Goal: Task Accomplishment & Management: Complete application form

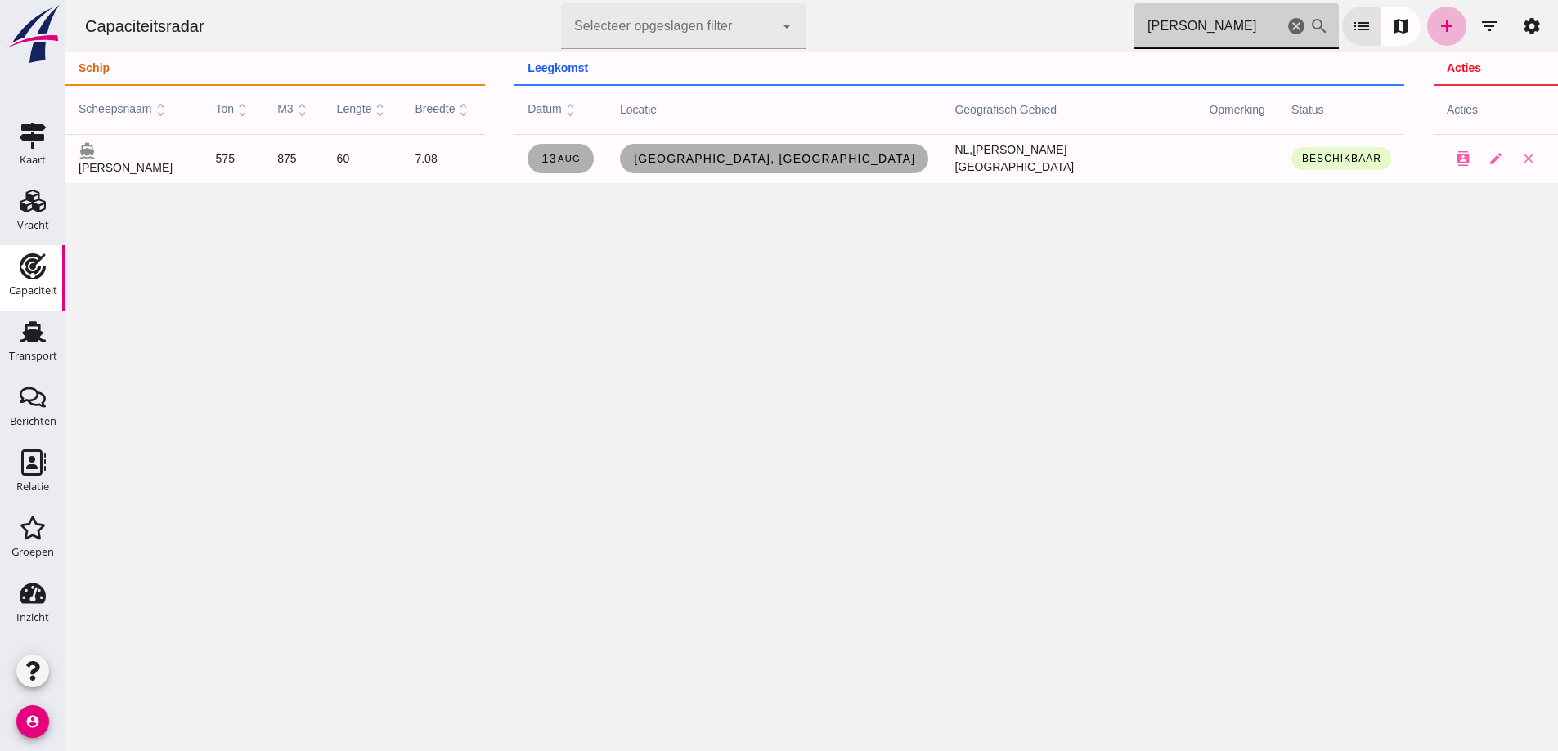
click link "add"
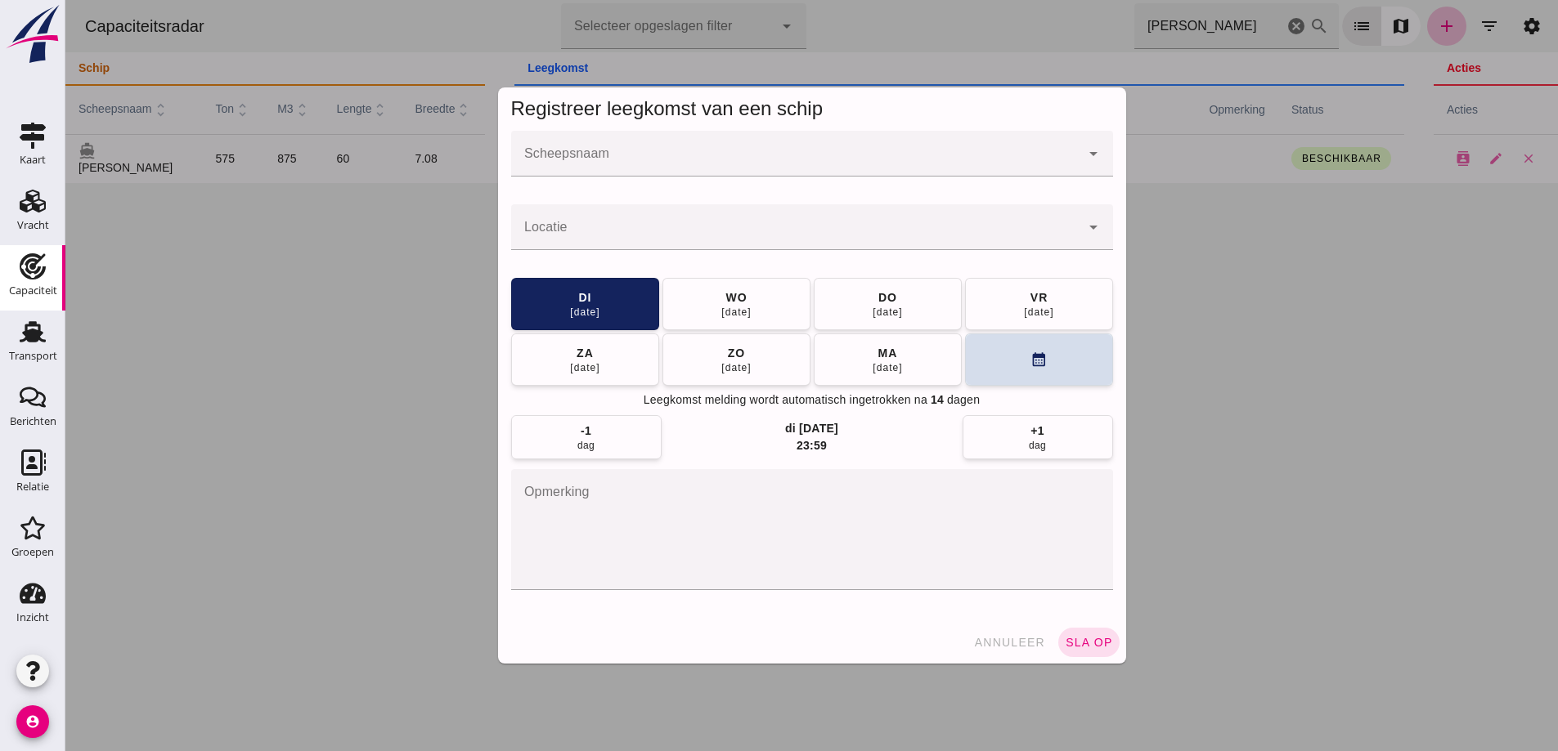
click input "Scheepsnaam"
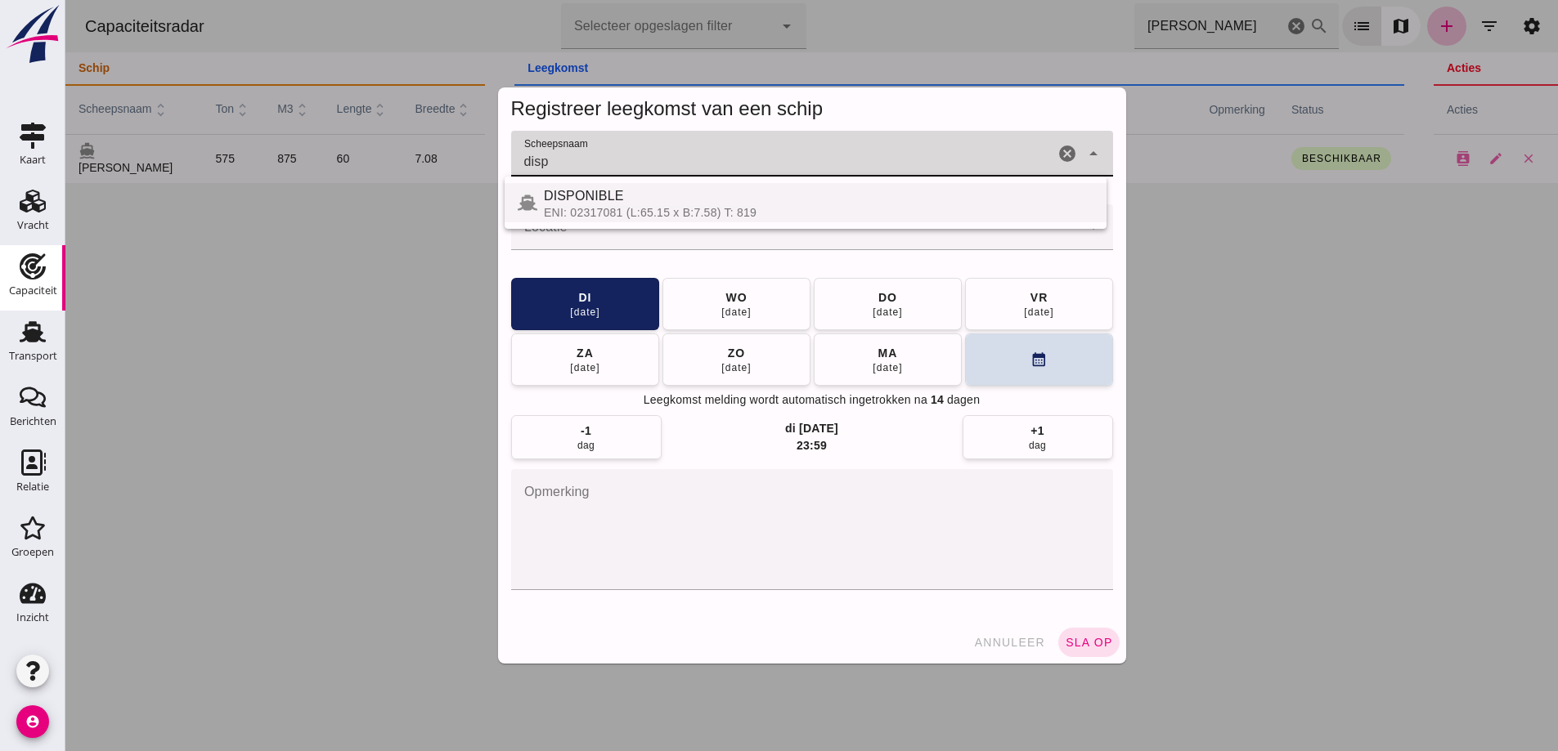
click at [691, 193] on div "DISPONIBLE" at bounding box center [818, 196] width 549 height 20
type input "DISPONIBLE"
click icon "cancel"
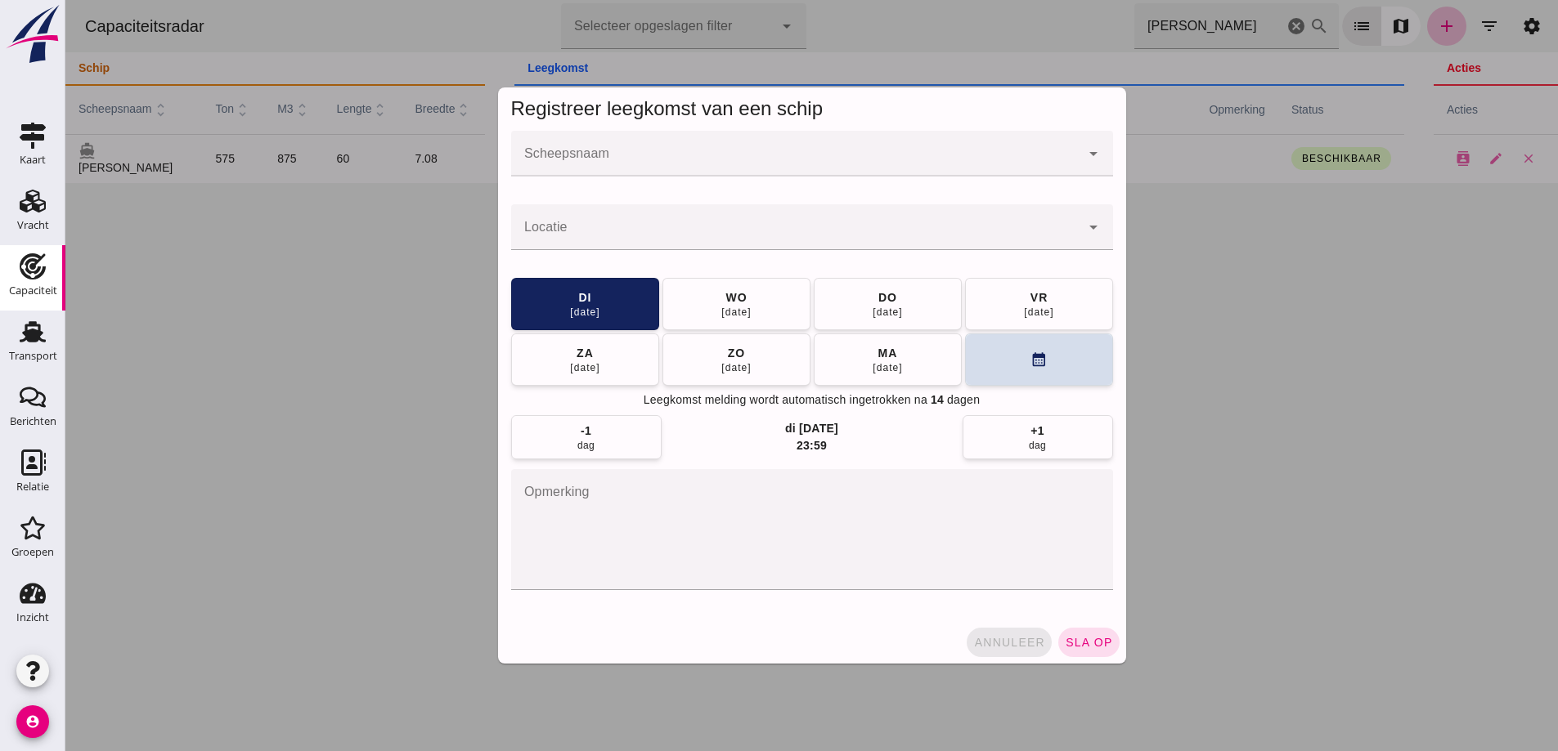
click button "annuleer"
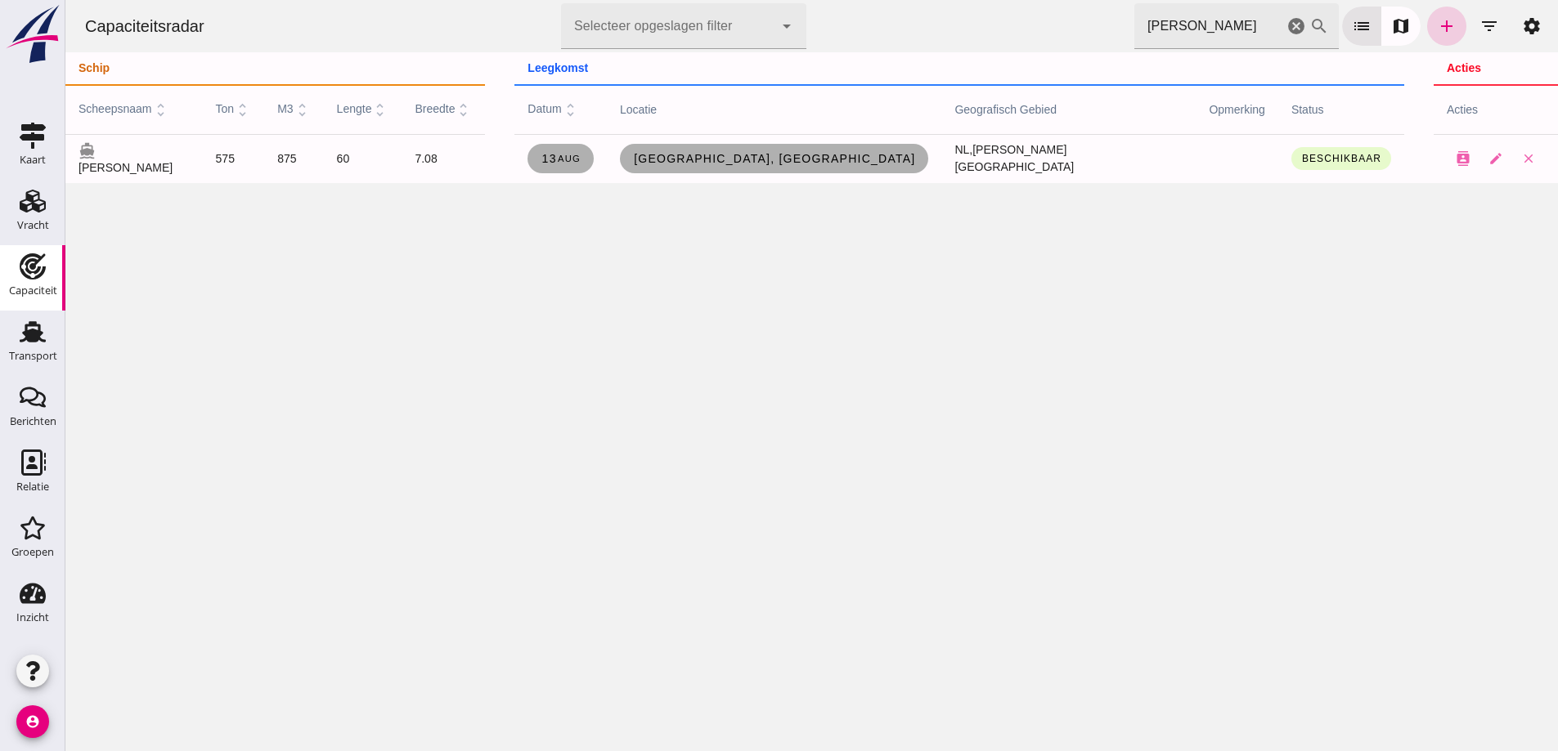
click at [1437, 35] on icon "add" at bounding box center [1447, 26] width 20 height 20
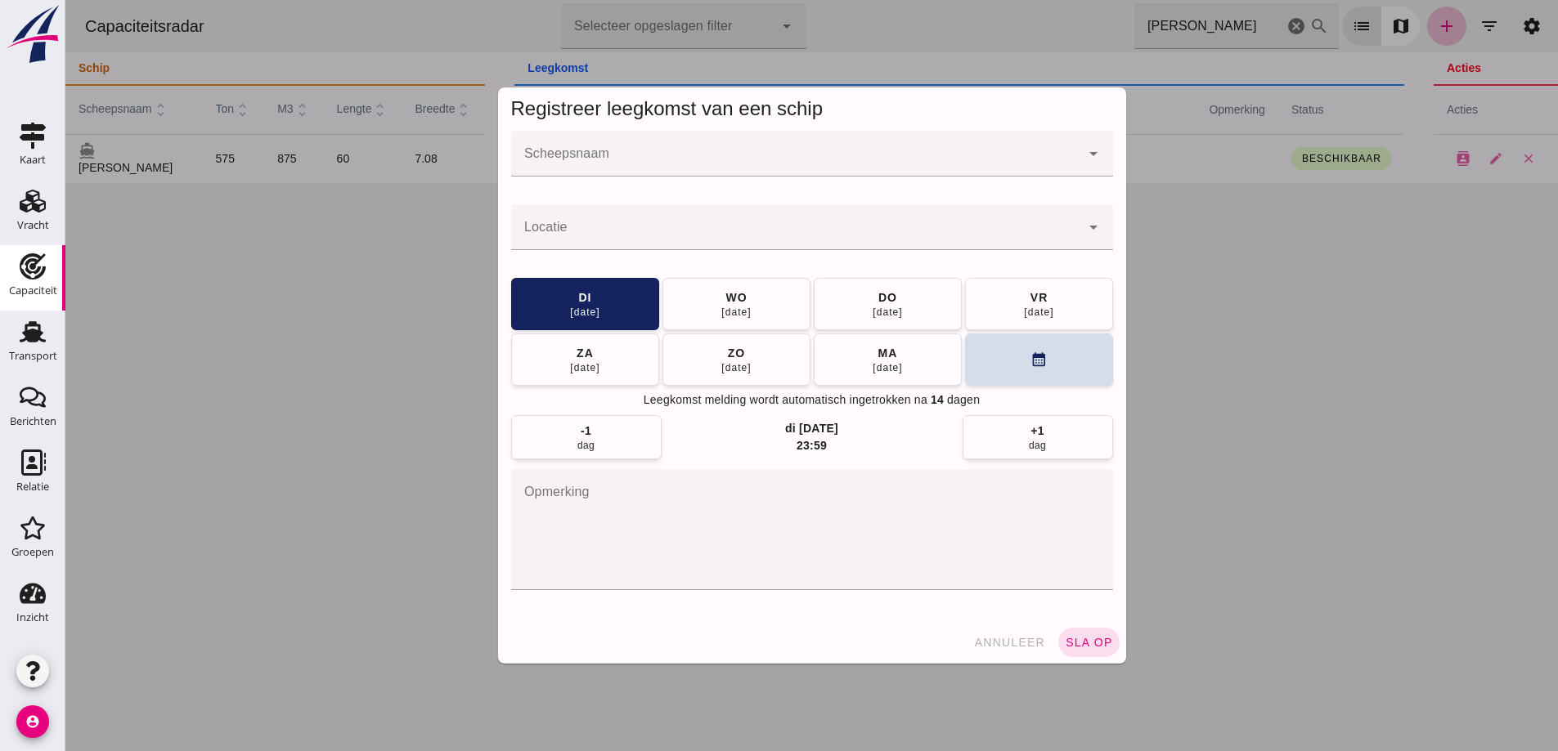
click input "Scheepsnaam"
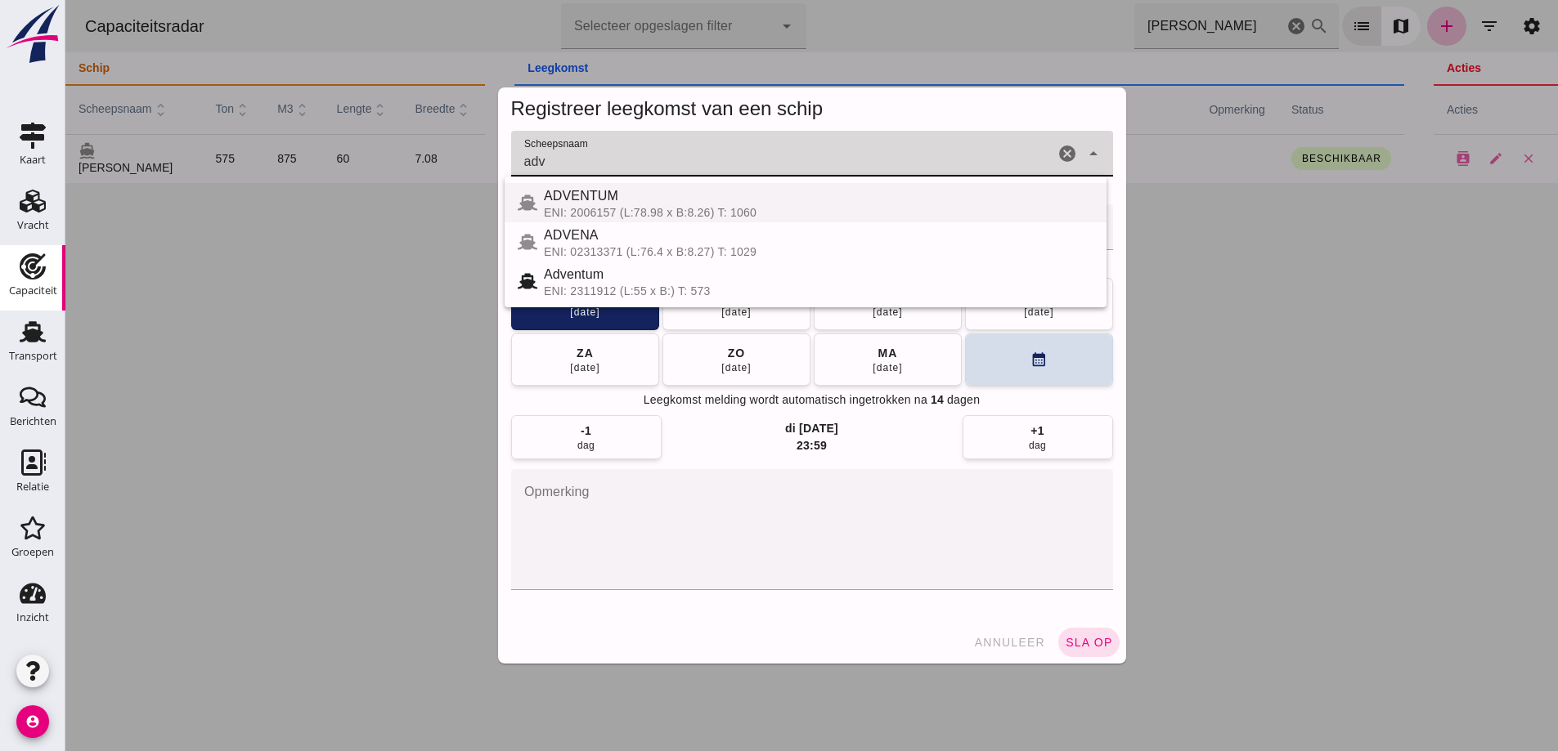
click at [657, 195] on div "ADVENTUM" at bounding box center [818, 196] width 549 height 20
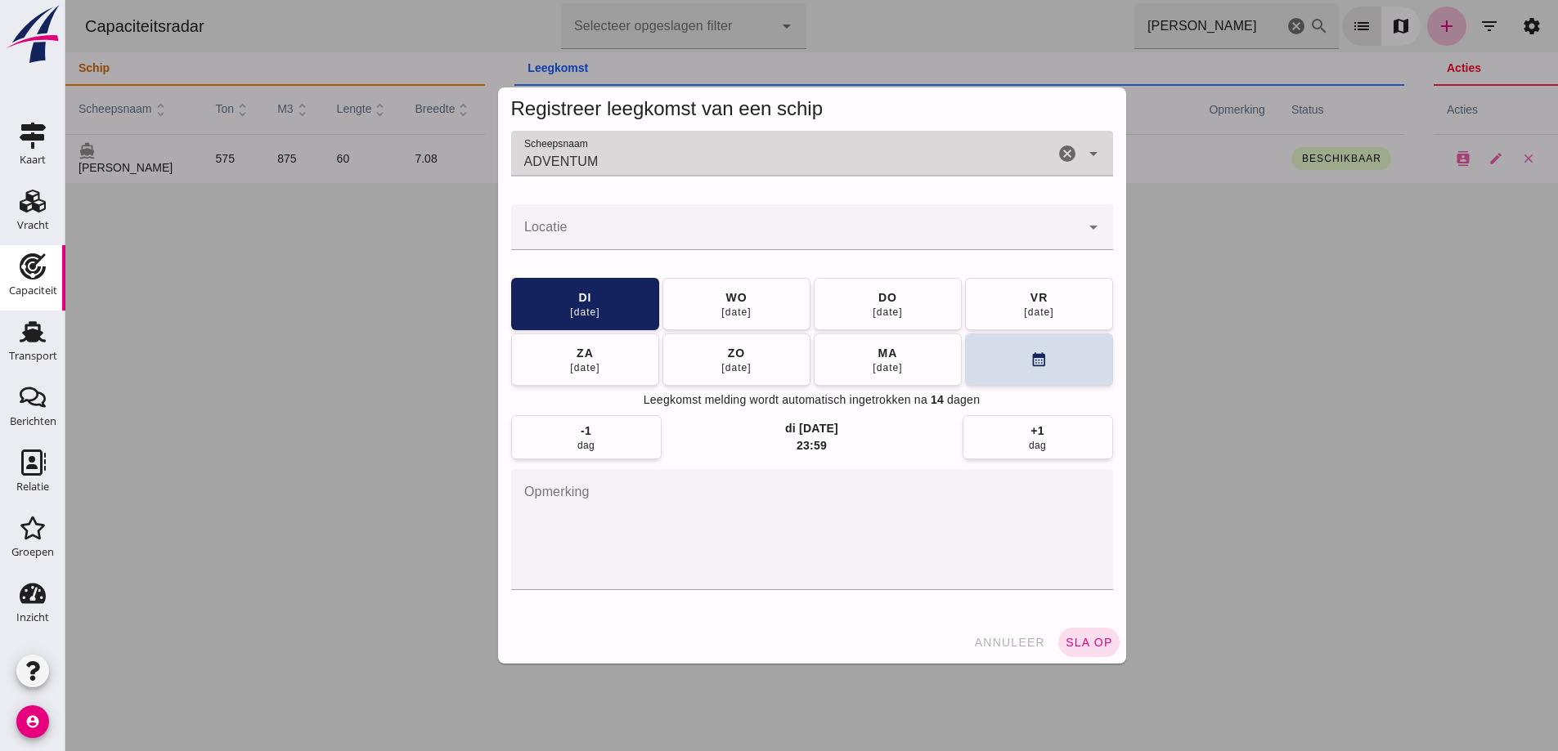
type input "ADVENTUM"
click input "Locatie"
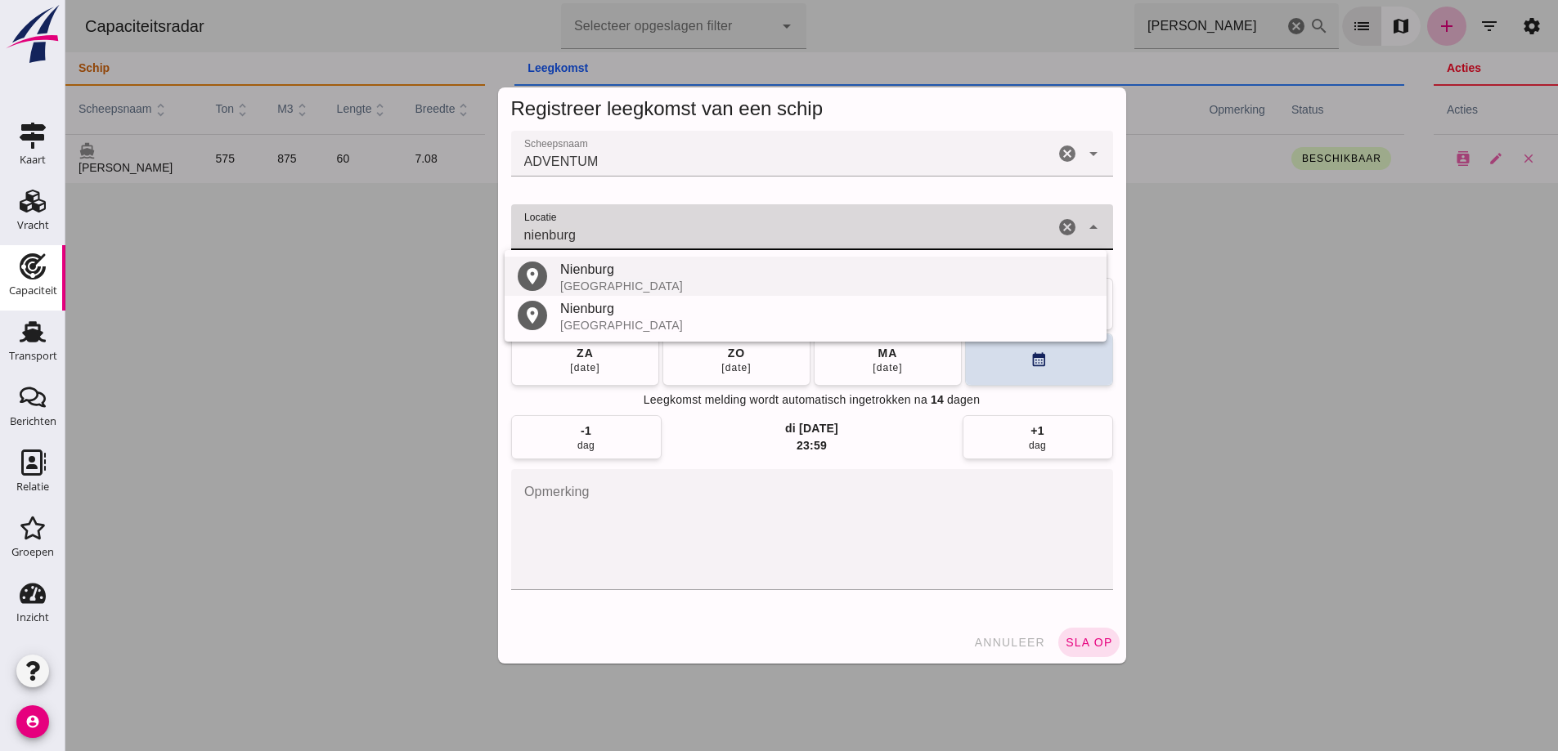
click at [644, 271] on div "Nienburg" at bounding box center [826, 270] width 533 height 20
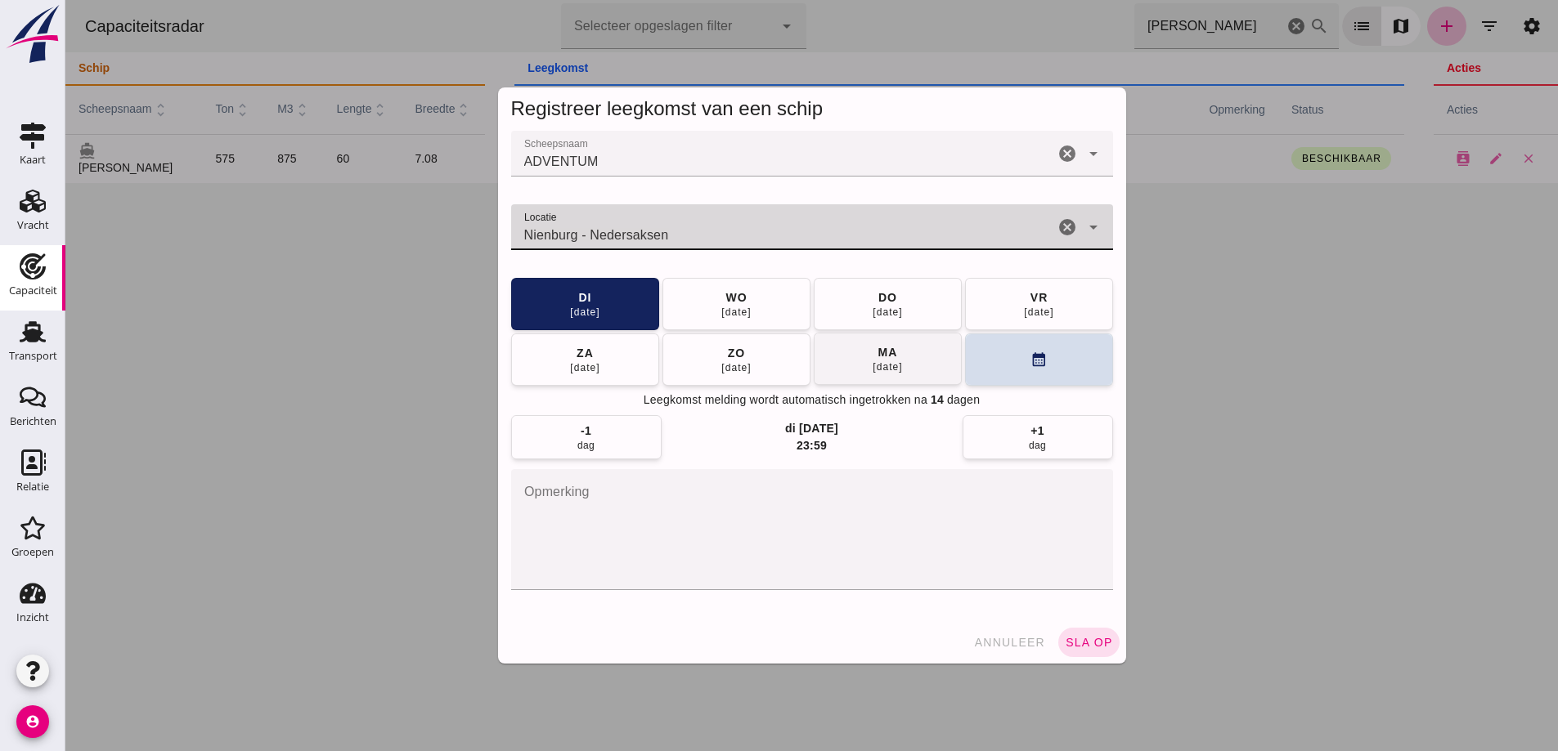
type input "Nienburg - Nedersaksen"
click div "25 aug"
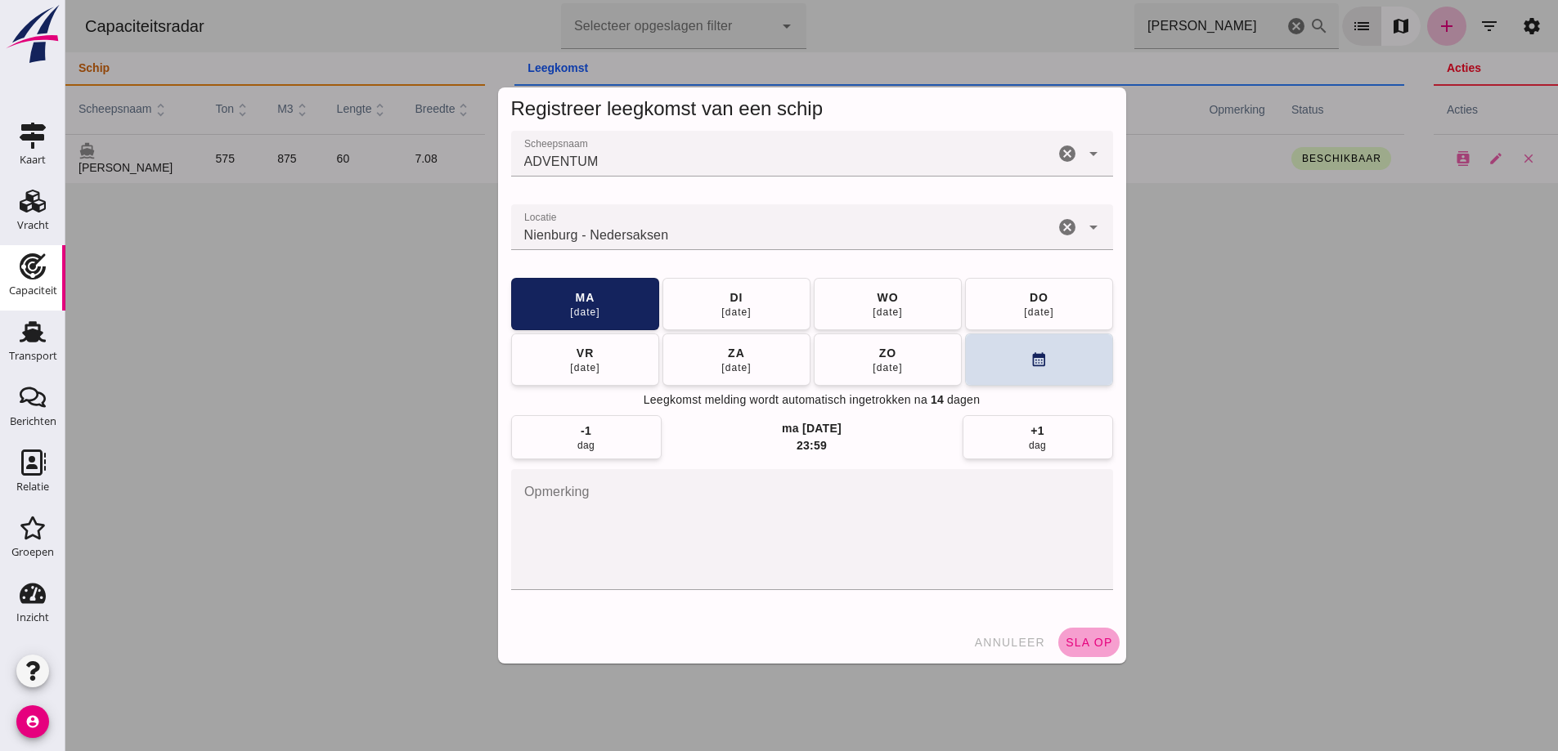
click button "sla op"
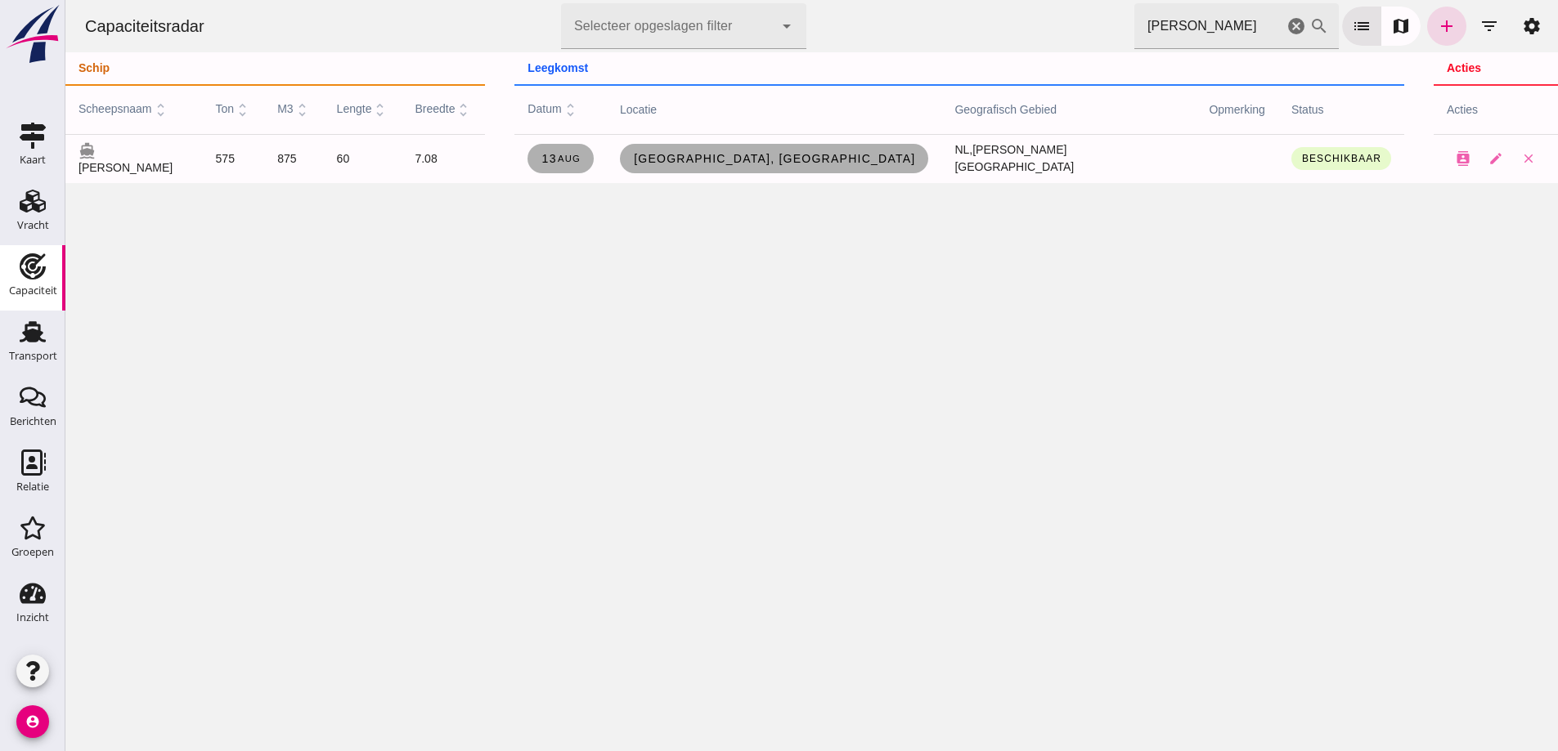
click at [612, 343] on div "Capaciteitsradar Selecteer opgeslagen filter Selecteer opgeslagen filter cancel…" at bounding box center [811, 375] width 1492 height 751
click at [33, 207] on use at bounding box center [33, 201] width 26 height 23
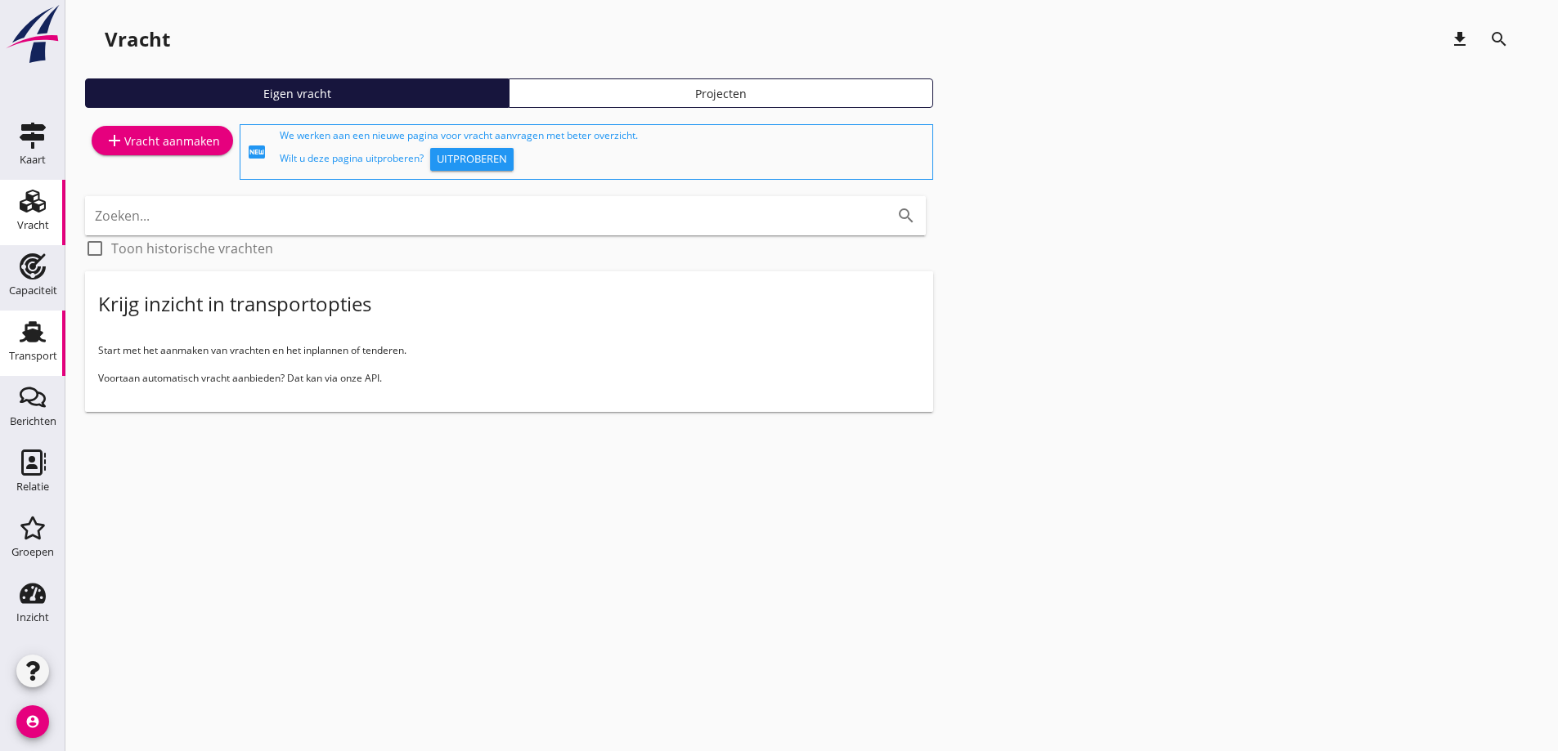
click at [30, 361] on div "Transport" at bounding box center [33, 356] width 48 height 11
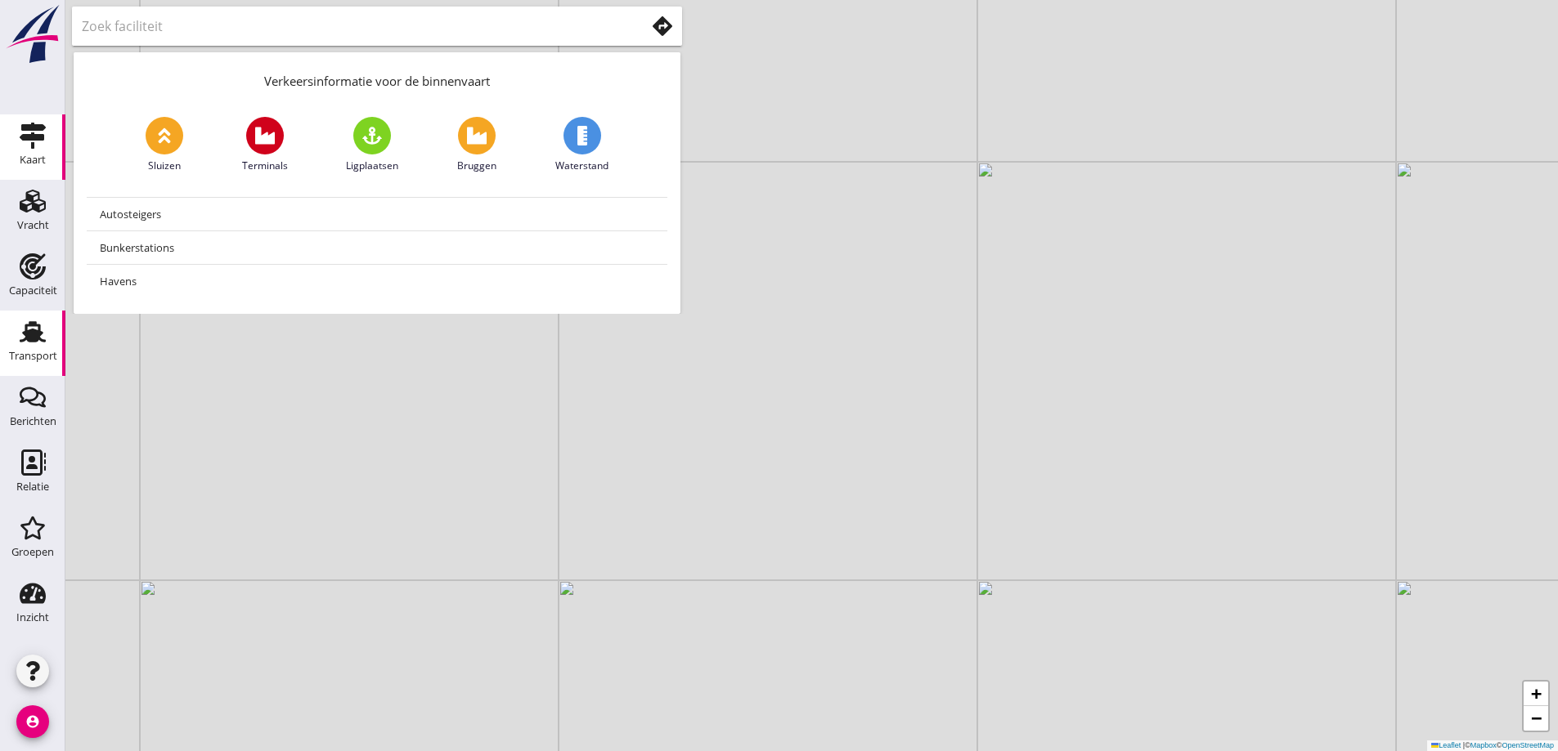
click at [17, 360] on div "Transport" at bounding box center [33, 356] width 48 height 11
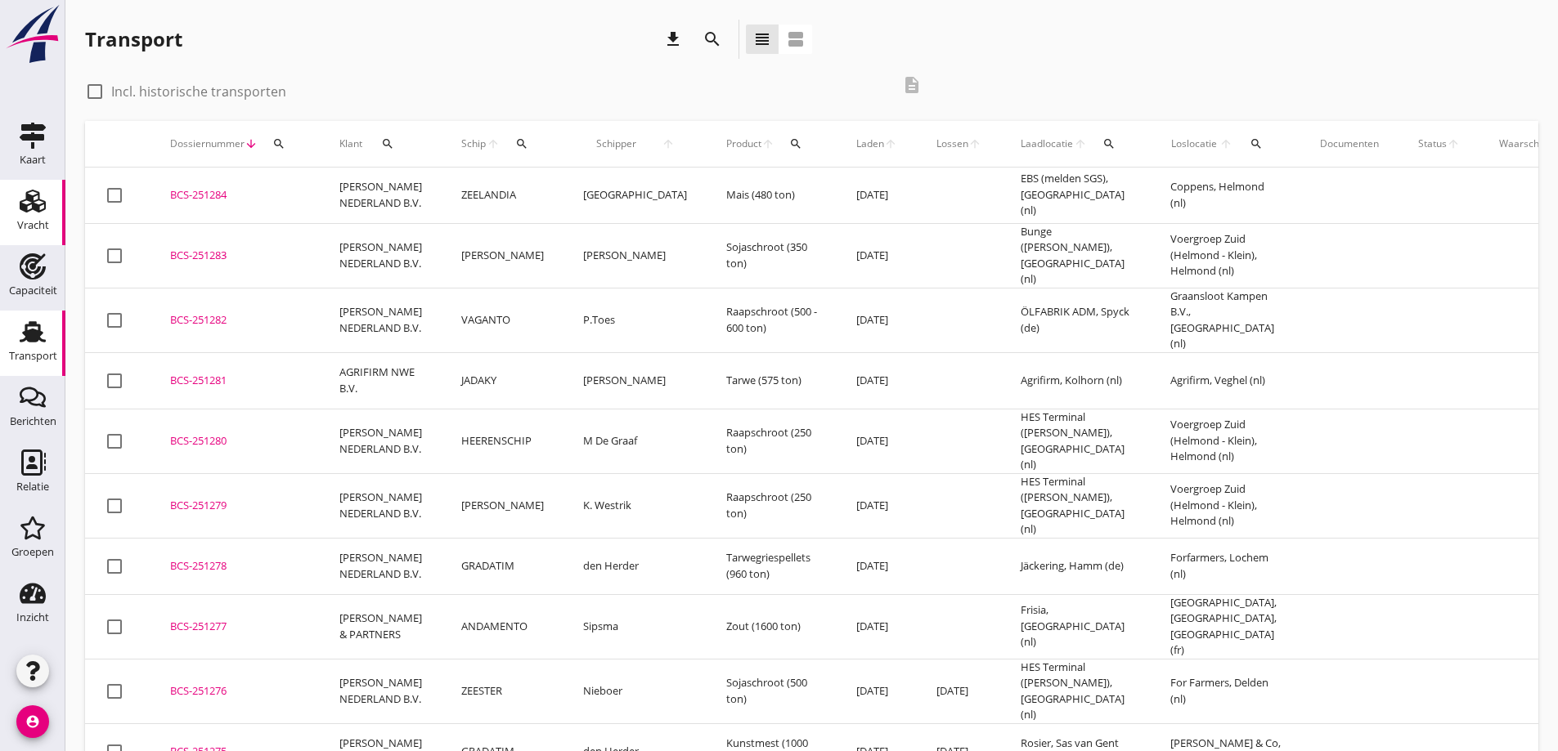
click at [32, 203] on use at bounding box center [33, 201] width 26 height 23
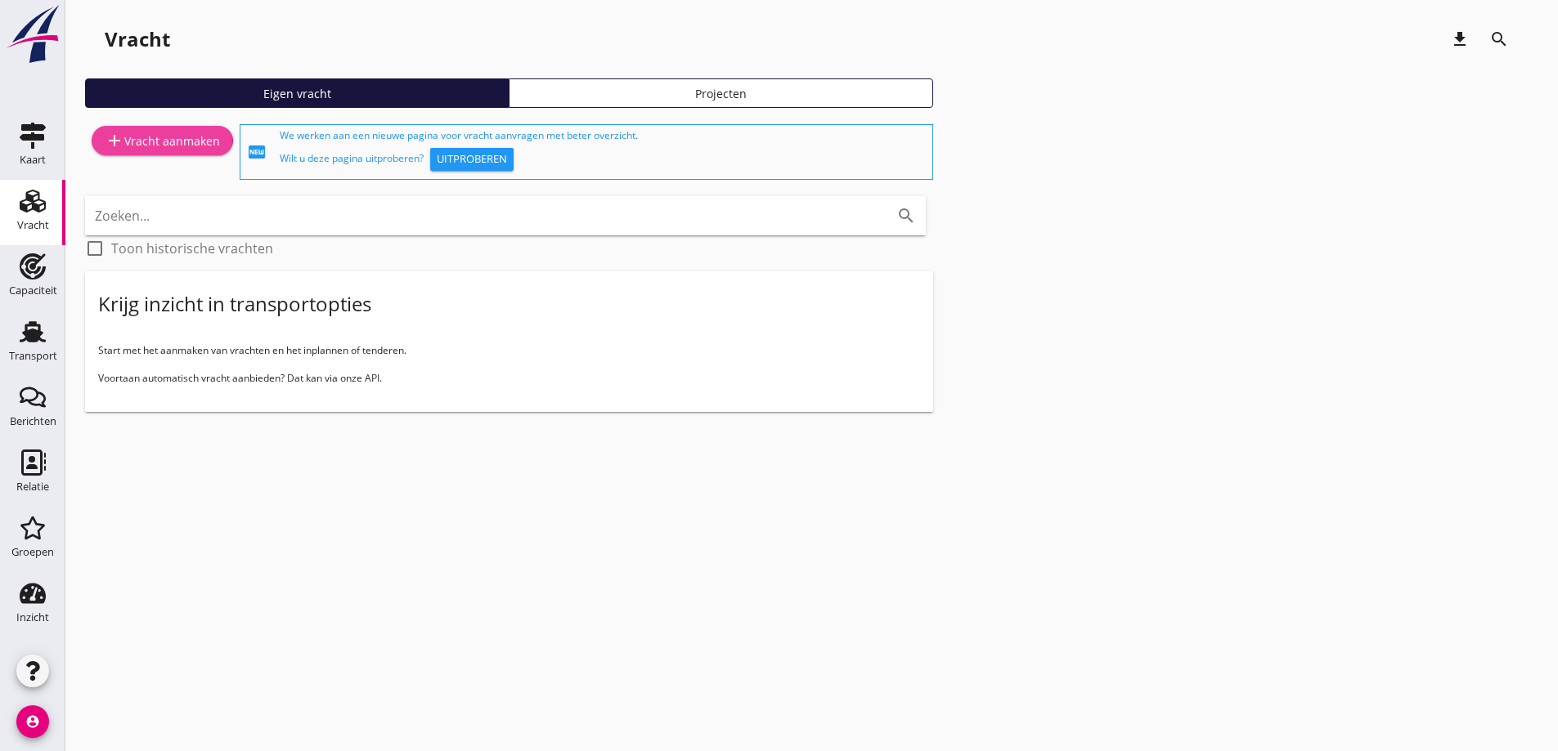
click at [182, 141] on div "add Vracht aanmaken" at bounding box center [162, 141] width 115 height 20
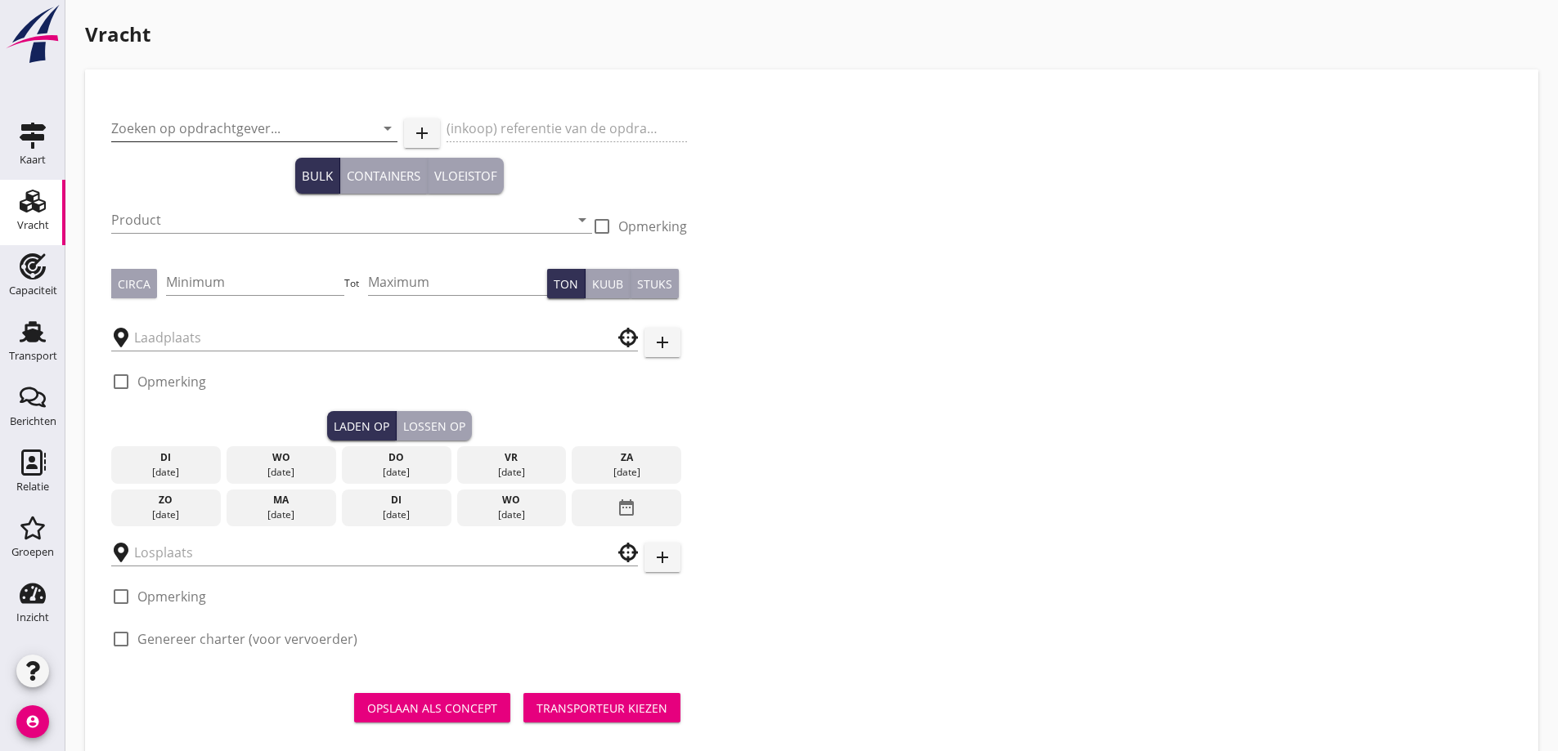
click at [202, 127] on input "Zoeken op opdrachtgever..." at bounding box center [231, 128] width 240 height 26
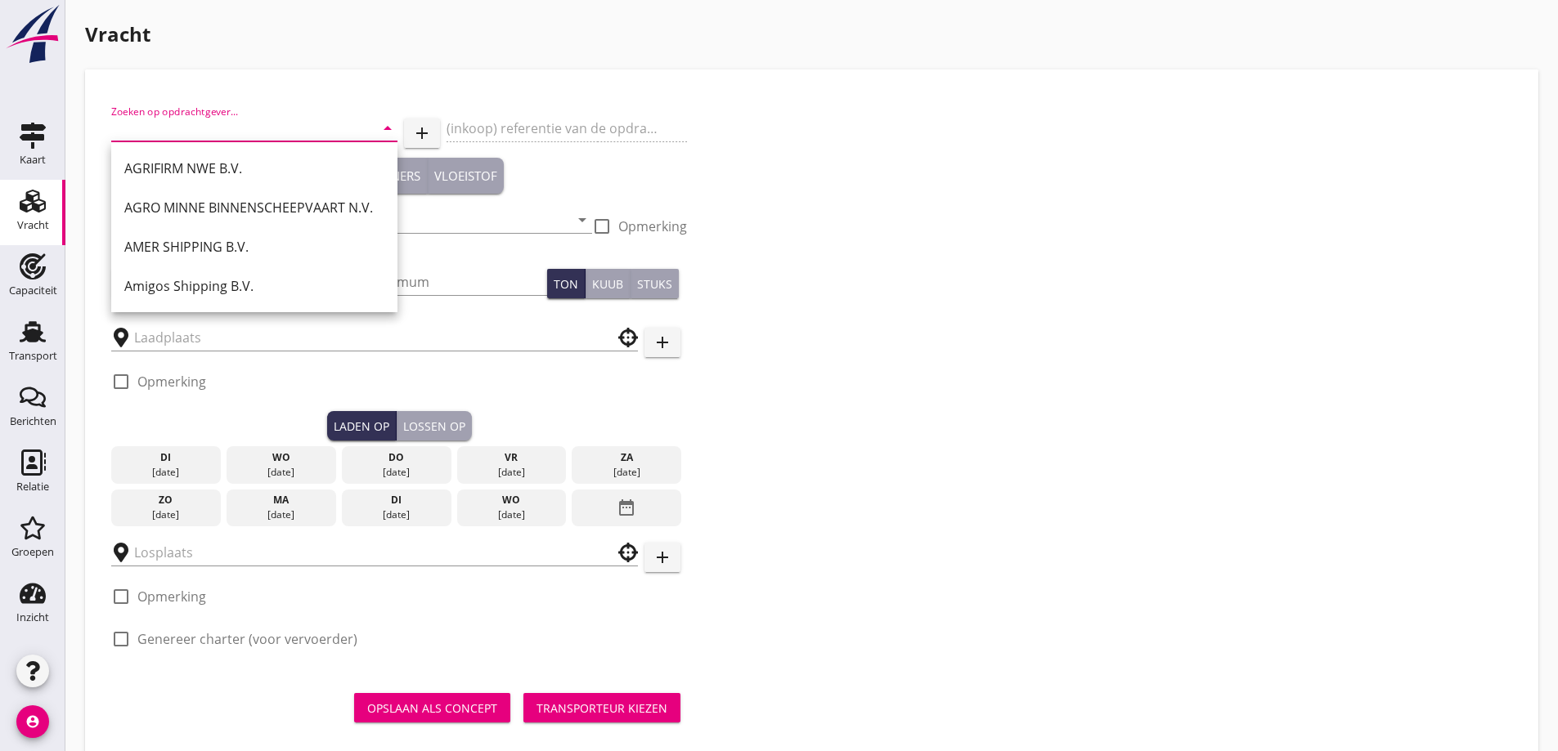
type input "o"
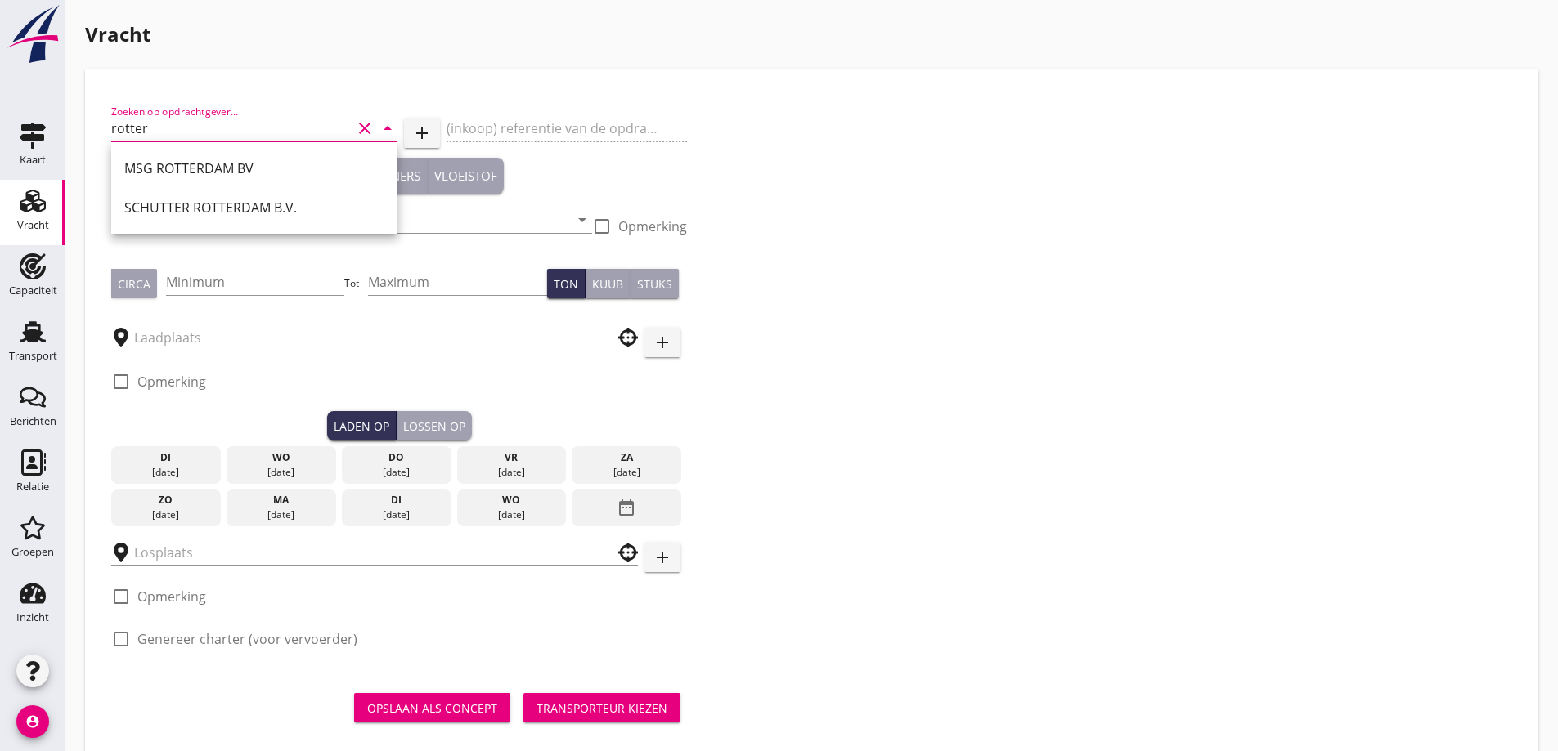
scroll to position [1, 0]
drag, startPoint x: 92, startPoint y: 138, endPoint x: 76, endPoint y: 145, distance: 16.9
click at [76, 144] on div "Vracht Zoeken op opdrachtgever... rotter clear arrow_drop_down add (inkoop) ref…" at bounding box center [811, 390] width 1492 height 780
type input "rotter"
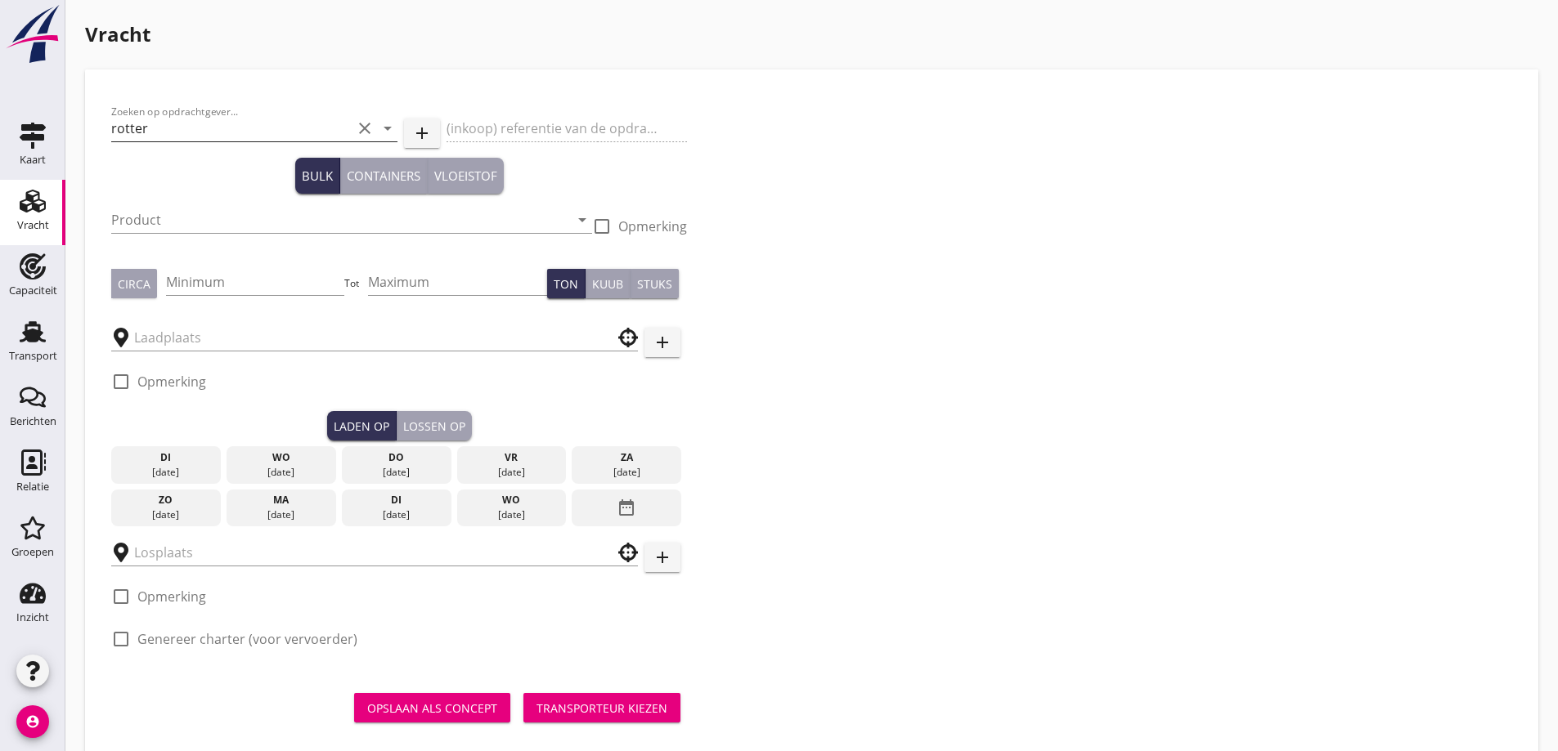
click at [361, 134] on icon "clear" at bounding box center [365, 129] width 20 height 20
click at [116, 133] on input "pters" at bounding box center [231, 128] width 240 height 26
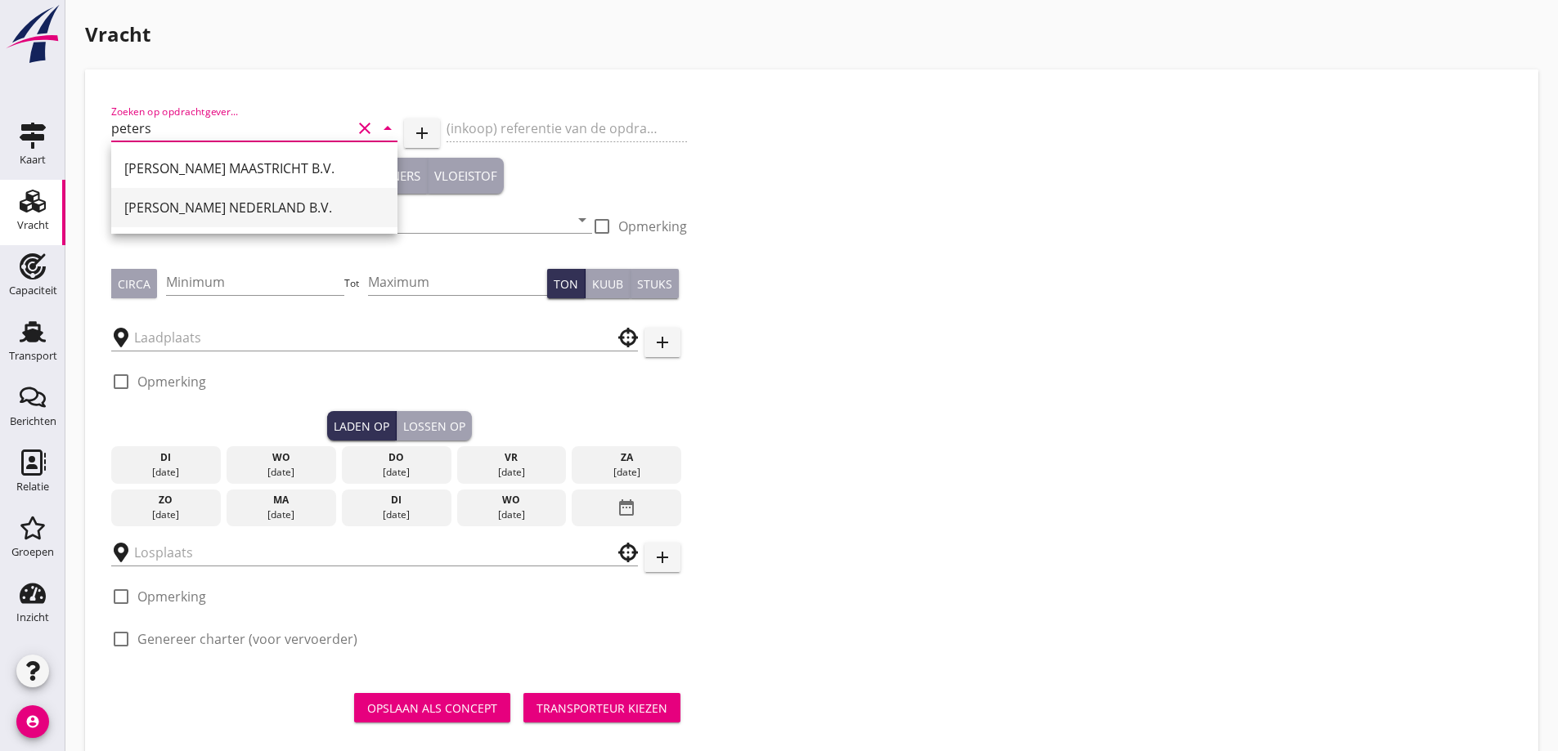
click at [199, 197] on div "[PERSON_NAME] NEDERLAND B.V." at bounding box center [254, 207] width 260 height 39
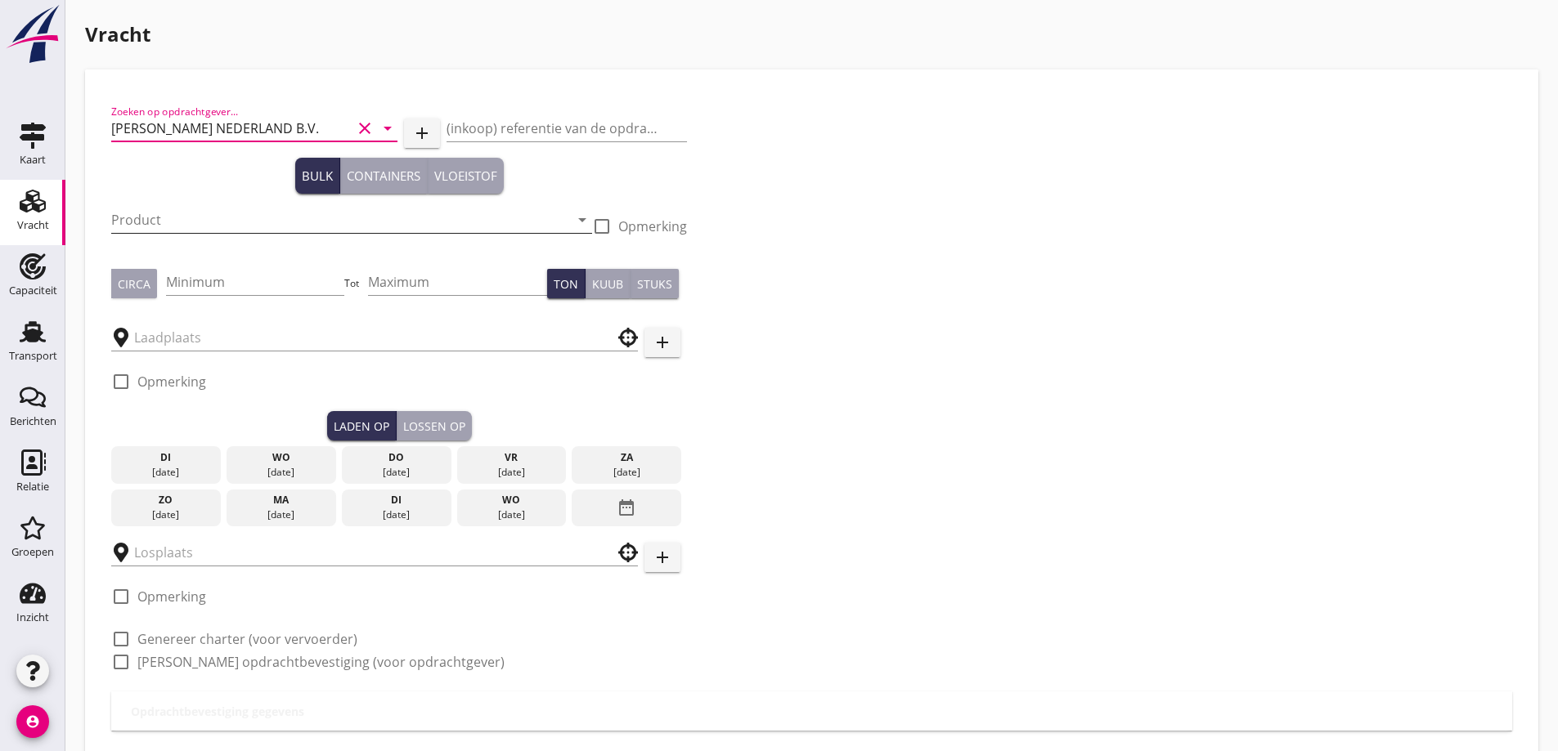
type input "[PERSON_NAME] NEDERLAND B.V."
drag, startPoint x: 213, startPoint y: 222, endPoint x: 214, endPoint y: 231, distance: 9.8
click at [214, 224] on input "Product" at bounding box center [340, 220] width 458 height 26
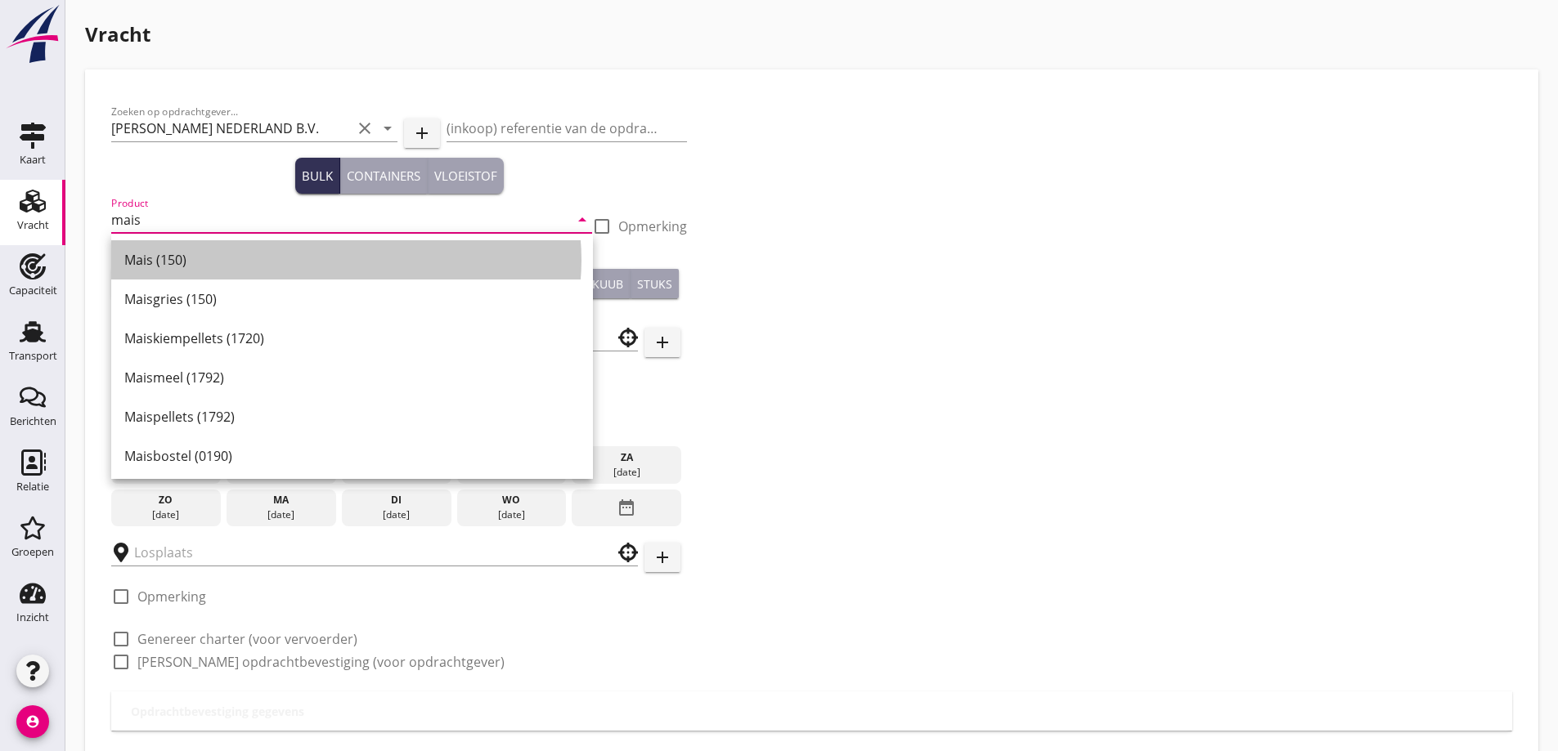
click at [234, 267] on div "Mais (150)" at bounding box center [351, 260] width 455 height 20
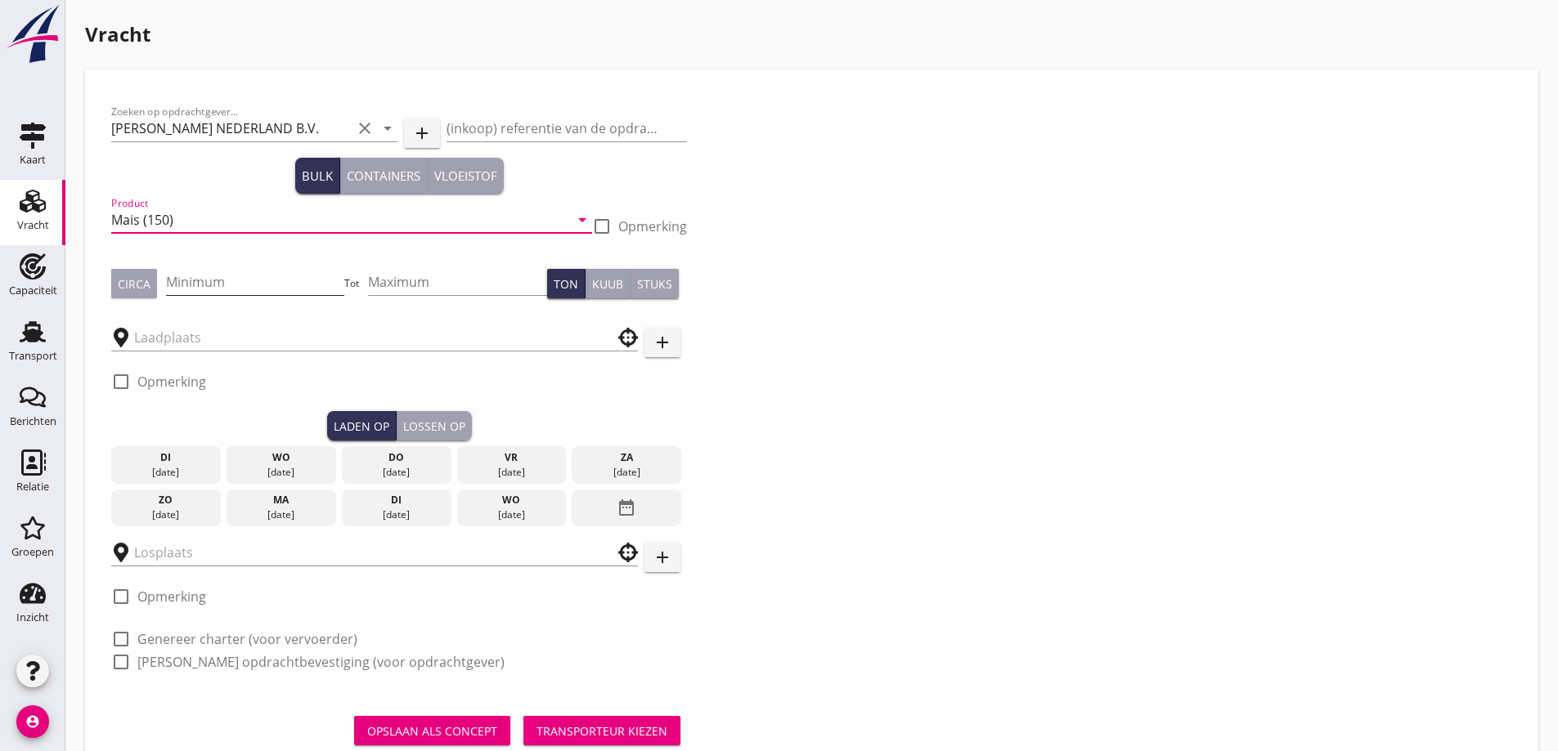
type input "Mais (150)"
click at [244, 289] on input "Minimum" at bounding box center [255, 282] width 179 height 26
click at [148, 286] on div "Circa" at bounding box center [134, 284] width 33 height 17
click at [187, 281] on input "Minimum" at bounding box center [255, 282] width 179 height 26
type input "450"
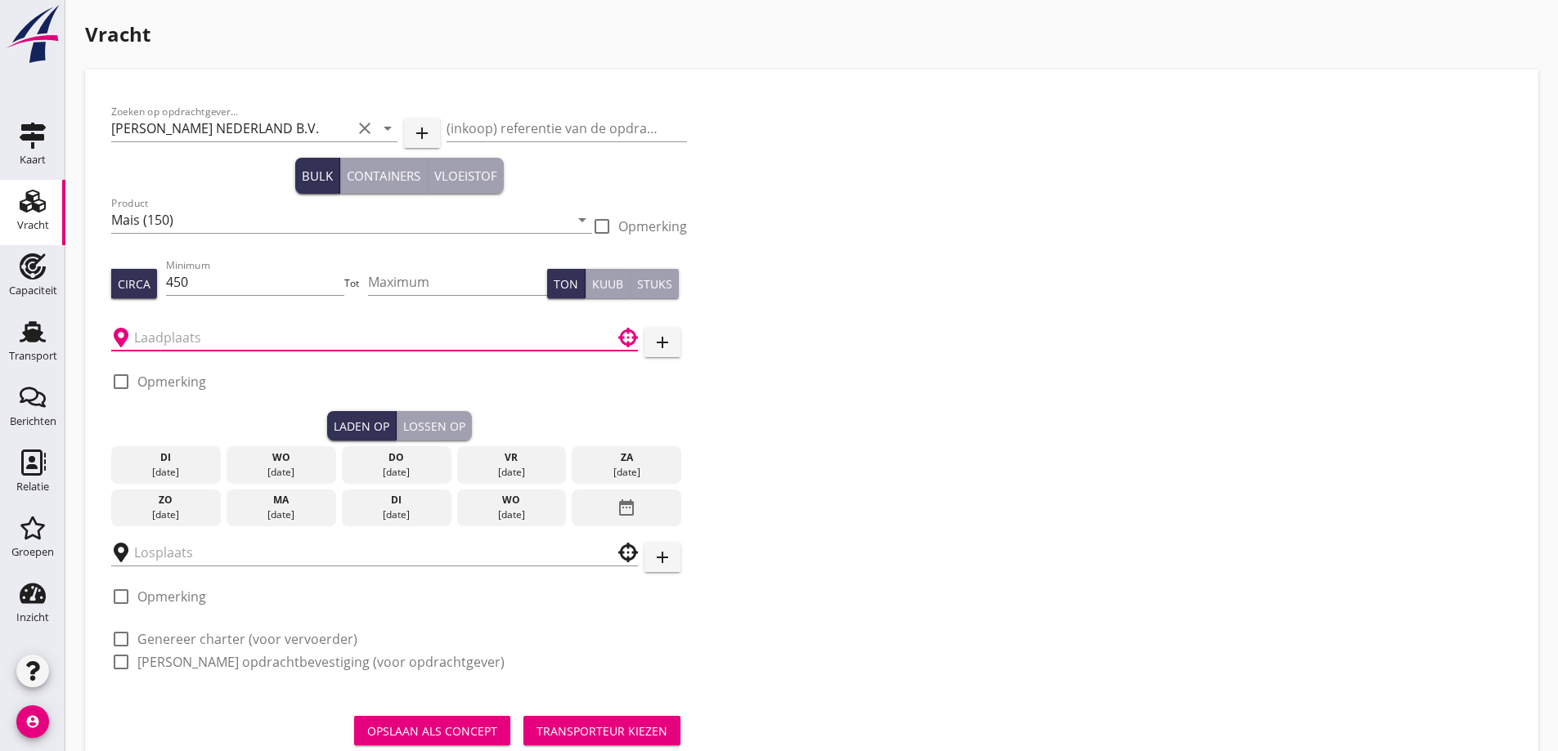
click at [162, 329] on input "text" at bounding box center [363, 338] width 458 height 26
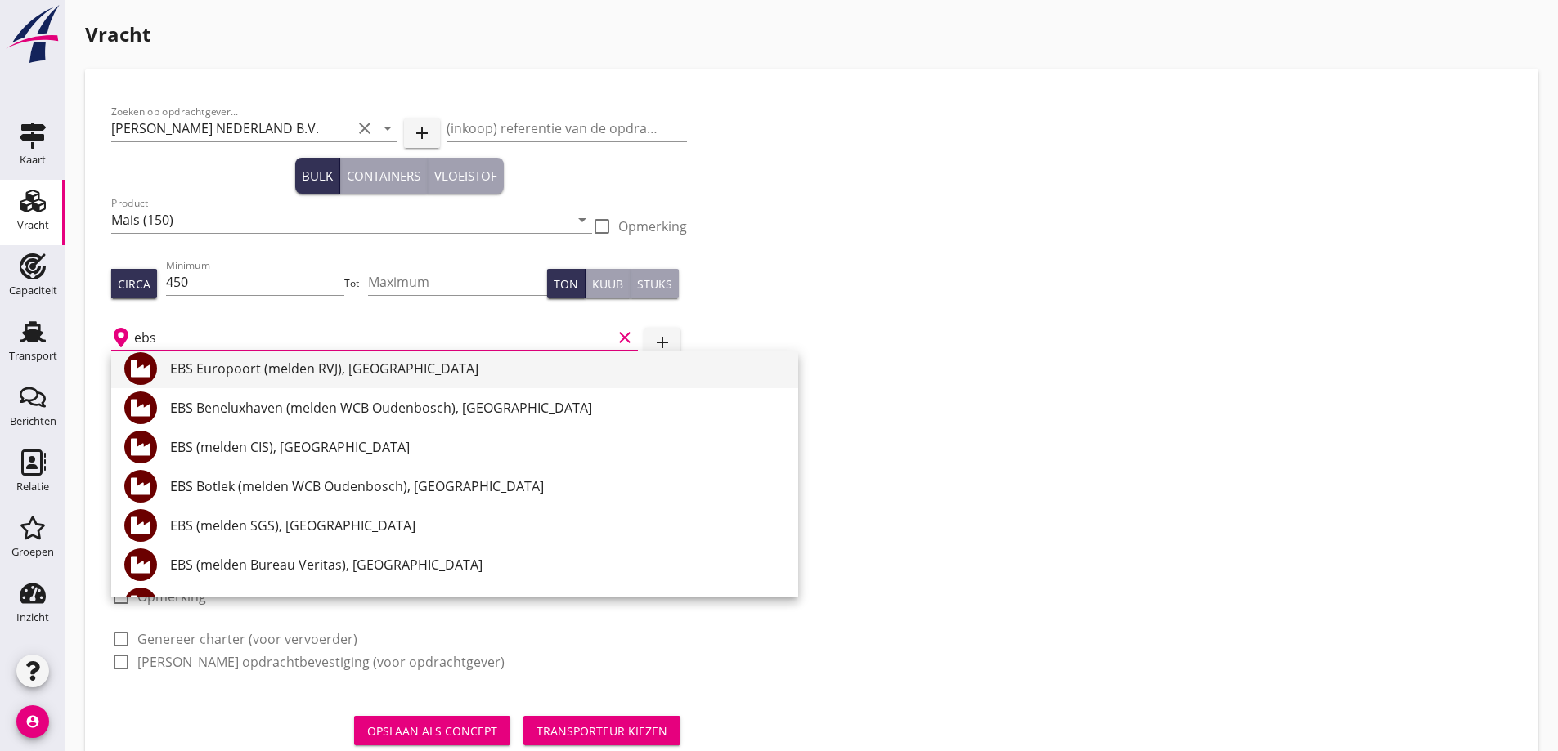
scroll to position [285, 0]
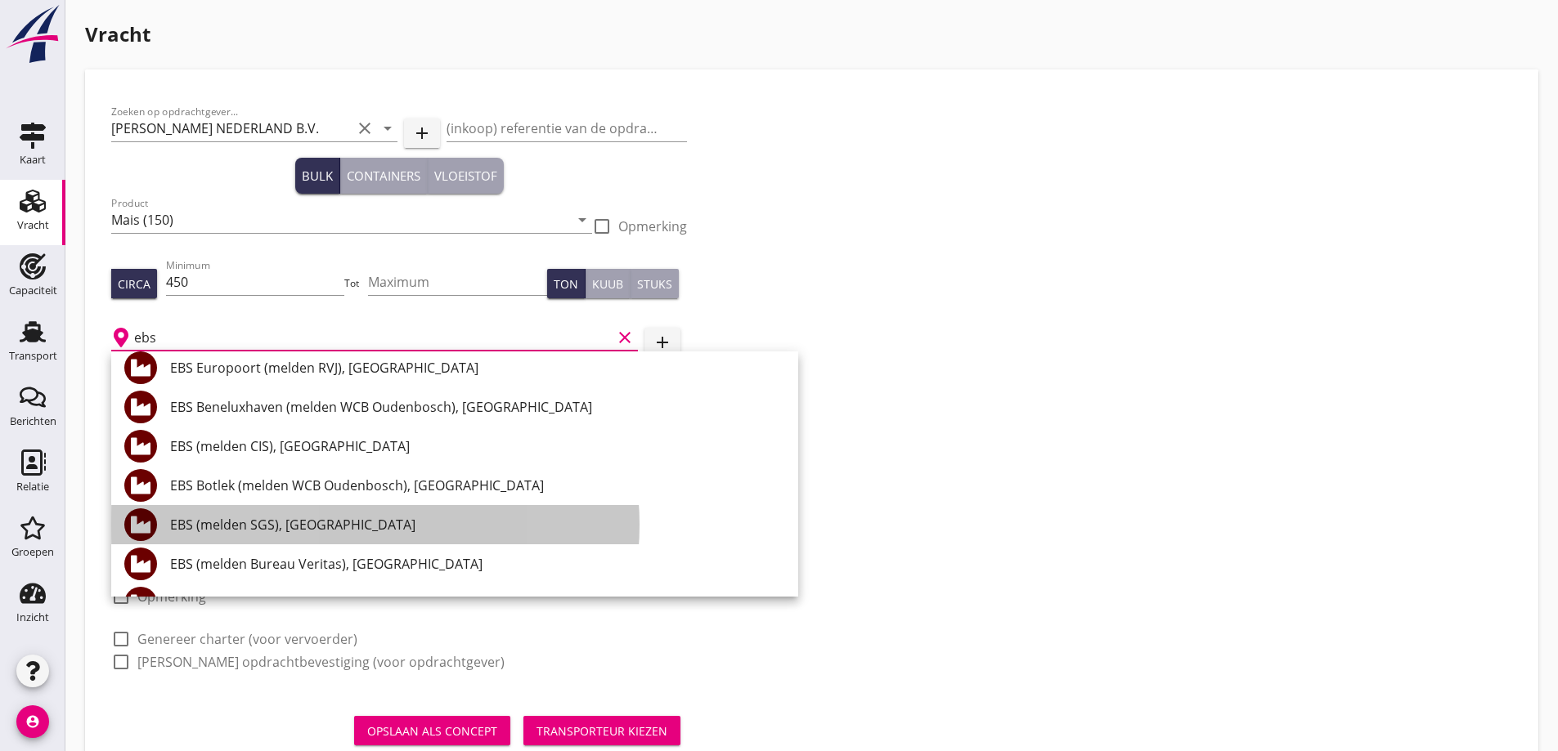
click at [337, 531] on div "EBS (melden SGS), [GEOGRAPHIC_DATA]" at bounding box center [477, 525] width 615 height 20
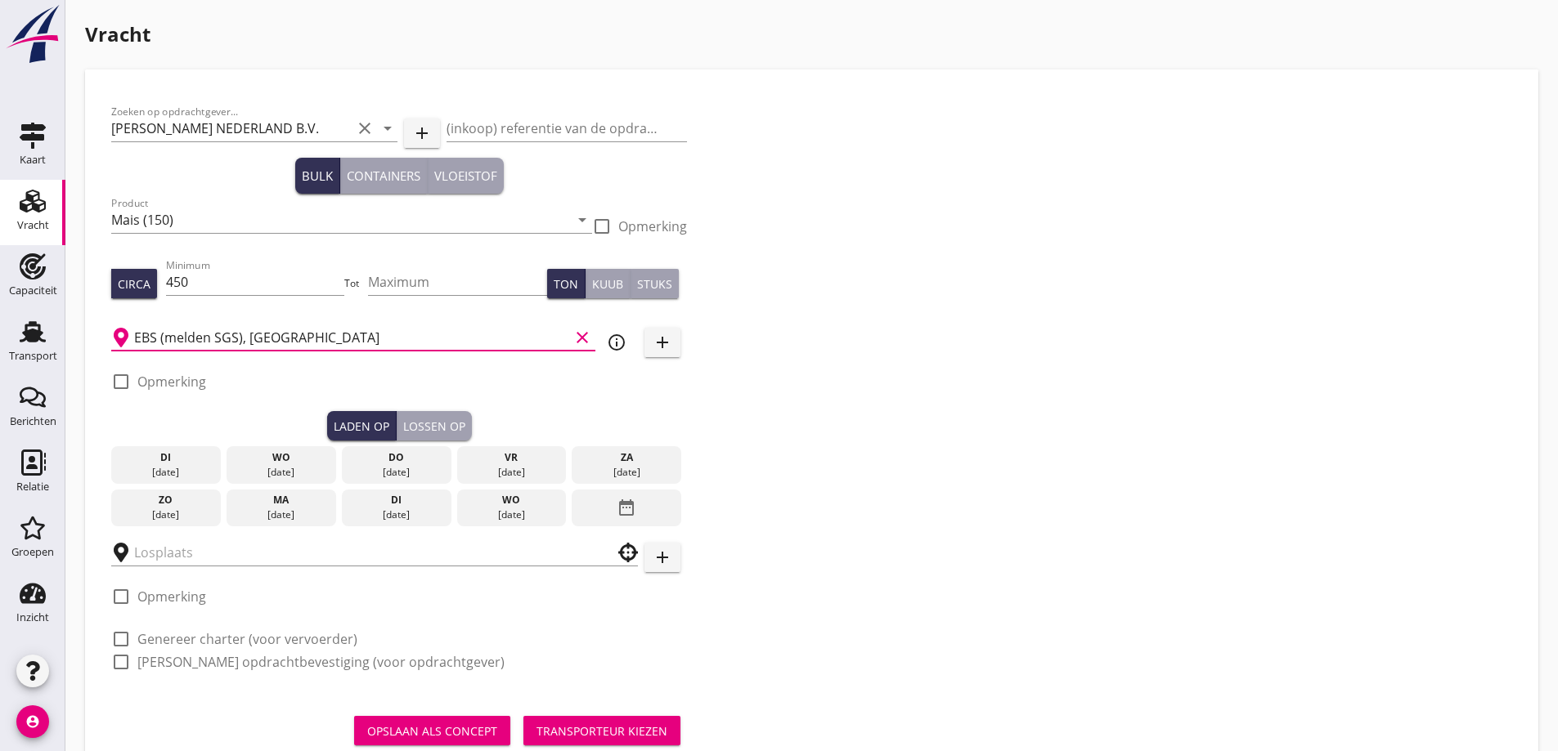
type input "EBS (melden SGS), [GEOGRAPHIC_DATA]"
click at [191, 388] on label "Opmerking" at bounding box center [171, 382] width 69 height 16
checkbox input "true"
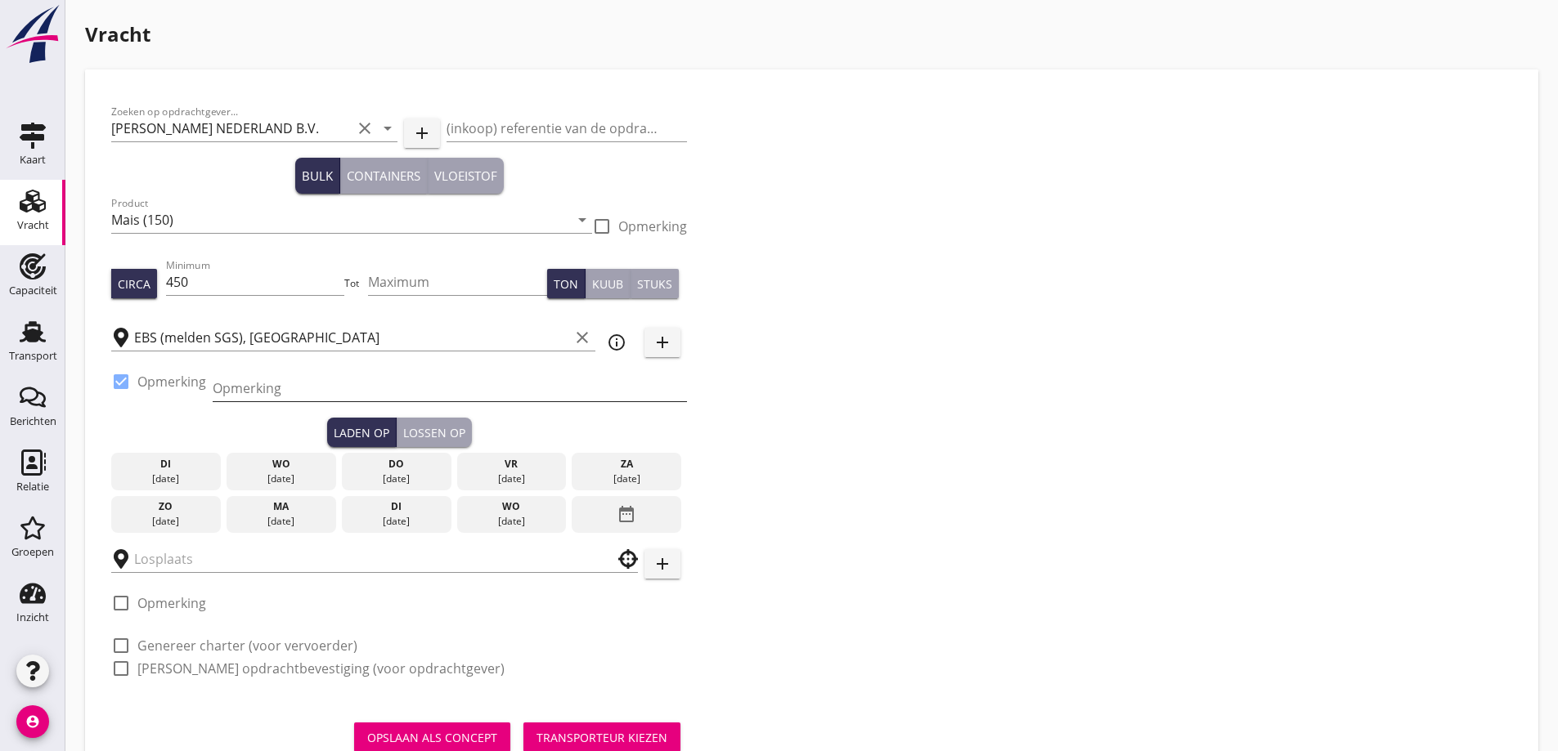
click at [288, 377] on input "Opmerking" at bounding box center [450, 388] width 474 height 26
type input "Ex. KAYA OLDENDORFF"
click at [524, 459] on div "vr" at bounding box center [510, 464] width 101 height 15
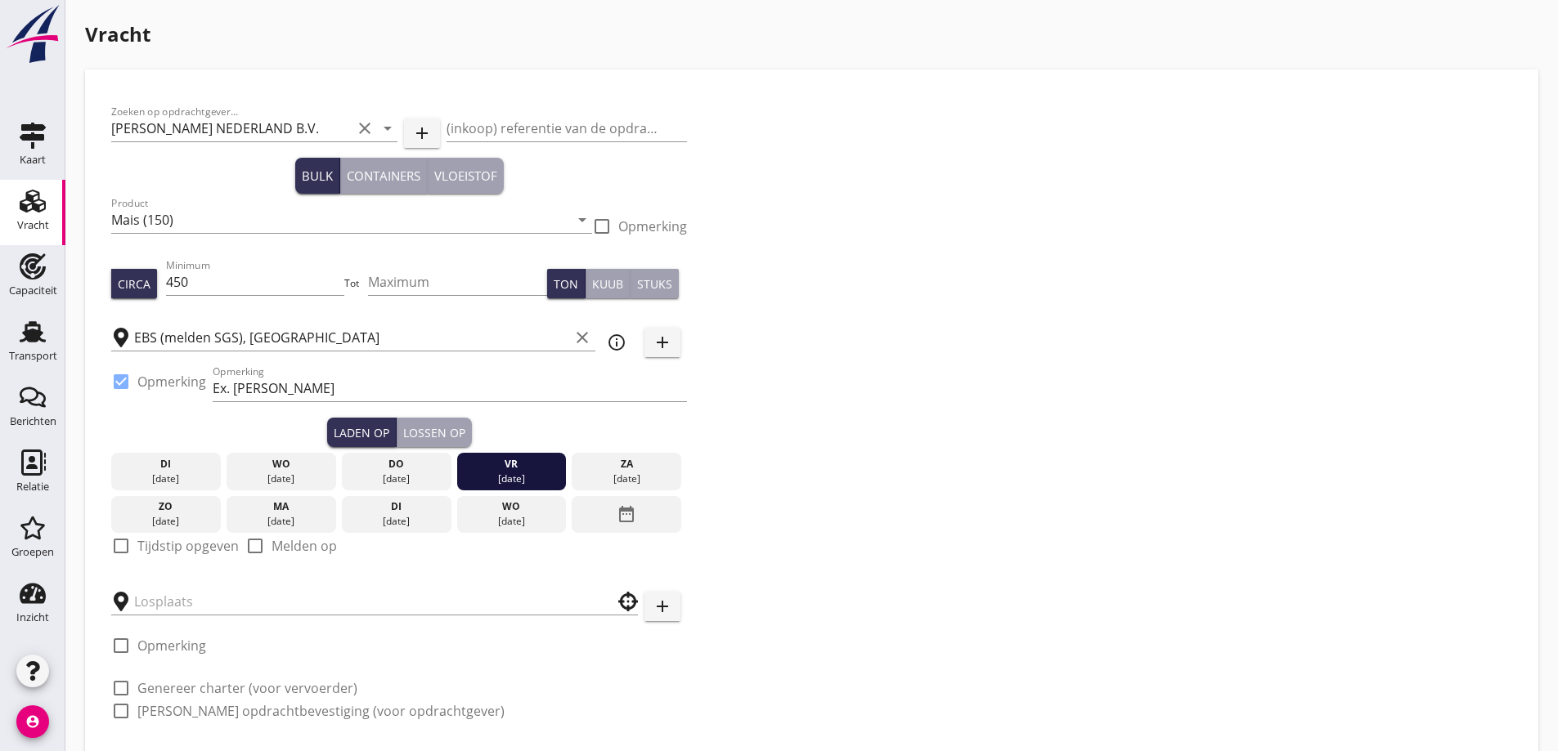
click at [156, 551] on label "Tijdstip opgeven" at bounding box center [187, 546] width 101 height 16
checkbox input "true"
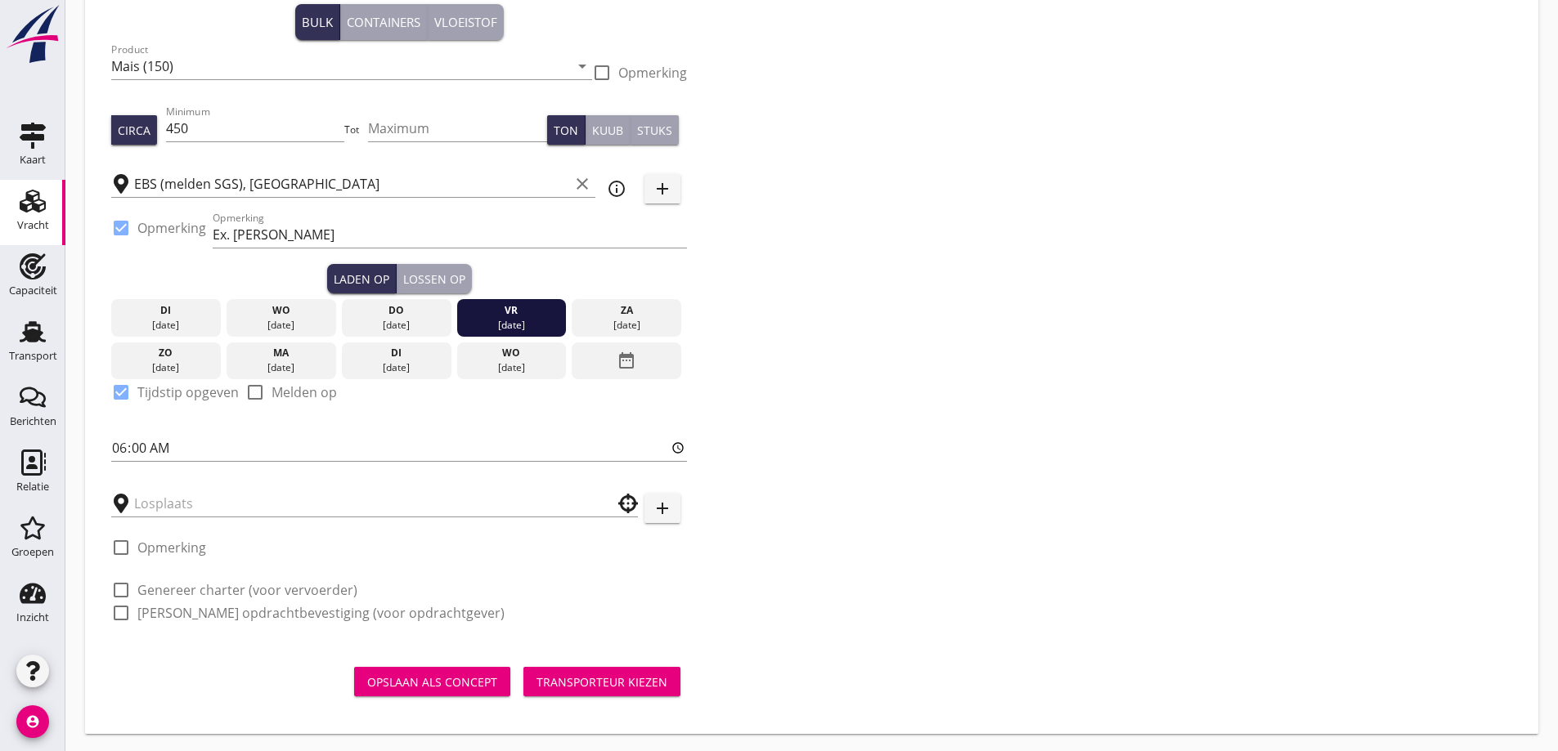
scroll to position [156, 0]
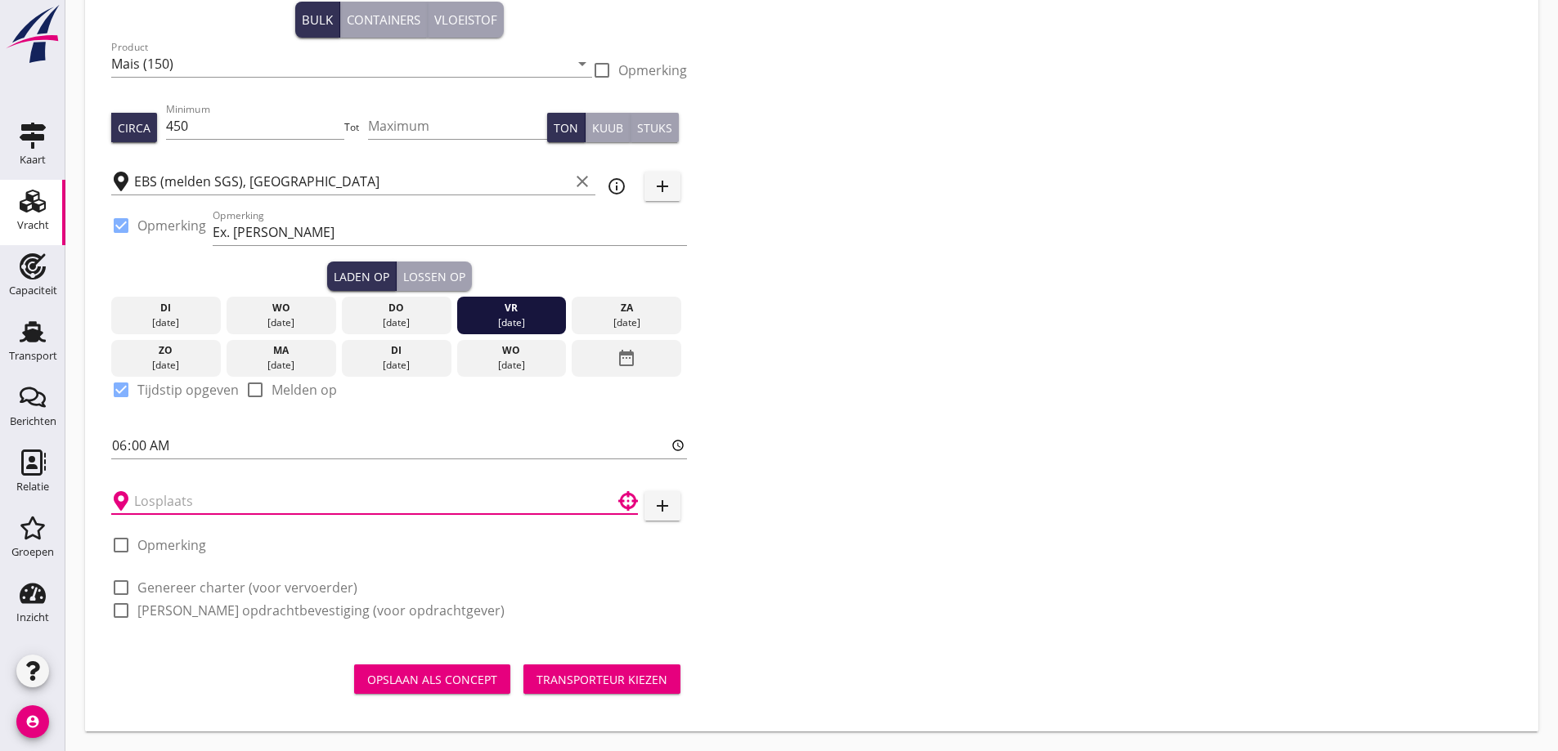
click at [168, 509] on input "text" at bounding box center [363, 501] width 458 height 26
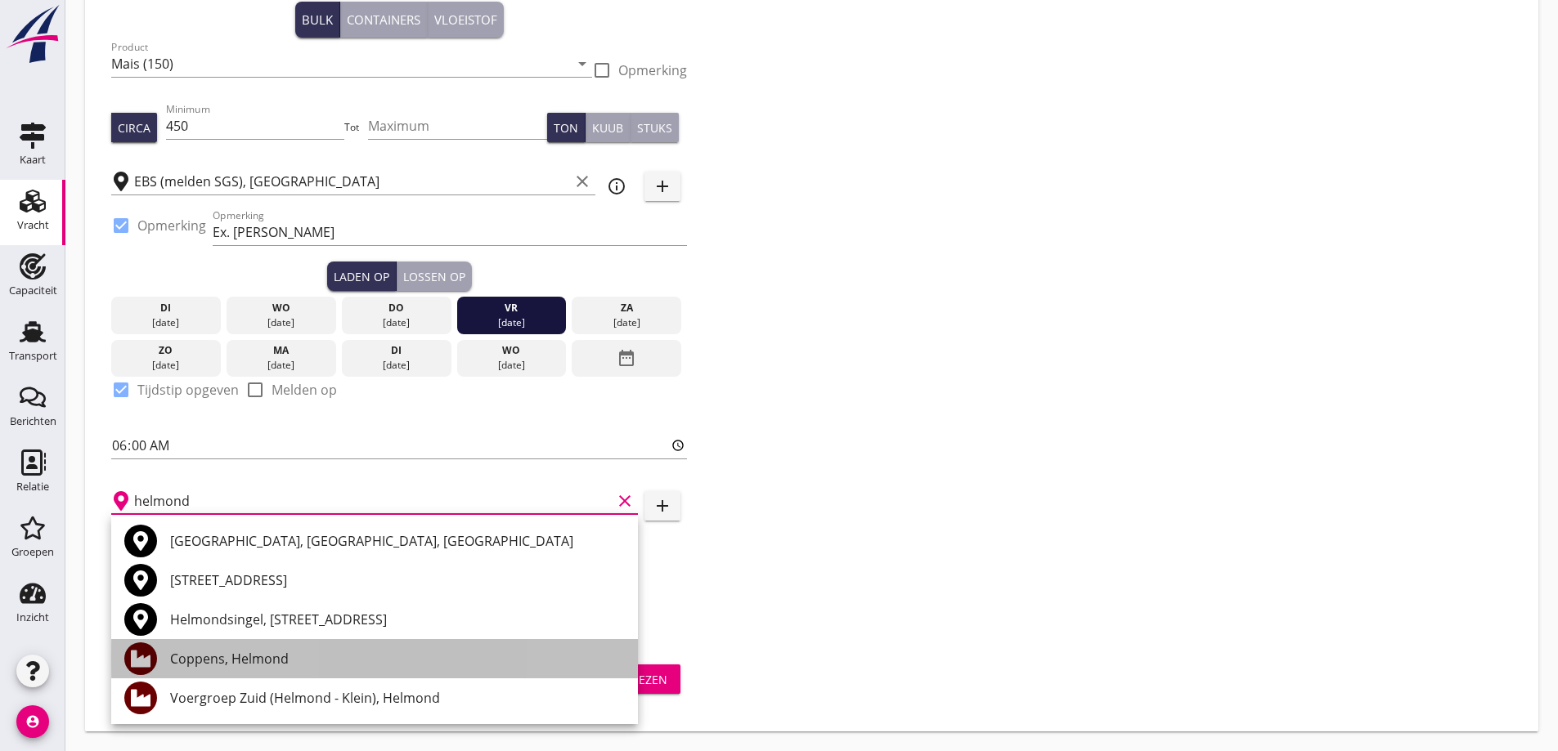
click at [304, 665] on div "Coppens, Helmond" at bounding box center [397, 659] width 455 height 20
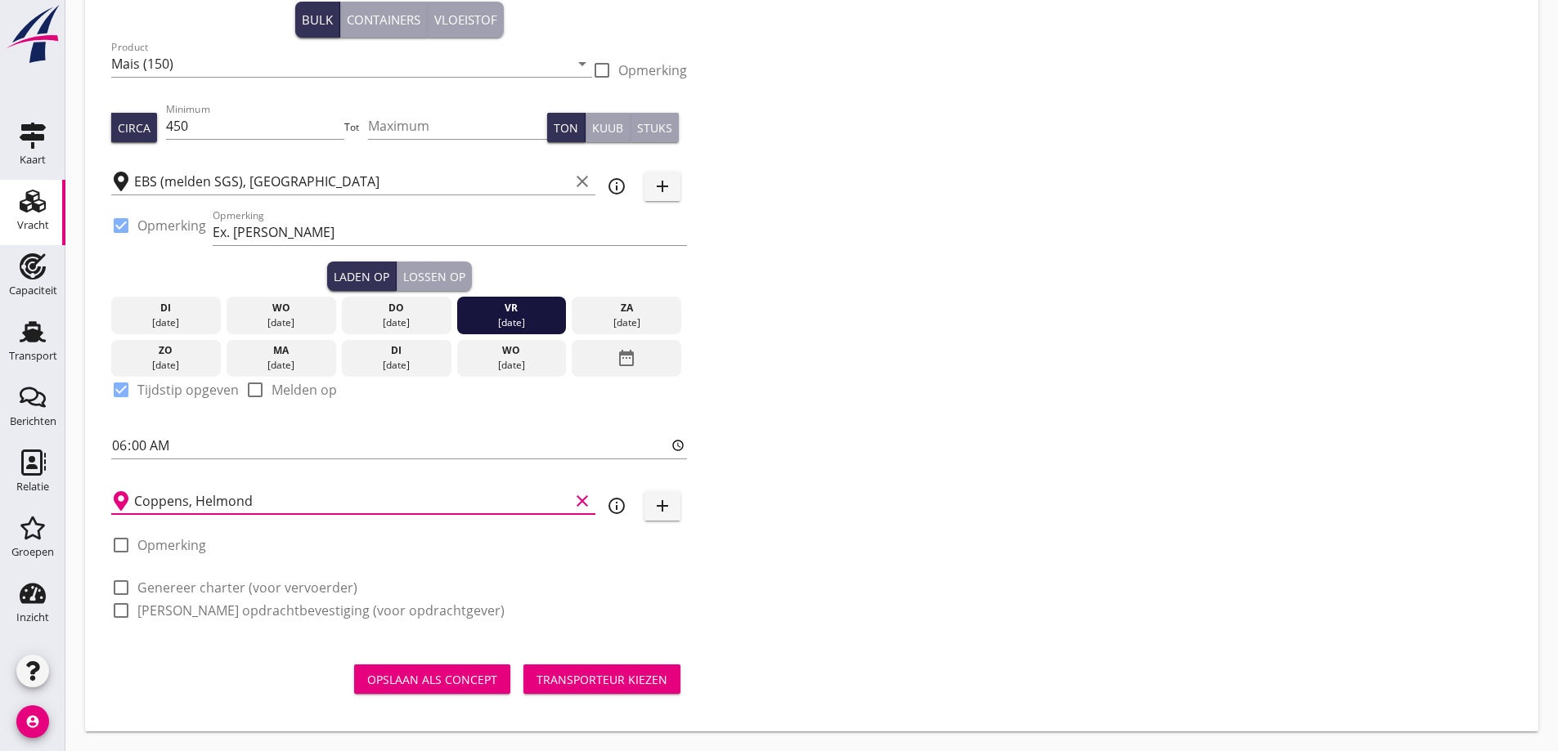
type input "Coppens, Helmond"
click at [164, 584] on label "Genereer charter (voor vervoerder)" at bounding box center [247, 588] width 220 height 16
checkbox input "true"
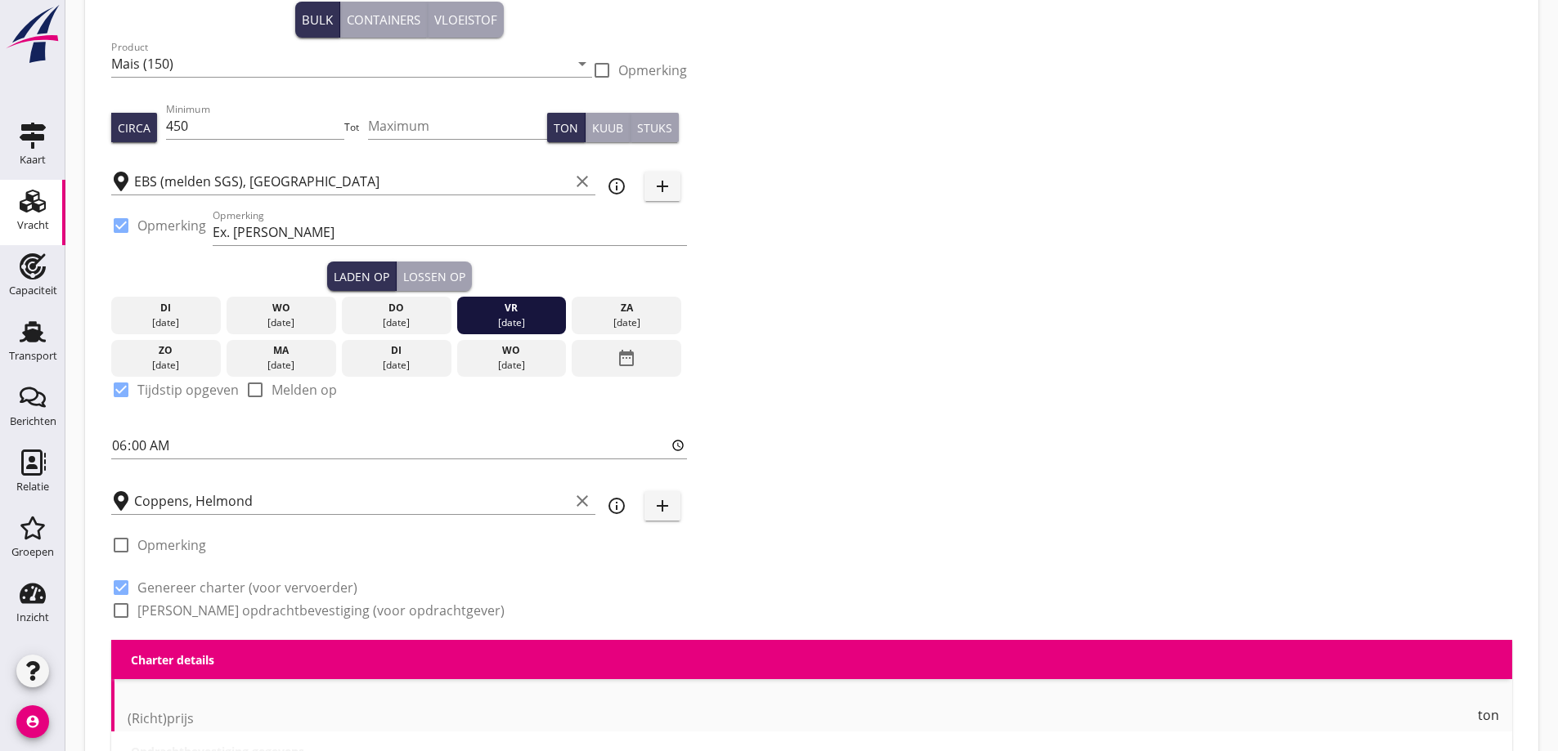
checkbox input "true"
click at [167, 606] on label "Genereer opdrachtbevestiging (voor opdrachtgever)" at bounding box center [320, 611] width 367 height 16
checkbox input "true"
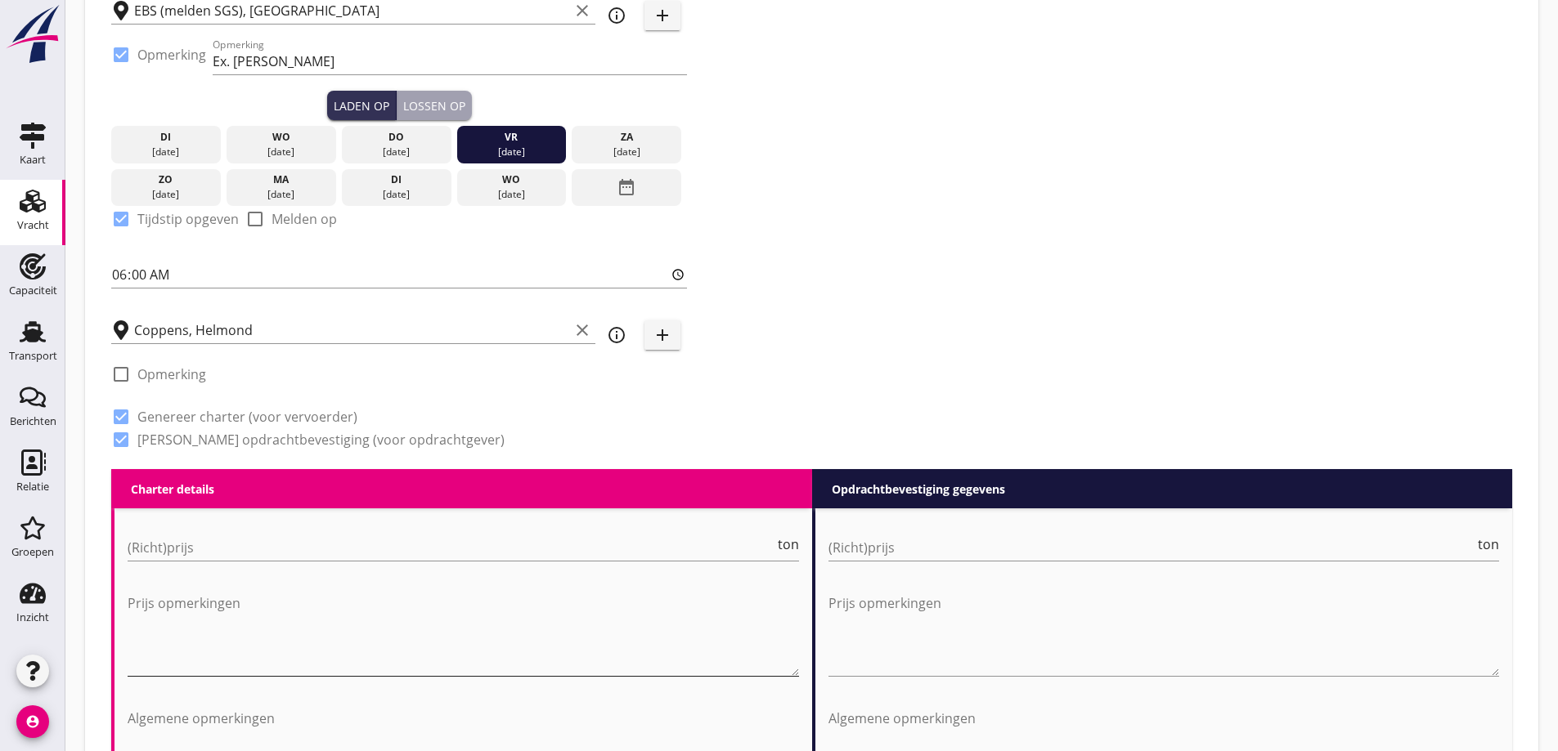
scroll to position [483, 0]
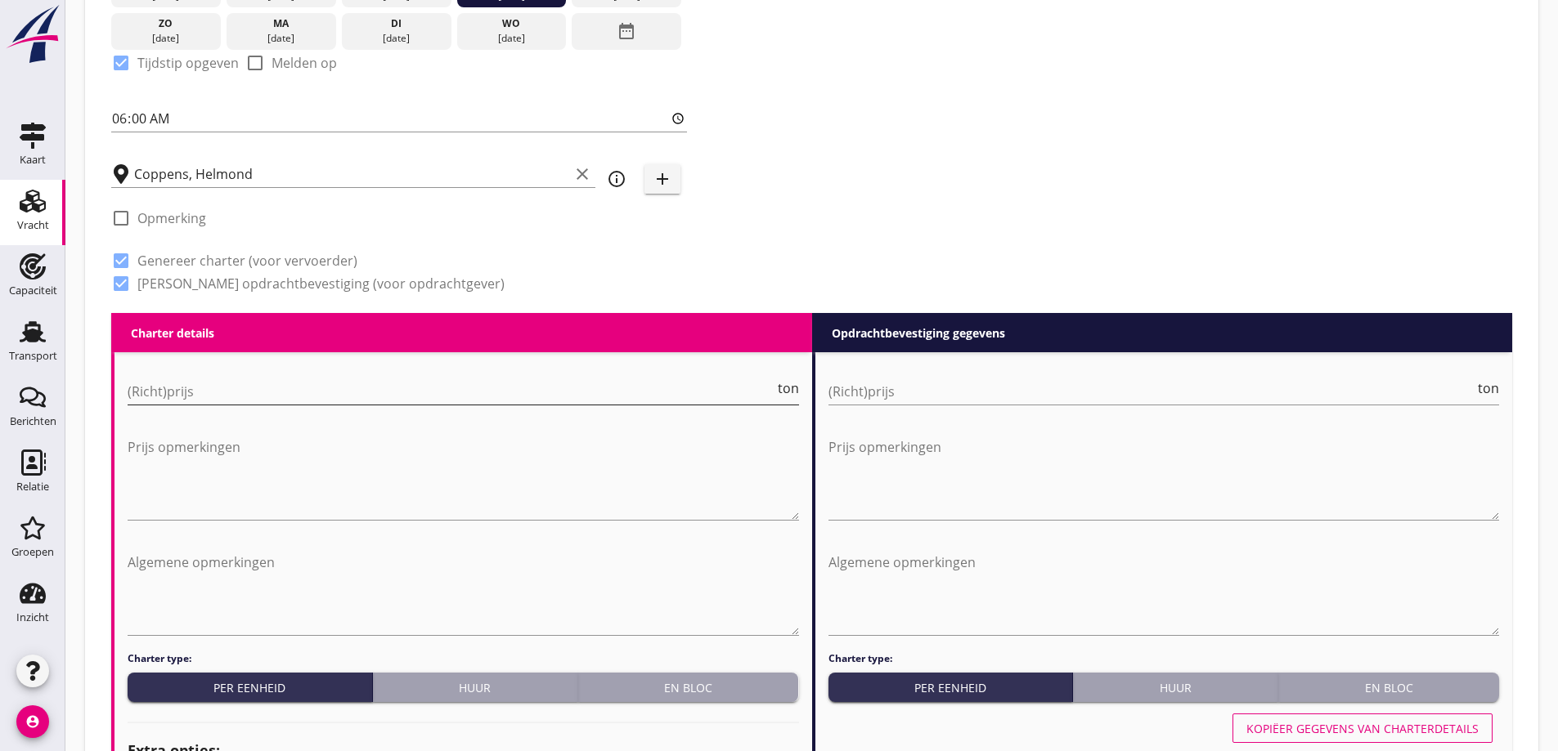
click at [226, 393] on input "(Richt)prijs" at bounding box center [451, 392] width 647 height 26
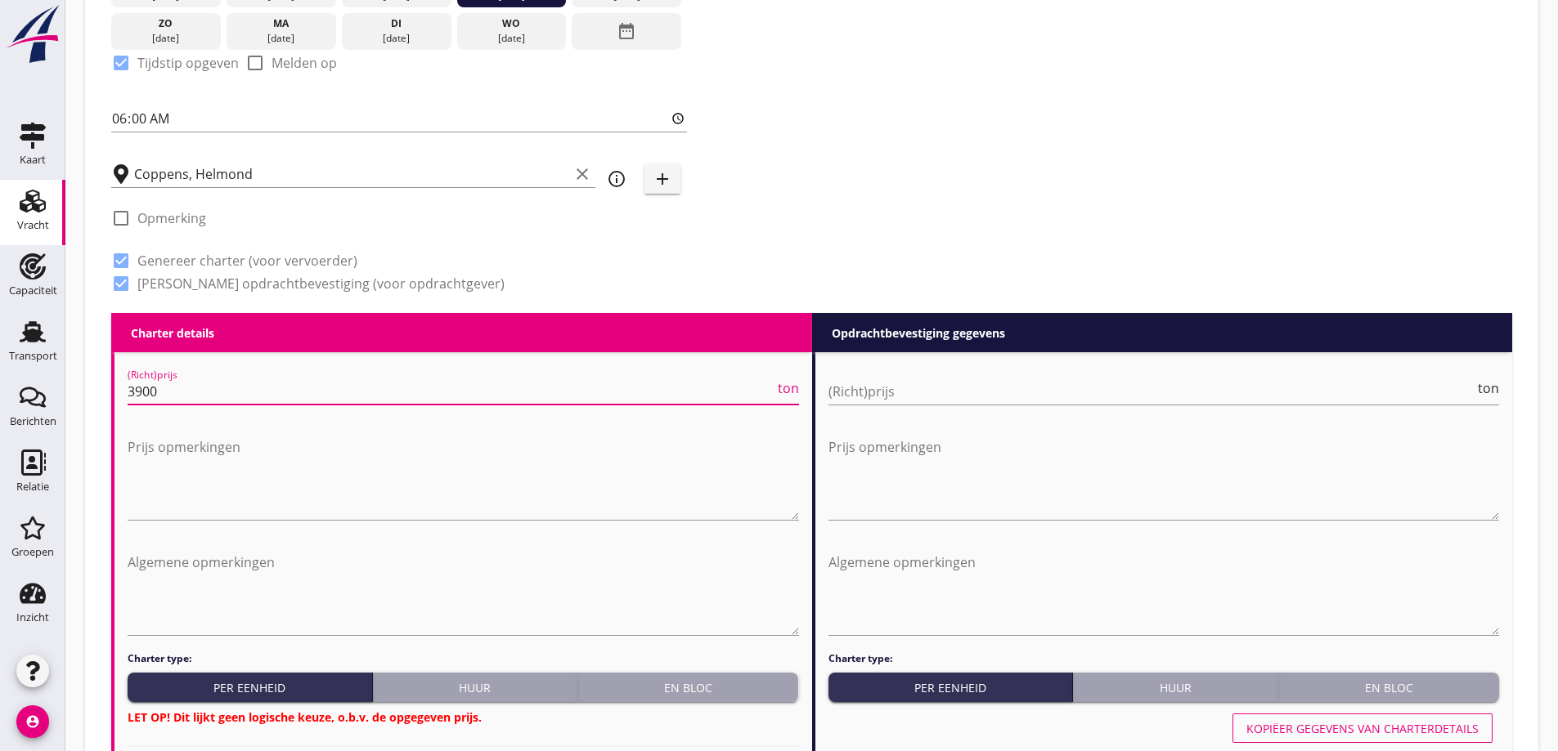
type input "3900"
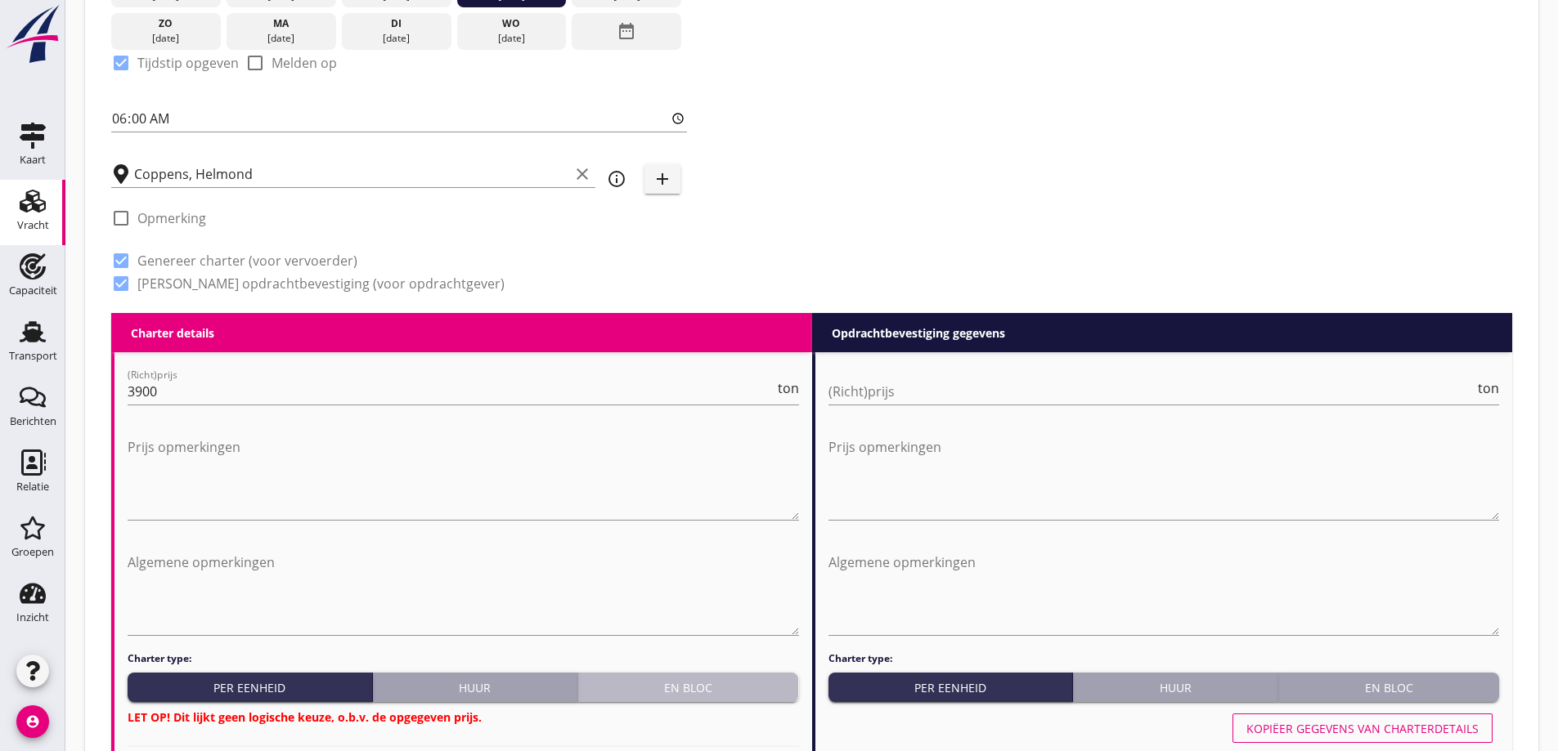
click at [706, 692] on div "En bloc" at bounding box center [689, 687] width 208 height 17
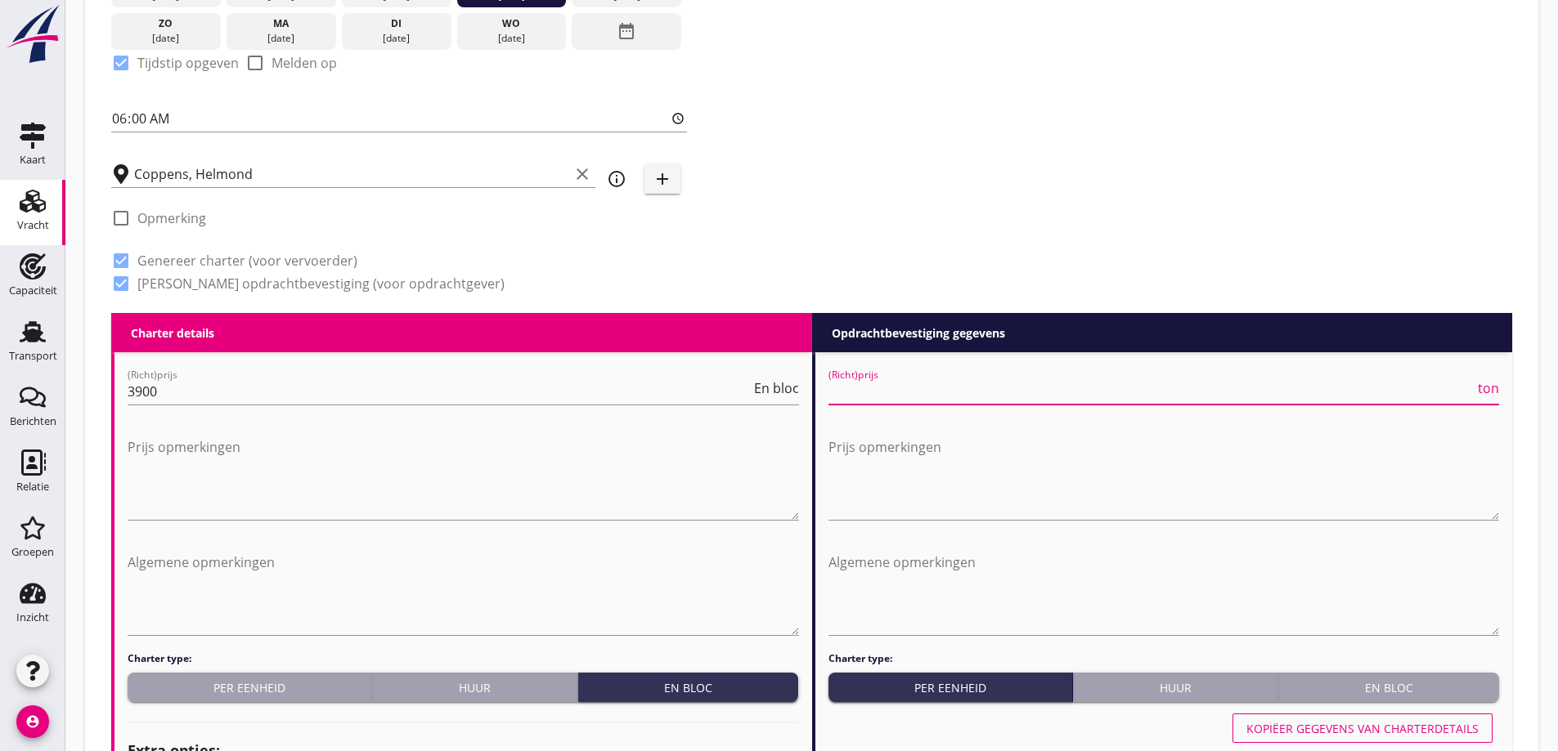
click at [1026, 393] on input "(Richt)prijs" at bounding box center [1151, 392] width 647 height 26
type input "8"
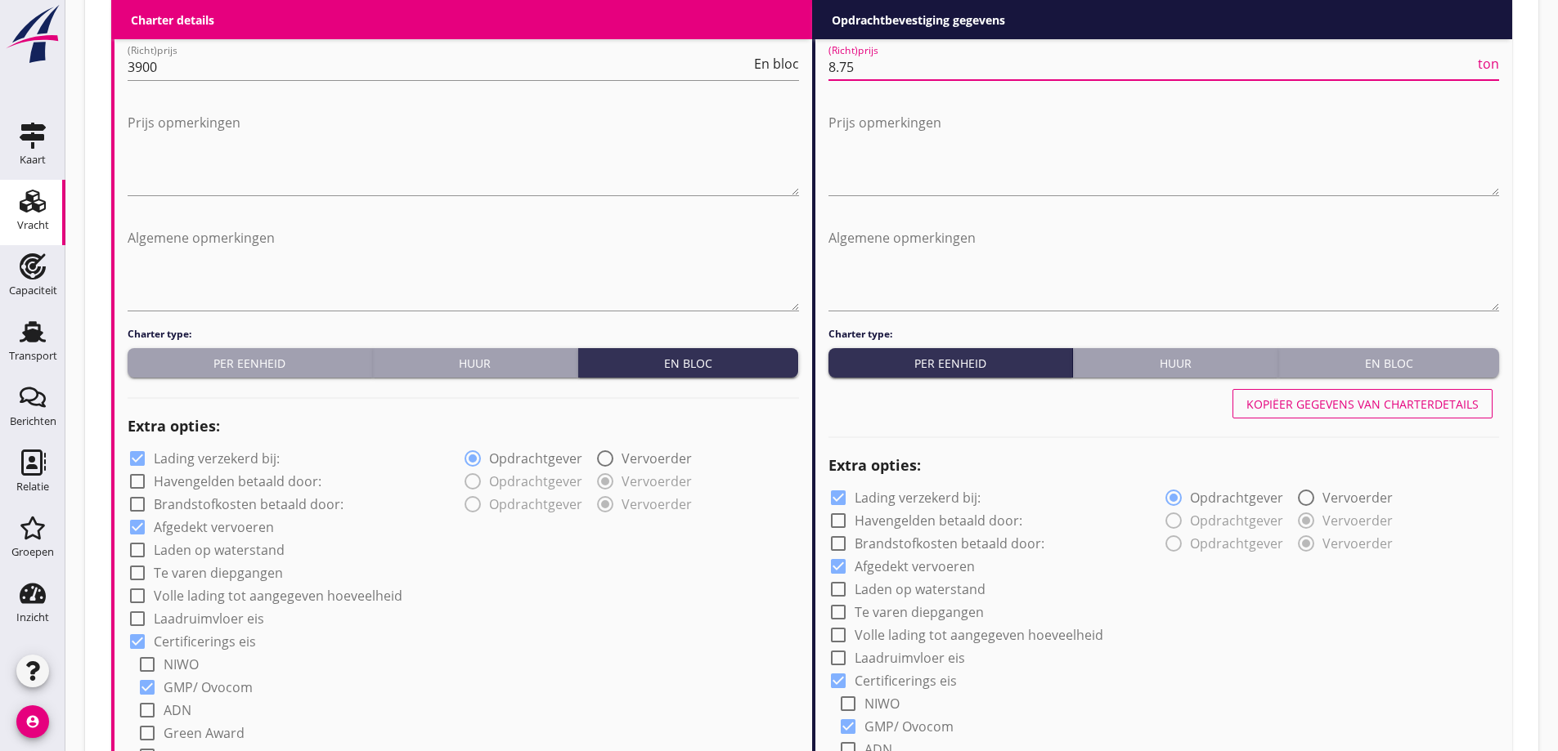
scroll to position [810, 0]
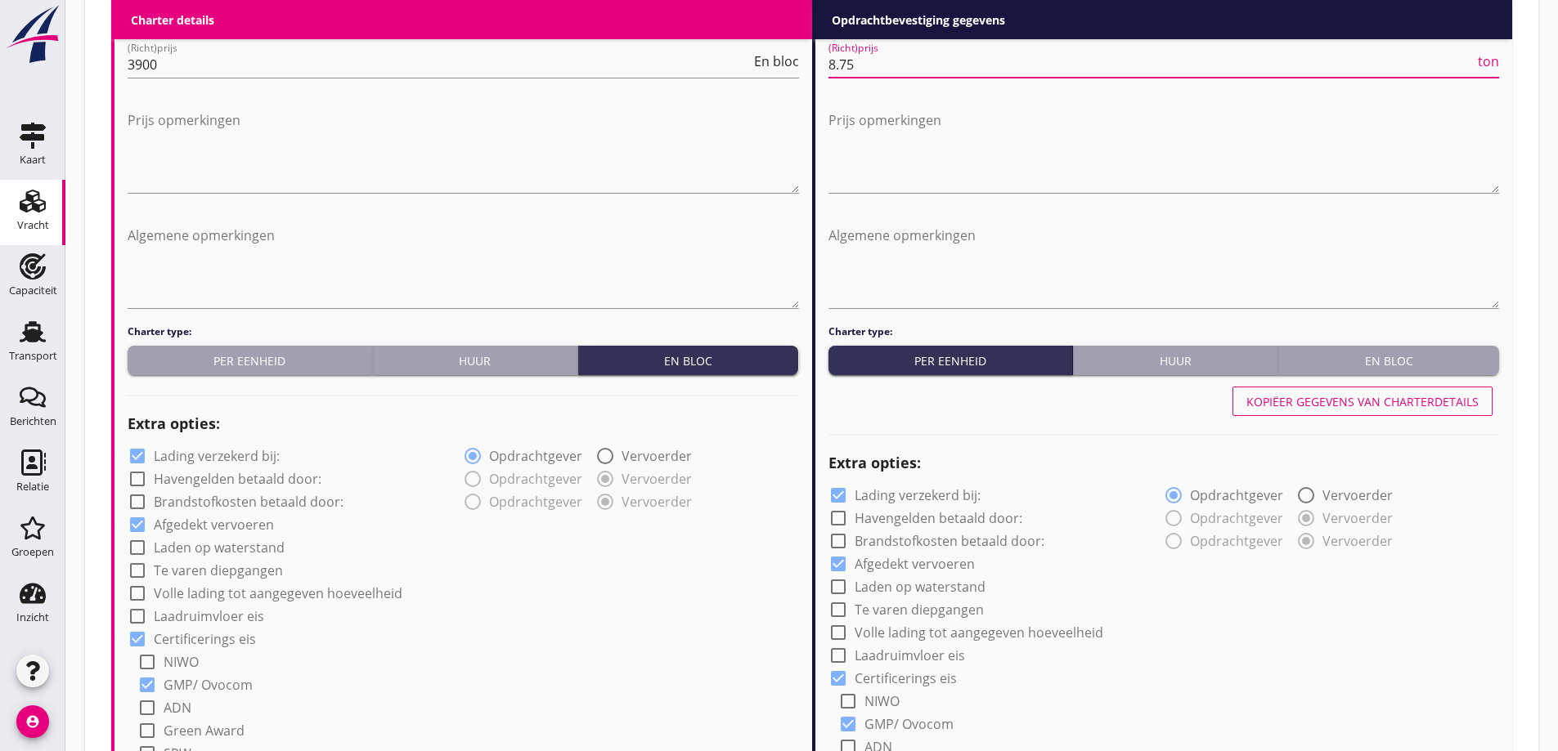
type input "8.75"
click at [219, 463] on label "Lading verzekerd bij:" at bounding box center [217, 456] width 126 height 16
checkbox input "false"
click at [840, 496] on div at bounding box center [838, 496] width 28 height 28
checkbox input "false"
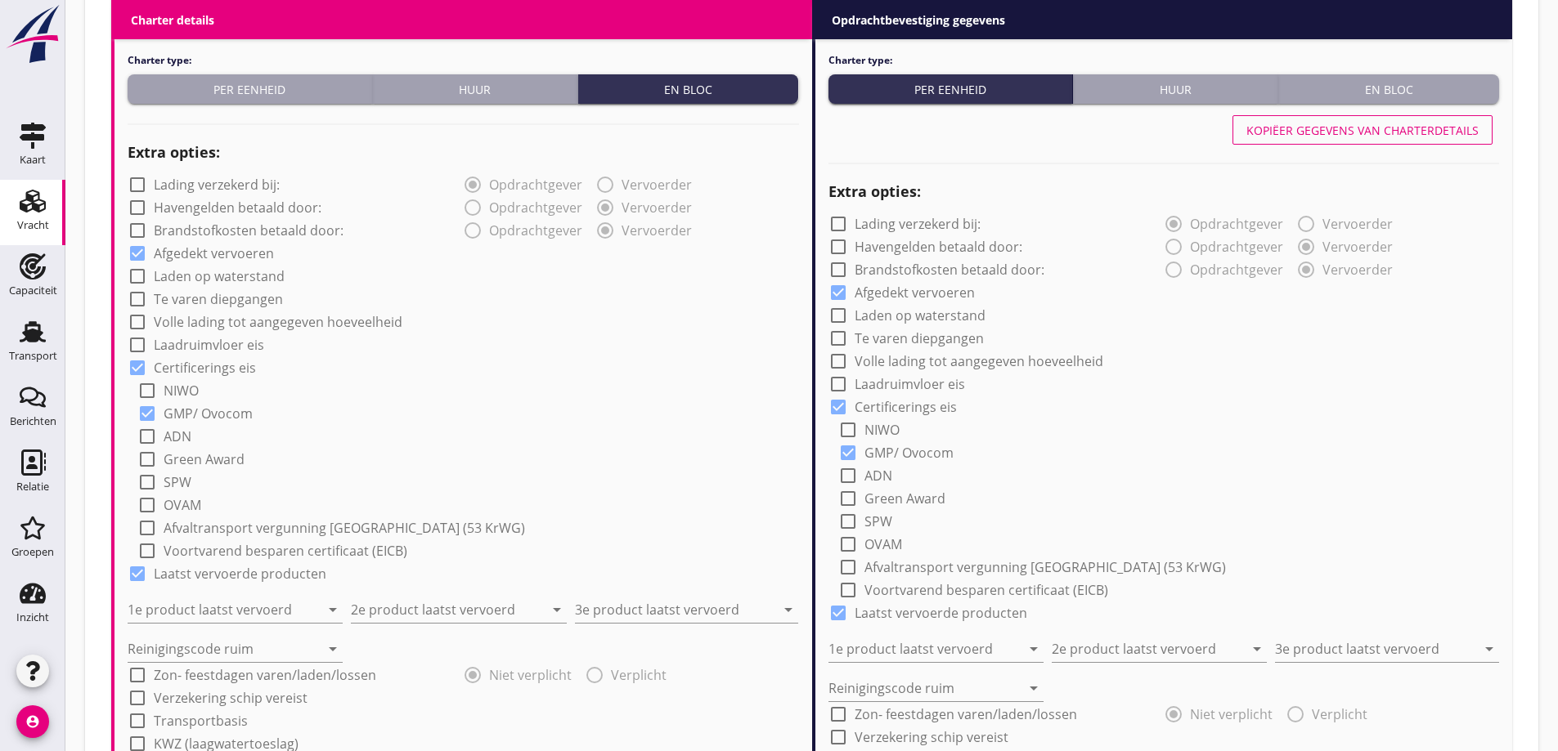
scroll to position [1219, 0]
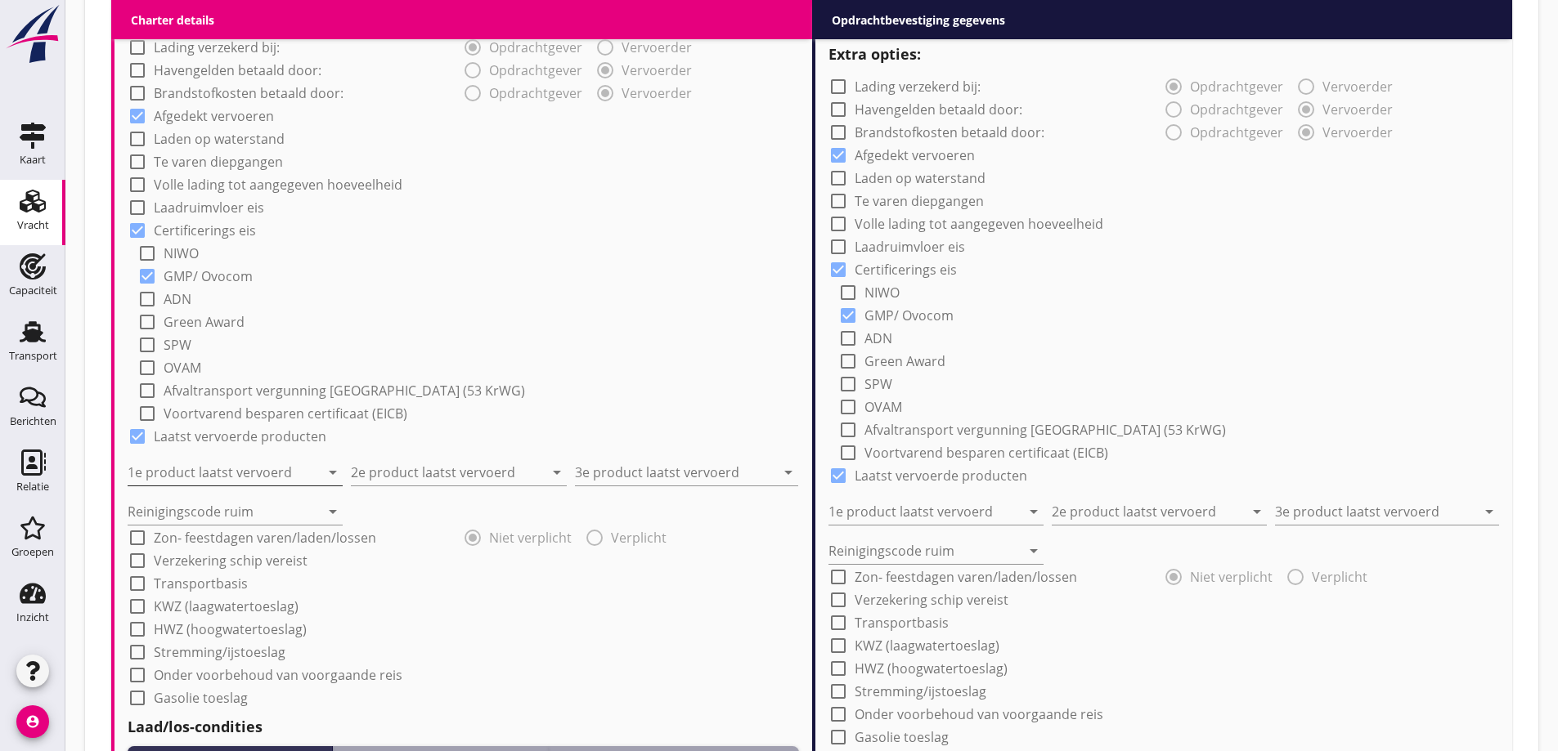
click at [250, 479] on input "1e product laatst vervoerd" at bounding box center [224, 472] width 192 height 26
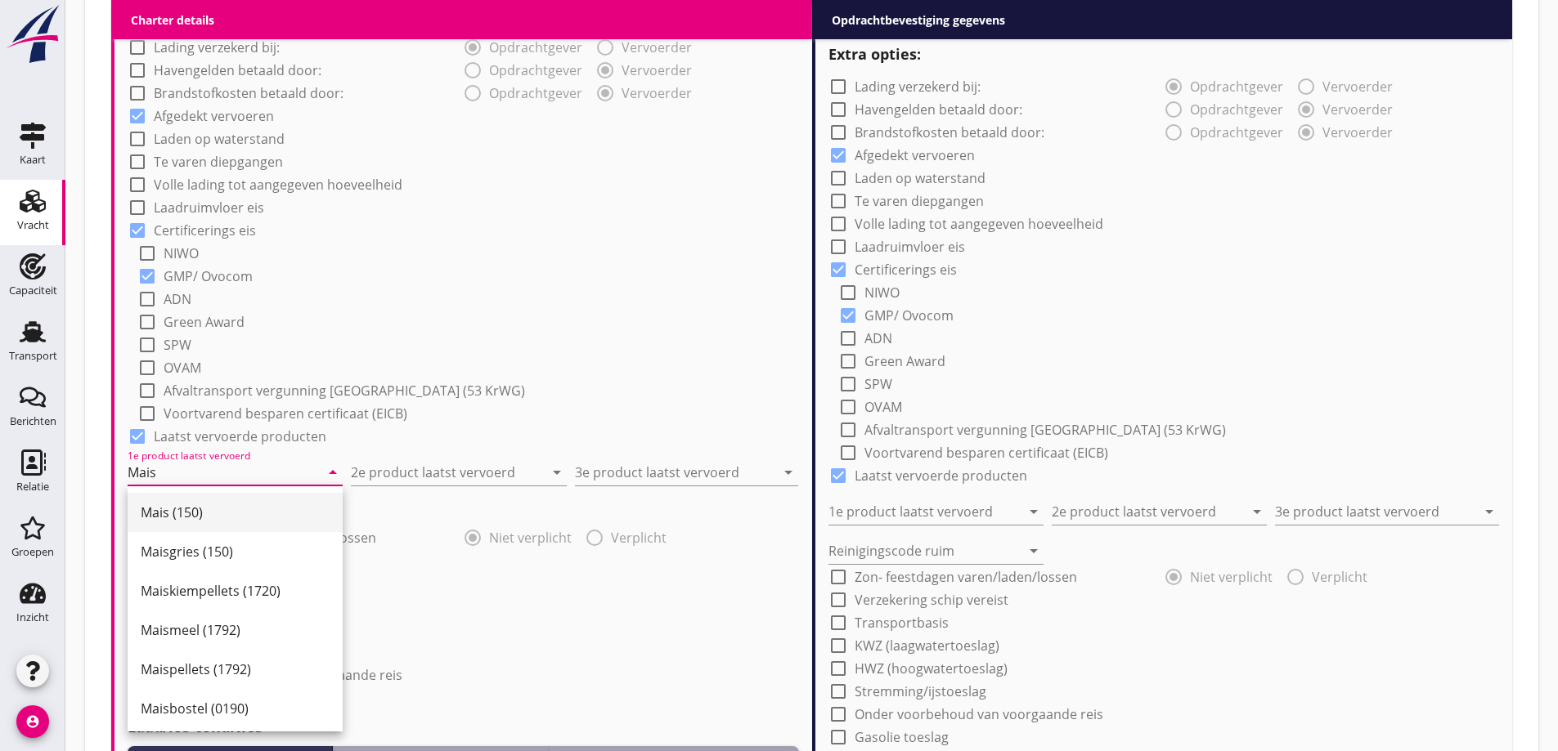
click at [256, 528] on div "Mais (150)" at bounding box center [235, 512] width 189 height 39
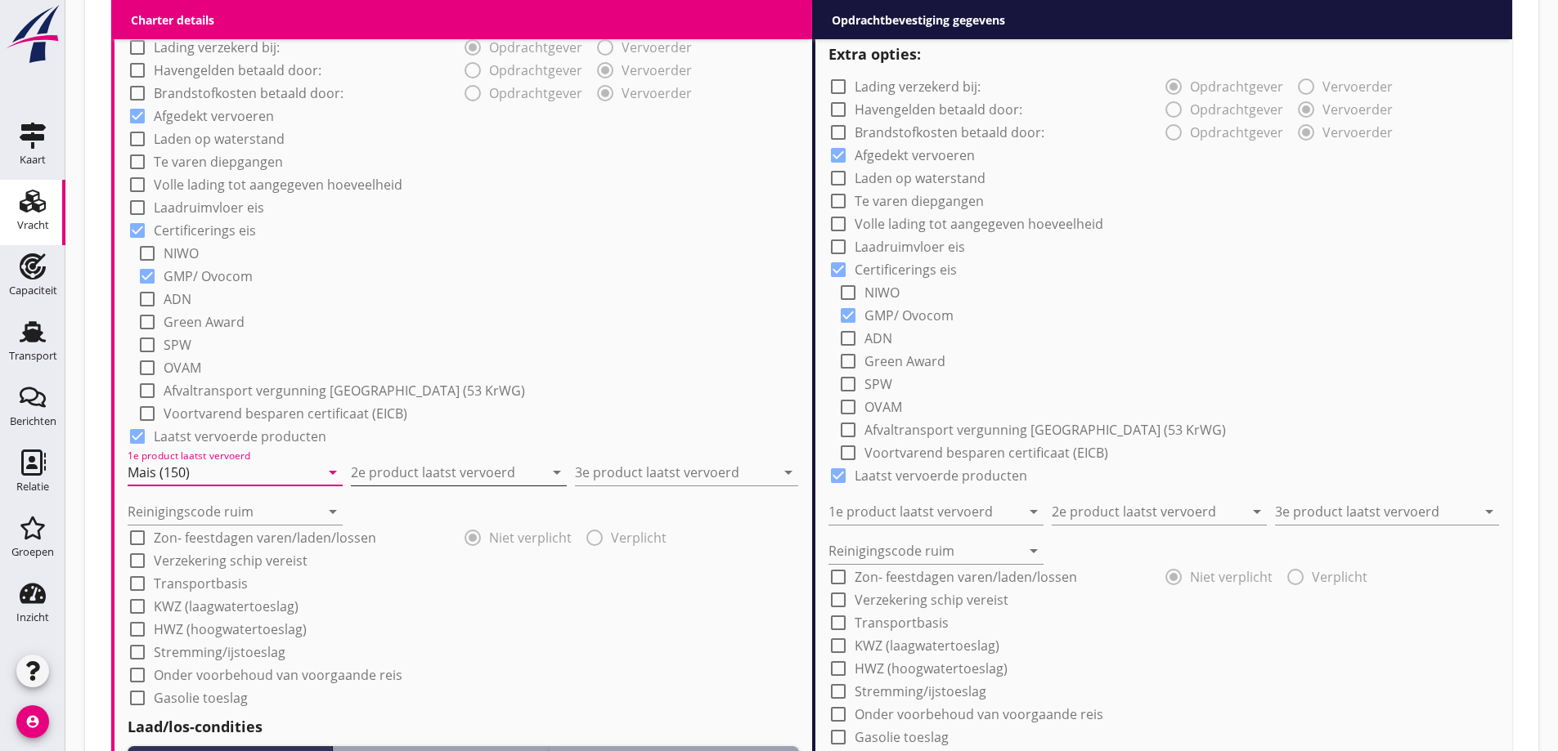
type input "Mais (150)"
click at [383, 486] on div "2e product laatst vervoerd arrow_drop_down" at bounding box center [458, 472] width 215 height 26
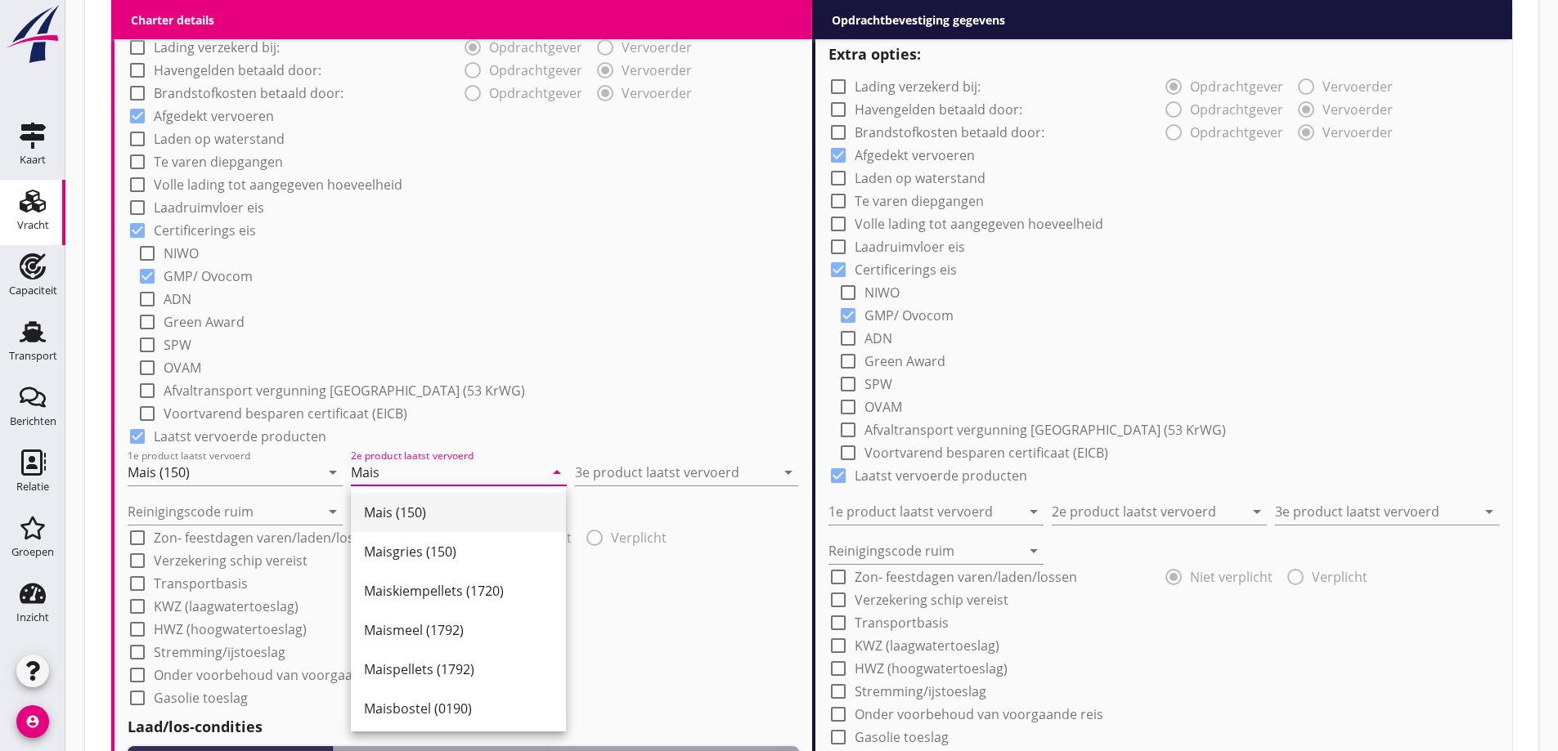
click at [427, 526] on div "Mais (150)" at bounding box center [458, 512] width 189 height 39
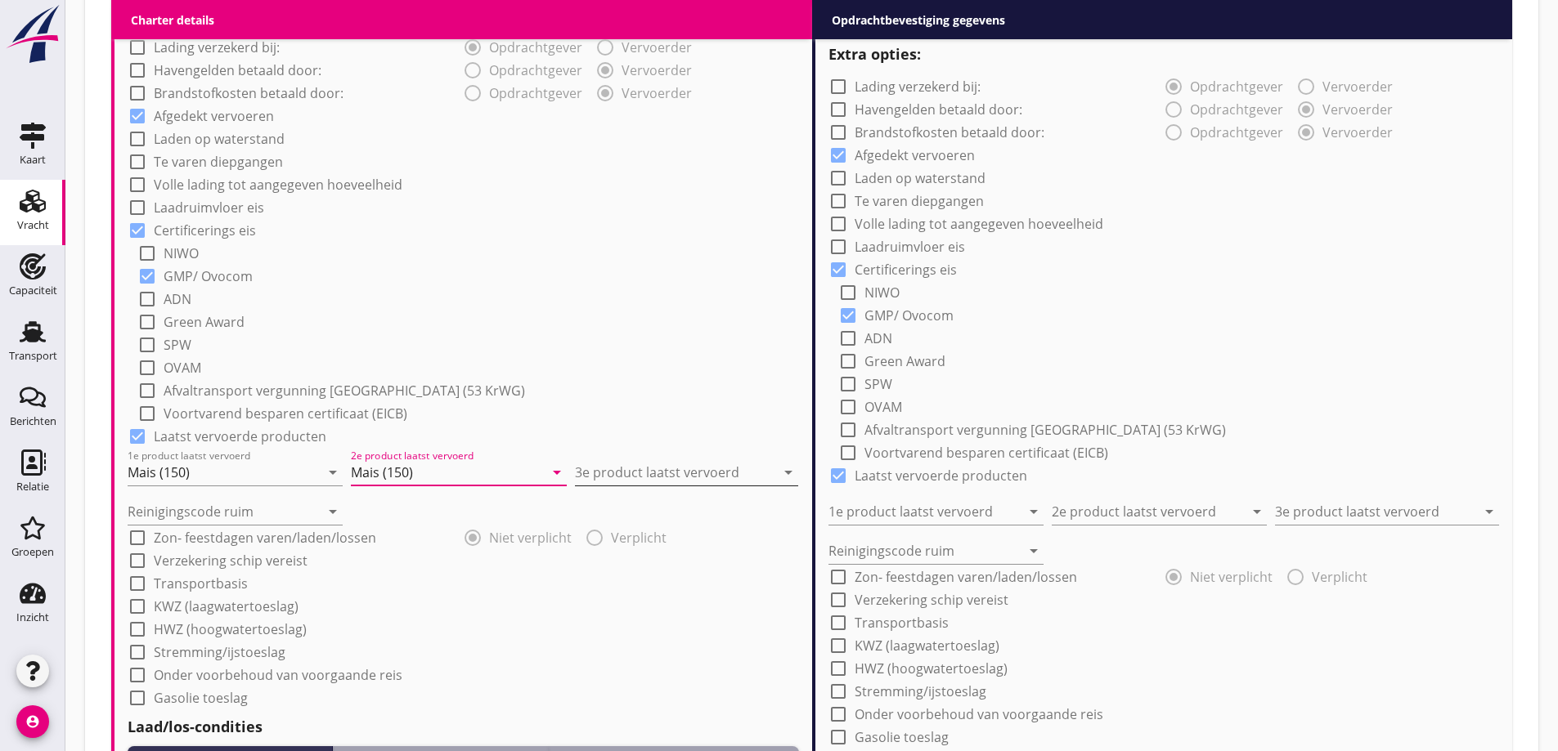
type input "Mais (150)"
drag, startPoint x: 655, startPoint y: 465, endPoint x: 661, endPoint y: 473, distance: 10.5
click at [661, 473] on input "3e product laatst vervoerd" at bounding box center [675, 472] width 200 height 26
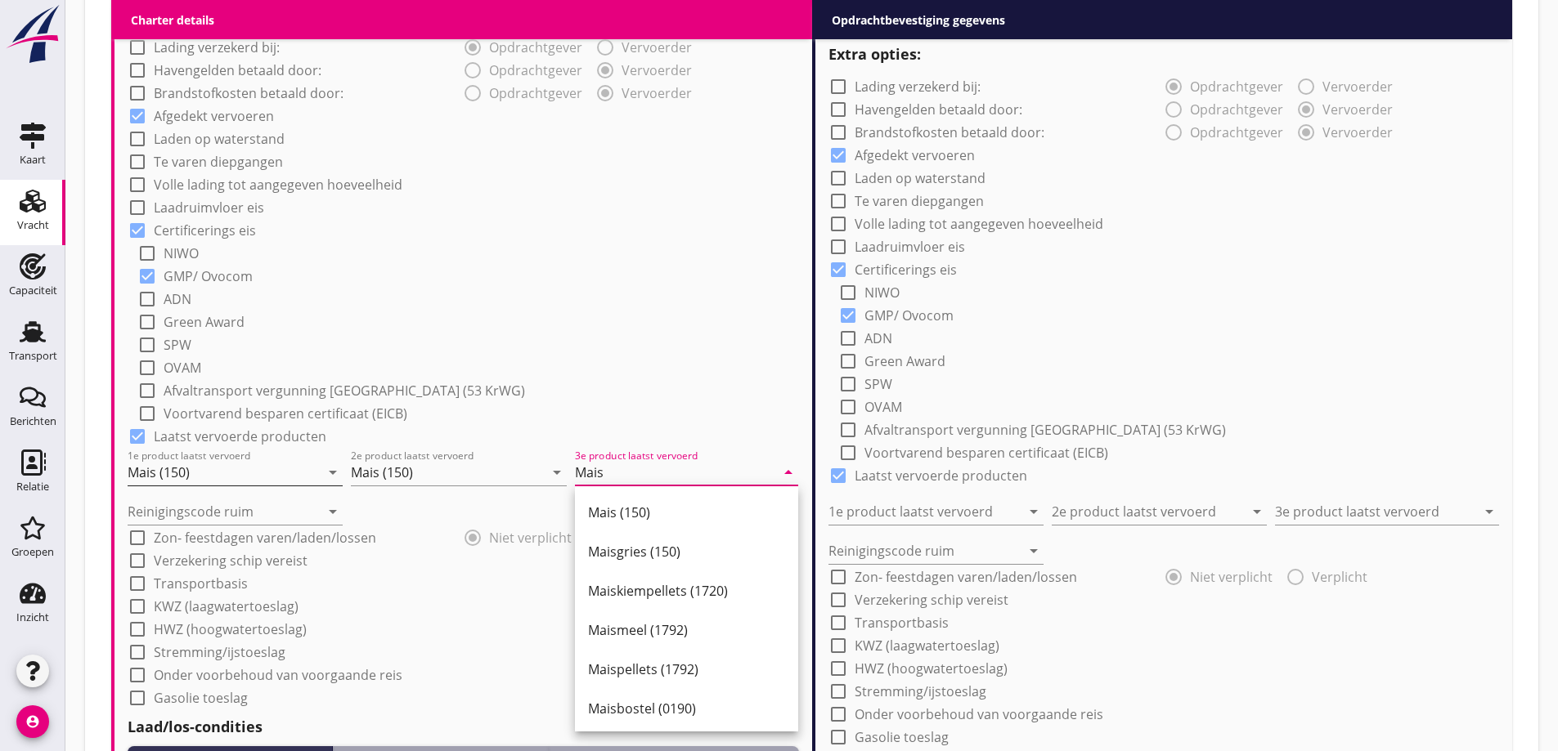
click at [609, 507] on div "Mais (150)" at bounding box center [686, 513] width 197 height 20
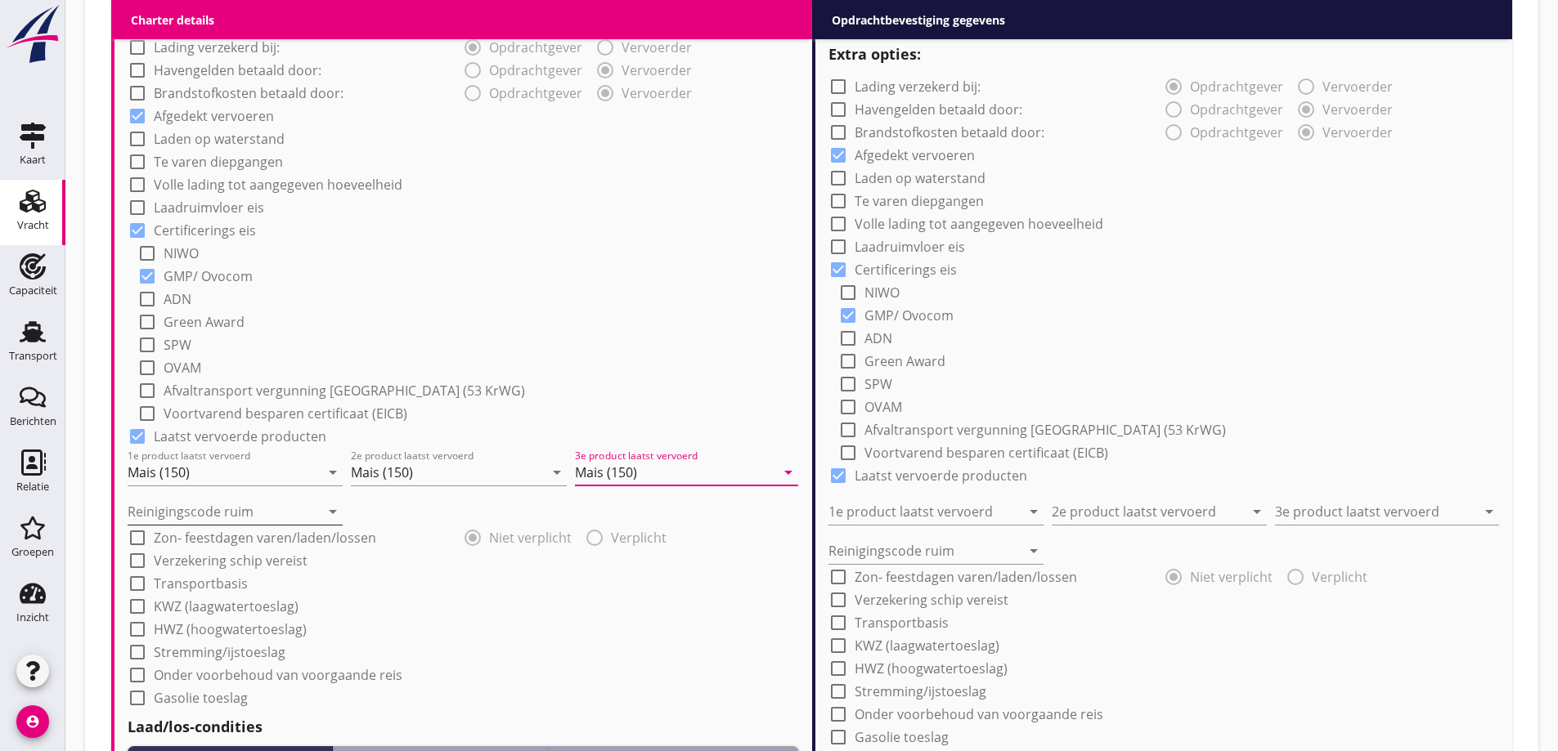
type input "Mais (150)"
click at [232, 506] on input "Reinigingscode ruim" at bounding box center [224, 512] width 192 height 26
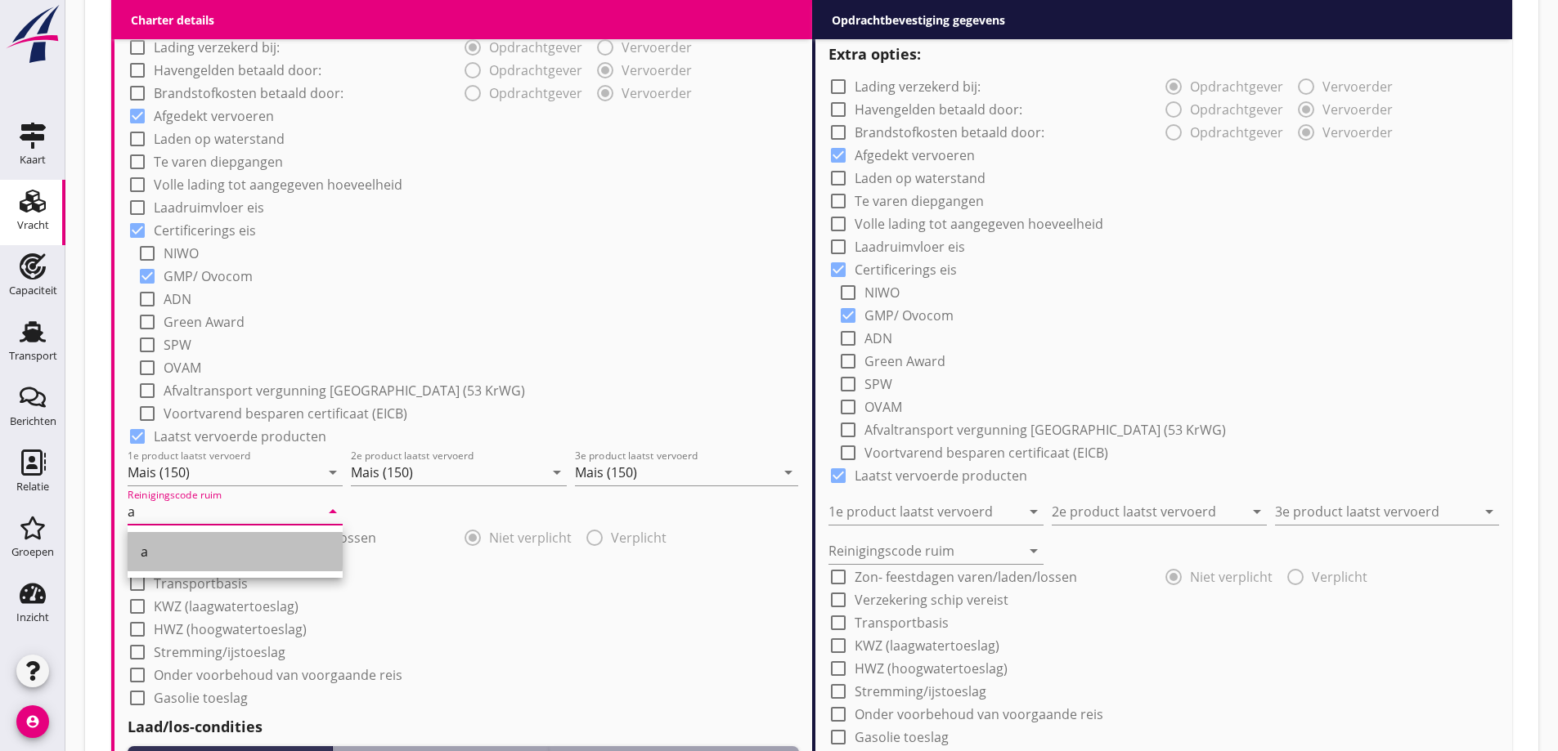
click at [213, 549] on div "a" at bounding box center [235, 552] width 189 height 20
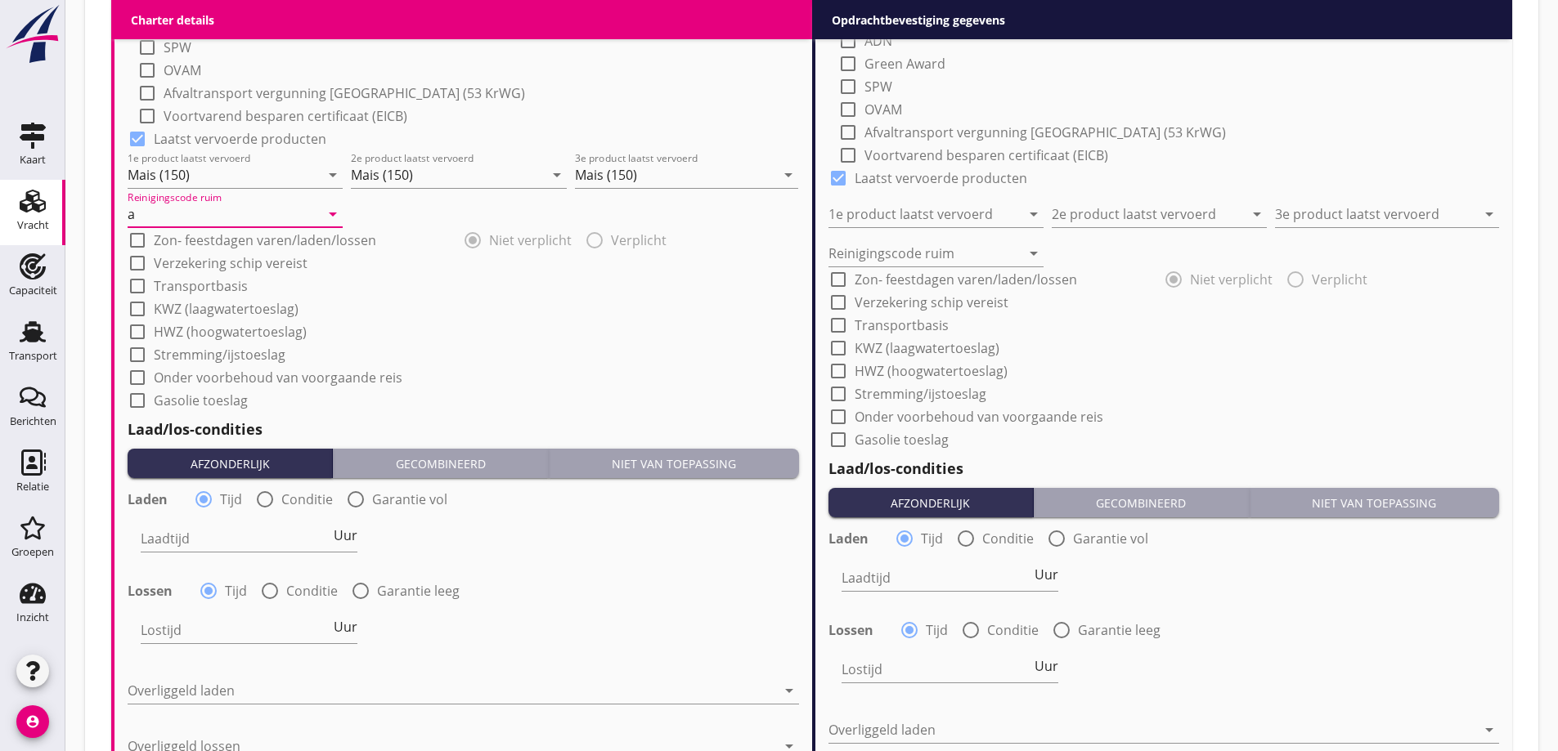
scroll to position [1546, 0]
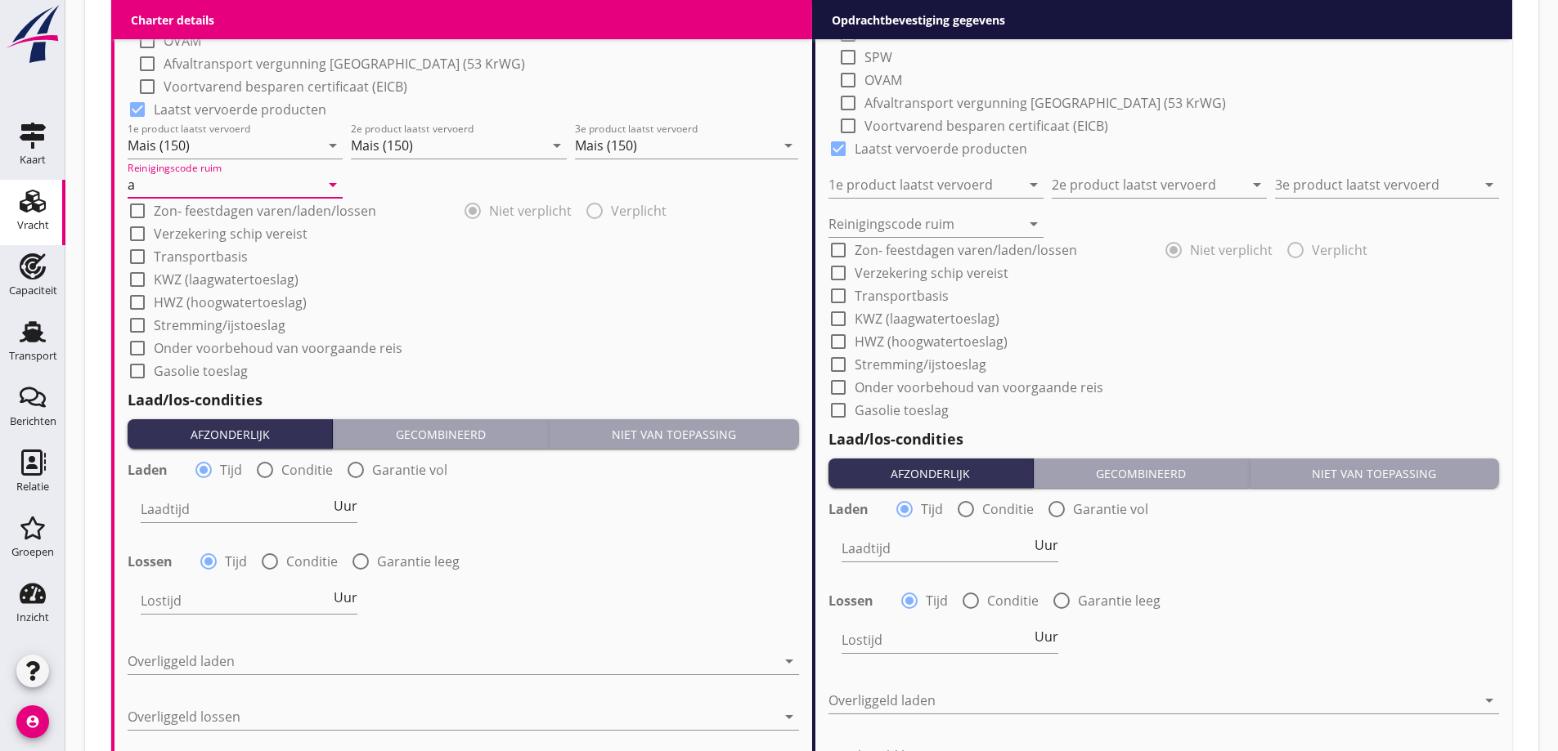
type input "a"
drag, startPoint x: 276, startPoint y: 463, endPoint x: 280, endPoint y: 474, distance: 11.9
click at [280, 467] on div "radio_button_unchecked Conditie" at bounding box center [294, 470] width 78 height 20
click at [290, 567] on label "Conditie" at bounding box center [312, 562] width 52 height 16
radio input "false"
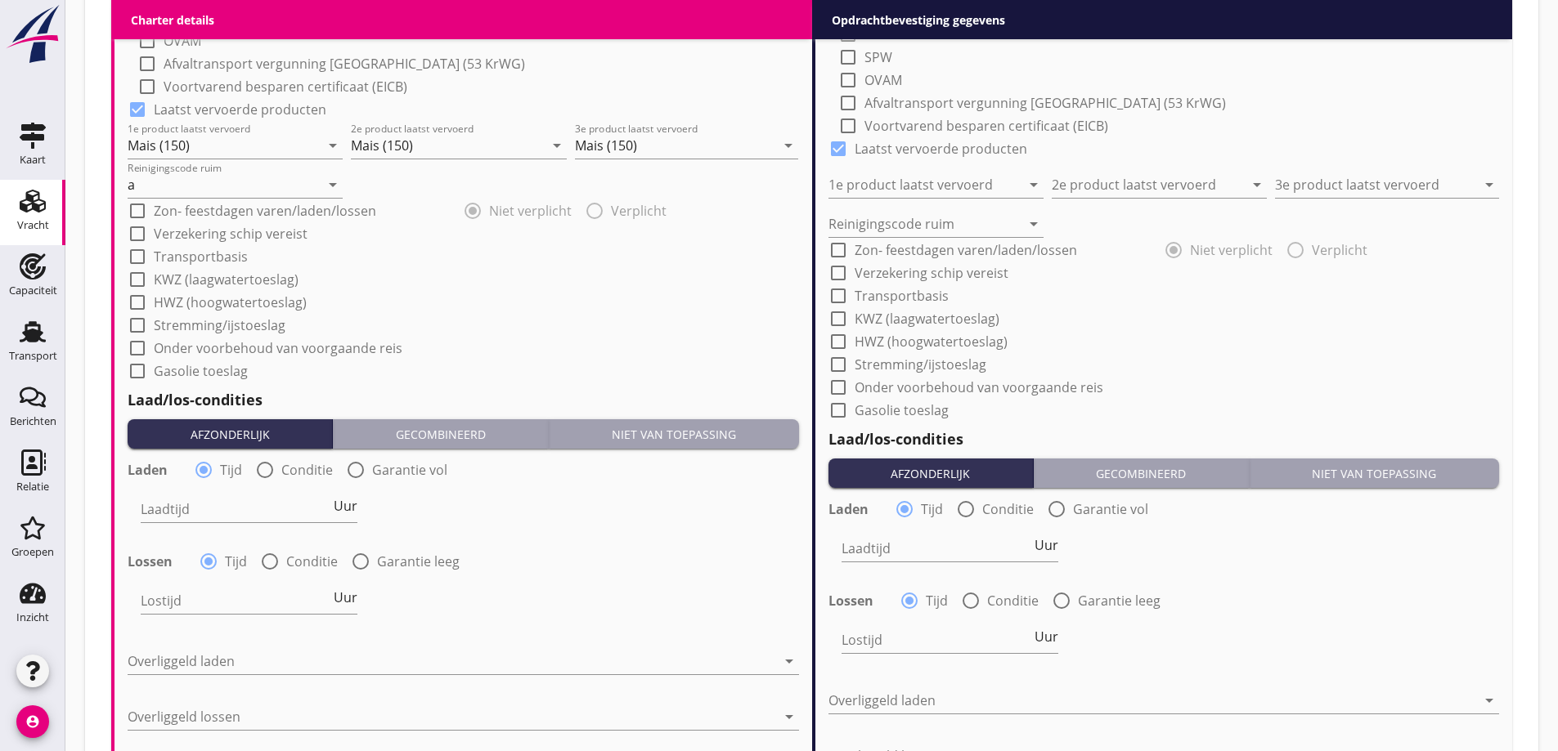
radio input "true"
click at [287, 471] on label "Conditie" at bounding box center [307, 470] width 52 height 16
radio input "false"
radio input "true"
click at [284, 503] on div at bounding box center [293, 509] width 304 height 26
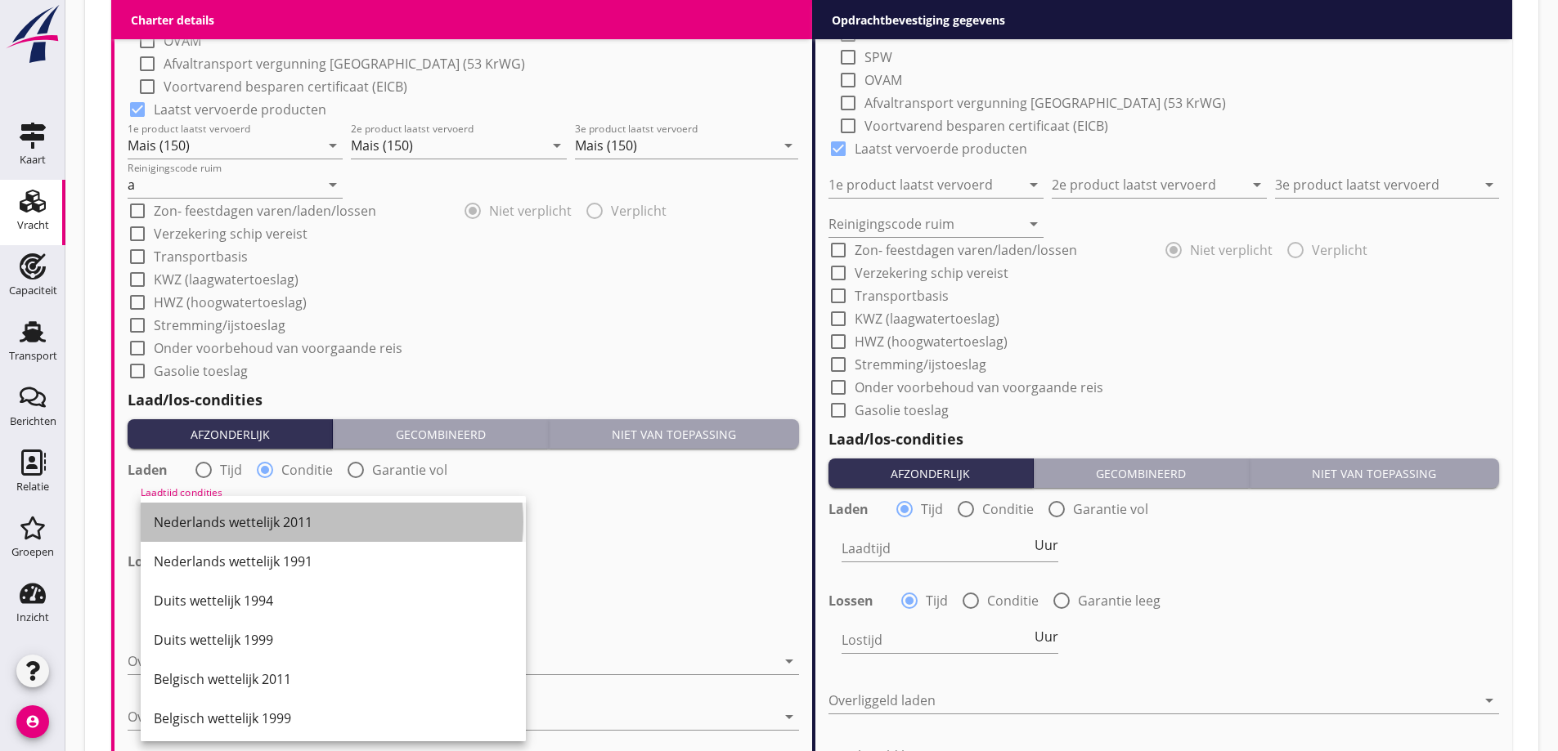
click at [267, 511] on div "Nederlands wettelijk 2011" at bounding box center [333, 522] width 359 height 39
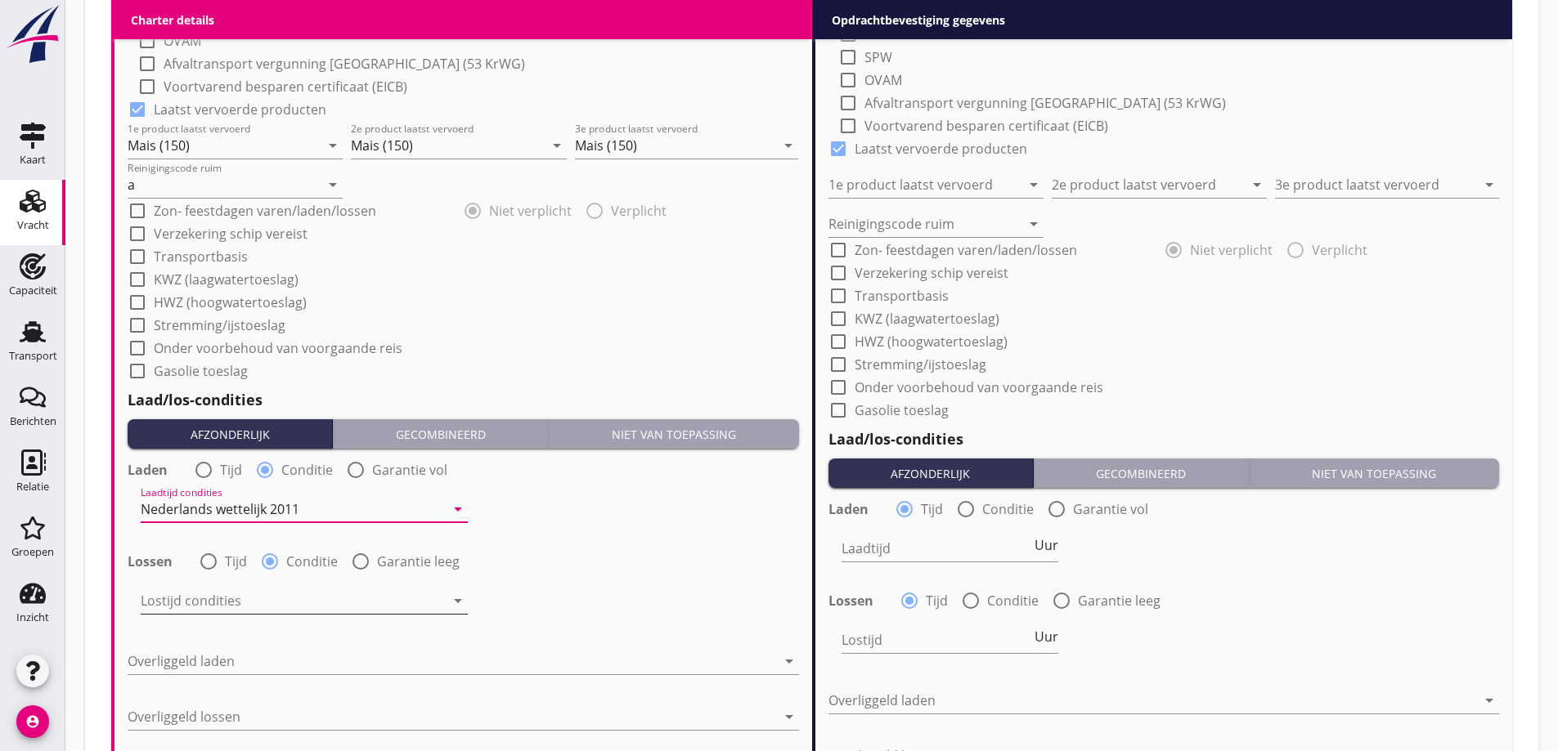
click at [289, 601] on div at bounding box center [293, 601] width 304 height 26
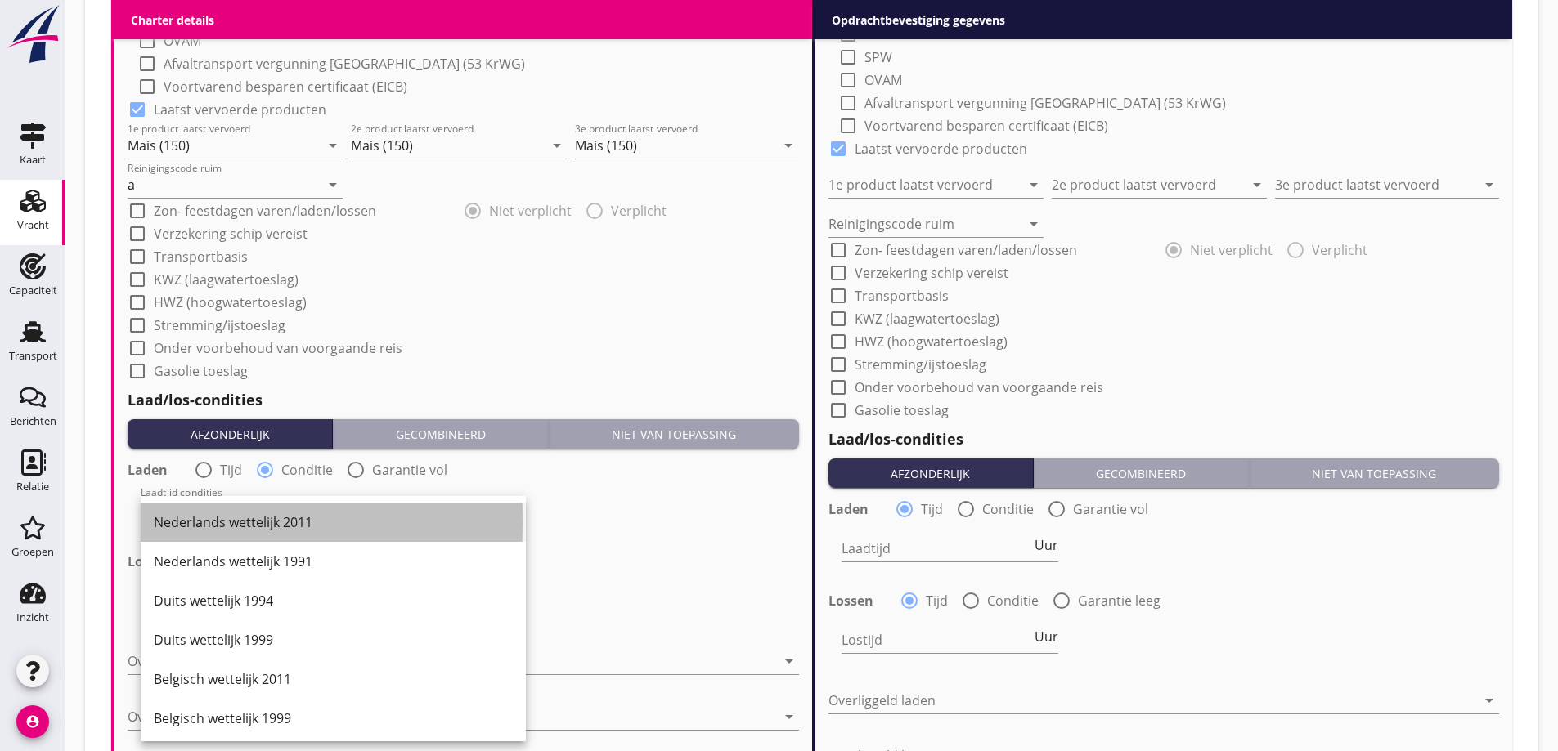
click at [246, 518] on div "Nederlands wettelijk 2011" at bounding box center [333, 523] width 359 height 20
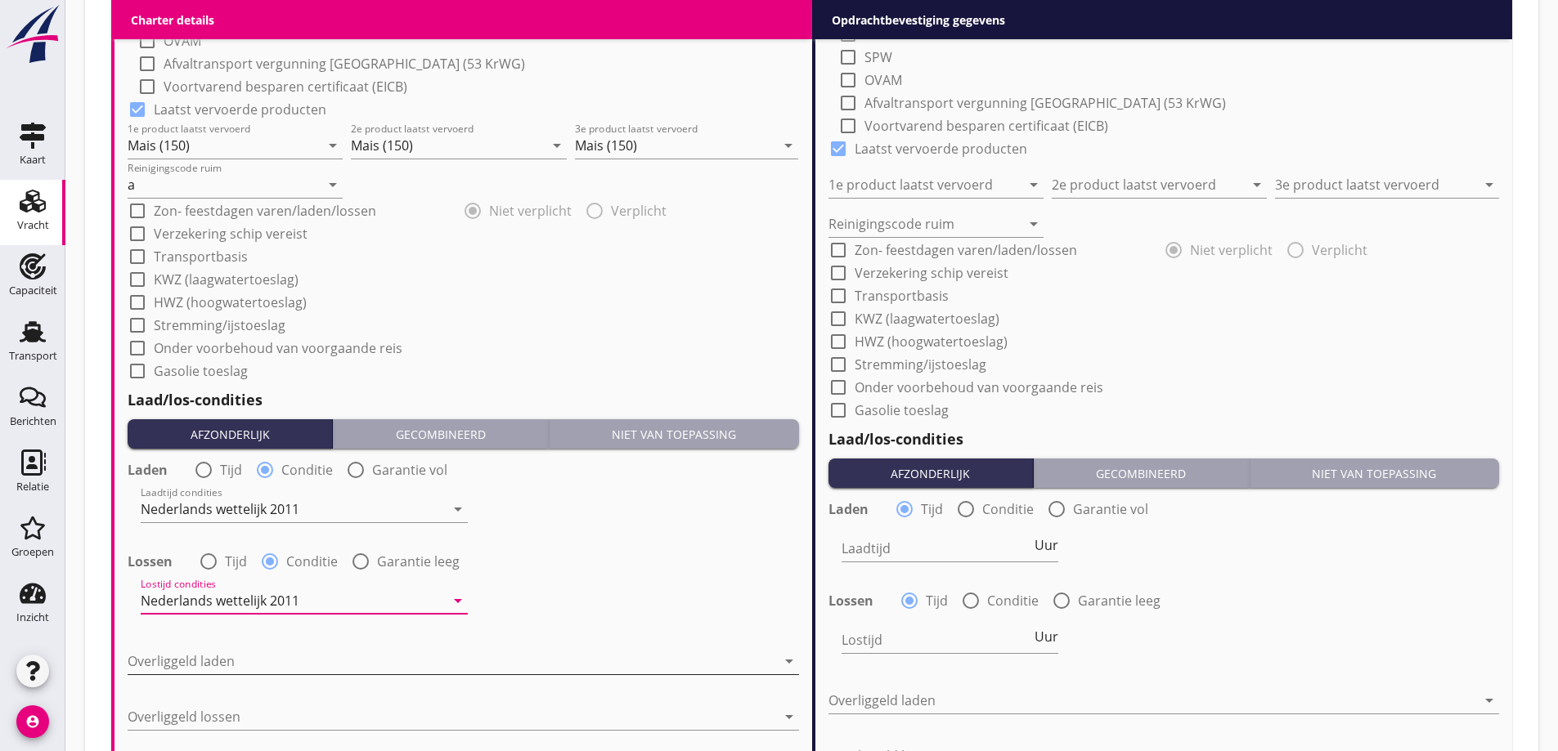
click at [204, 656] on div at bounding box center [452, 661] width 648 height 26
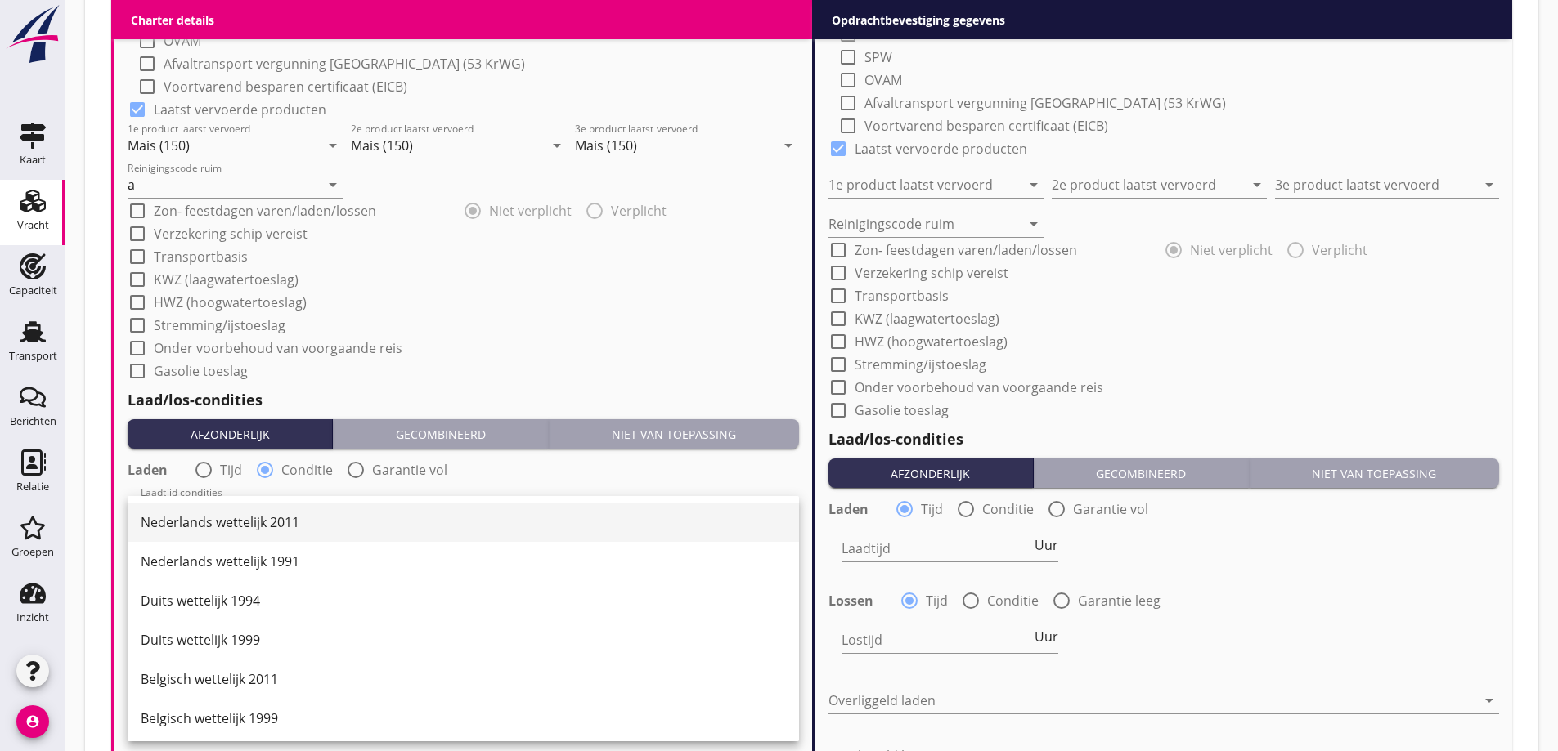
click at [246, 533] on div "Nederlands wettelijk 2011" at bounding box center [463, 522] width 645 height 39
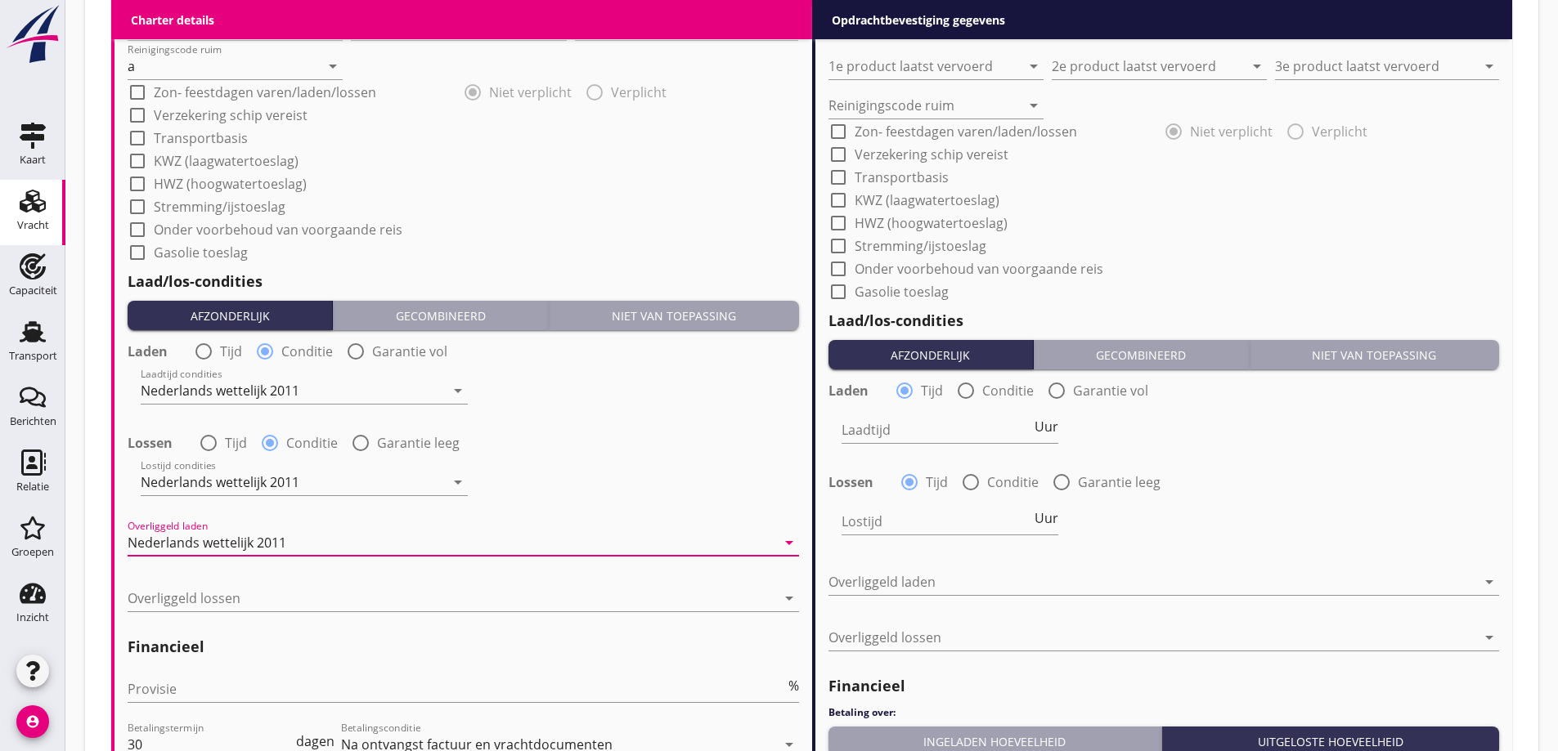
scroll to position [1710, 0]
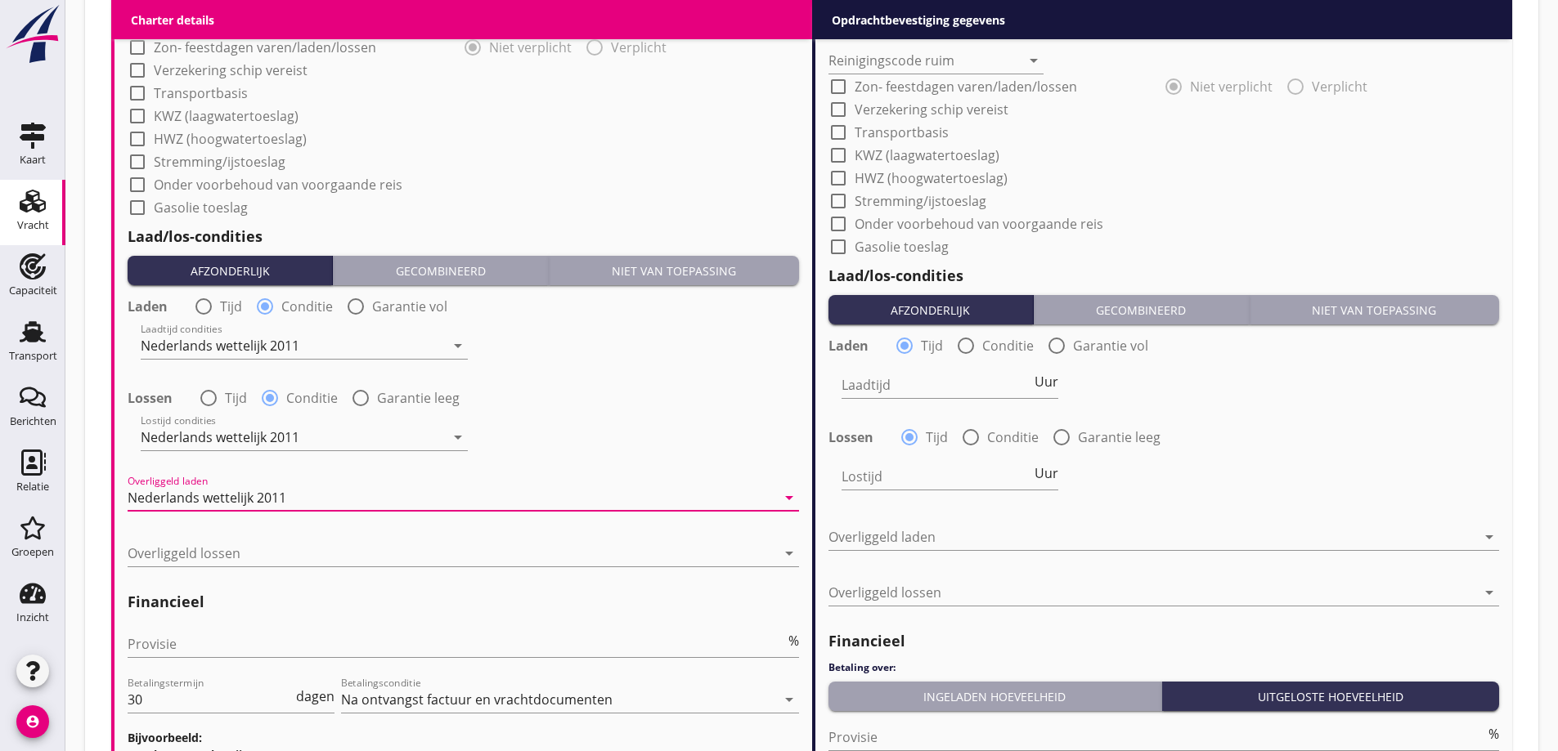
click at [256, 570] on div "Overliggeld lossen arrow_drop_down" at bounding box center [463, 561] width 671 height 43
click at [255, 563] on div at bounding box center [452, 553] width 648 height 26
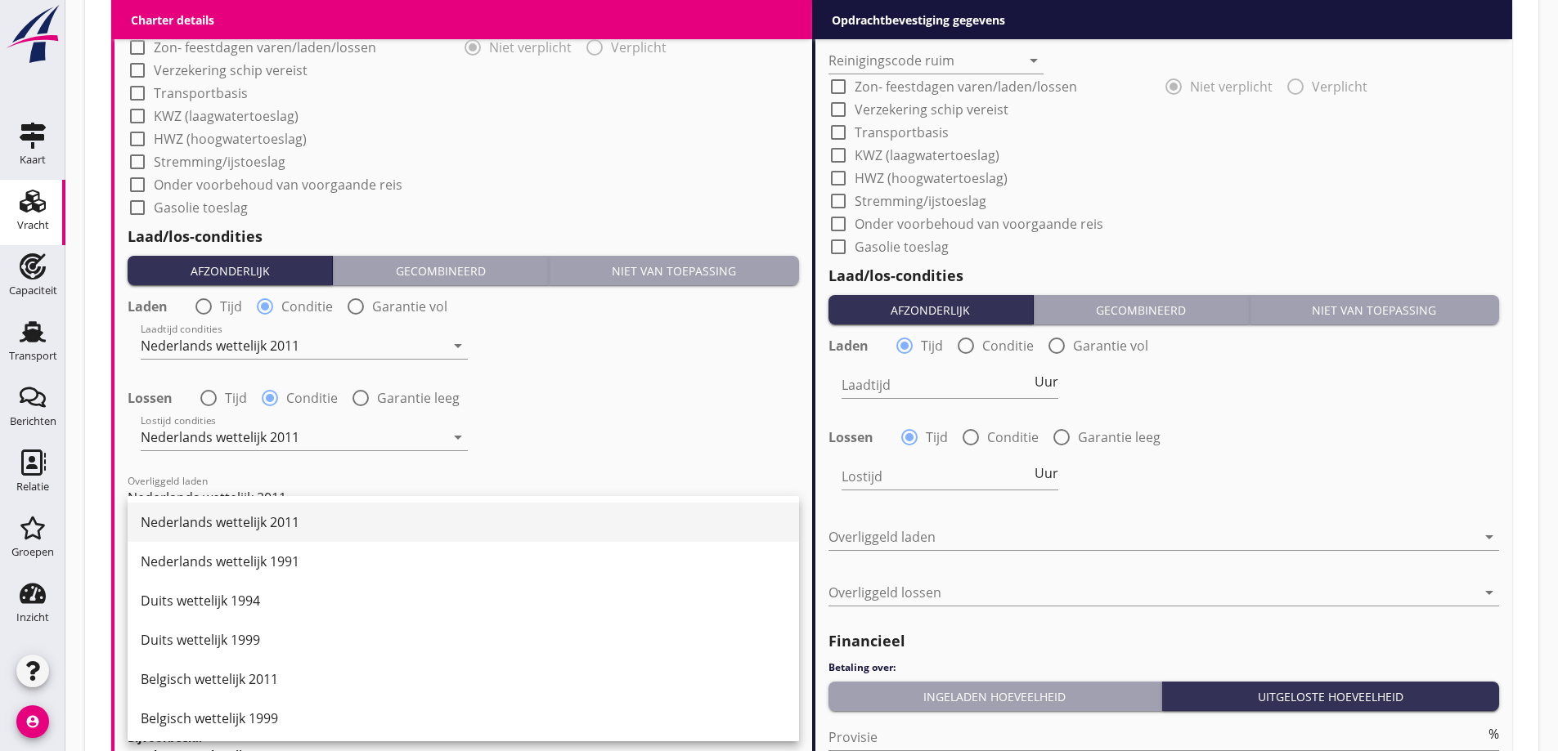
click at [269, 506] on div "Nederlands wettelijk 2011" at bounding box center [463, 522] width 645 height 39
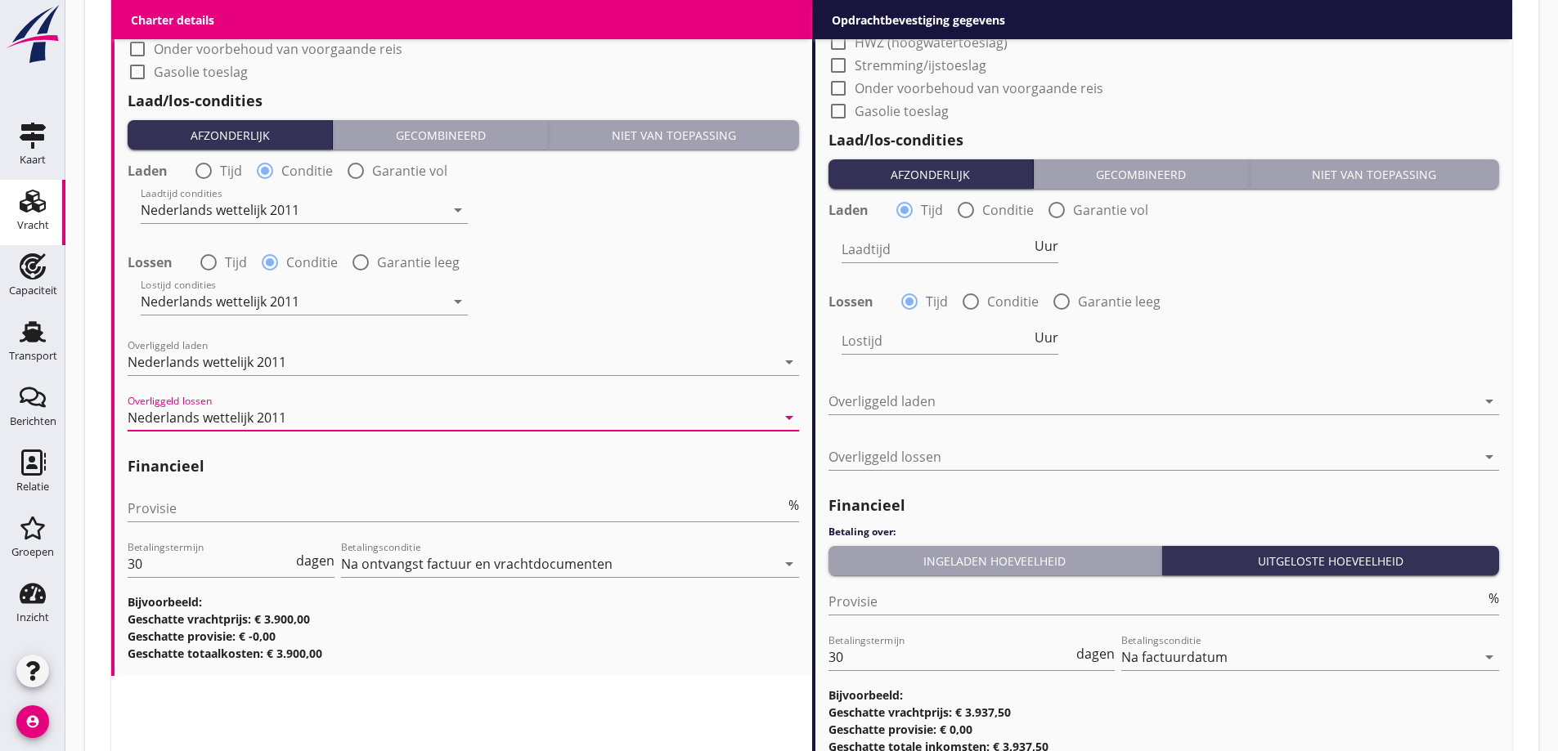
scroll to position [1873, 0]
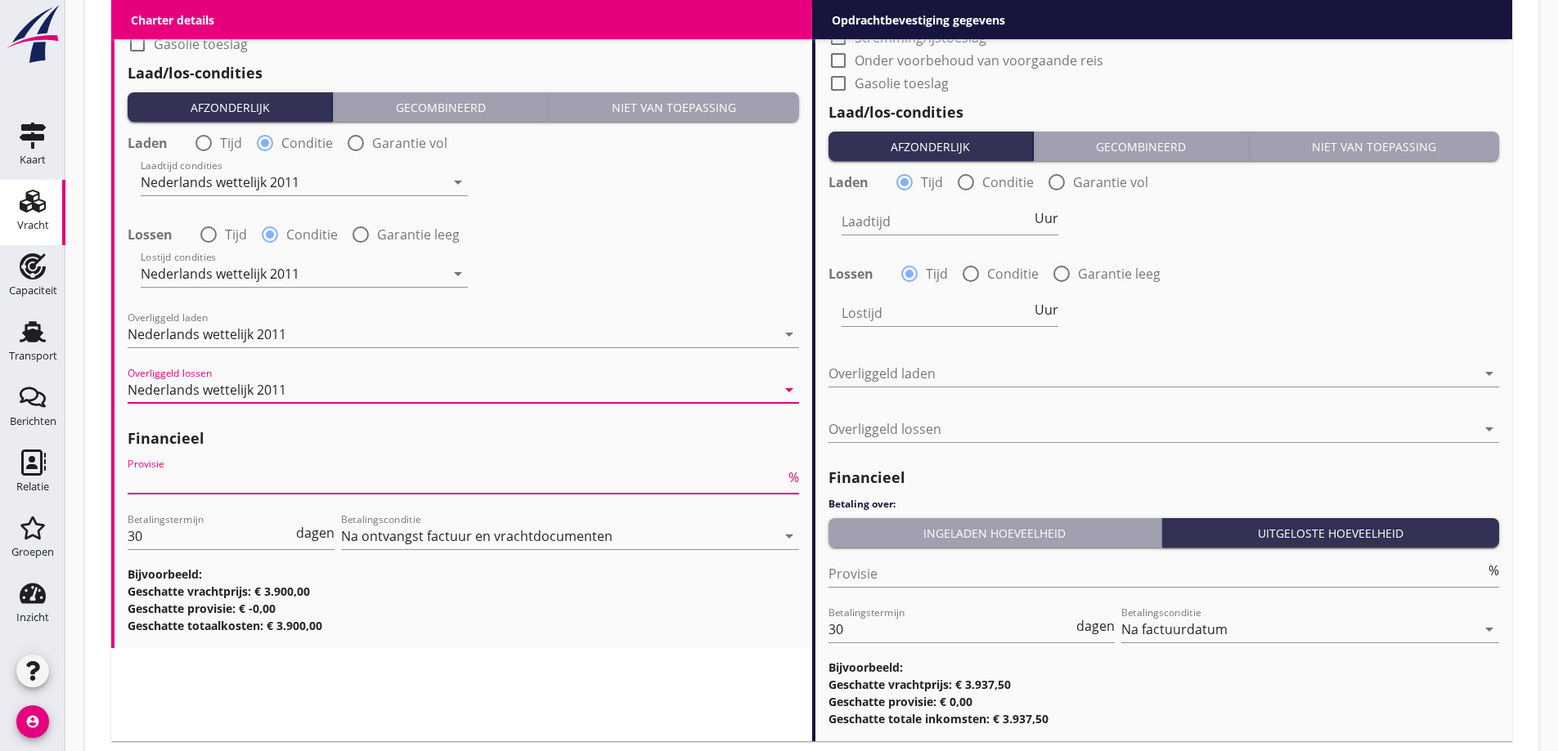
click at [244, 481] on input "Provisie" at bounding box center [456, 481] width 657 height 26
type input "5"
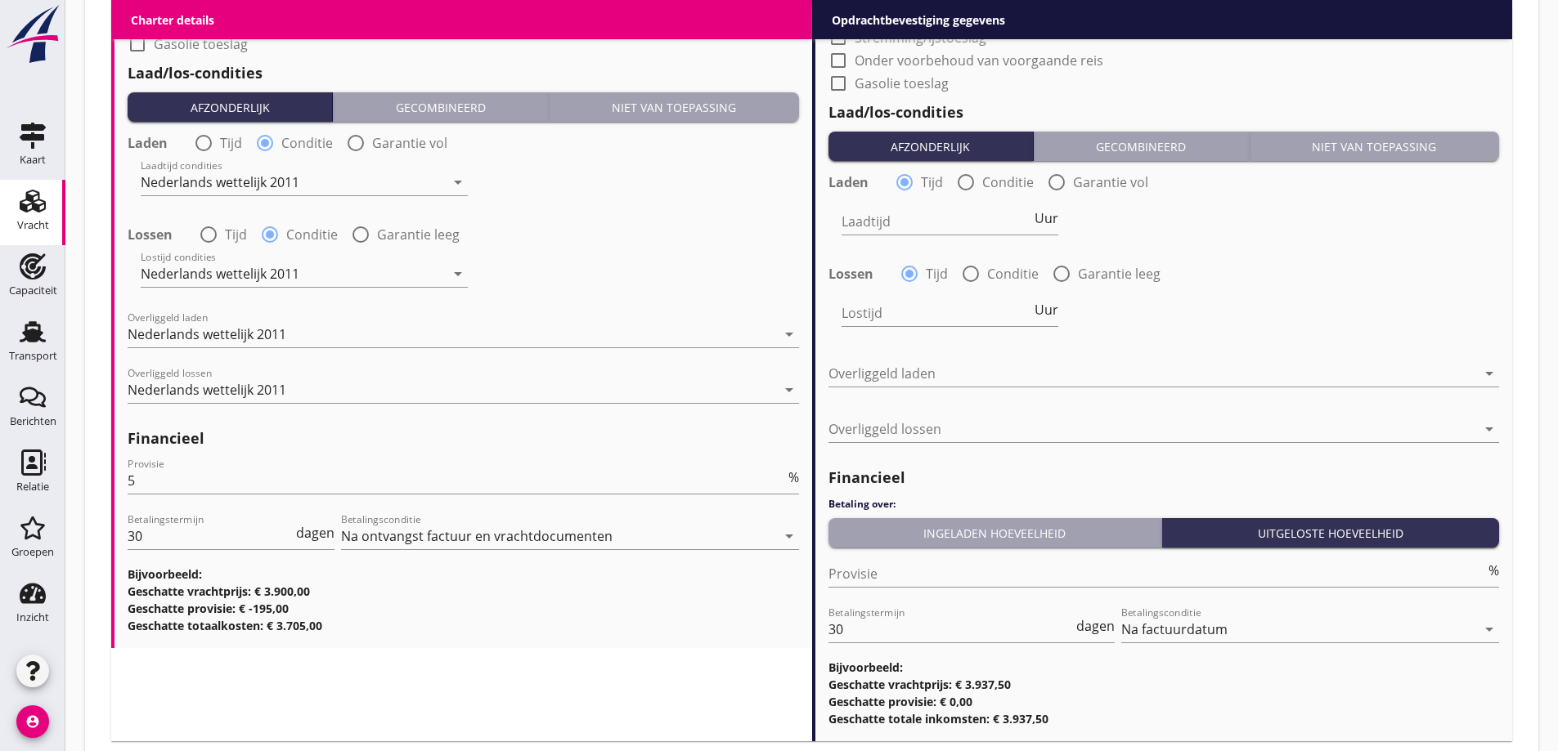
click at [327, 611] on h3 "Geschatte provisie: € -195,00" at bounding box center [463, 608] width 671 height 17
click at [939, 581] on input "Provisie" at bounding box center [1156, 574] width 657 height 26
type input "2"
type input "2.5"
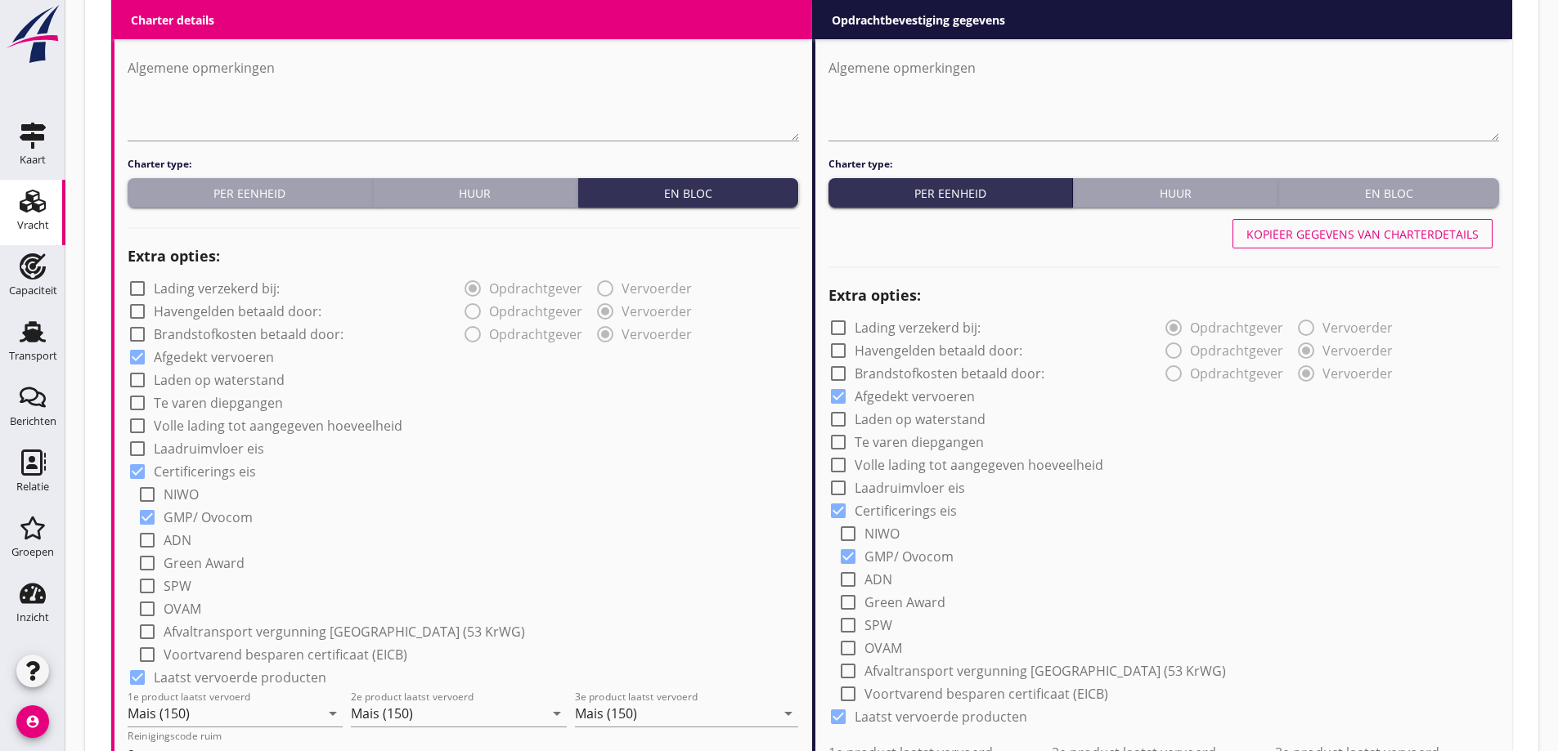
scroll to position [810, 0]
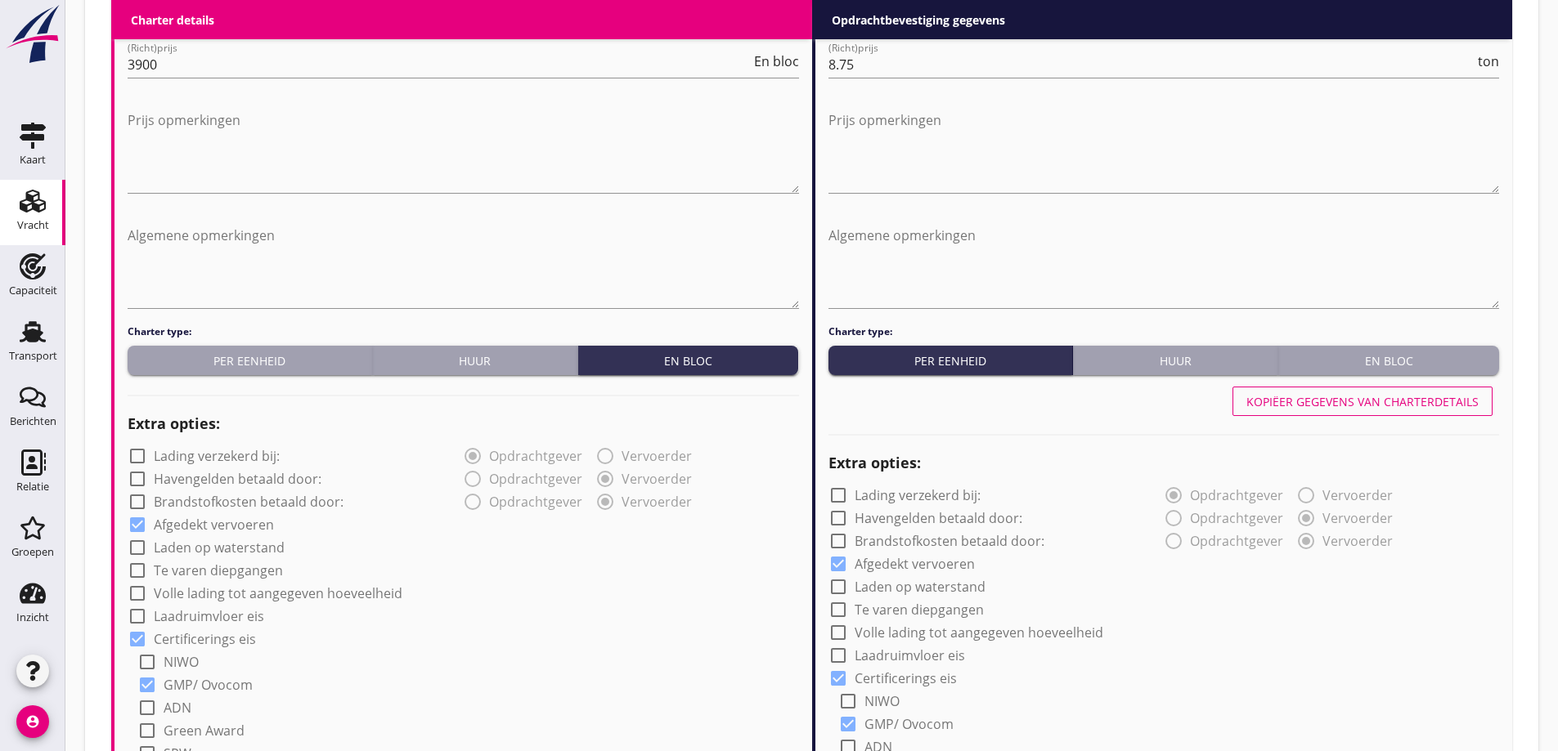
click at [1438, 415] on button "Kopiëer gegevens van charterdetails" at bounding box center [1362, 401] width 260 height 29
type input "Mais (150)"
type input "a"
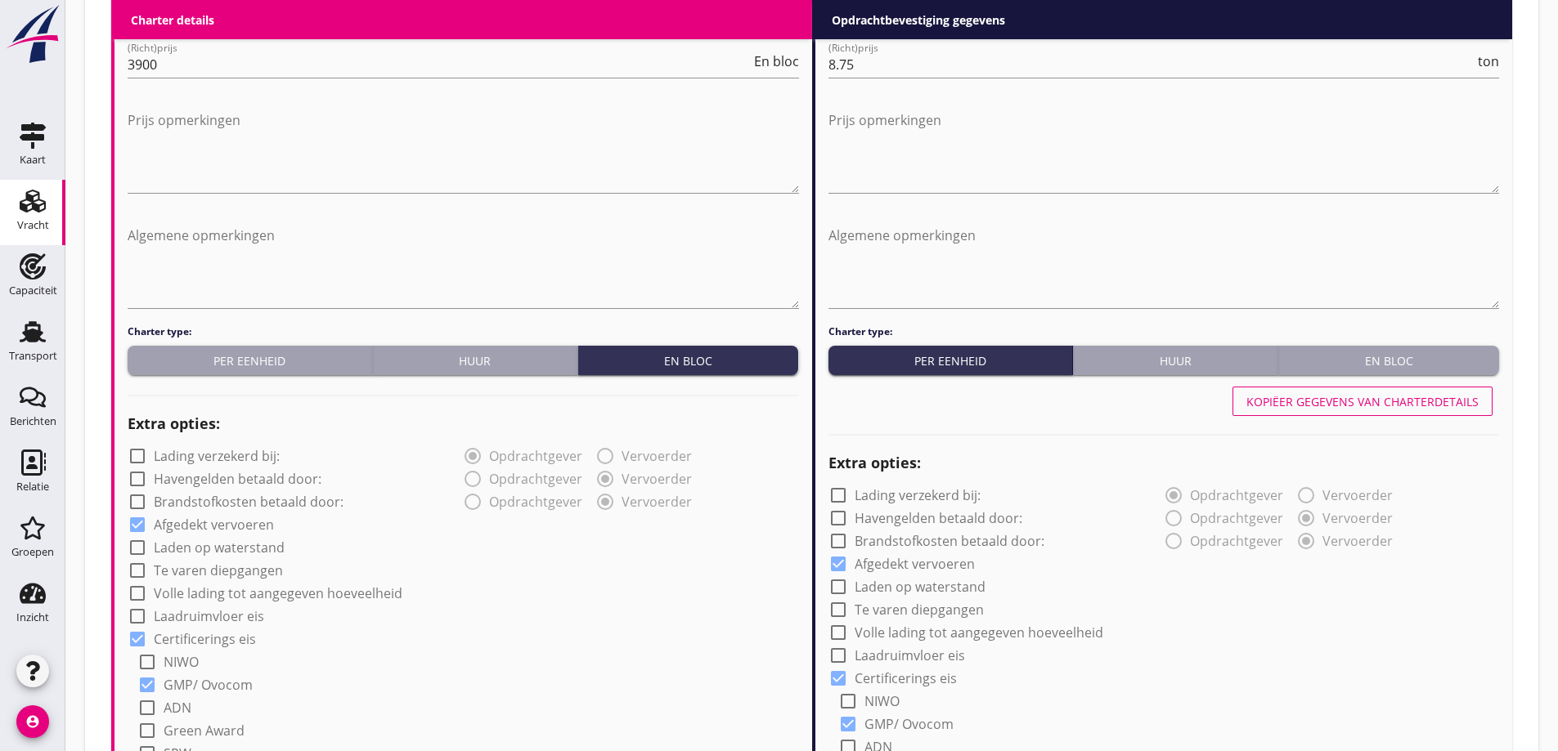
radio input "false"
radio input "true"
radio input "false"
radio input "true"
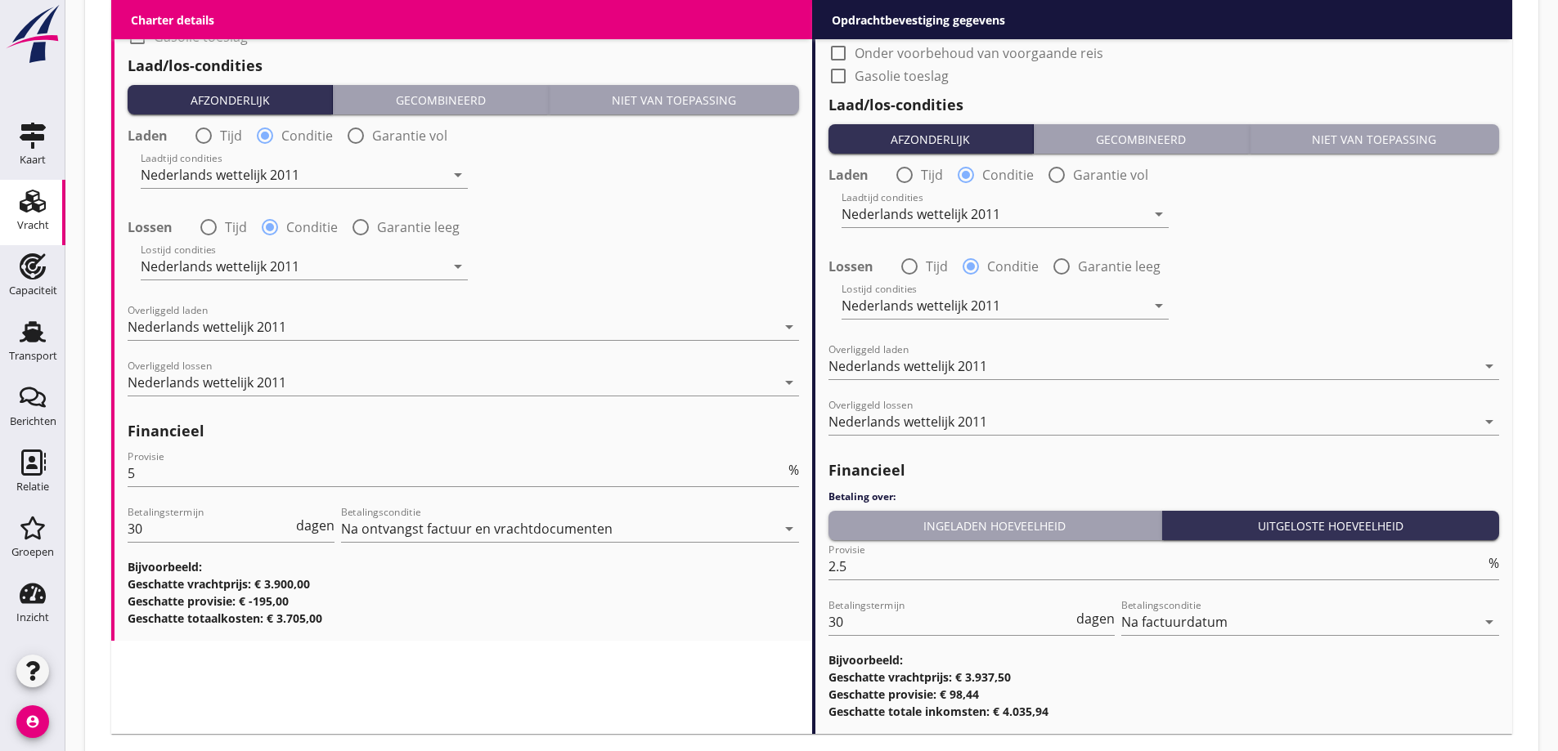
scroll to position [1974, 0]
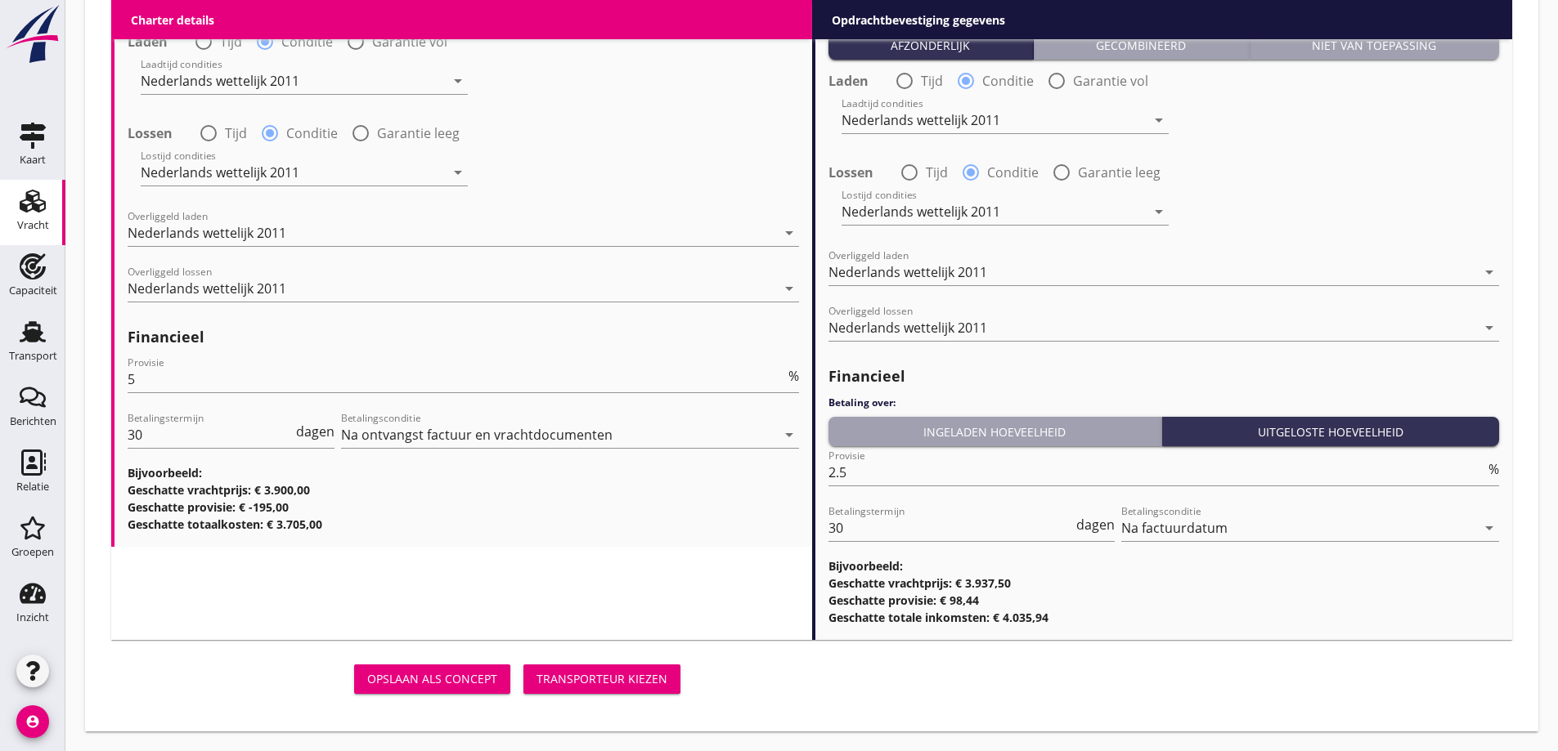
click at [605, 680] on div "Transporteur kiezen" at bounding box center [601, 678] width 131 height 17
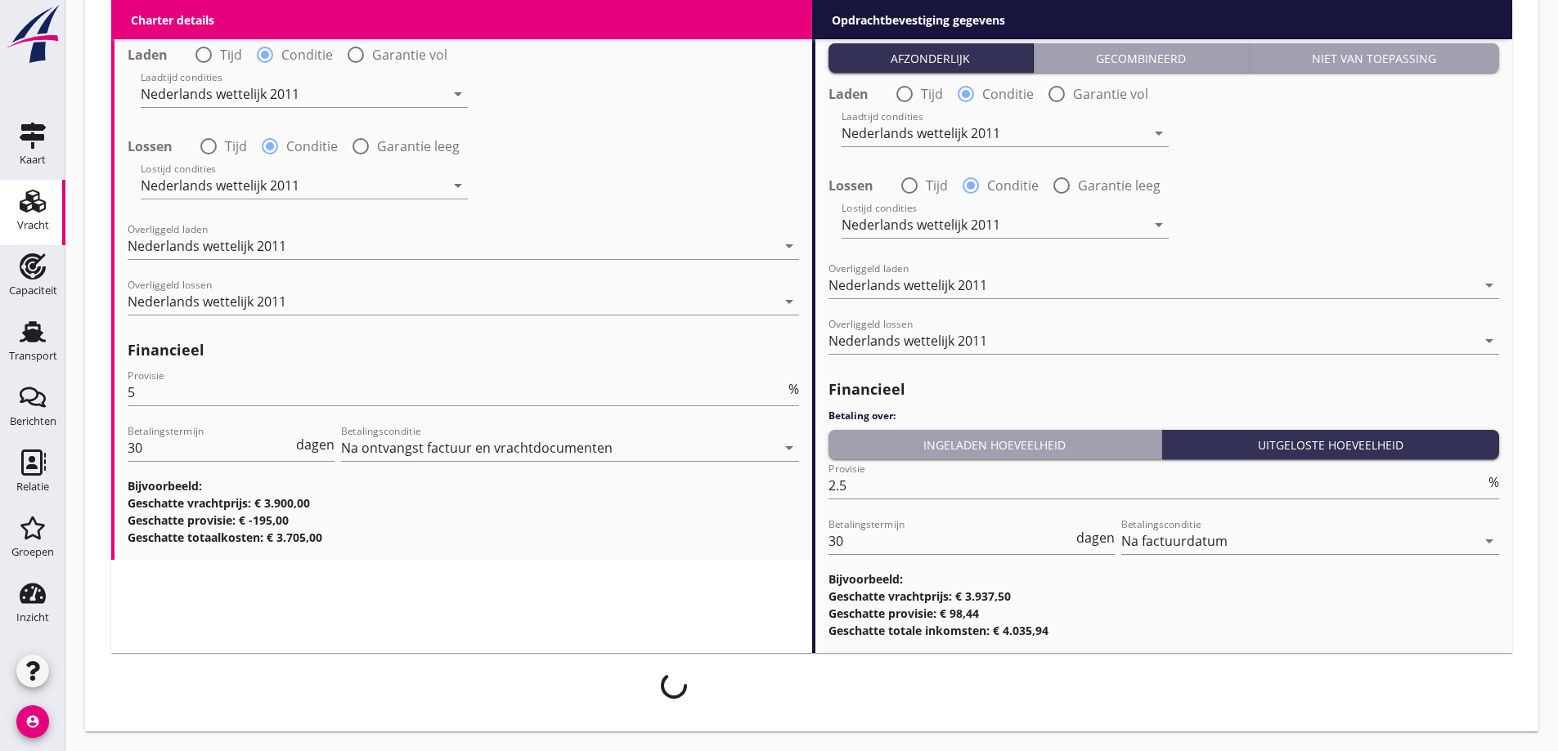
scroll to position [1961, 0]
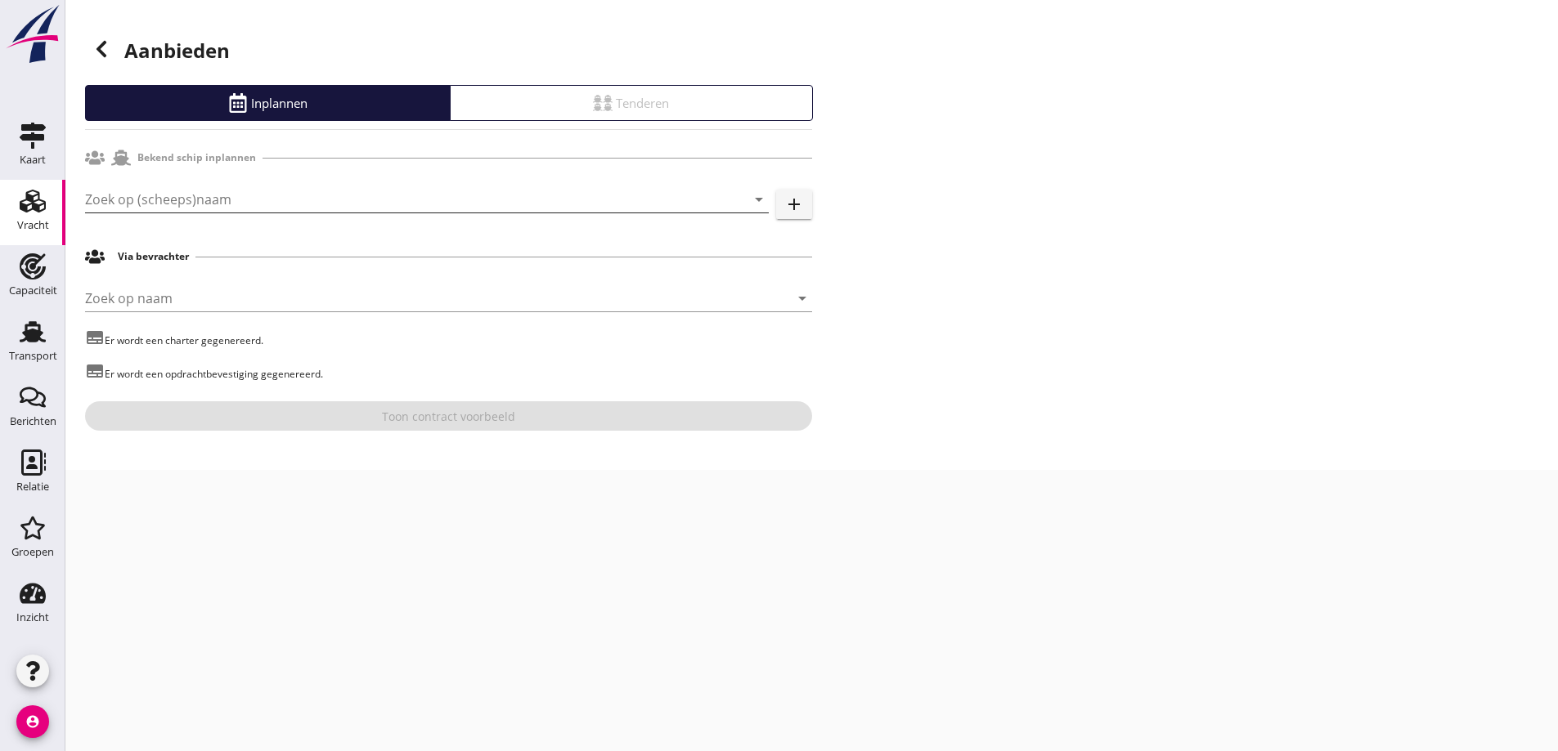
click at [215, 195] on input "Zoek op (scheeps)naam" at bounding box center [404, 199] width 638 height 26
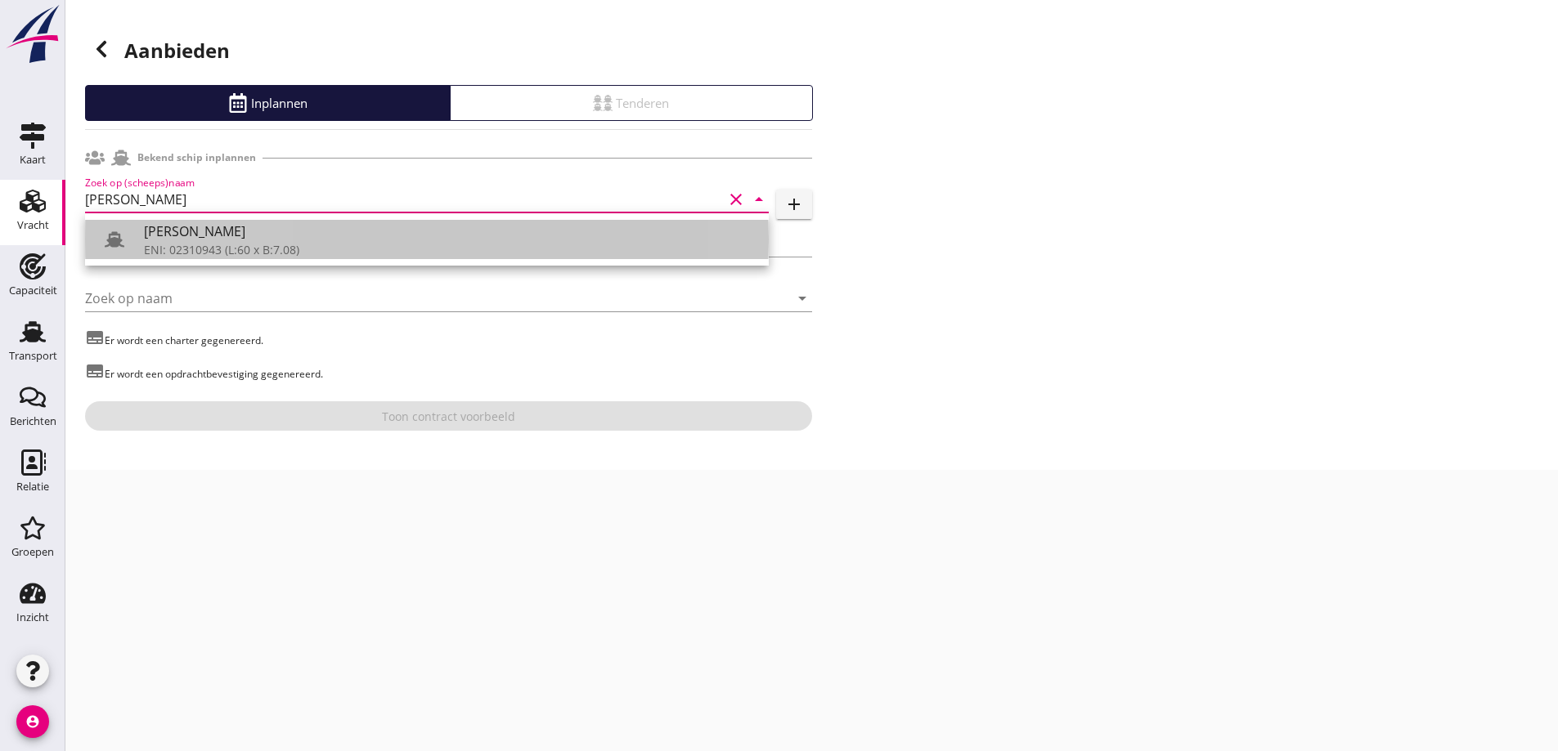
click at [190, 245] on div "ENI: 02310943 (L:60 x B:7.08)" at bounding box center [450, 249] width 612 height 17
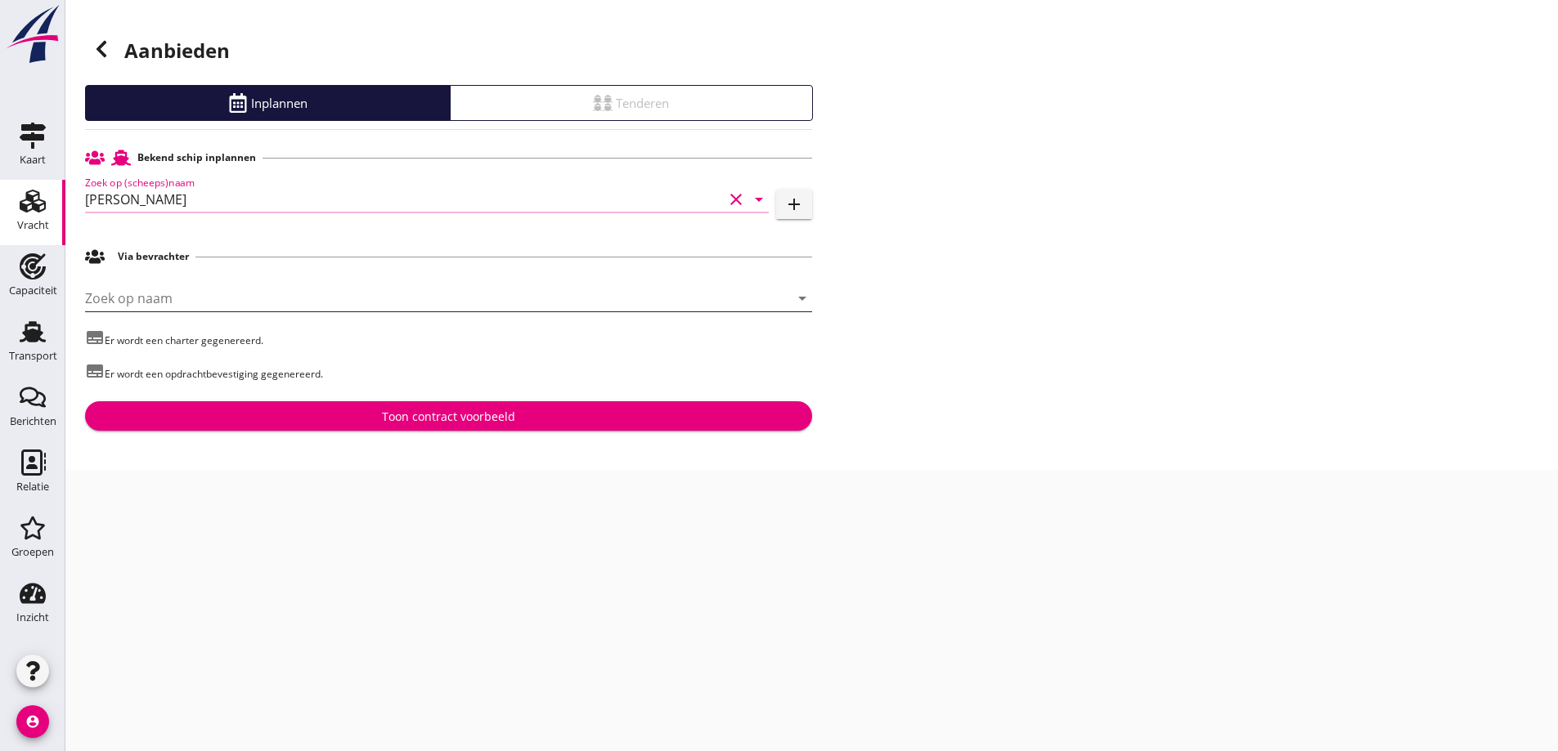
type input "[PERSON_NAME]"
click at [186, 298] on input "Zoek op naam" at bounding box center [425, 298] width 681 height 26
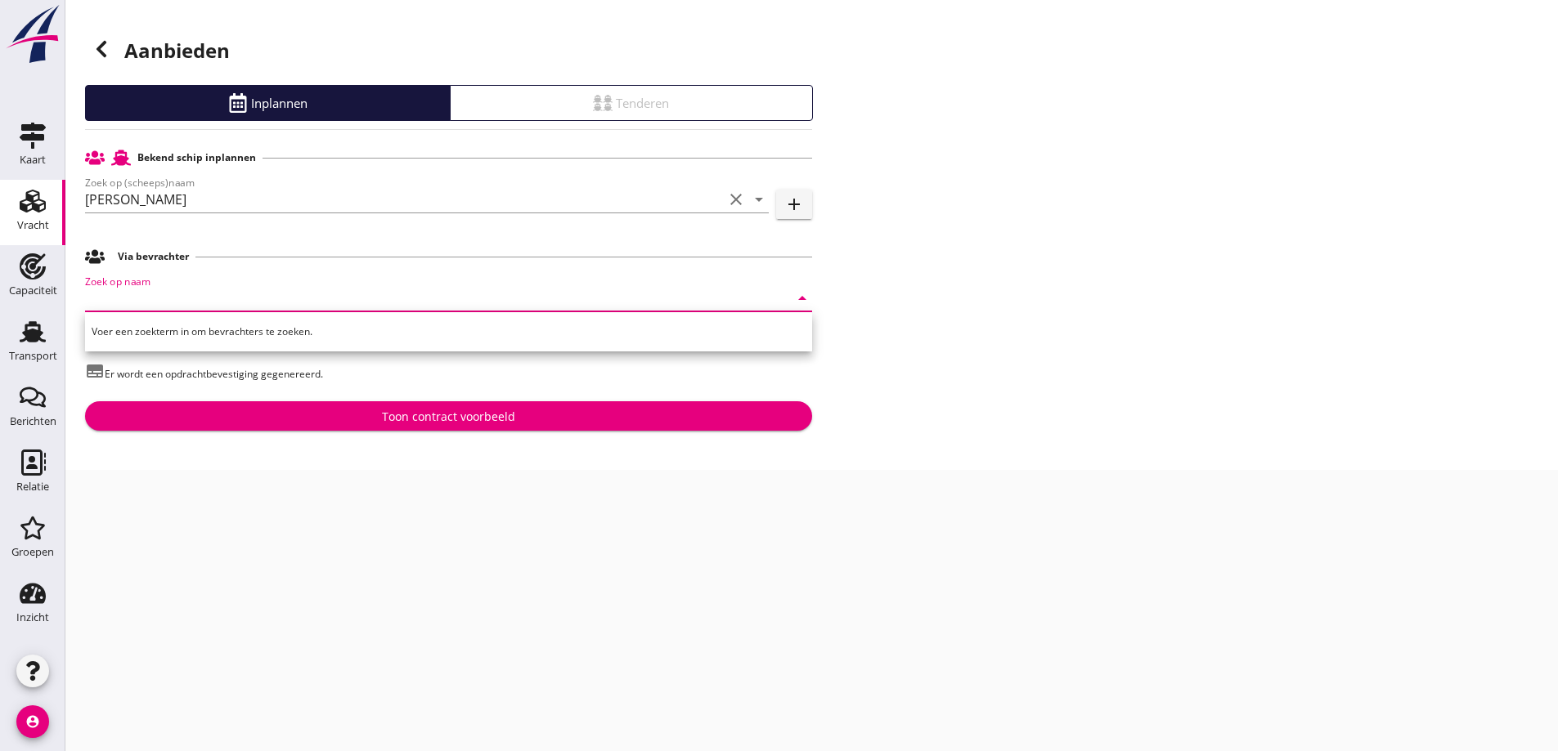
click at [778, 522] on div "cancel You are impersonating another user. Aanbieden Inplannen Tenderen Bekend …" at bounding box center [811, 375] width 1492 height 751
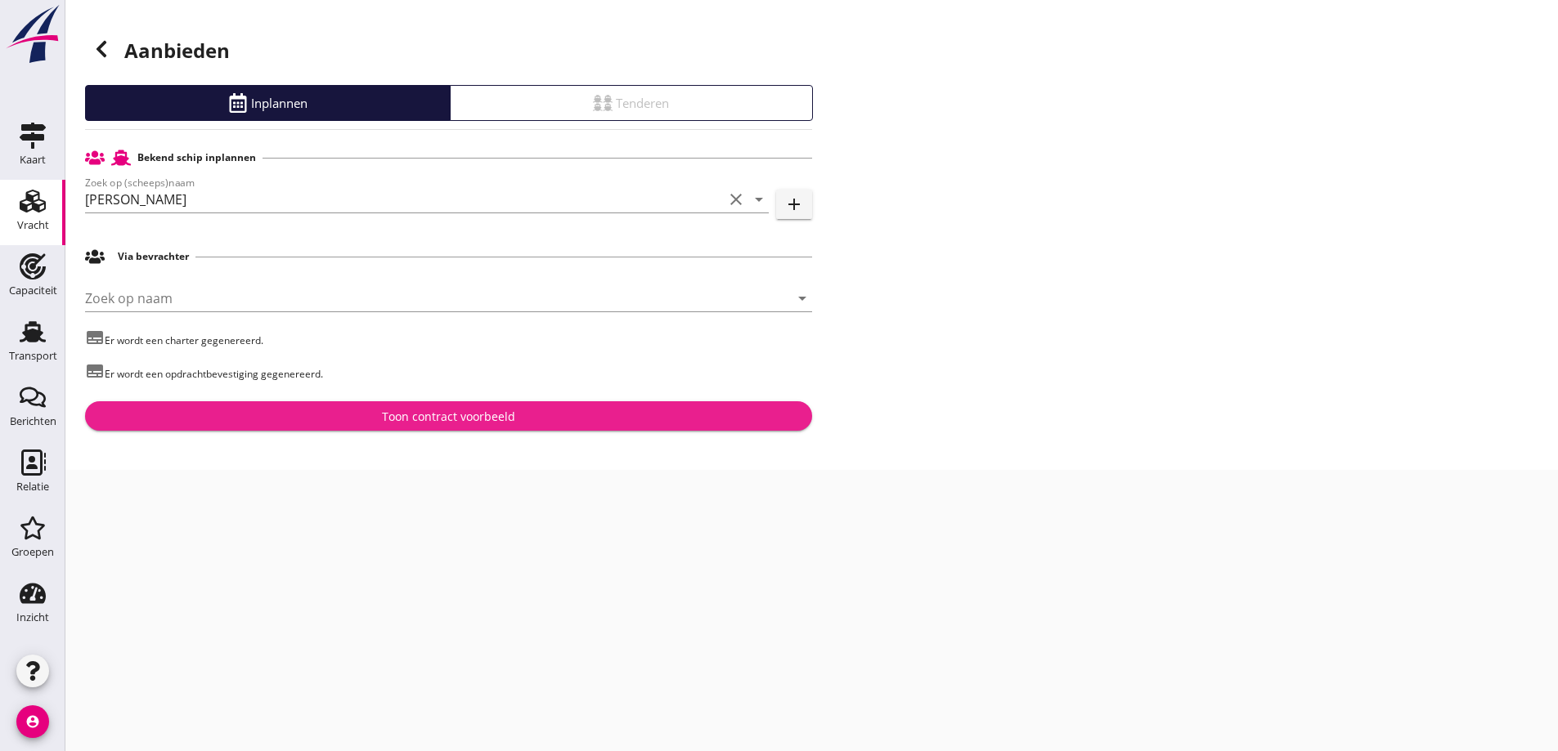
click at [368, 415] on div "Toon contract voorbeeld" at bounding box center [448, 416] width 701 height 17
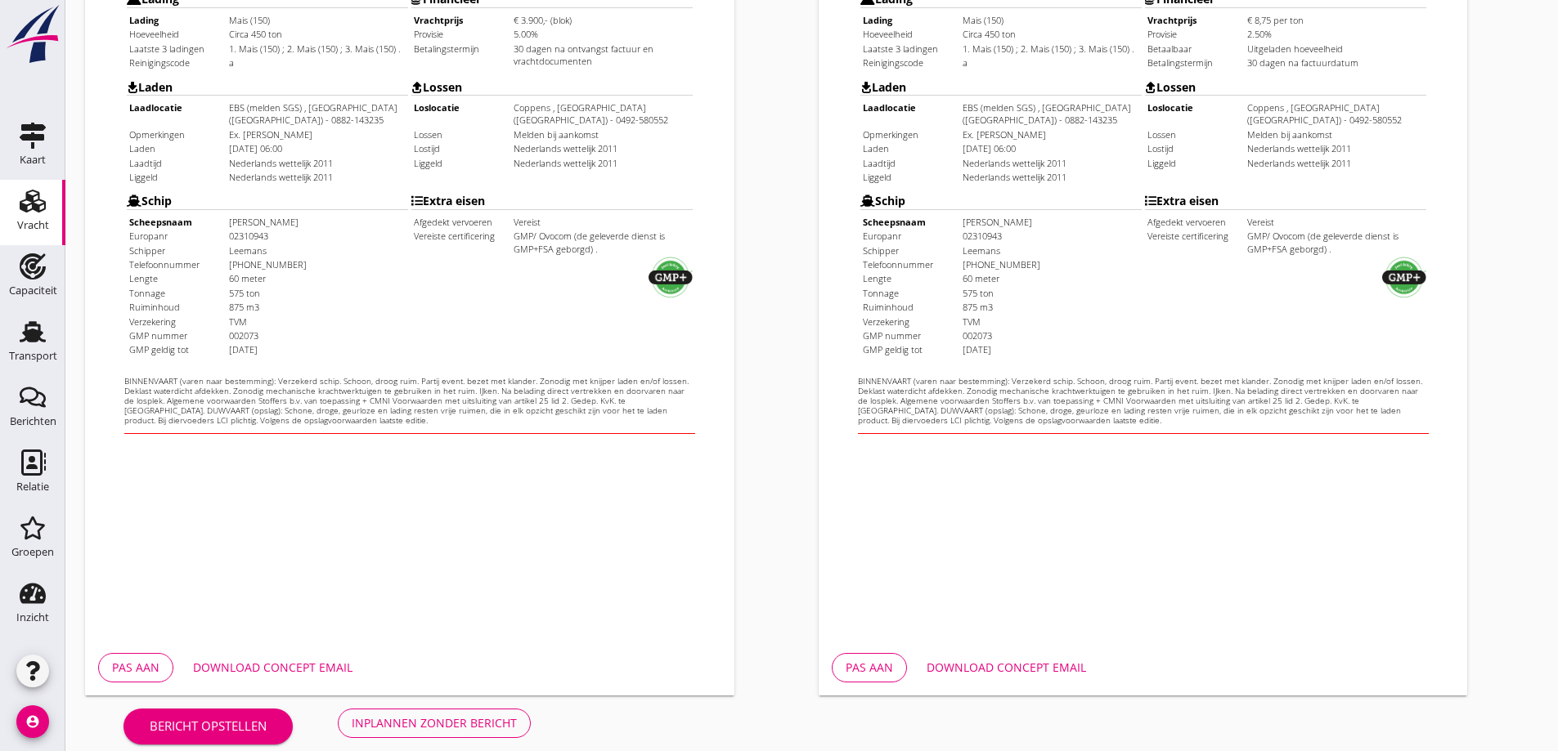
scroll to position [459, 0]
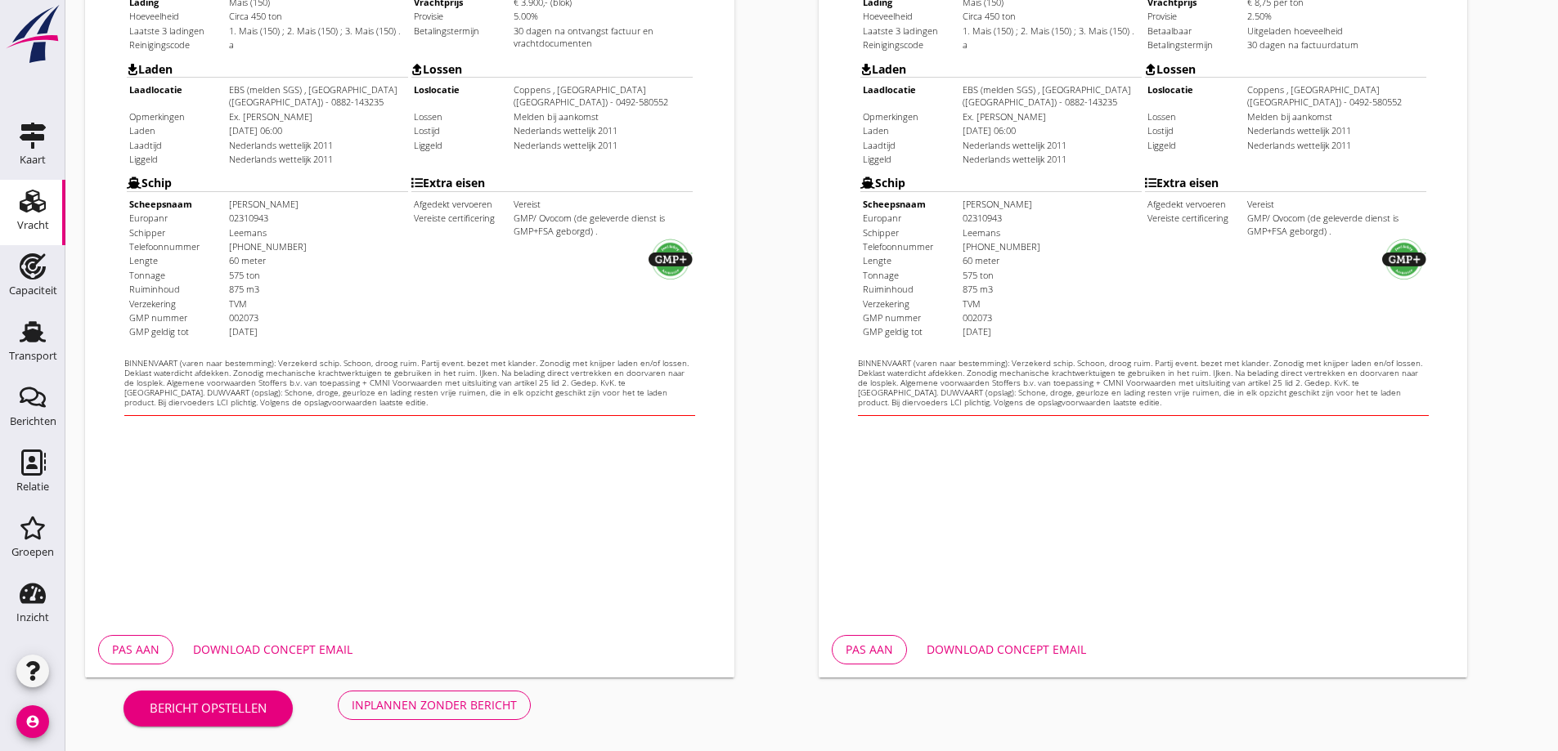
click at [278, 657] on div "Download concept email" at bounding box center [272, 649] width 159 height 17
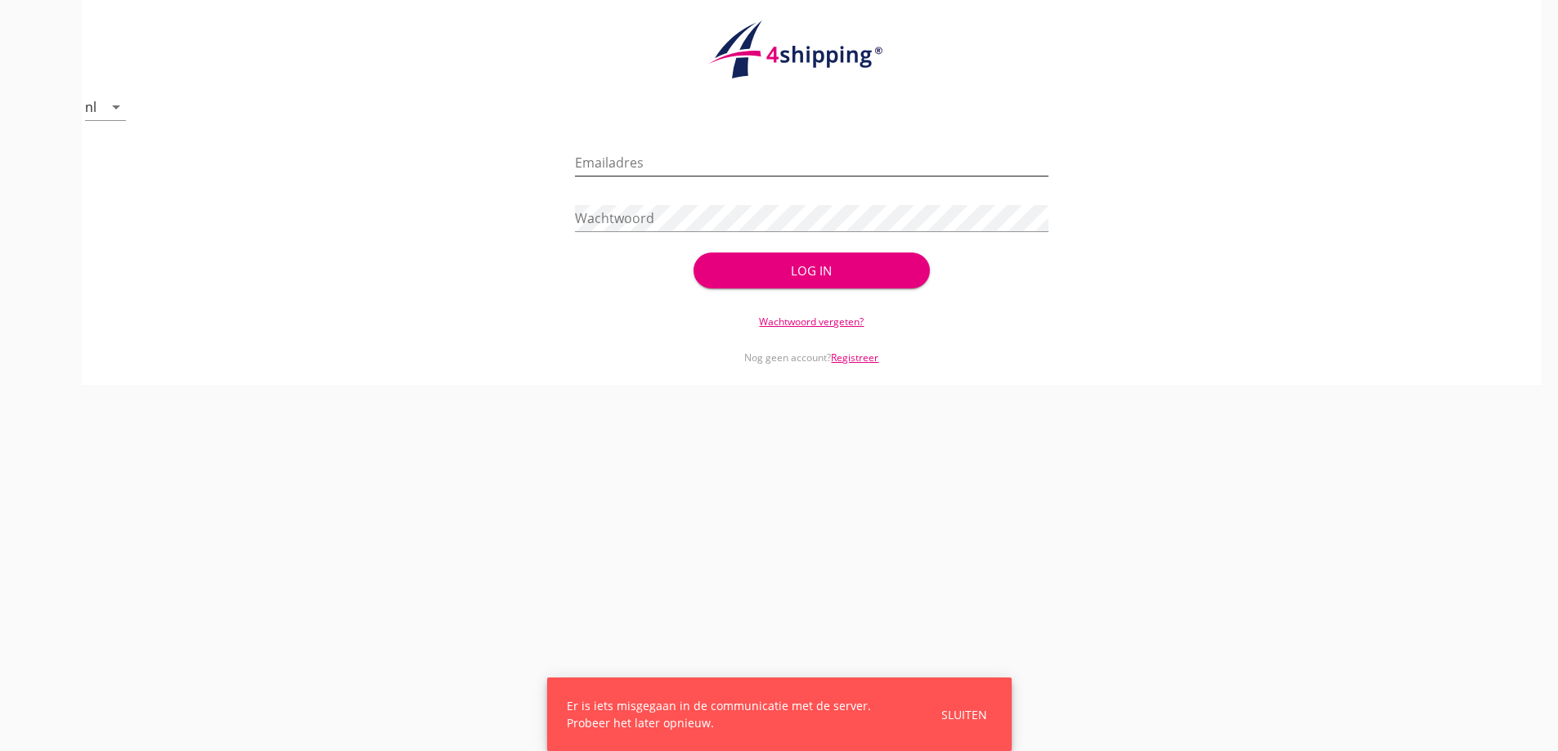
click at [699, 150] on div "Emailadres" at bounding box center [811, 166] width 473 height 52
click at [692, 155] on input "Emailadres" at bounding box center [811, 163] width 473 height 26
type input "vanandel@stoffersbevrachtingen.nl"
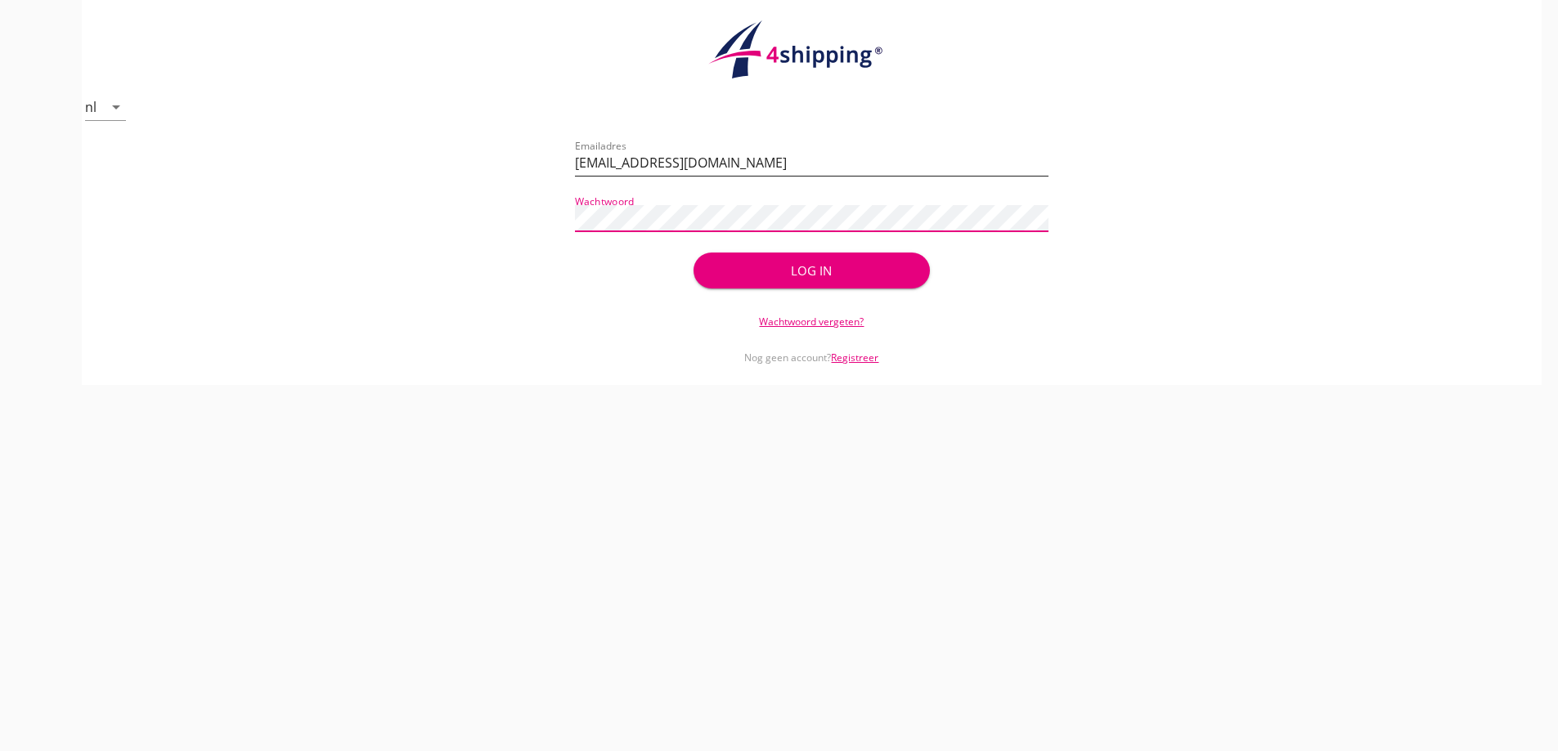
click at [693, 253] on button "Log in" at bounding box center [811, 271] width 236 height 36
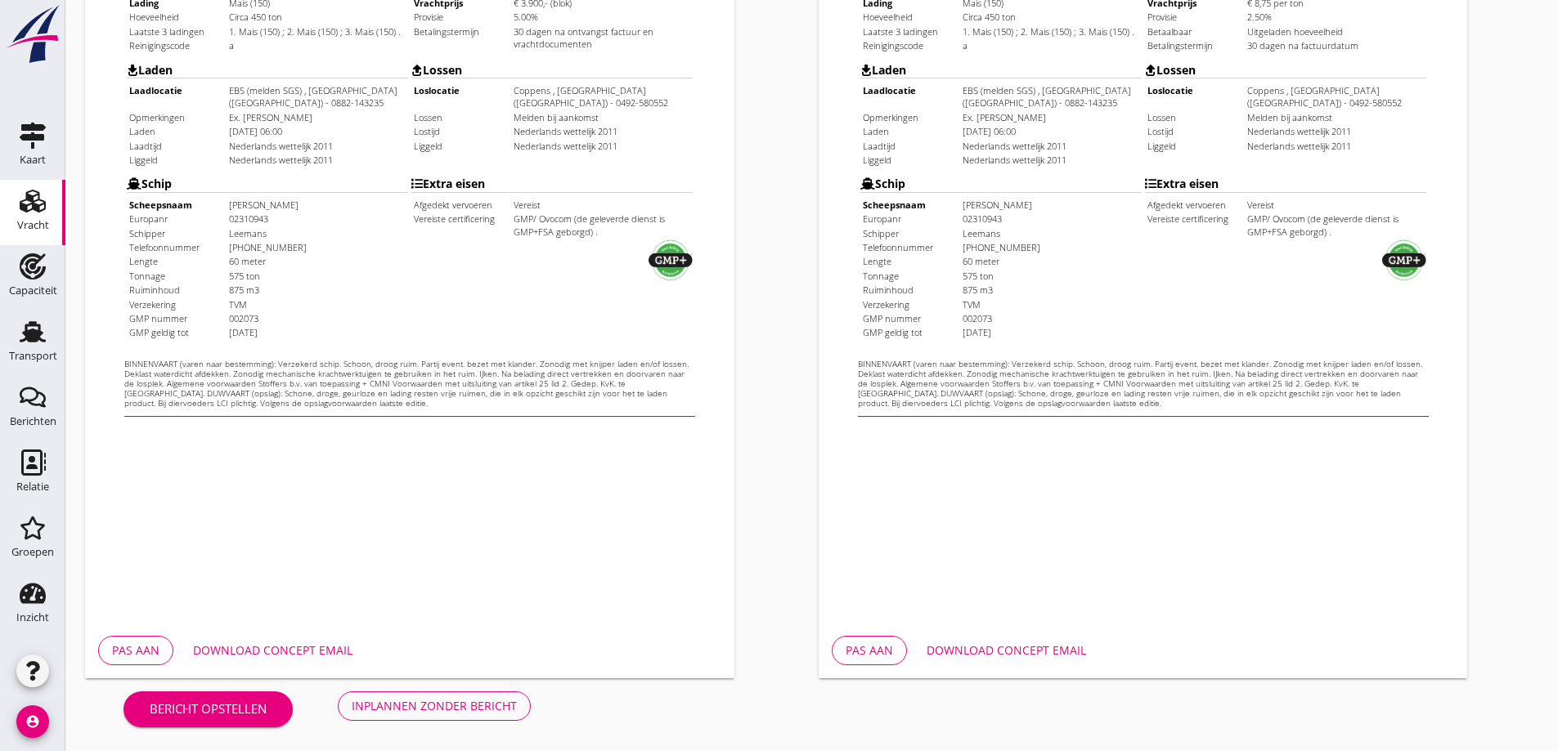
scroll to position [459, 0]
click at [289, 664] on button "Download concept email" at bounding box center [273, 649] width 186 height 29
click at [1023, 653] on div "Download concept email" at bounding box center [1005, 649] width 159 height 17
drag, startPoint x: 406, startPoint y: 719, endPoint x: 393, endPoint y: 728, distance: 15.2
click at [406, 730] on div "Bericht opstellen Inplannen zonder bericht" at bounding box center [327, 705] width 484 height 54
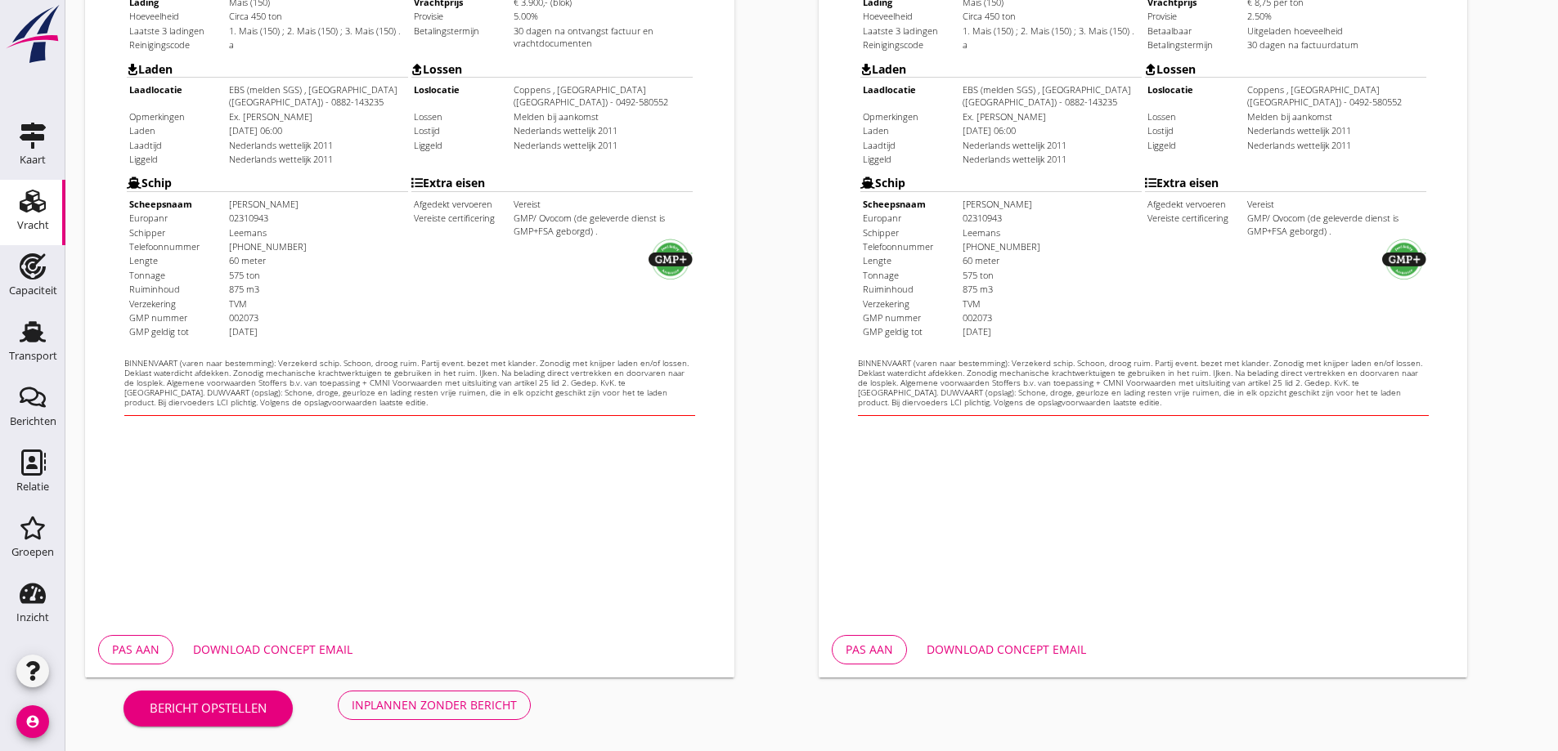
click at [396, 719] on button "Inplannen zonder bericht" at bounding box center [434, 705] width 193 height 29
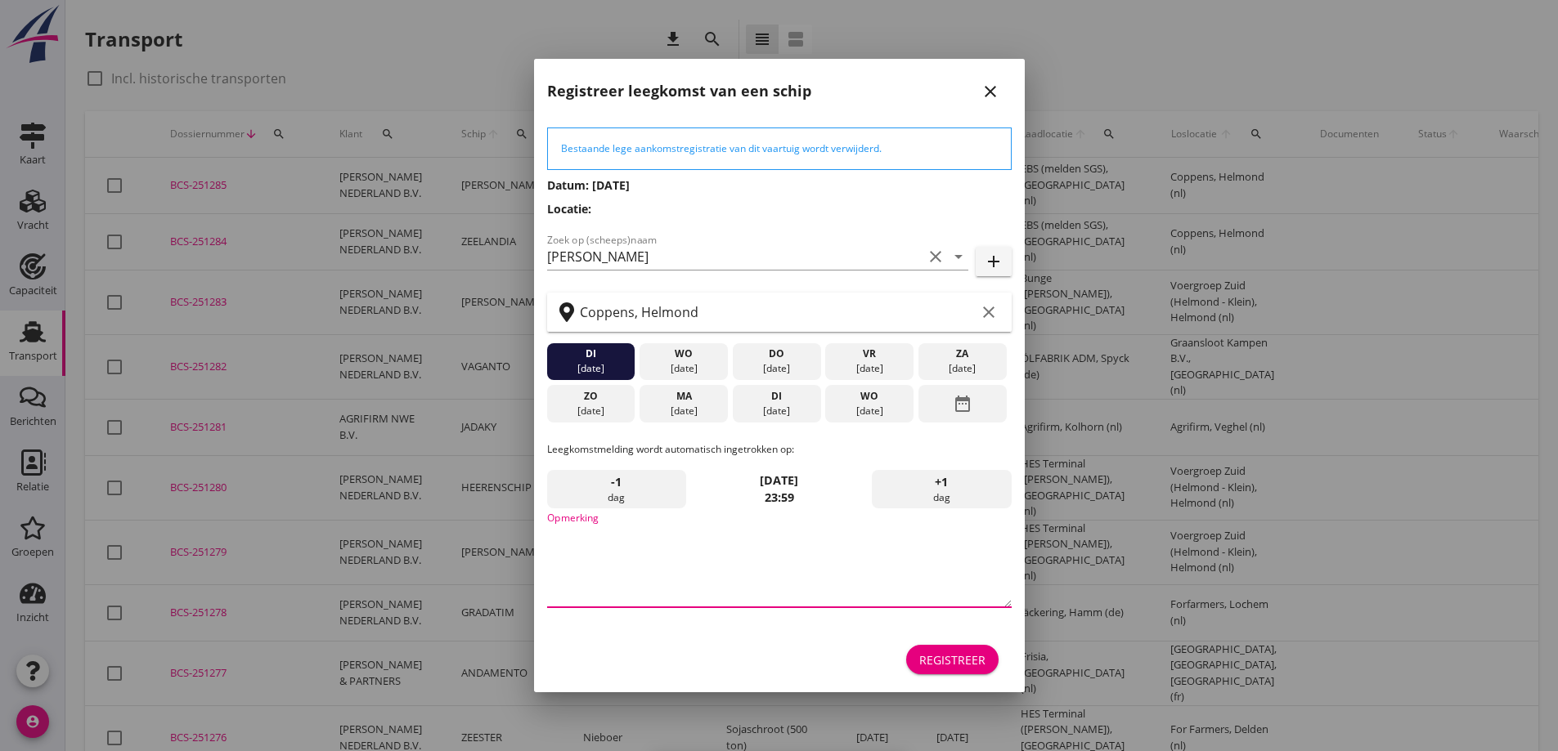
click at [723, 561] on textarea "Opmerking" at bounding box center [779, 565] width 464 height 86
type textarea "STOFFERS"
click at [612, 406] on div "24 aug." at bounding box center [590, 411] width 80 height 15
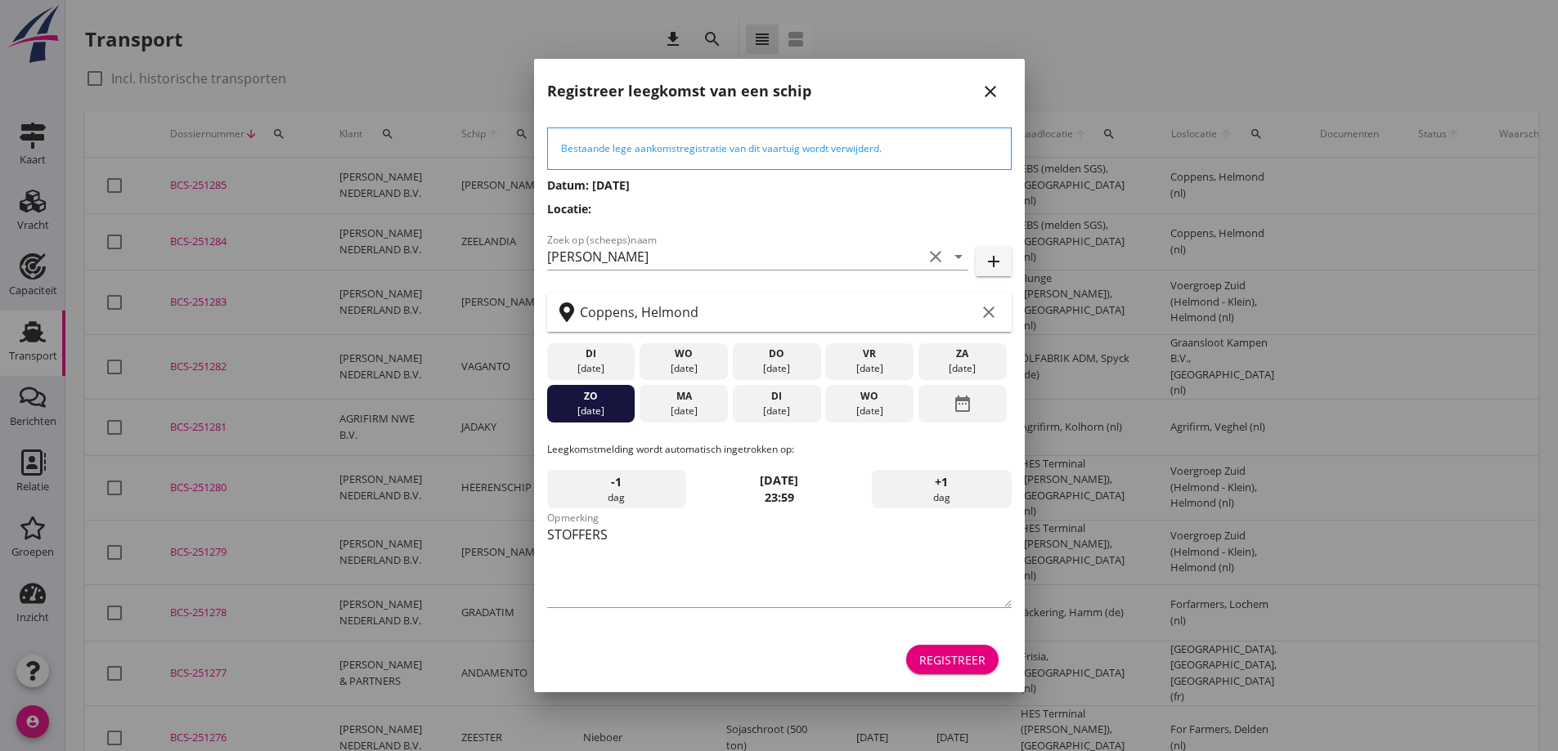
click at [710, 413] on div "25 aug." at bounding box center [683, 411] width 80 height 15
click at [973, 664] on div "Registreer" at bounding box center [952, 660] width 66 height 17
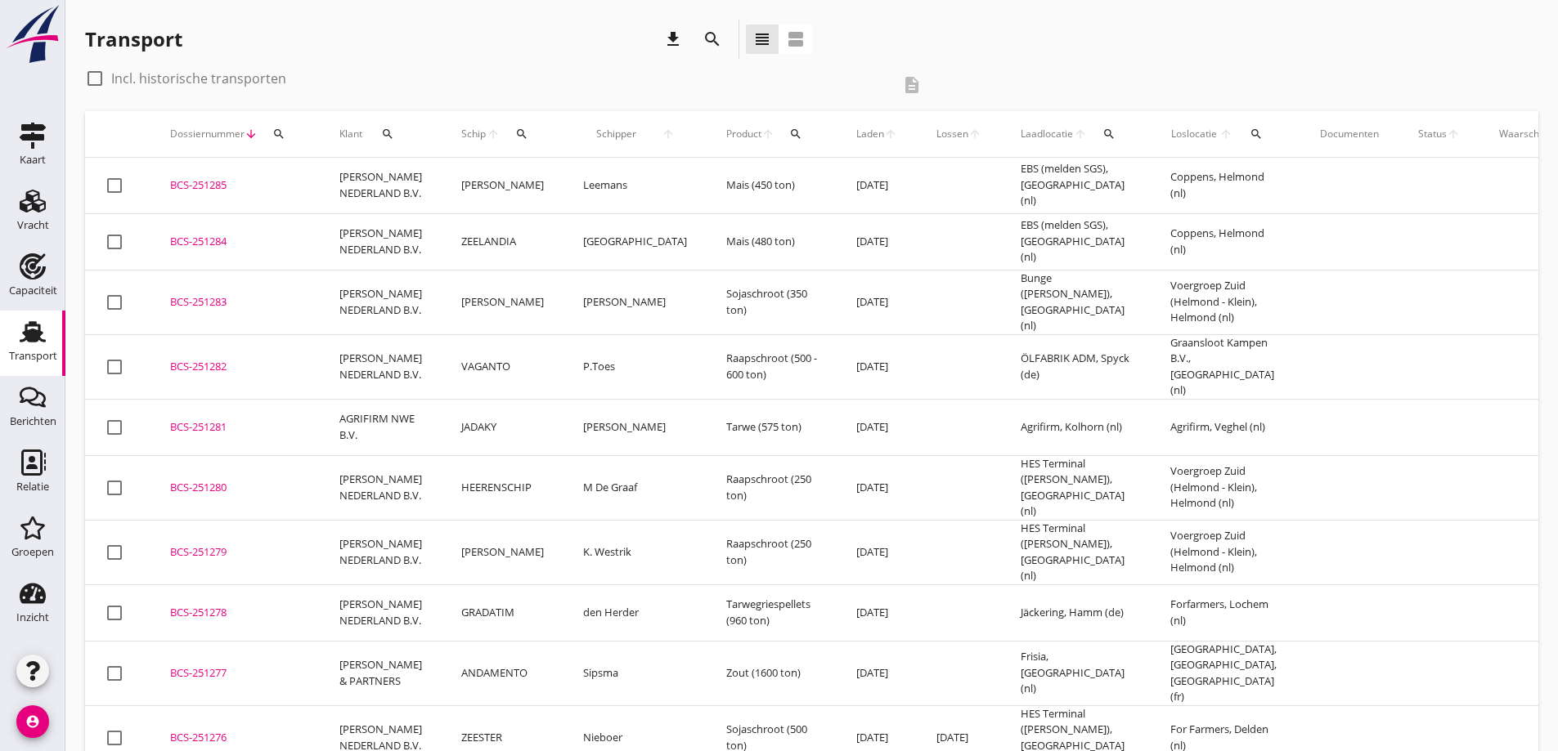
click at [192, 178] on div "BCS-251285" at bounding box center [235, 185] width 130 height 16
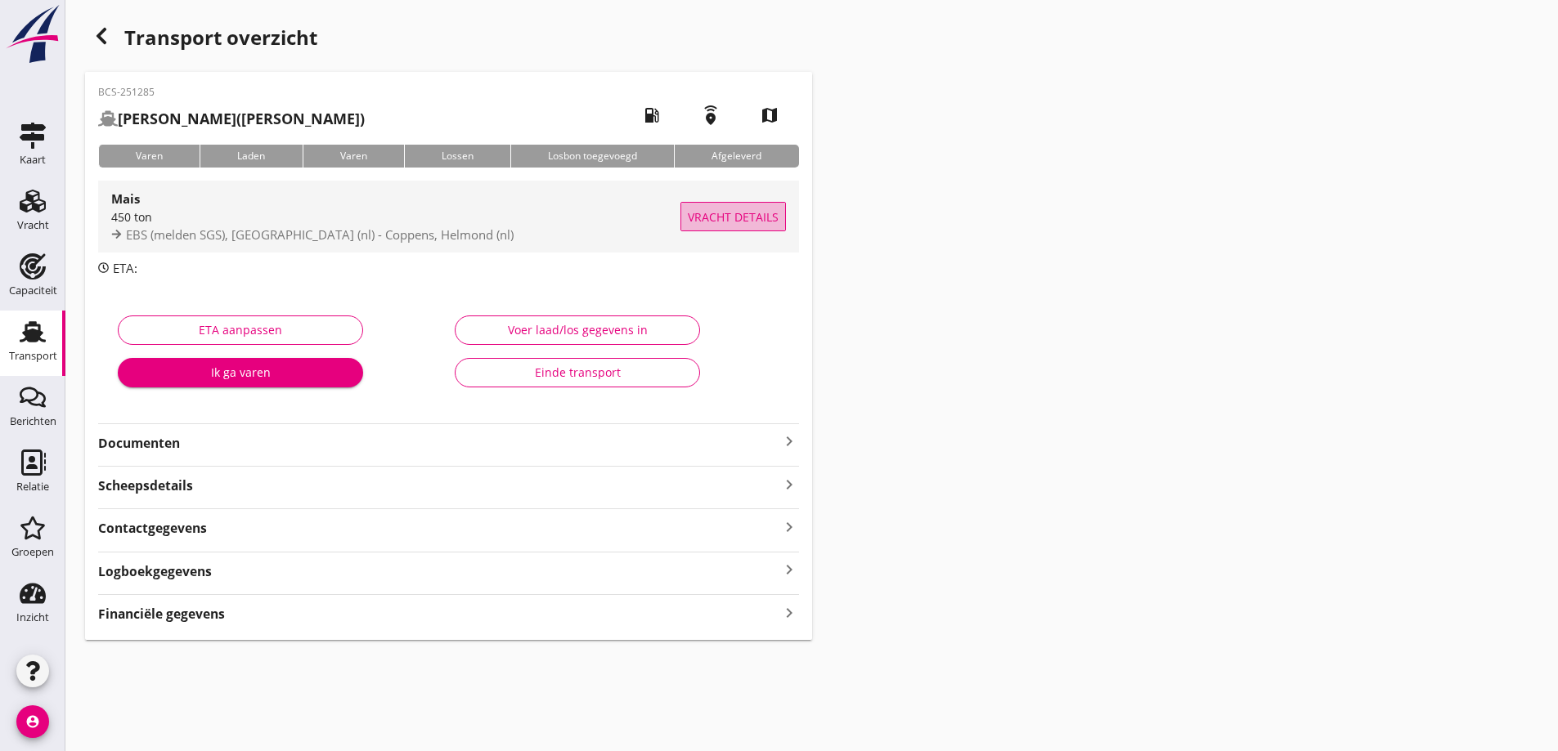
click at [699, 222] on span "Vracht details" at bounding box center [733, 216] width 91 height 17
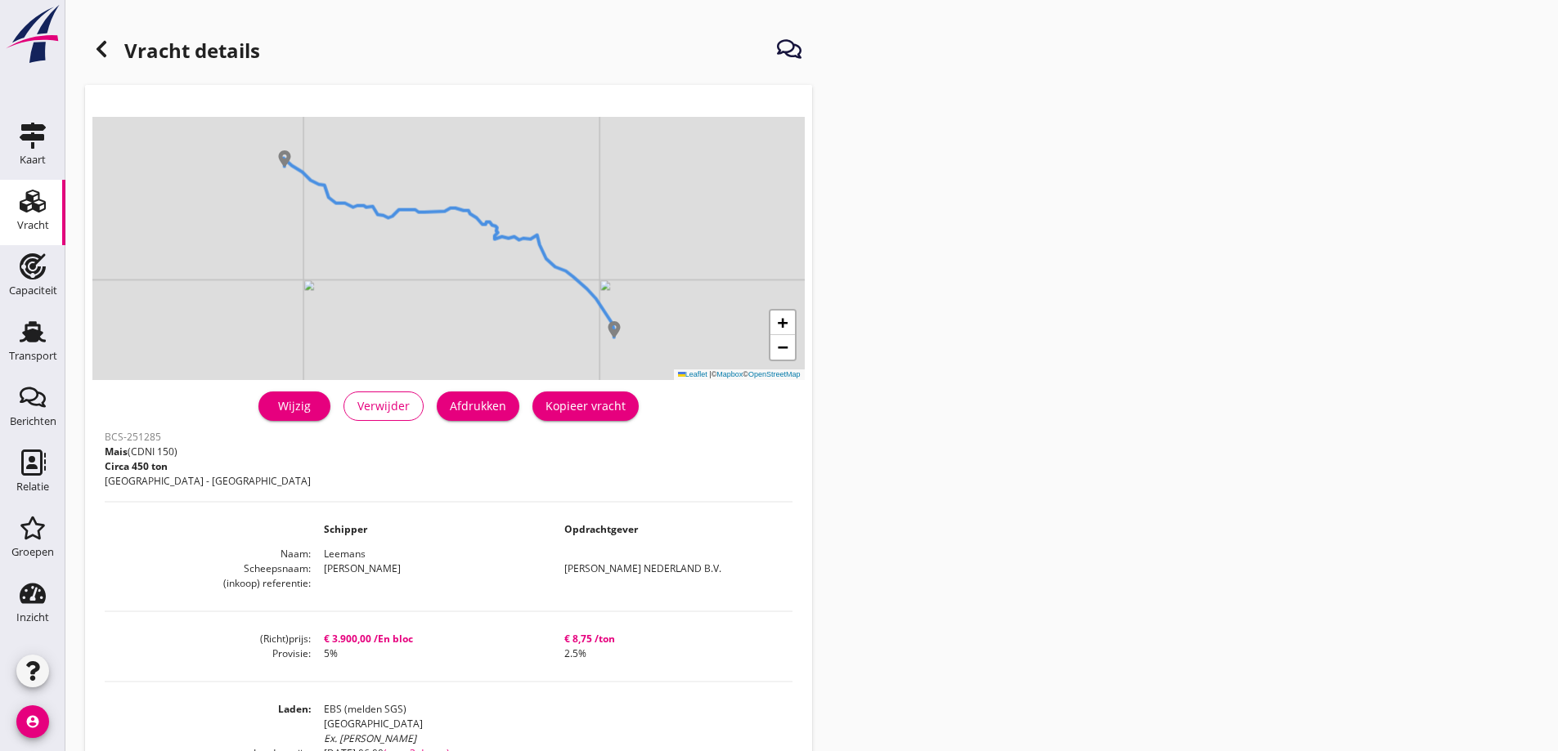
click at [477, 397] on div "Afdrukken" at bounding box center [478, 405] width 56 height 17
click at [103, 48] on icon at bounding box center [102, 49] width 20 height 20
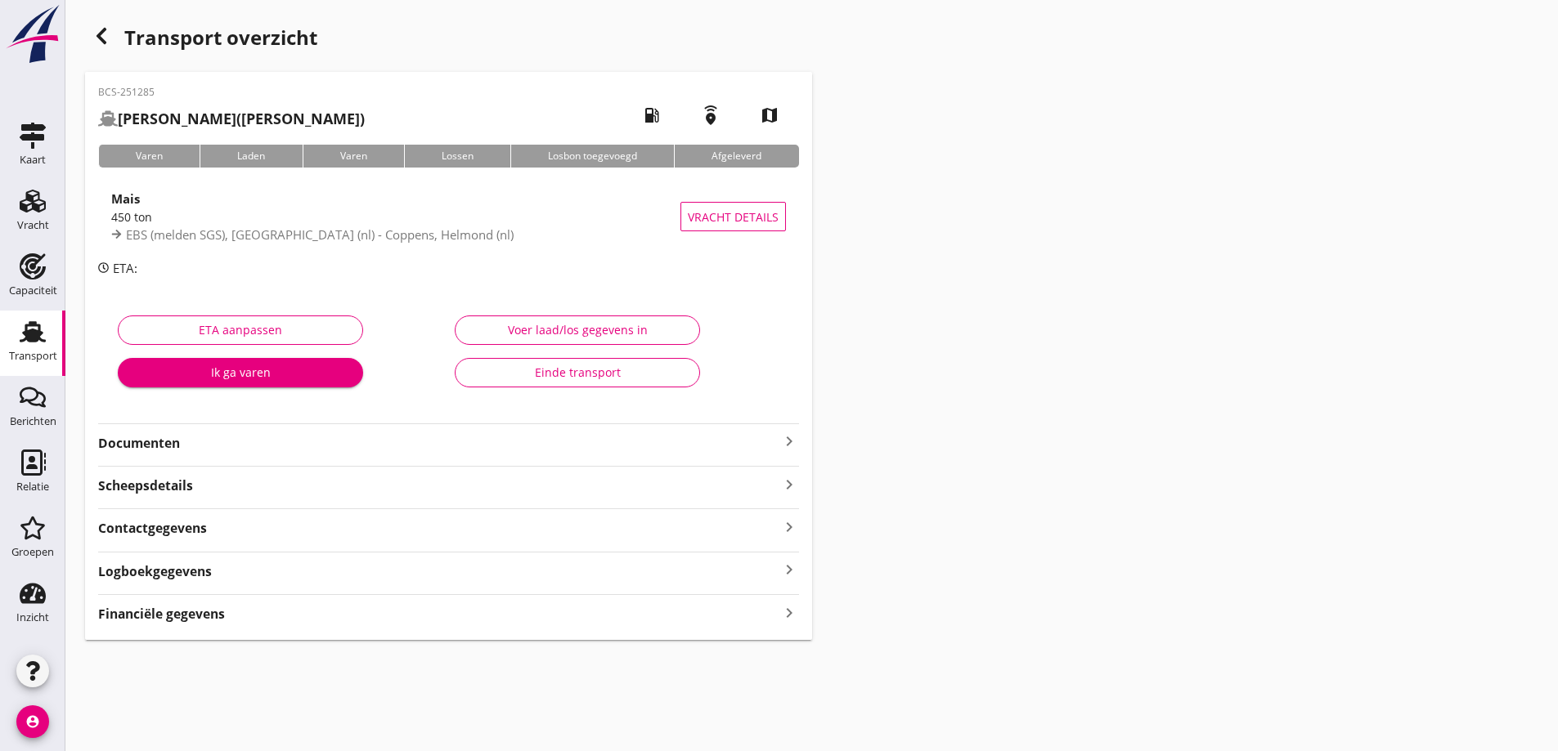
click at [203, 612] on strong "Financiële gegevens" at bounding box center [161, 614] width 127 height 19
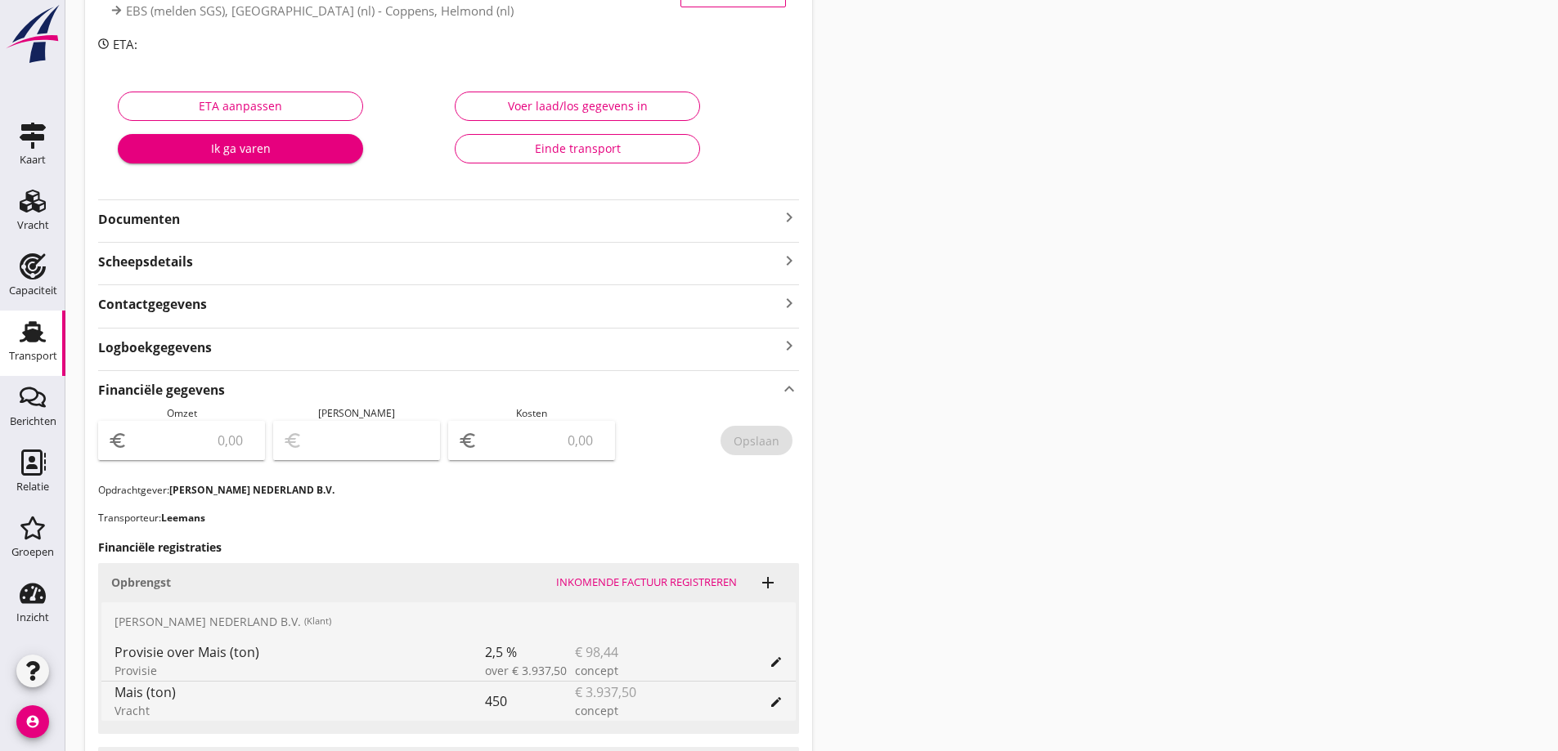
scroll to position [245, 0]
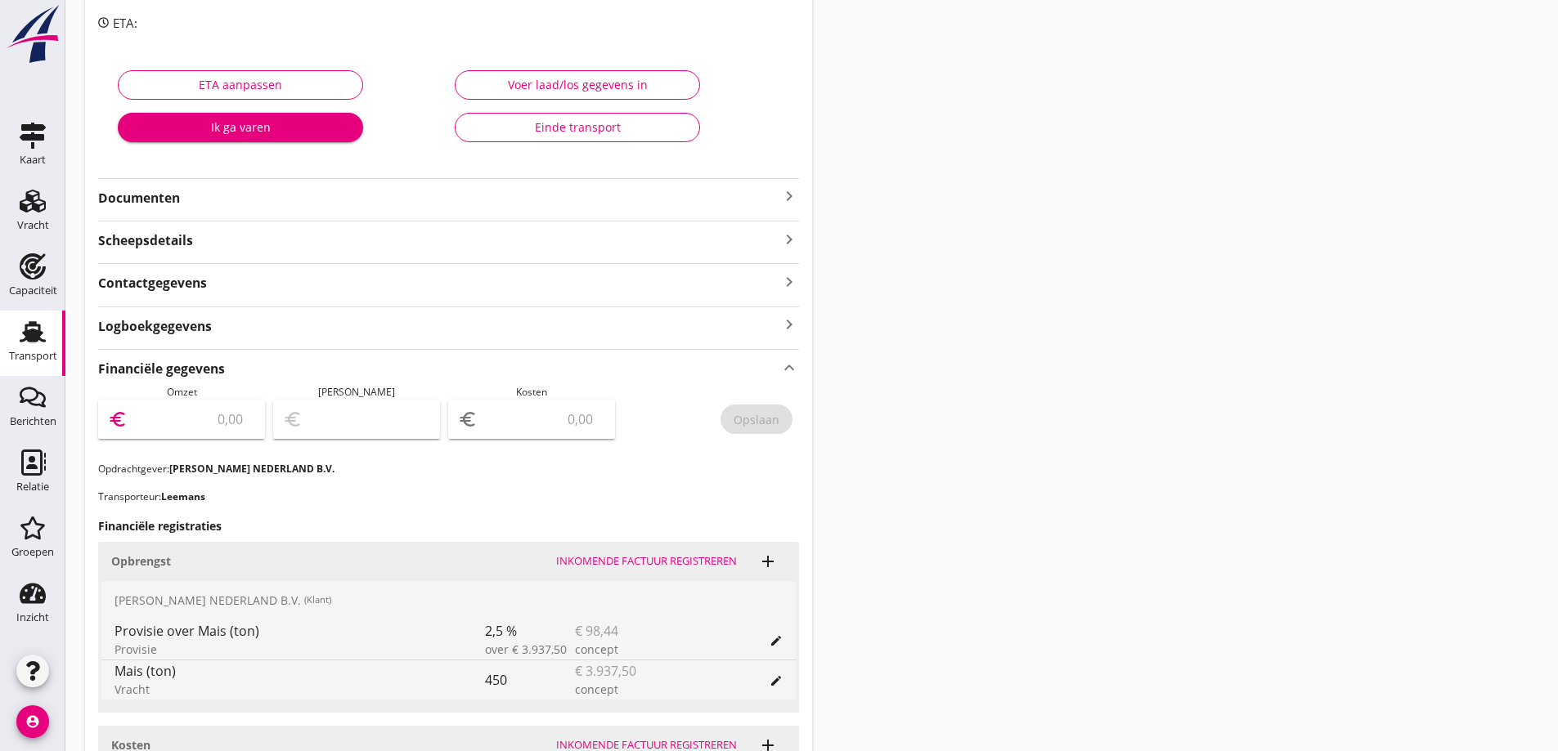
click at [234, 420] on input "number" at bounding box center [193, 419] width 124 height 26
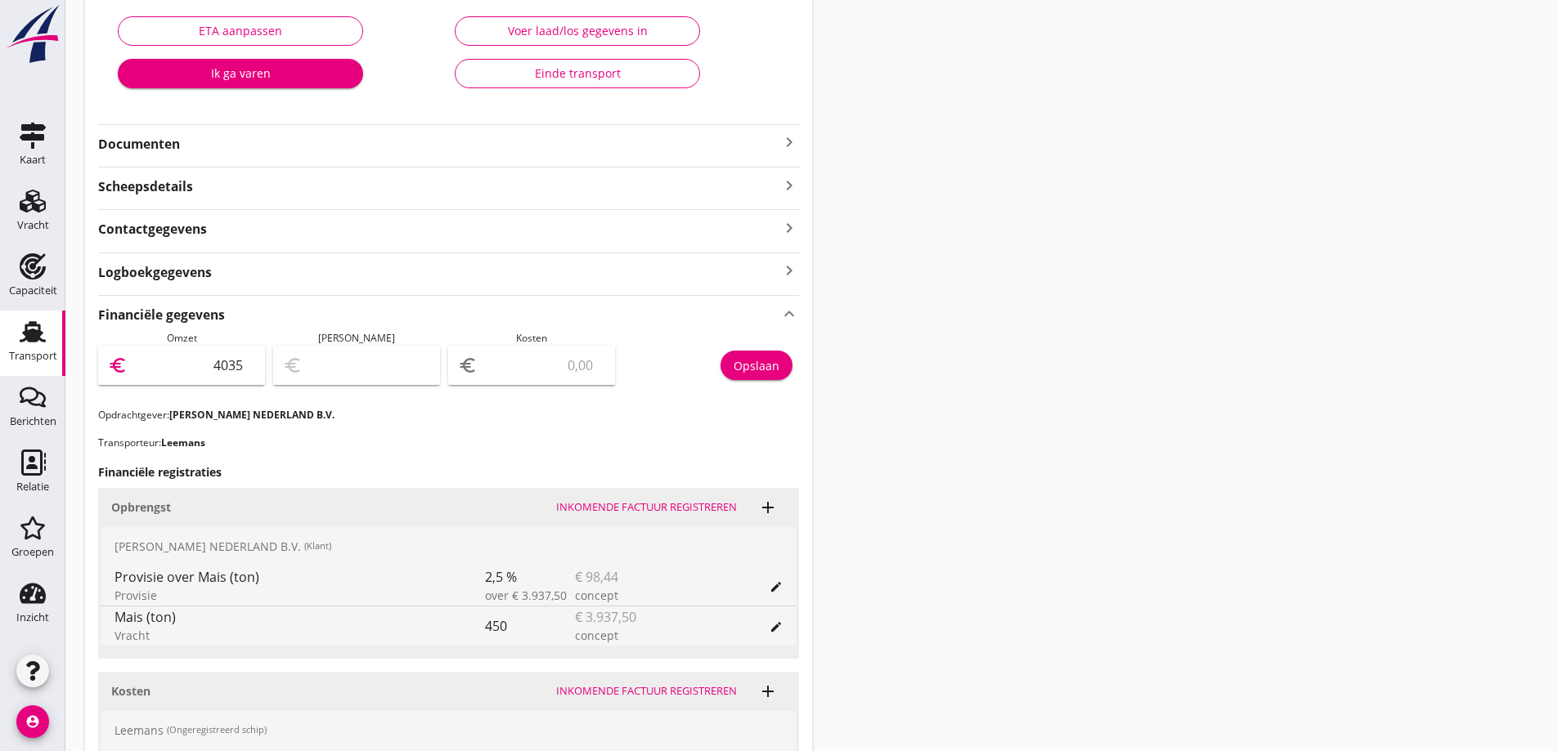
scroll to position [327, 0]
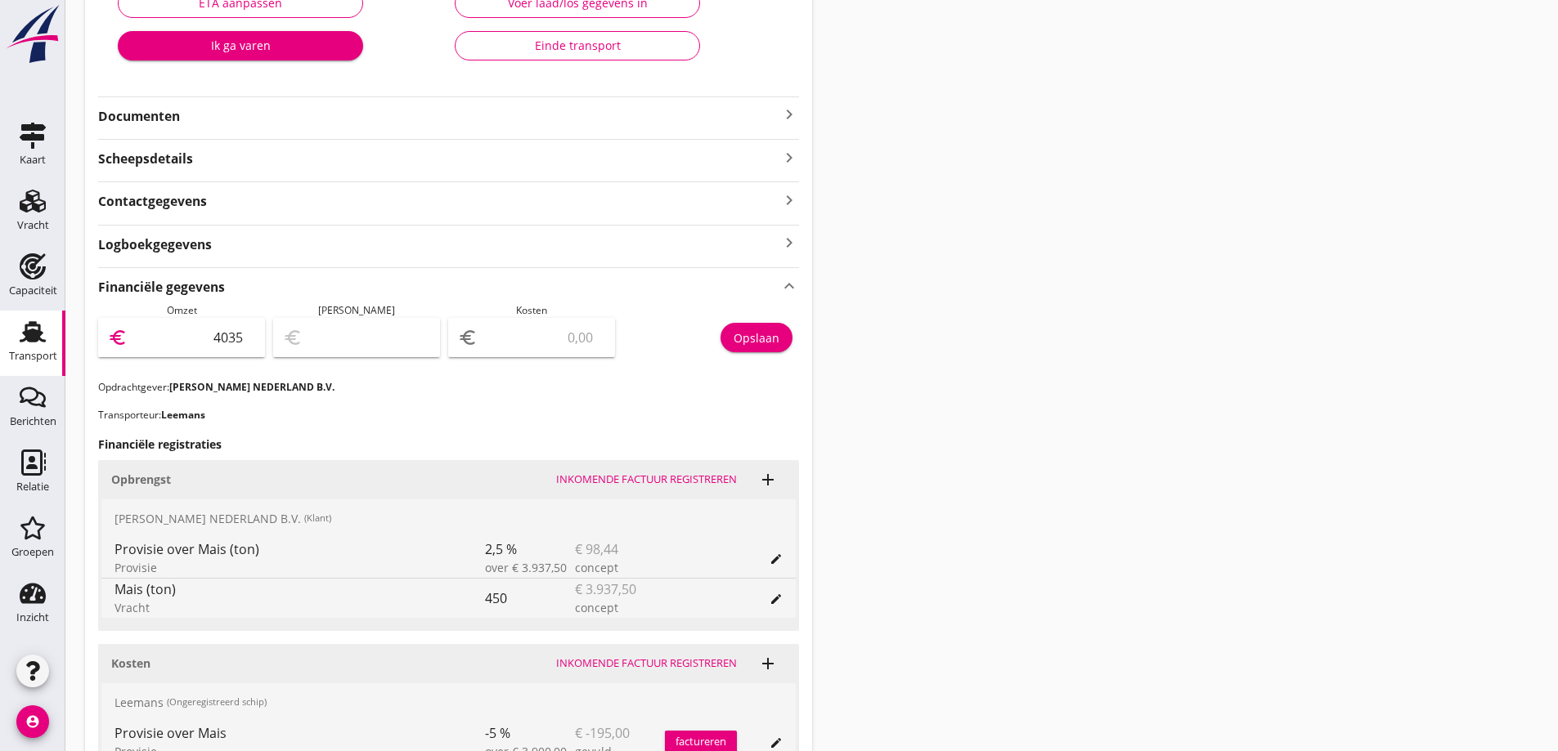
type input "4035"
click at [554, 340] on input "number" at bounding box center [543, 338] width 124 height 26
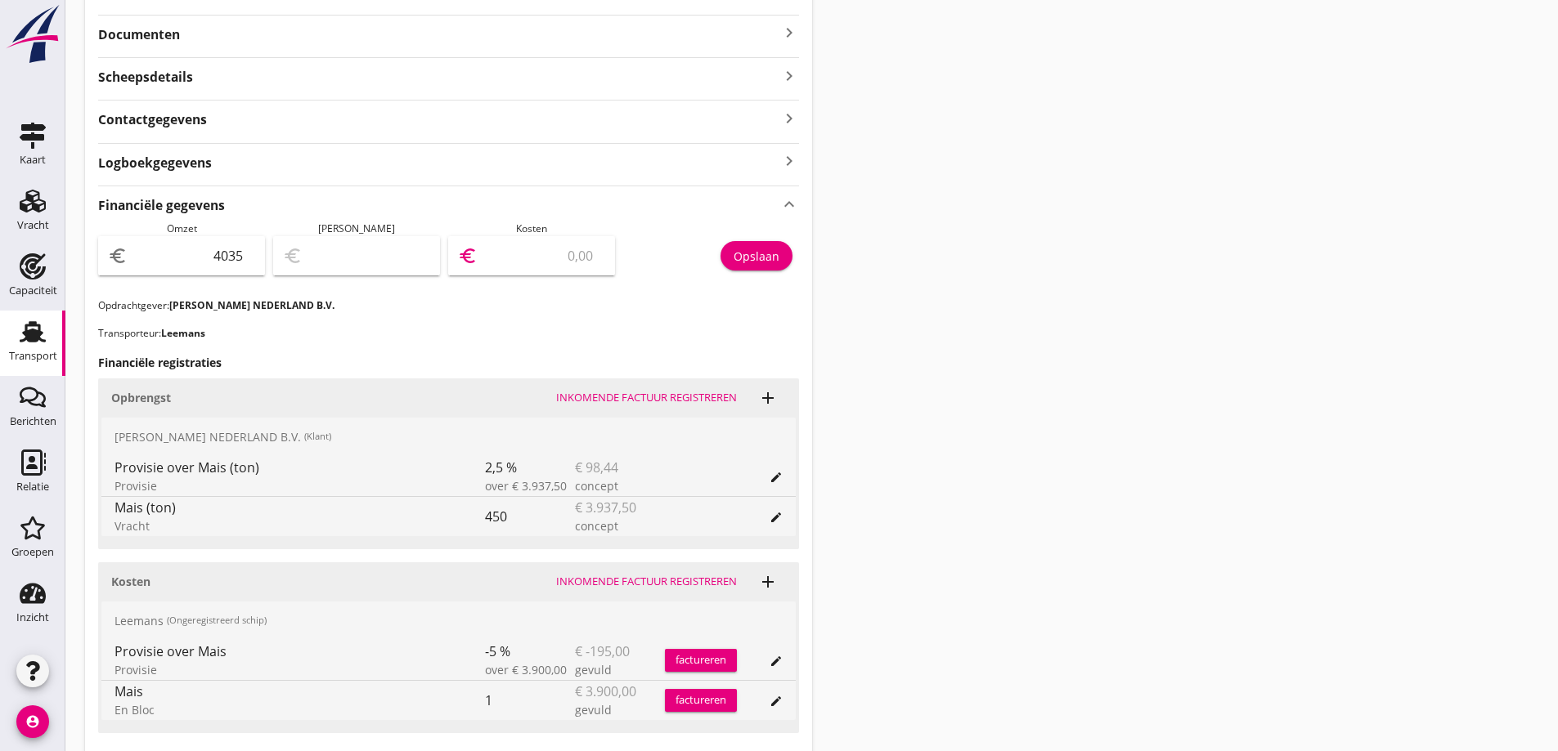
type input "4032.00"
type input "3"
type input "3998.00"
type input "37"
type input "3665.00"
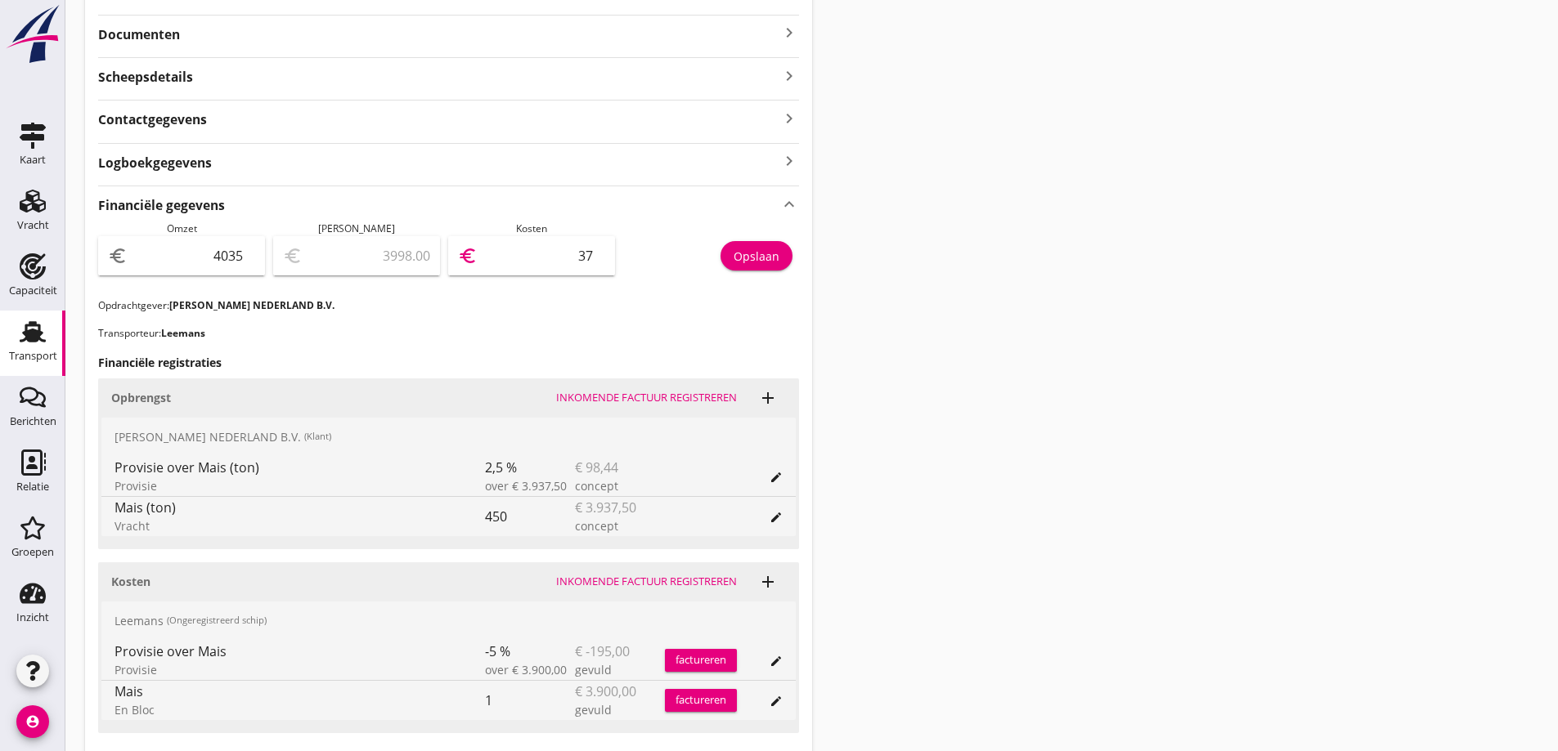
type input "370"
type input "330.00"
type input "3705"
drag, startPoint x: 718, startPoint y: 333, endPoint x: 719, endPoint y: 341, distance: 8.3
click at [719, 341] on p "Transporteur: Leemans" at bounding box center [448, 333] width 701 height 15
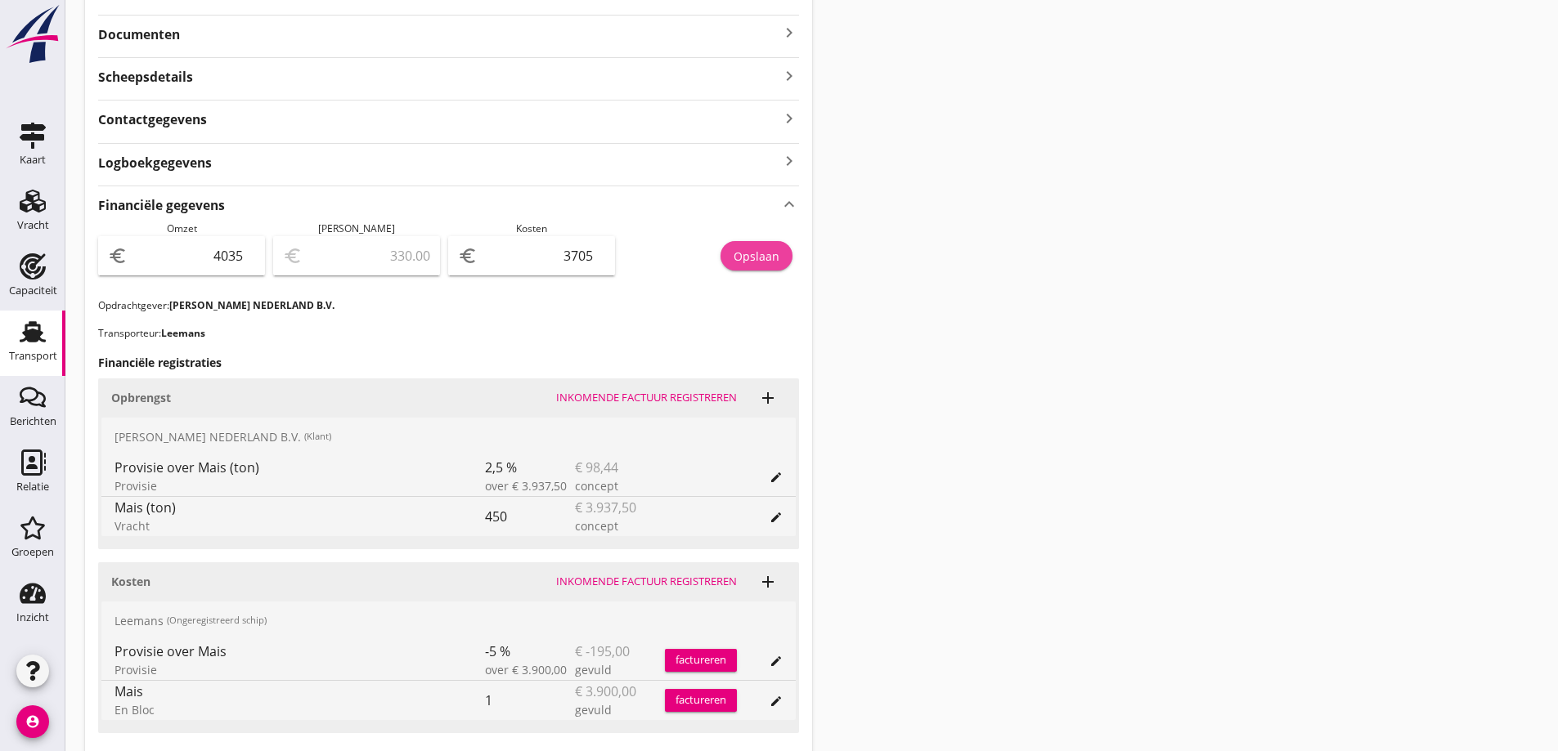
click at [761, 268] on button "Opslaan" at bounding box center [756, 255] width 72 height 29
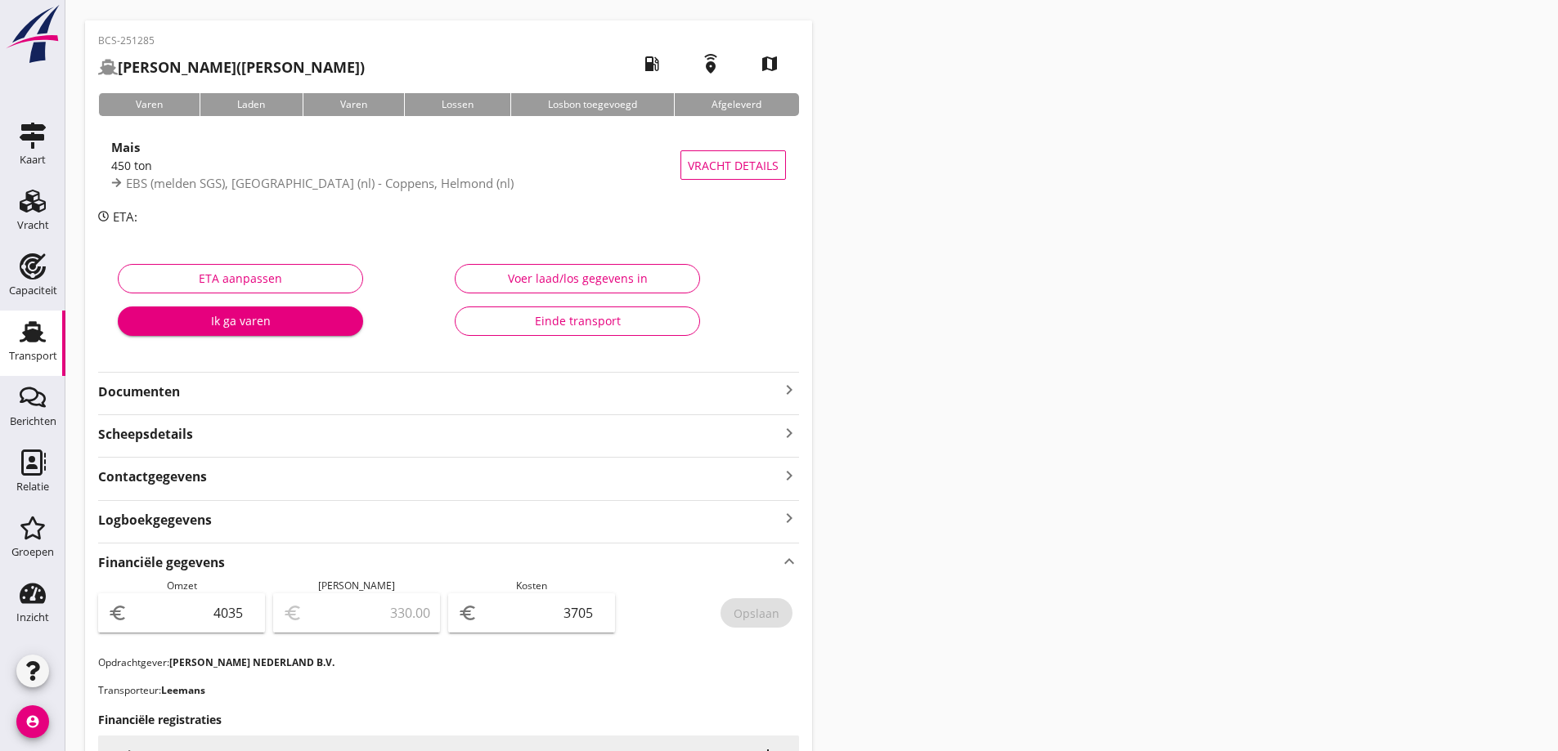
scroll to position [0, 0]
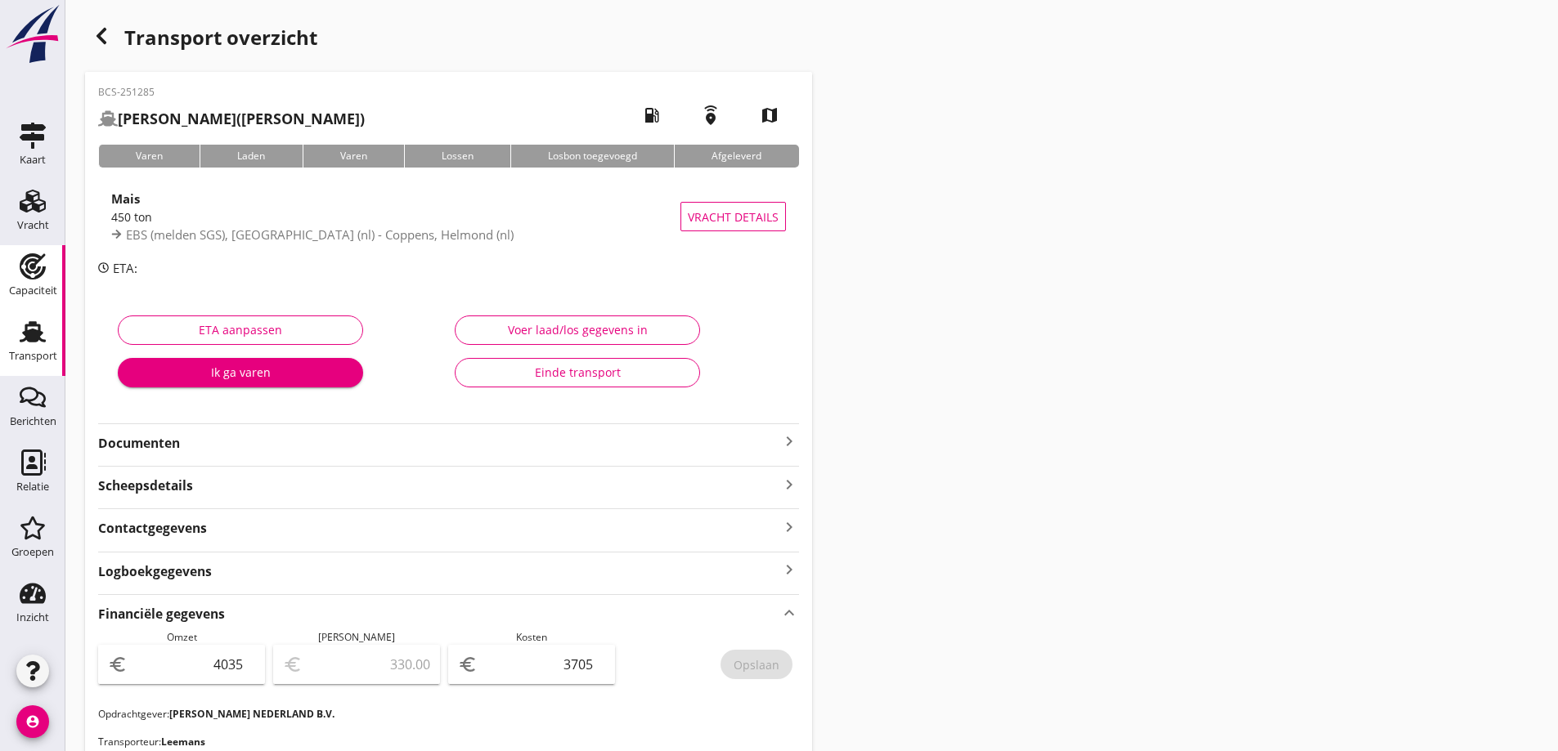
click at [27, 276] on use at bounding box center [33, 266] width 26 height 26
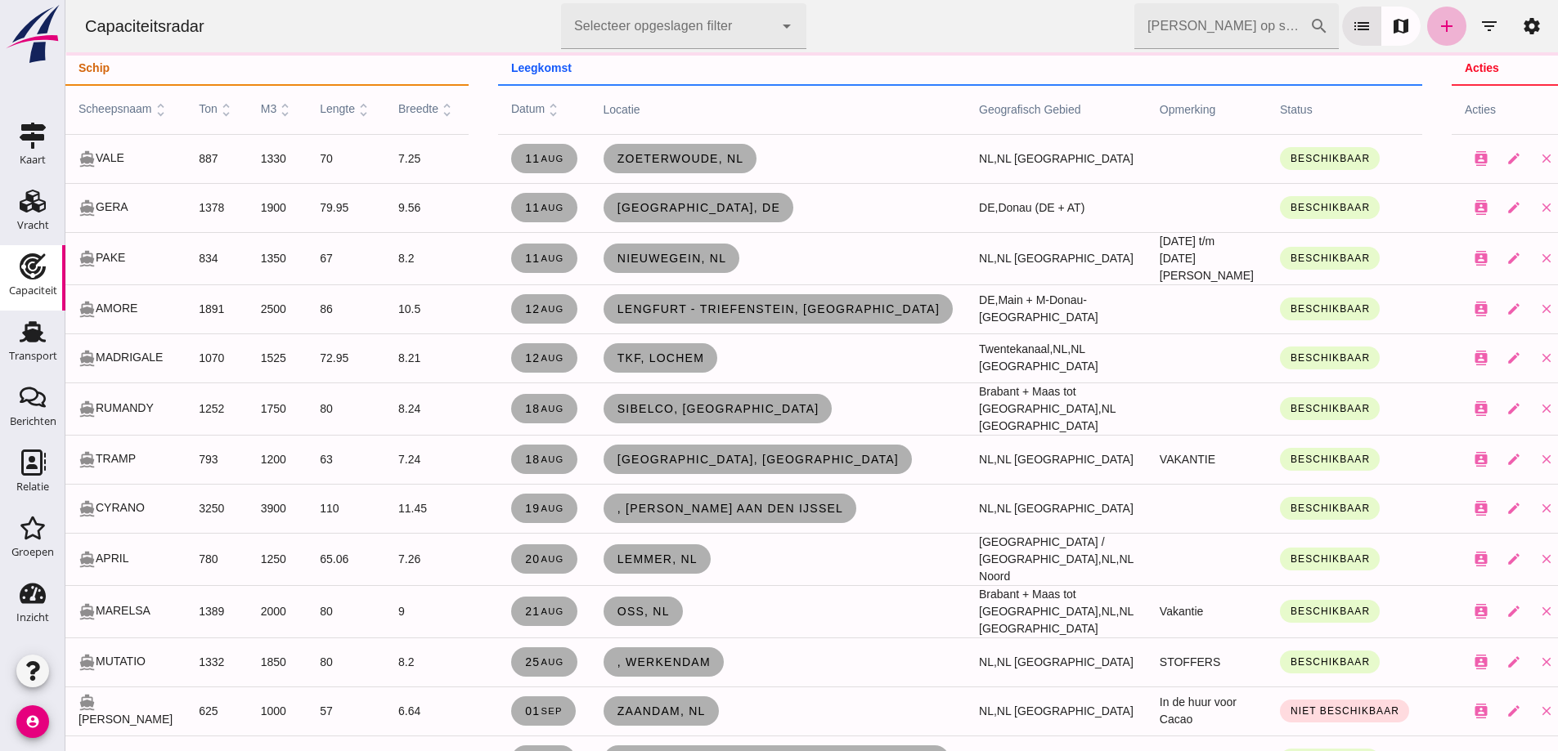
click link "add"
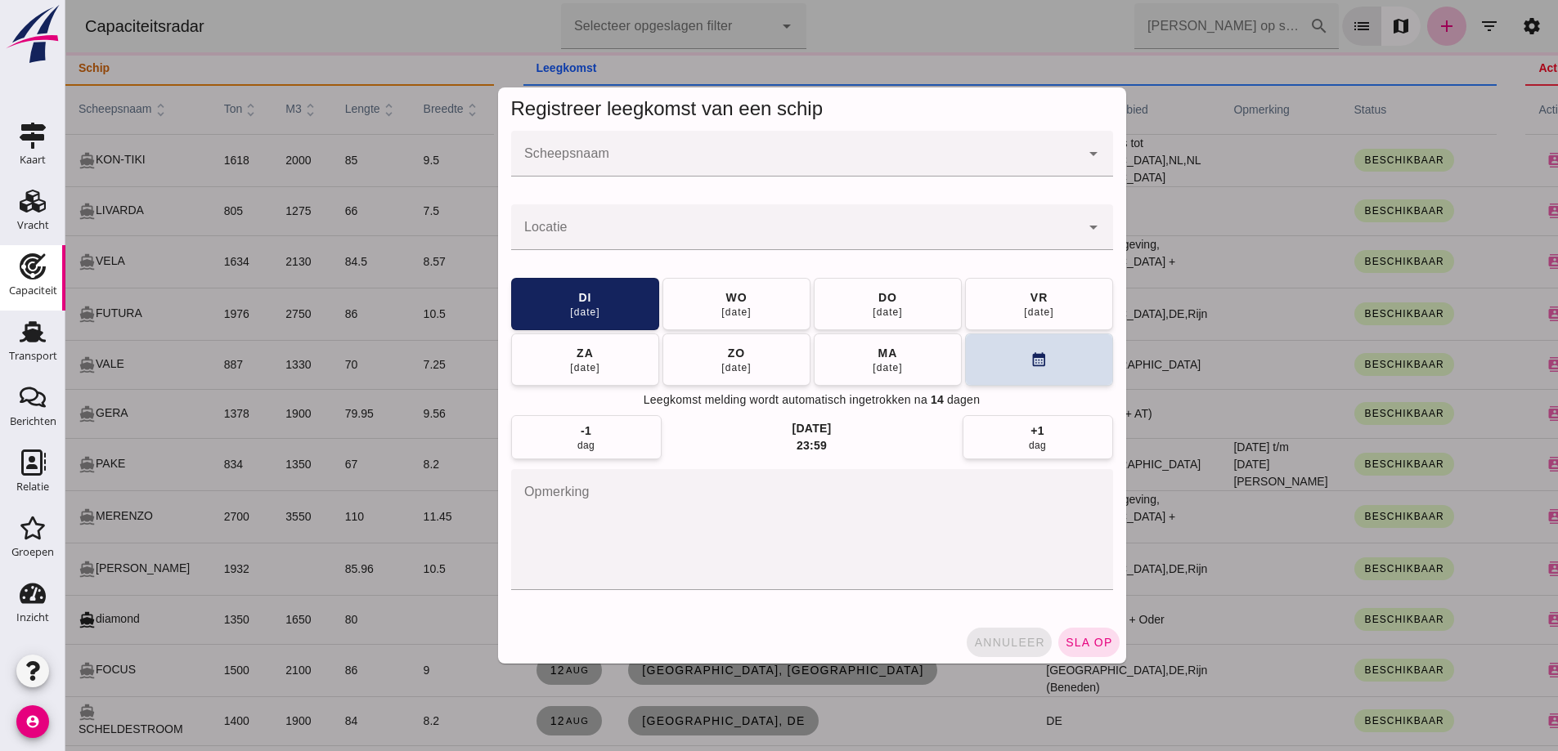
click span "annuleer"
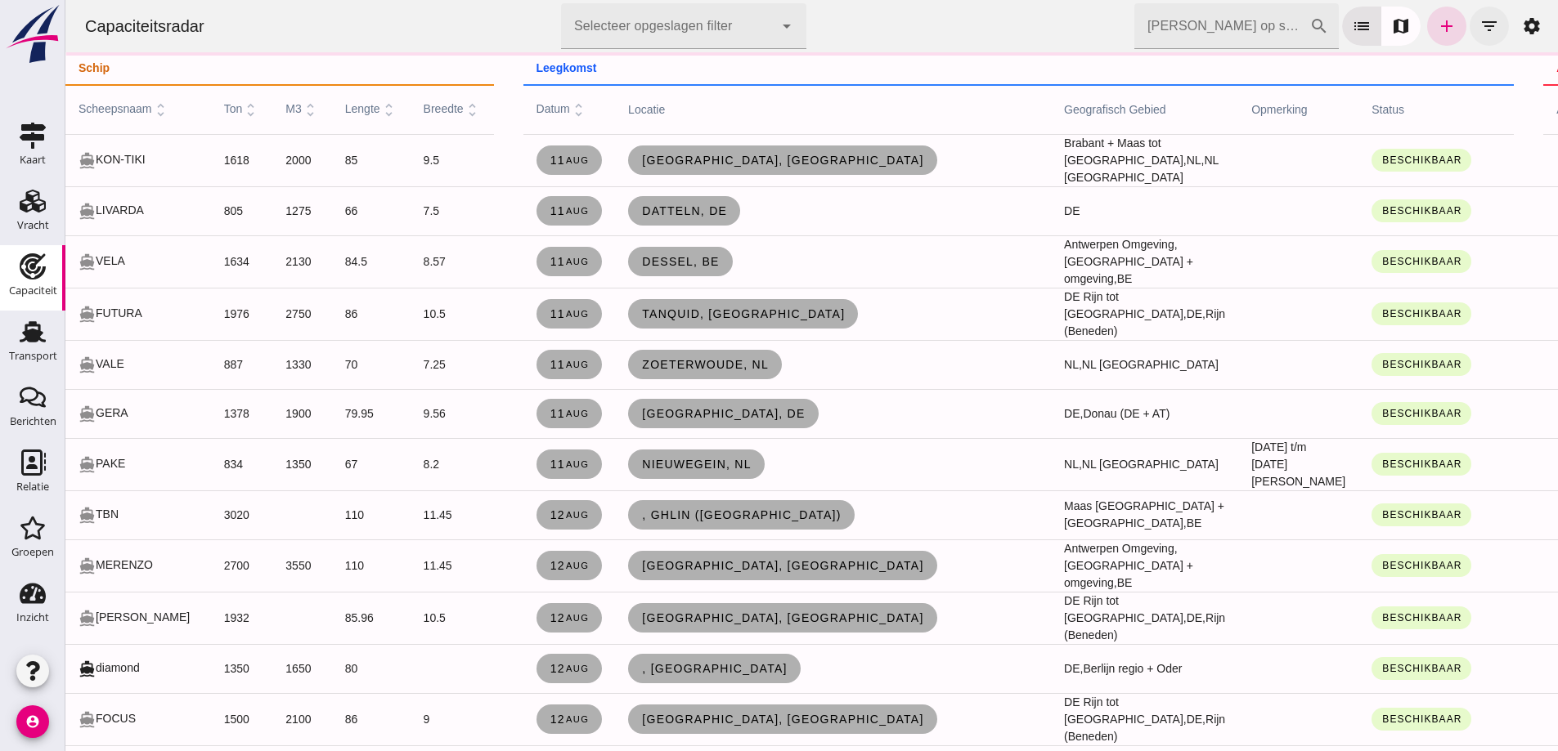
click at [1479, 27] on icon "filter_list" at bounding box center [1489, 26] width 20 height 20
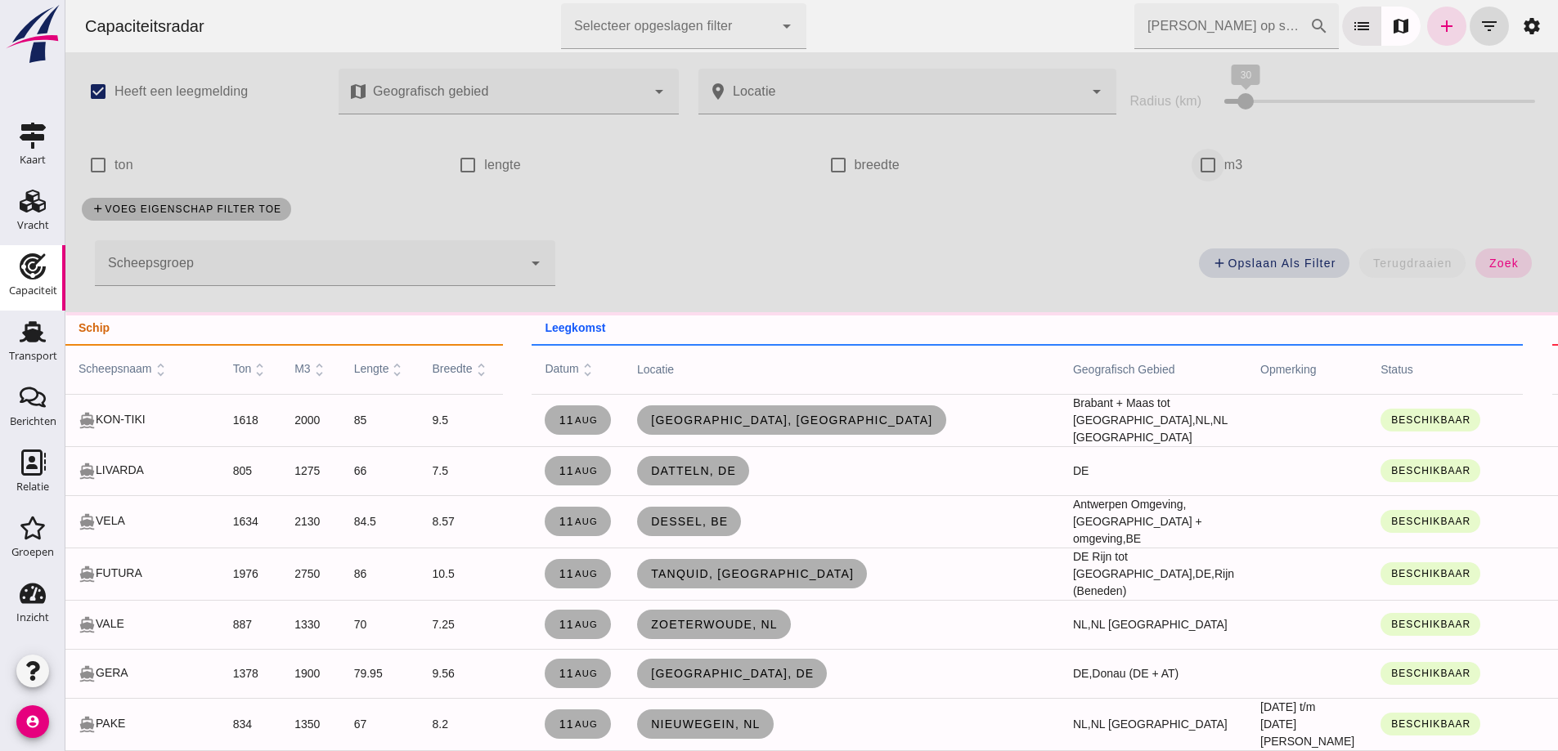
click input "m3"
checkbox input "true"
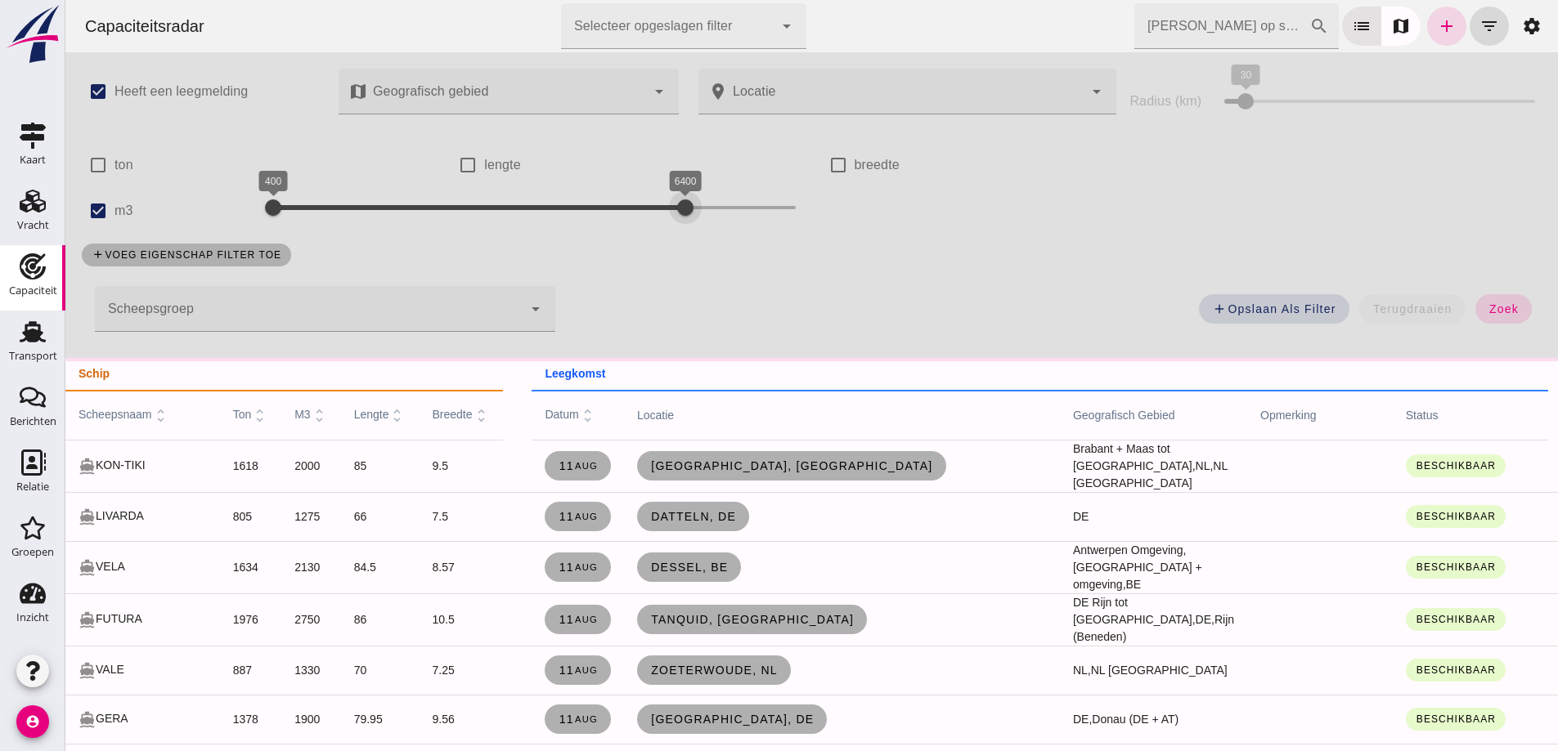
click at [678, 213] on div at bounding box center [685, 207] width 33 height 33
drag, startPoint x: 676, startPoint y: 208, endPoint x: 401, endPoint y: 190, distance: 275.3
click at [379, 199] on div at bounding box center [383, 207] width 33 height 33
click button "zoek"
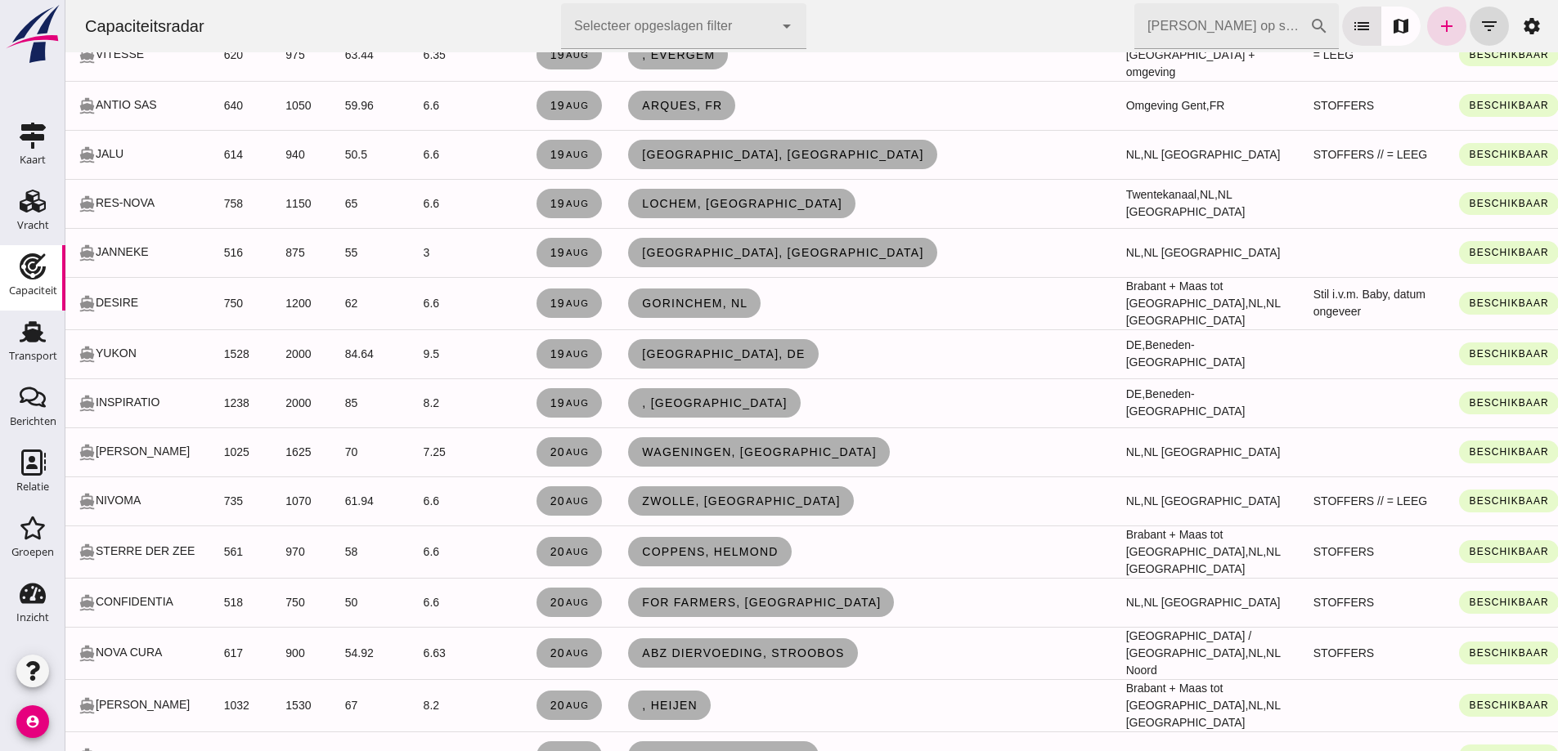
scroll to position [2044, 0]
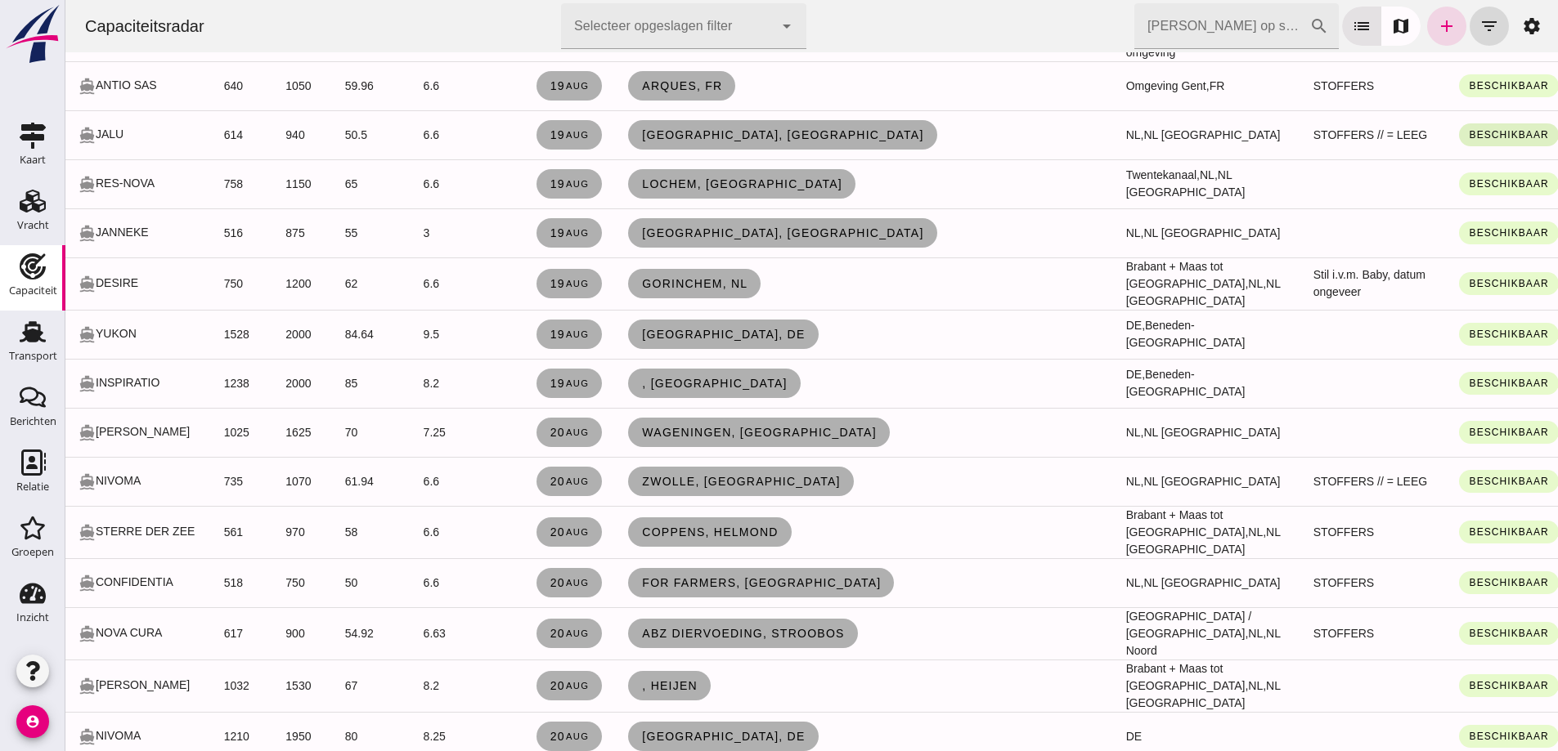
click span "Beschikbaar"
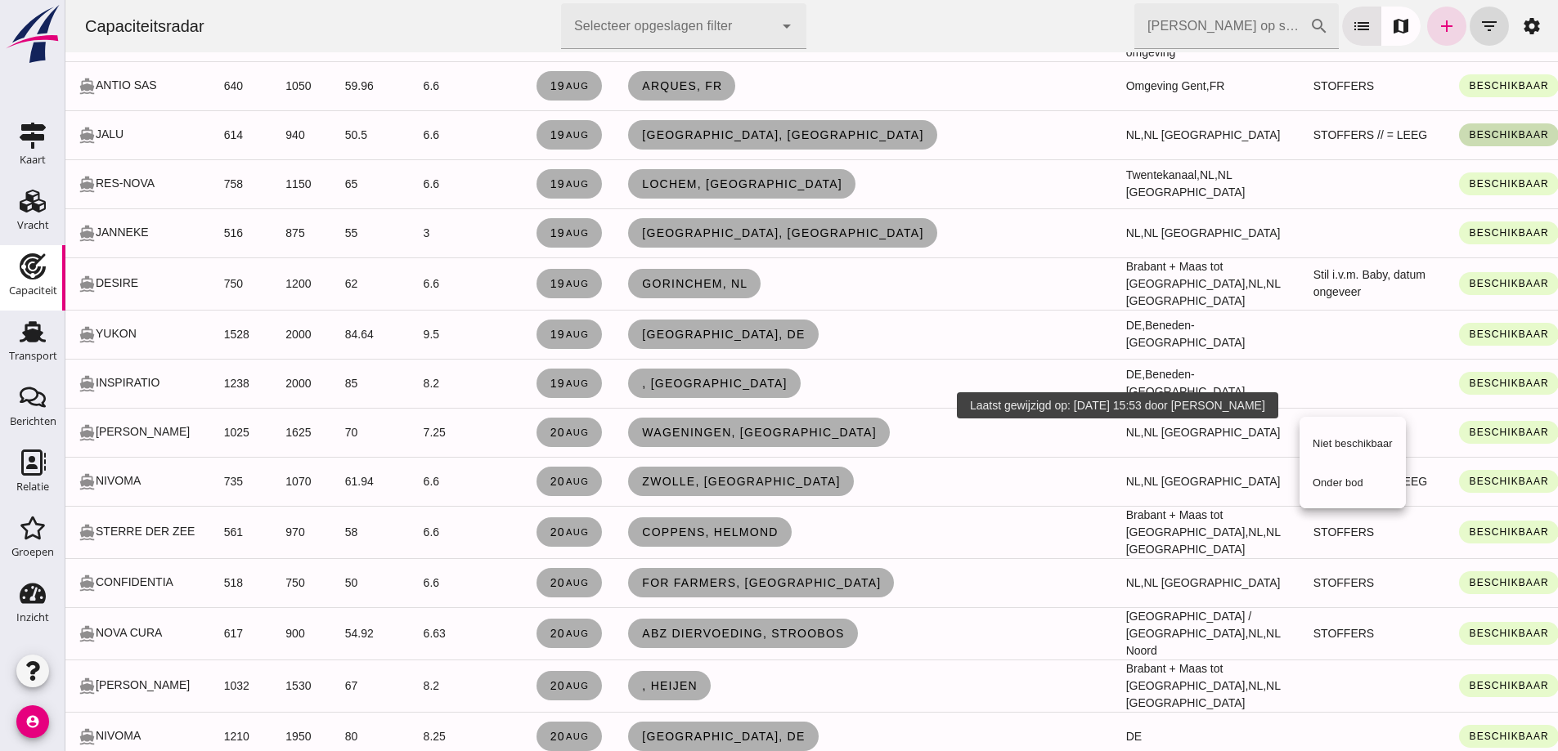
click at [695, 208] on td "Lochem, [GEOGRAPHIC_DATA]" at bounding box center [864, 183] width 498 height 49
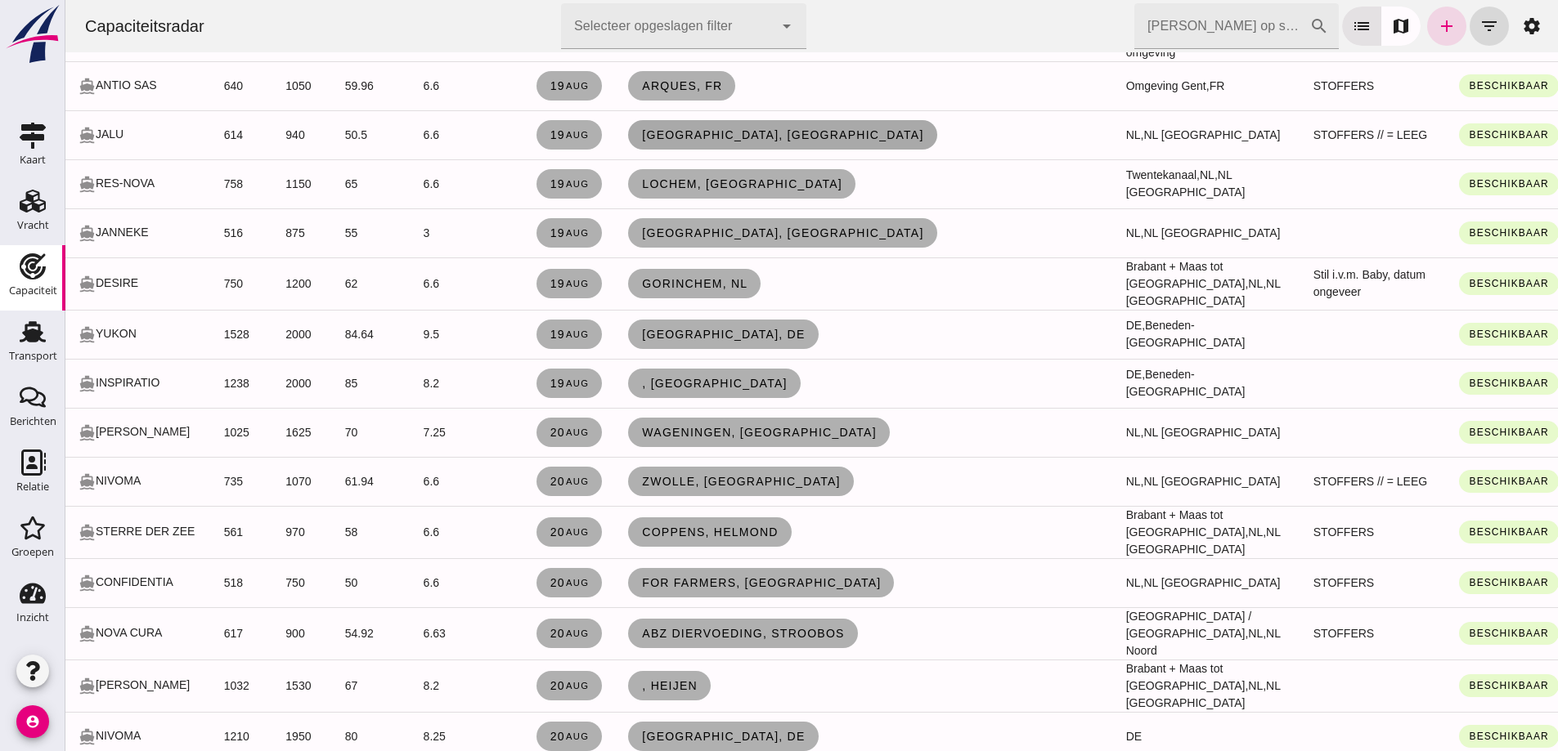
click span "[GEOGRAPHIC_DATA], [GEOGRAPHIC_DATA]"
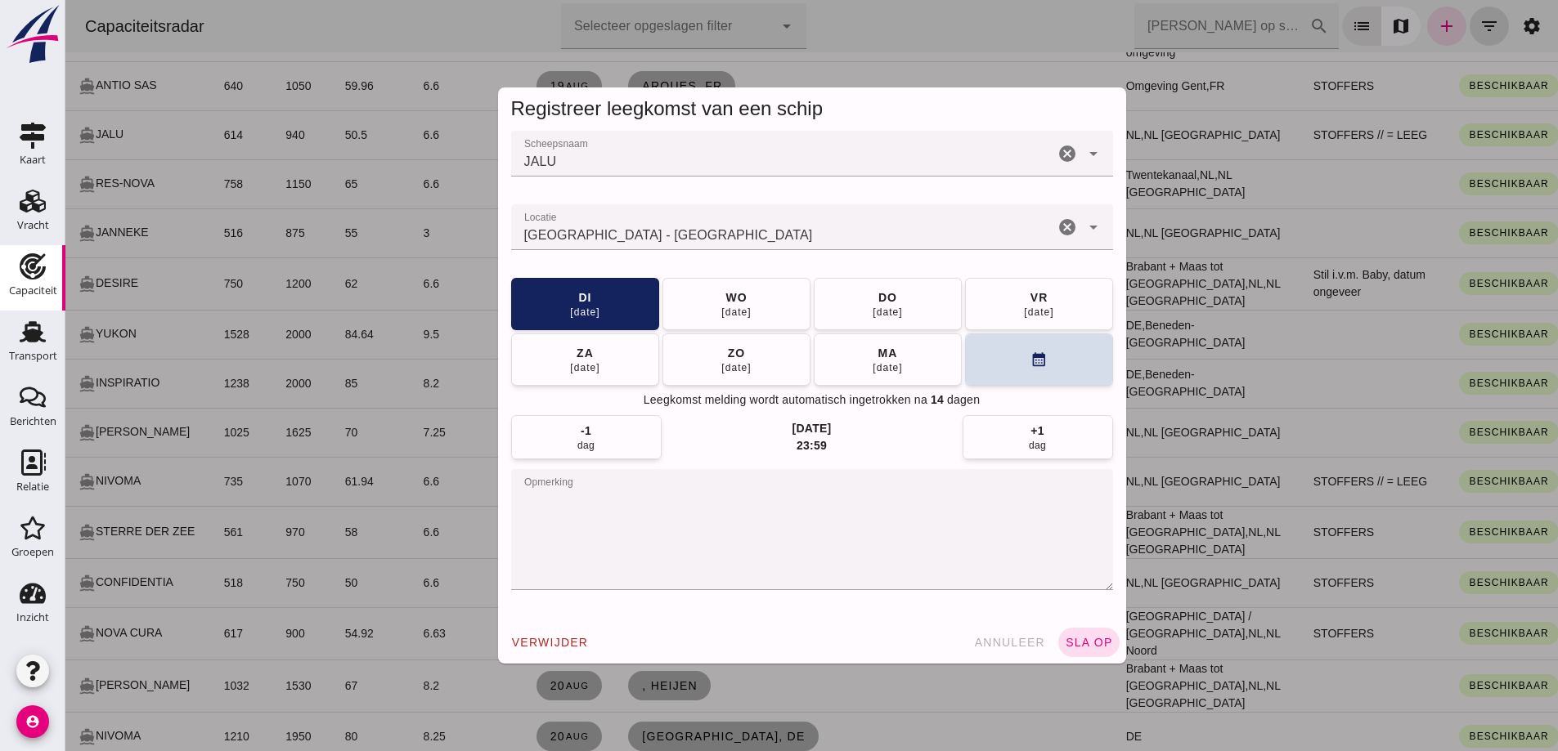
scroll to position [0, 0]
click div "Amsterdam - Noord-Holland"
type input "Amsterdam - Noord-Holland"
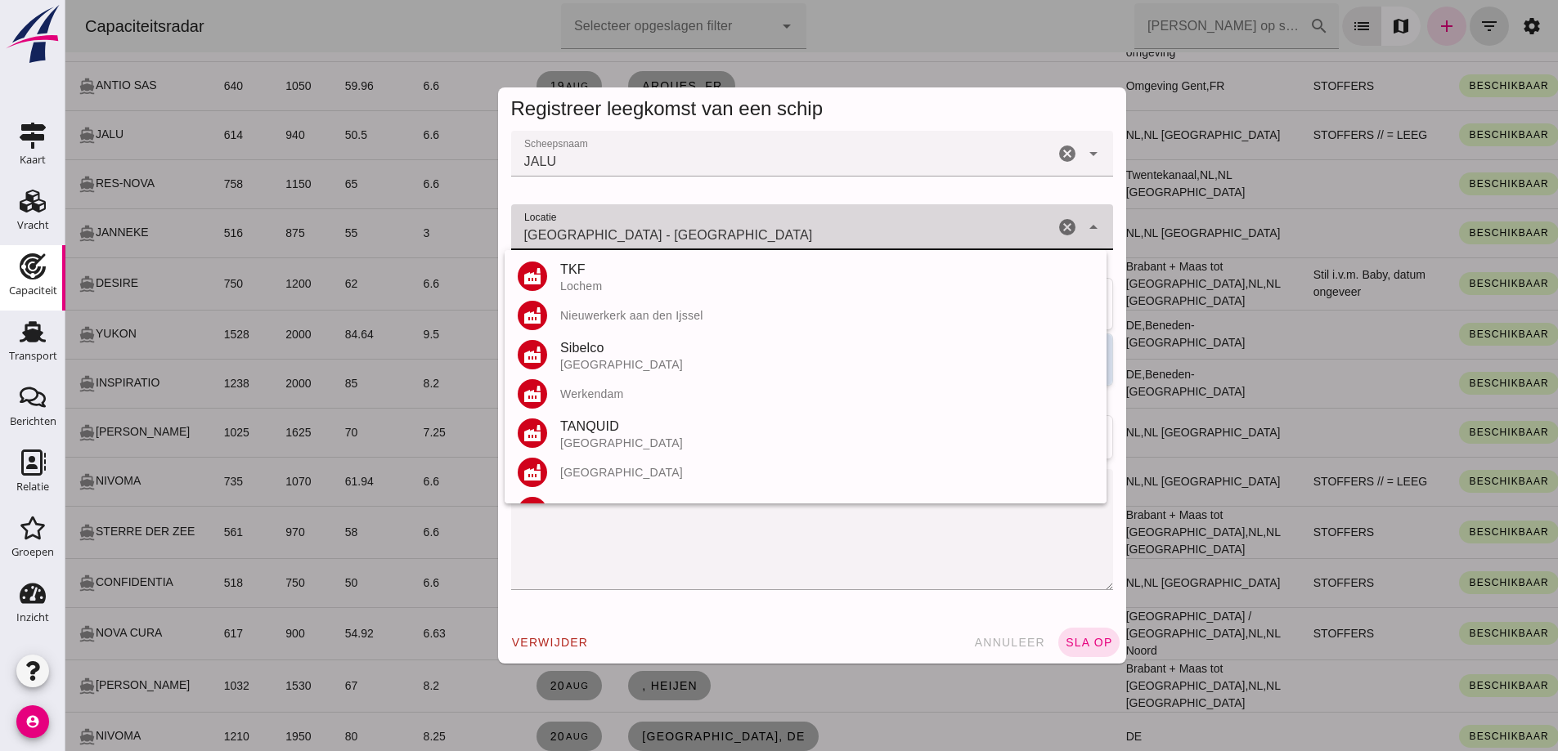
click icon "cancel"
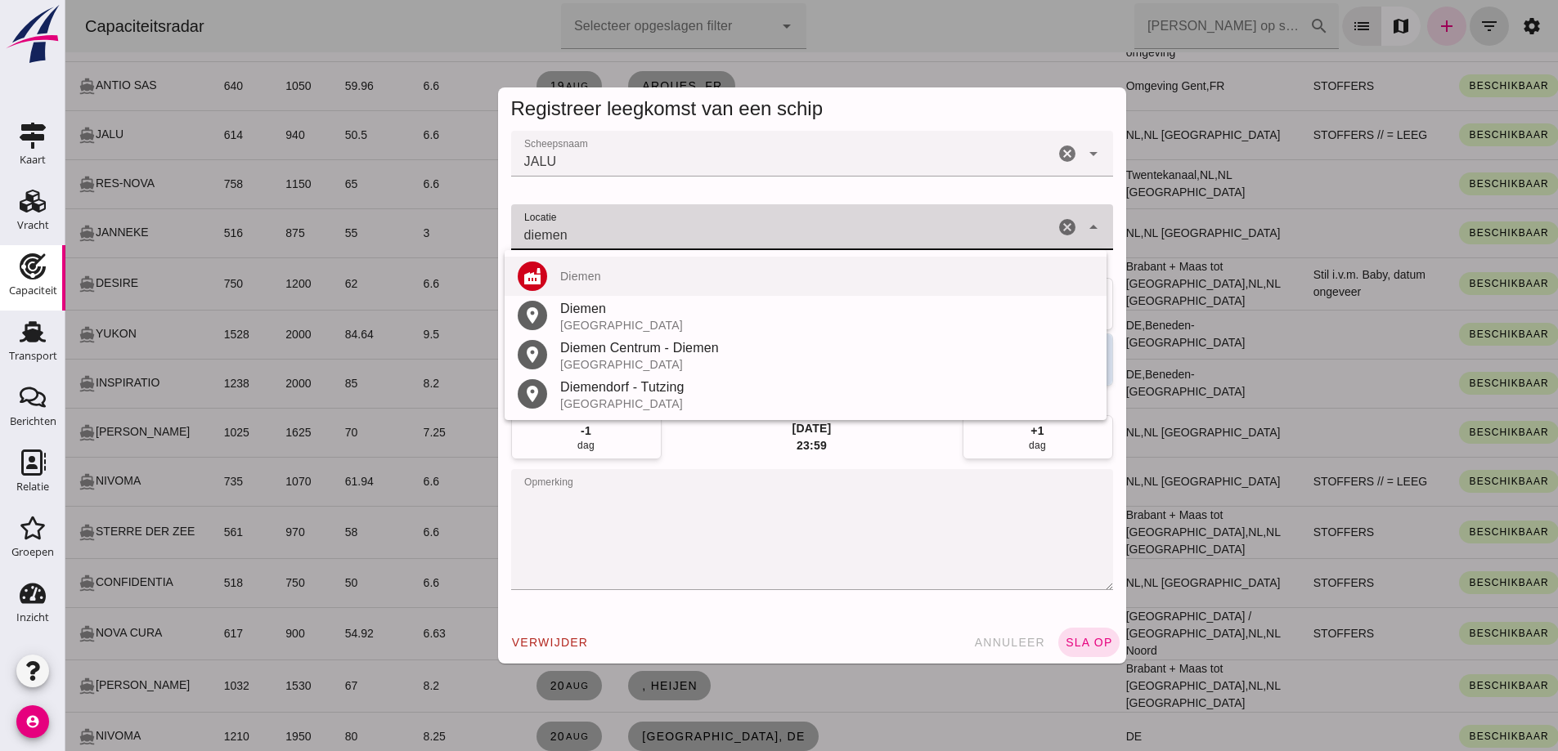
click div "factory Diemen"
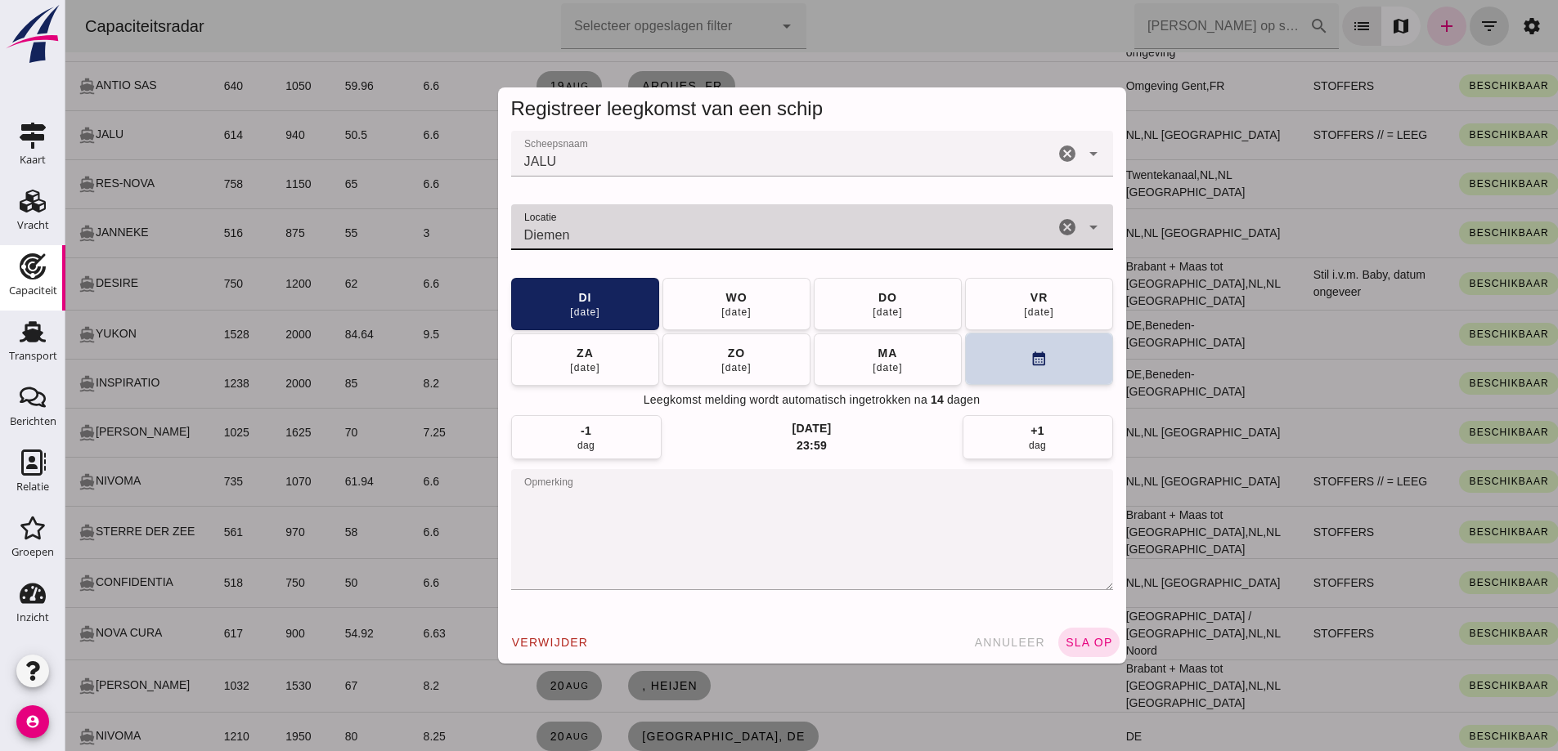
type input "Diemen"
click icon "calendar_month"
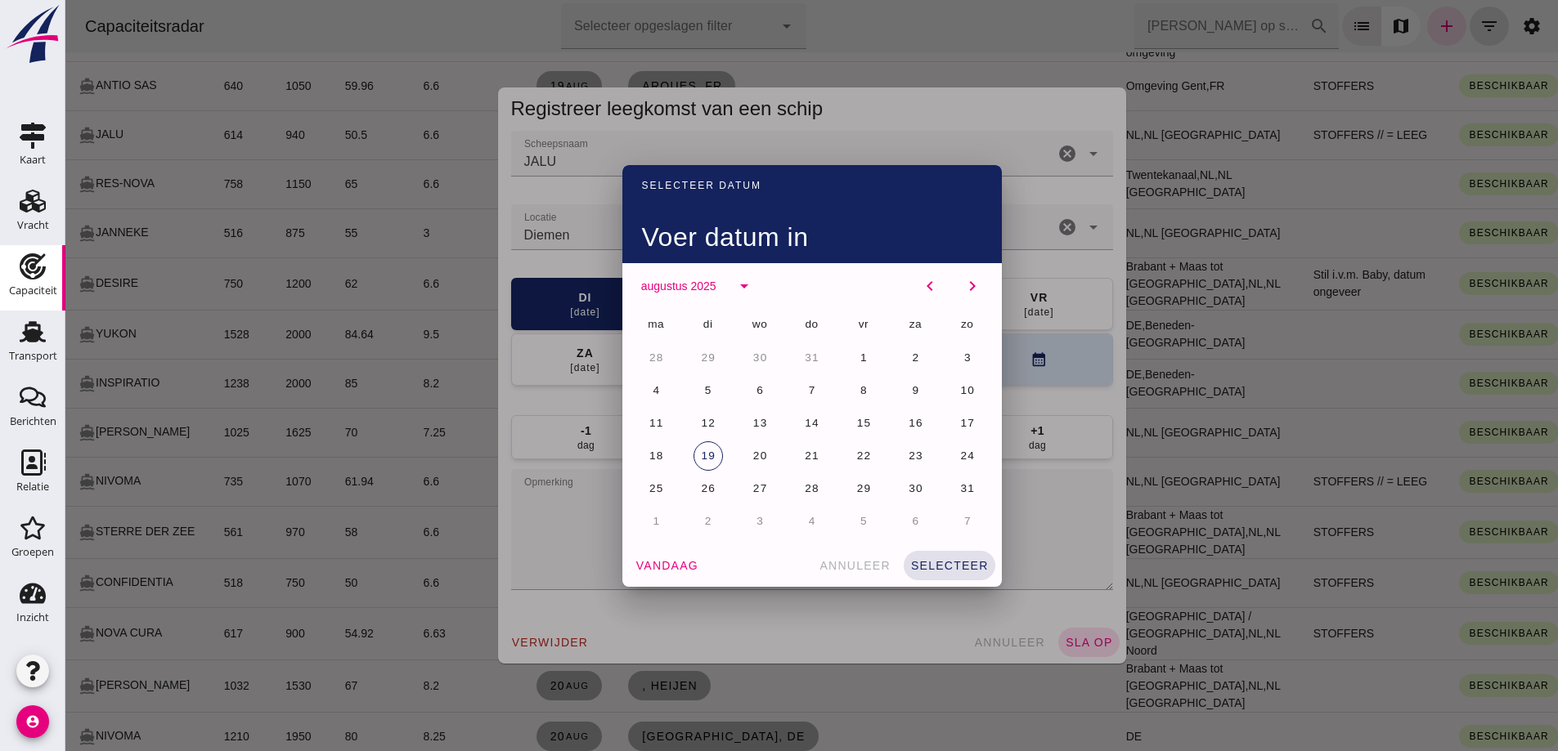
click span "1"
click span "selecteer"
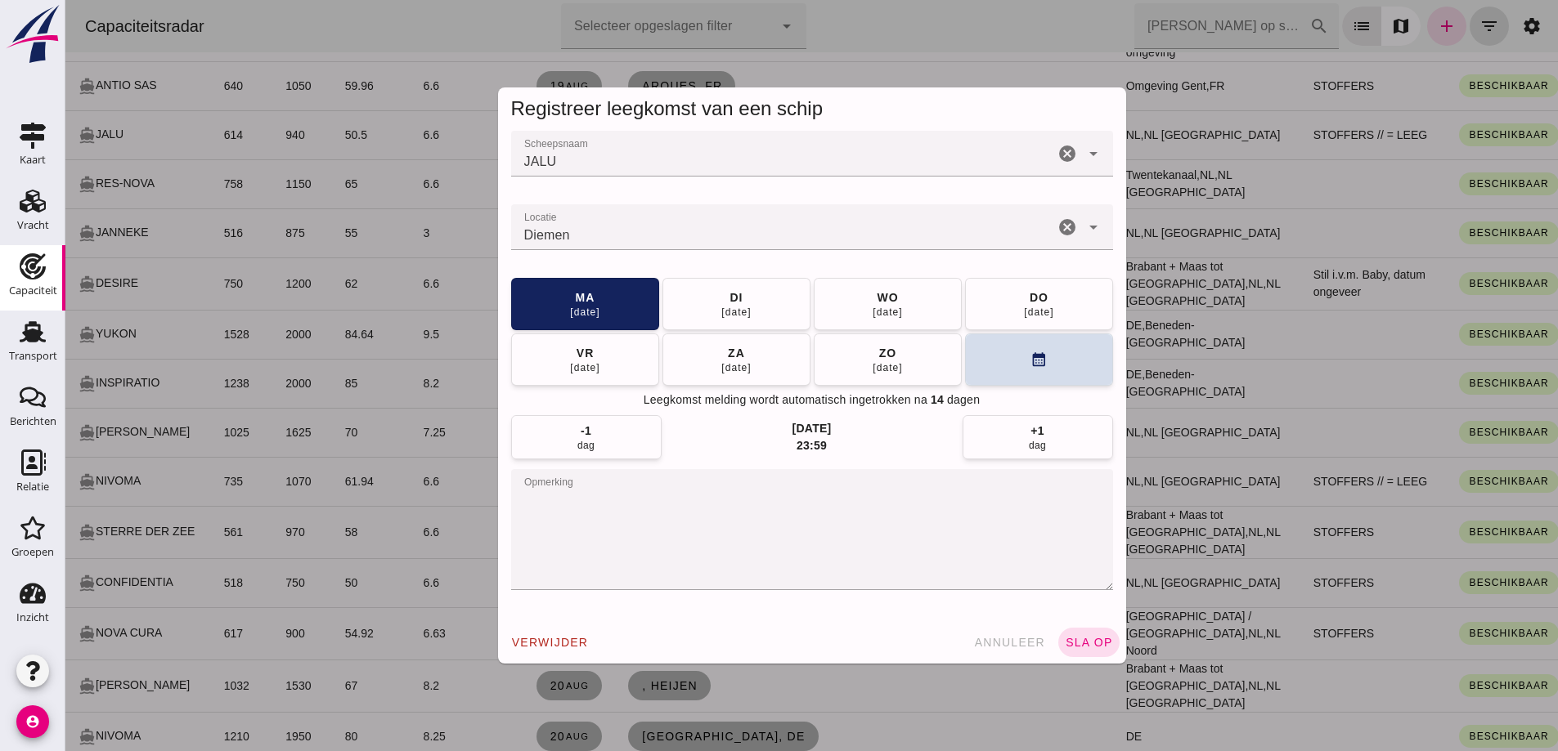
click button "sla op"
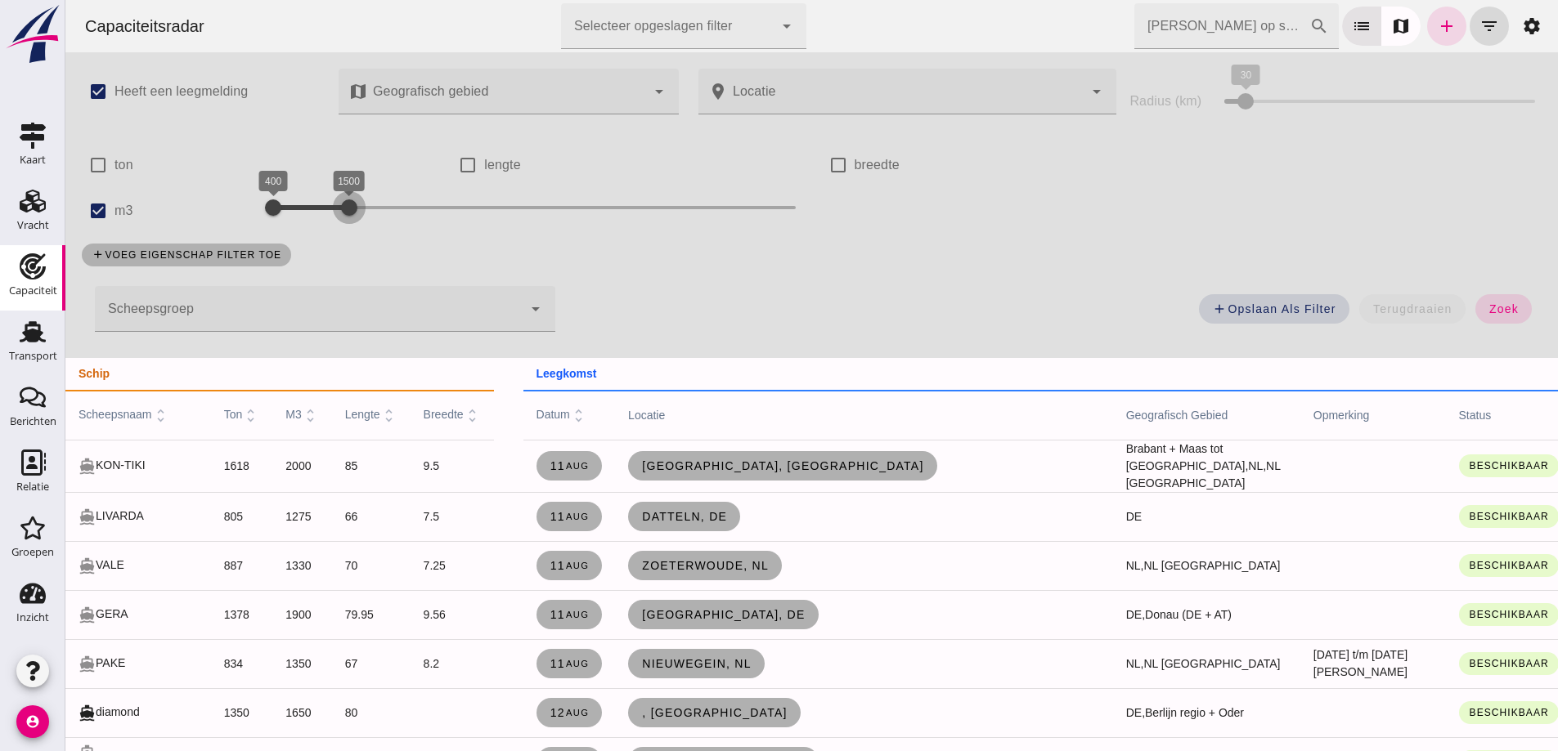
drag, startPoint x: 386, startPoint y: 209, endPoint x: 350, endPoint y: 224, distance: 38.9
click at [349, 209] on div at bounding box center [349, 207] width 33 height 33
click button "zoek"
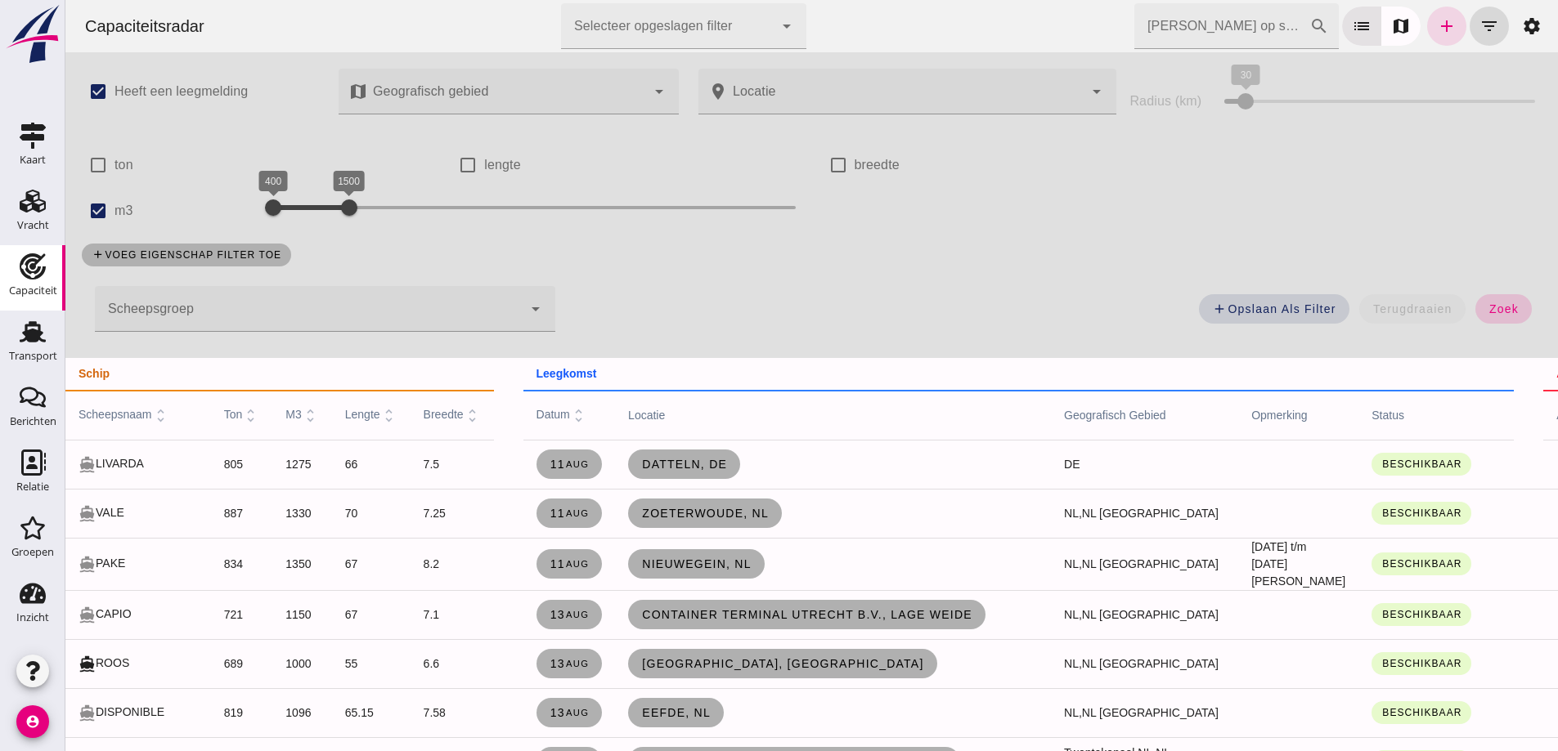
click button "zoek"
drag, startPoint x: 353, startPoint y: 200, endPoint x: 408, endPoint y: 226, distance: 60.4
click at [402, 219] on div at bounding box center [396, 207] width 33 height 33
click button "zoek"
click at [289, 217] on div at bounding box center [273, 207] width 33 height 33
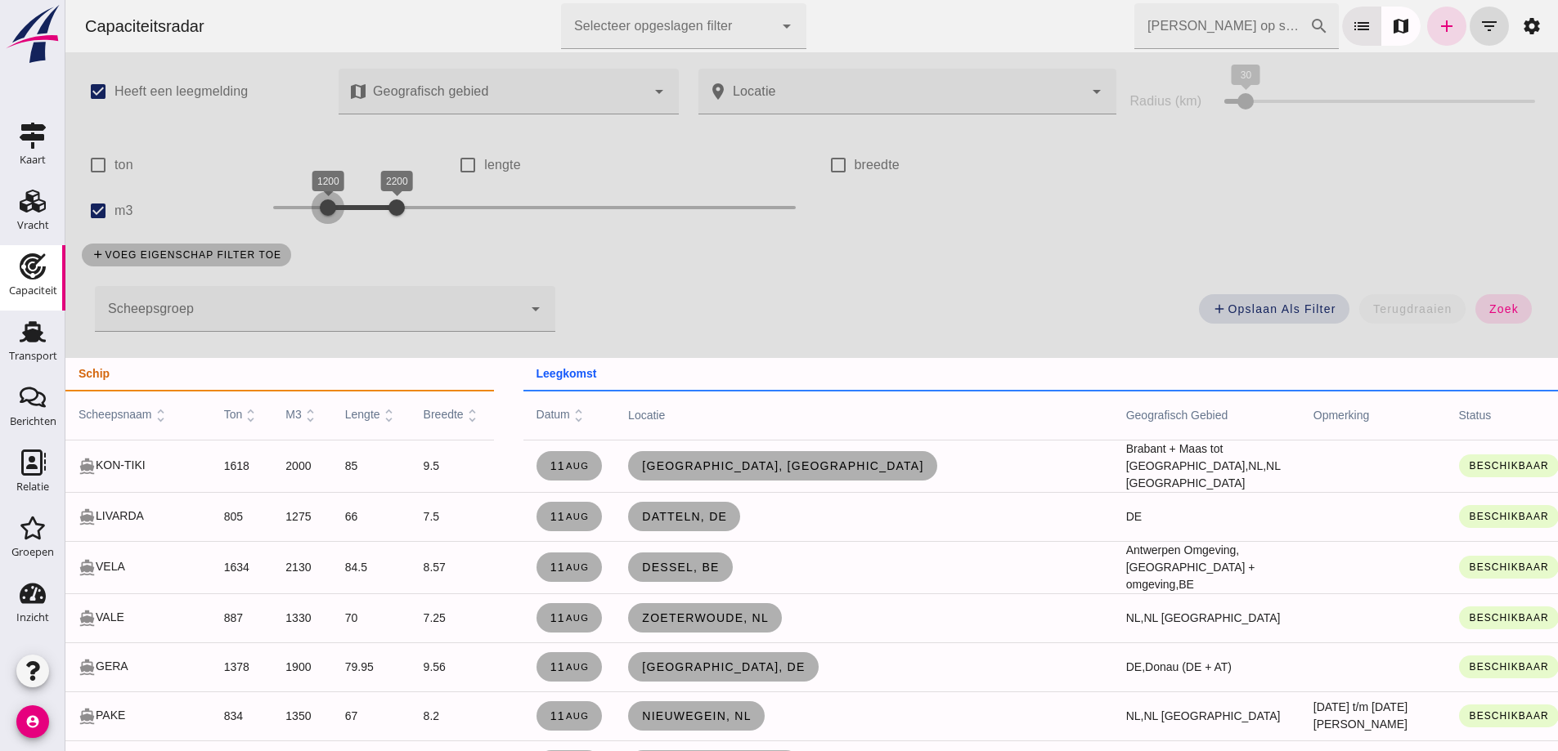
drag, startPoint x: 297, startPoint y: 208, endPoint x: 334, endPoint y: 213, distance: 37.0
click at [332, 213] on div at bounding box center [328, 207] width 33 height 33
click span "zoek"
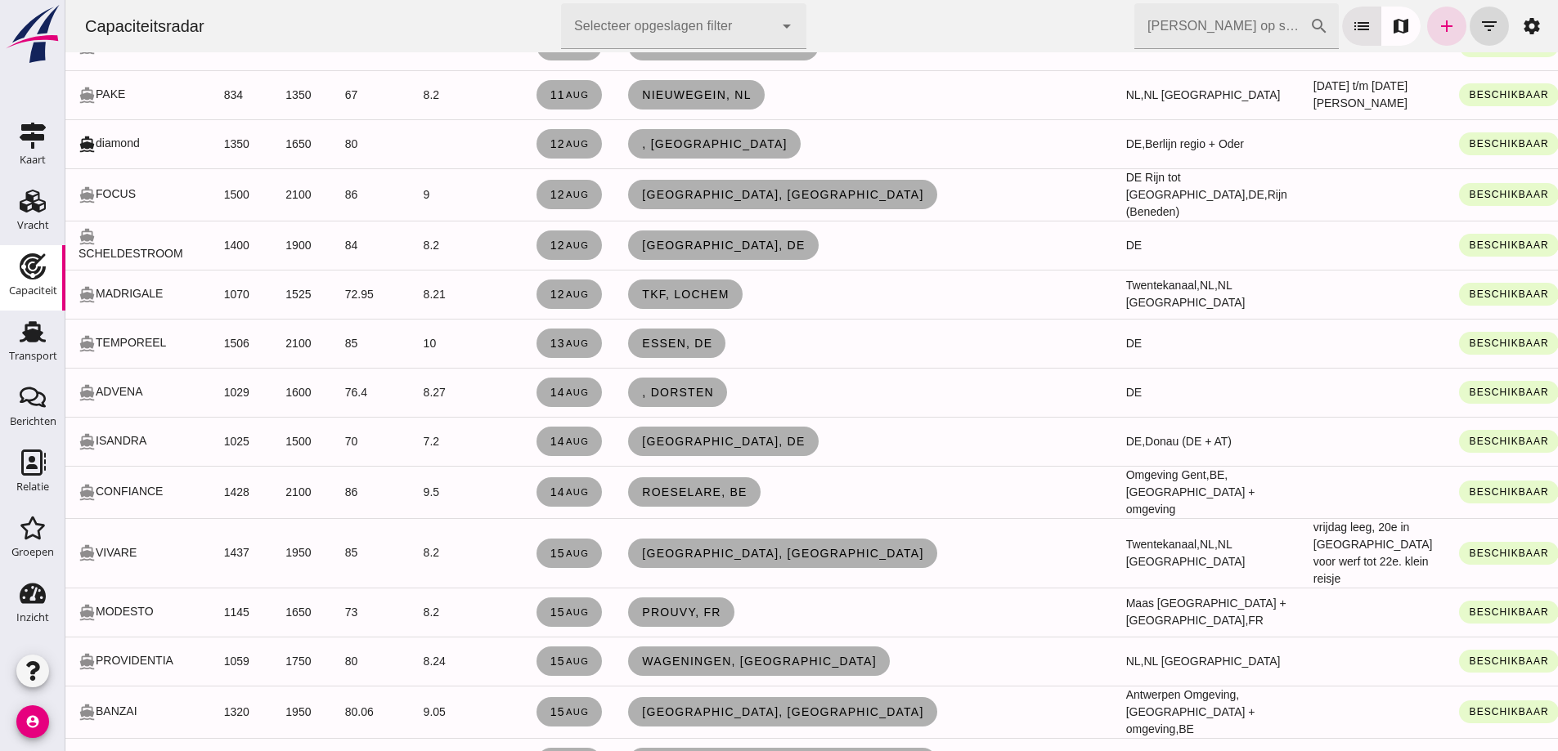
scroll to position [491, 0]
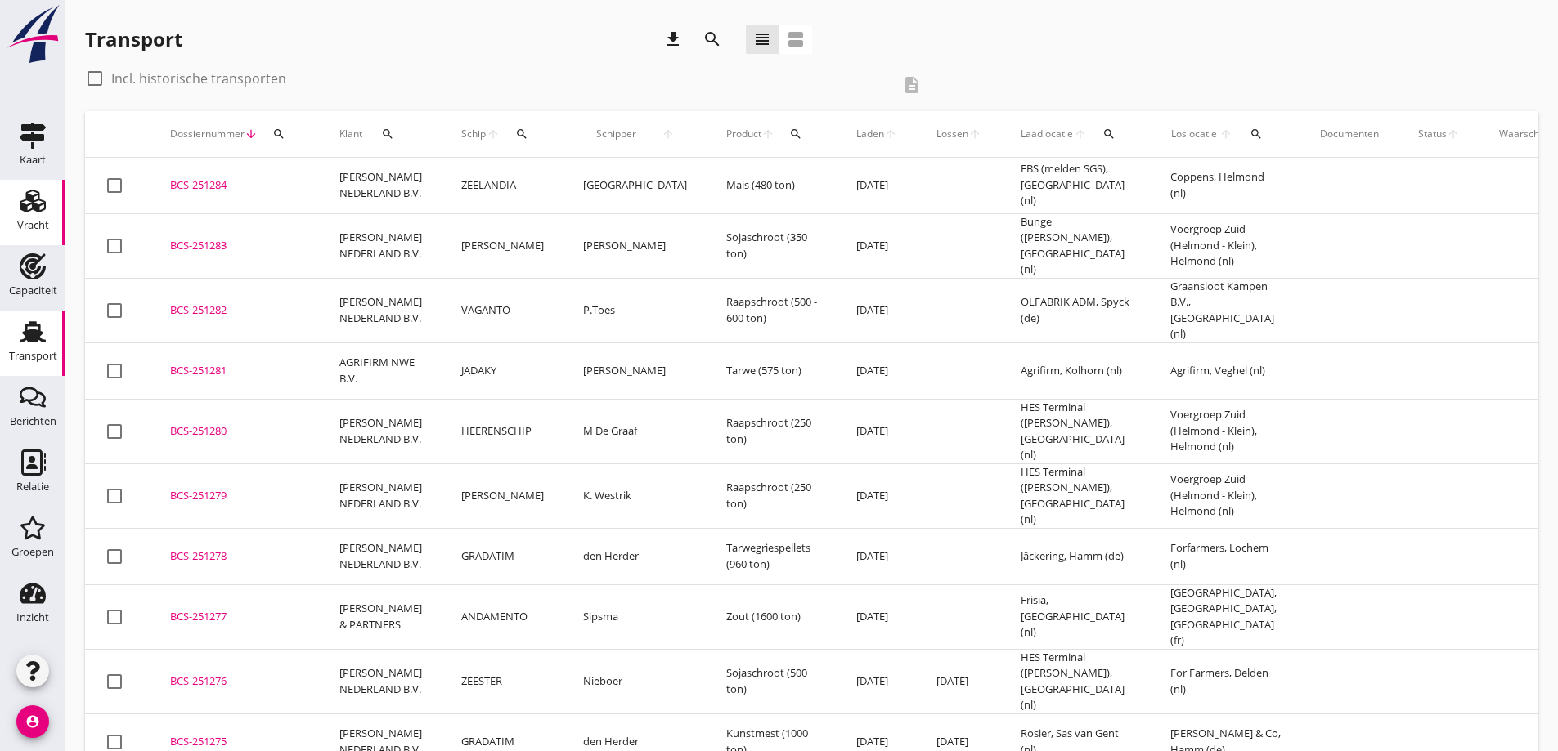
click at [39, 208] on use at bounding box center [33, 201] width 26 height 23
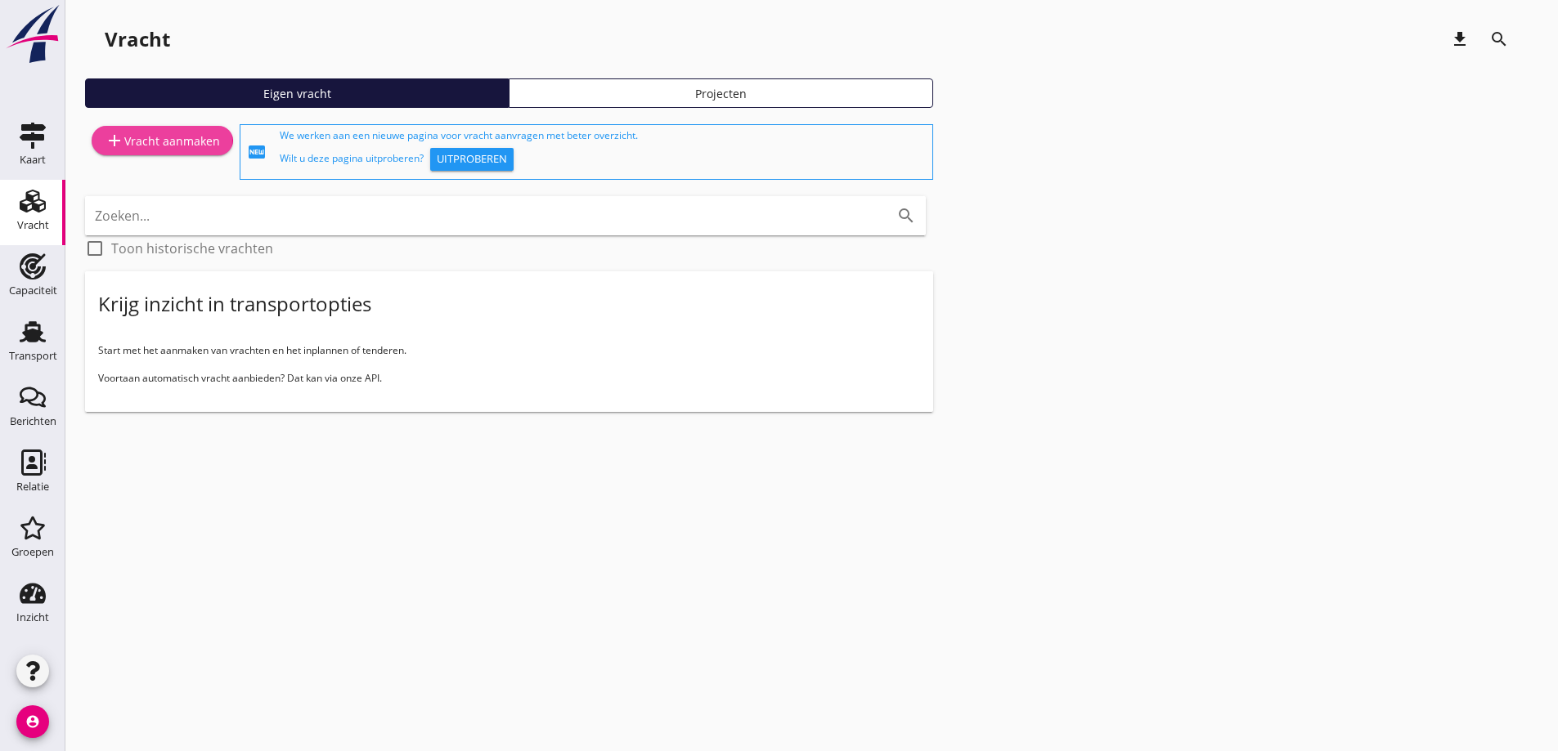
click at [179, 148] on div "add Vracht aanmaken" at bounding box center [162, 141] width 115 height 20
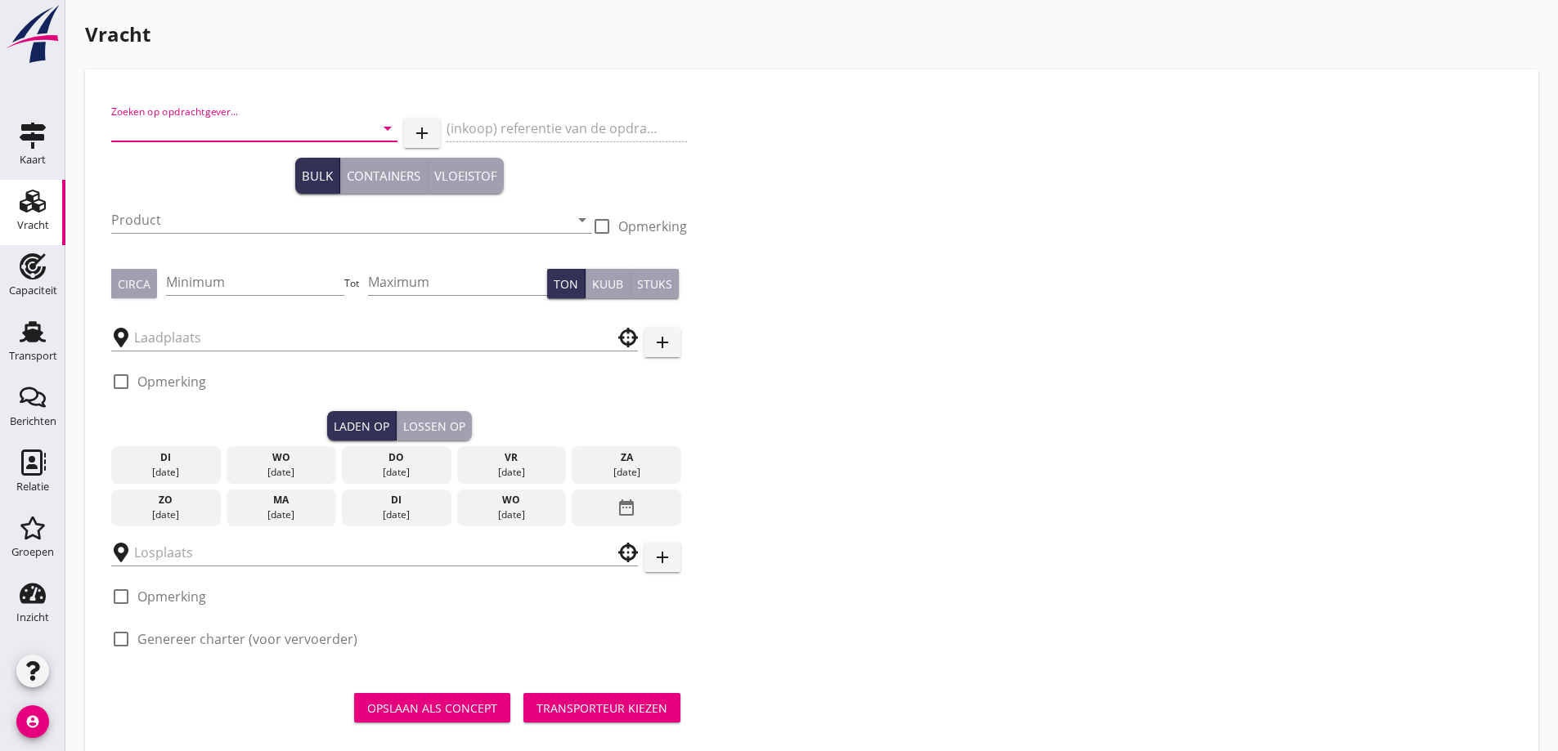
click at [199, 121] on input "Zoeken op opdrachtgever..." at bounding box center [231, 128] width 240 height 26
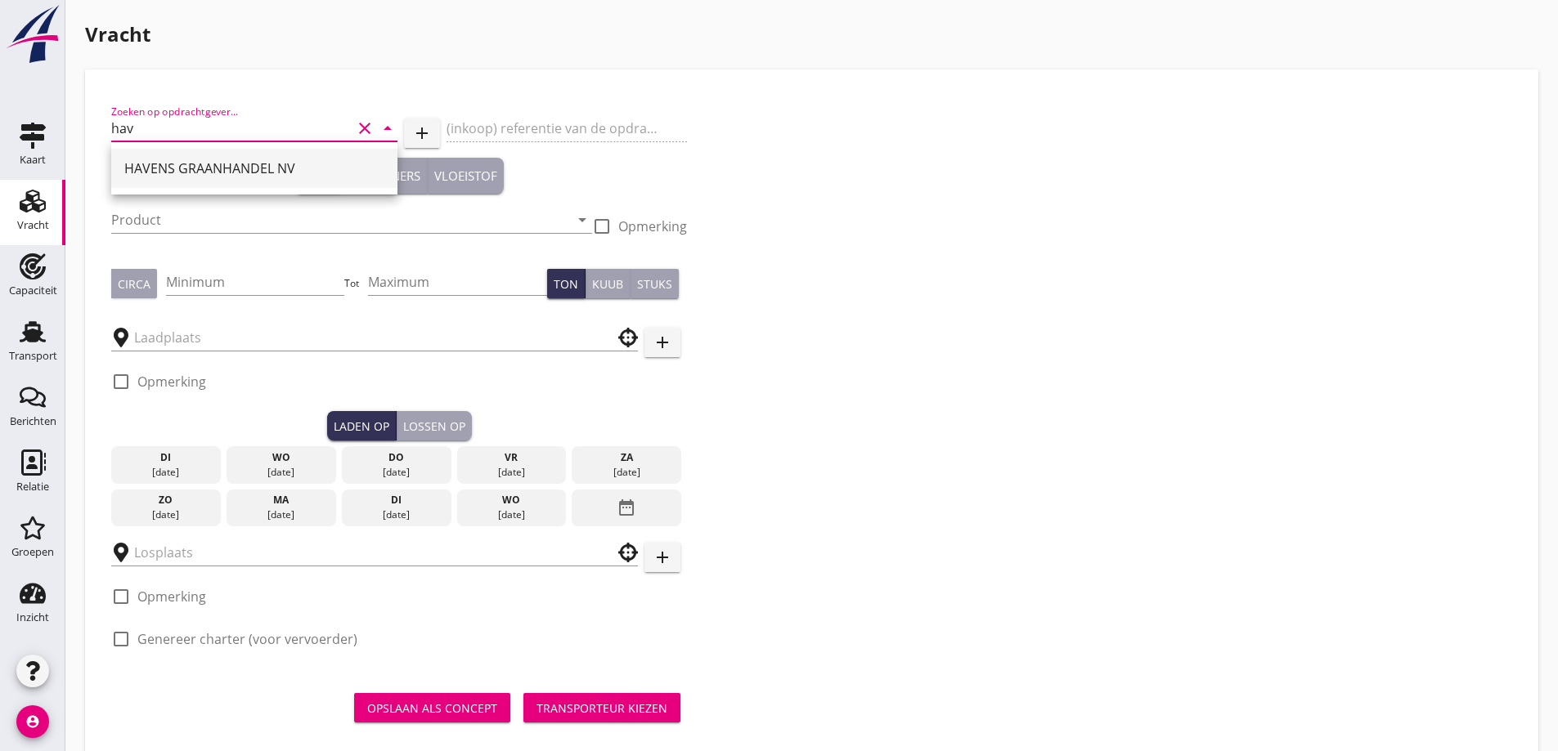
click at [226, 170] on div "HAVENS GRAANHANDEL NV" at bounding box center [254, 169] width 260 height 20
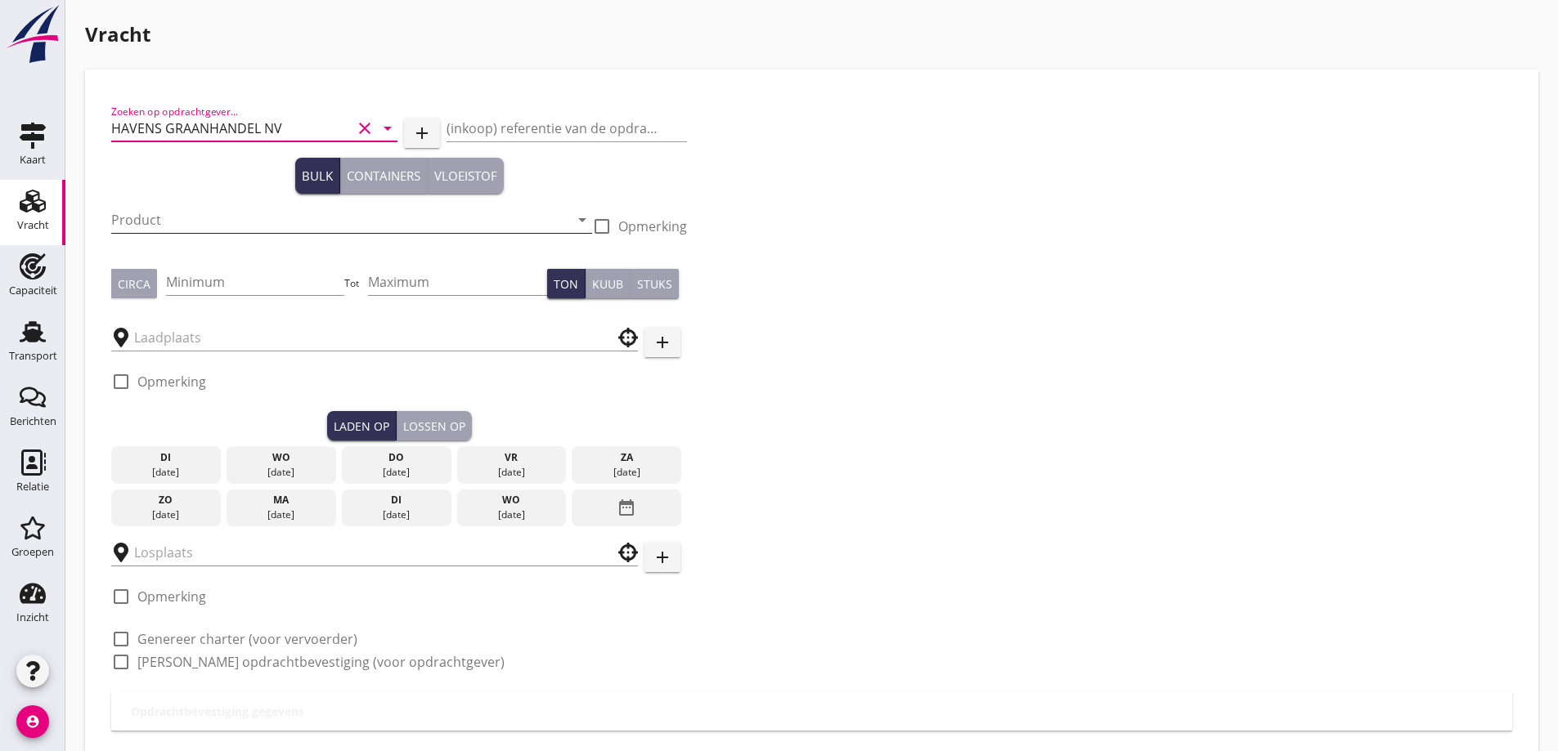
type input "HAVENS GRAANHANDEL NV"
click at [232, 208] on input "Product" at bounding box center [340, 220] width 458 height 26
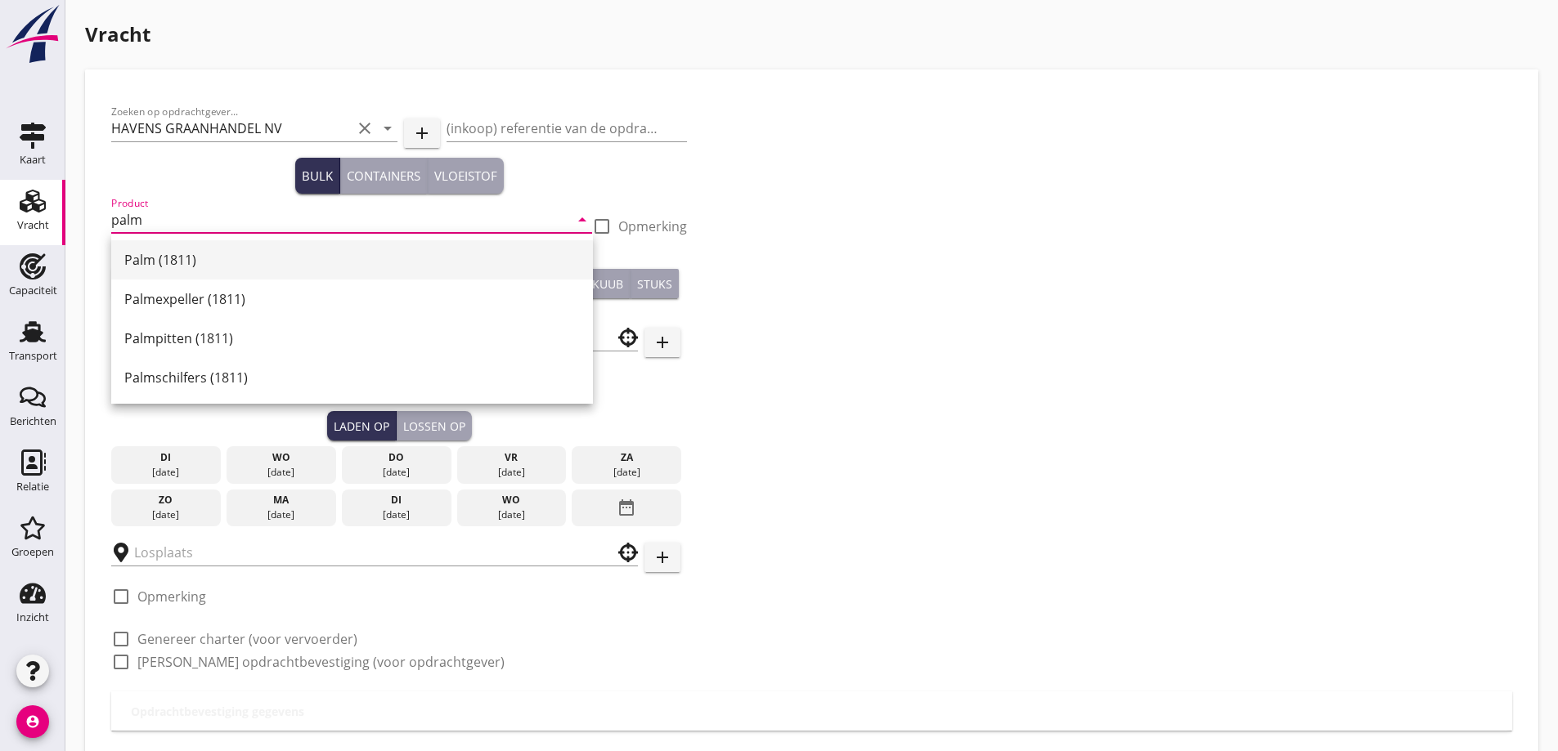
click at [236, 259] on div "Palm (1811)" at bounding box center [351, 260] width 455 height 20
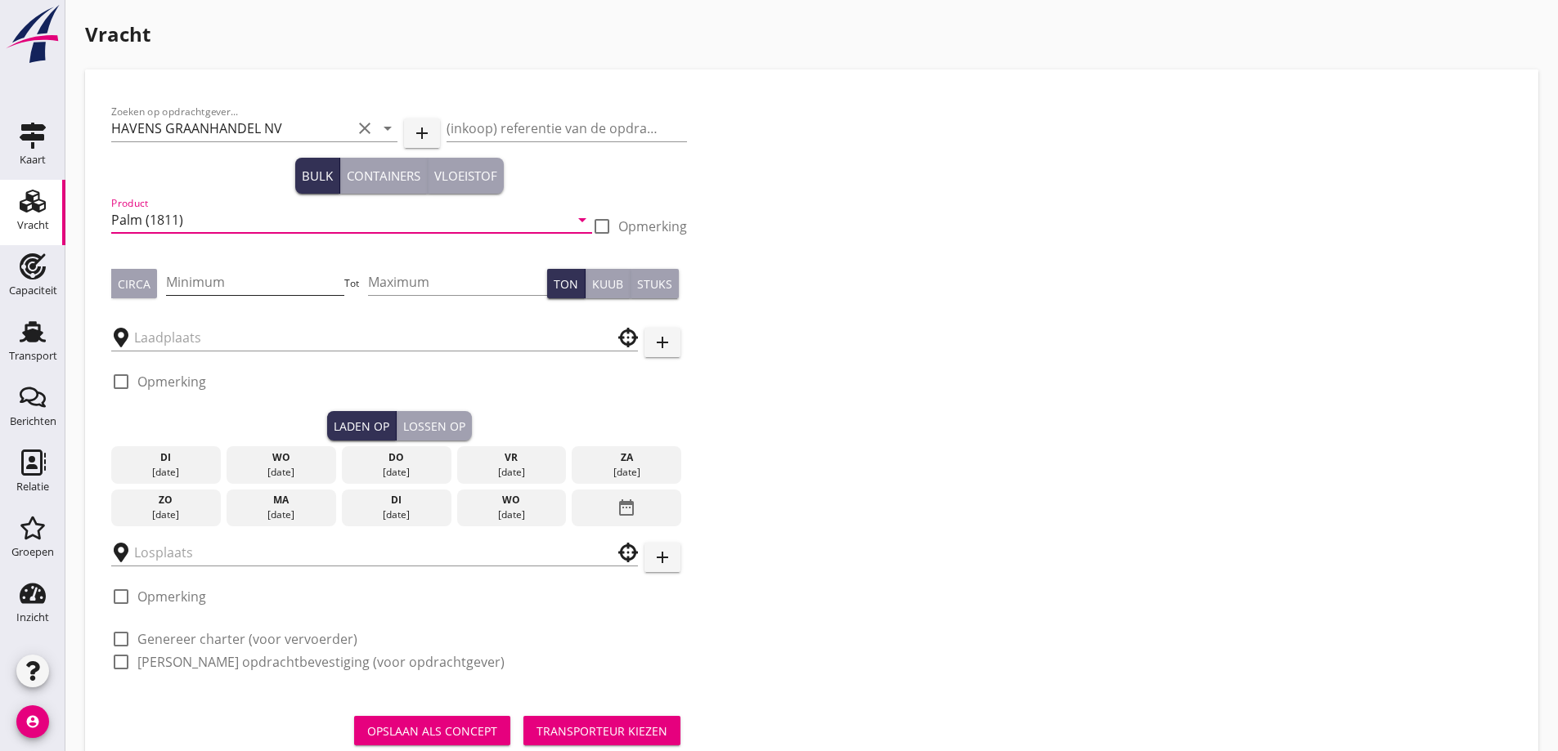
type input "Palm (1811)"
click at [226, 285] on input "Minimum" at bounding box center [255, 282] width 179 height 26
type input "500"
click at [150, 285] on button "Circa" at bounding box center [134, 283] width 46 height 29
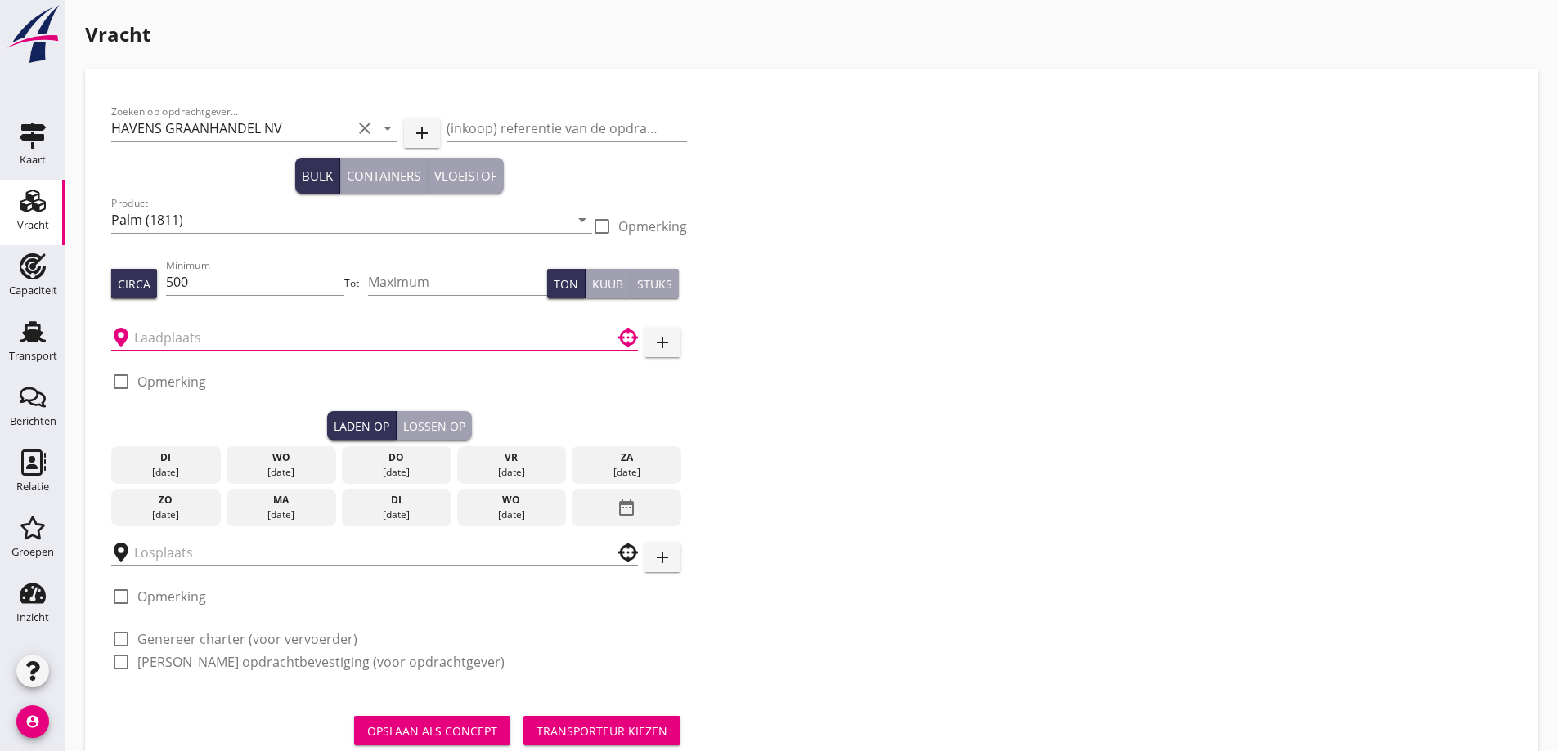
click at [183, 333] on input "text" at bounding box center [363, 338] width 458 height 26
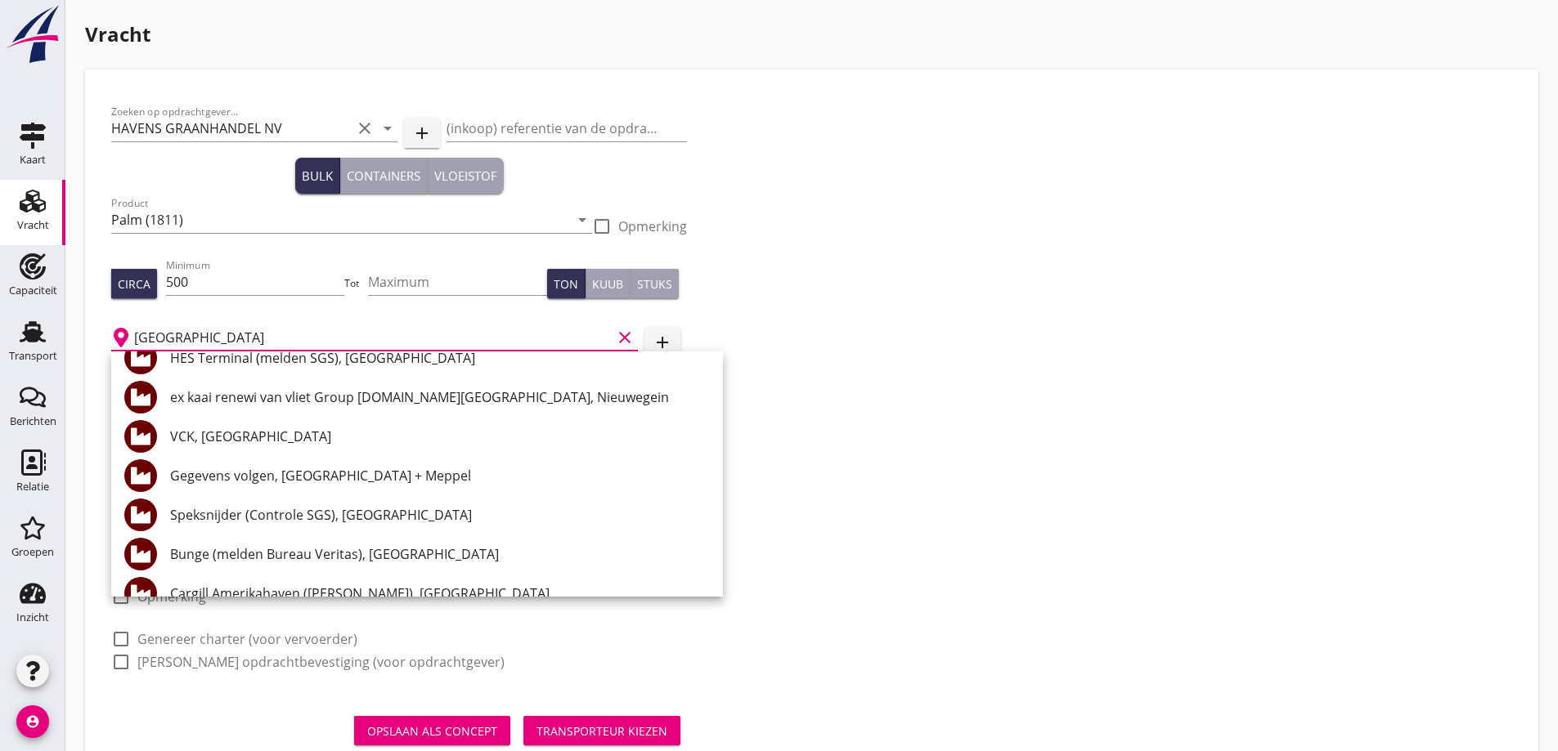
scroll to position [572, 0]
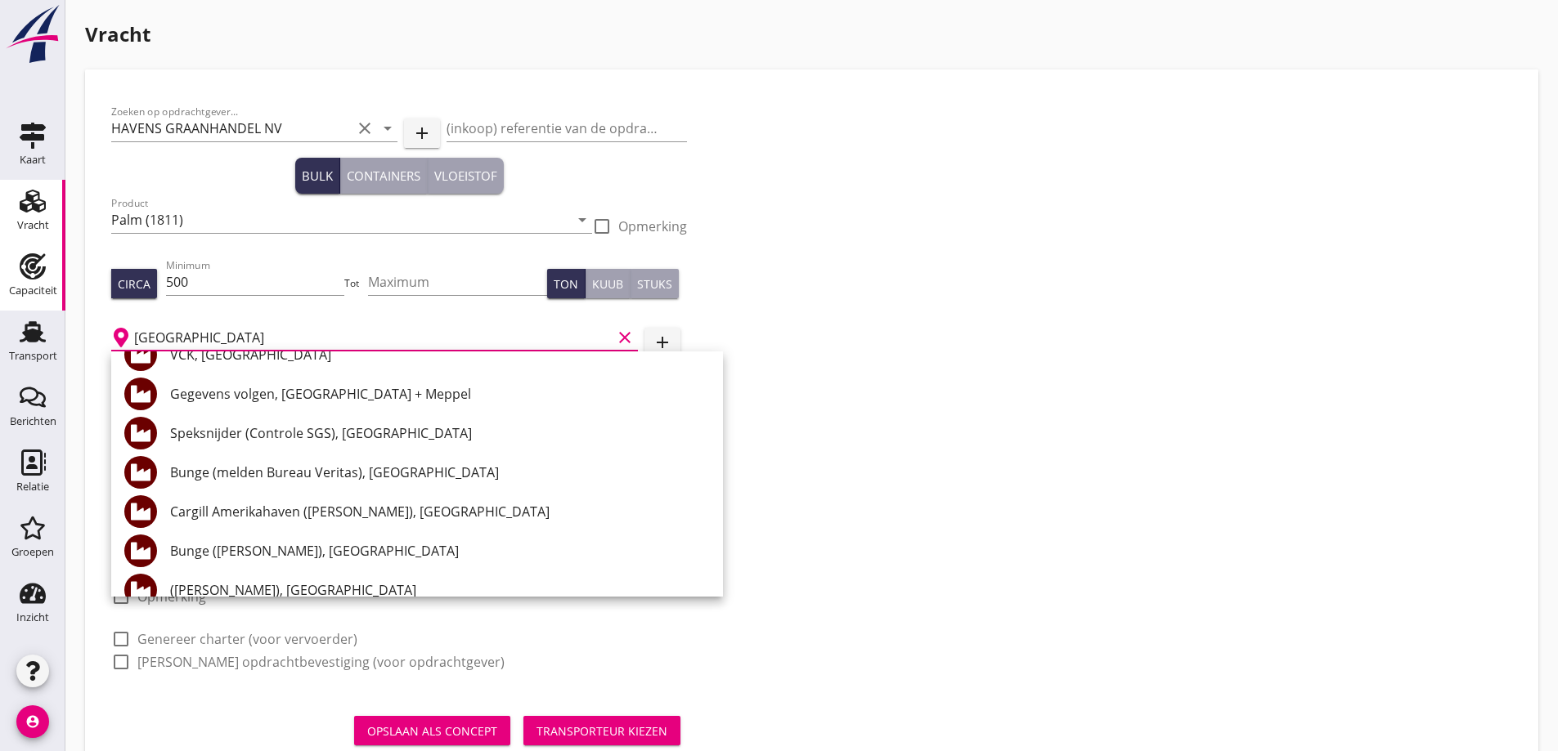
drag, startPoint x: 251, startPoint y: 336, endPoint x: 51, endPoint y: 300, distance: 203.5
click at [80, 323] on div "Vracht Zoeken op opdrachtgever... HAVENS GRAANHANDEL NV clear arrow_drop_down a…" at bounding box center [811, 401] width 1492 height 803
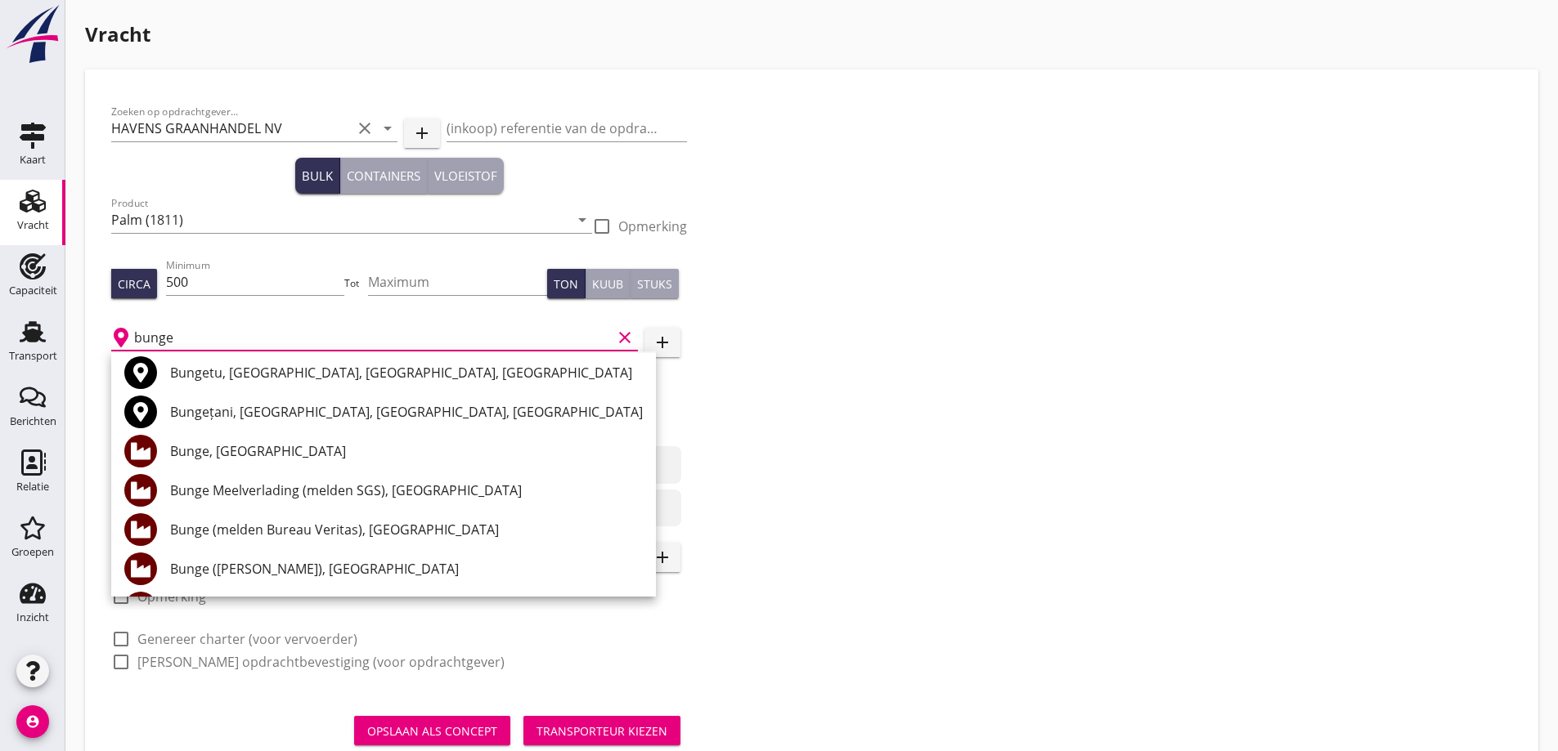
scroll to position [82, 0]
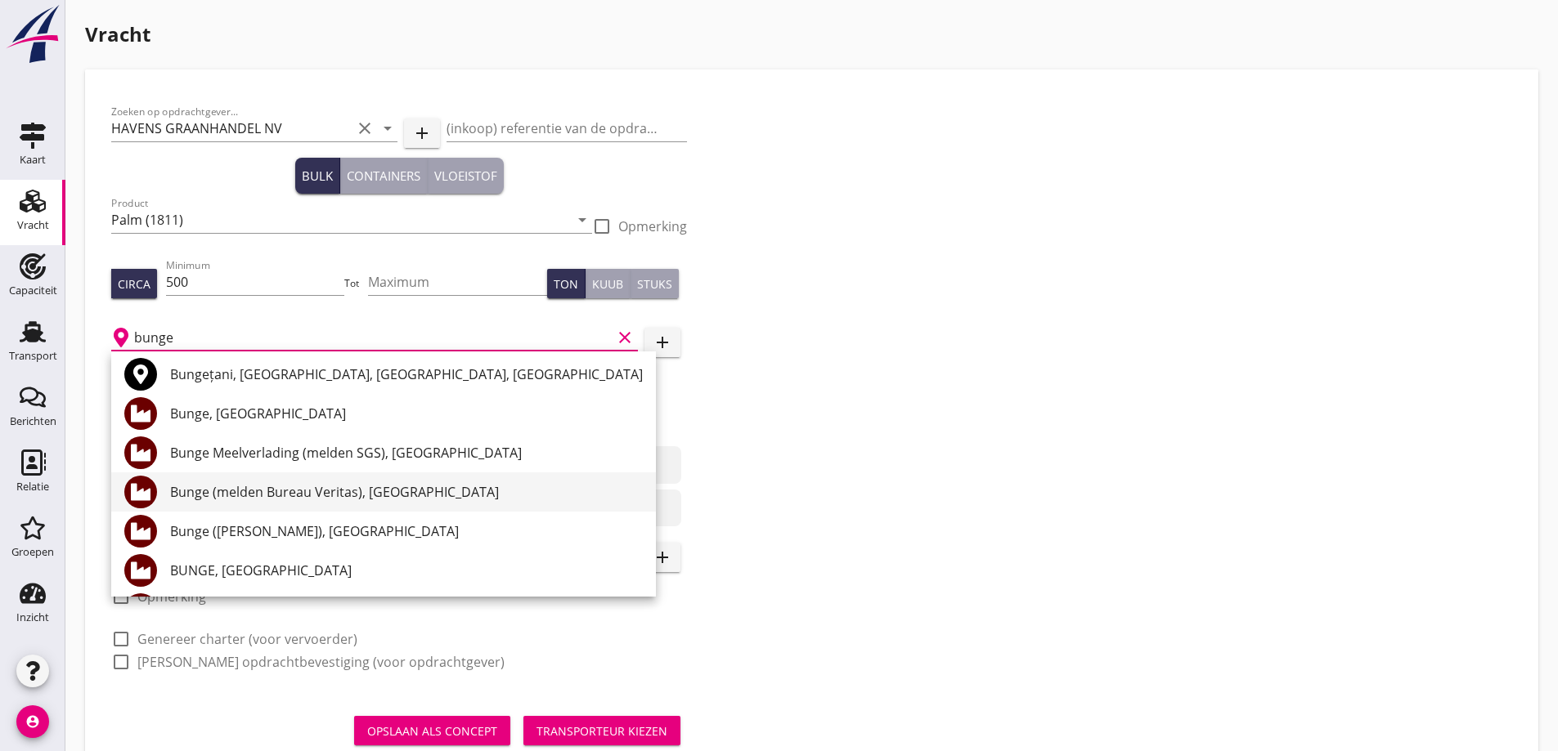
click at [348, 498] on div "Bunge (melden Bureau Veritas), Amsterdam" at bounding box center [406, 492] width 473 height 20
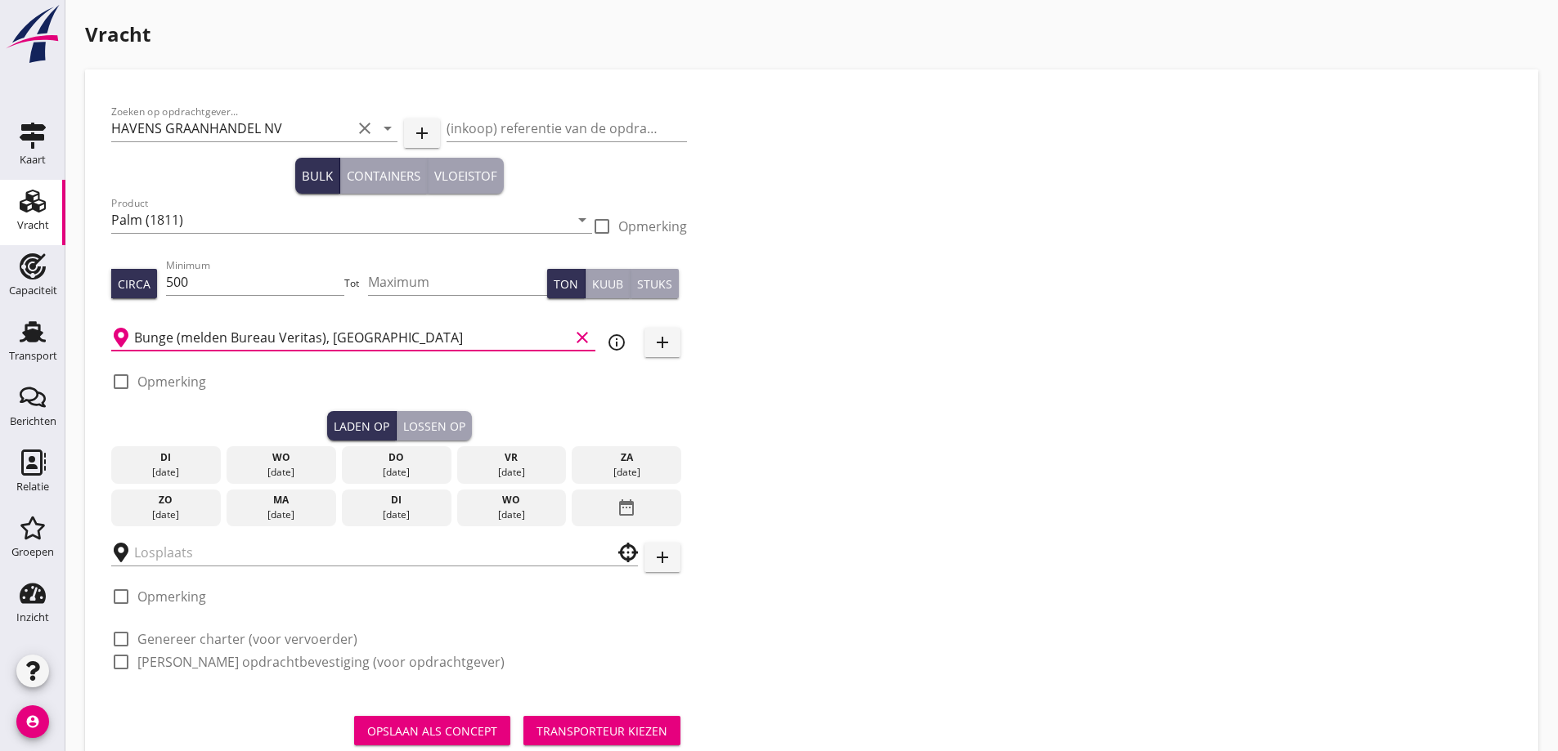
drag, startPoint x: 404, startPoint y: 344, endPoint x: 126, endPoint y: 331, distance: 278.3
click at [121, 325] on div "Bunge (melden Bureau Veritas), Amsterdam clear" at bounding box center [353, 338] width 484 height 26
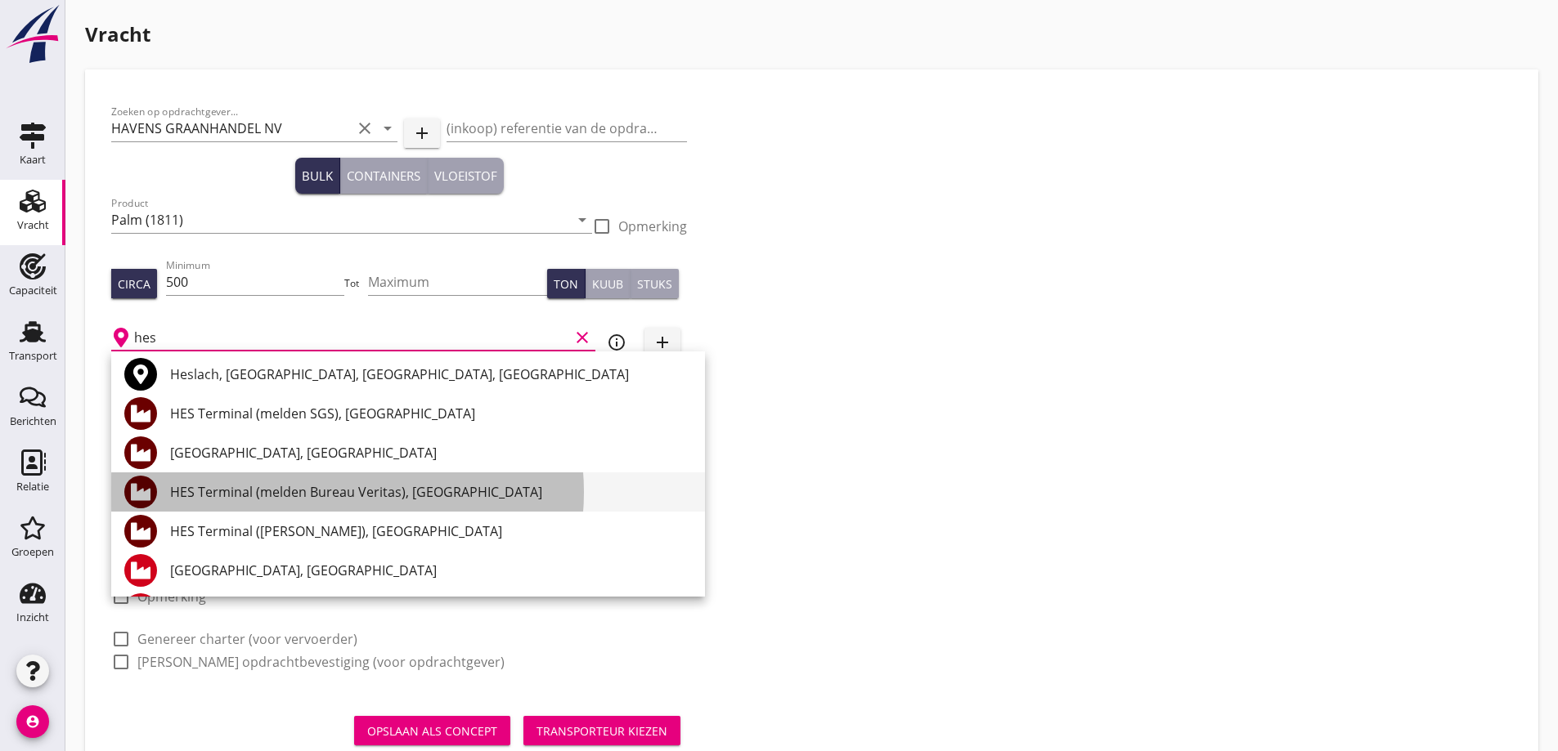
click at [260, 490] on div "HES Terminal (melden Bureau Veritas), Amsterdam" at bounding box center [431, 492] width 522 height 20
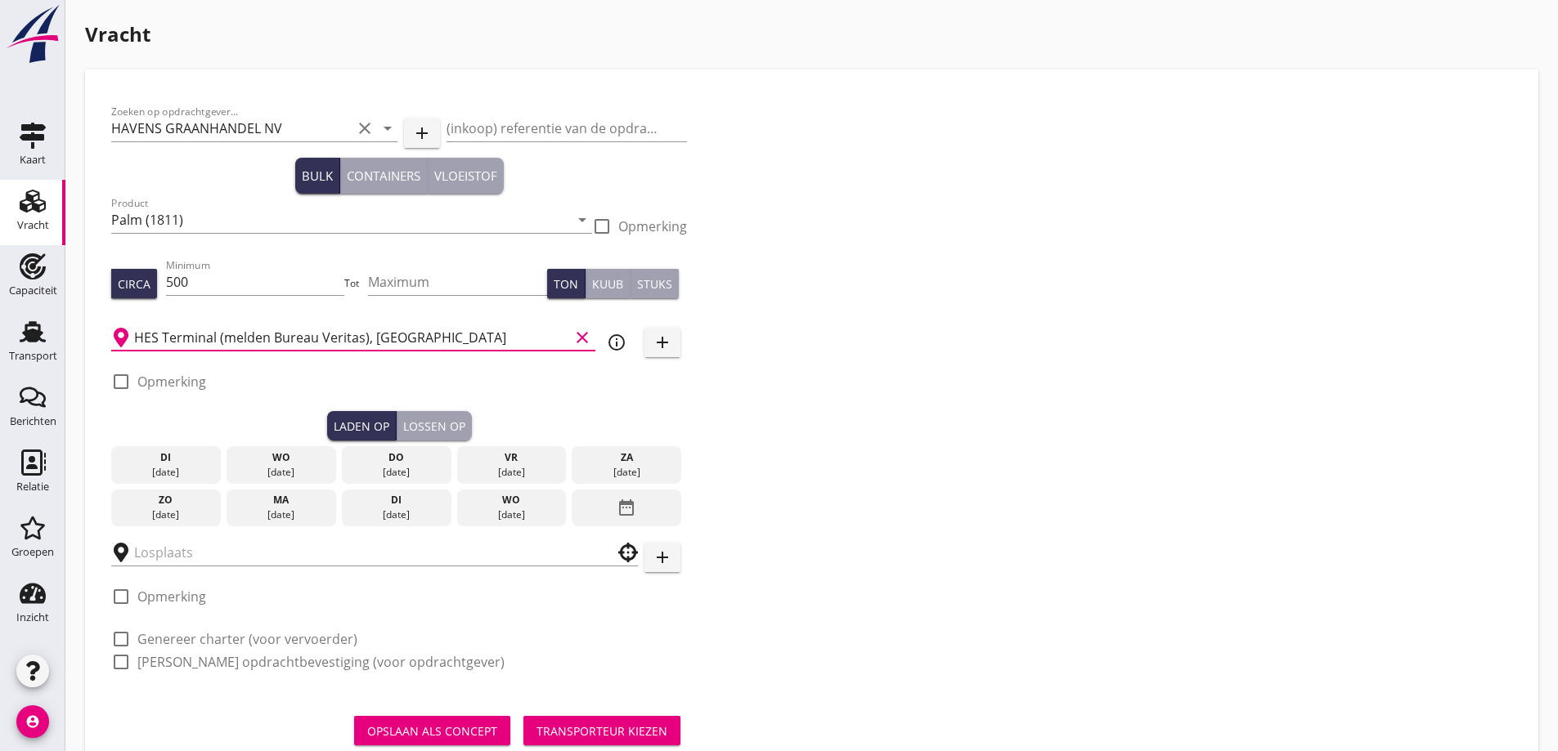
type input "HES Terminal (melden Bureau Veritas), Amsterdam"
click at [179, 378] on label "Opmerking" at bounding box center [171, 382] width 69 height 16
checkbox input "true"
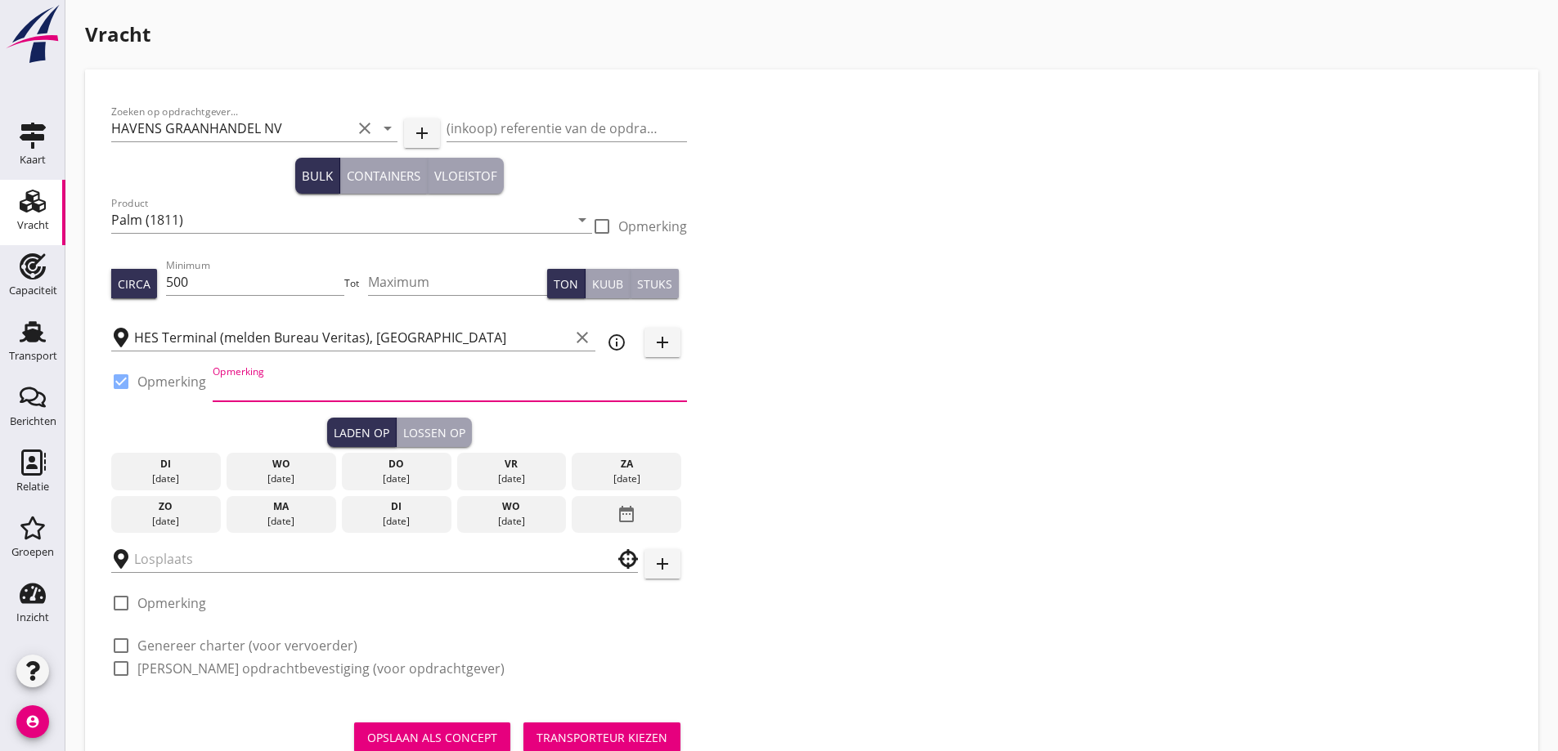
click at [242, 389] on input "Opmerking" at bounding box center [450, 388] width 474 height 26
drag, startPoint x: 441, startPoint y: 388, endPoint x: 553, endPoint y: 412, distance: 113.9
click at [553, 418] on div "Laden op Lossen op" at bounding box center [399, 432] width 576 height 29
drag, startPoint x: 500, startPoint y: 395, endPoint x: 384, endPoint y: 383, distance: 115.9
click at [384, 383] on input "Ex. CELINA // Westhaven of Mercurishaven" at bounding box center [450, 388] width 474 height 26
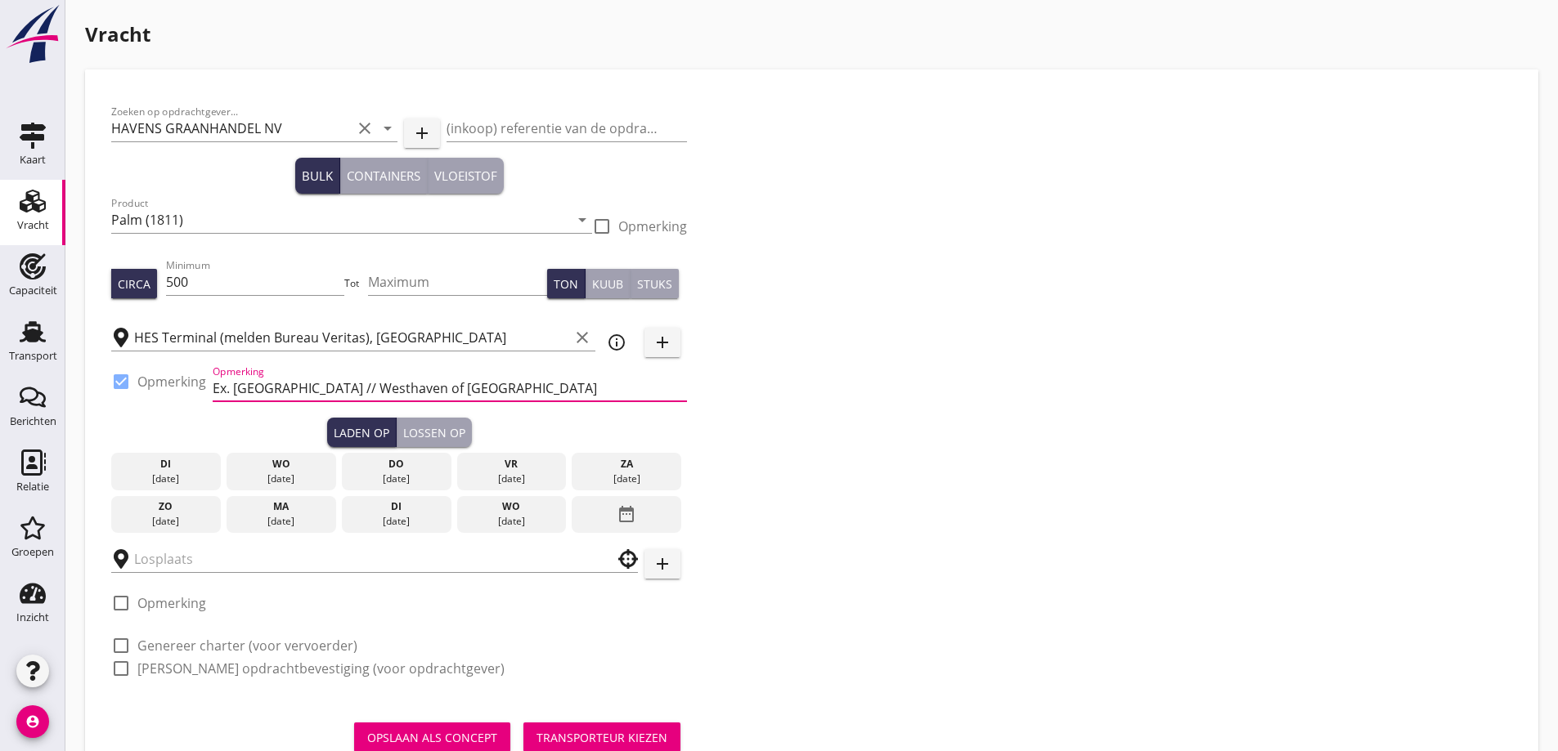
click at [485, 390] on input "Ex. CELINA // Westhaven of Mercurishaven" at bounding box center [450, 388] width 474 height 26
paste input "Mercuriushaven"
type input "Ex. CELINA // Westhaven of Mercuriushaven"
click at [940, 410] on div "Zoeken op opdrachtgever... HAVENS GRAANHANDEL NV clear arrow_drop_down add (ink…" at bounding box center [812, 397] width 1414 height 603
click at [469, 469] on div "vr" at bounding box center [510, 464] width 101 height 15
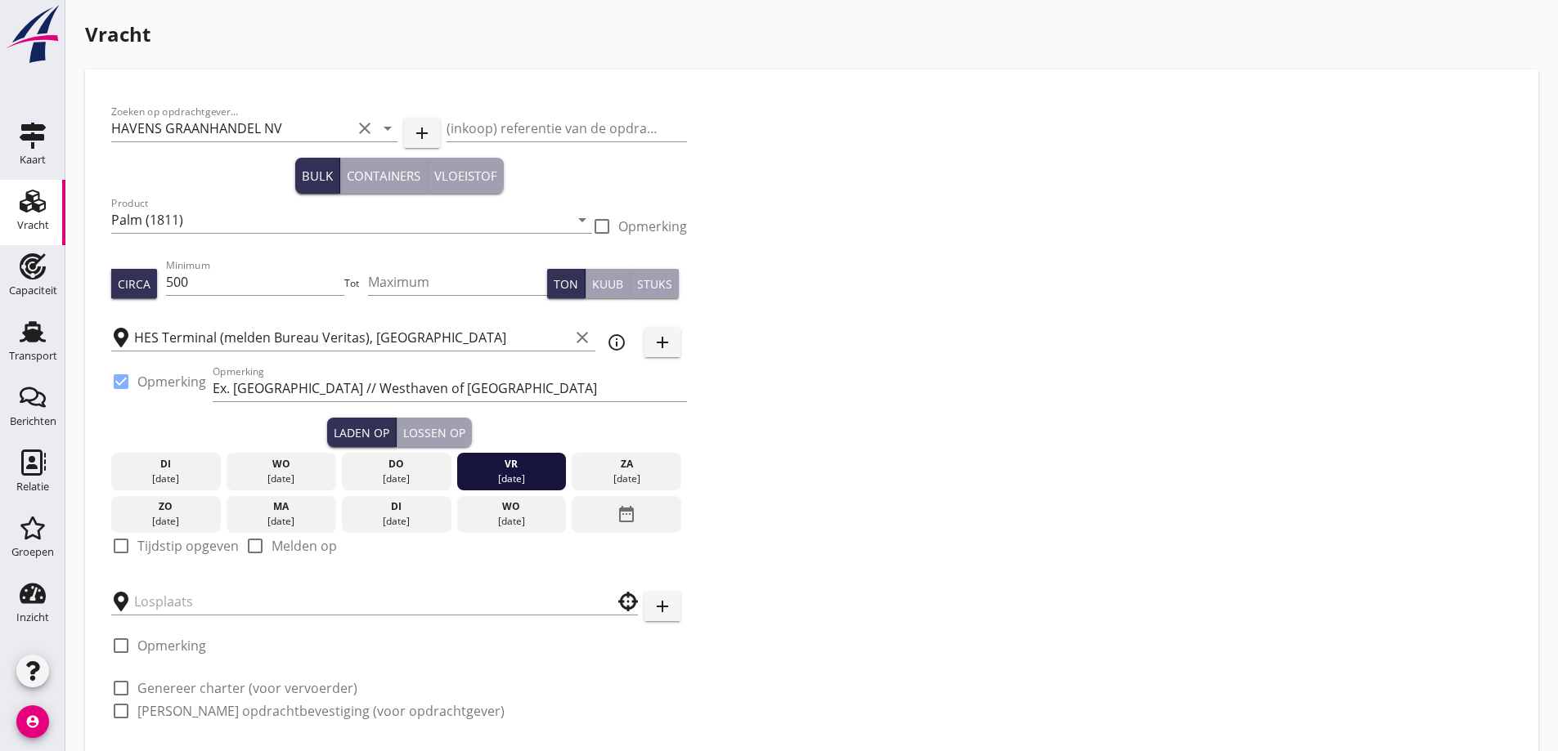
click at [199, 549] on label "Tijdstip opgeven" at bounding box center [187, 546] width 101 height 16
checkbox input "true"
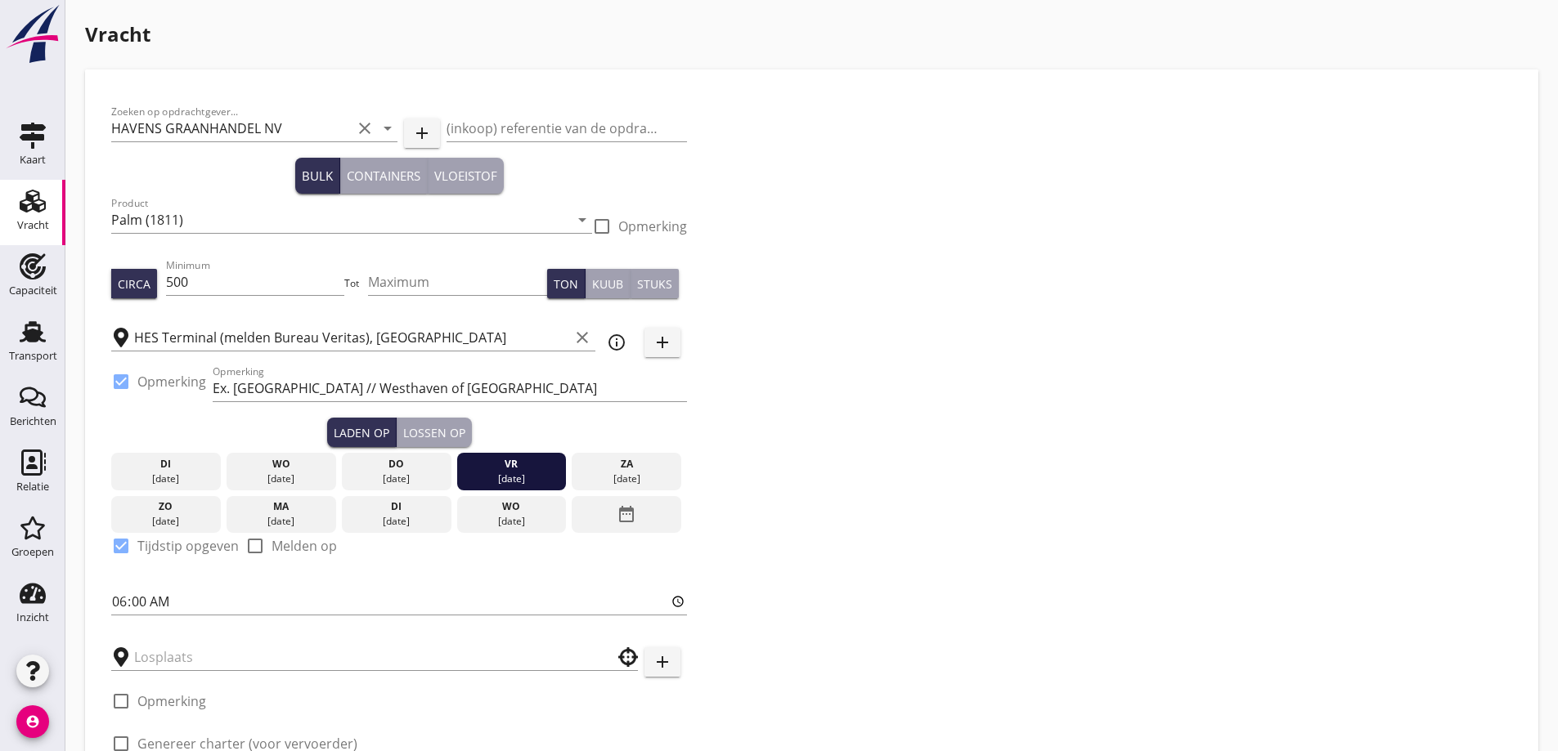
click at [192, 629] on div "Zoeken op opdrachtgever... HAVENS GRAANHANDEL NV clear arrow_drop_down add (ink…" at bounding box center [399, 446] width 589 height 701
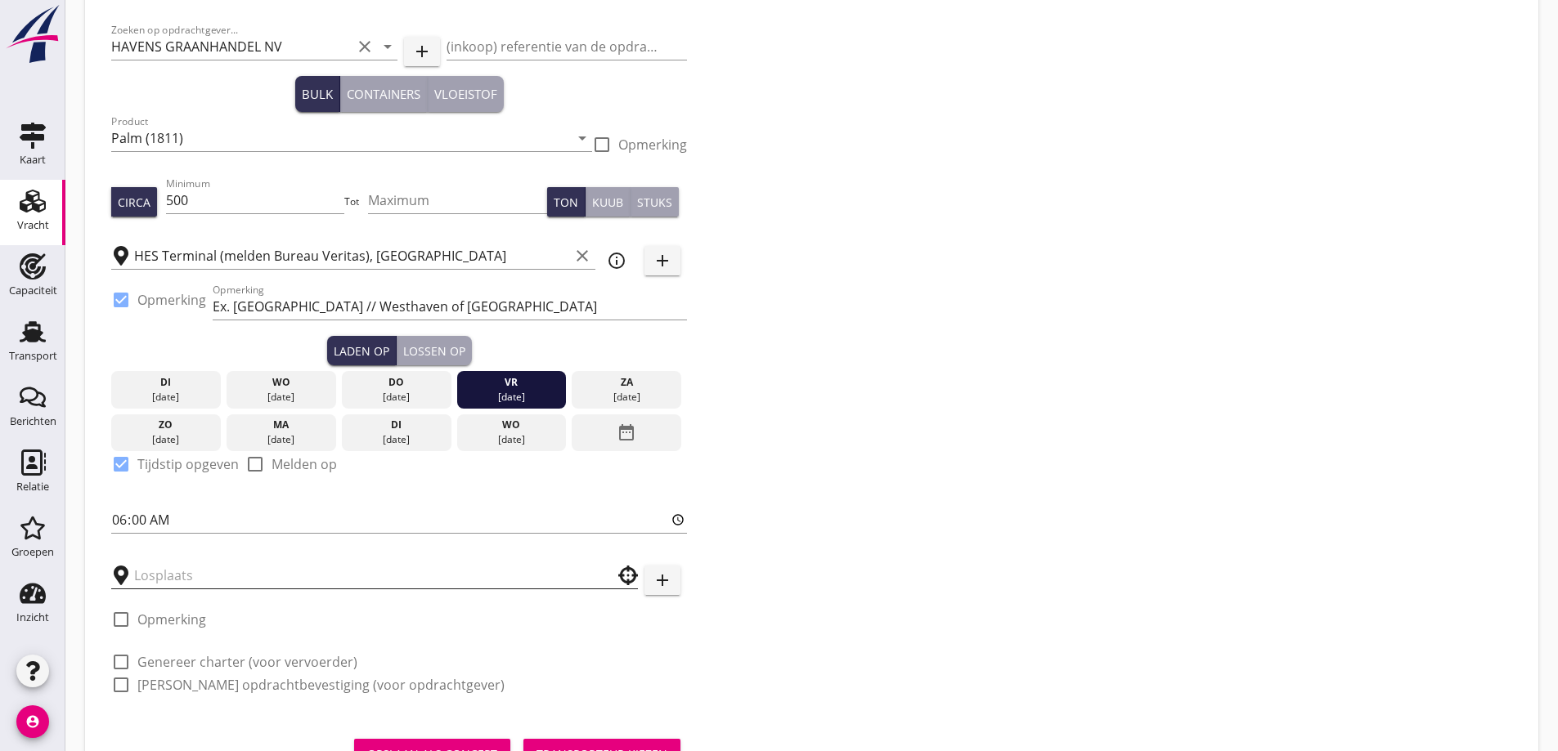
click at [180, 577] on input "text" at bounding box center [363, 576] width 458 height 26
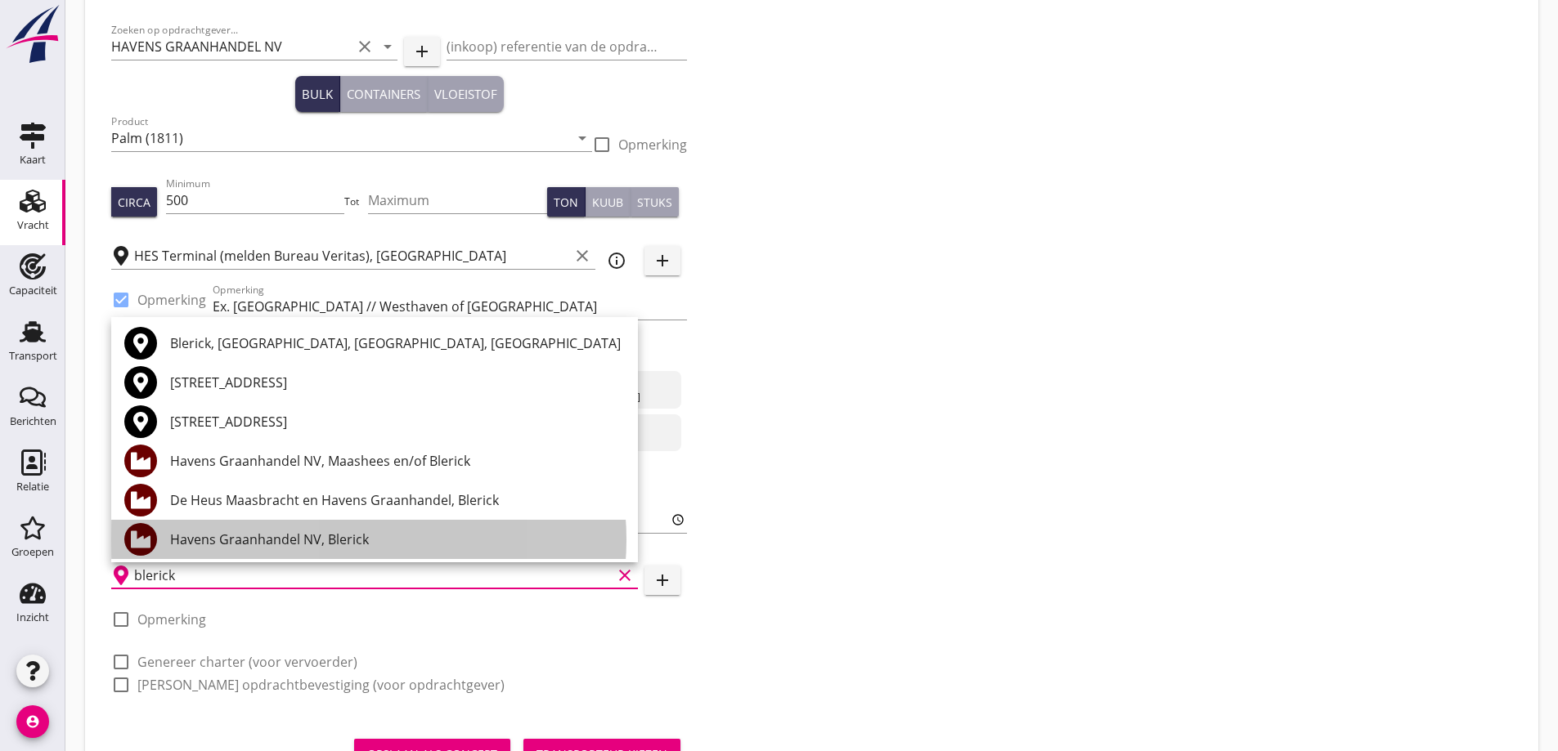
click at [285, 537] on div "Havens Graanhandel NV, Blerick" at bounding box center [397, 540] width 455 height 20
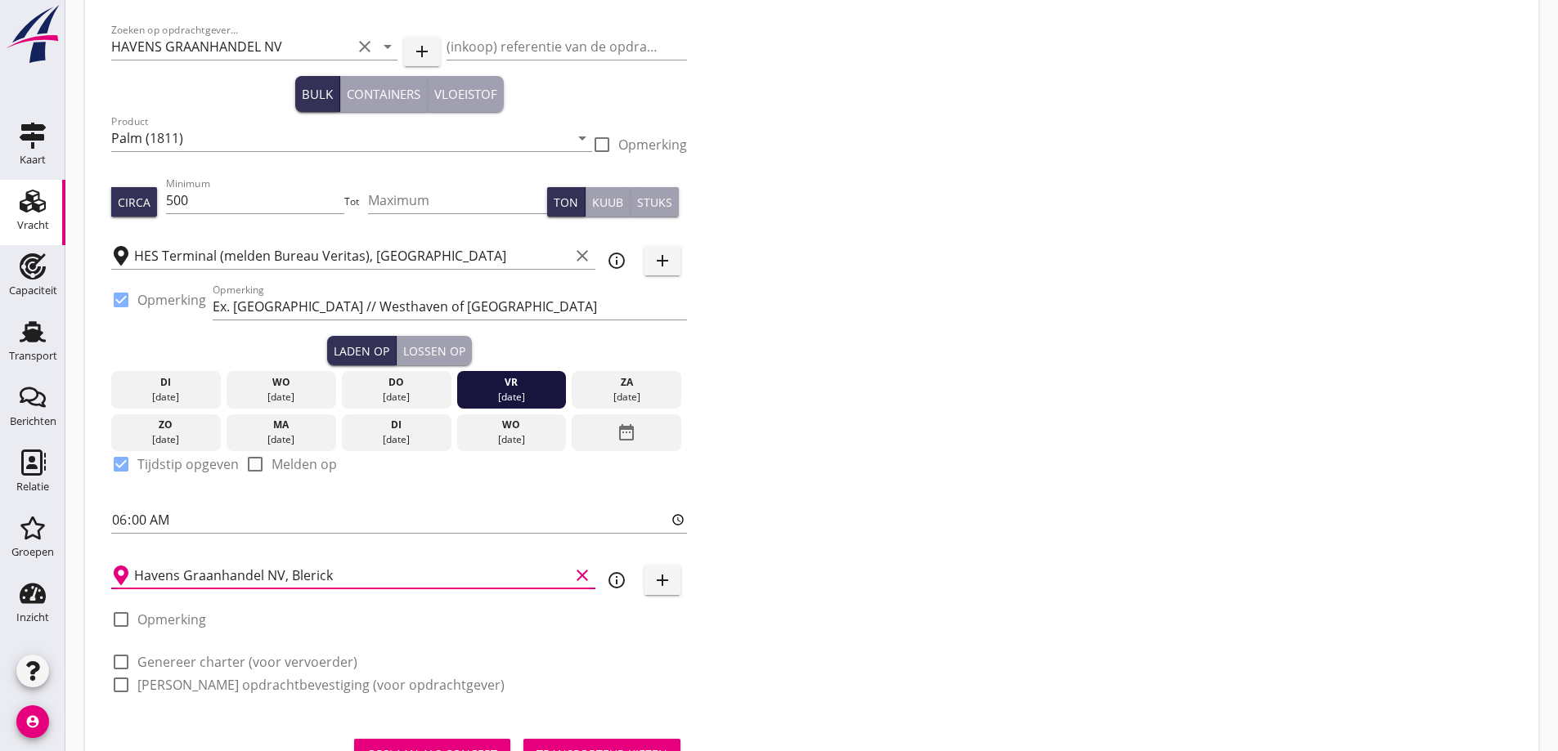
scroll to position [156, 0]
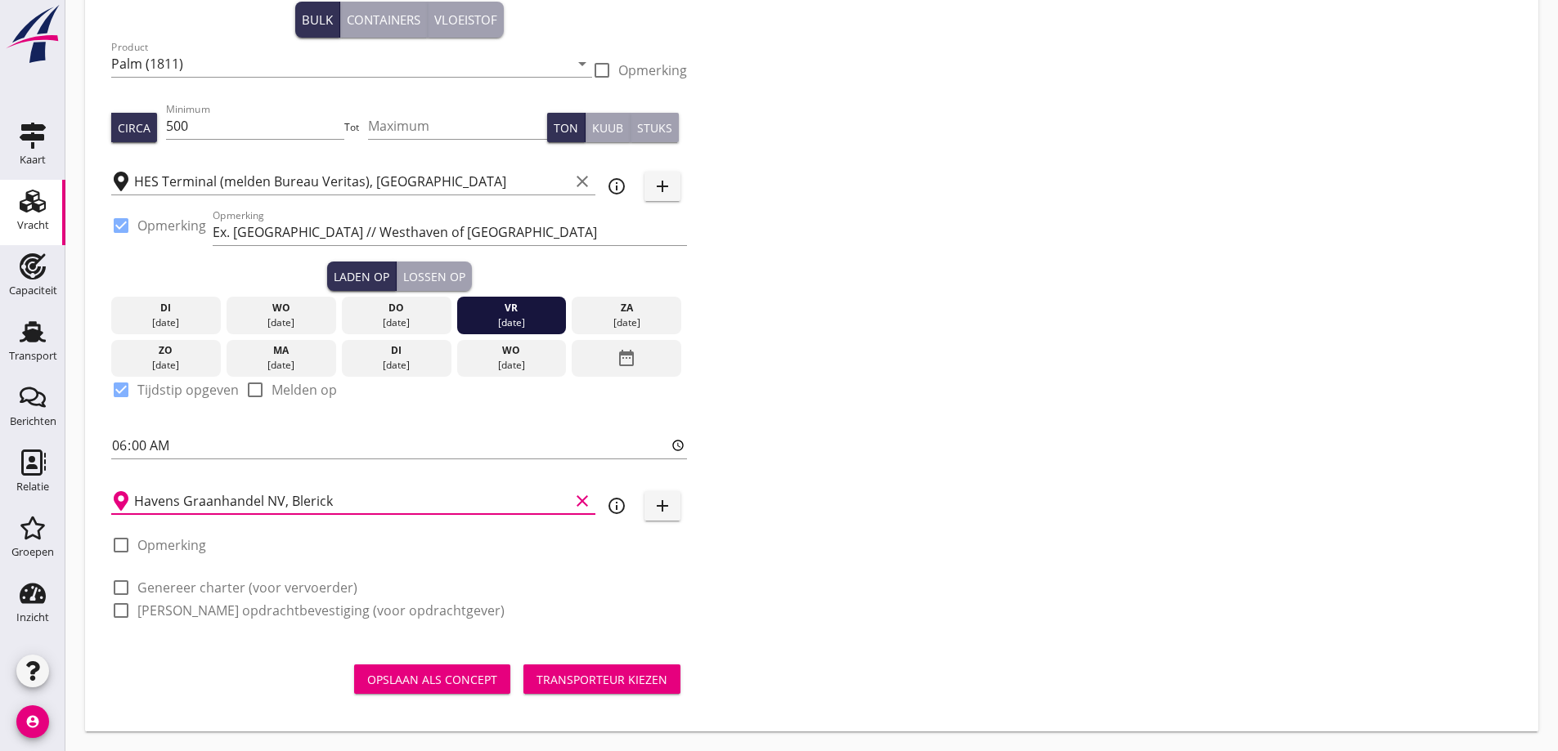
type input "Havens Graanhandel NV, Blerick"
click at [188, 588] on label "Genereer charter (voor vervoerder)" at bounding box center [247, 588] width 220 height 16
checkbox input "true"
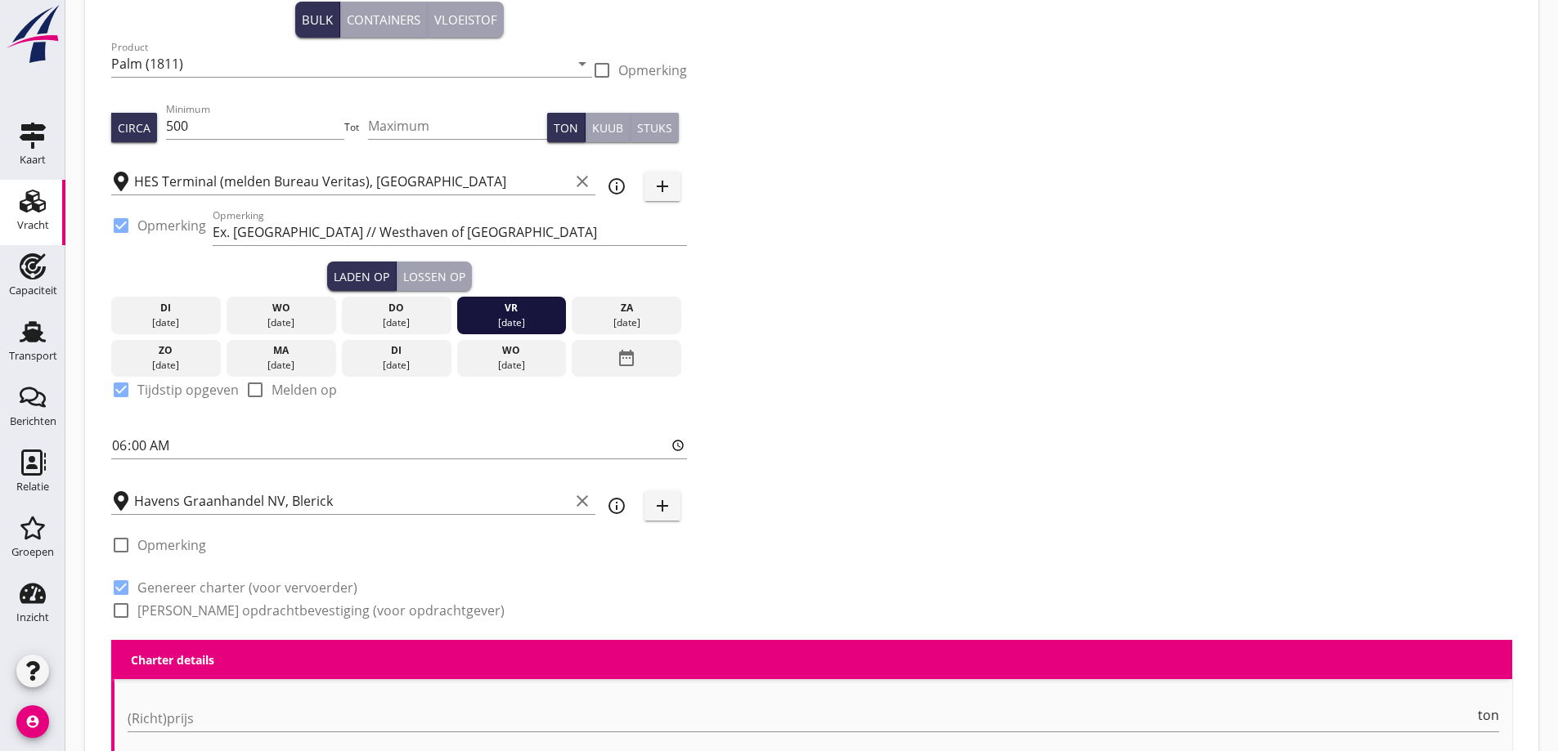
checkbox input "true"
click at [198, 610] on label "Genereer opdrachtbevestiging (voor opdrachtgever)" at bounding box center [320, 611] width 367 height 16
checkbox input "true"
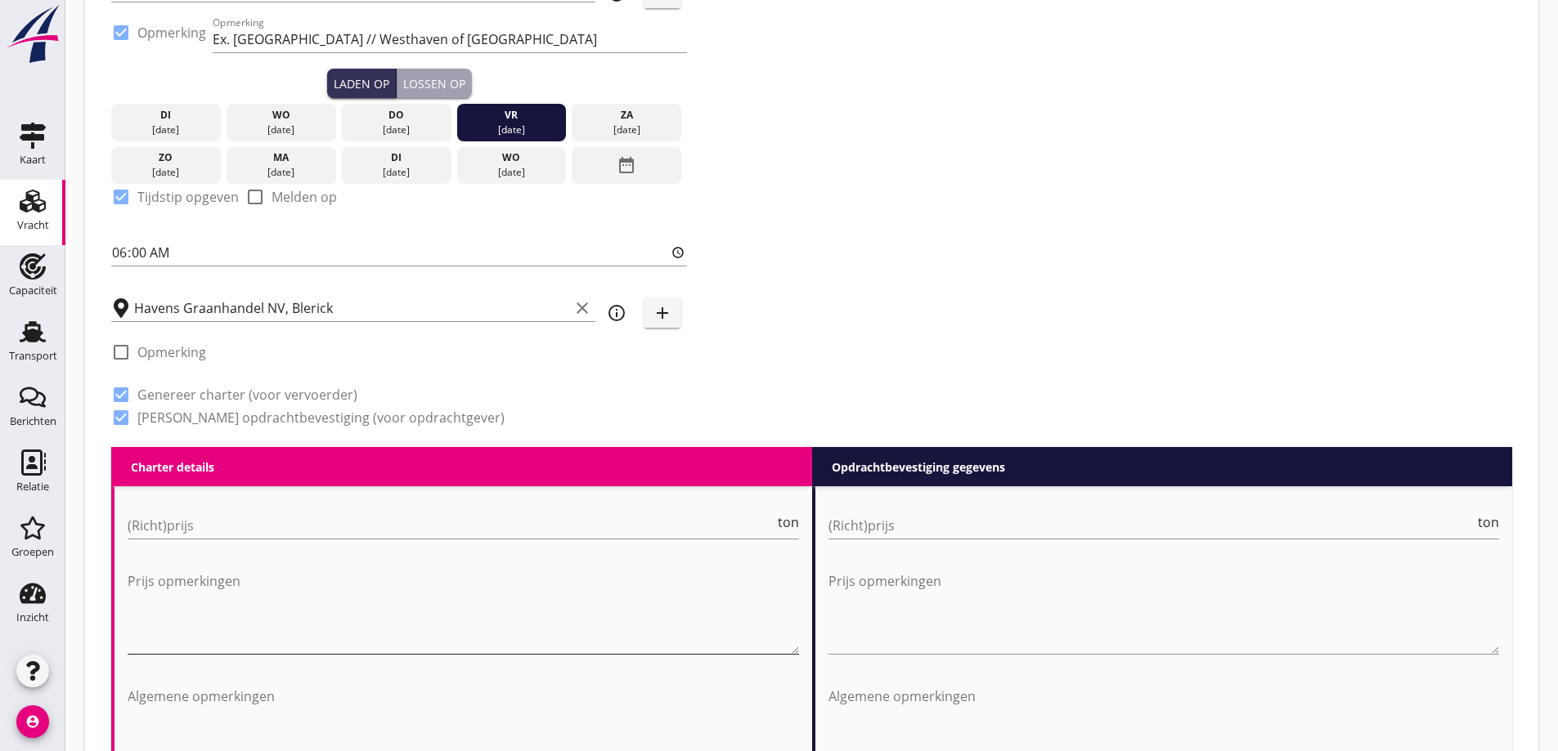
scroll to position [401, 0]
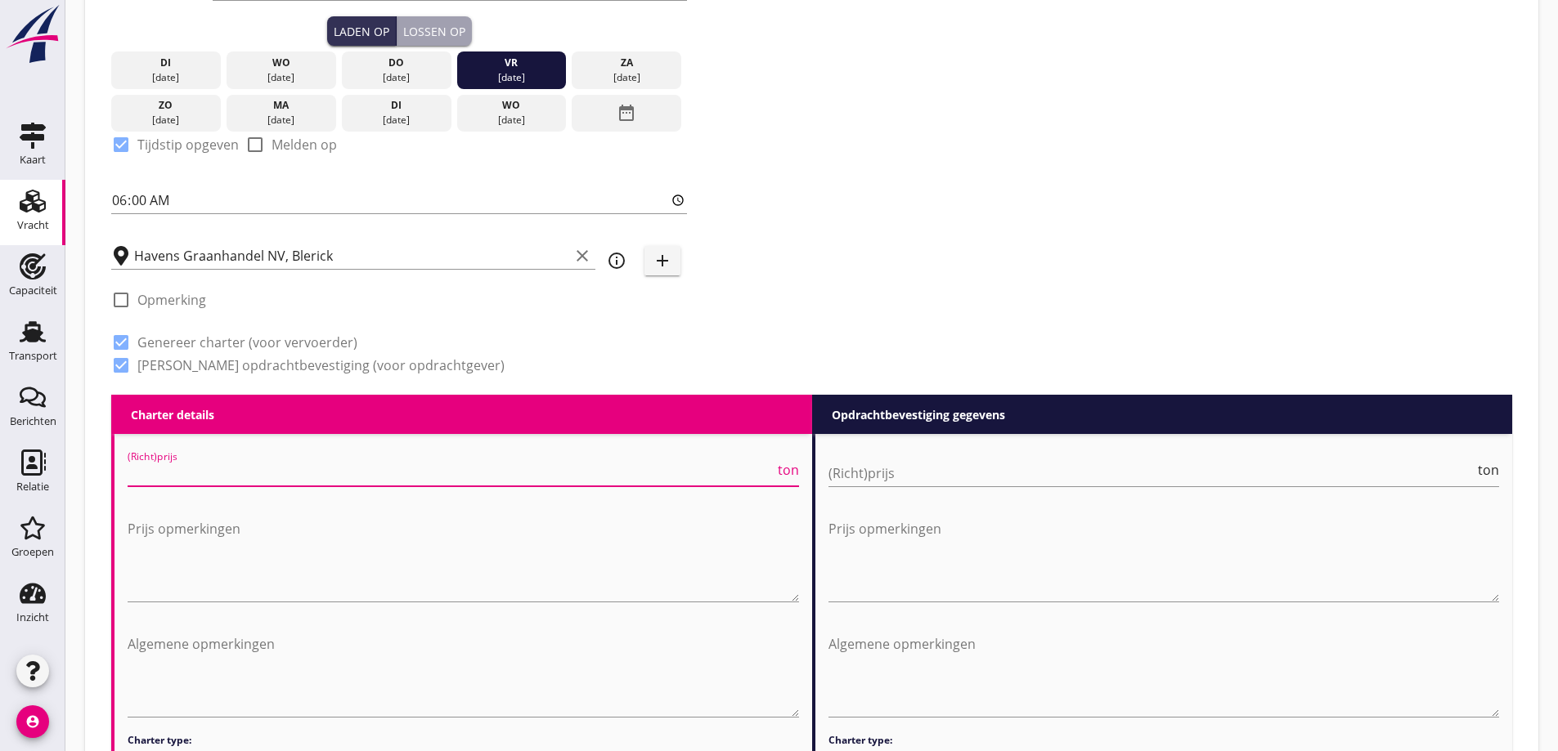
click at [444, 475] on input "(Richt)prijs" at bounding box center [451, 473] width 647 height 26
type input "8"
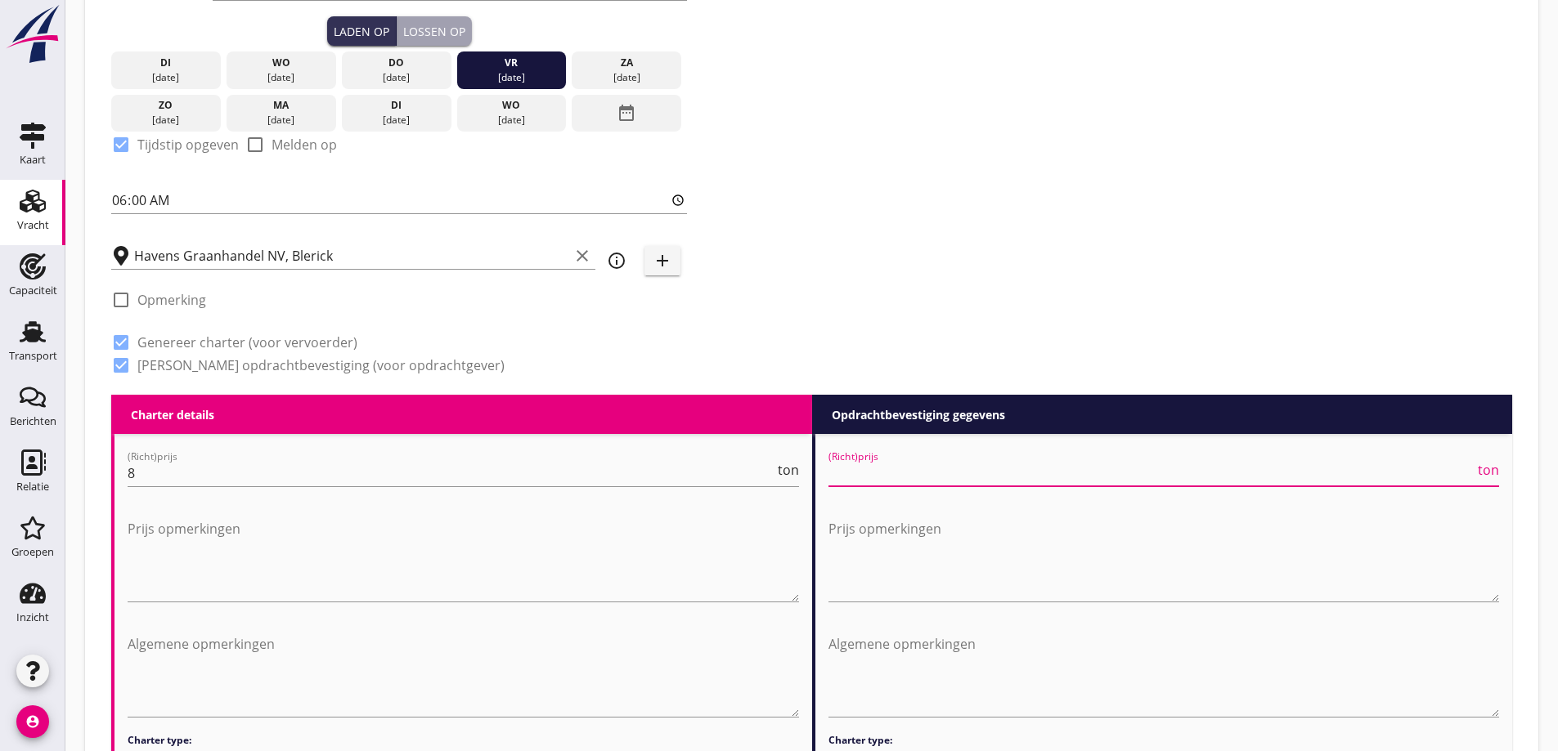
click at [1138, 473] on input "(Richt)prijs" at bounding box center [1151, 473] width 647 height 26
type input "8"
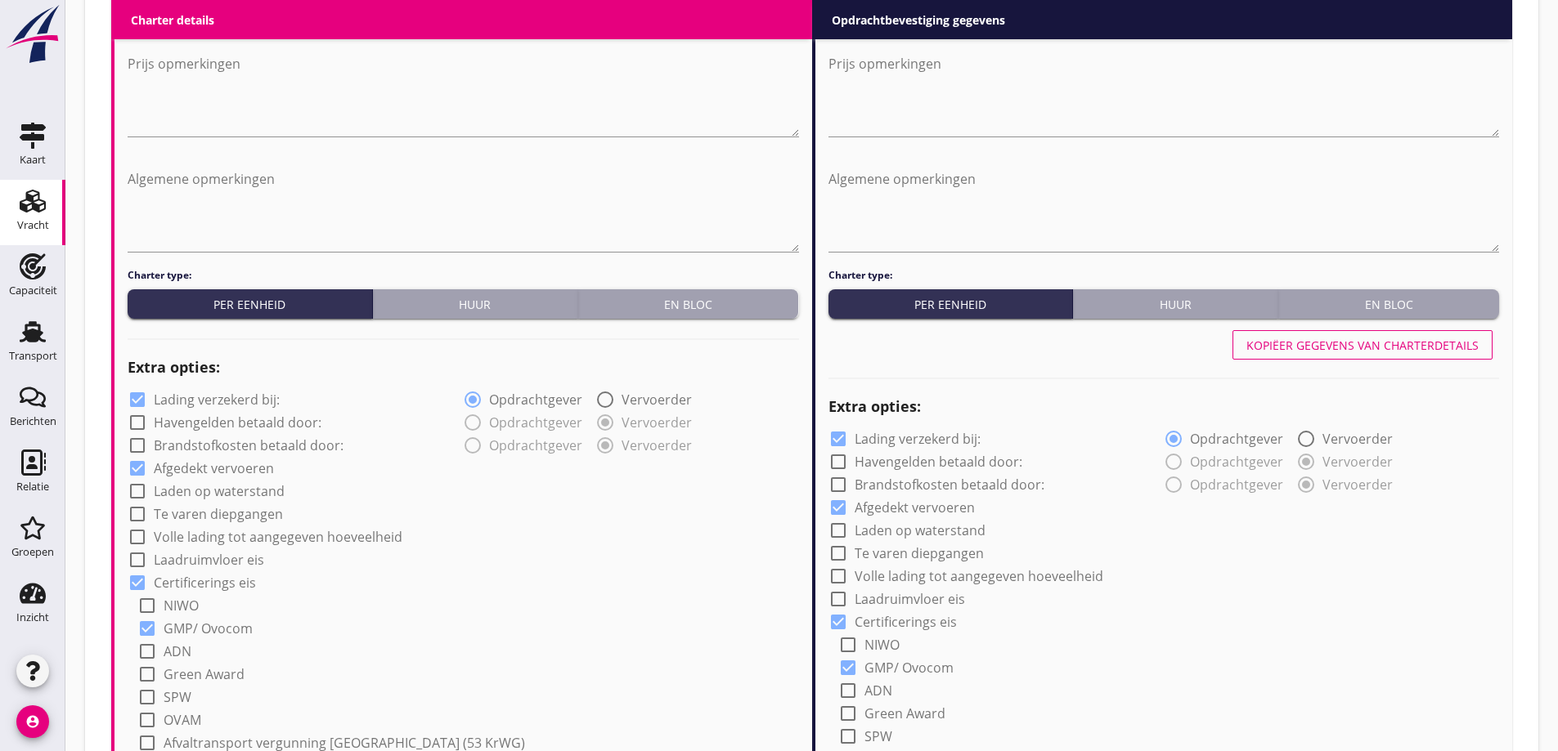
scroll to position [892, 0]
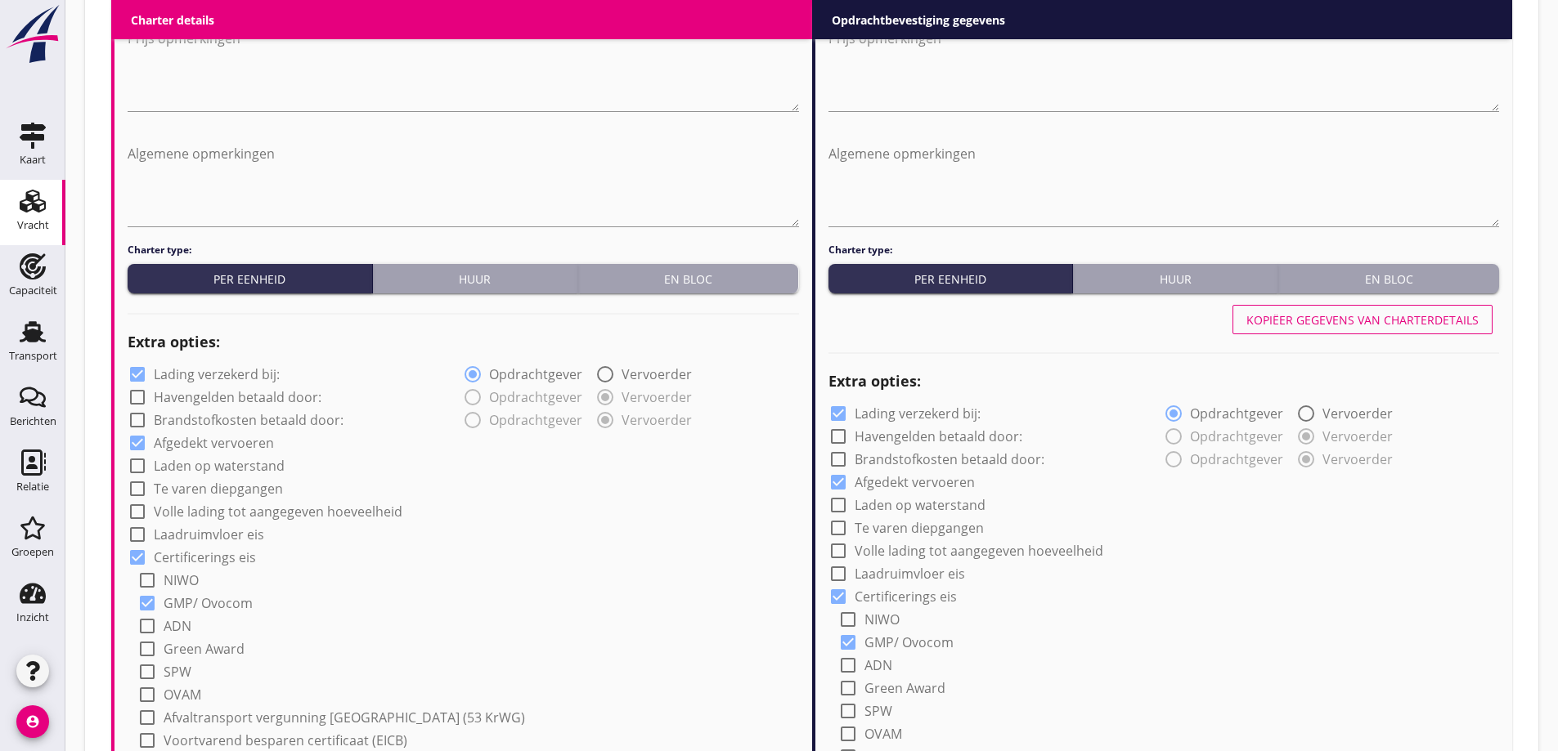
type input "8.50"
drag, startPoint x: 244, startPoint y: 368, endPoint x: 621, endPoint y: 378, distance: 377.0
click at [248, 370] on label "Lading verzekerd bij:" at bounding box center [217, 374] width 126 height 16
checkbox input "false"
click at [968, 412] on label "Lading verzekerd bij:" at bounding box center [917, 414] width 126 height 16
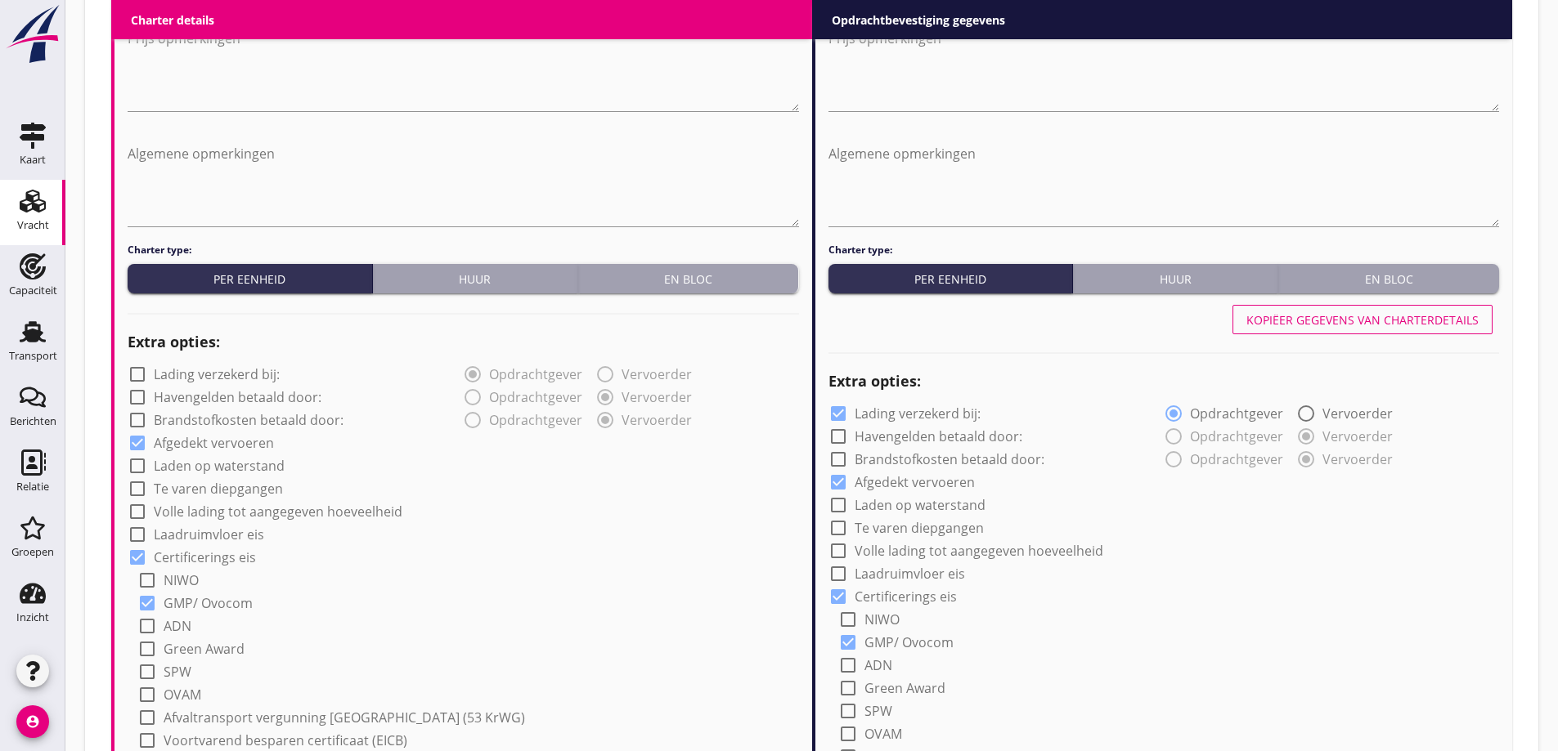
checkbox input "false"
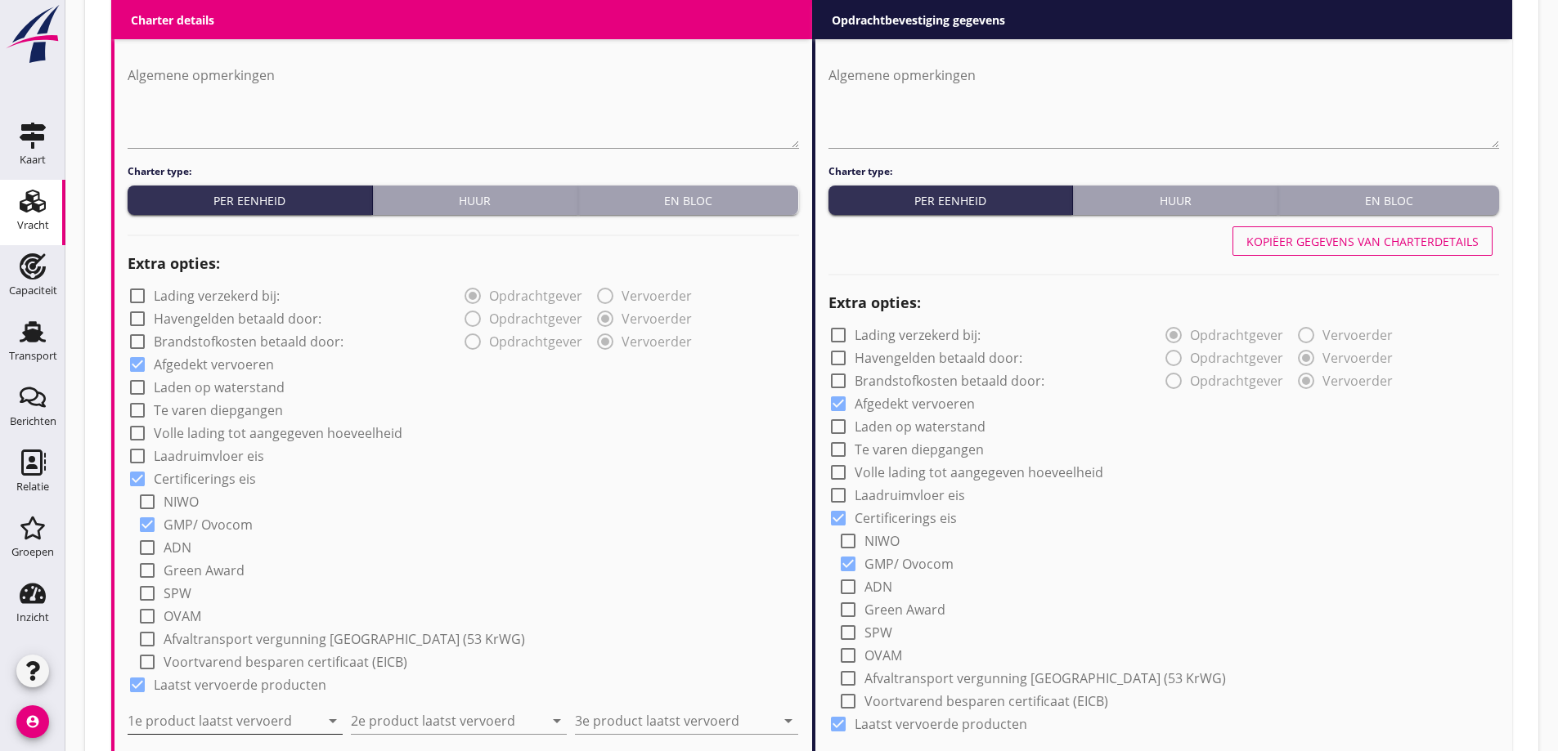
scroll to position [1219, 0]
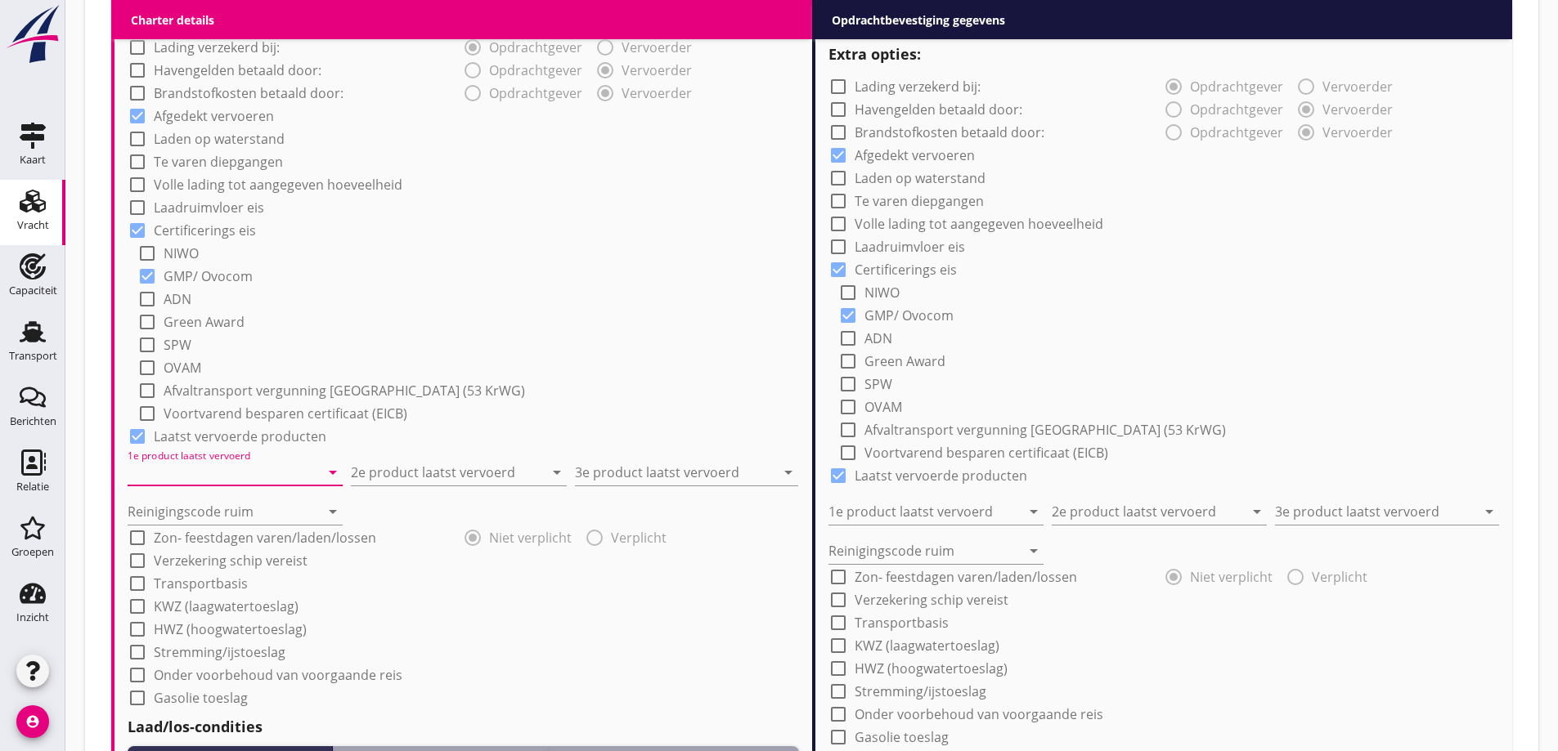
click at [211, 465] on input "1e product laatst vervoerd" at bounding box center [224, 472] width 192 height 26
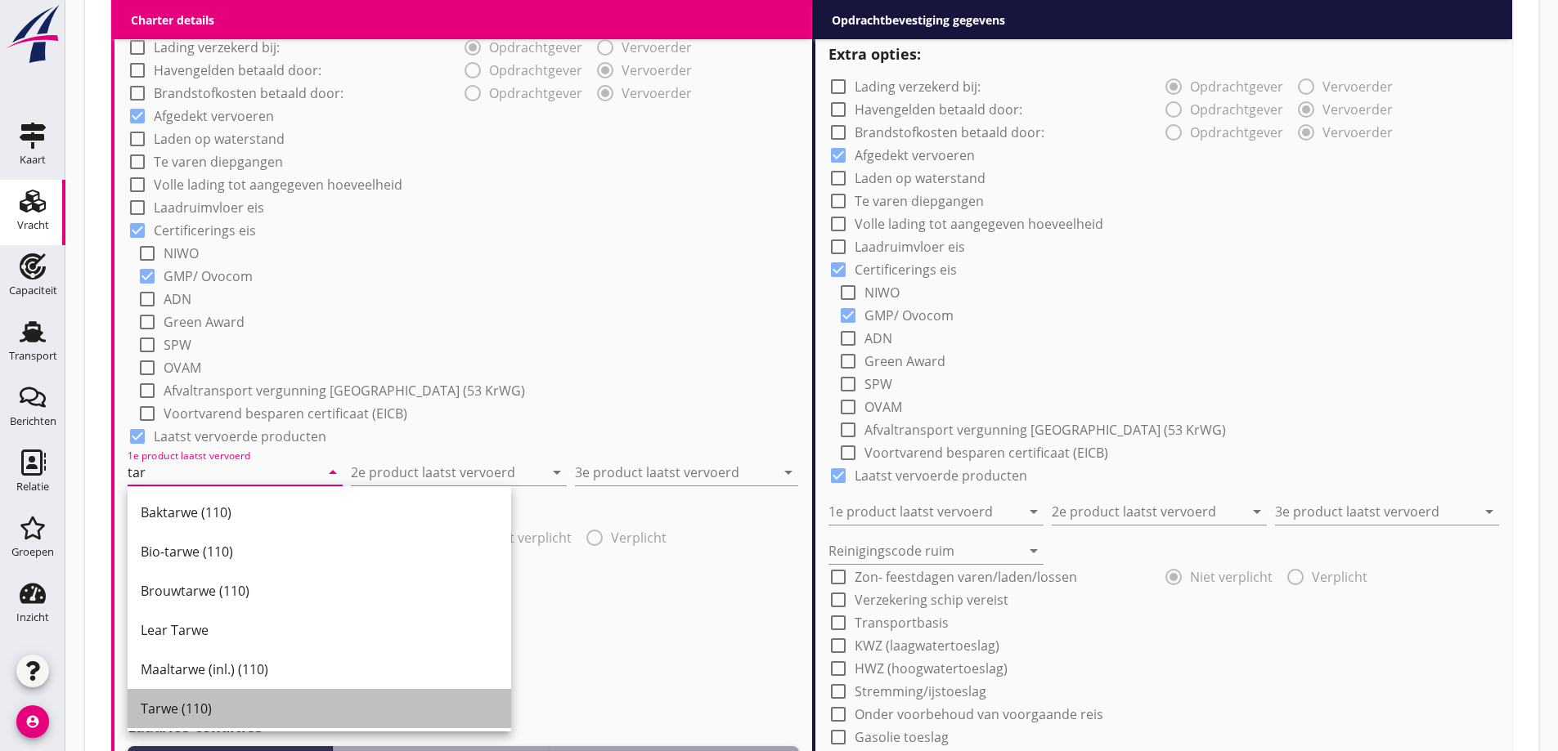
click at [245, 701] on div "Tarwe (110)" at bounding box center [319, 709] width 357 height 20
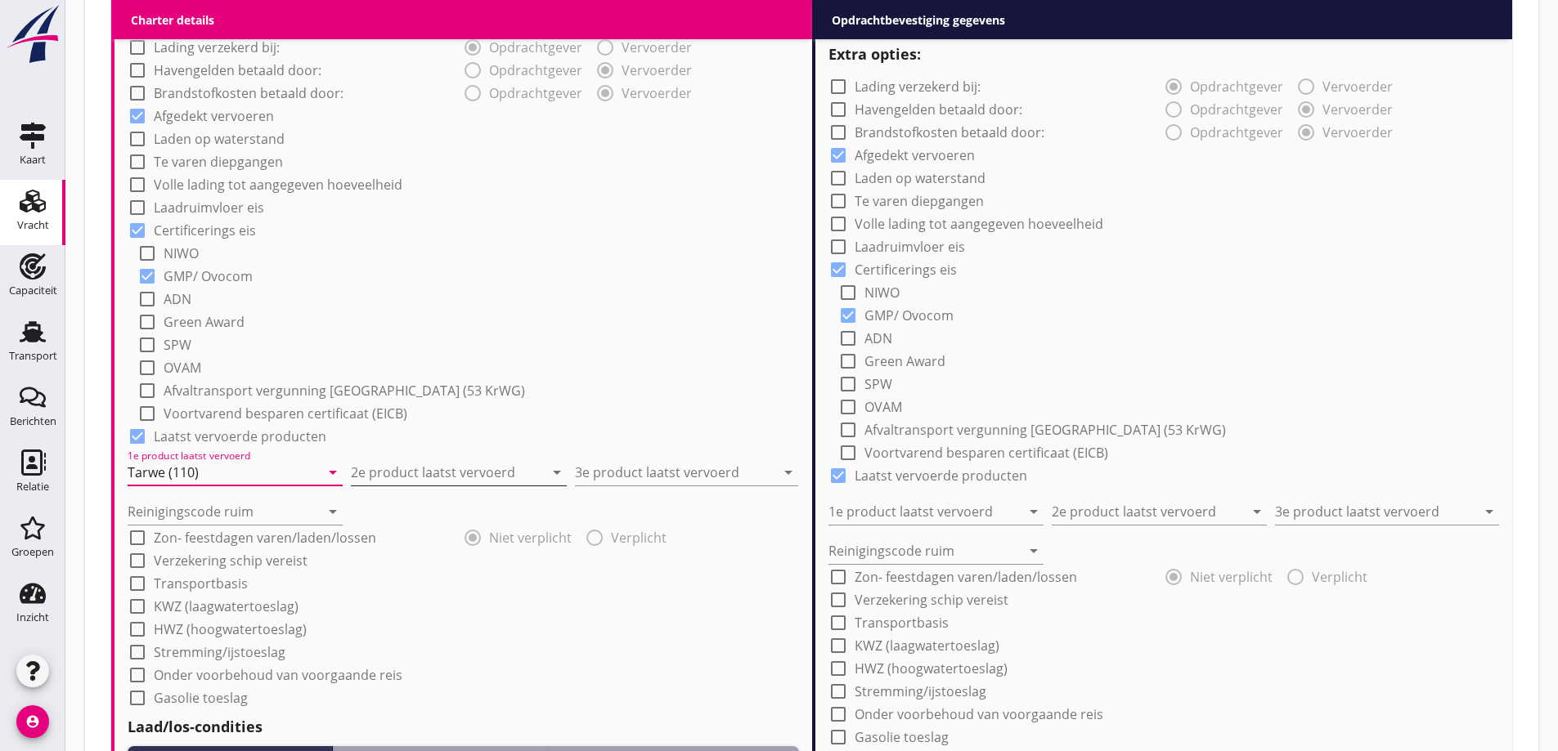
type input "Tarwe (110)"
click at [420, 477] on input "2e product laatst vervoerd" at bounding box center [447, 472] width 192 height 26
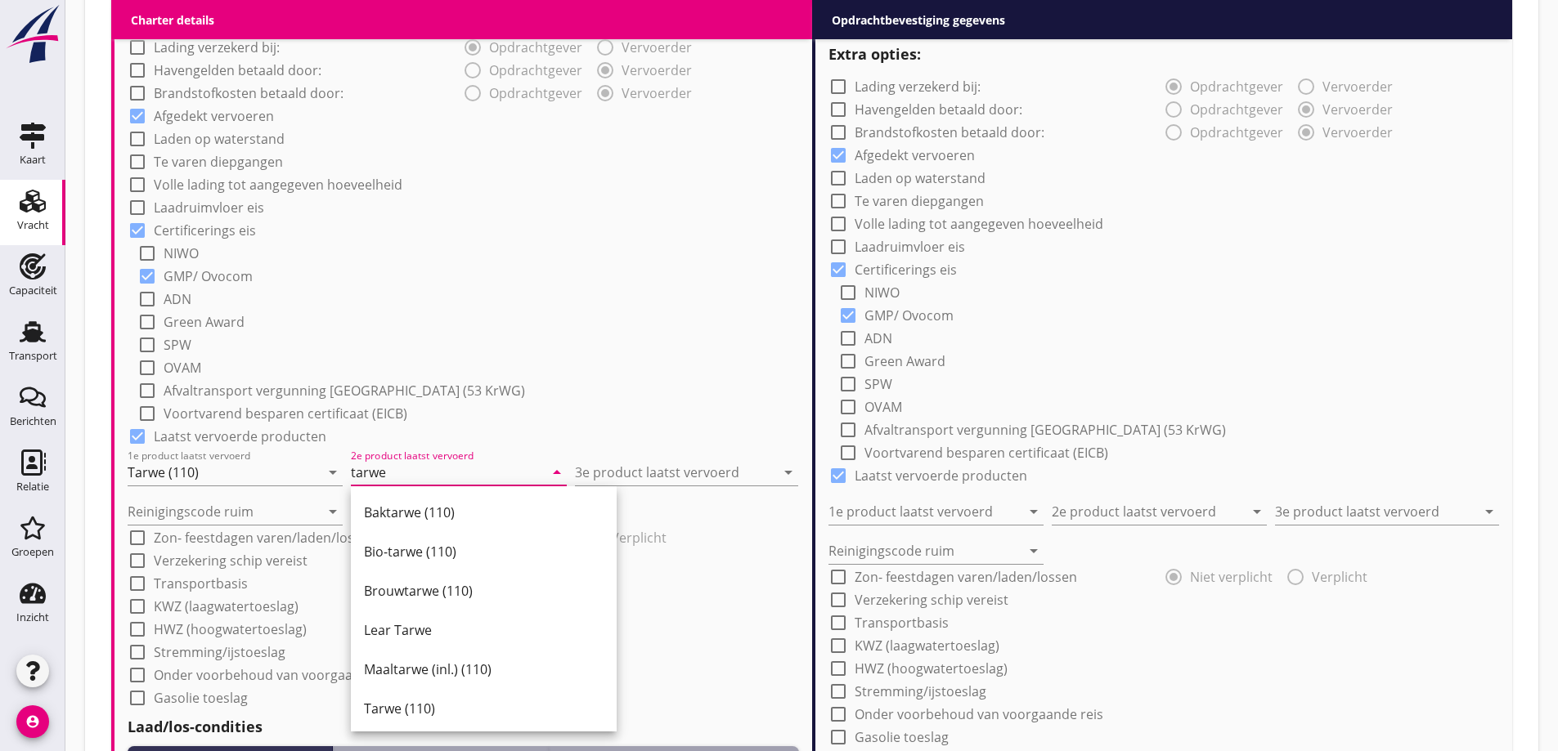
click at [451, 704] on div "Tarwe (110)" at bounding box center [484, 709] width 240 height 20
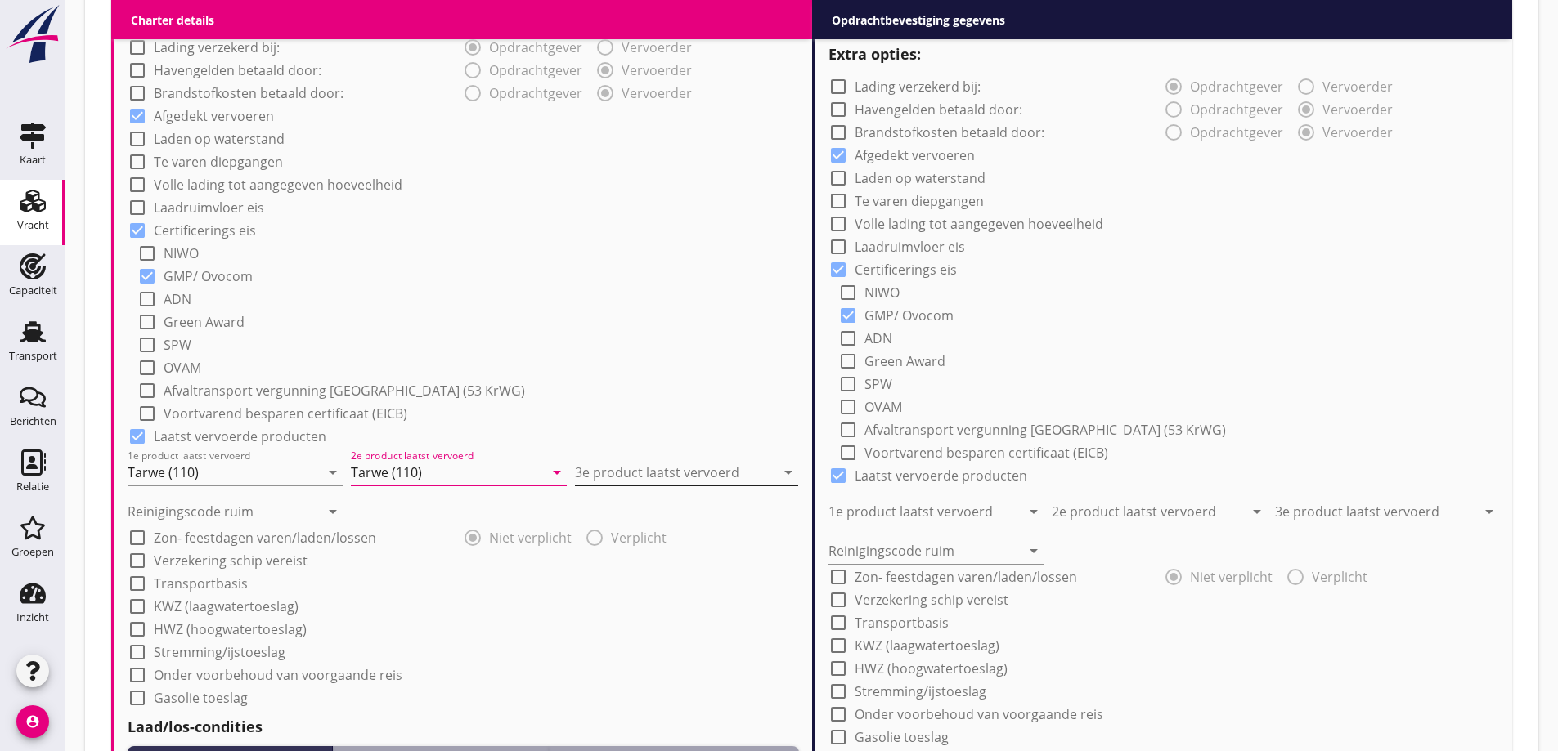
type input "Tarwe (110)"
click at [690, 471] on input "3e product laatst vervoerd" at bounding box center [675, 472] width 200 height 26
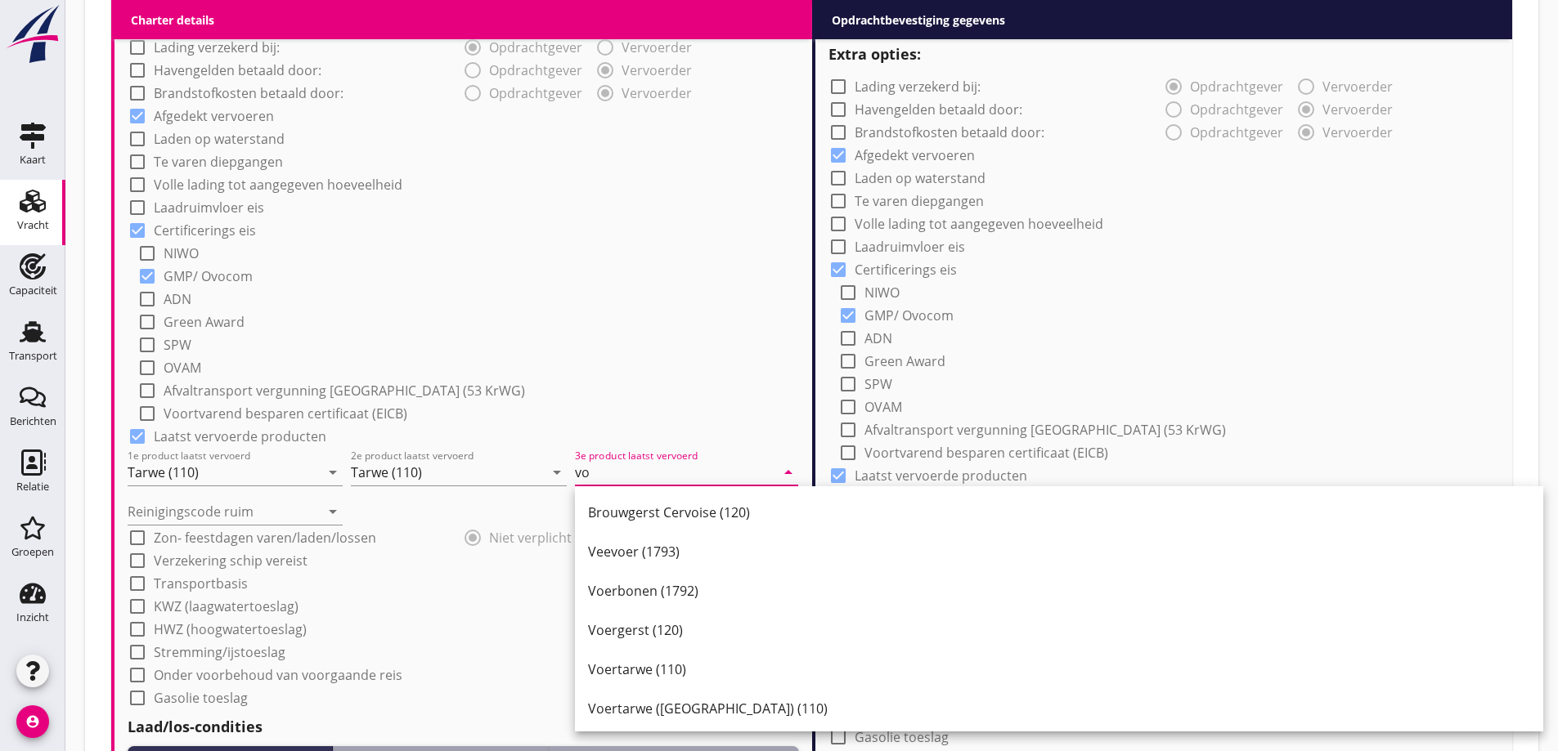
type input "v"
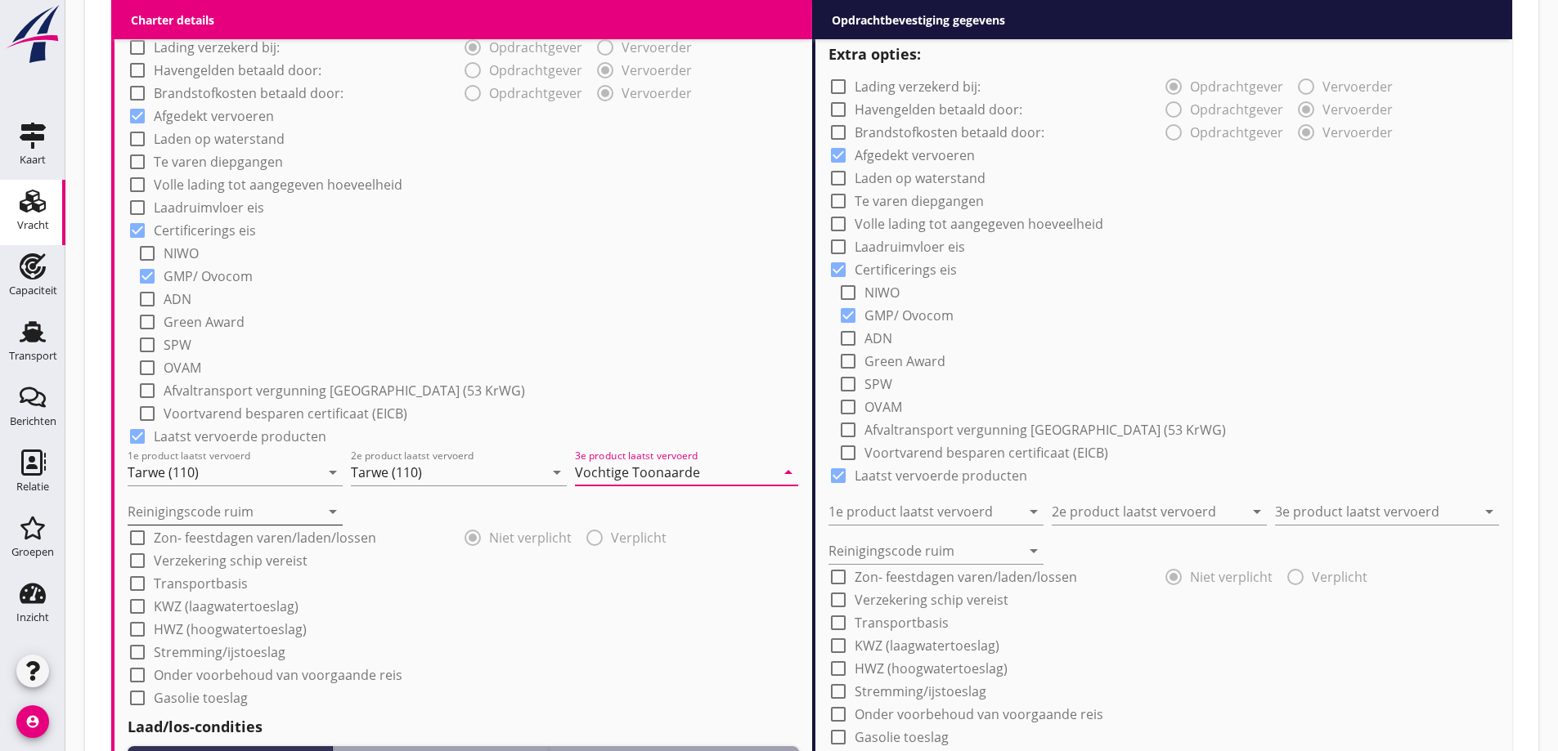
type input "Vochtige Toonaarde"
click at [314, 509] on input "Reinigingscode ruim" at bounding box center [224, 512] width 192 height 26
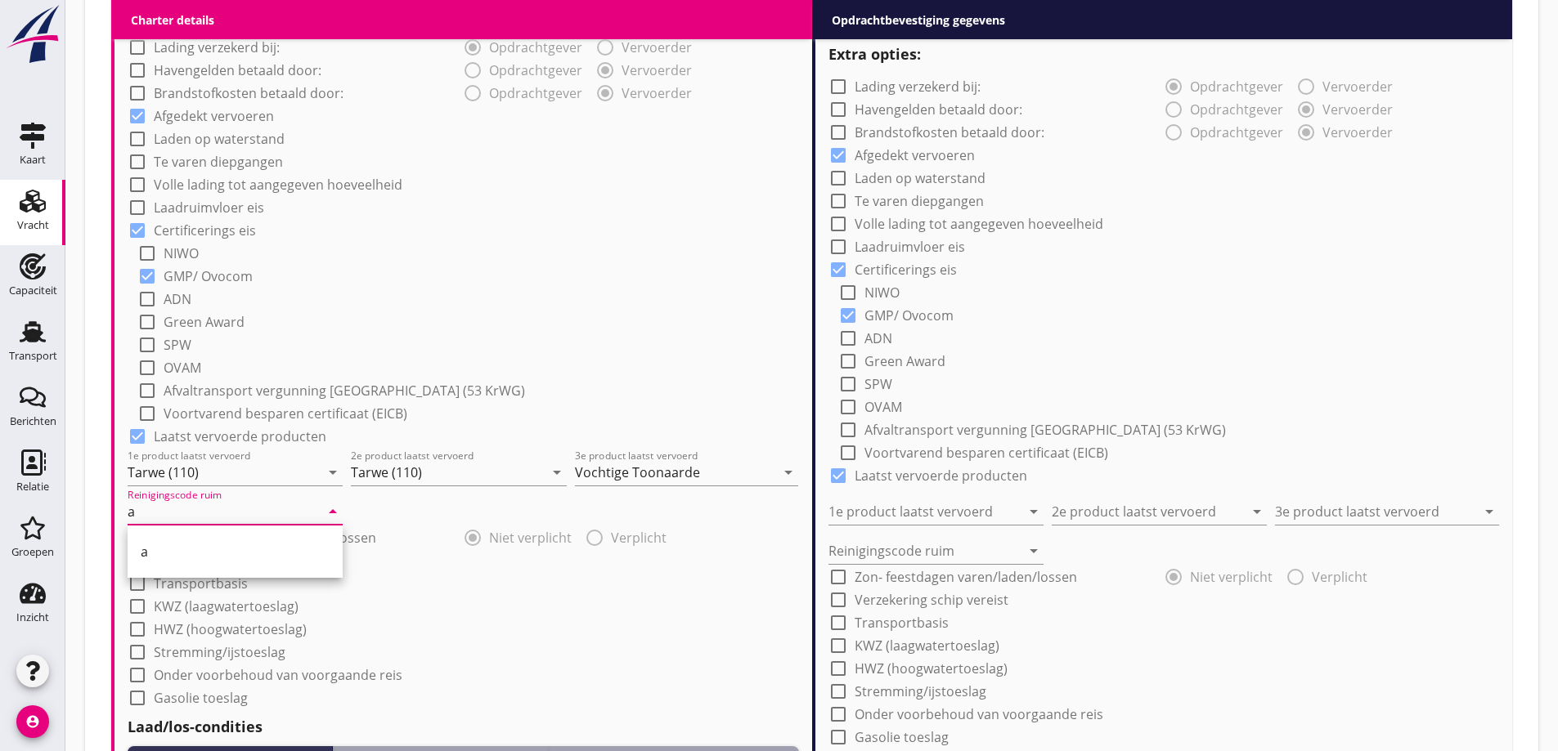
type input "a"
click at [446, 644] on div "check_box_outline_blank Stremming/ijstoeslag" at bounding box center [463, 650] width 671 height 23
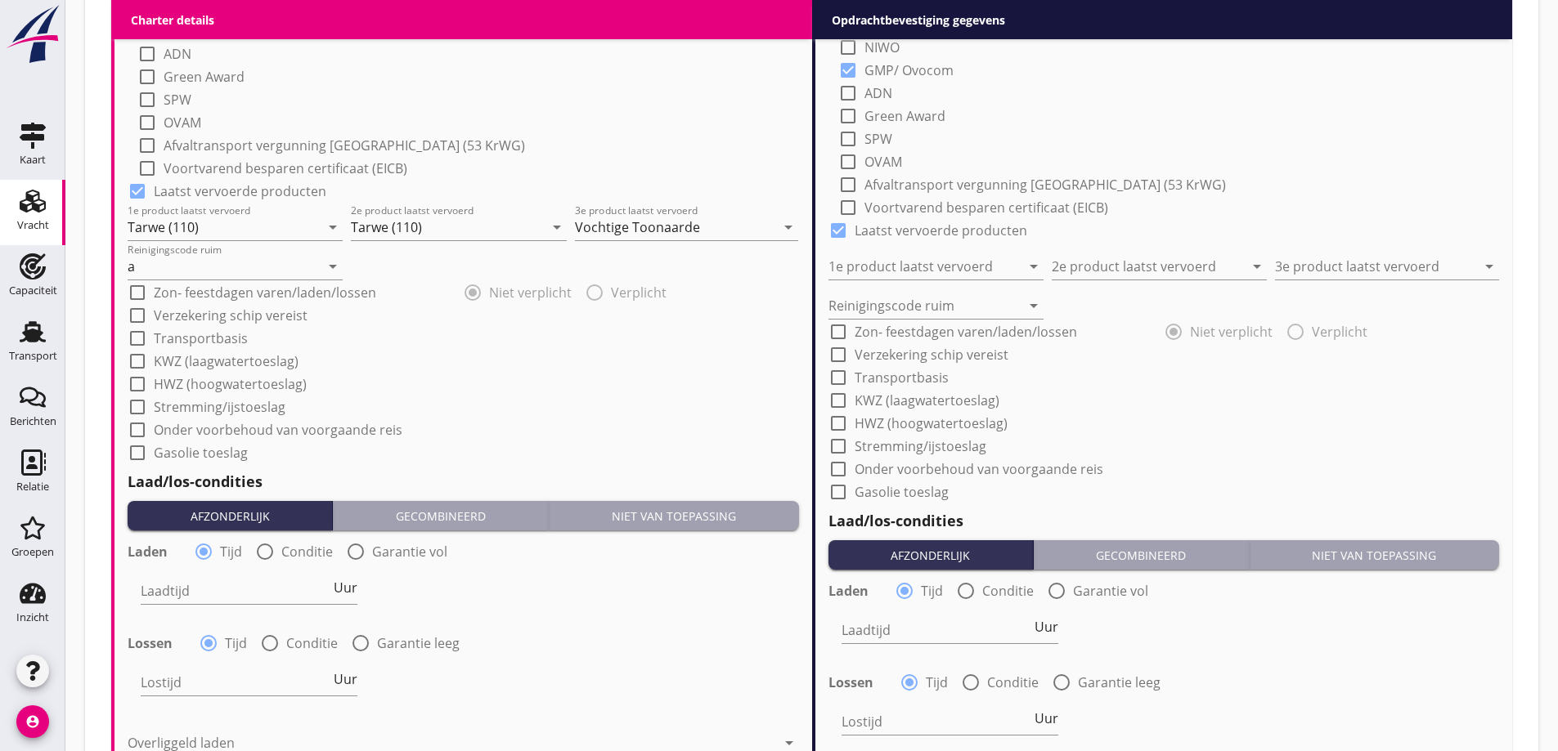
scroll to position [1546, 0]
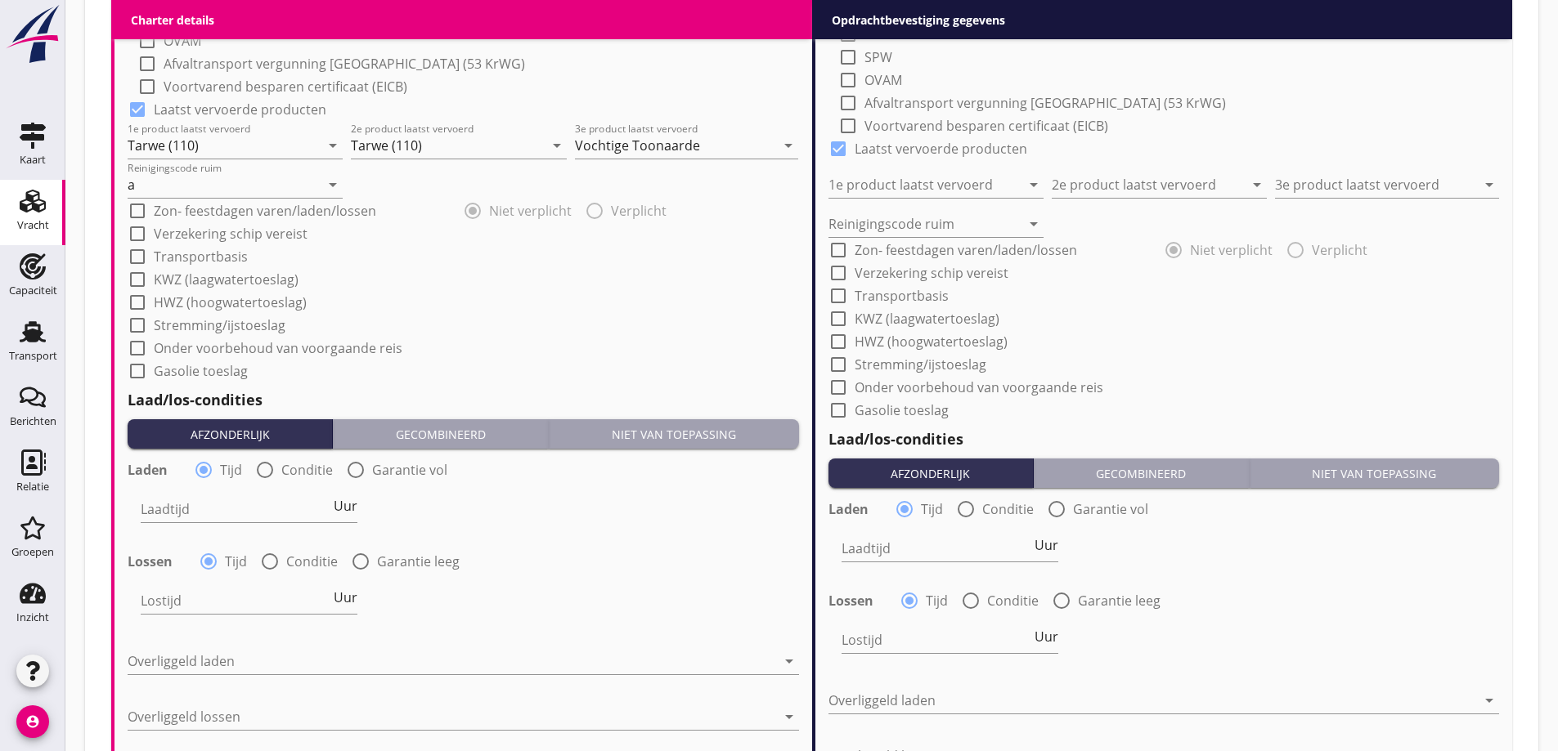
click at [279, 471] on div "radio_button_unchecked Conditie" at bounding box center [294, 470] width 78 height 20
click at [260, 469] on div at bounding box center [265, 470] width 28 height 28
radio input "false"
radio input "true"
click at [267, 558] on div at bounding box center [270, 562] width 28 height 28
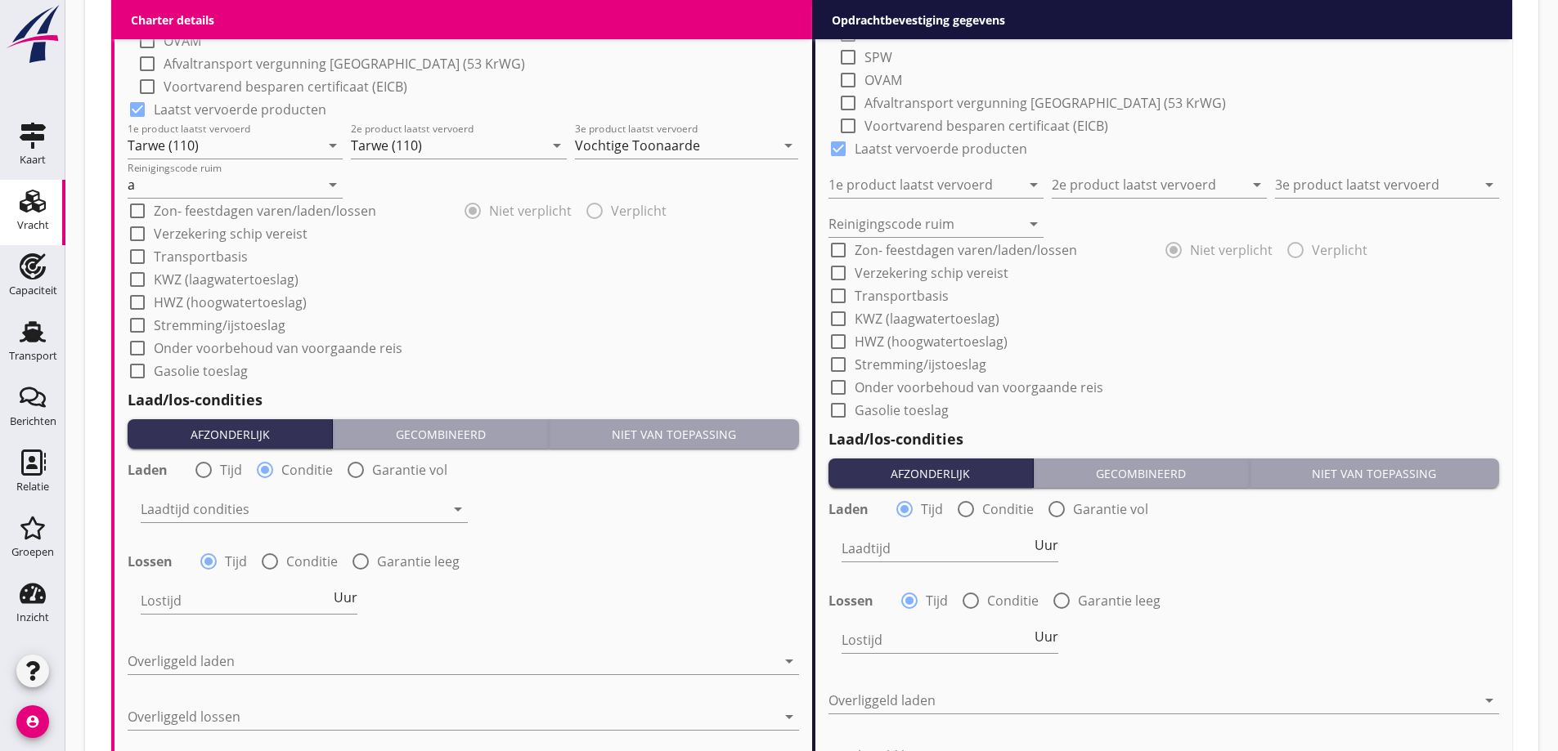
radio input "false"
radio input "true"
click at [251, 509] on div at bounding box center [293, 509] width 304 height 26
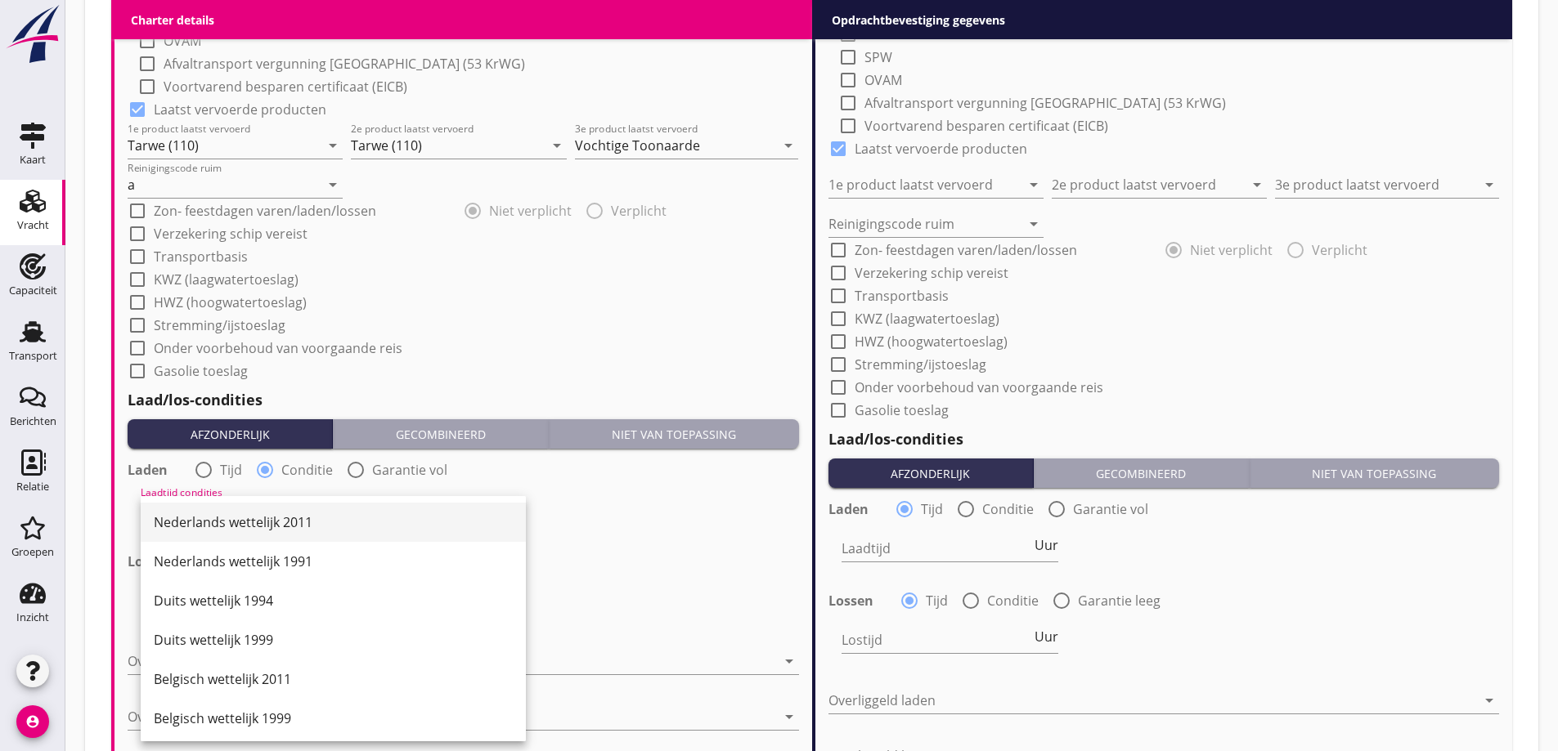
click at [260, 530] on div "Nederlands wettelijk 2011" at bounding box center [333, 523] width 359 height 20
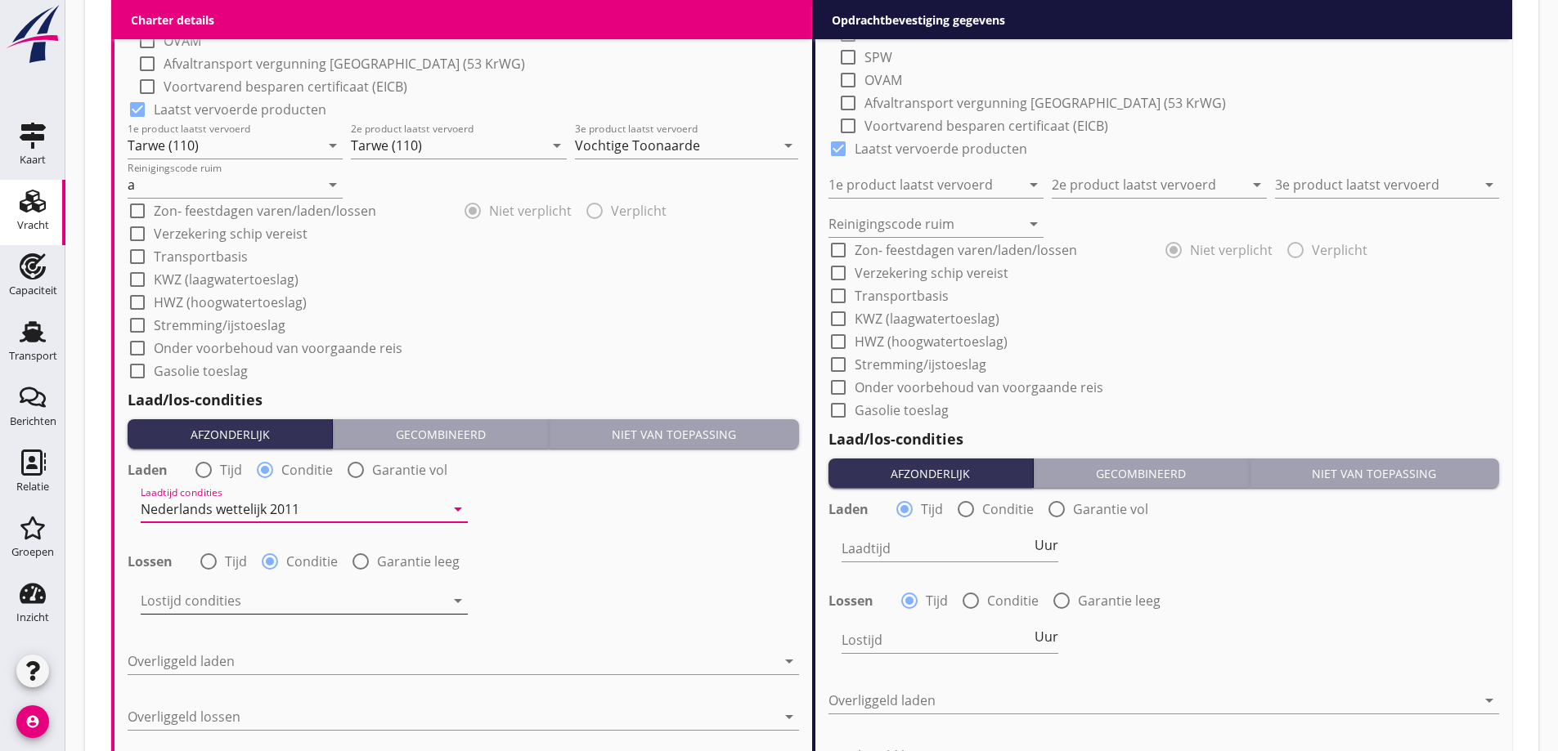
click at [248, 585] on div "Lostijd condities arrow_drop_down" at bounding box center [304, 604] width 327 height 52
click at [247, 602] on div at bounding box center [293, 601] width 304 height 26
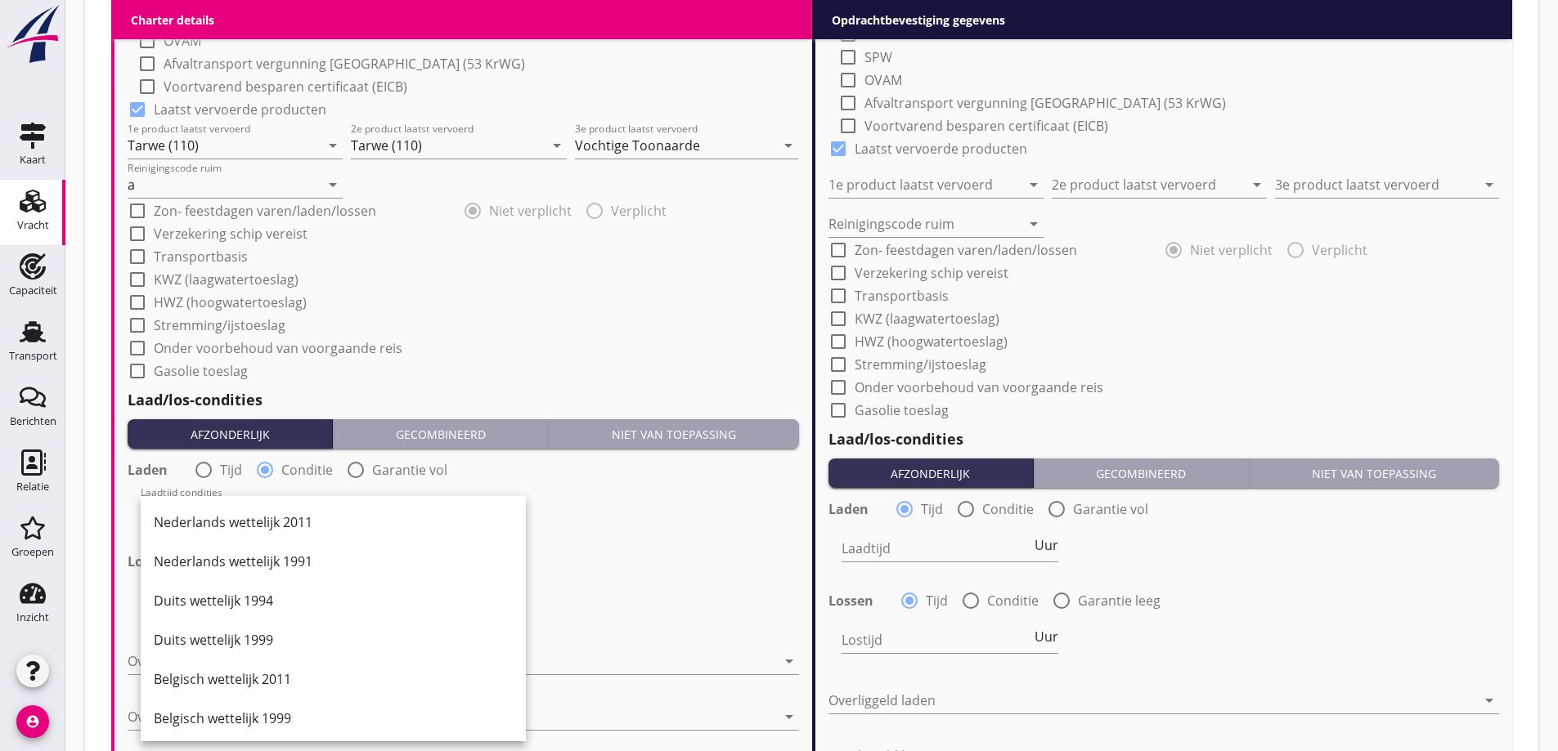
drag, startPoint x: 280, startPoint y: 530, endPoint x: 306, endPoint y: 594, distance: 69.7
click at [280, 531] on div "Nederlands wettelijk 2011" at bounding box center [333, 523] width 359 height 20
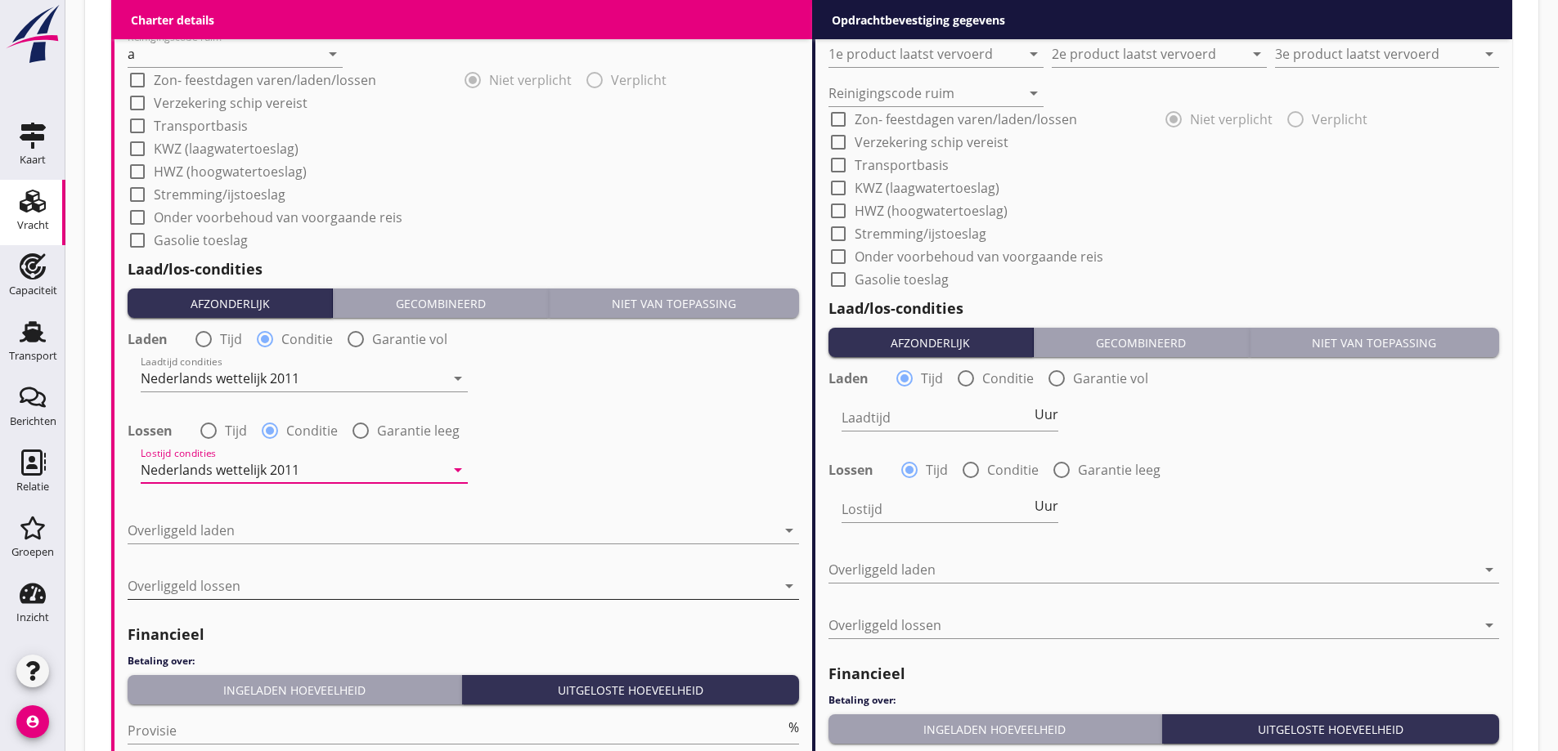
scroll to position [1710, 0]
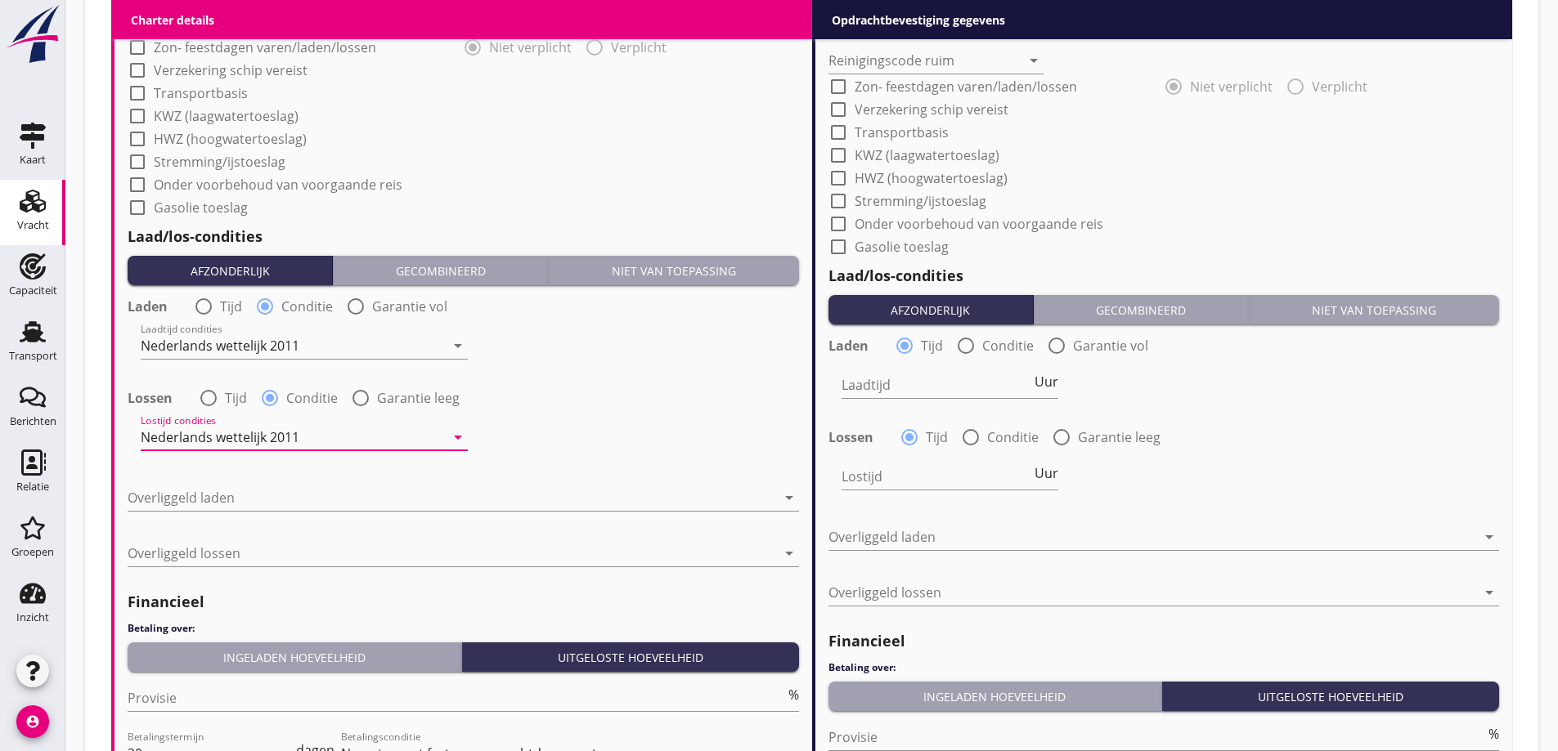
click at [244, 505] on div at bounding box center [452, 498] width 648 height 26
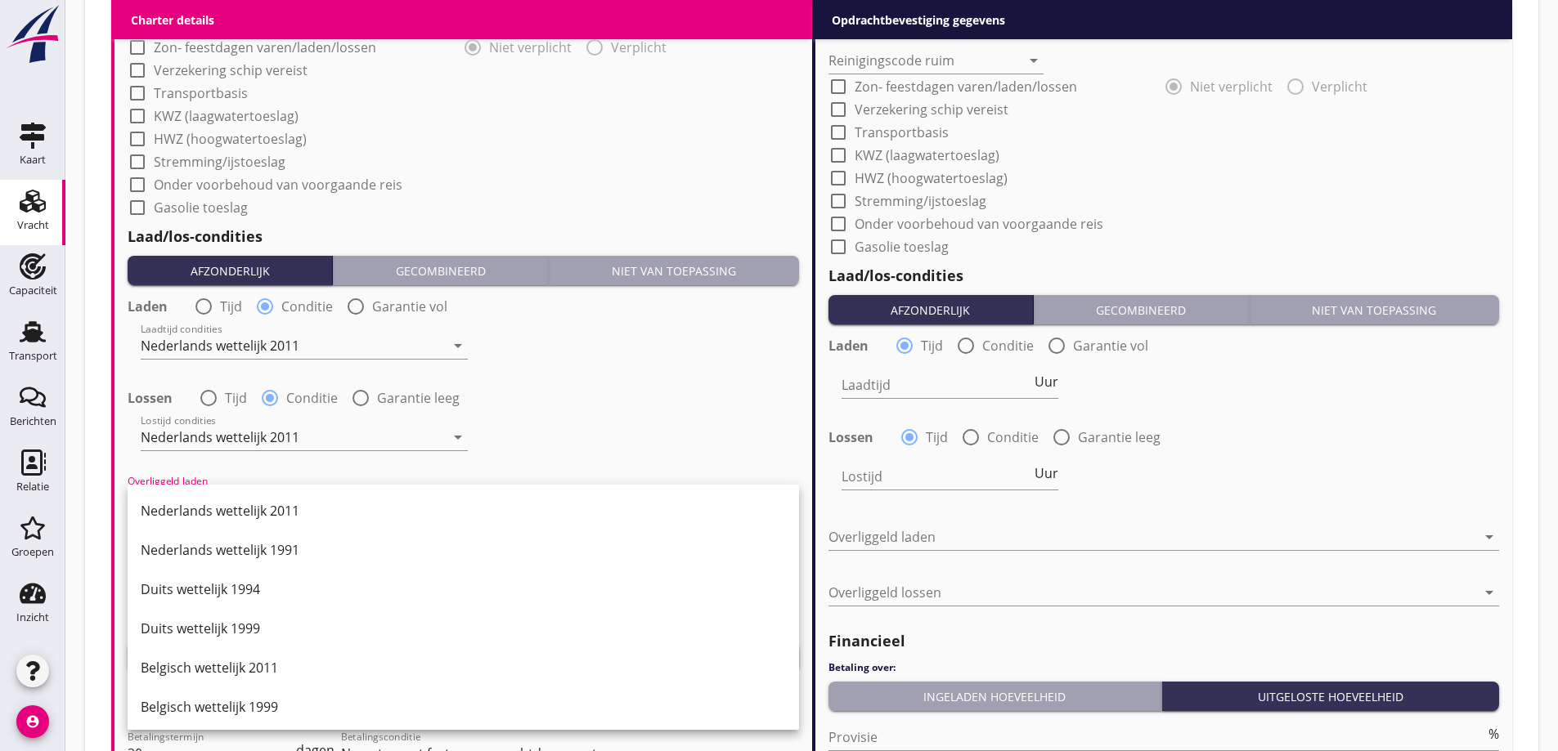
drag, startPoint x: 279, startPoint y: 519, endPoint x: 281, endPoint y: 535, distance: 15.7
click at [279, 520] on div "Nederlands wettelijk 2011" at bounding box center [463, 511] width 645 height 20
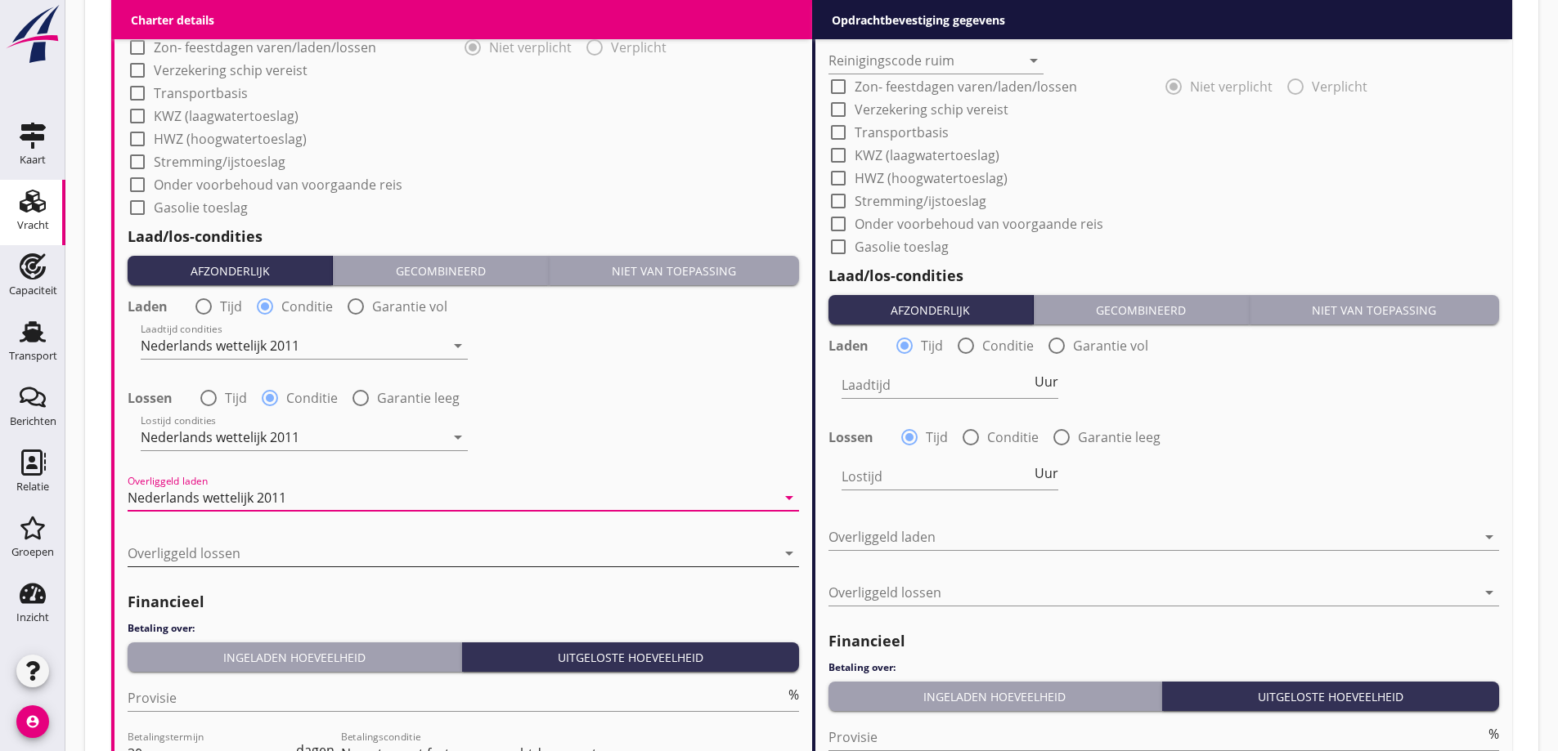
click at [280, 558] on div at bounding box center [452, 553] width 648 height 26
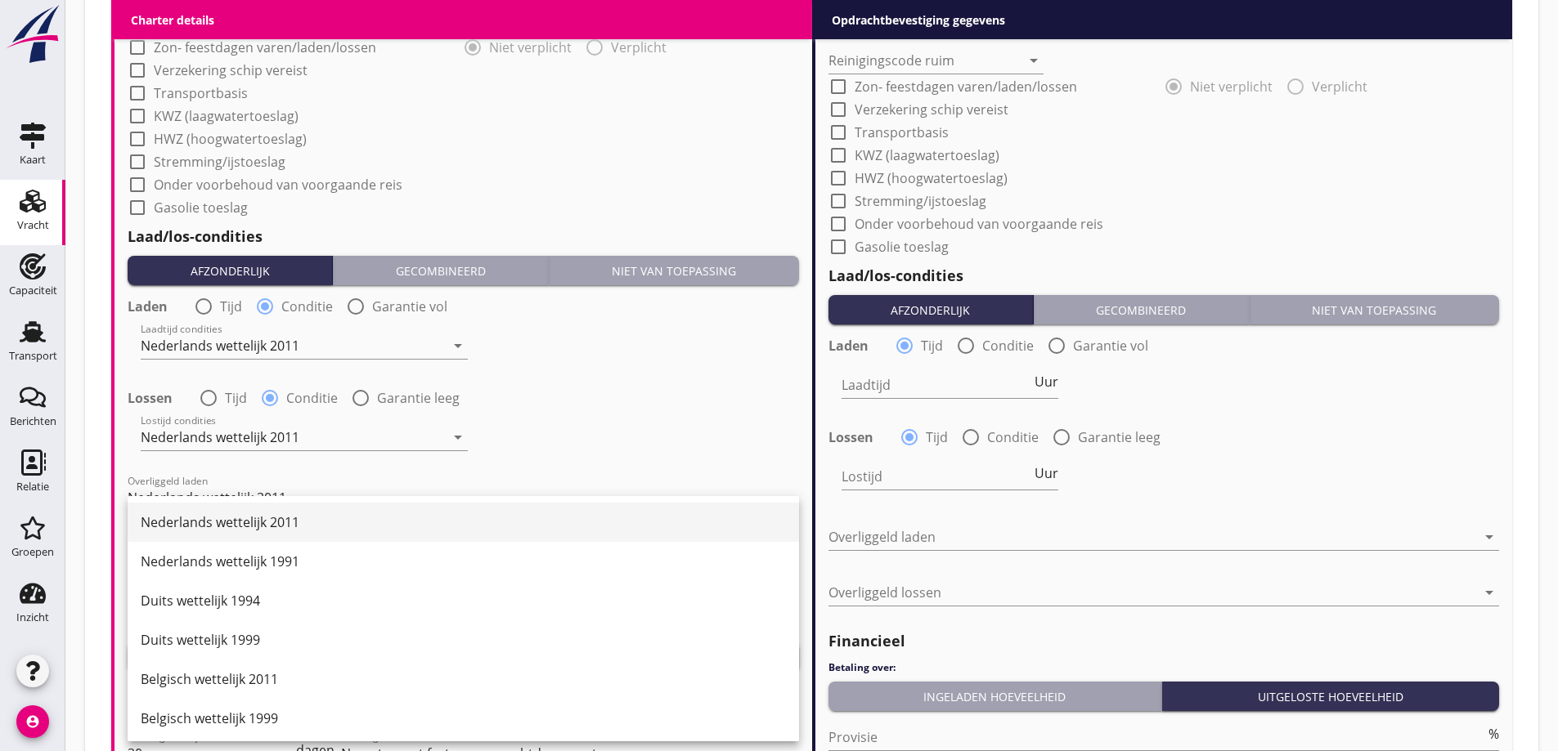
click at [288, 530] on div "Nederlands wettelijk 2011" at bounding box center [463, 523] width 645 height 20
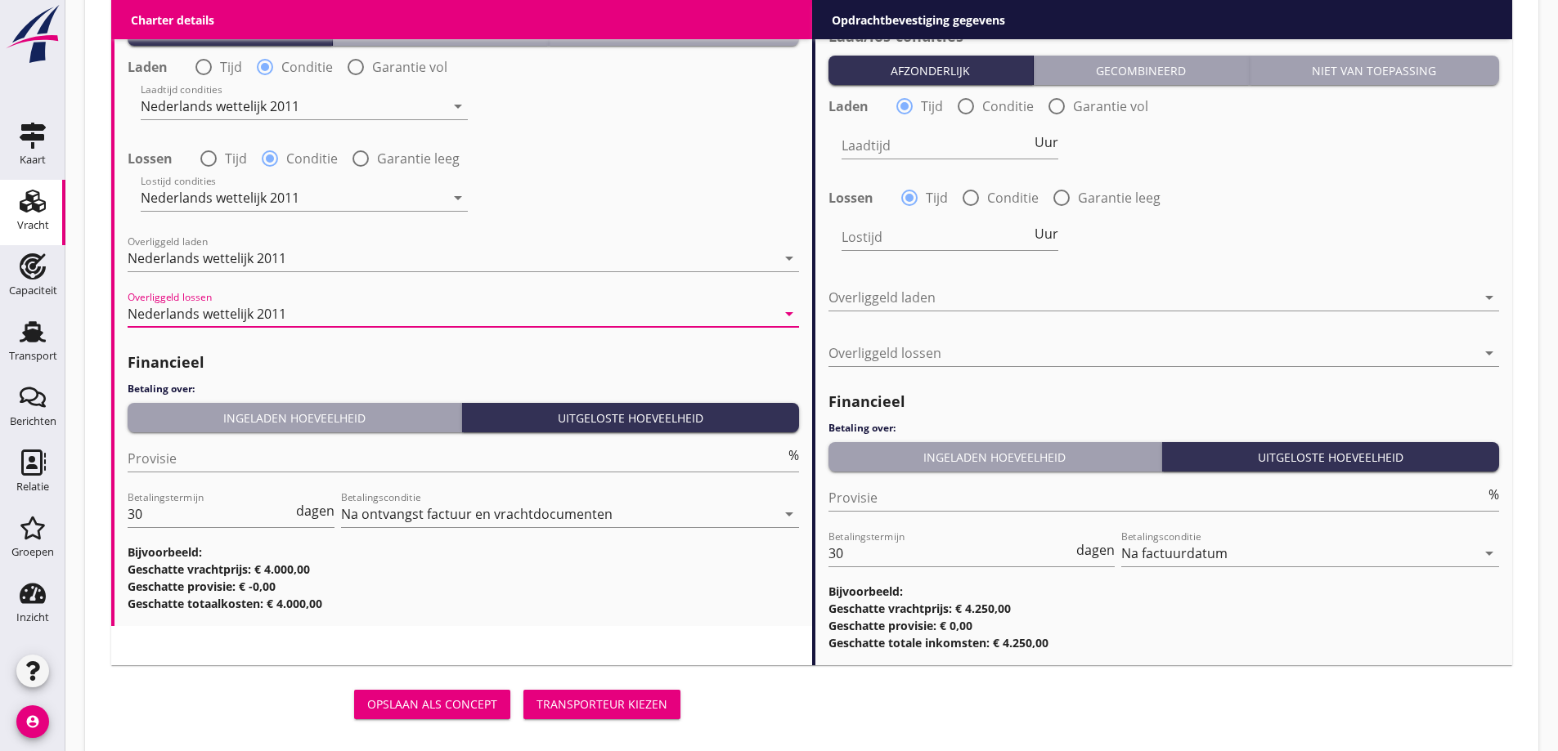
scroll to position [1955, 0]
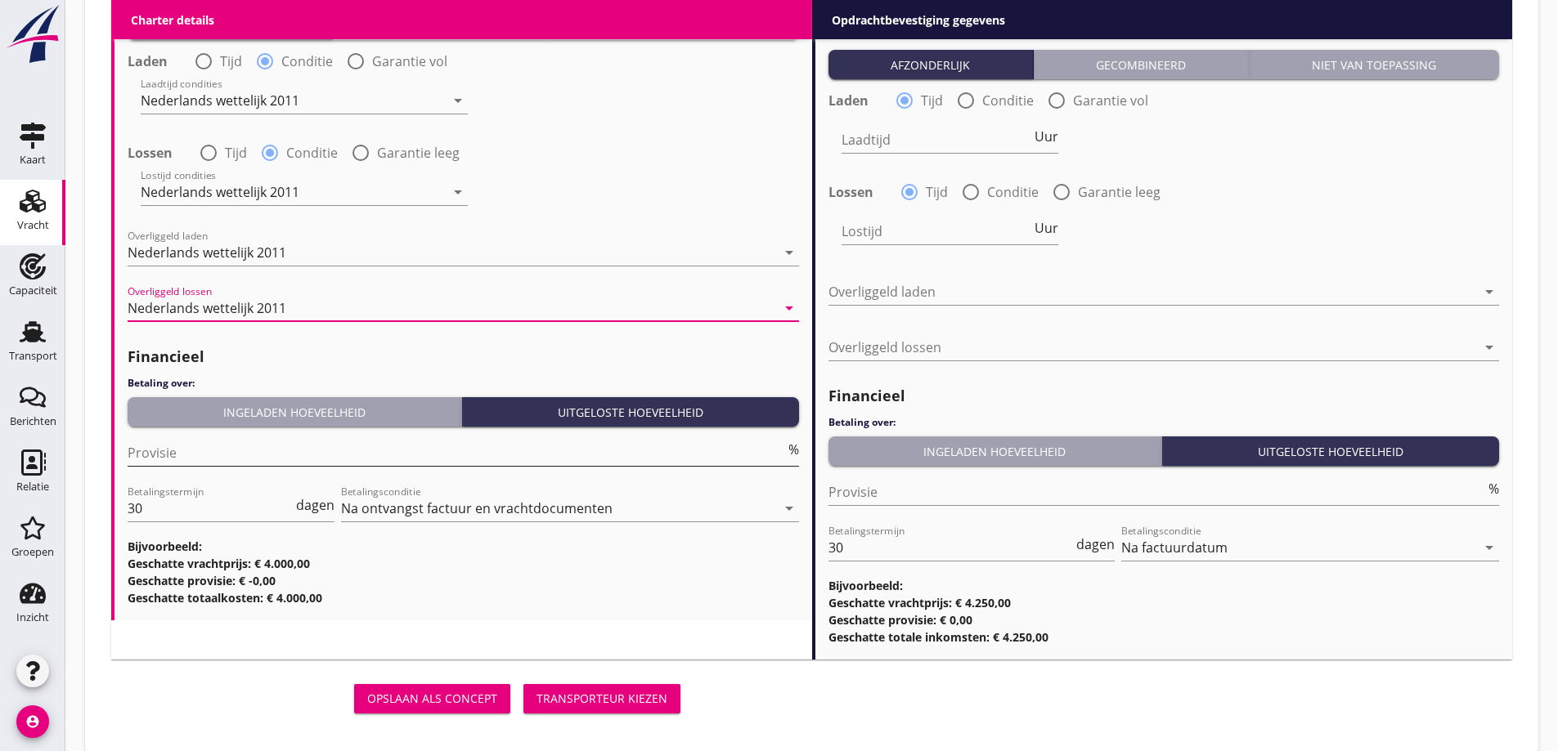
click at [307, 451] on input "Provisie" at bounding box center [456, 453] width 657 height 26
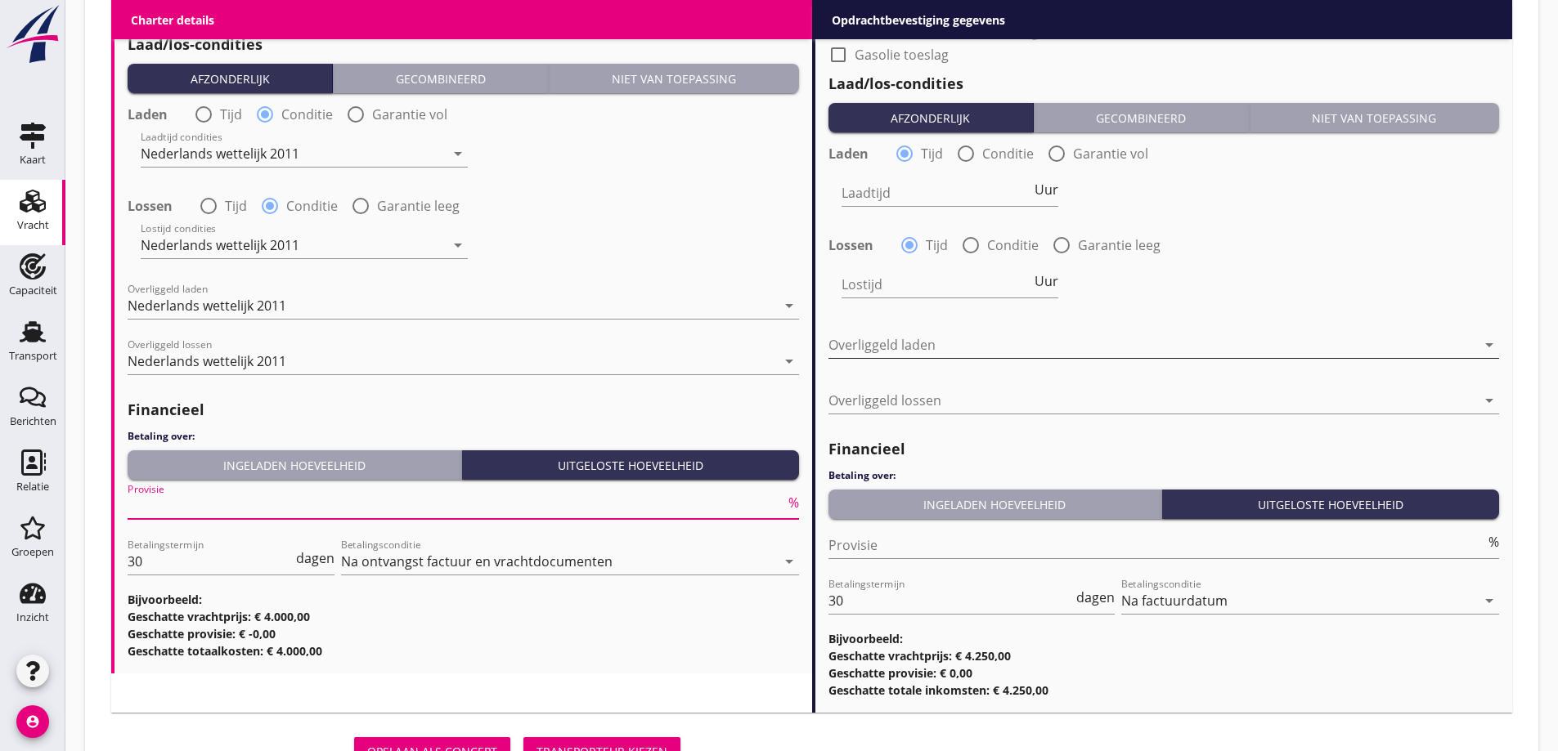
scroll to position [1873, 0]
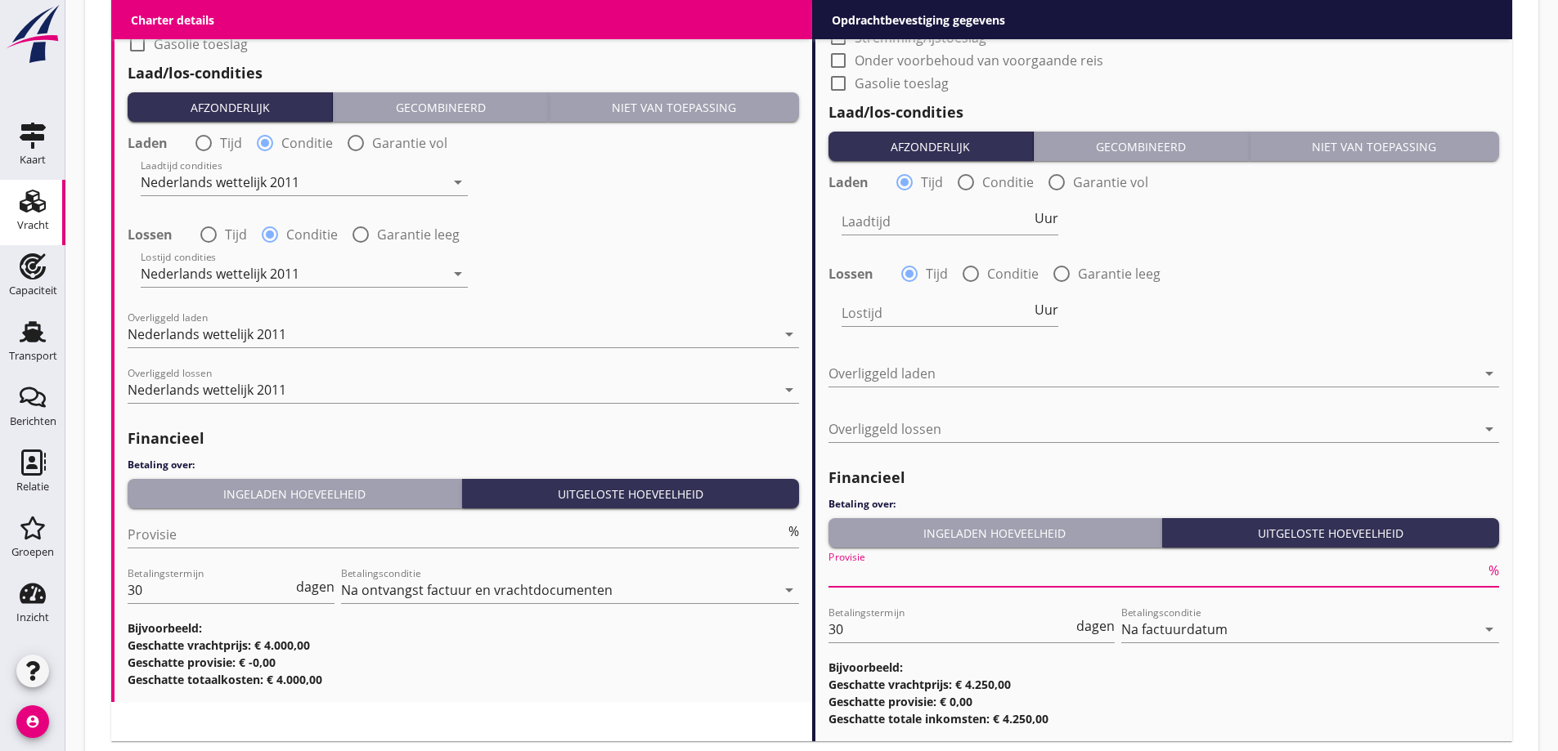
click at [939, 571] on input "Provisie" at bounding box center [1156, 574] width 657 height 26
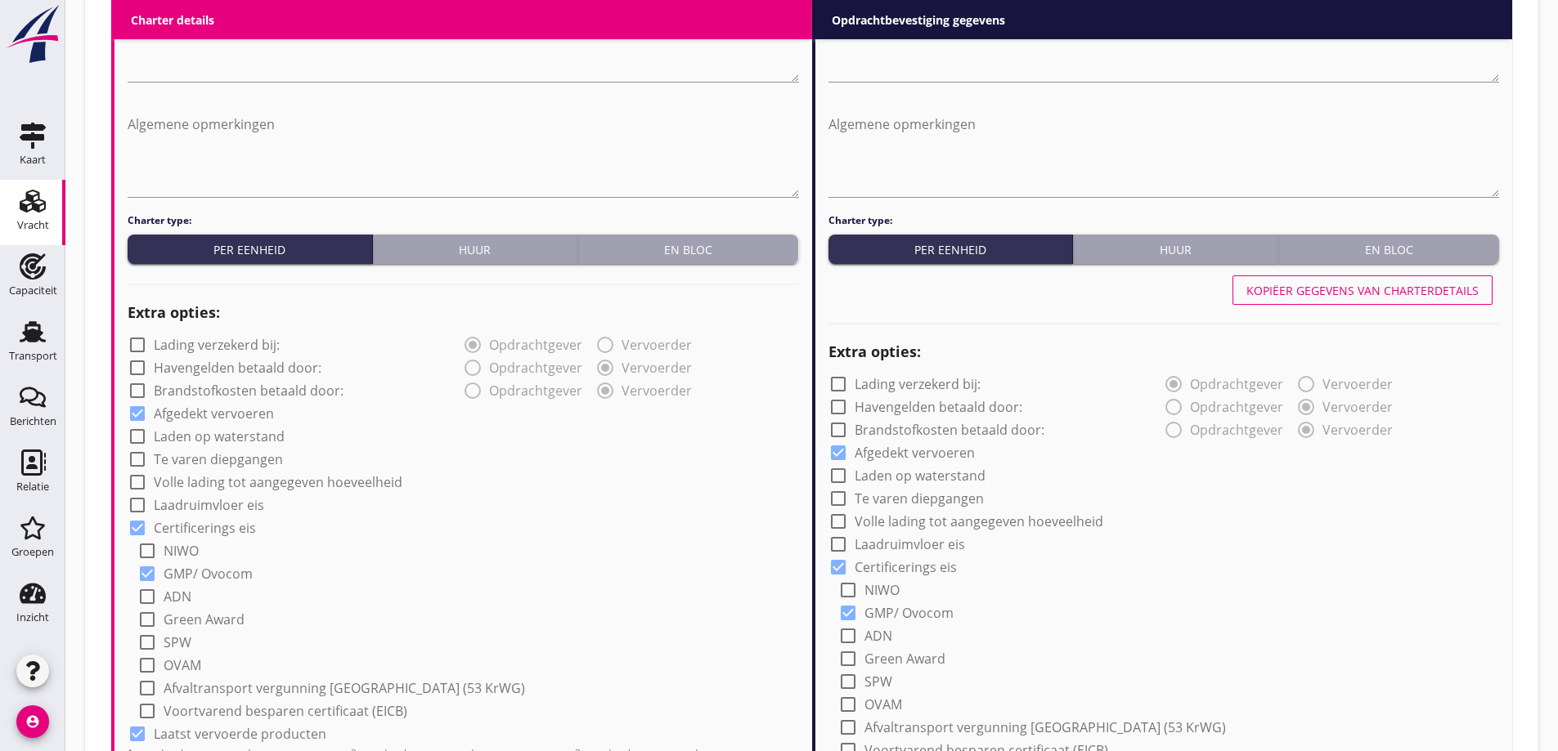
scroll to position [892, 0]
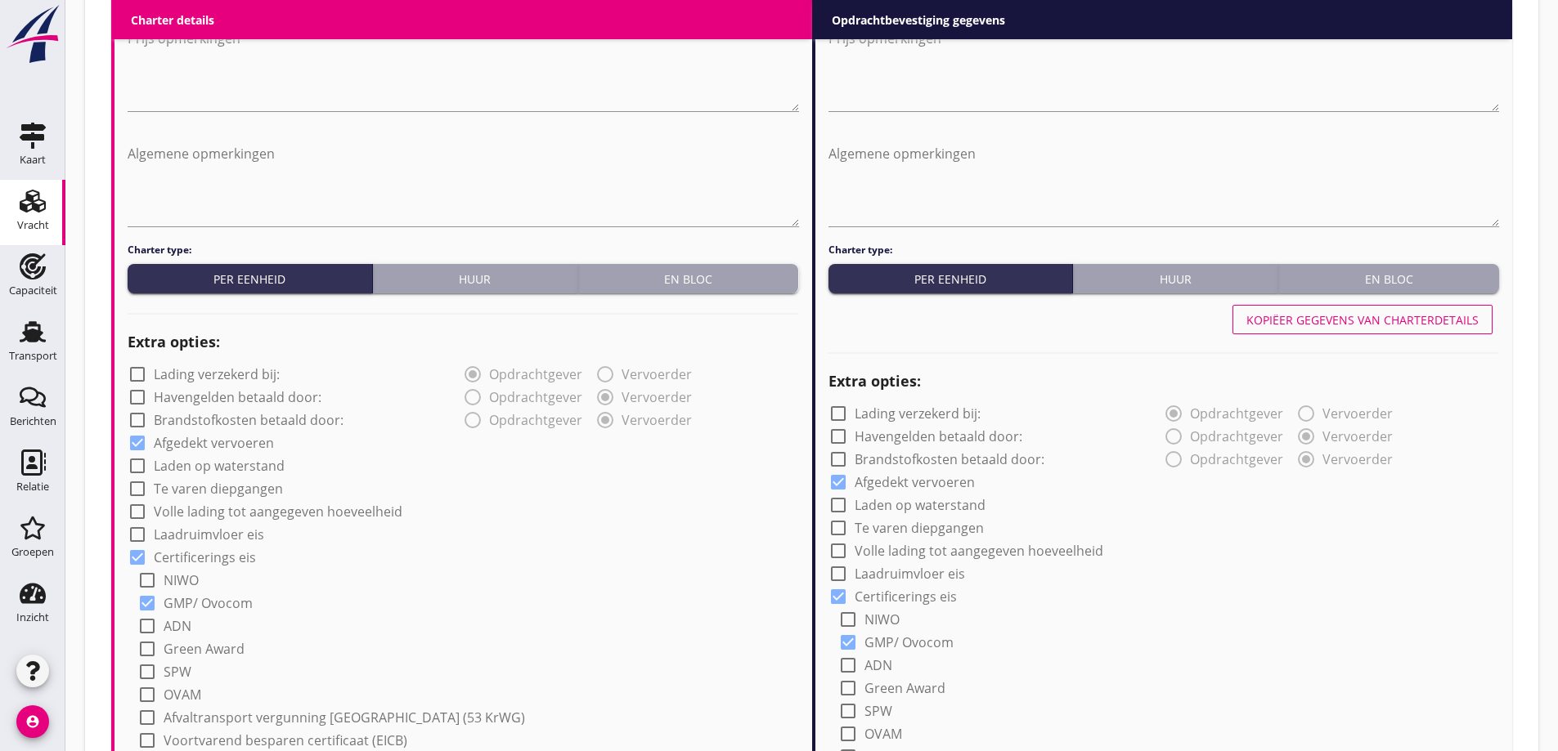
click at [1334, 329] on button "Kopiëer gegevens van charterdetails" at bounding box center [1362, 319] width 260 height 29
type input "Tarwe (110)"
type input "Vochtige Toonaarde"
type input "a"
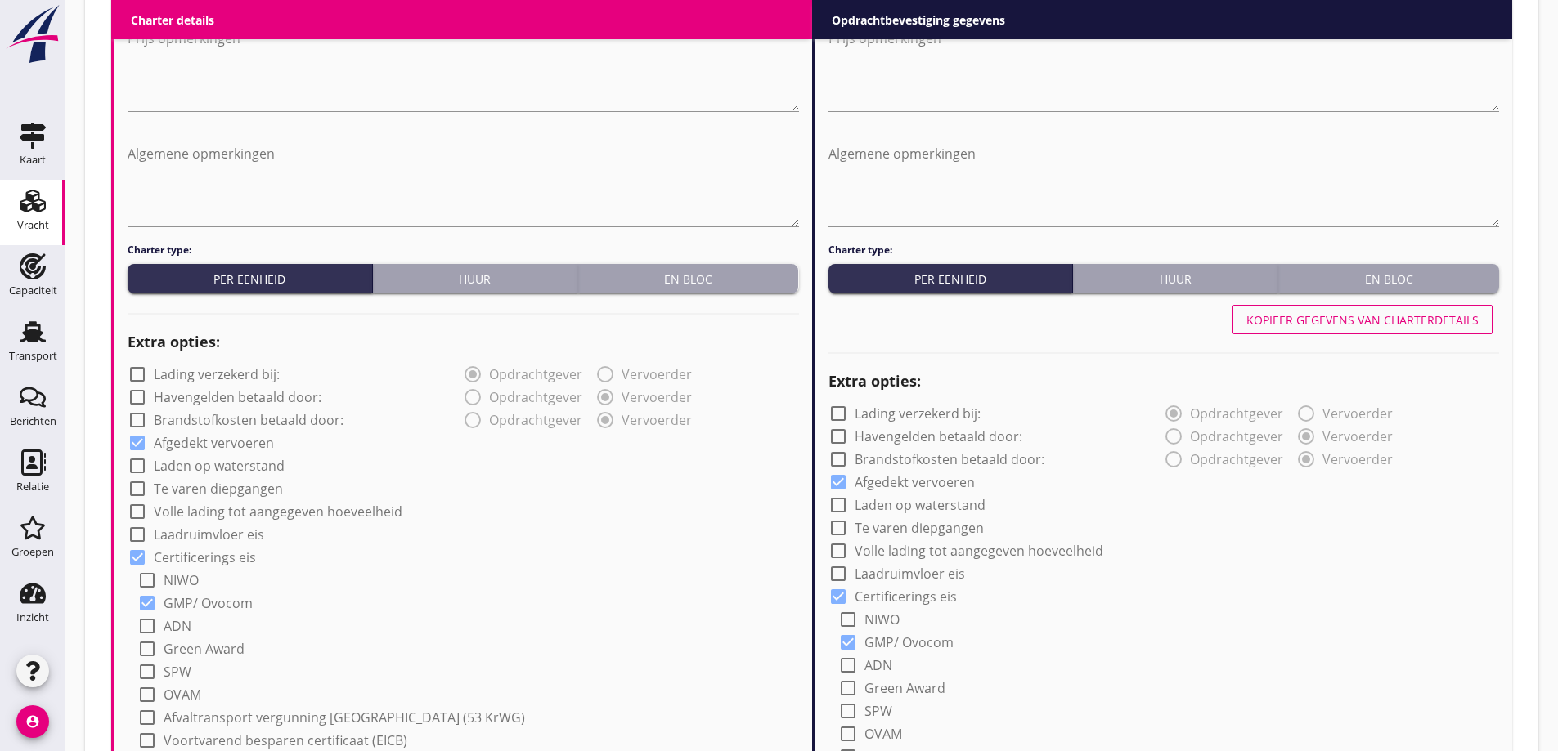
radio input "false"
radio input "true"
radio input "false"
radio input "true"
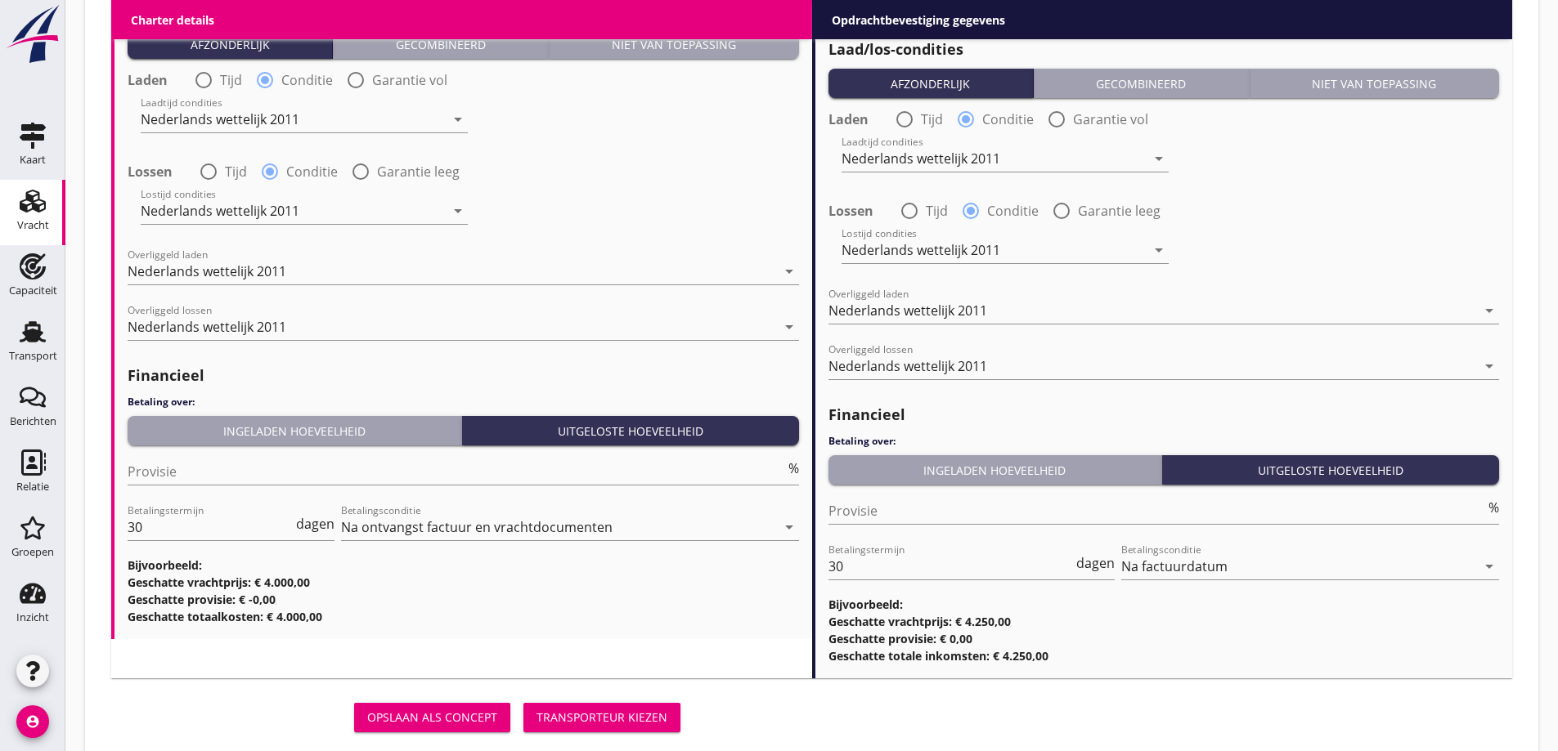
scroll to position [1974, 0]
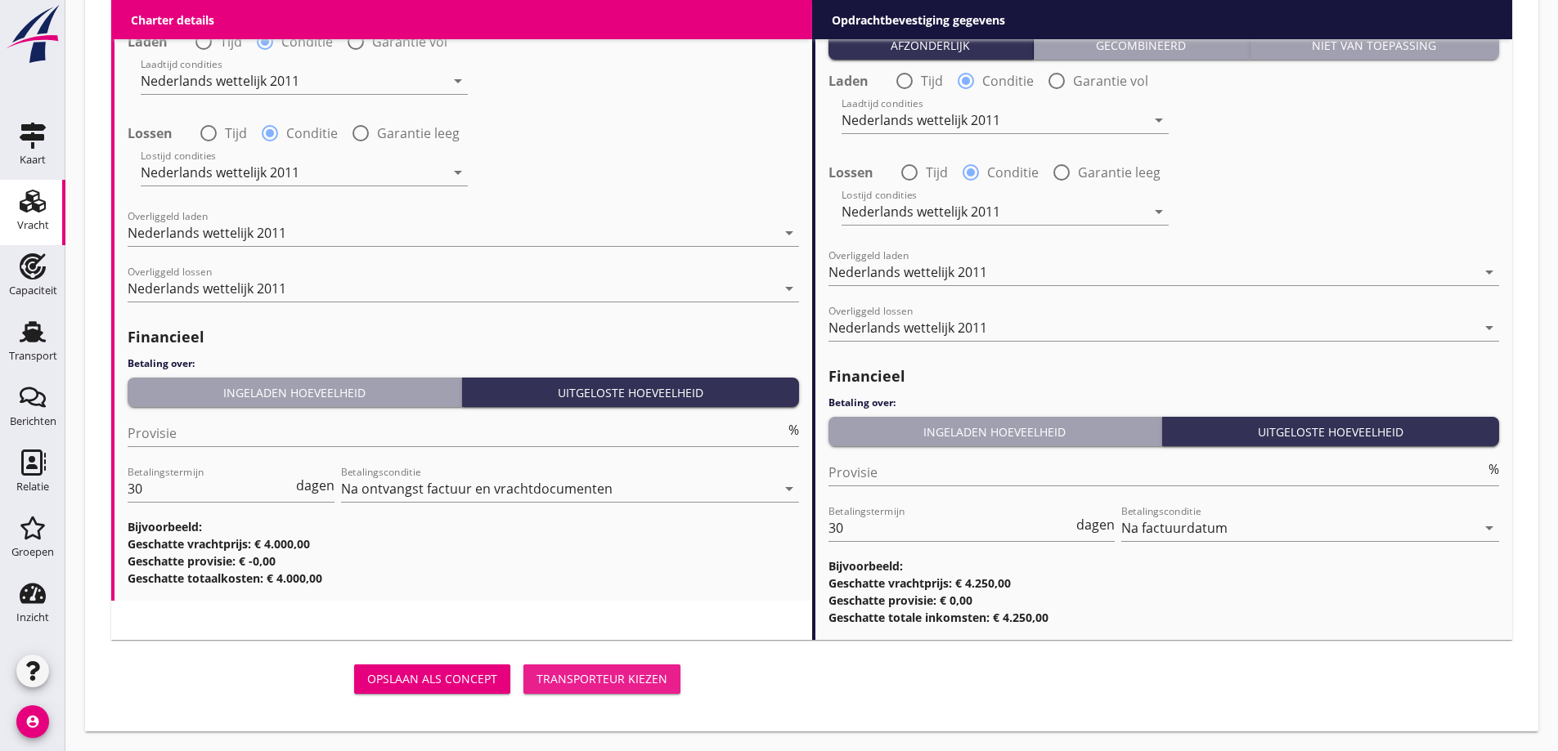
drag, startPoint x: 569, startPoint y: 681, endPoint x: 473, endPoint y: 335, distance: 358.8
click at [570, 682] on div "Transporteur kiezen" at bounding box center [601, 678] width 131 height 17
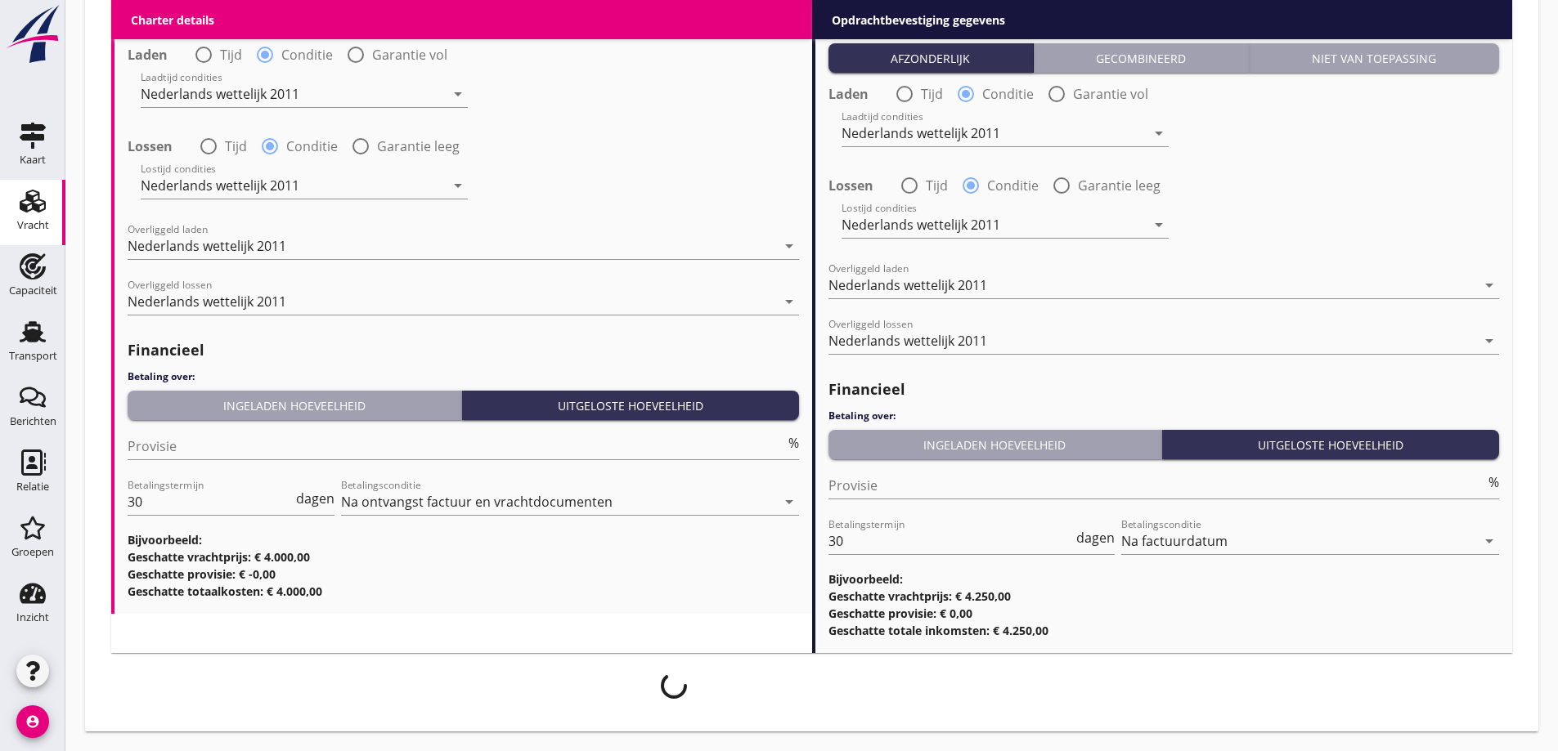
scroll to position [1961, 0]
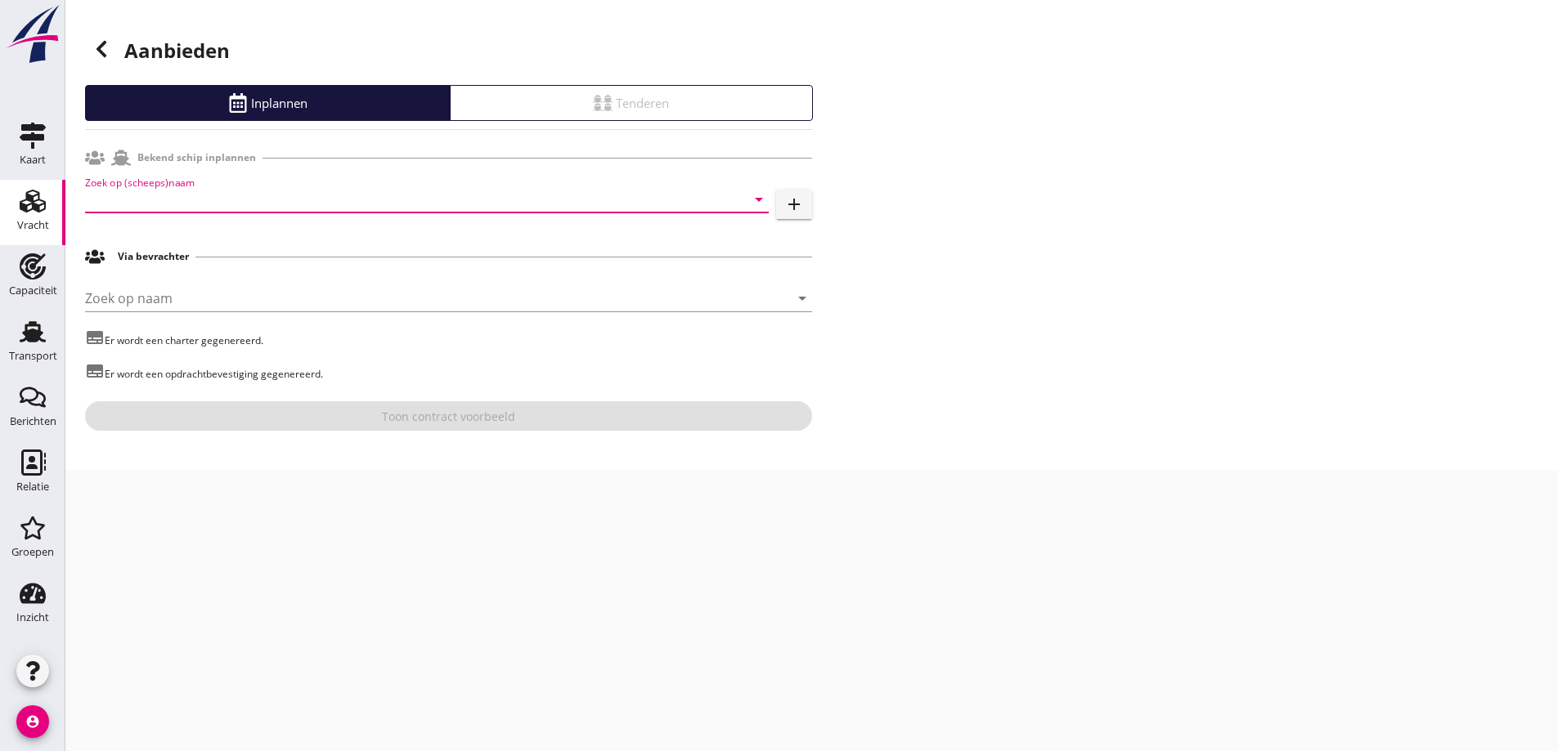
click at [375, 199] on input "Zoek op (scheeps)naam" at bounding box center [404, 199] width 638 height 26
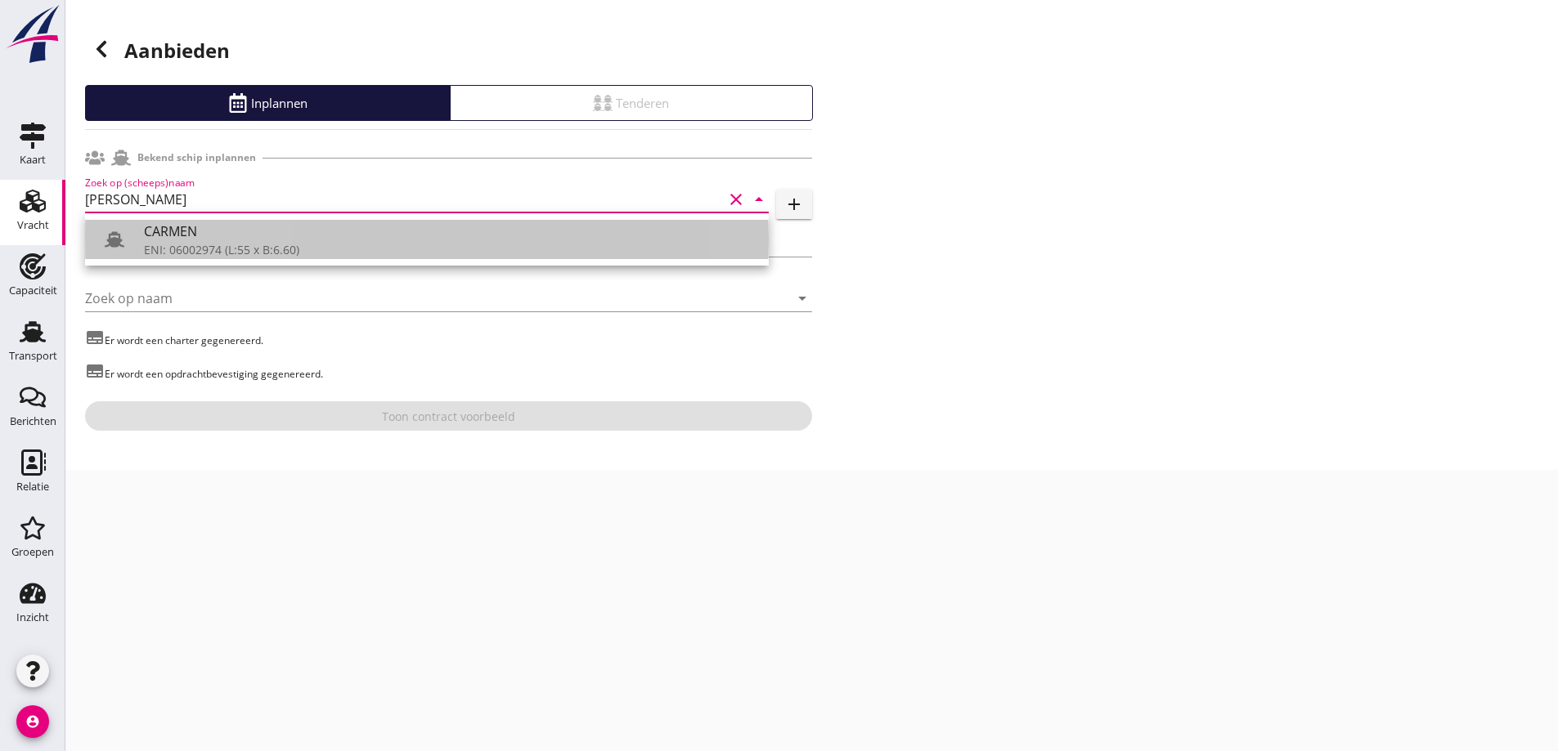
click at [266, 229] on div "CARMEN" at bounding box center [450, 232] width 612 height 20
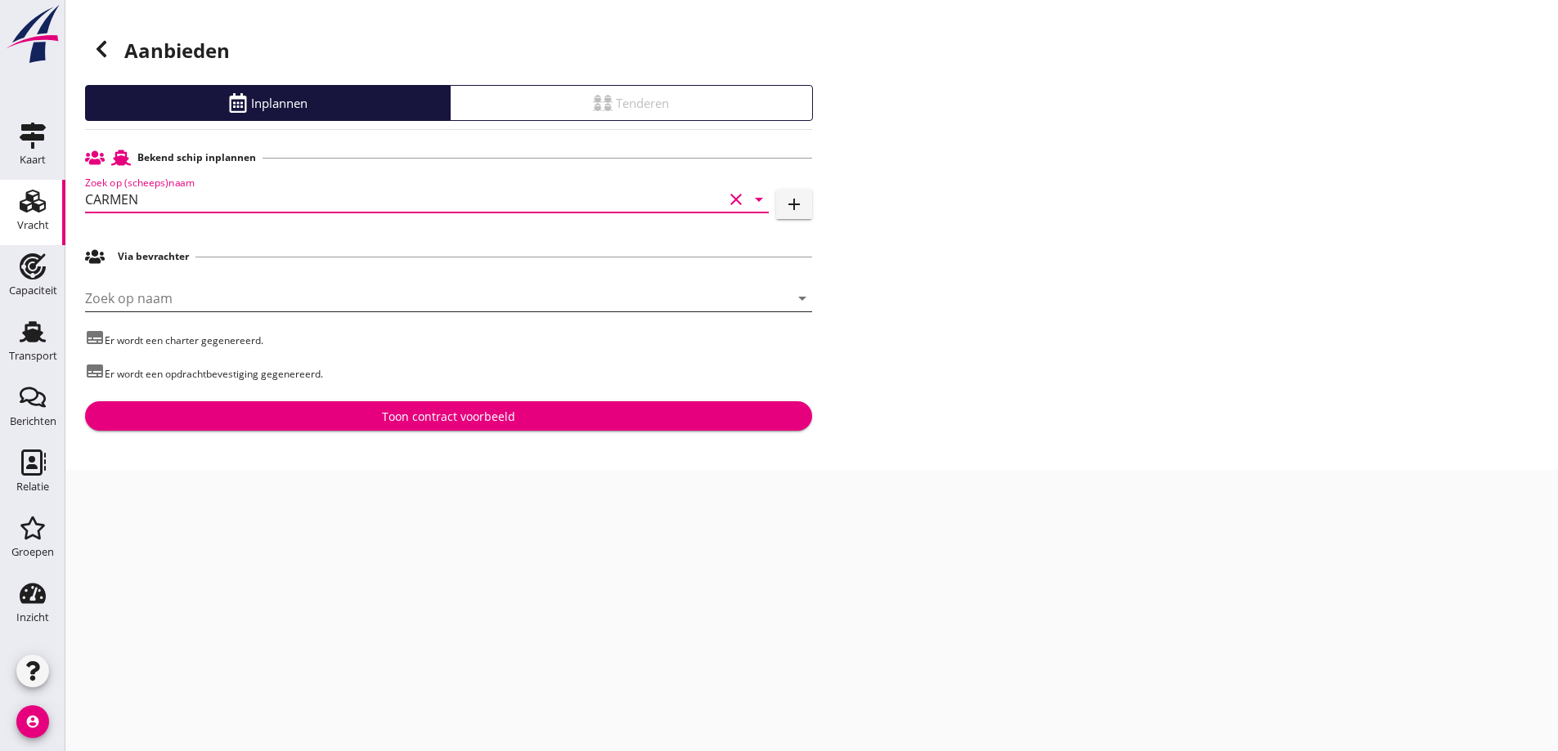
type input "CARMEN"
click at [267, 294] on input "Zoek op naam" at bounding box center [425, 298] width 681 height 26
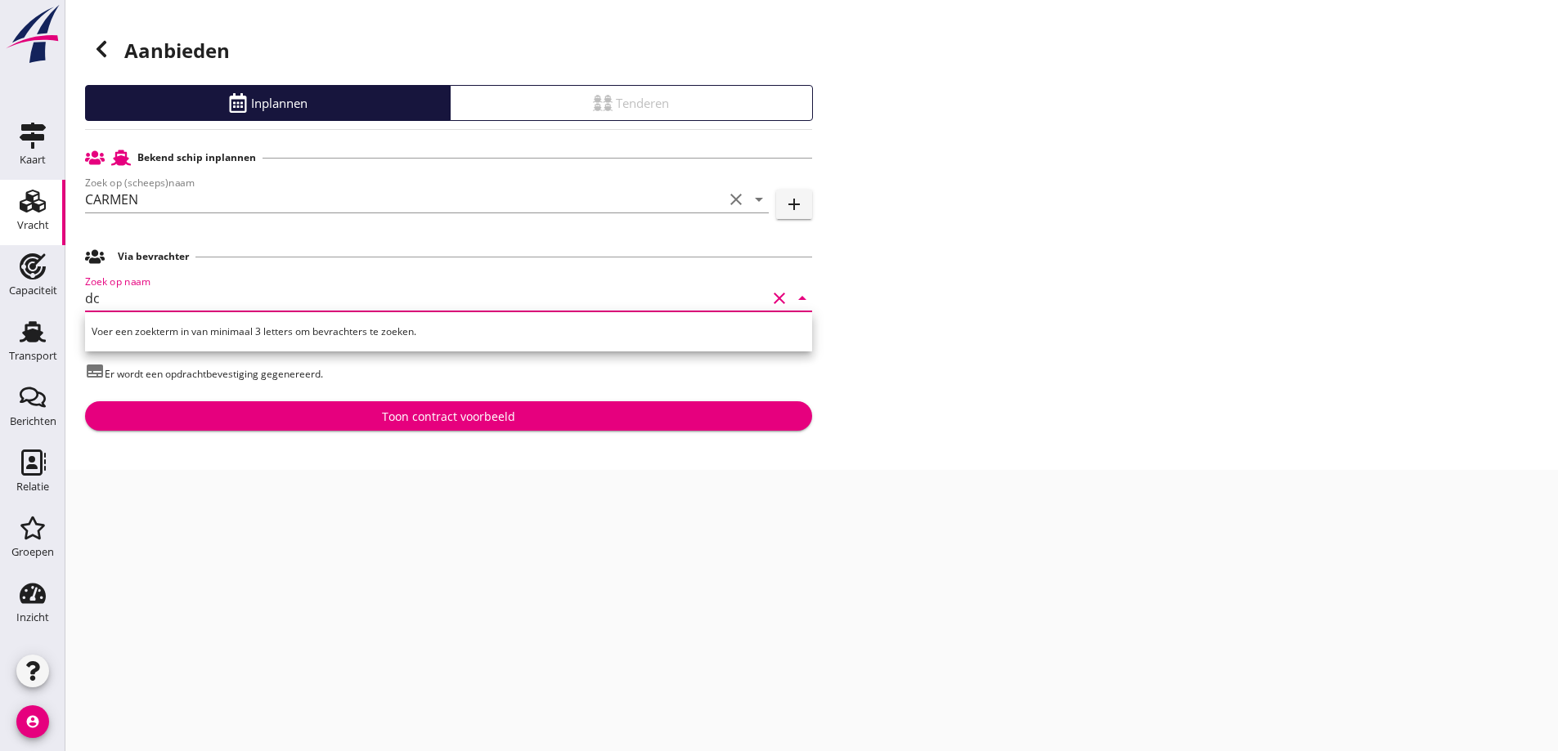
type input "d"
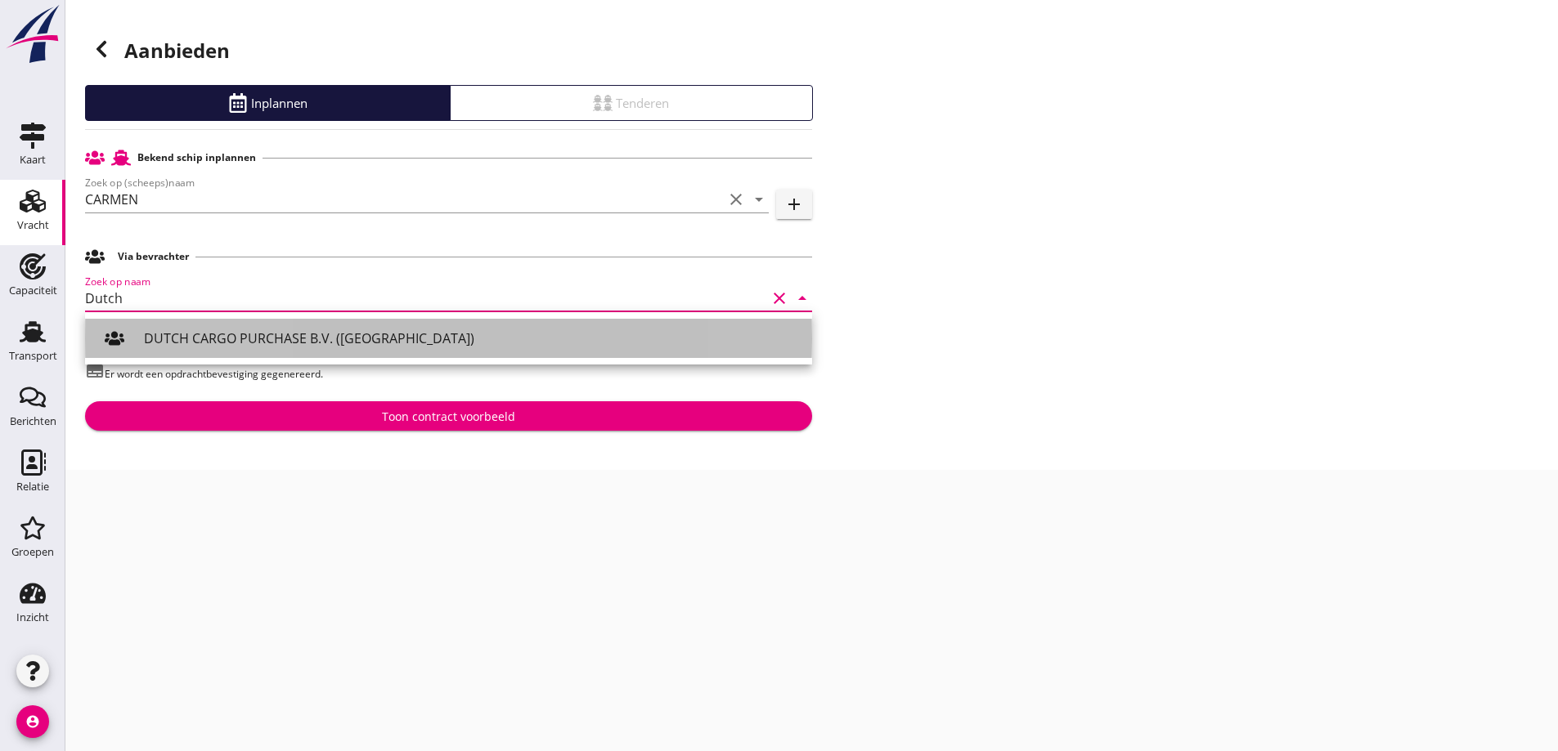
click at [272, 336] on div "DUTCH CARGO PURCHASE B.V. (IJsselmuiden)" at bounding box center [471, 339] width 655 height 20
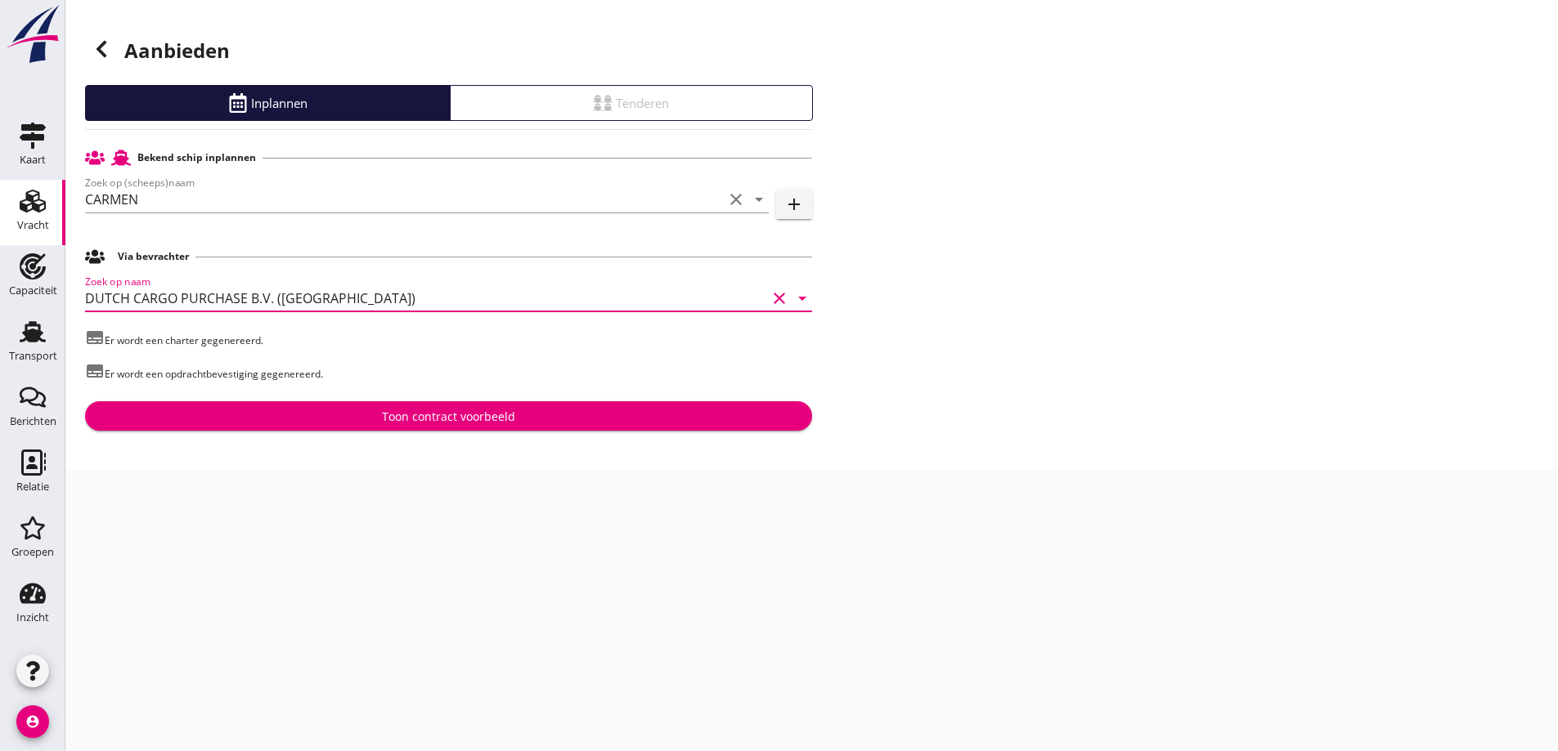
type input "DUTCH CARGO PURCHASE B.V. (IJsselmuiden)"
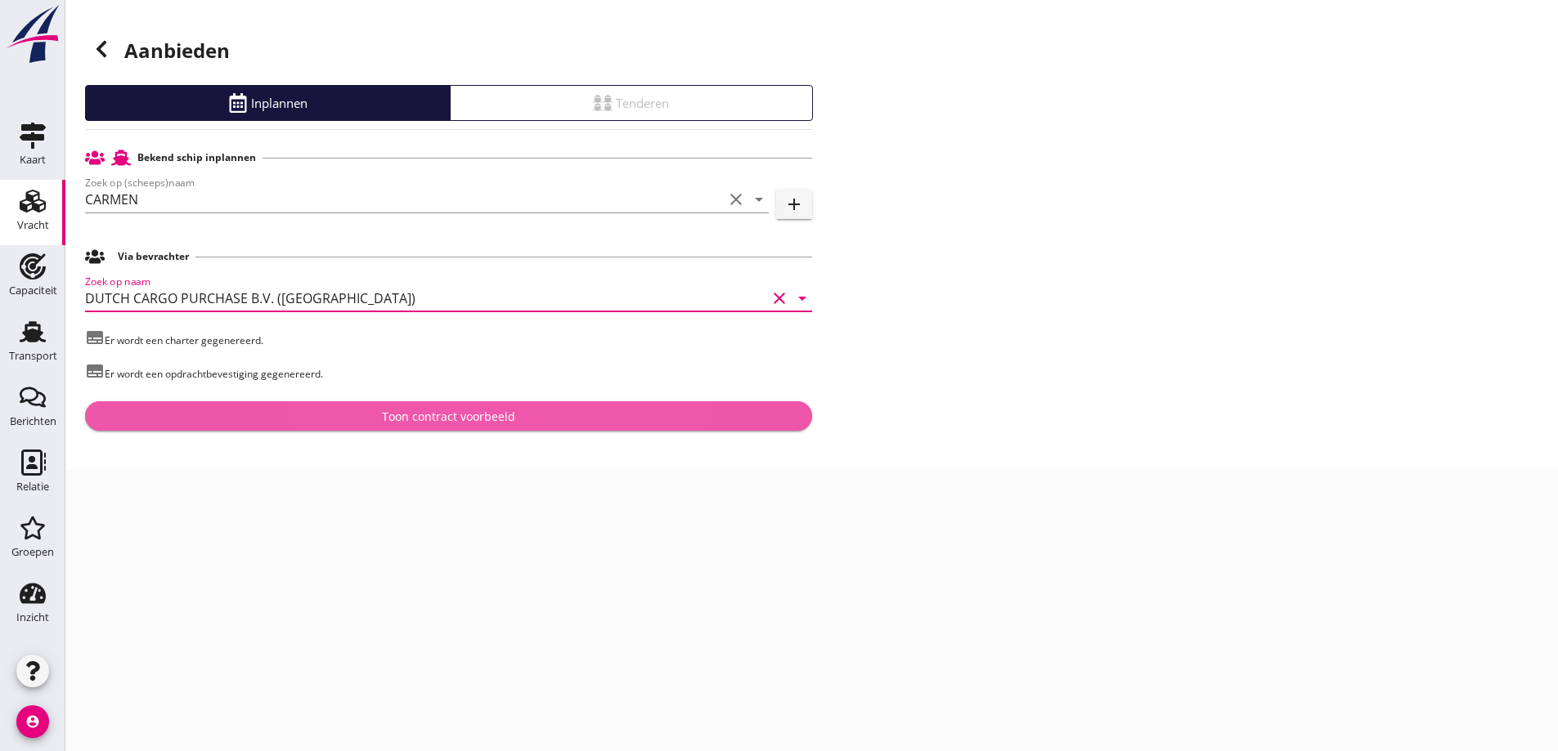
click at [419, 424] on button "Toon contract voorbeeld" at bounding box center [448, 415] width 727 height 29
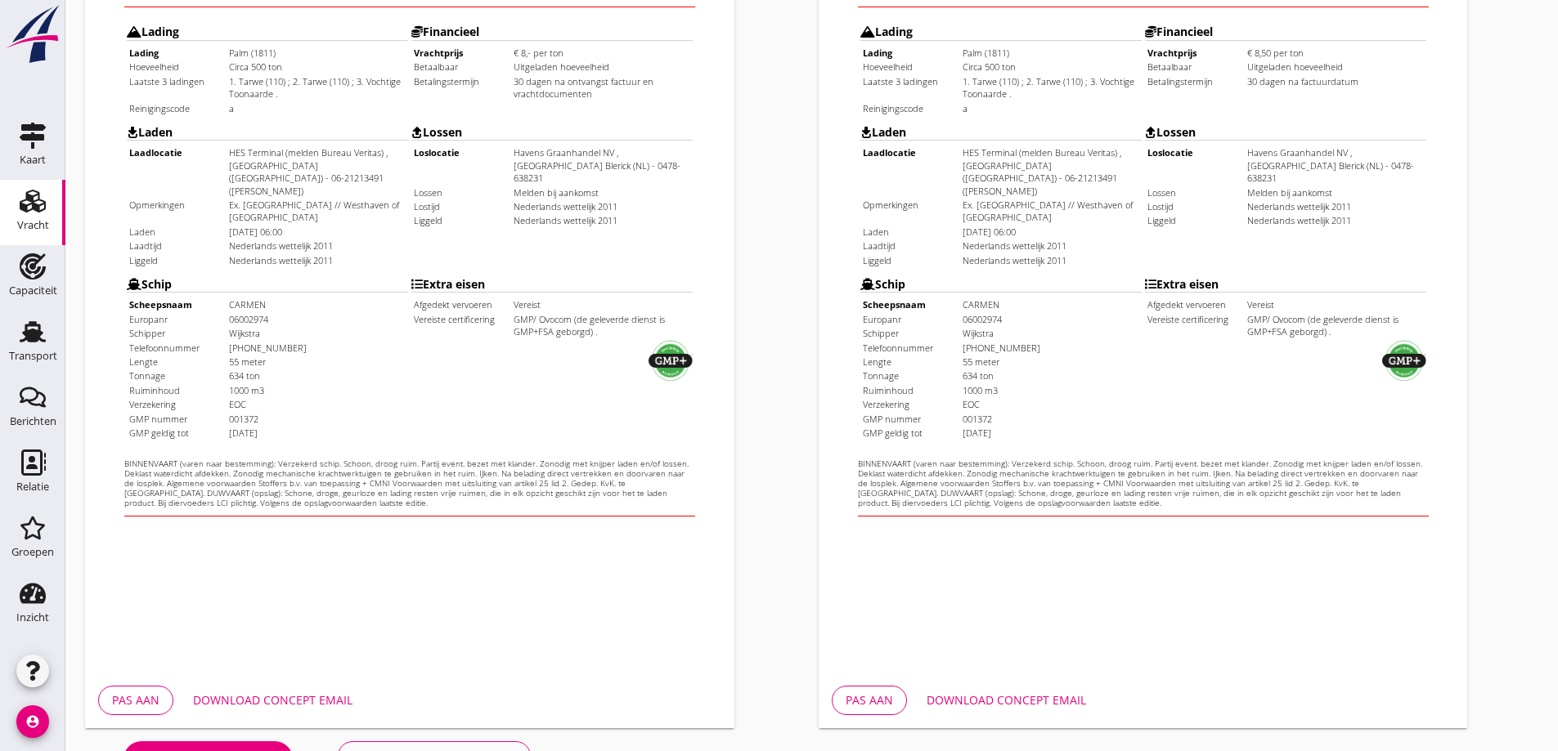
scroll to position [459, 0]
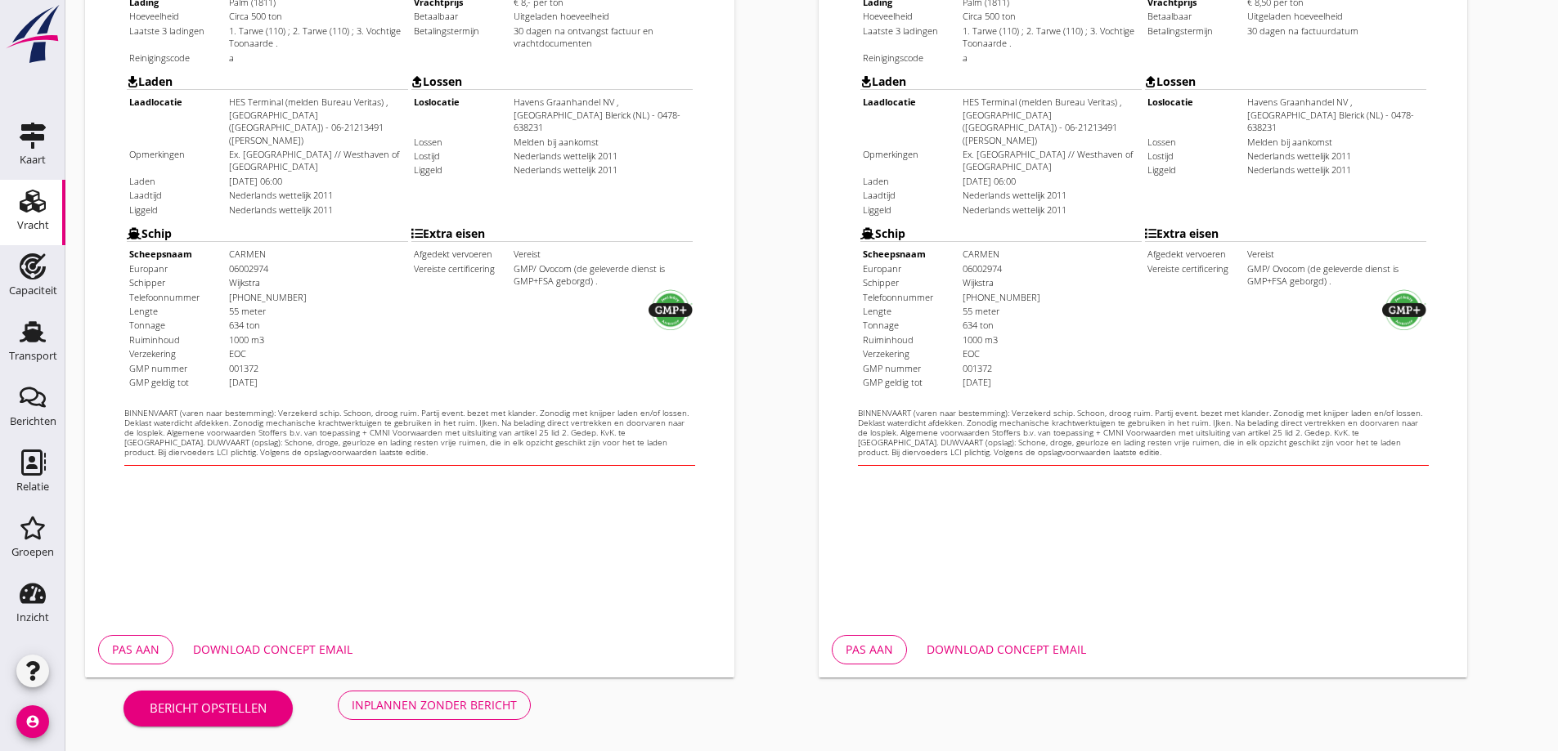
click at [283, 656] on div "Download concept email" at bounding box center [272, 649] width 159 height 17
click at [1009, 648] on div "Download concept email" at bounding box center [1005, 649] width 159 height 17
click at [413, 701] on div "Inplannen zonder bericht" at bounding box center [434, 705] width 165 height 17
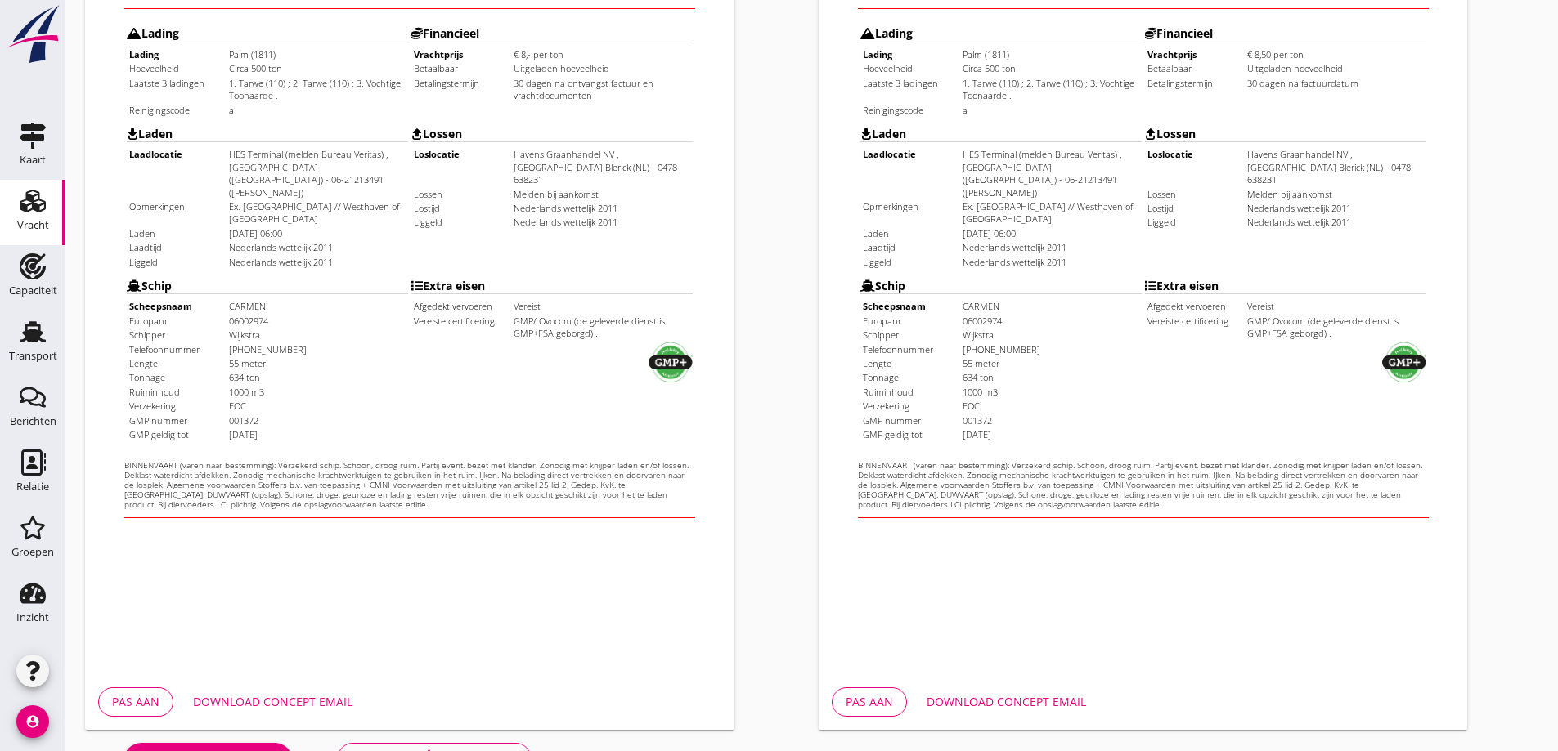
scroll to position [378, 0]
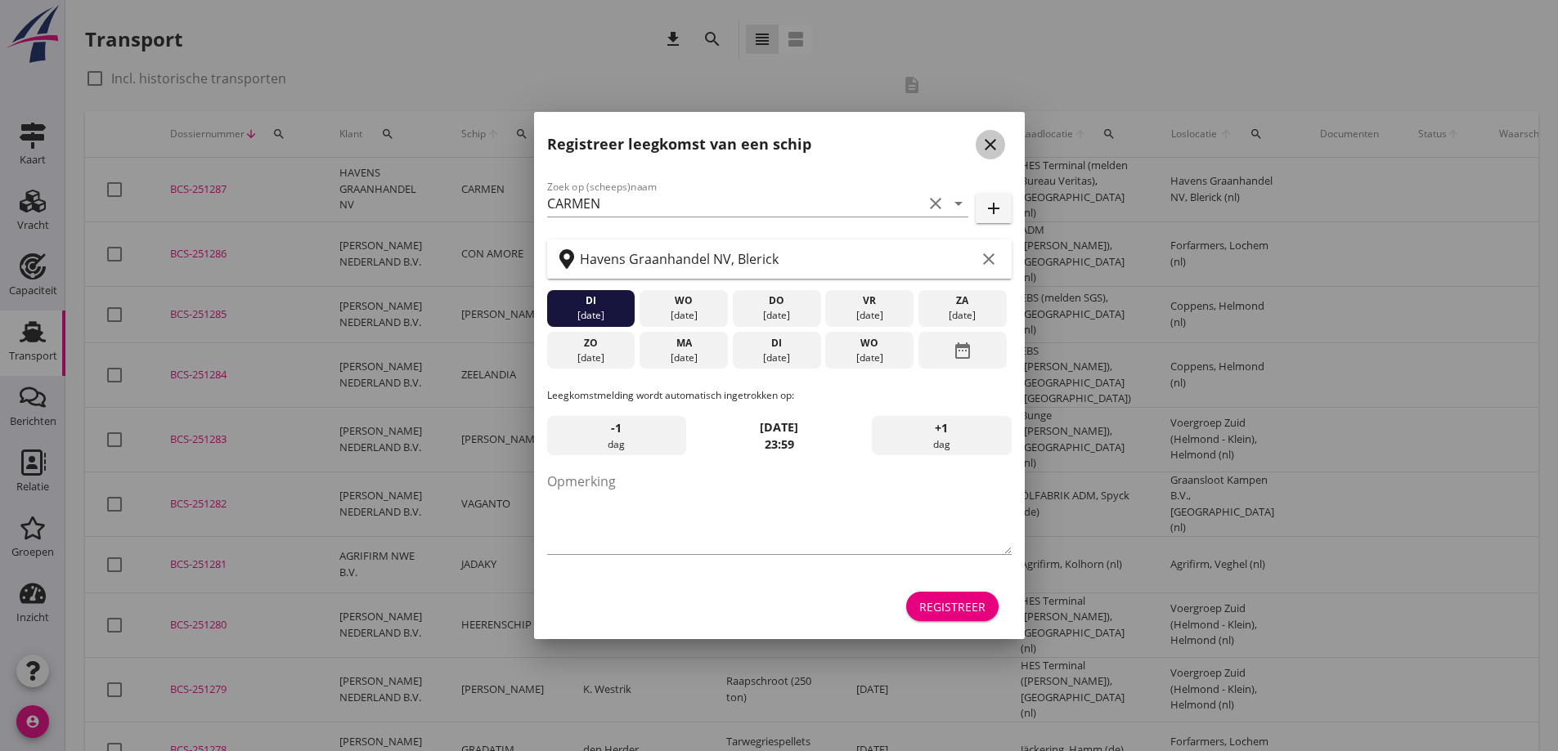
click at [986, 145] on icon "close" at bounding box center [990, 145] width 20 height 20
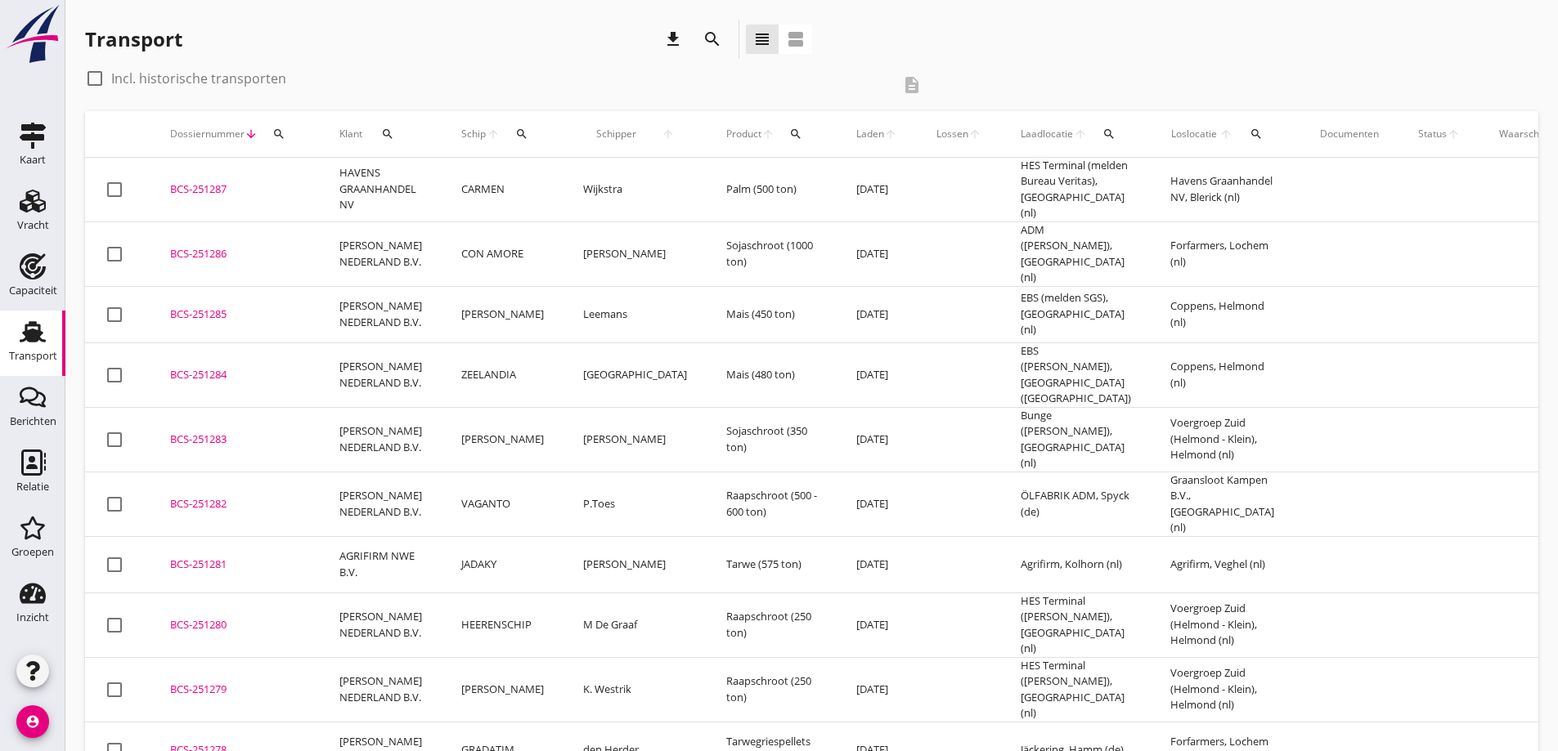
click at [171, 192] on div "BCS-251287" at bounding box center [235, 190] width 130 height 16
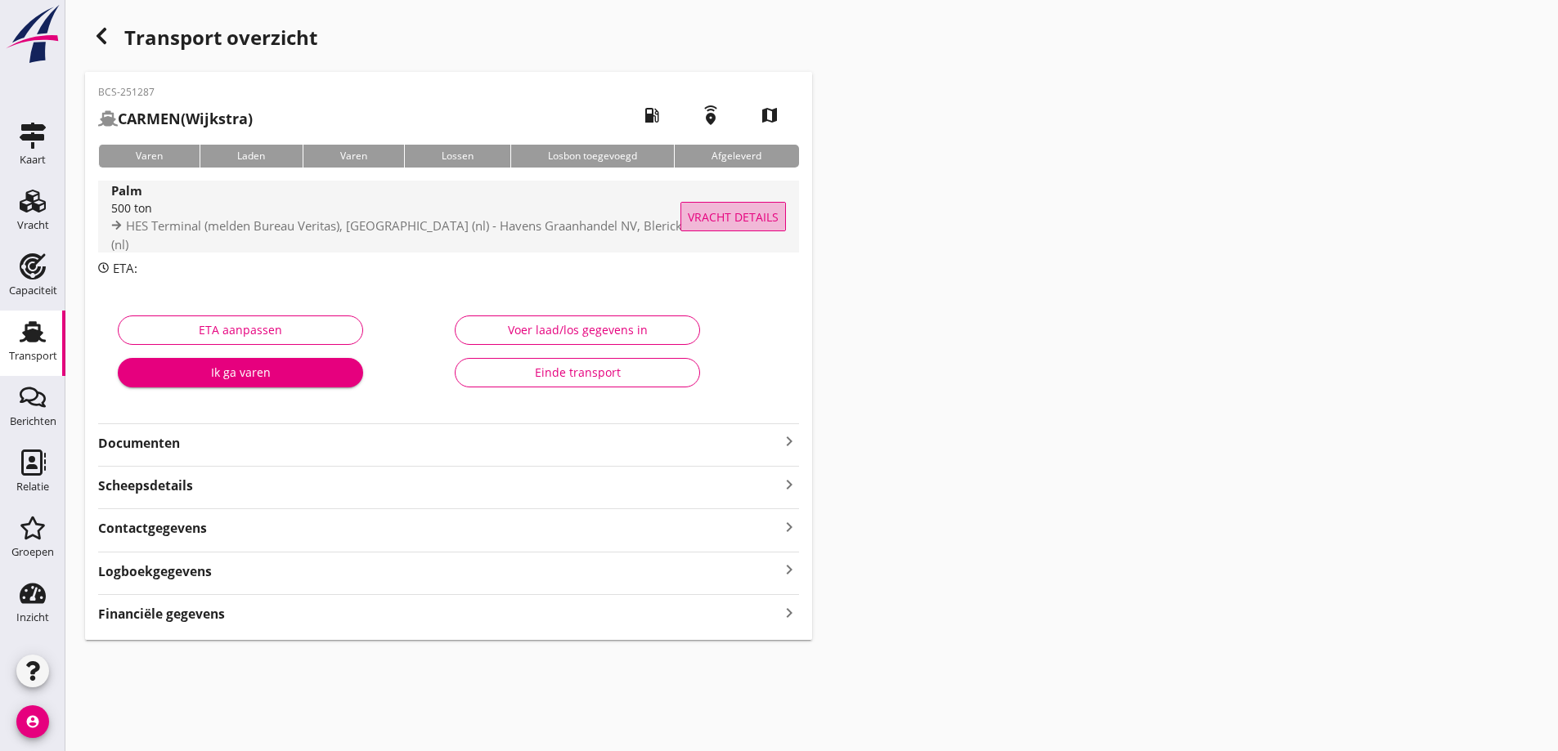
click at [759, 217] on span "Vracht details" at bounding box center [733, 216] width 91 height 17
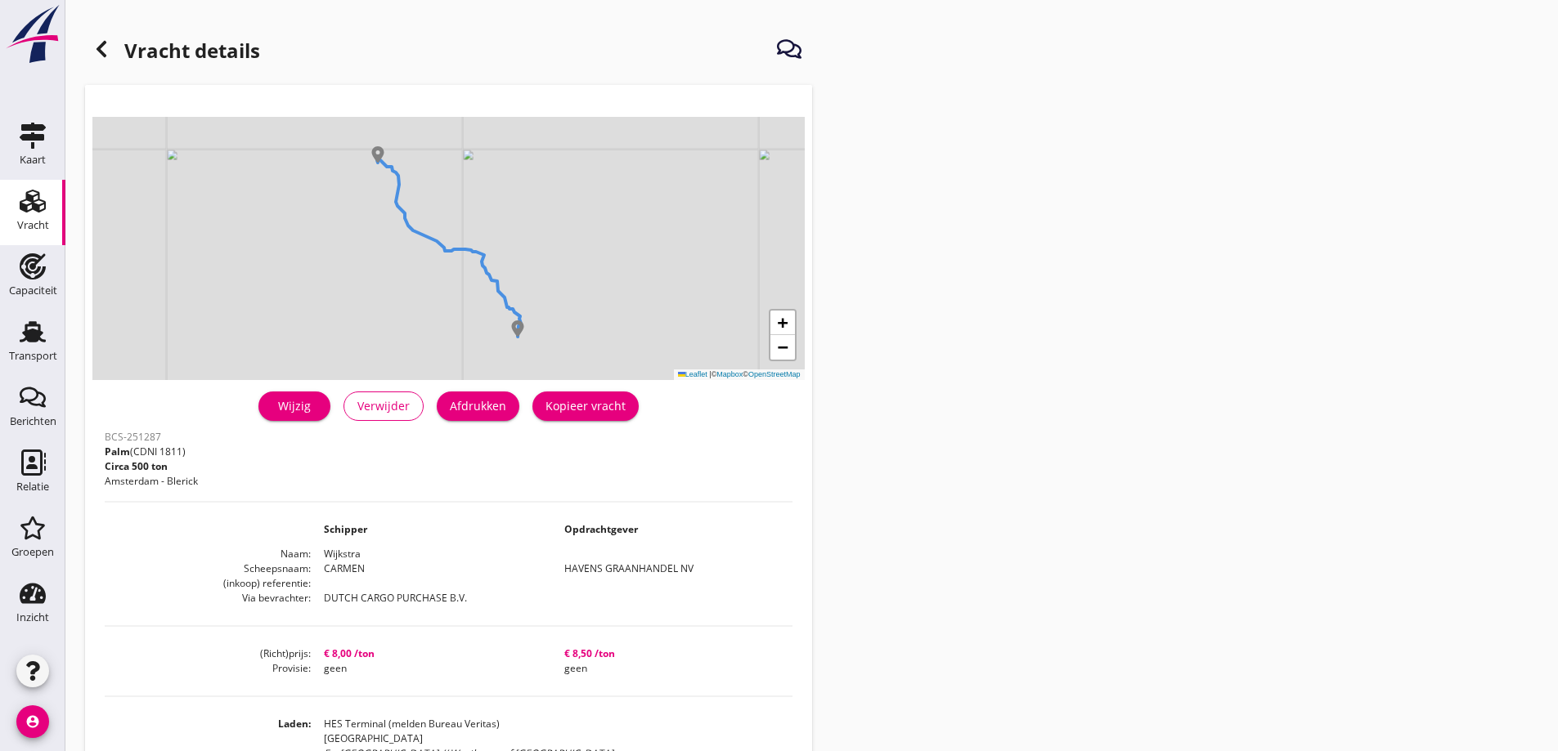
click at [493, 394] on button "Afdrukken" at bounding box center [478, 406] width 83 height 29
click at [116, 45] on div at bounding box center [101, 49] width 33 height 33
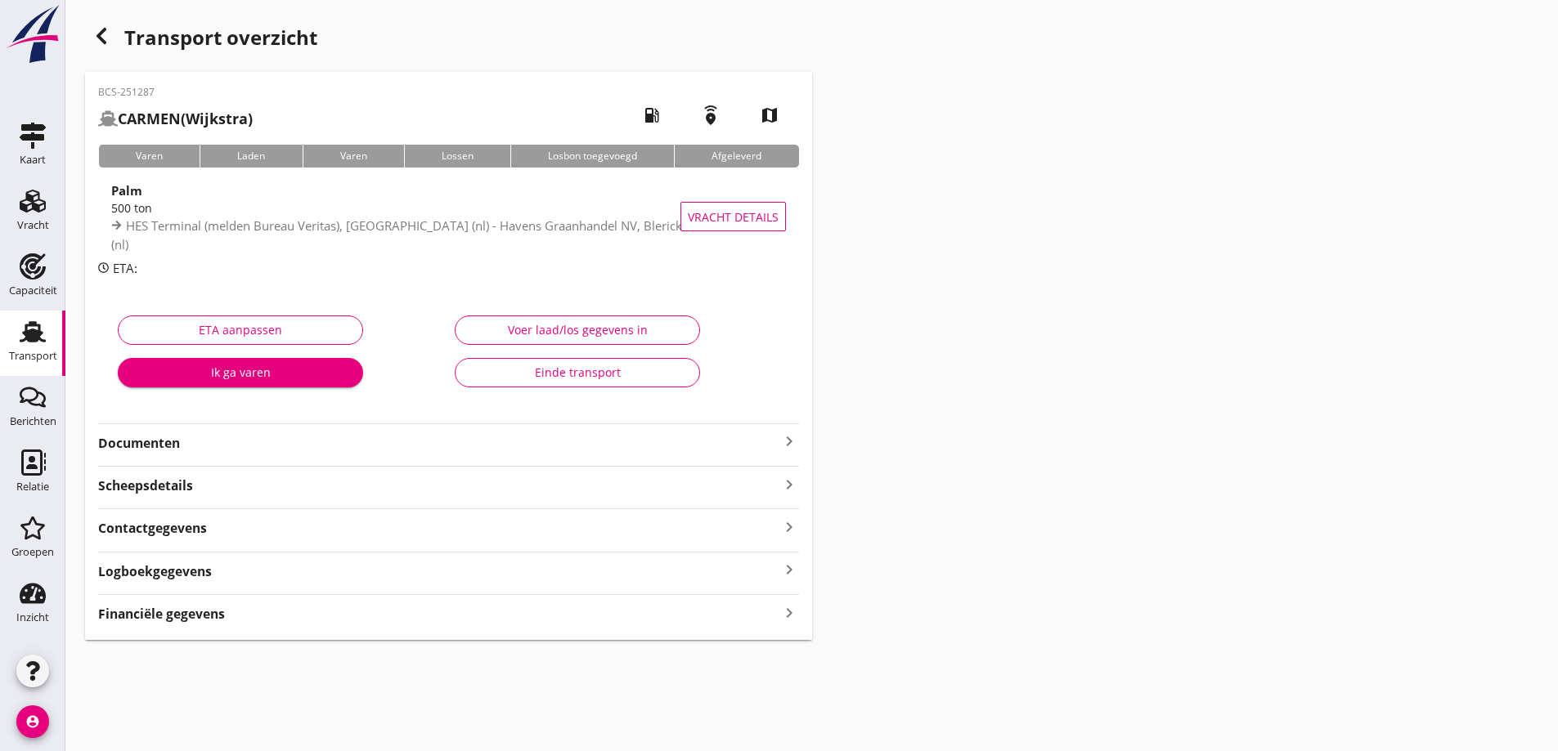
click at [295, 611] on div "Financiële gegevens keyboard_arrow_right" at bounding box center [448, 613] width 701 height 22
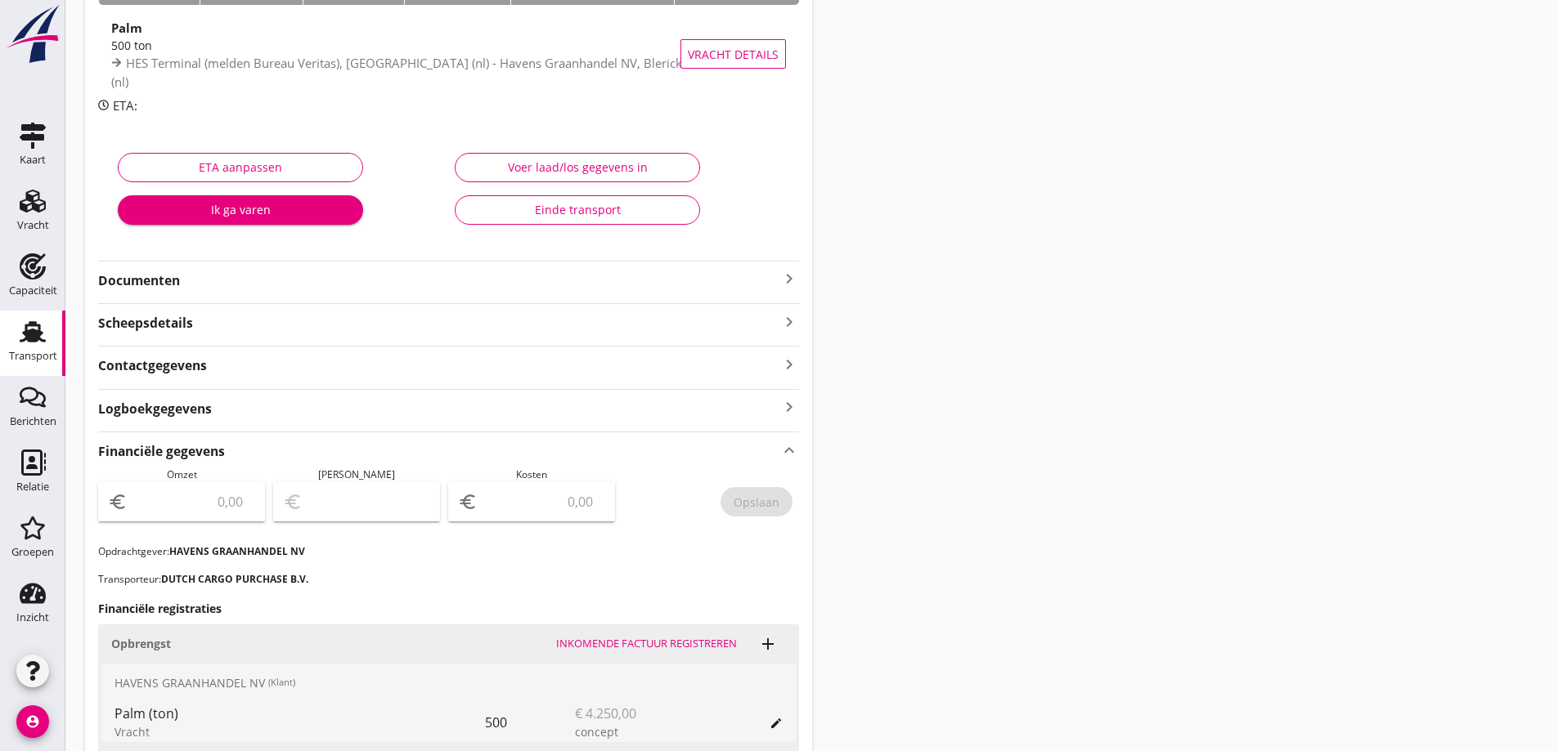
scroll to position [164, 0]
click at [214, 499] on input "number" at bounding box center [193, 501] width 124 height 26
click at [156, 503] on input "number" at bounding box center [193, 501] width 124 height 26
type input "4250"
click at [580, 507] on input "number" at bounding box center [543, 501] width 124 height 26
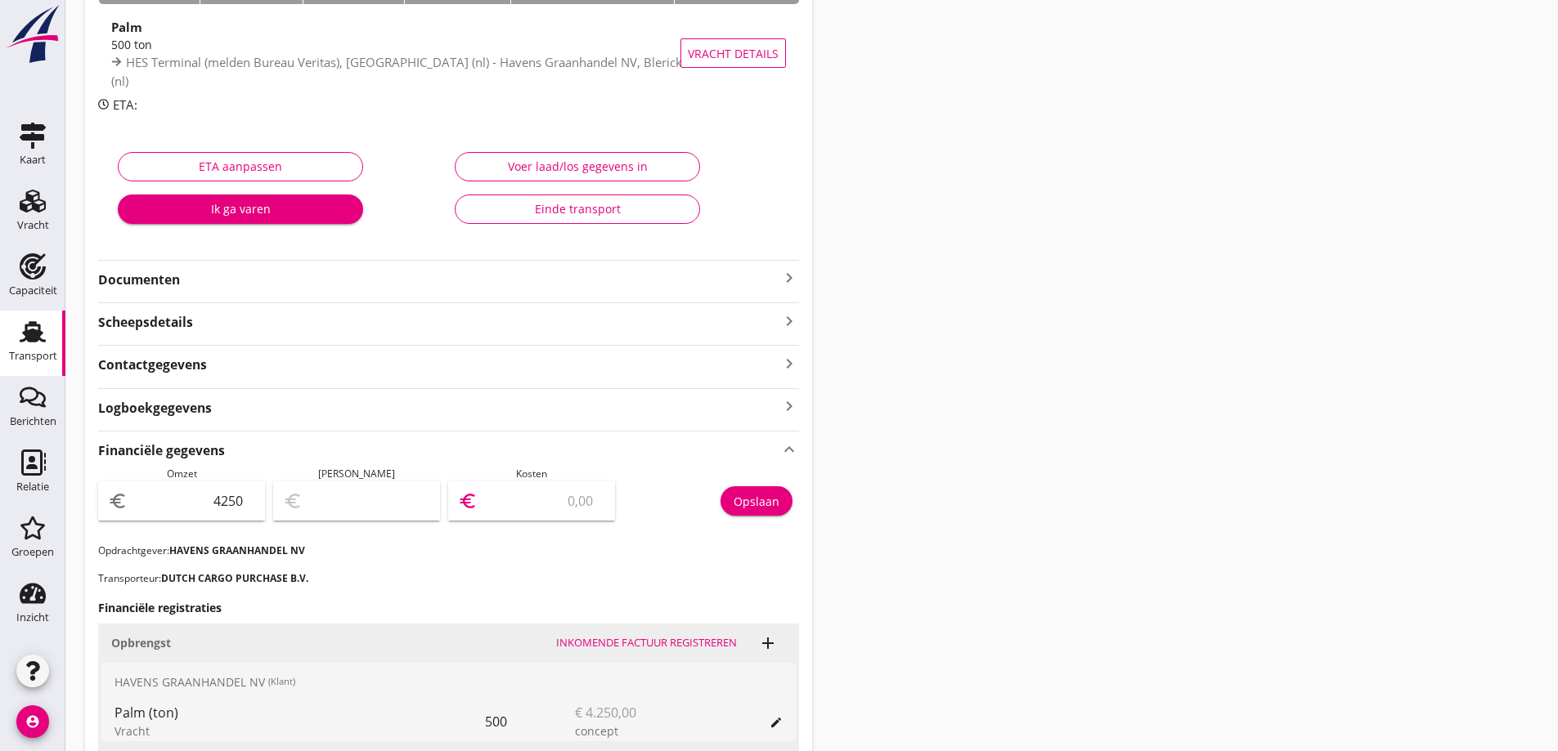
type input "4246.00"
type input "4"
type input "4210.00"
type input "40"
type input "3850.00"
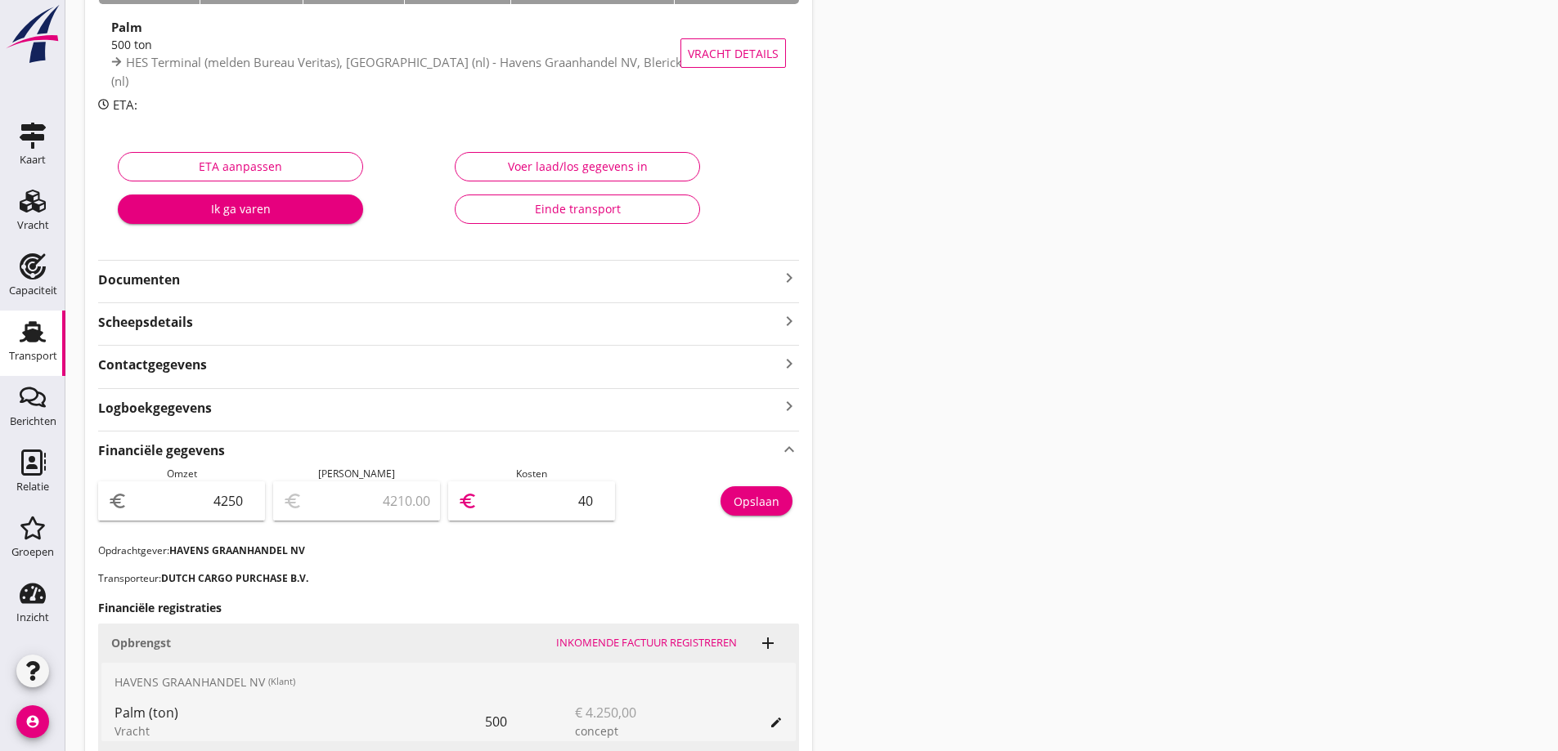
type input "400"
type input "250.00"
type input "4000"
click at [688, 582] on p "Transporteur: DUTCH CARGO PURCHASE B.V." at bounding box center [448, 578] width 701 height 15
click at [782, 492] on button "Opslaan" at bounding box center [756, 500] width 72 height 29
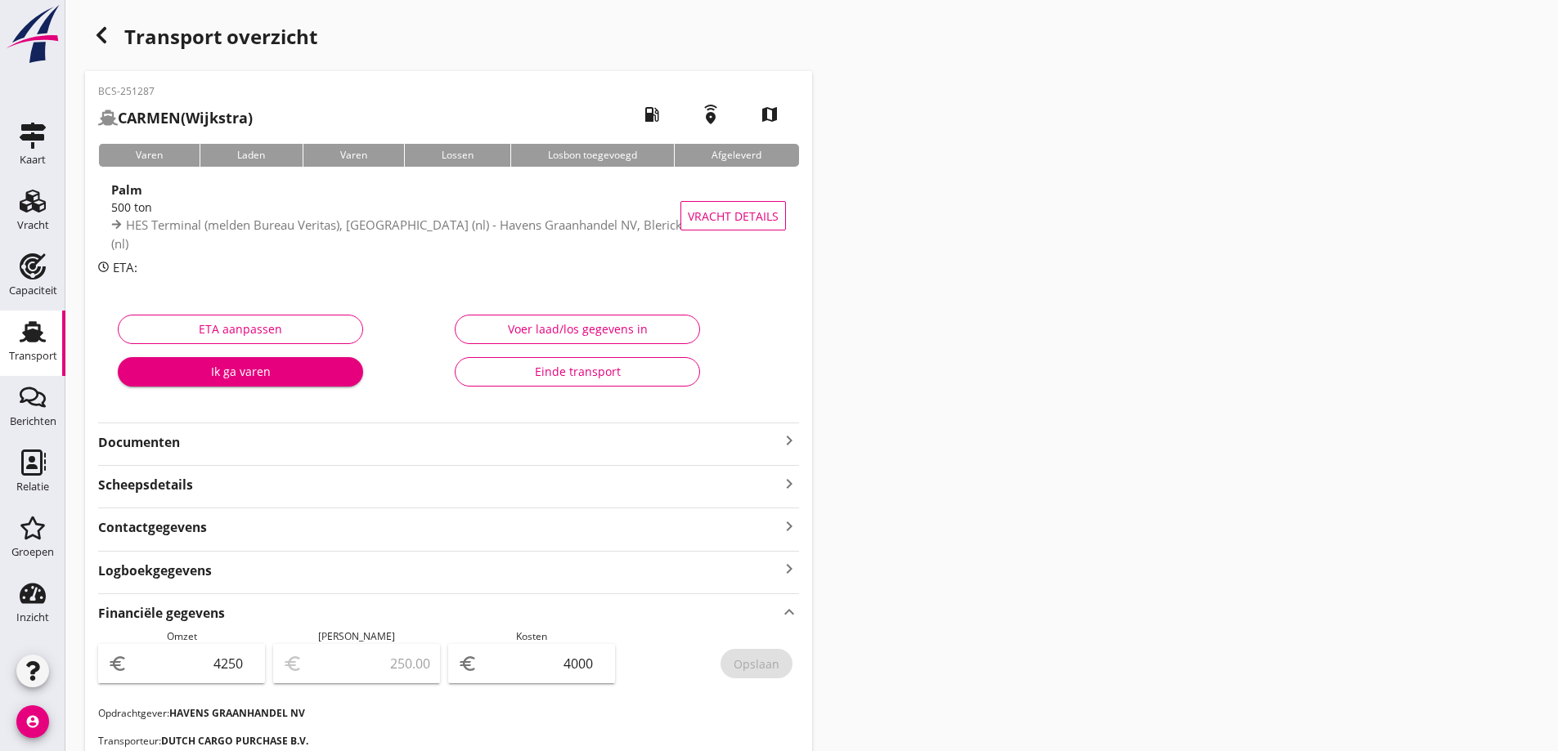
scroll to position [0, 0]
click at [276, 461] on div "BCS-251287 CARMEN (Wijkstra) local_gas_station emergency_share map Varen Laden …" at bounding box center [448, 605] width 727 height 1067
click at [224, 436] on strong "Documenten" at bounding box center [438, 443] width 681 height 19
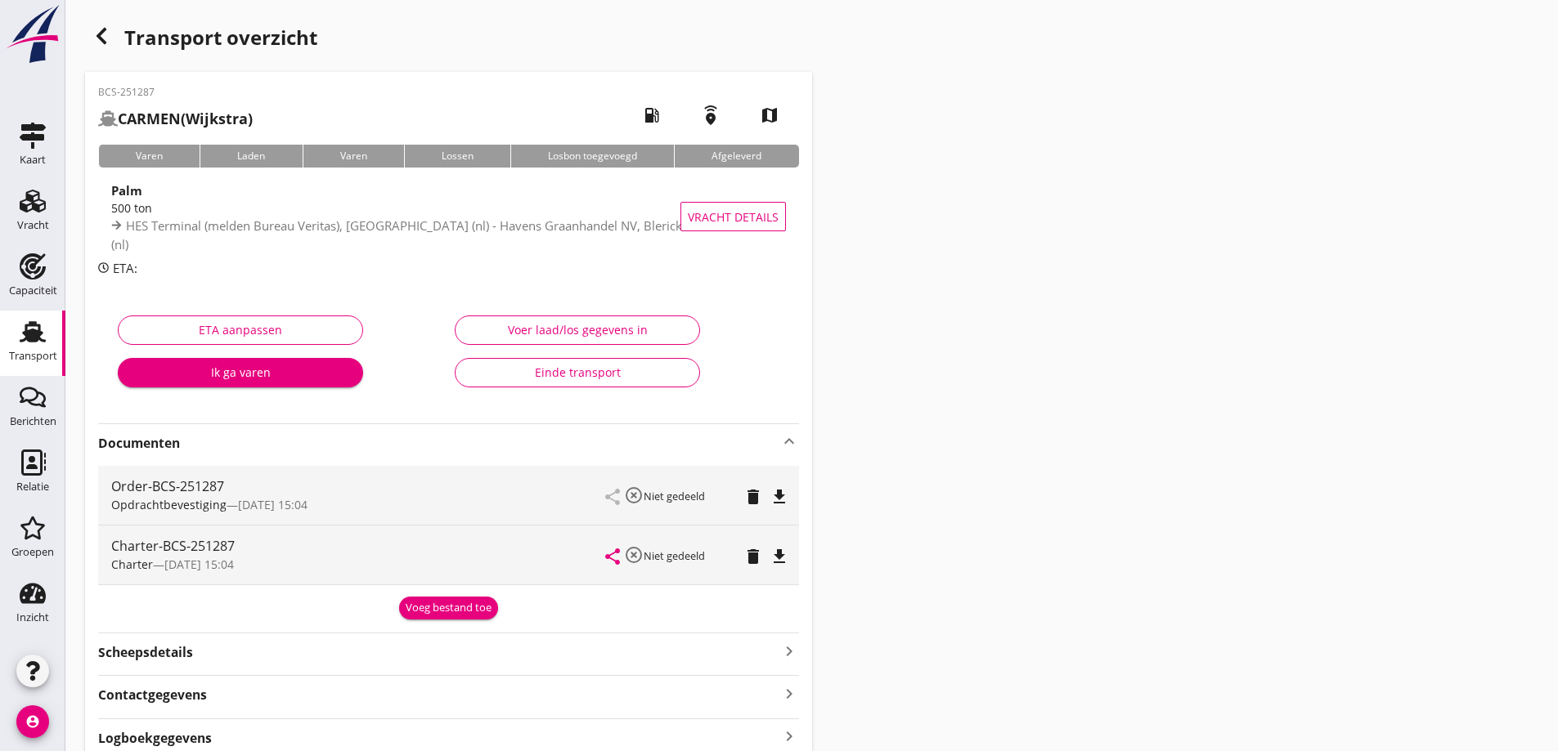
click at [483, 609] on div "Voeg bestand toe" at bounding box center [449, 608] width 86 height 16
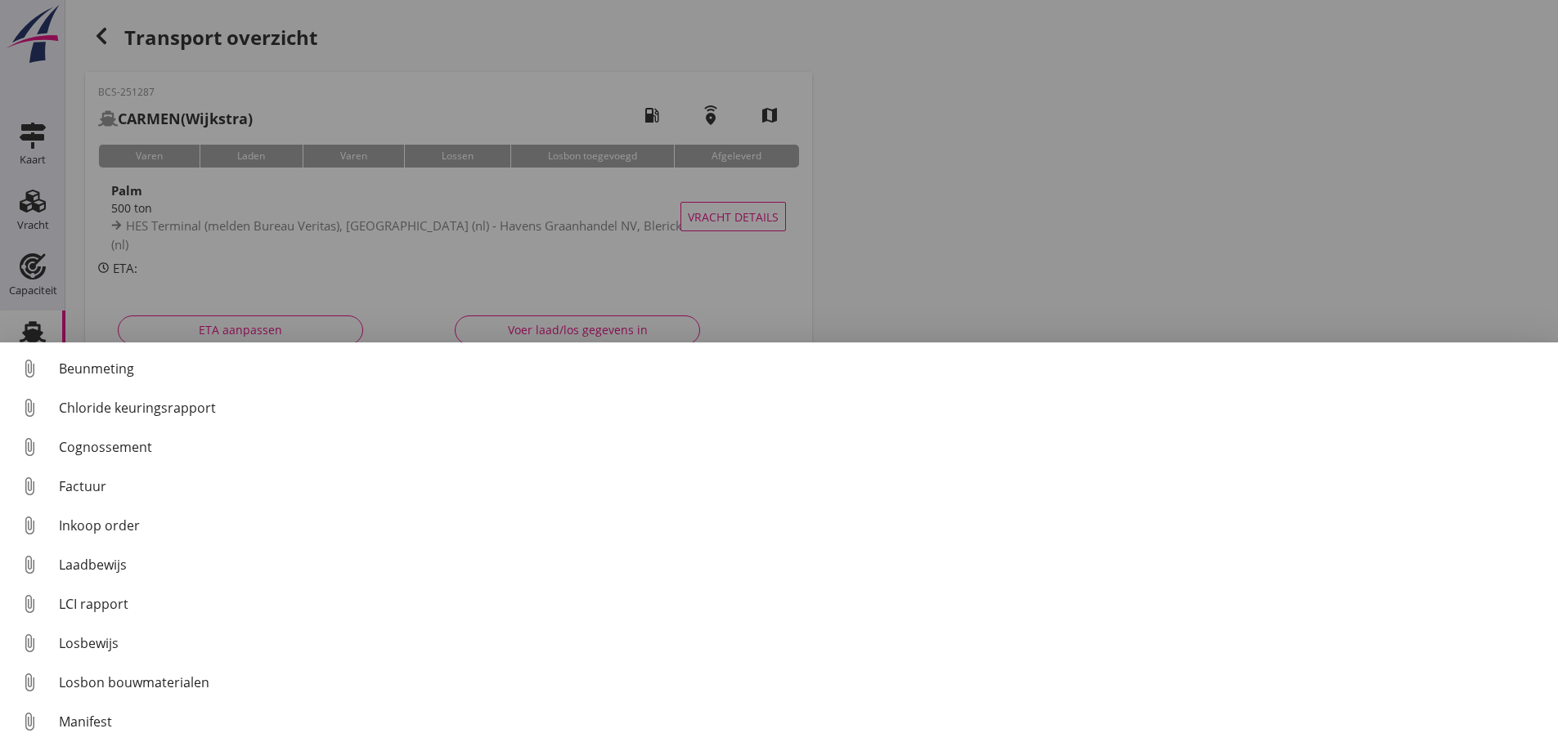
click at [90, 449] on div "Cognossement" at bounding box center [802, 447] width 1486 height 20
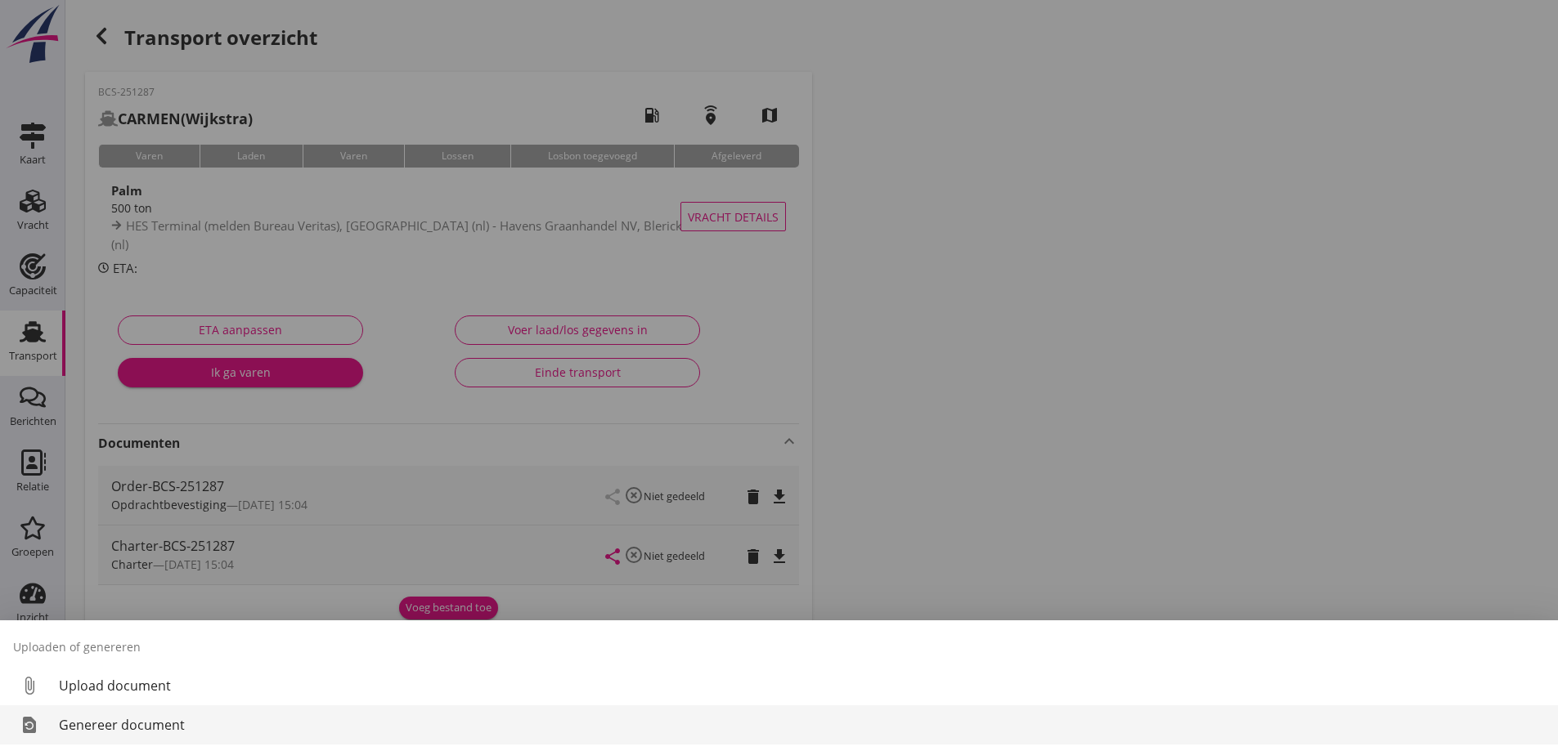
click at [72, 724] on div "Genereer document" at bounding box center [802, 725] width 1486 height 20
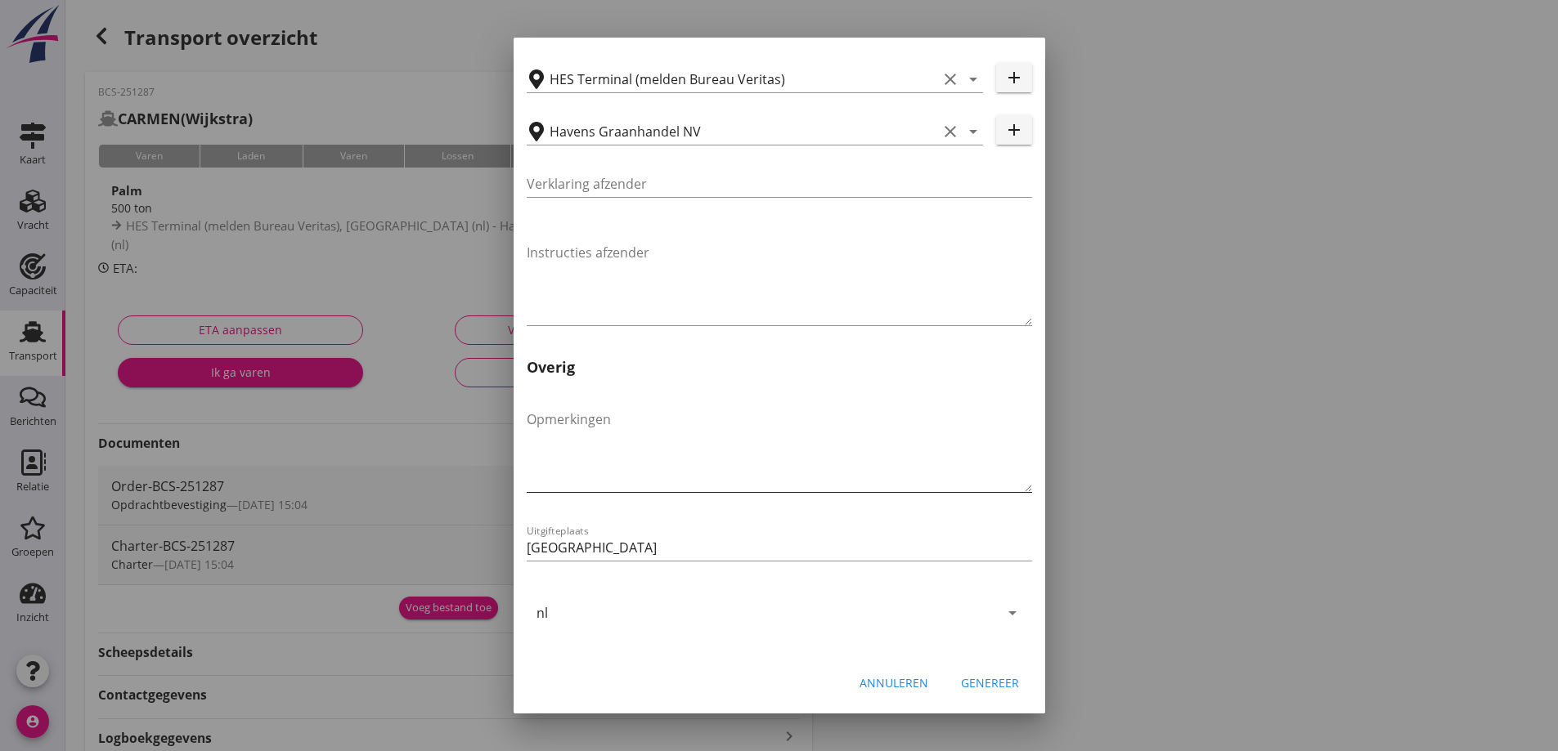
scroll to position [489, 0]
click at [992, 675] on div "Genereer" at bounding box center [990, 682] width 58 height 17
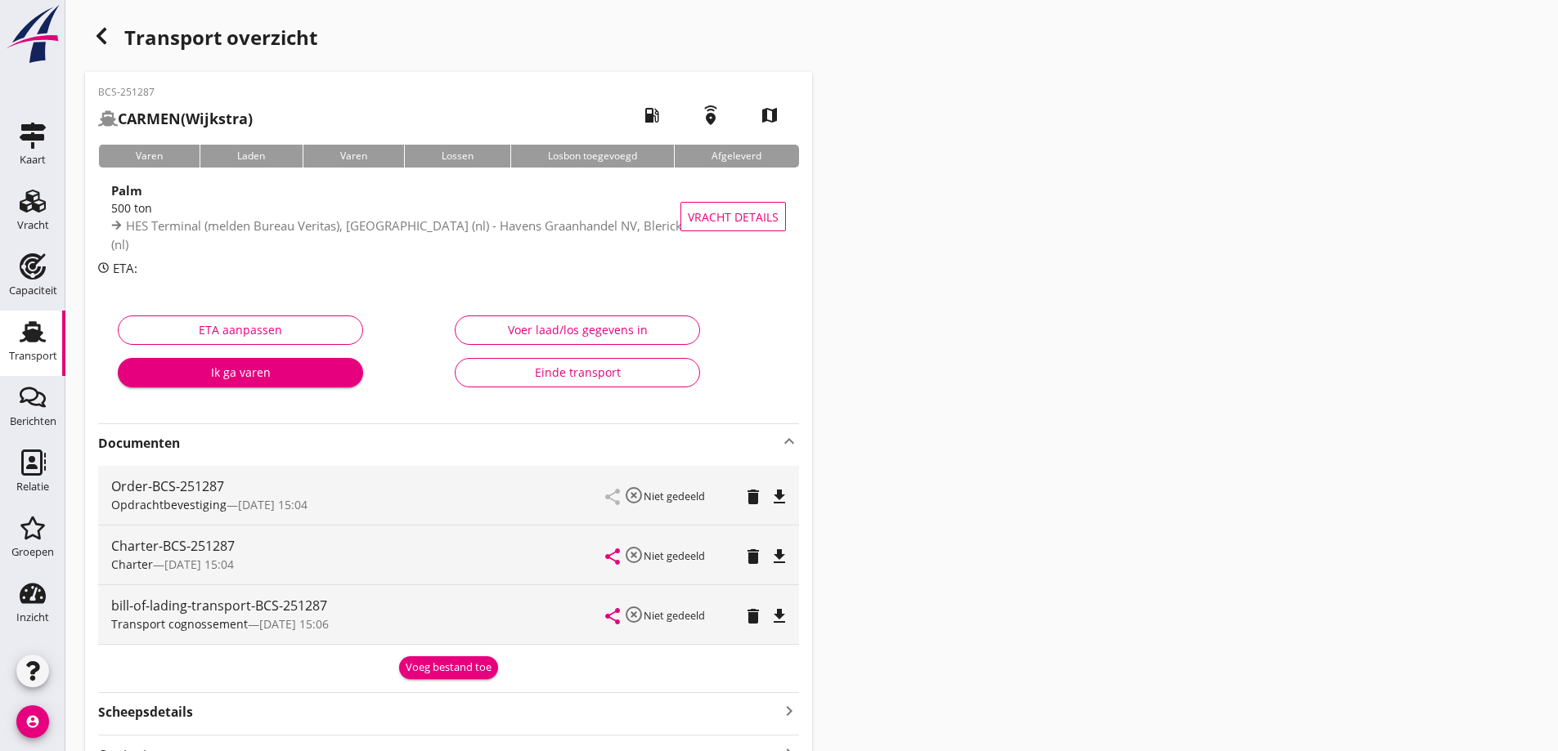
click at [783, 622] on icon "file_download" at bounding box center [779, 617] width 20 height 20
click at [1190, 104] on div "Transport overzicht BCS-251287 CARMEN (Wijkstra) local_gas_station emergency_sh…" at bounding box center [811, 692] width 1492 height 1385
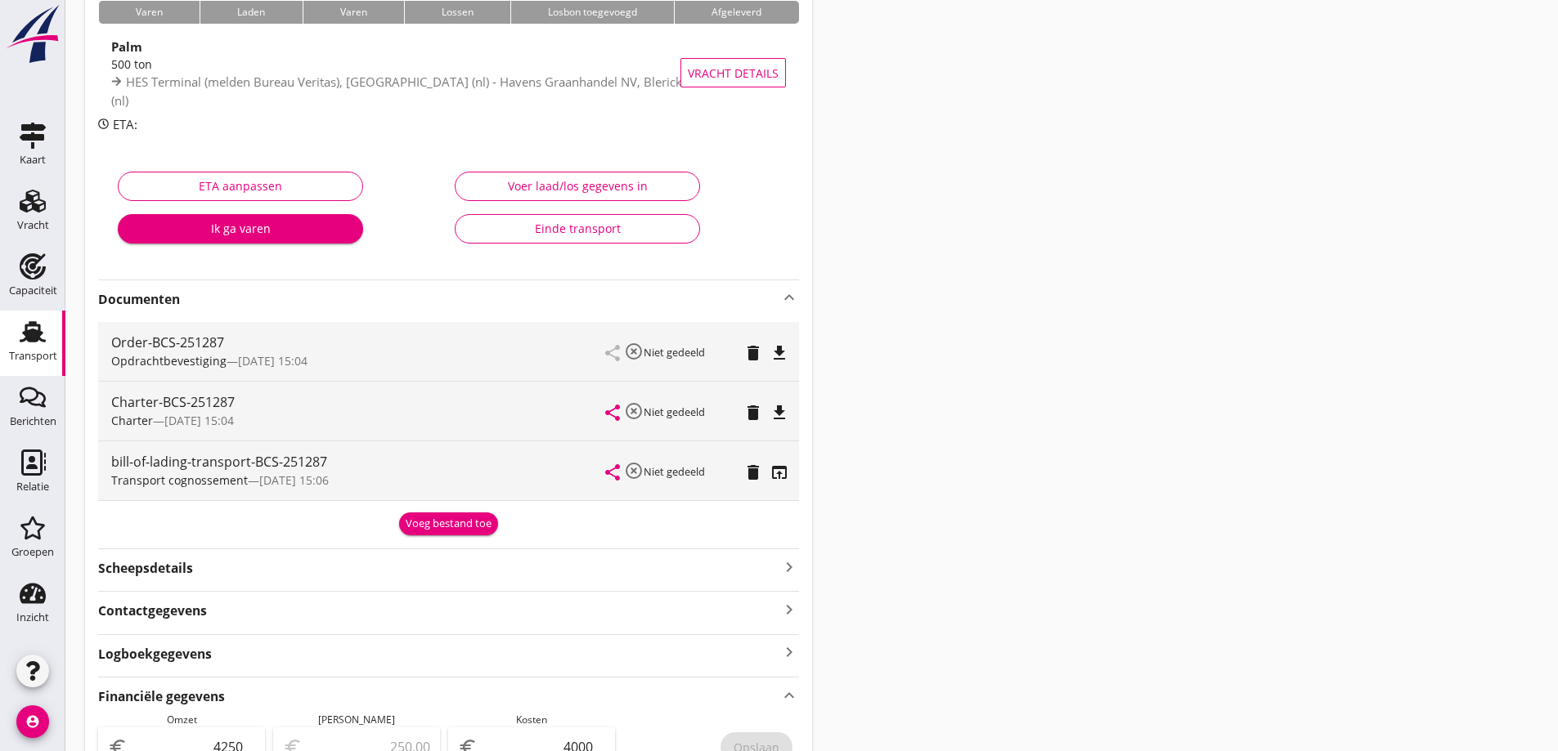
scroll to position [0, 0]
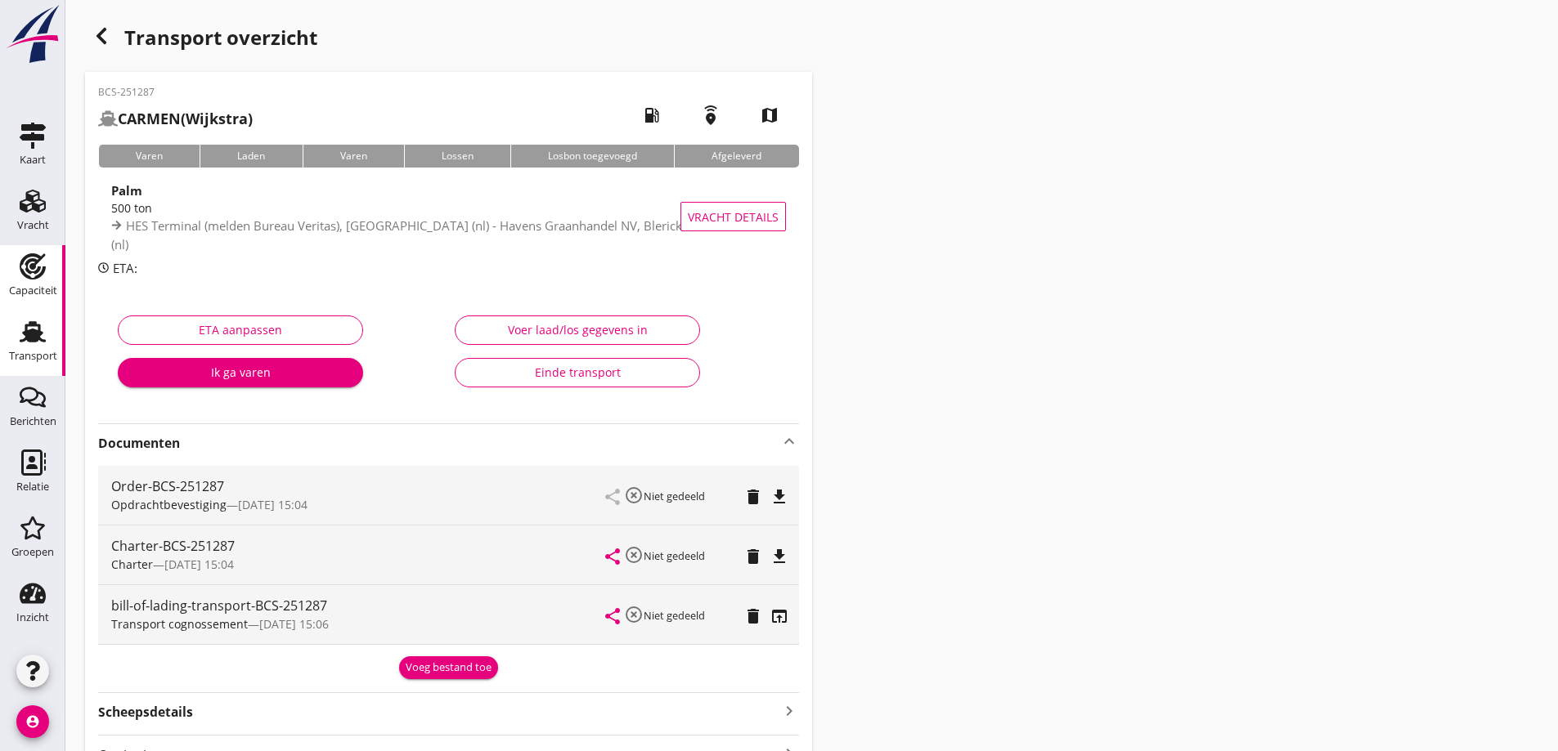
click at [48, 251] on link "Capaciteit Capaciteit" at bounding box center [32, 277] width 65 height 65
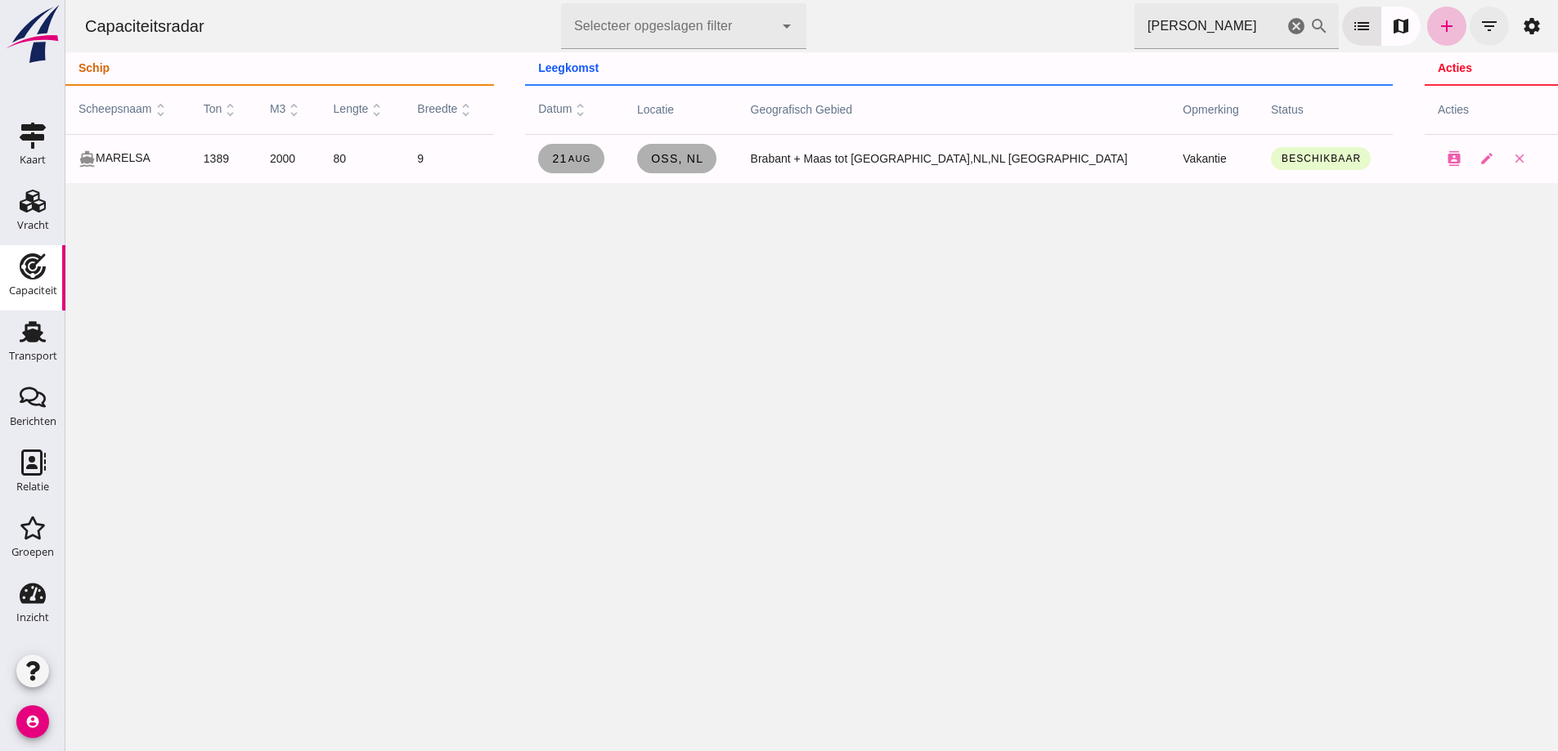
click button "filter_list"
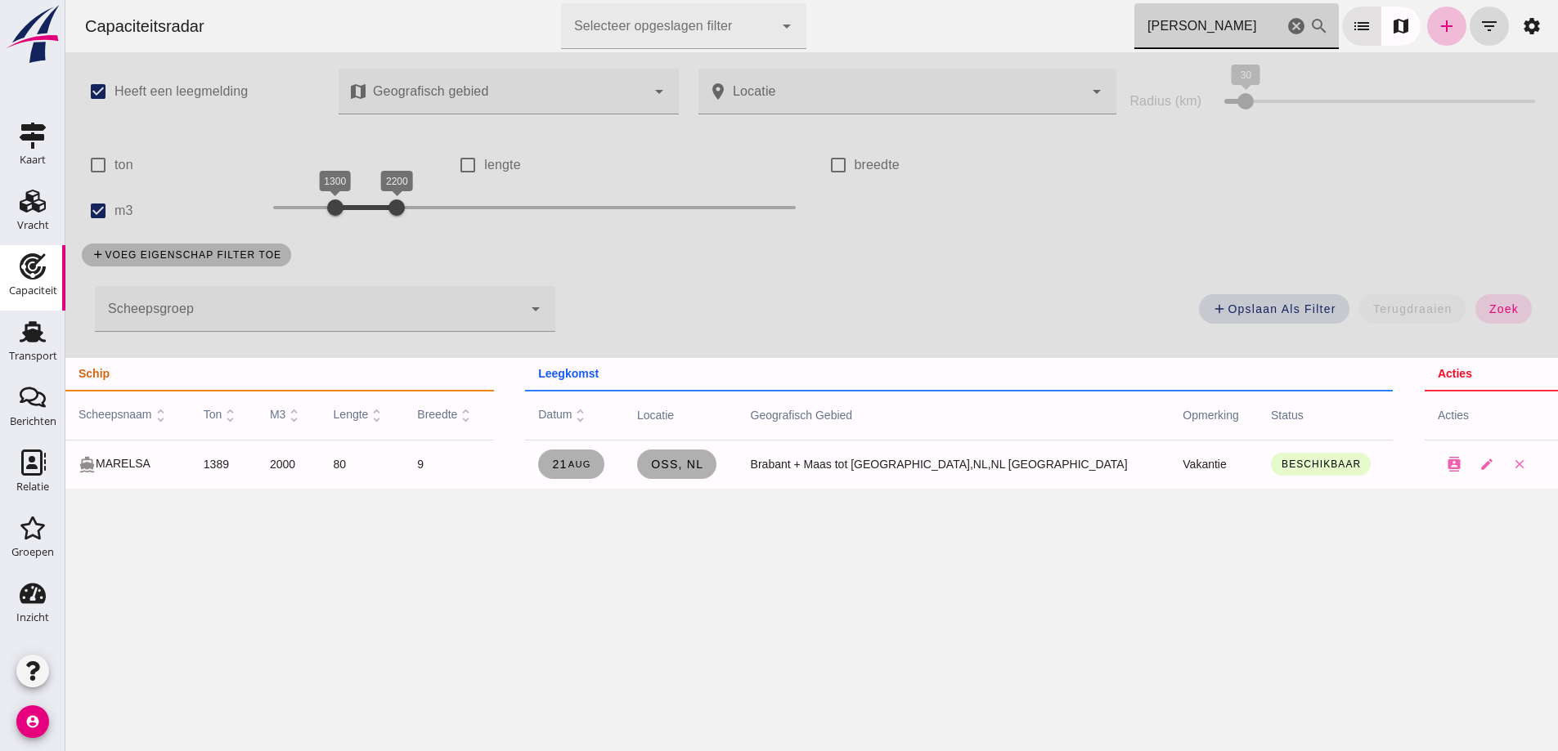
drag, startPoint x: 1155, startPoint y: 30, endPoint x: 1018, endPoint y: -27, distance: 148.8
click at [1018, 0] on html "Capaciteitsradar Selecteer opgeslagen filter Selecteer opgeslagen filter cancel…" at bounding box center [811, 375] width 1492 height 751
type input "a"
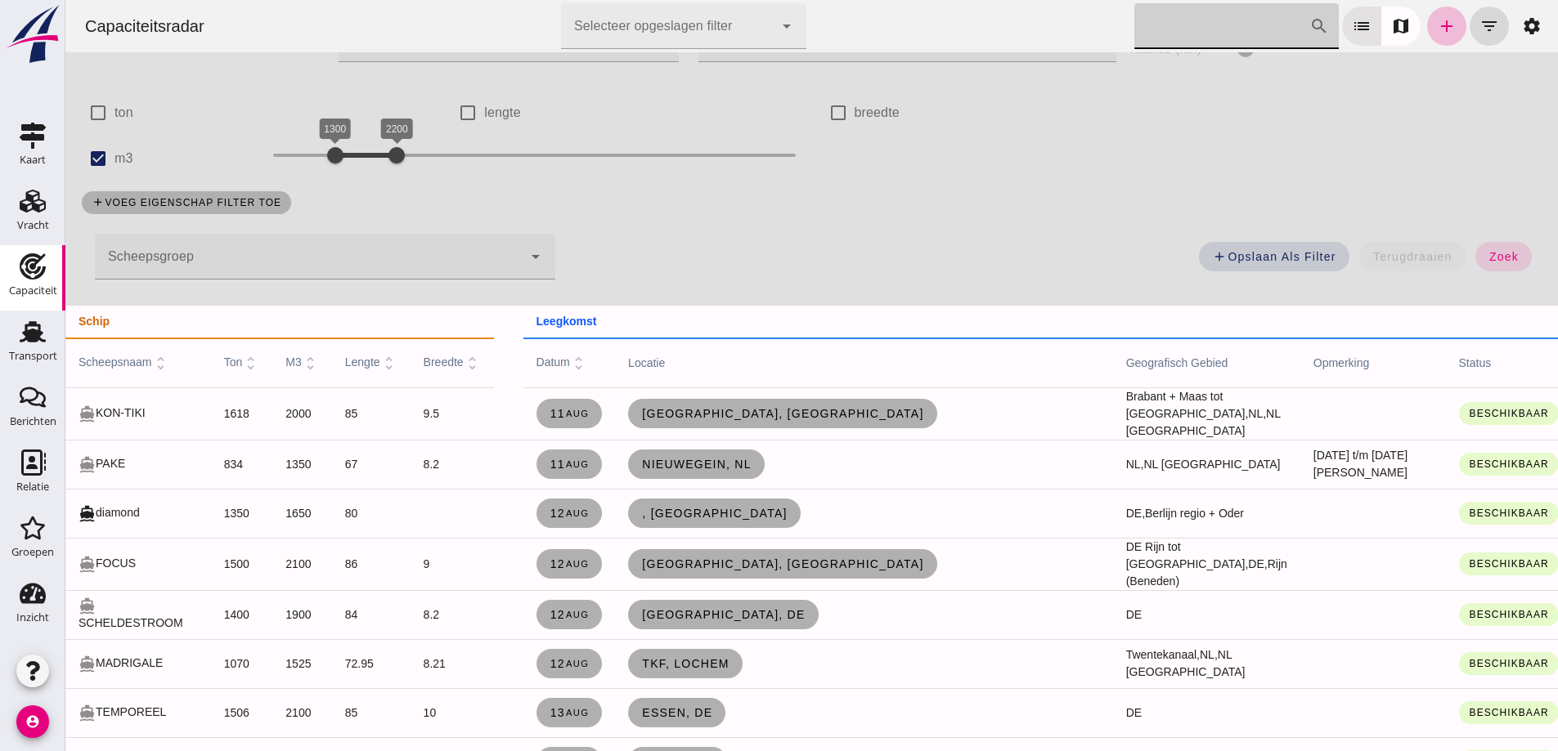
scroll to position [82, 0]
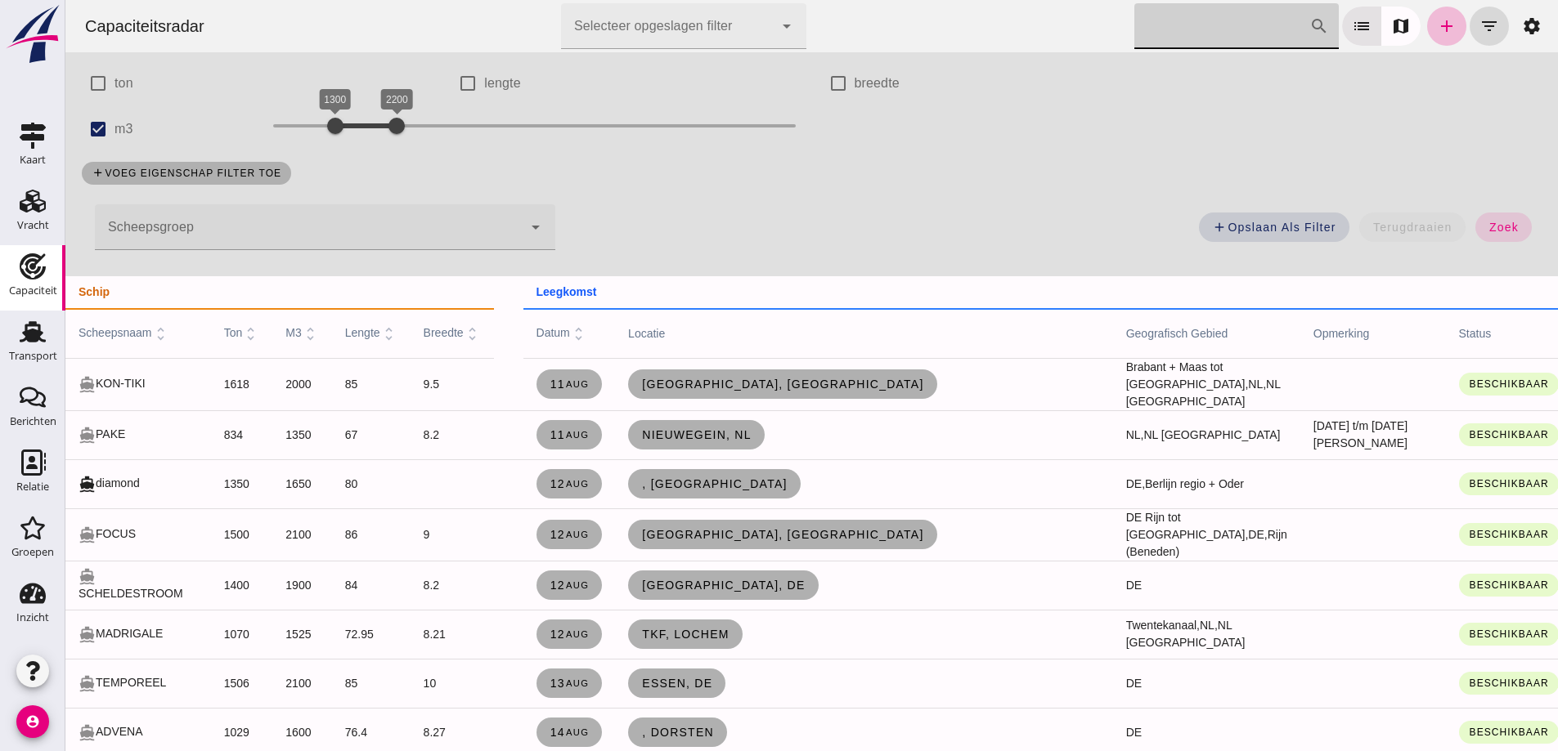
drag, startPoint x: 334, startPoint y: 206, endPoint x: 321, endPoint y: 191, distance: 19.7
click at [315, 199] on div "Scheepsgroep Scheepsgroep cancel arrow_drop_down" at bounding box center [318, 232] width 493 height 75
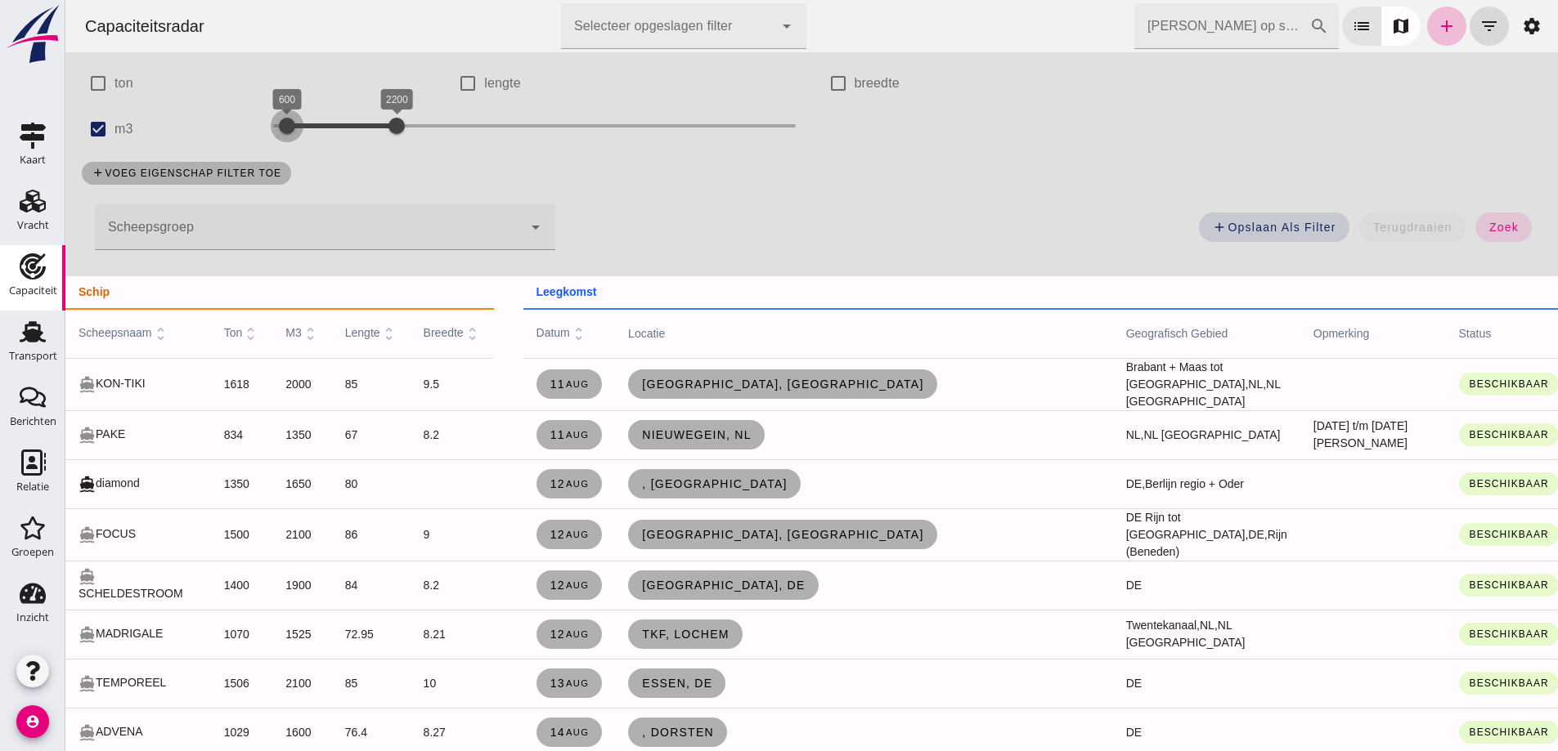
drag, startPoint x: 331, startPoint y: 128, endPoint x: 245, endPoint y: 110, distance: 87.7
click div "check_box Heeft een leegmelding map Geografisch gebied Geografisch gebied cance…"
drag, startPoint x: 394, startPoint y: 120, endPoint x: 410, endPoint y: 130, distance: 19.1
click at [410, 130] on div at bounding box center [410, 126] width 33 height 33
click button "zoek"
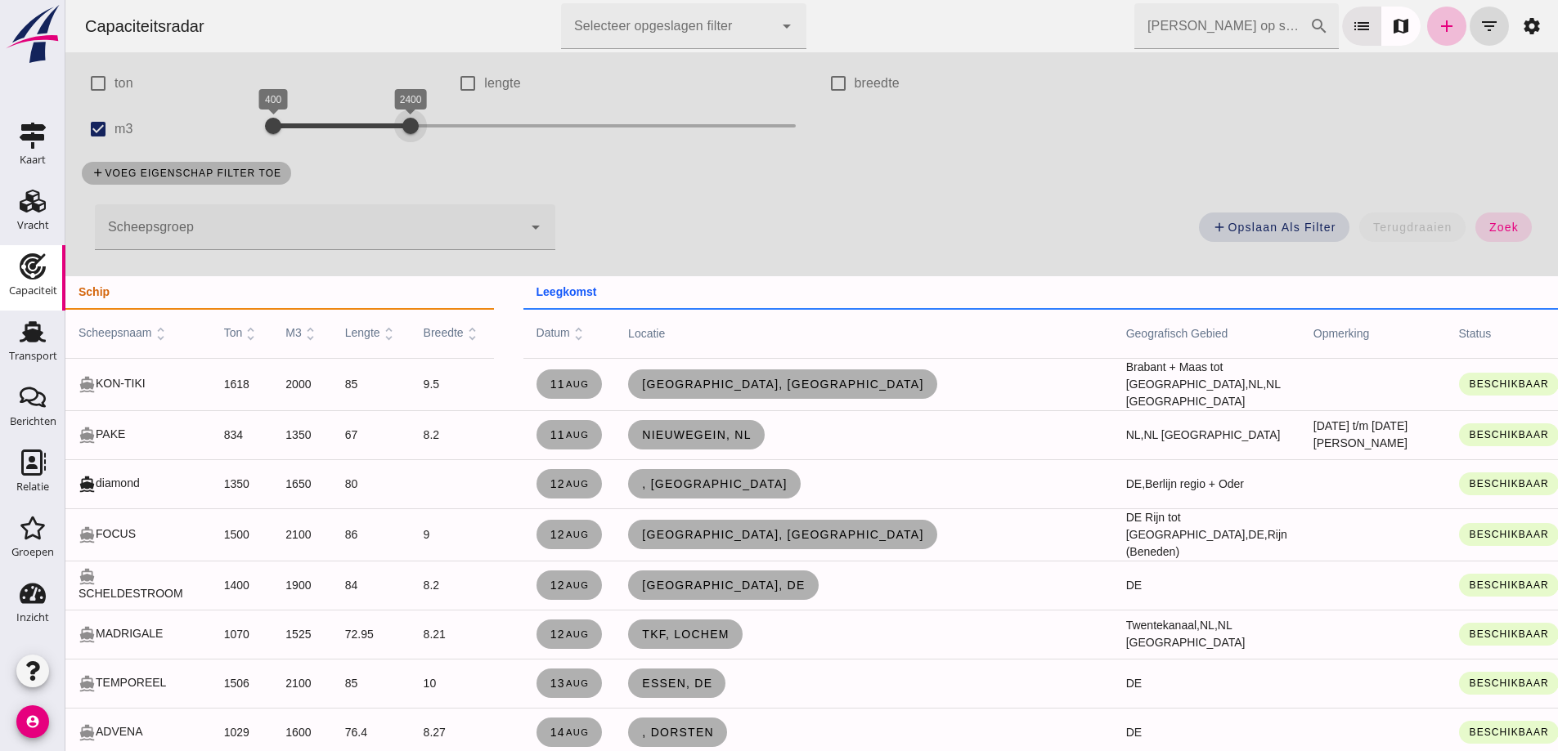
click button "zoek"
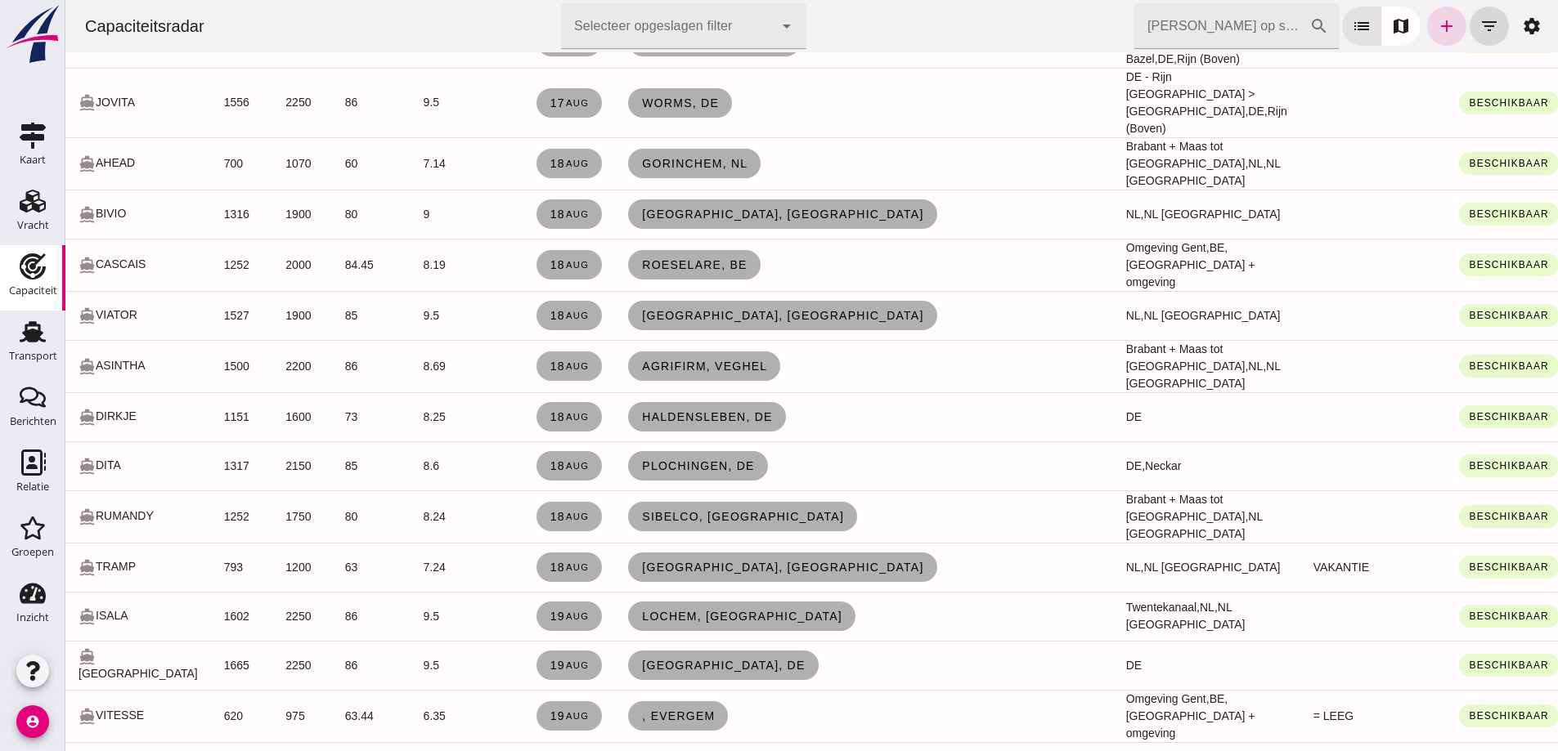
scroll to position [1390, 0]
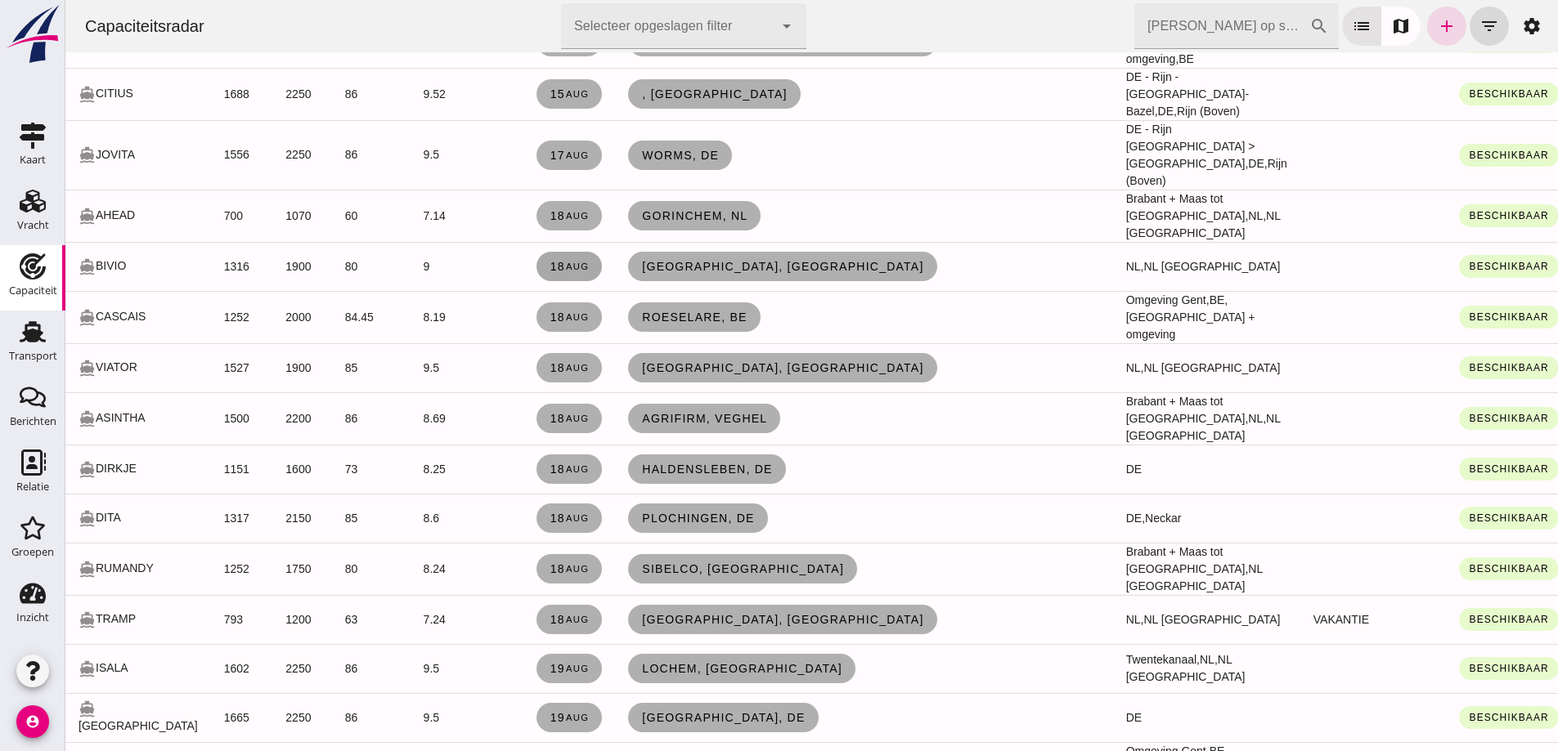
click span "18 aug"
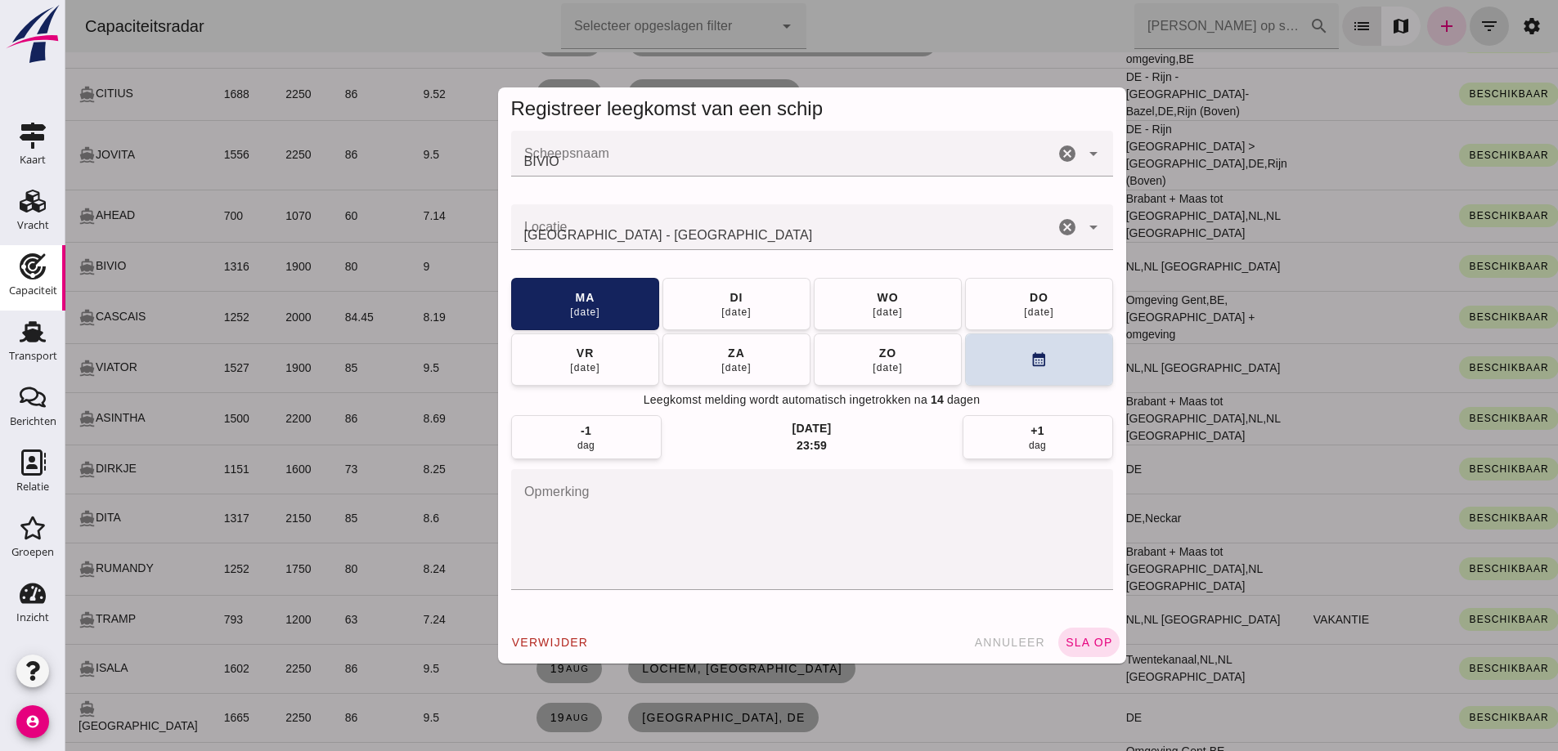
scroll to position [0, 0]
drag, startPoint x: 579, startPoint y: 361, endPoint x: 556, endPoint y: 244, distance: 119.1
click div "22 aug"
click span "sla op"
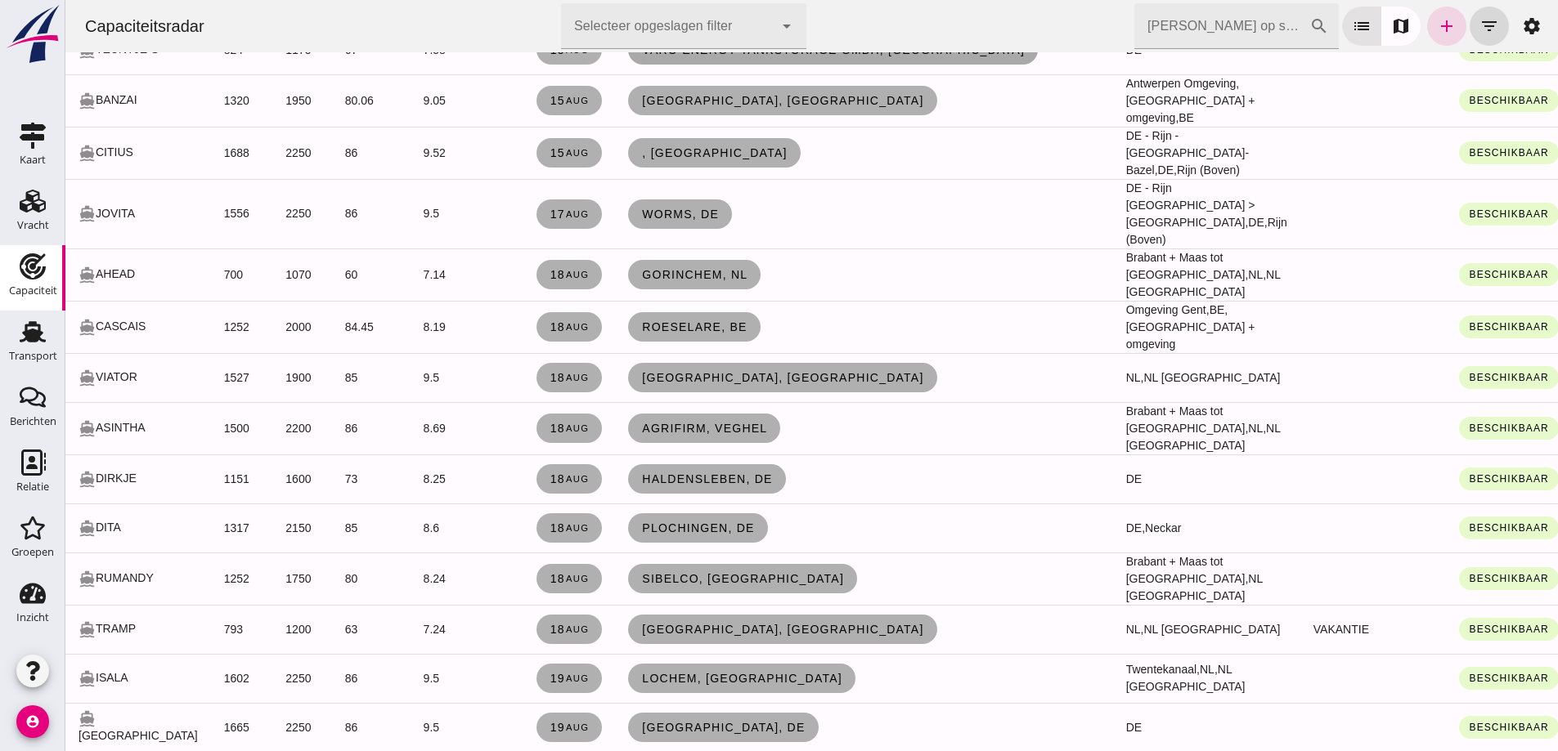
scroll to position [1308, 0]
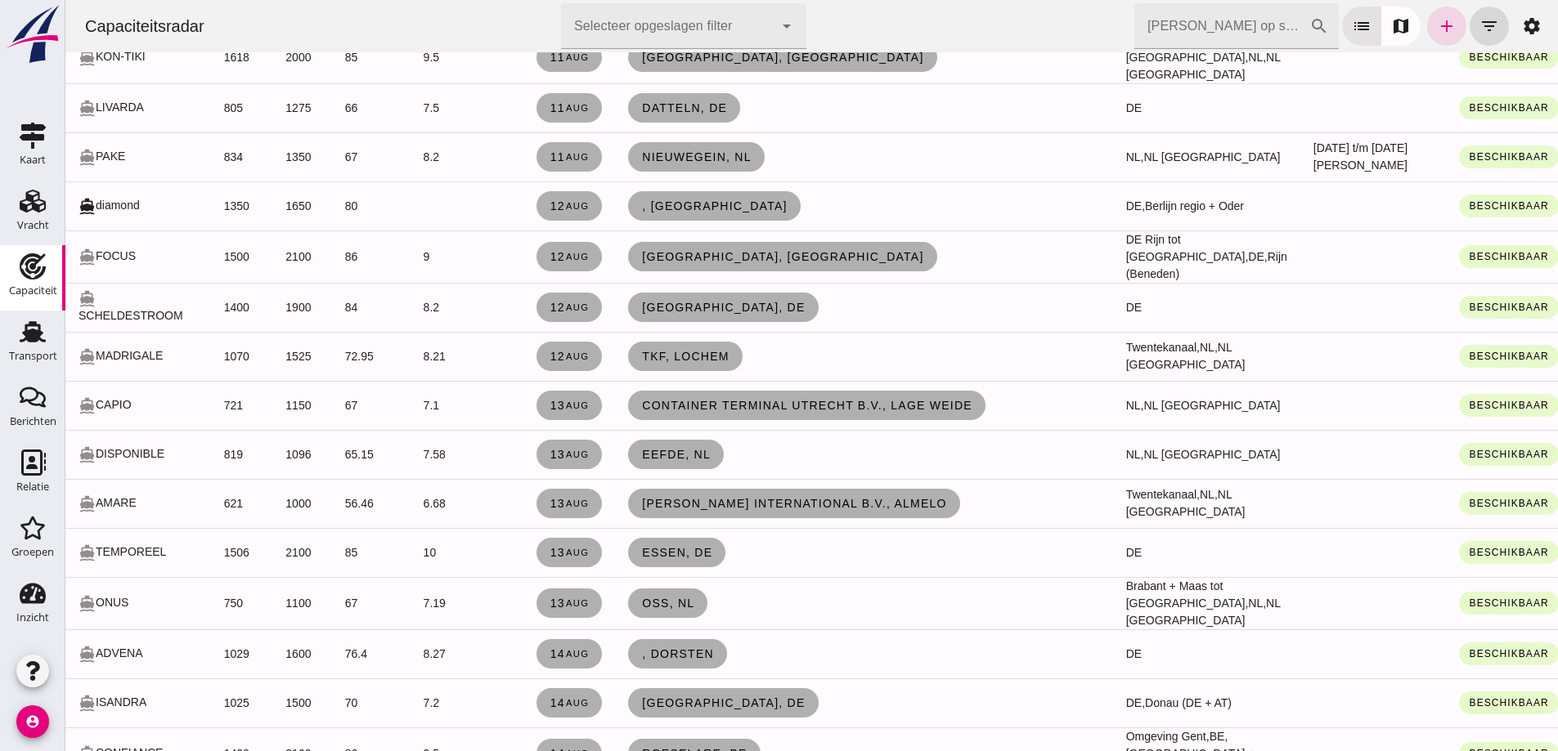
scroll to position [0, 0]
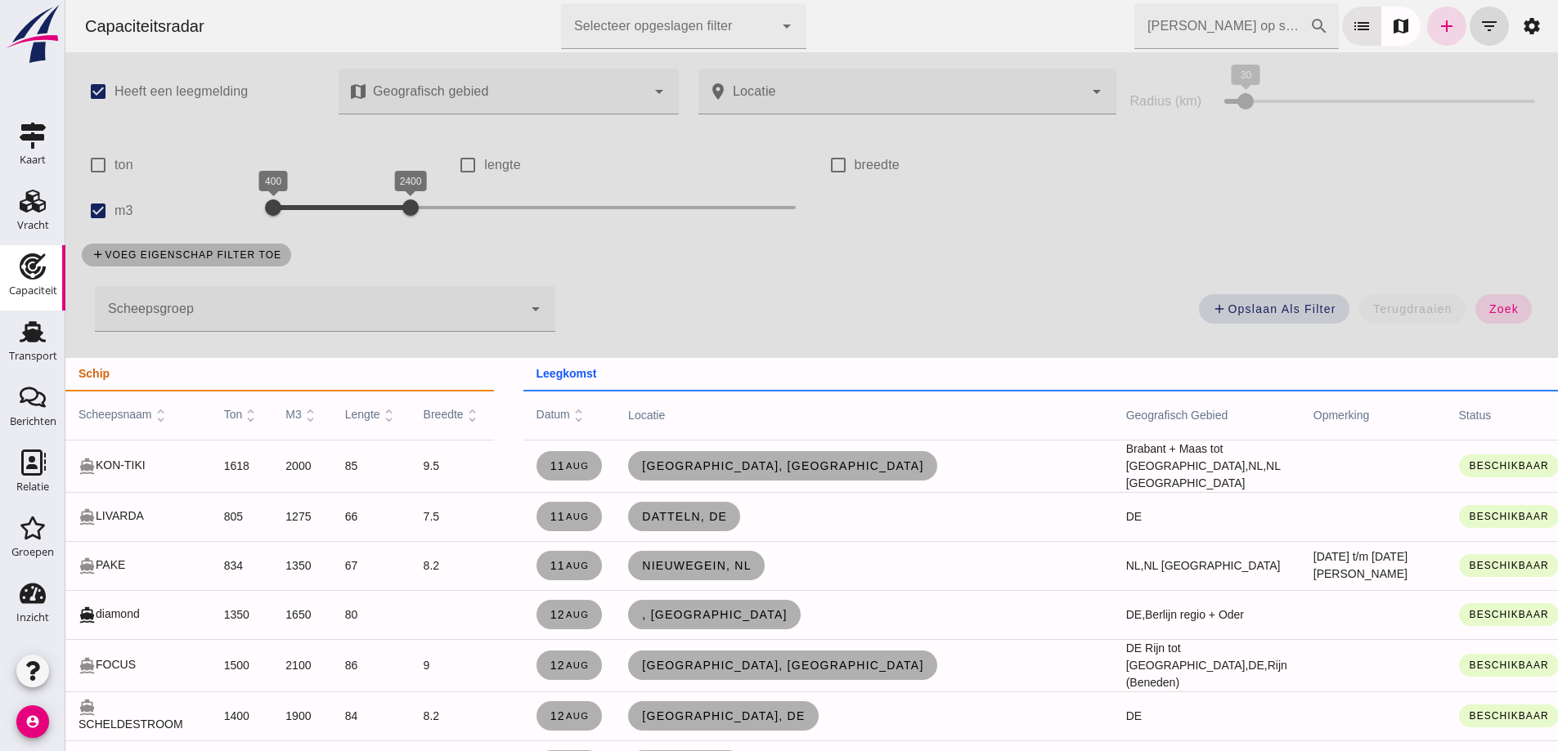
click at [621, 306] on div "add Opslaan als filter terugdraaien zoek" at bounding box center [1058, 314] width 986 height 59
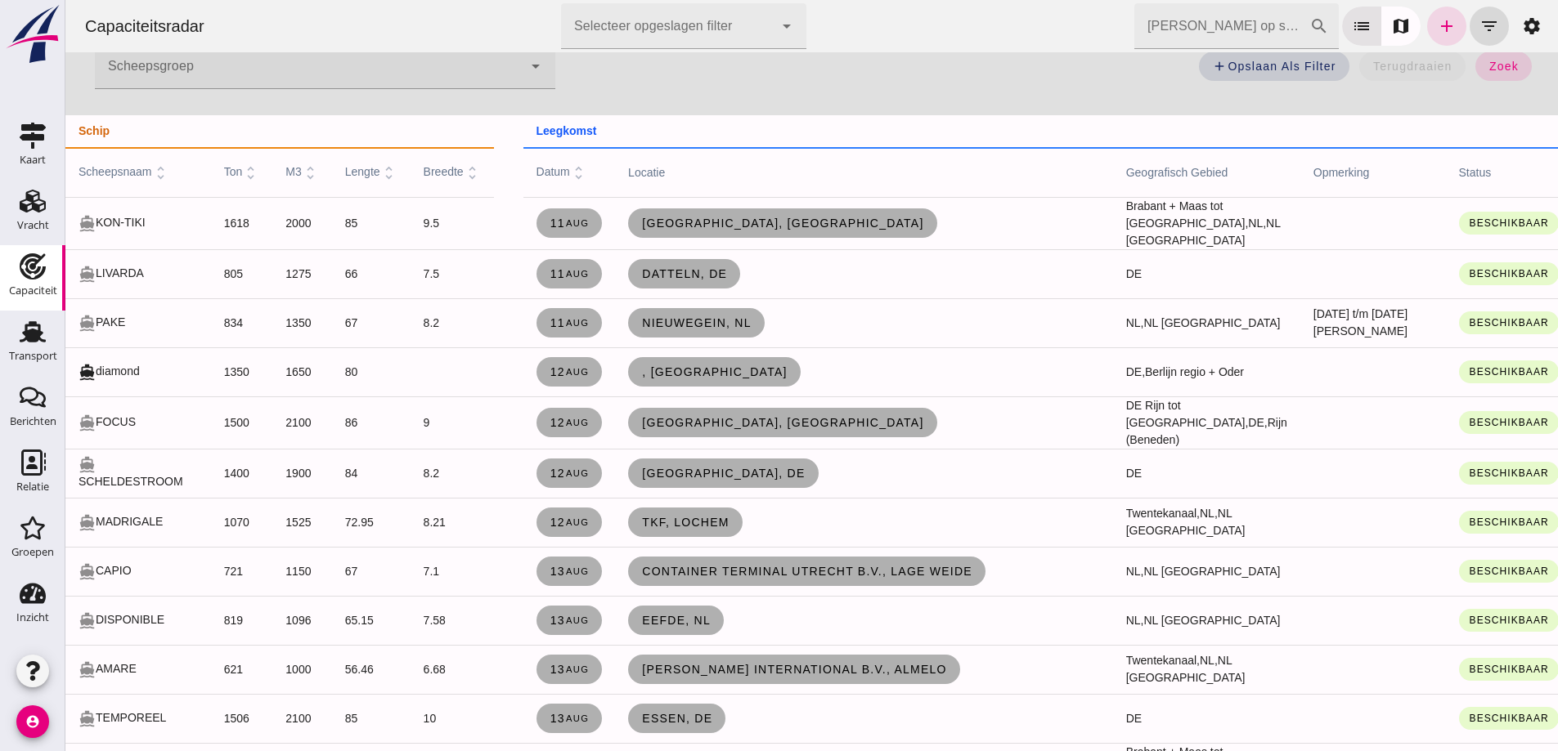
scroll to position [327, 0]
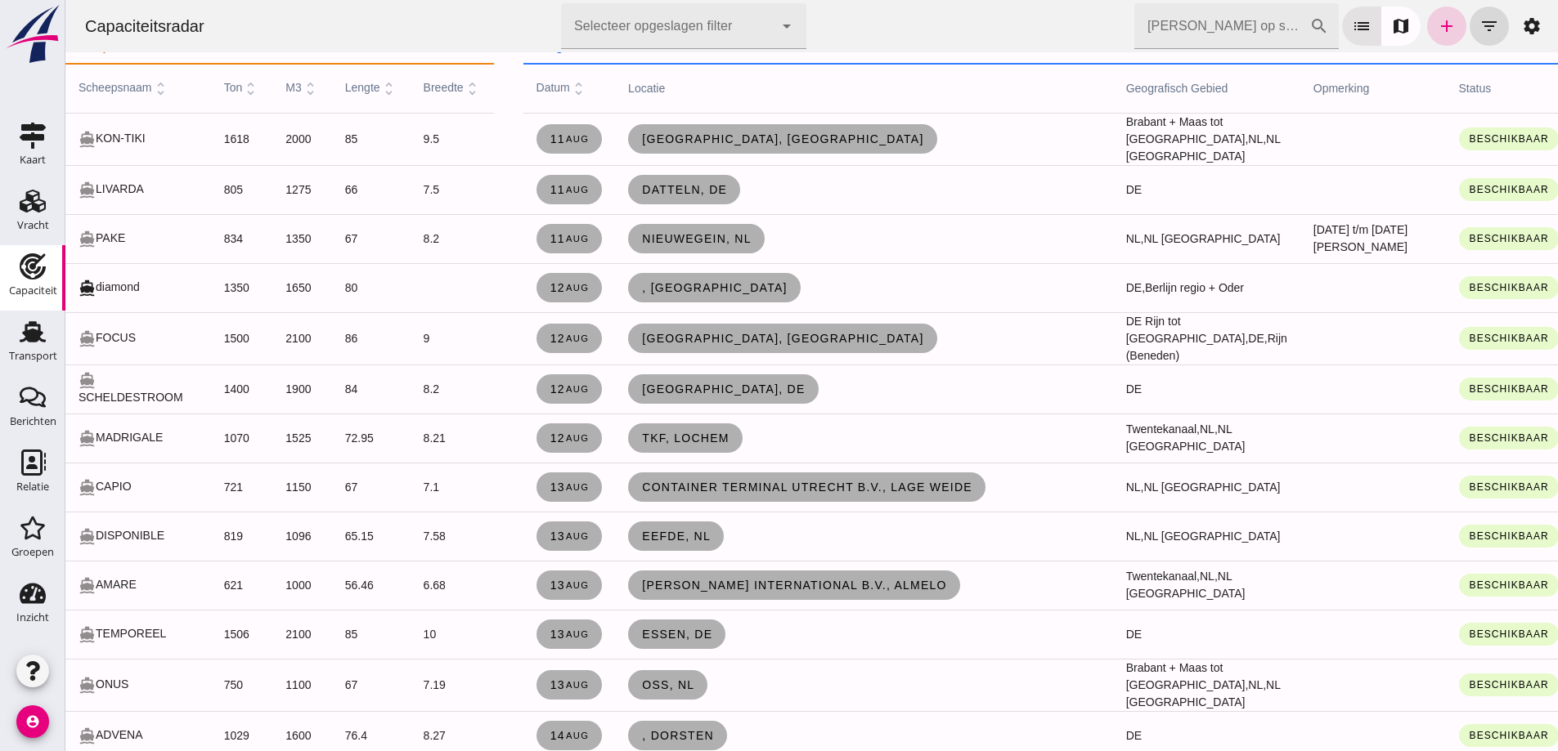
click at [1441, 30] on icon "add" at bounding box center [1447, 26] width 20 height 20
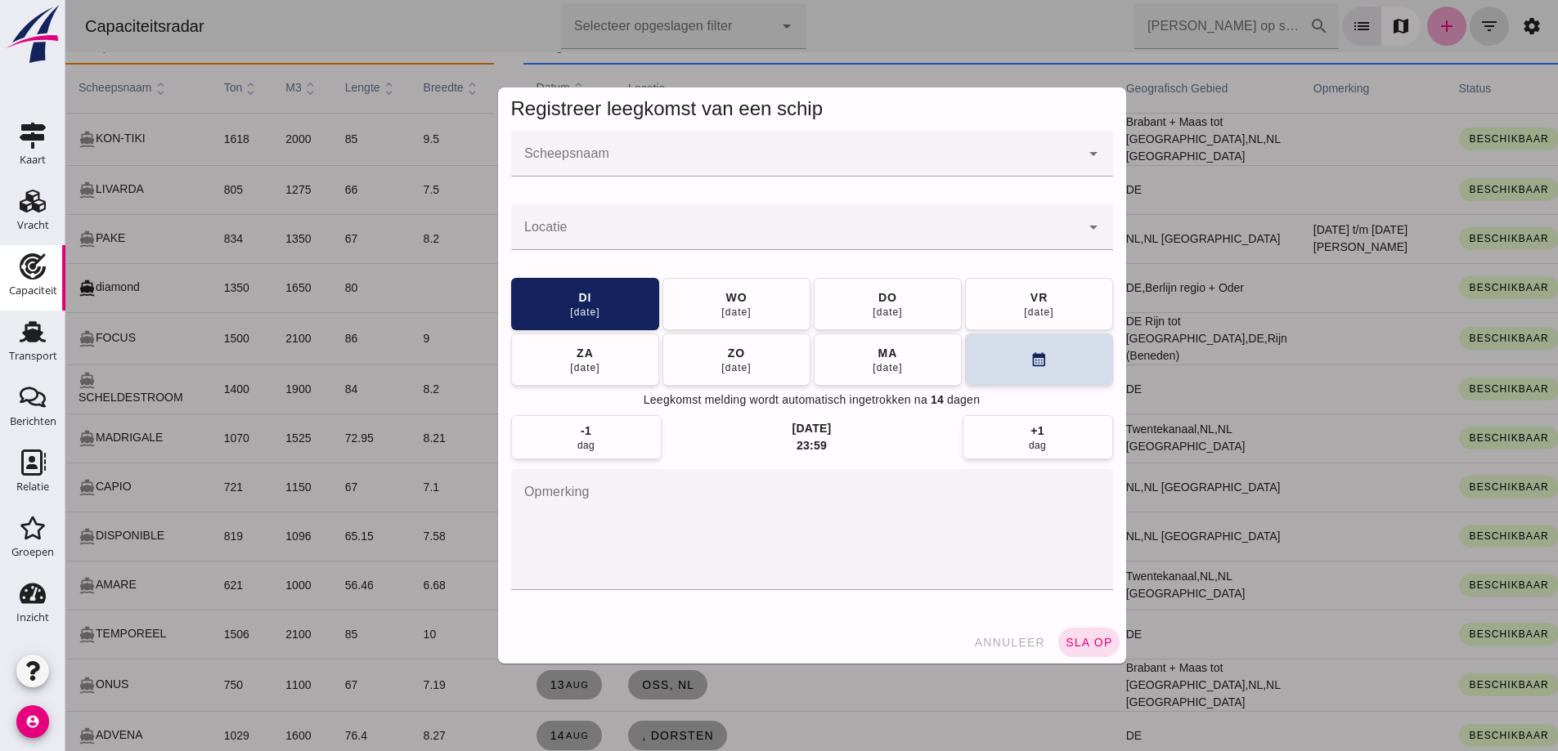
scroll to position [0, 0]
click div
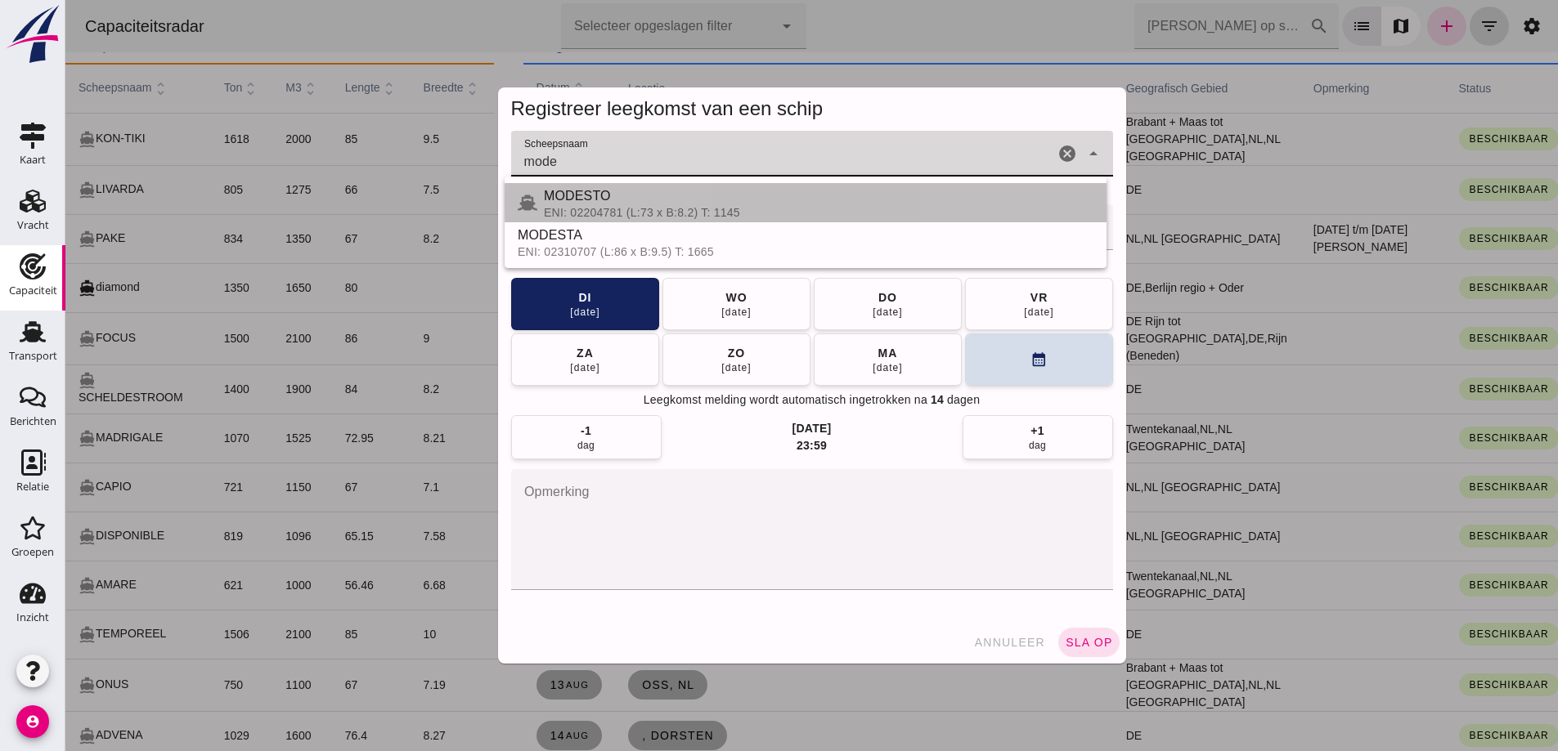
click at [606, 208] on div "ENI: 02204781 (L:73 x B:8.2) T: 1145" at bounding box center [818, 212] width 549 height 13
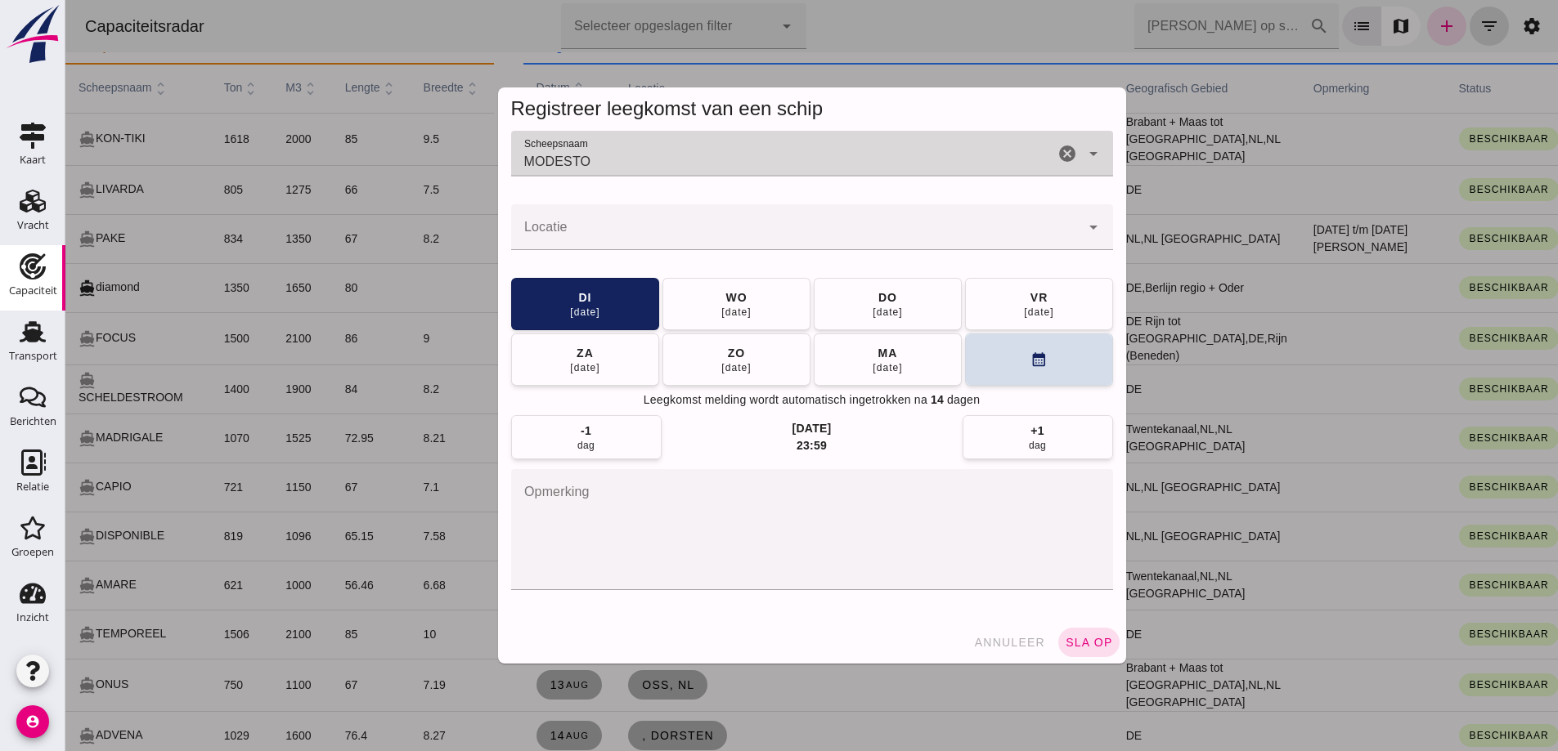
type input "MODESTO"
click input "Locatie"
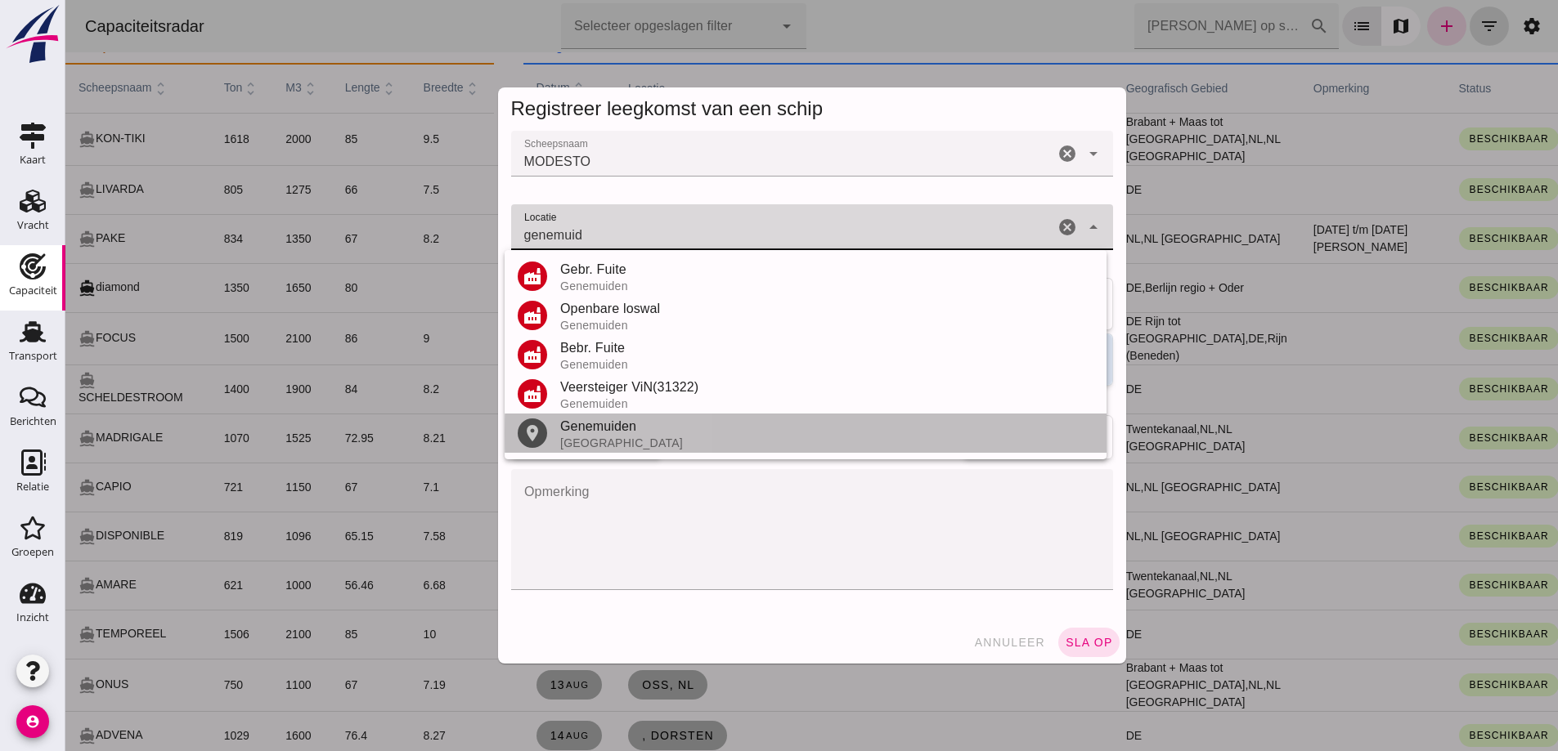
click at [631, 434] on div "Genemuiden" at bounding box center [826, 427] width 533 height 20
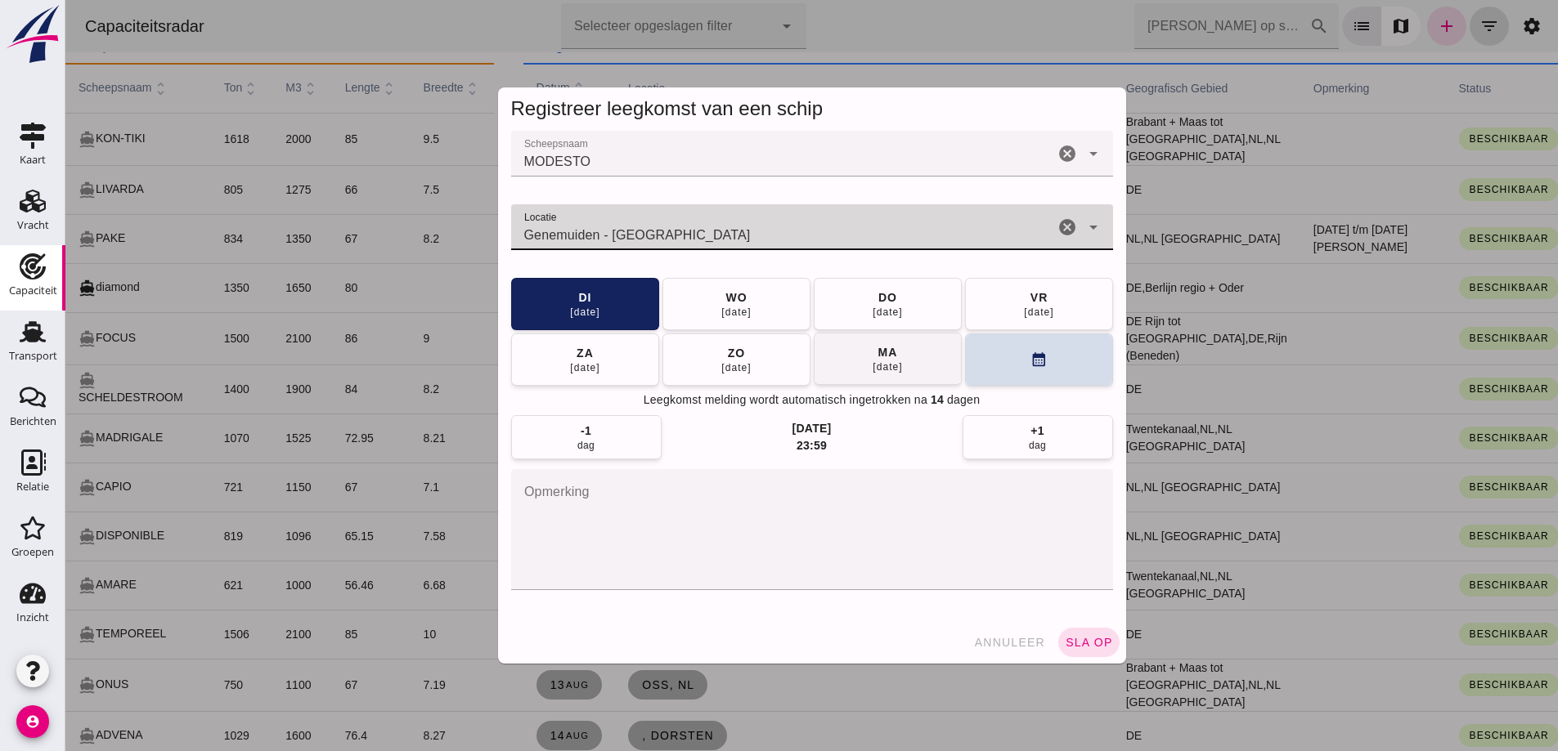
type input "Genemuiden - Overijssel"
click button "ma 25 aug"
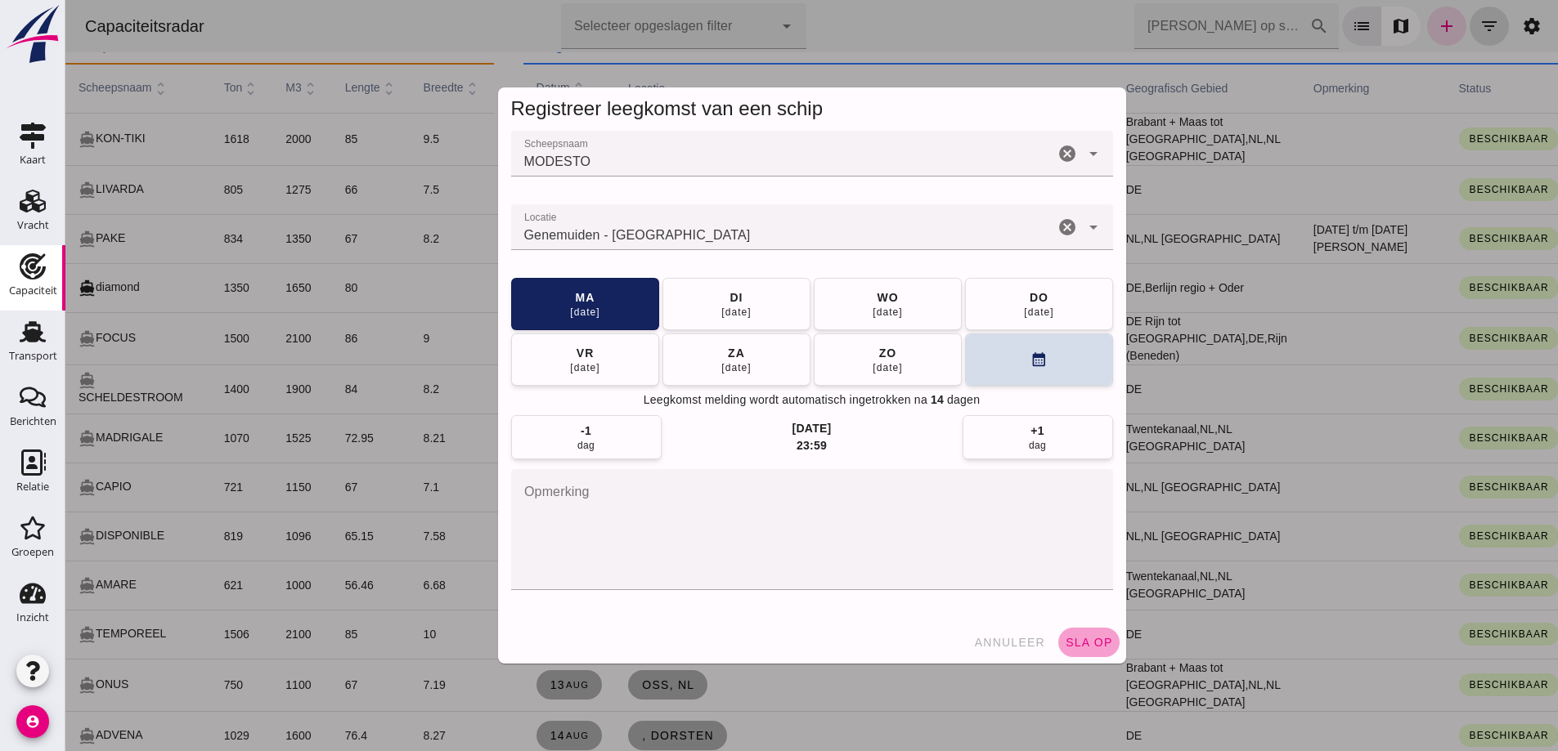
click button "sla op"
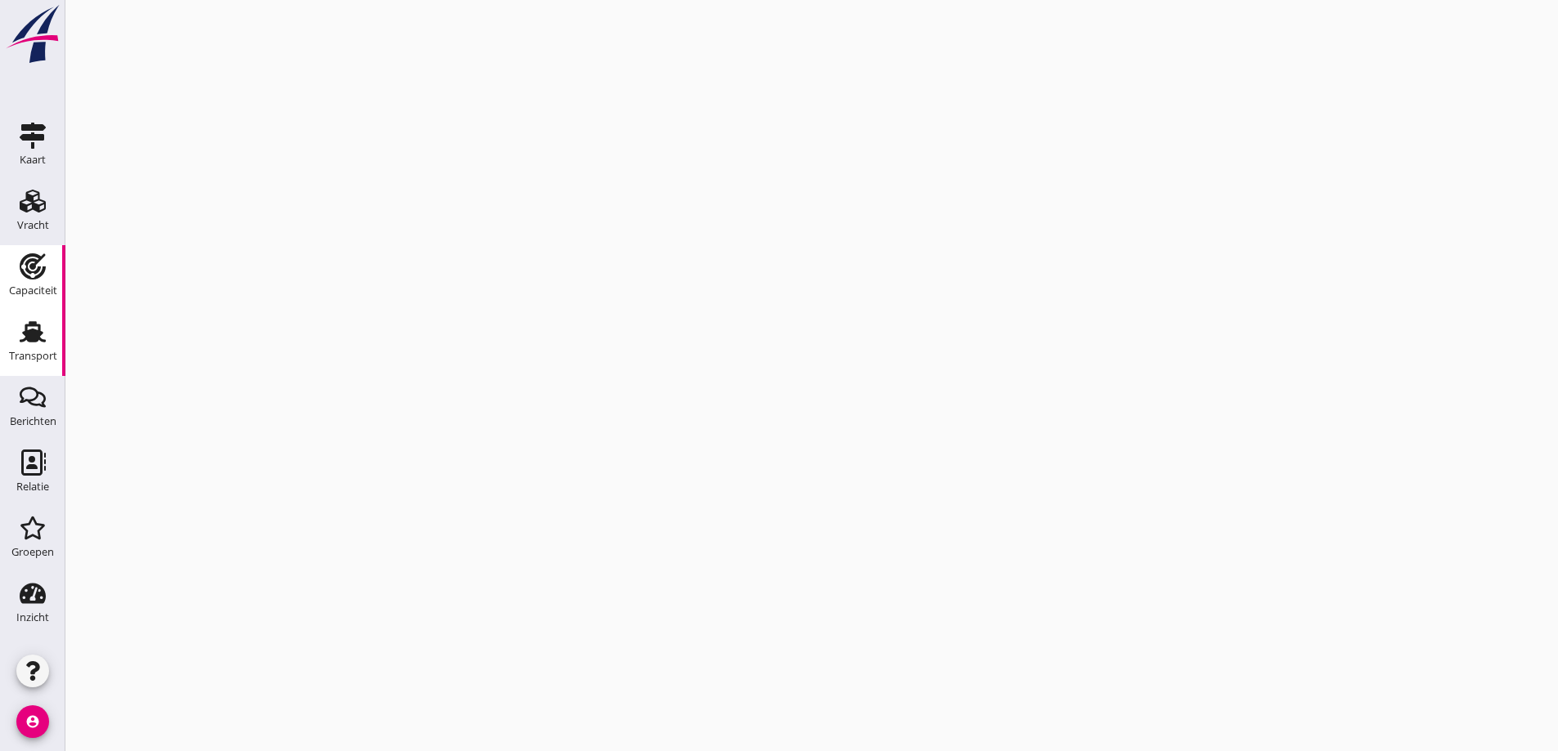
click at [40, 346] on div "Transport" at bounding box center [33, 356] width 48 height 23
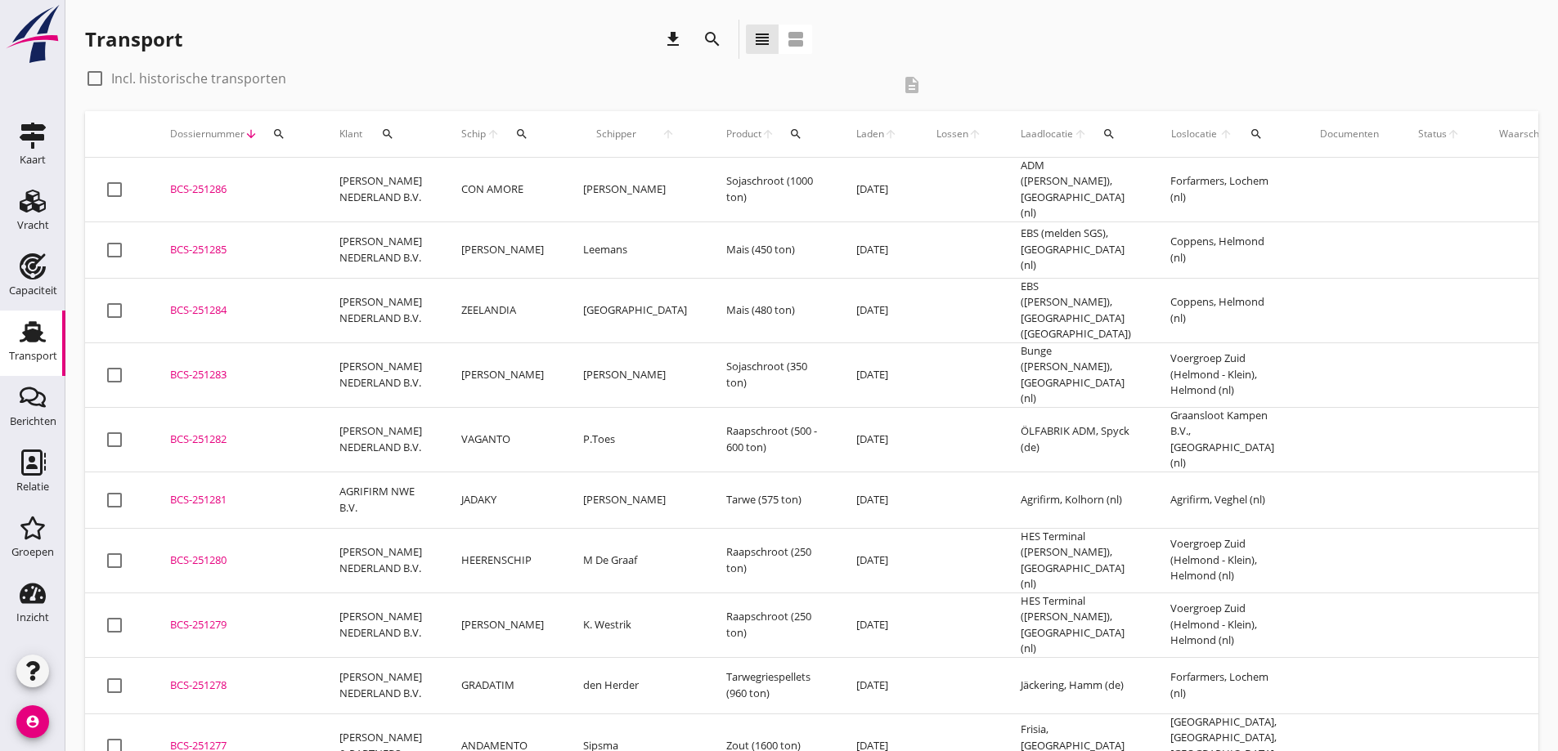
click at [203, 182] on div "BCS-251286" at bounding box center [235, 190] width 130 height 16
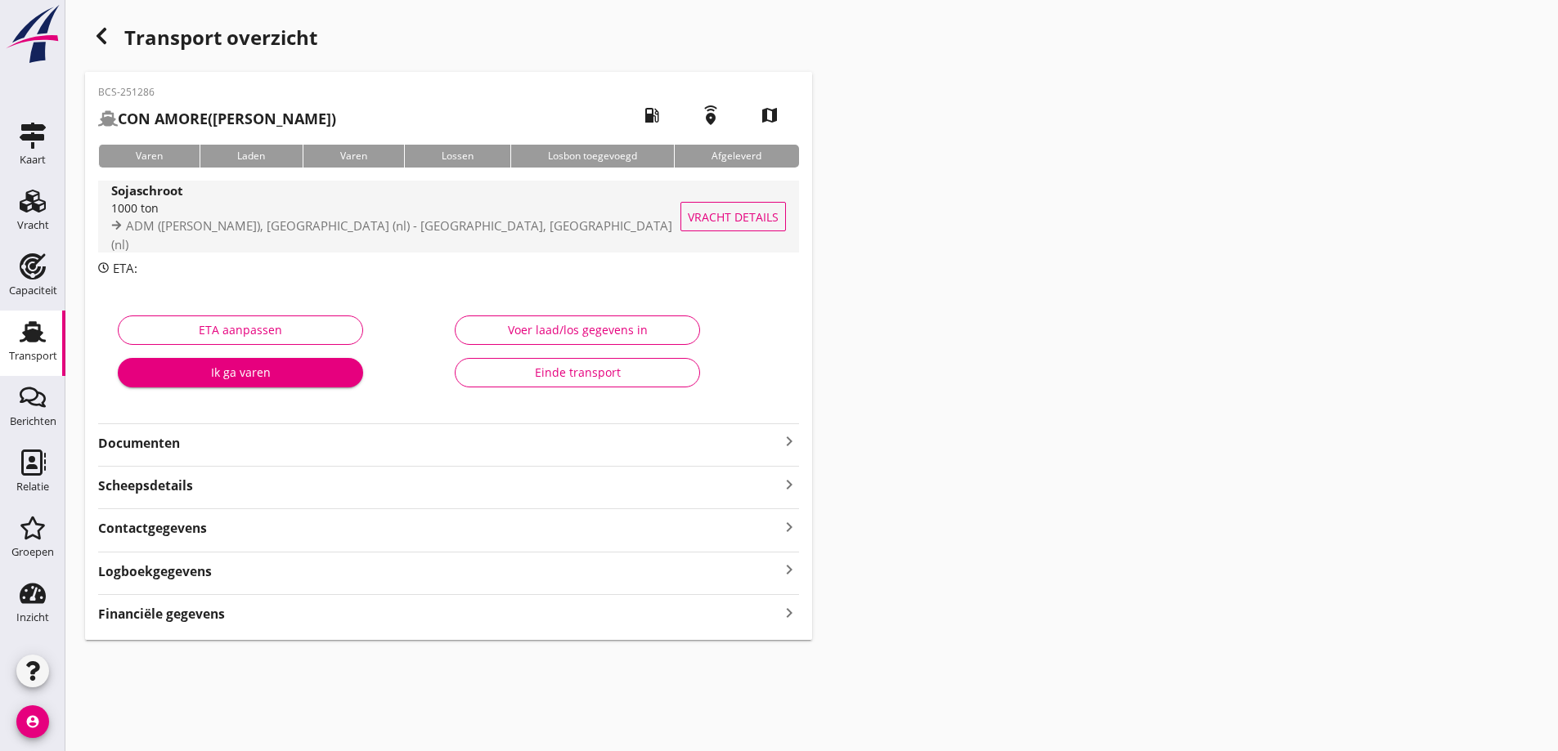
click at [698, 224] on span "Vracht details" at bounding box center [733, 216] width 91 height 17
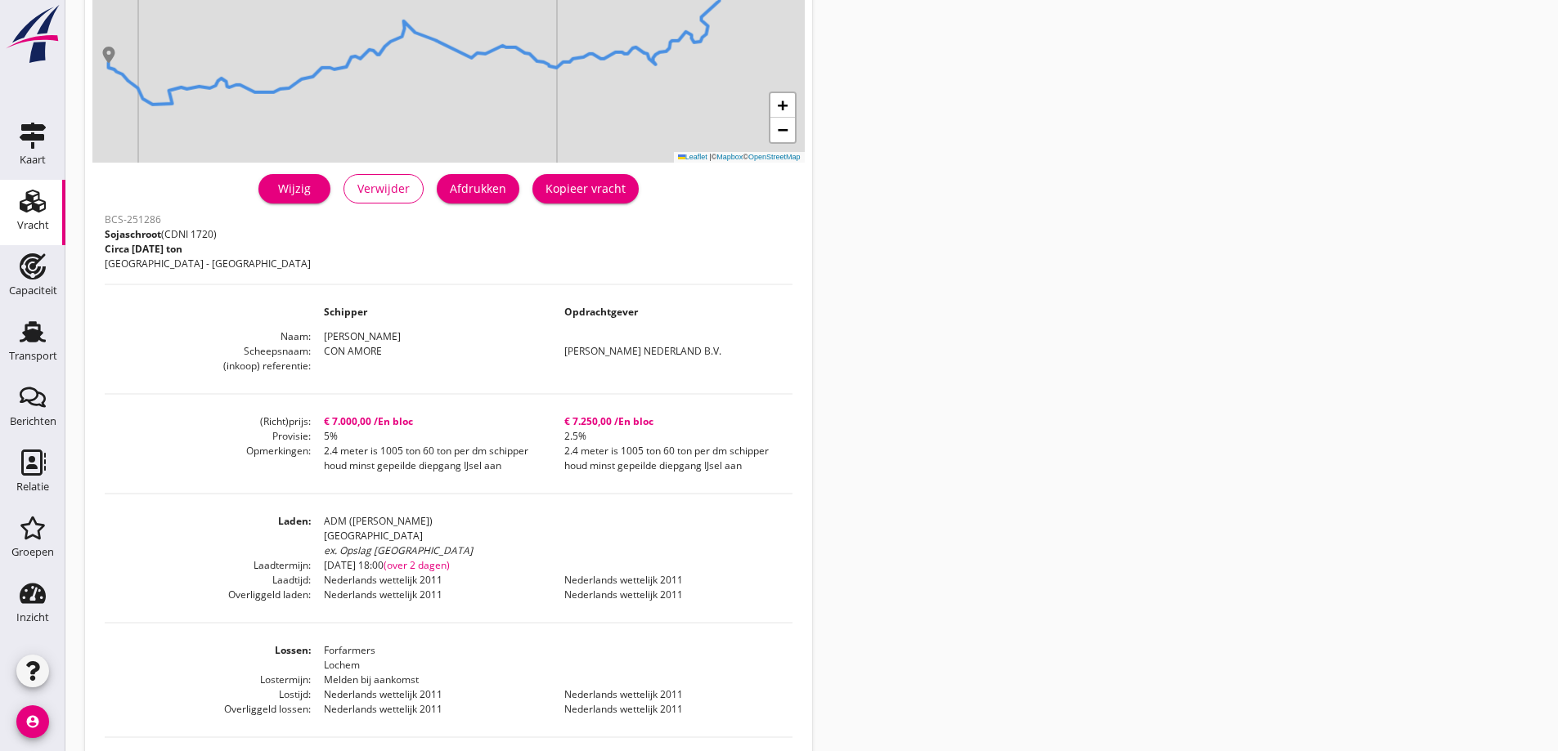
scroll to position [82, 0]
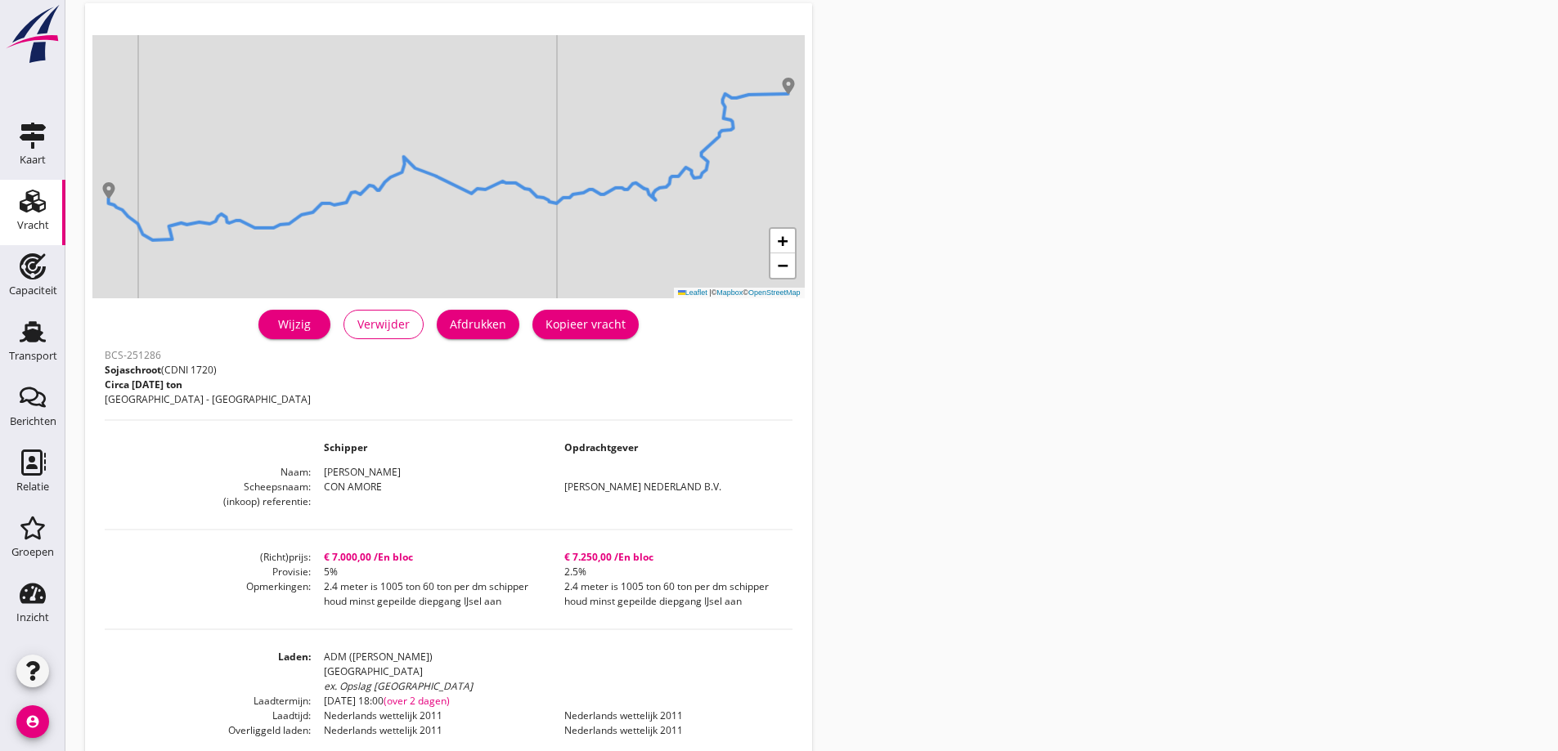
click at [484, 329] on div "Afdrukken" at bounding box center [478, 324] width 56 height 17
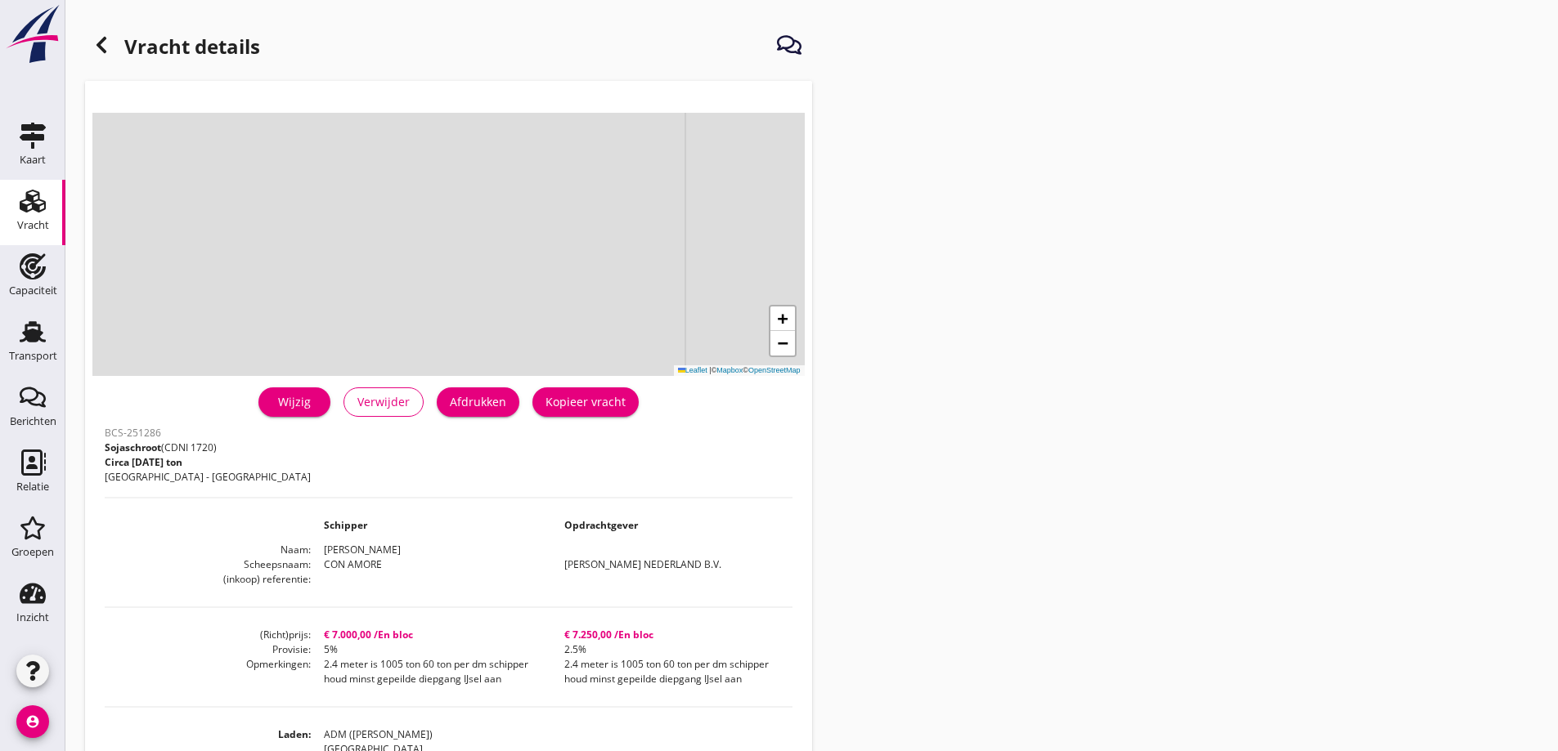
scroll to position [0, 0]
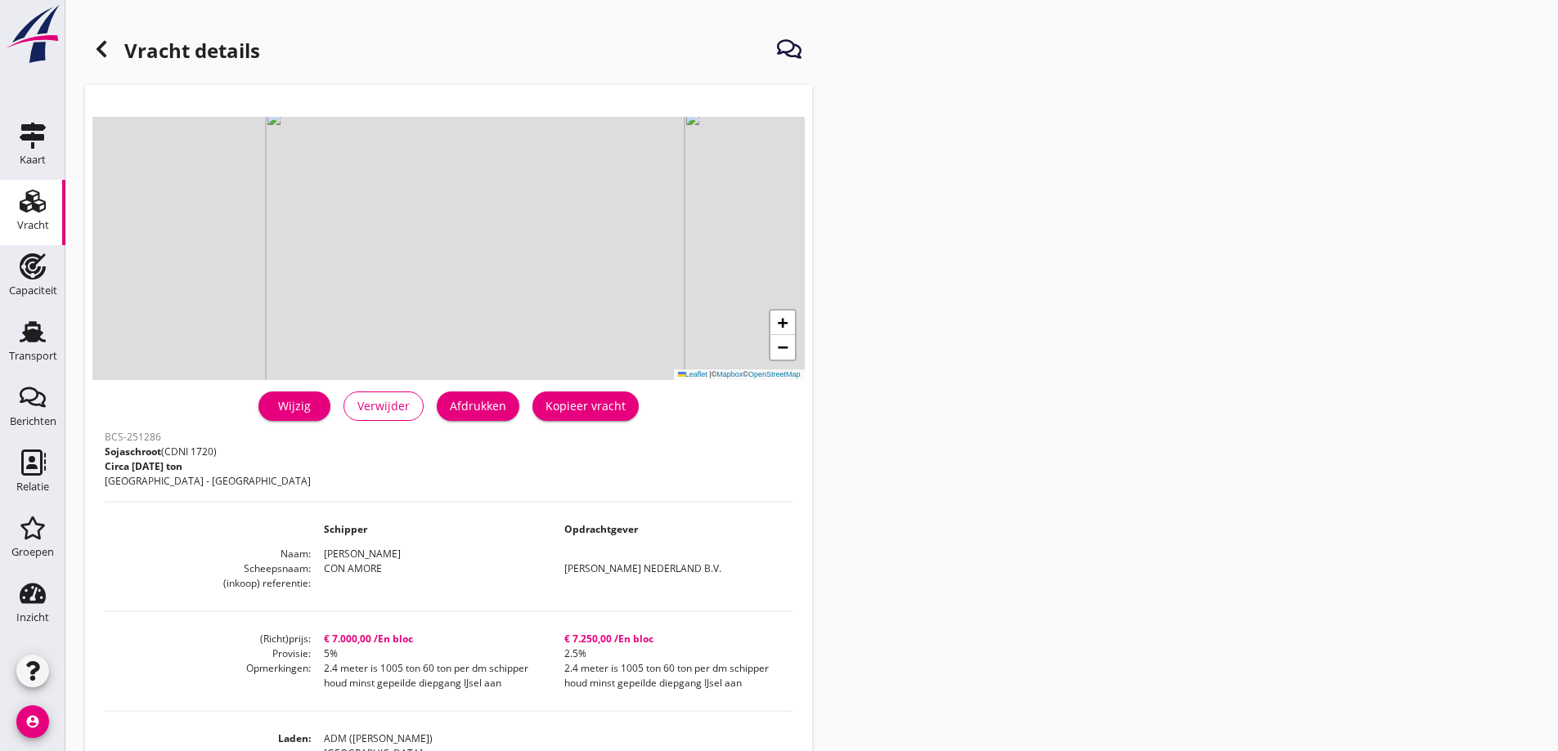
click at [100, 40] on icon at bounding box center [102, 49] width 20 height 20
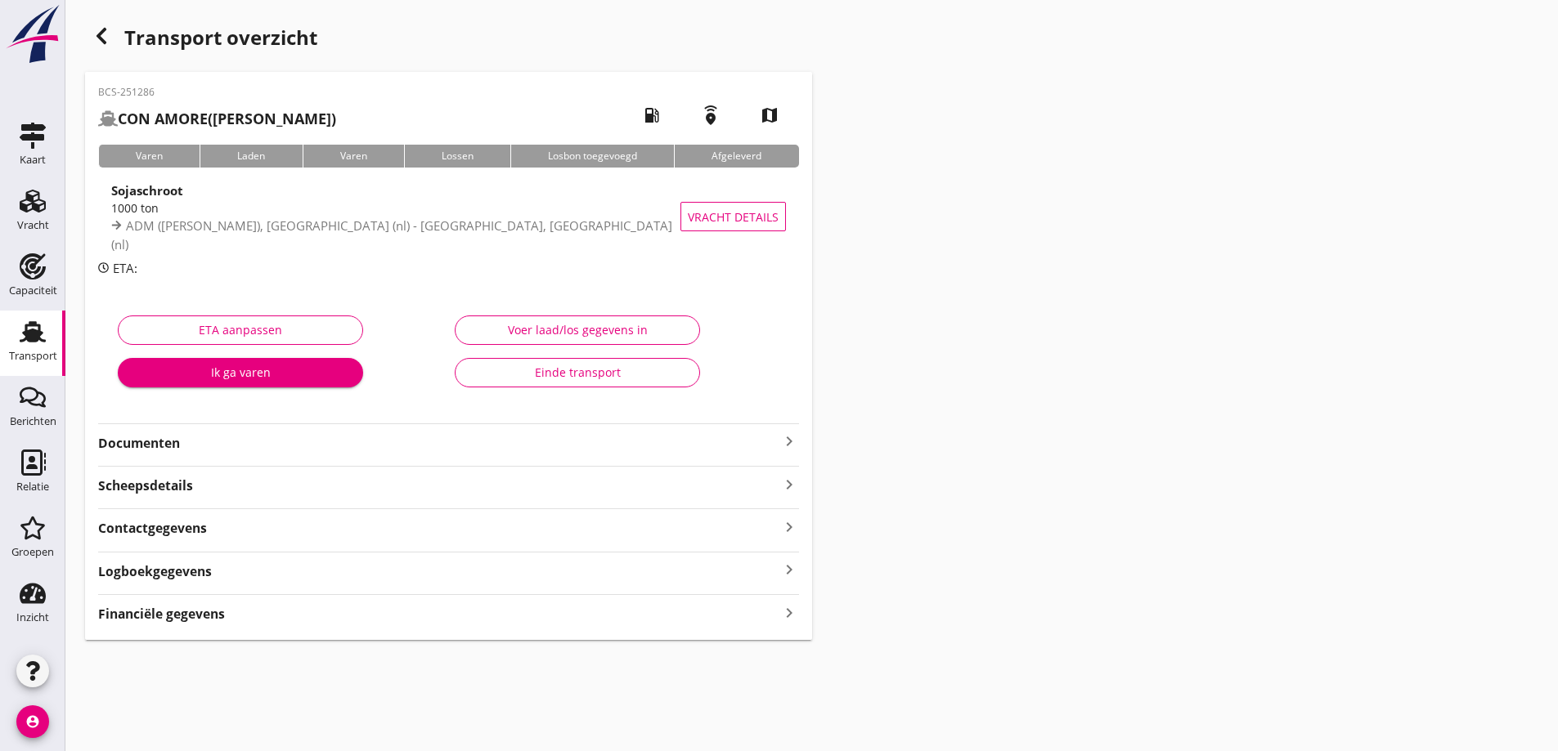
click at [262, 449] on strong "Documenten" at bounding box center [438, 443] width 681 height 19
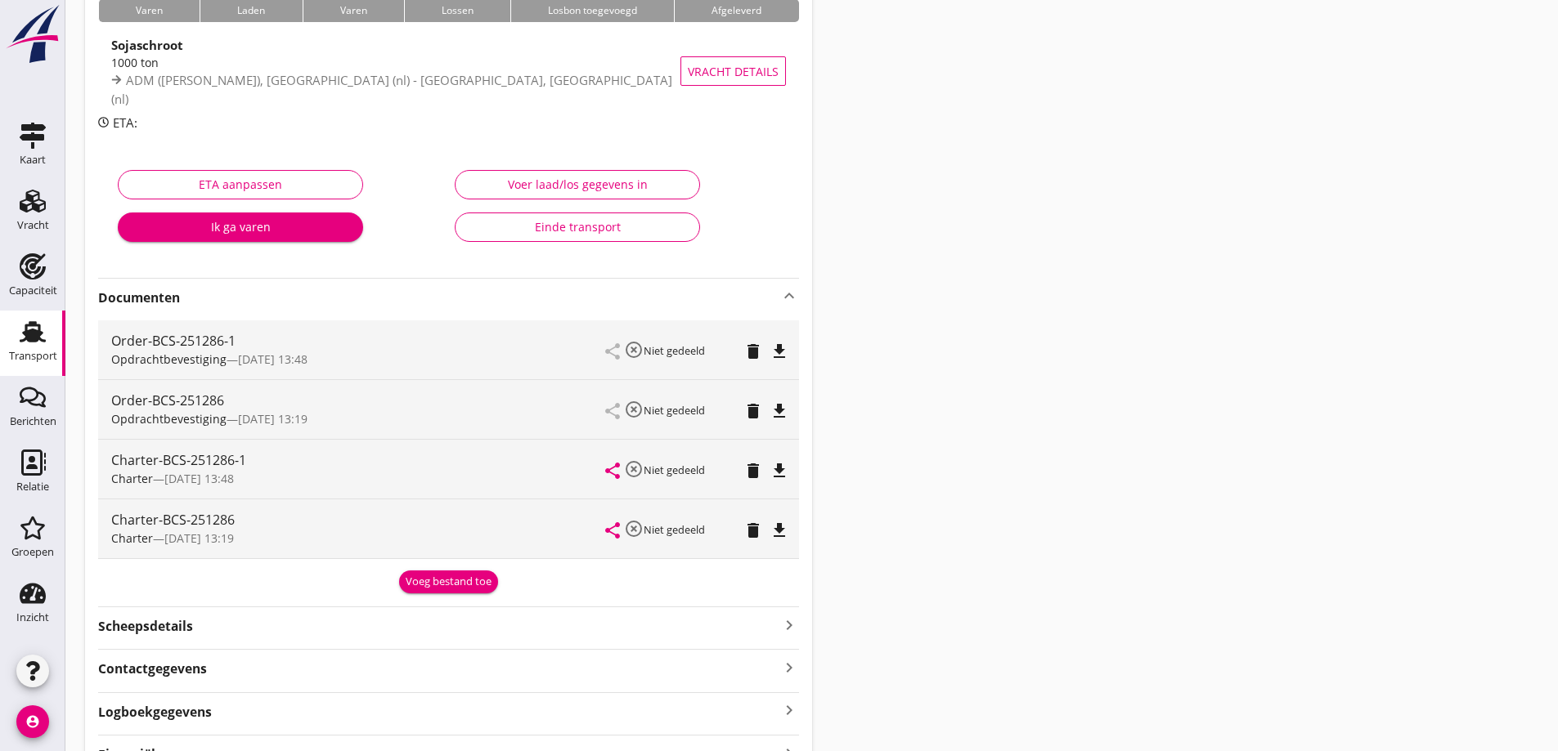
scroll to position [234, 0]
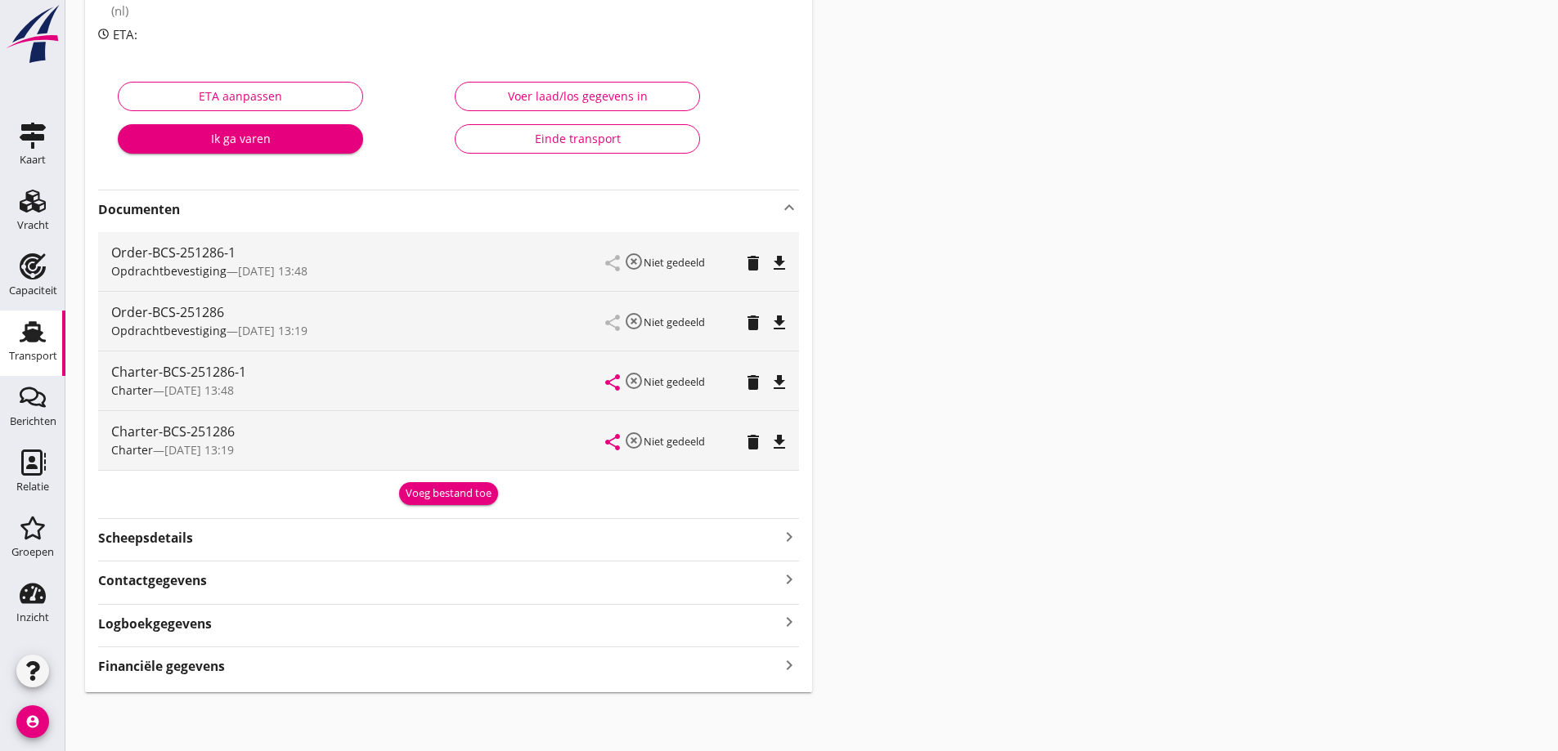
click at [778, 260] on icon "file_download" at bounding box center [779, 263] width 20 height 20
click at [775, 382] on icon "file_download" at bounding box center [779, 383] width 20 height 20
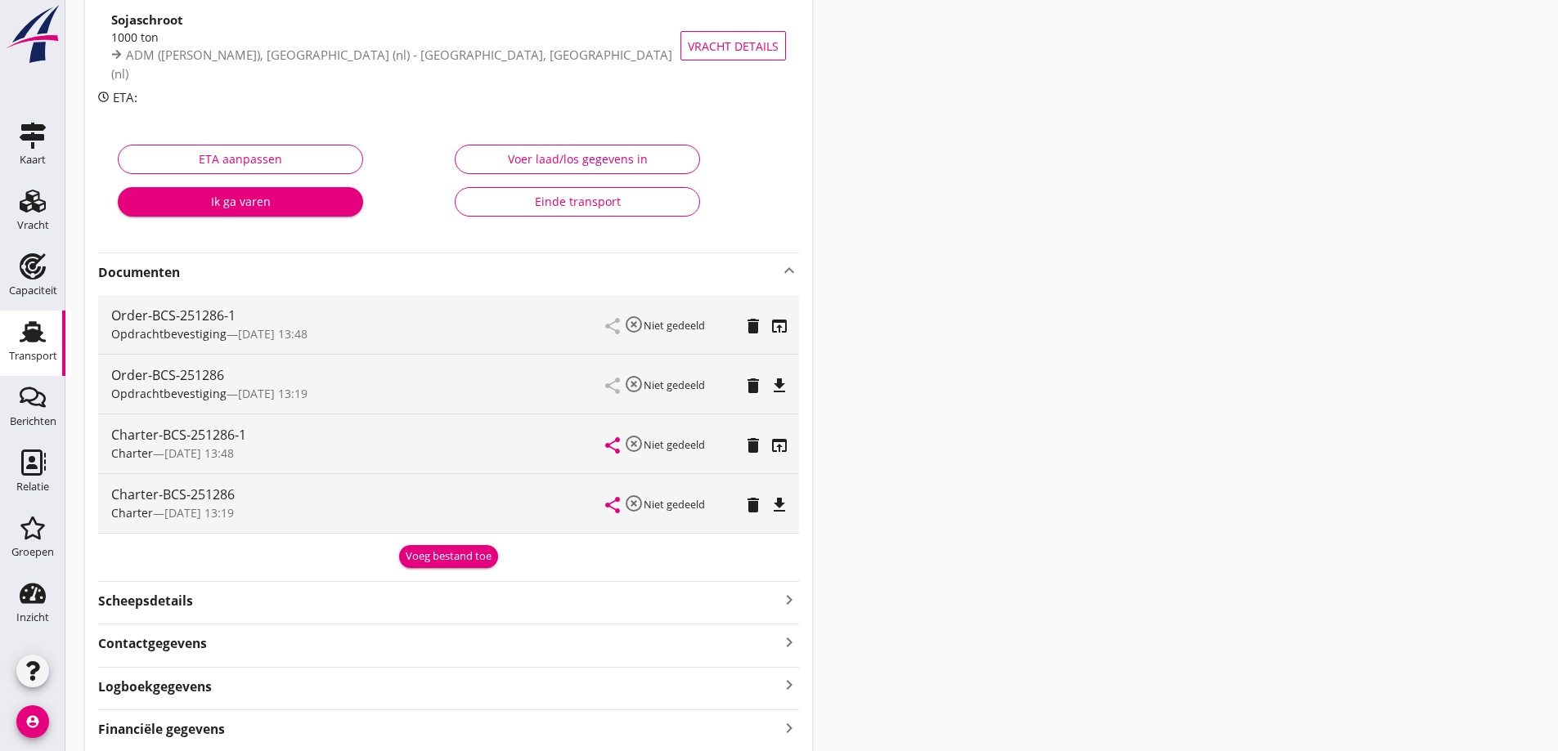
click at [313, 691] on div "BCS-251286 CON AMORE ([PERSON_NAME]) local_gas_station emergency_share map Vare…" at bounding box center [448, 328] width 727 height 854
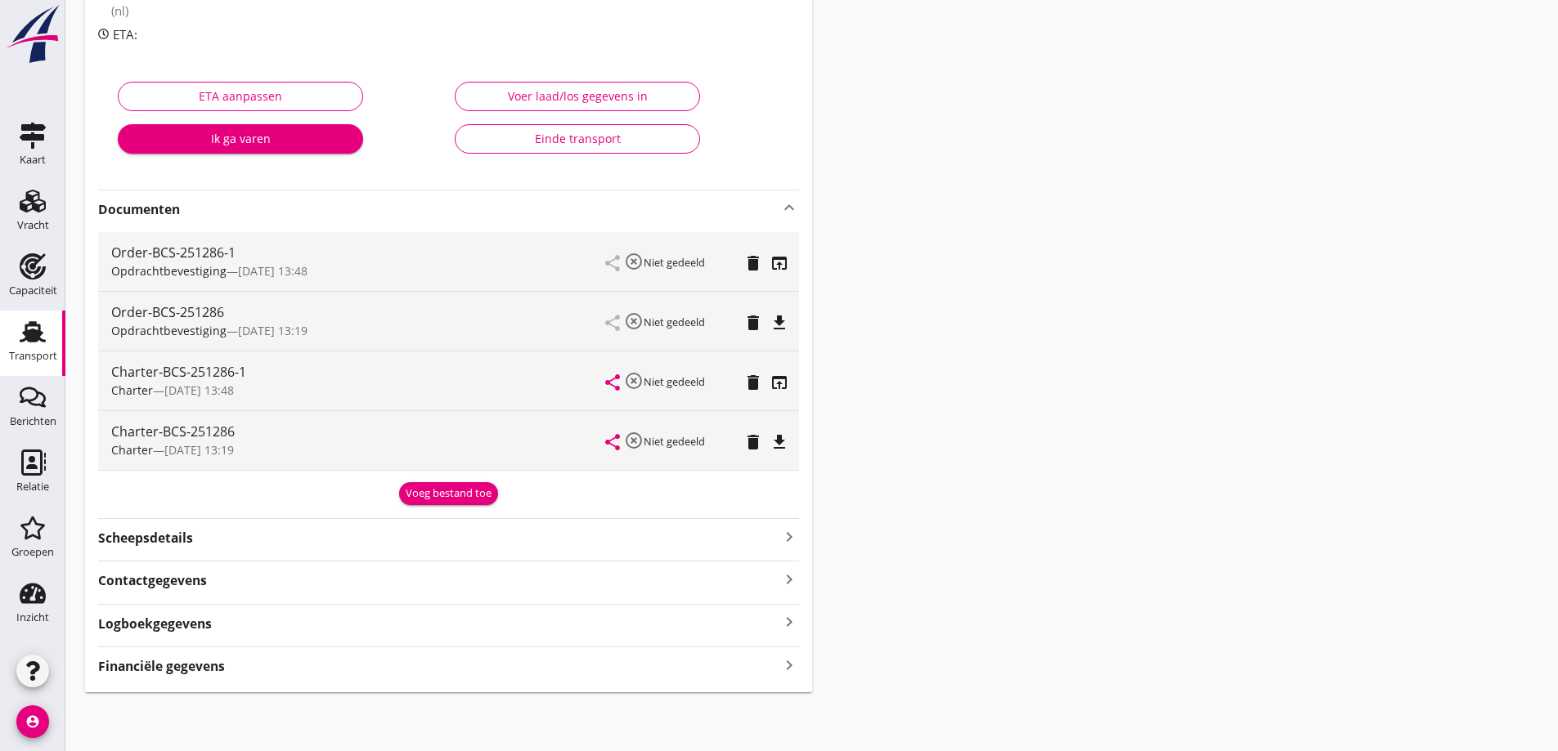
click at [303, 670] on div "Financiële gegevens keyboard_arrow_right" at bounding box center [448, 665] width 701 height 22
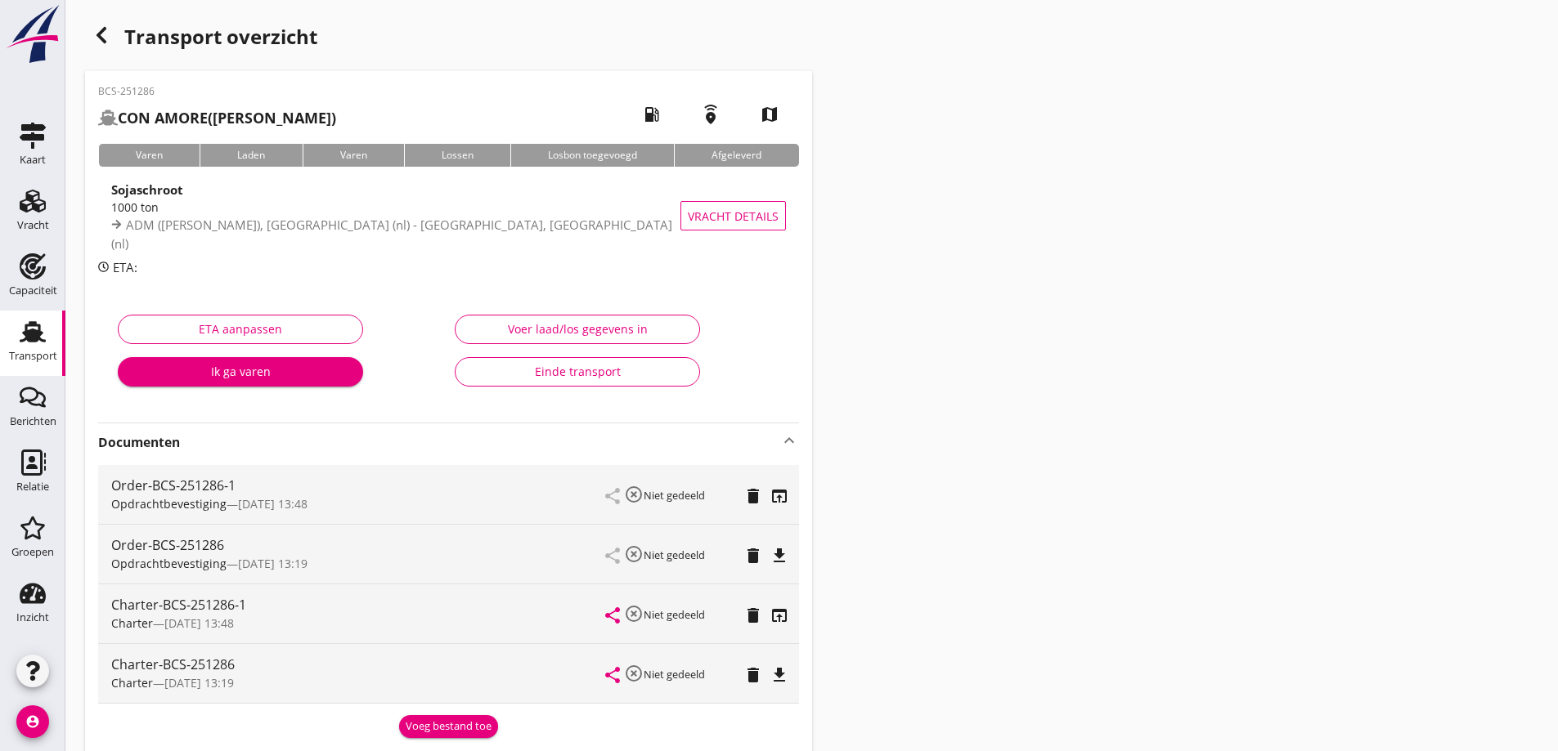
scroll to position [0, 0]
click at [38, 371] on link "Transport Transport" at bounding box center [32, 343] width 65 height 65
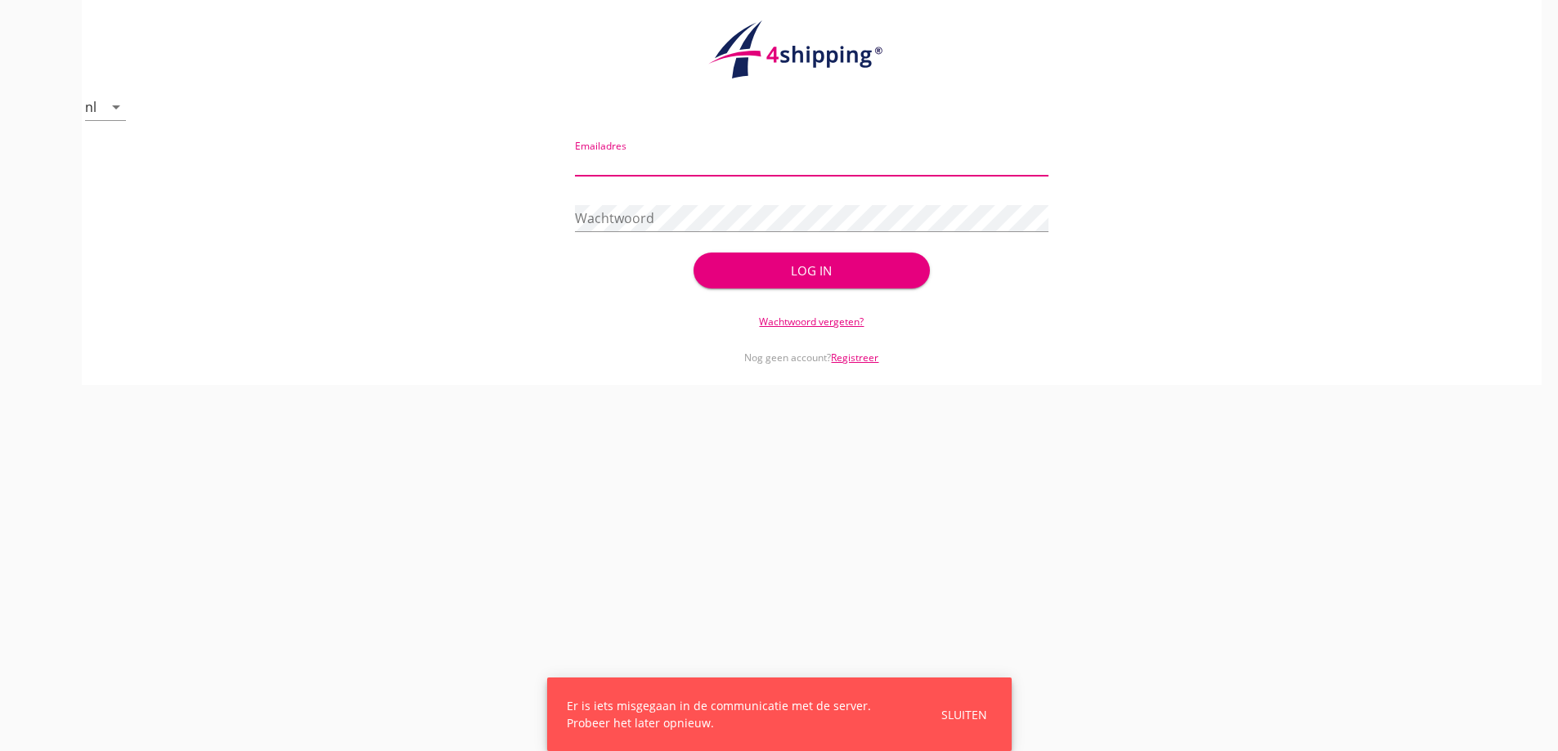
click at [788, 163] on input "Emailadres" at bounding box center [811, 163] width 473 height 26
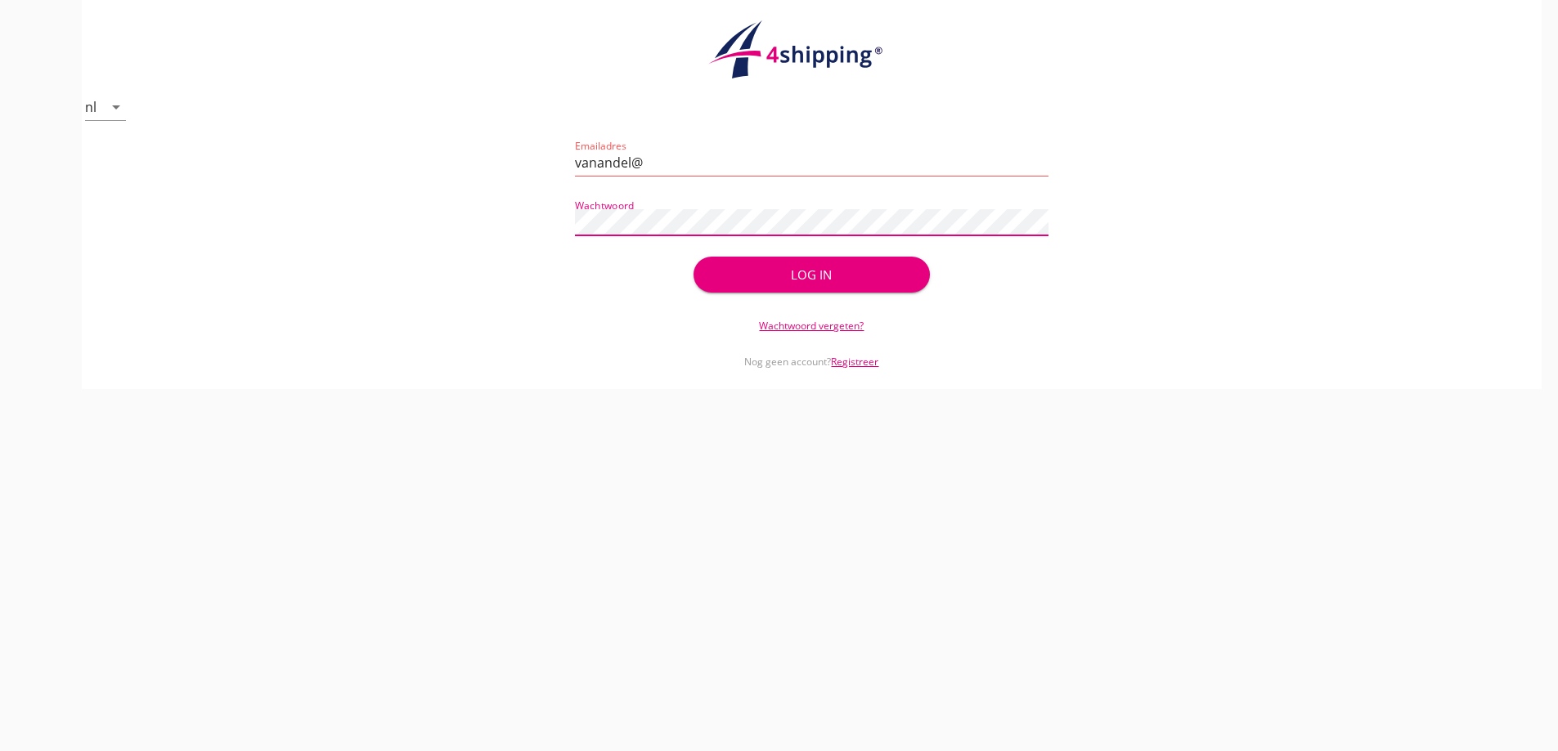
type input "[EMAIL_ADDRESS][DOMAIN_NAME]"
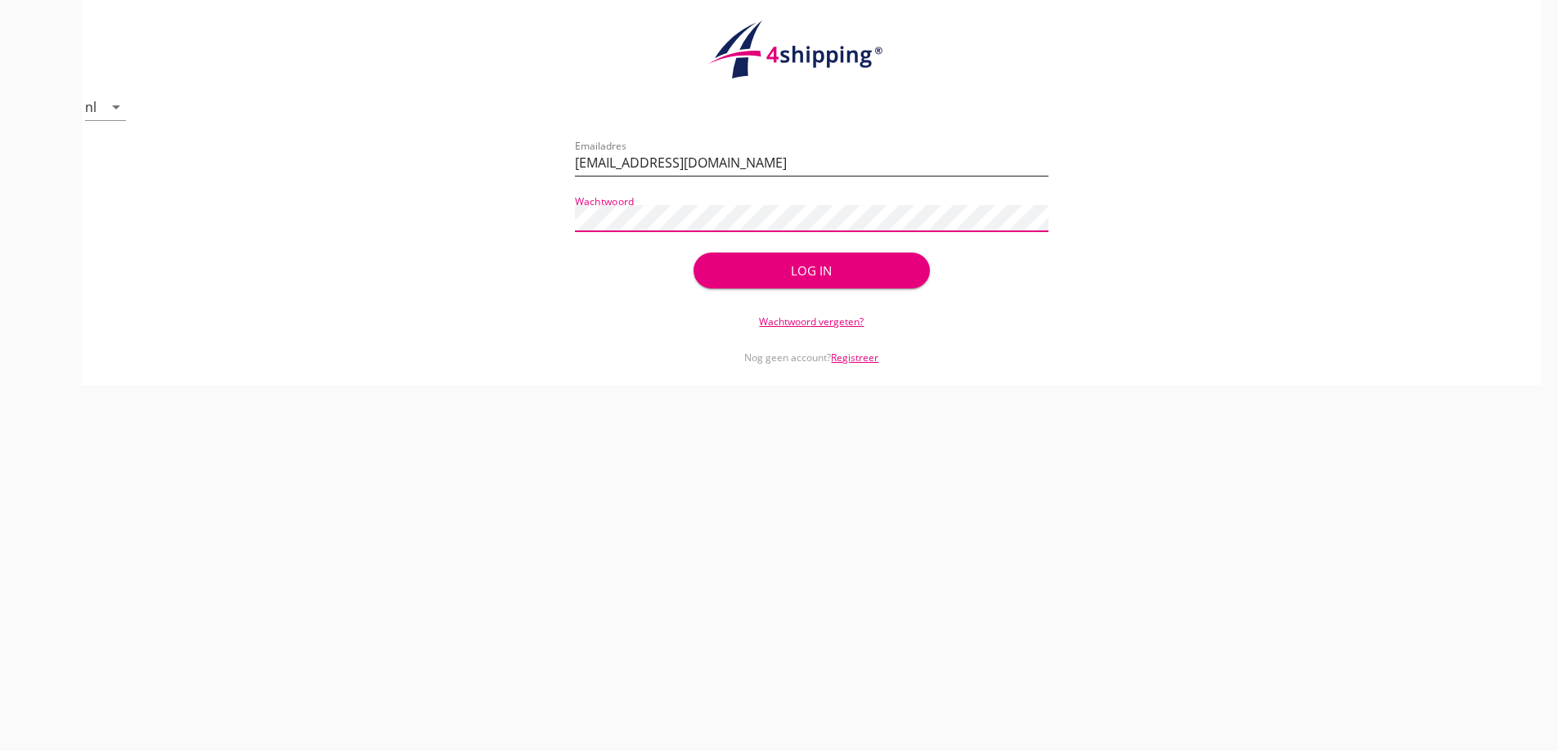
click at [693, 253] on button "Log in" at bounding box center [811, 271] width 236 height 36
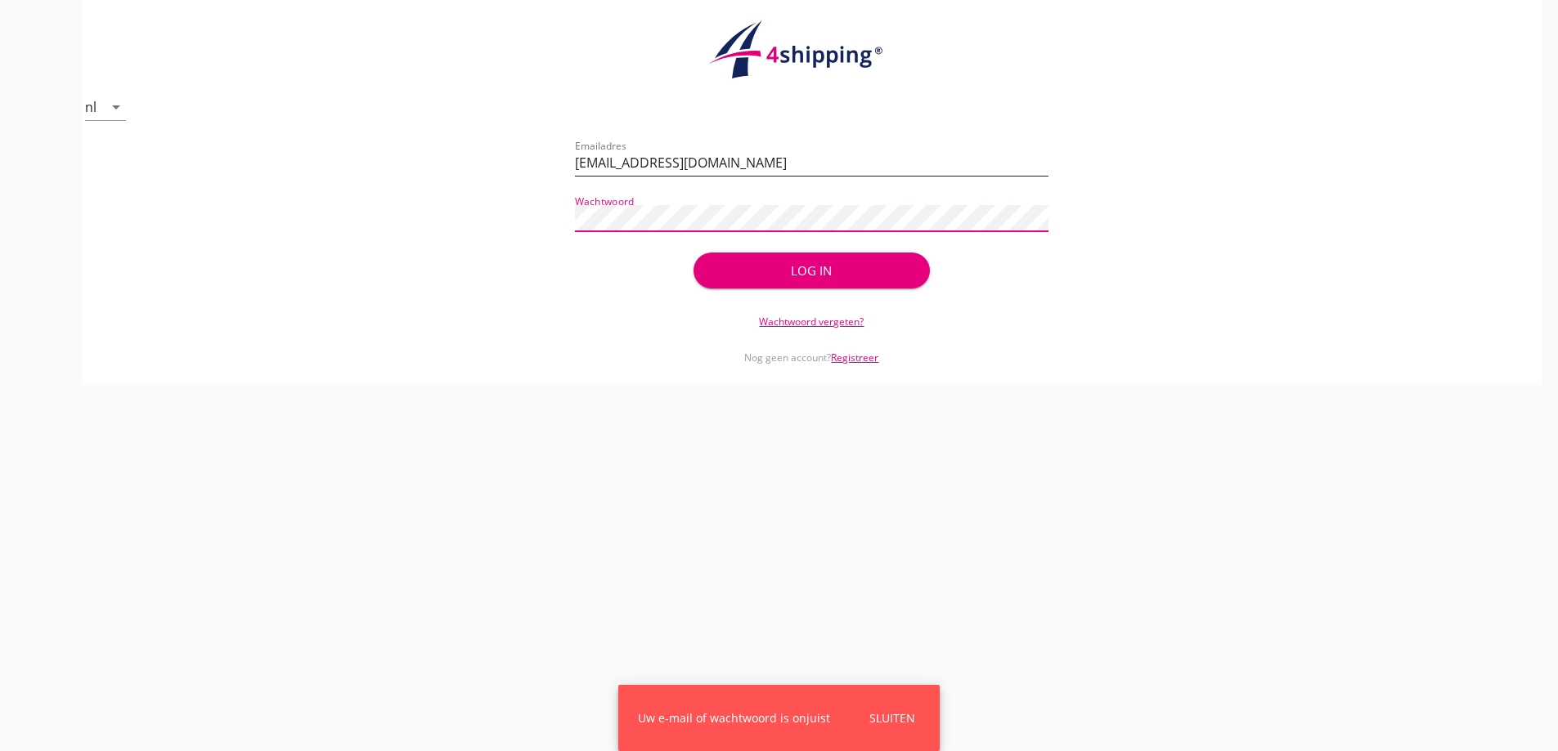
click at [693, 253] on button "Log in" at bounding box center [811, 271] width 236 height 36
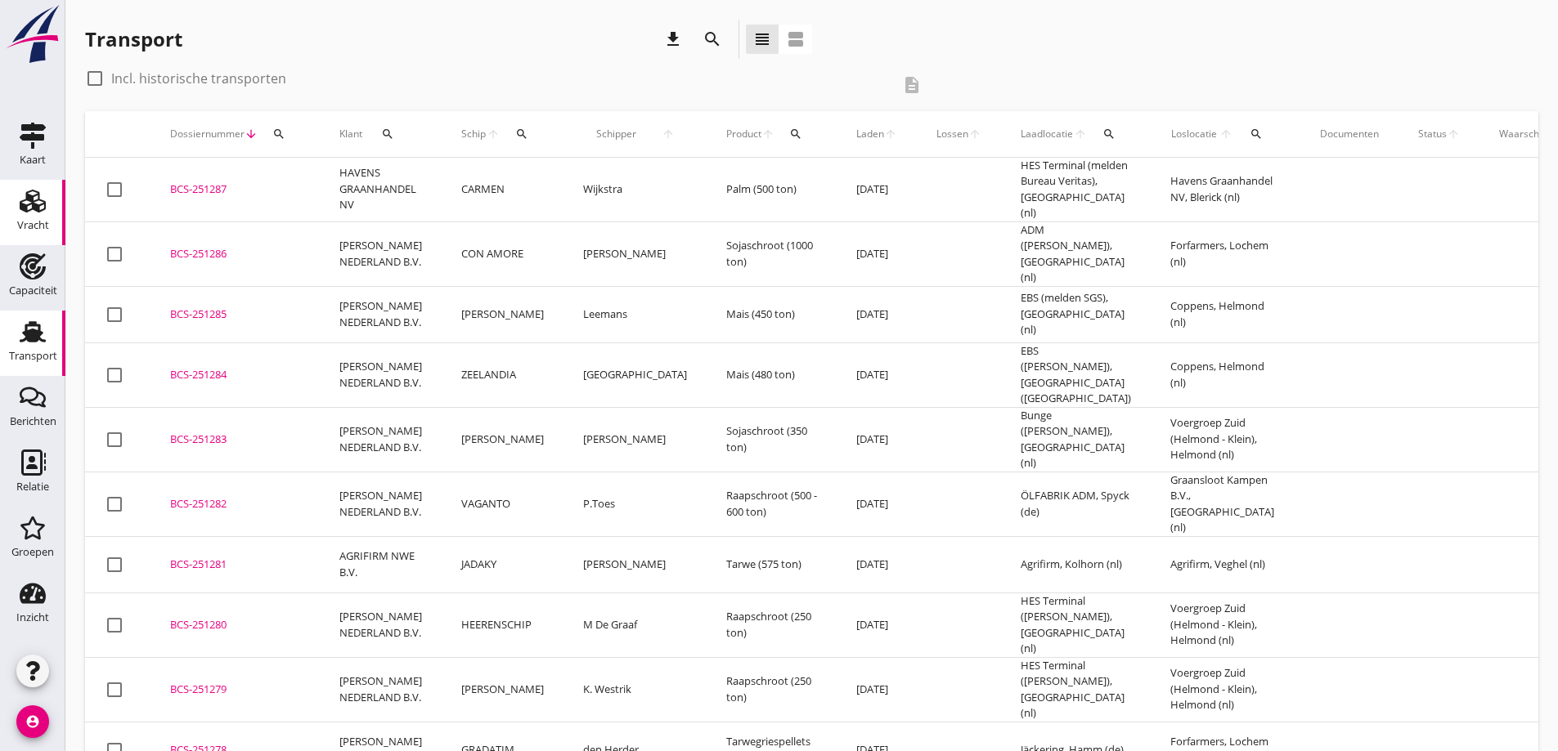
click at [7, 216] on link "Vracht Vracht" at bounding box center [32, 212] width 65 height 65
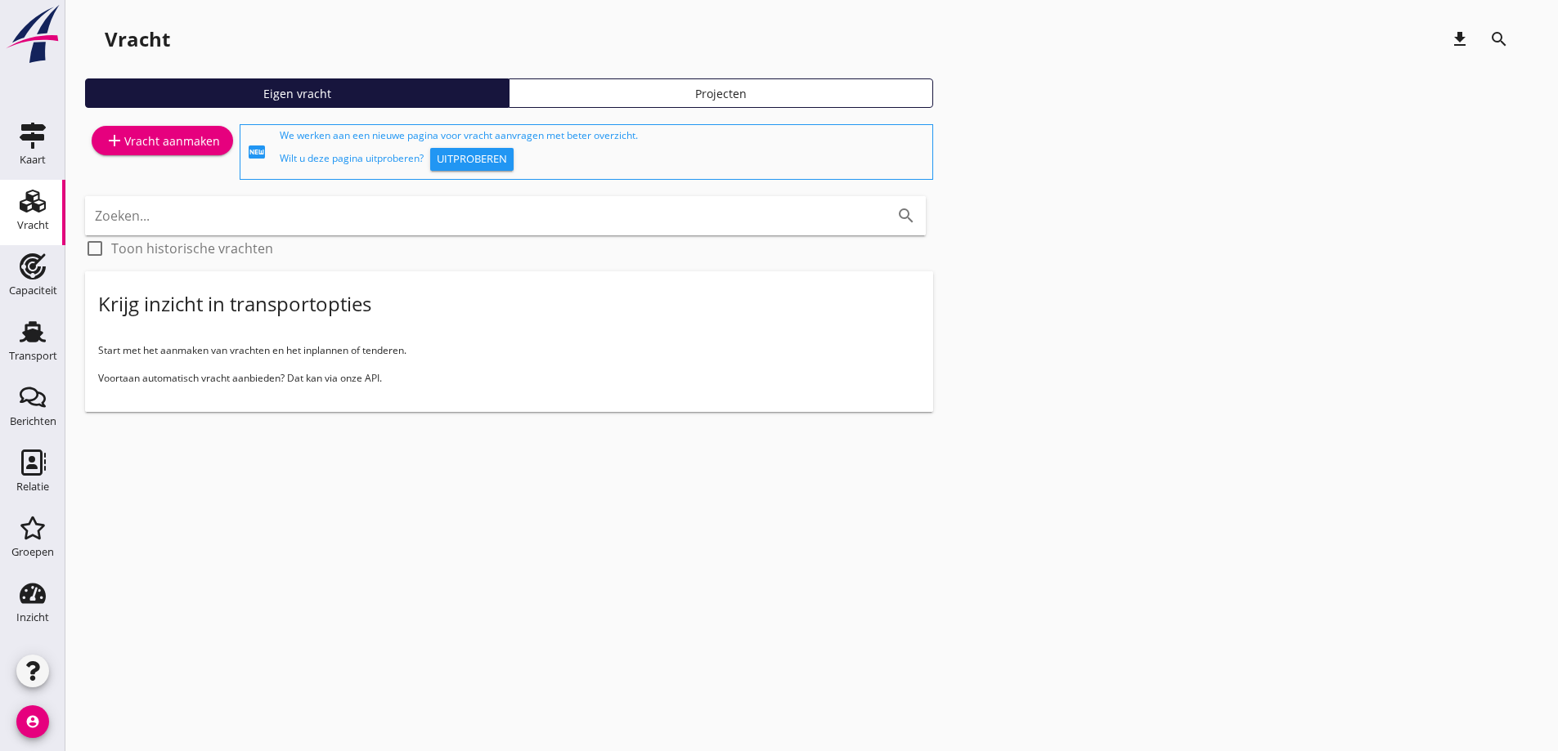
click at [204, 132] on div "add Vracht aanmaken" at bounding box center [162, 141] width 115 height 20
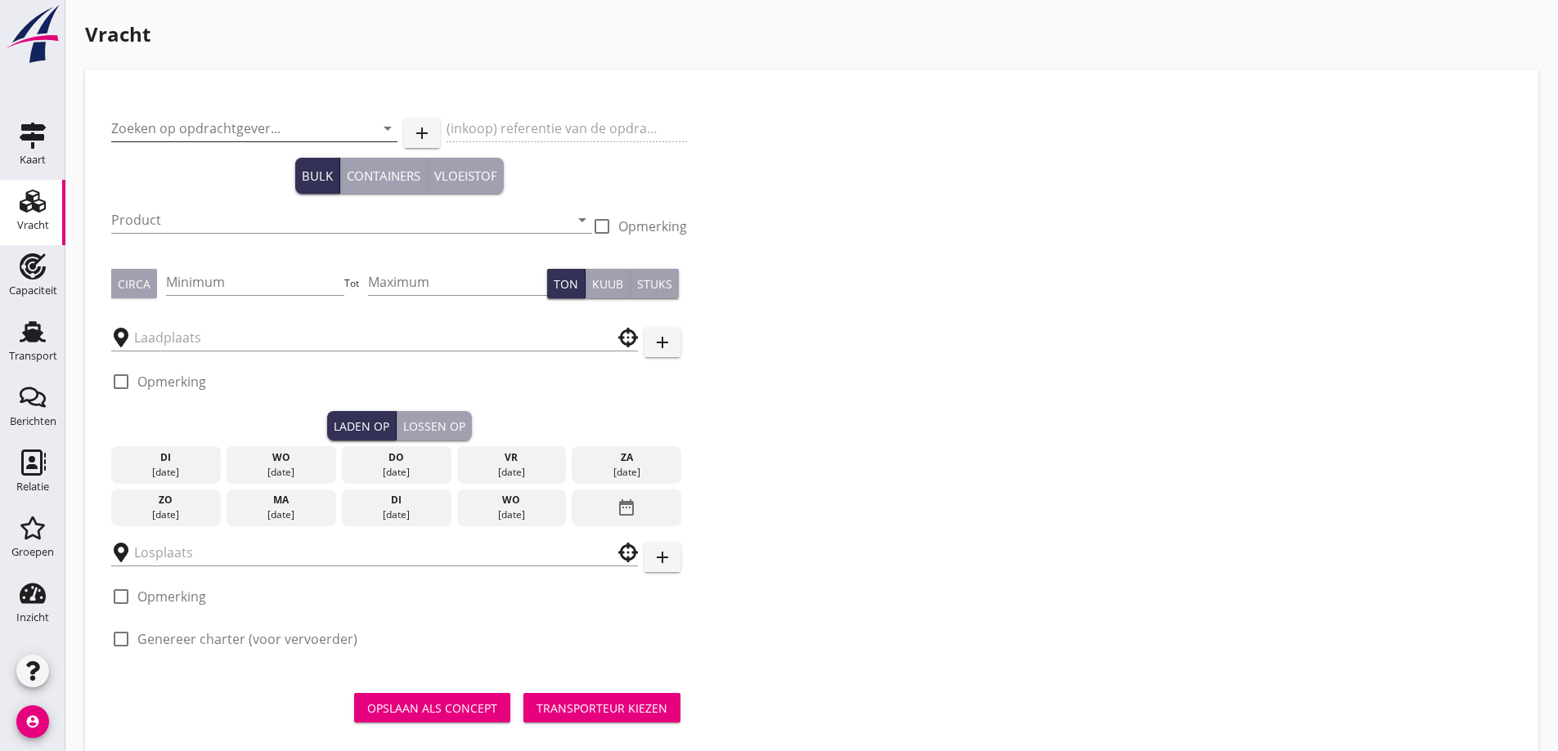
click at [202, 131] on input "Zoeken op opdrachtgever..." at bounding box center [231, 128] width 240 height 26
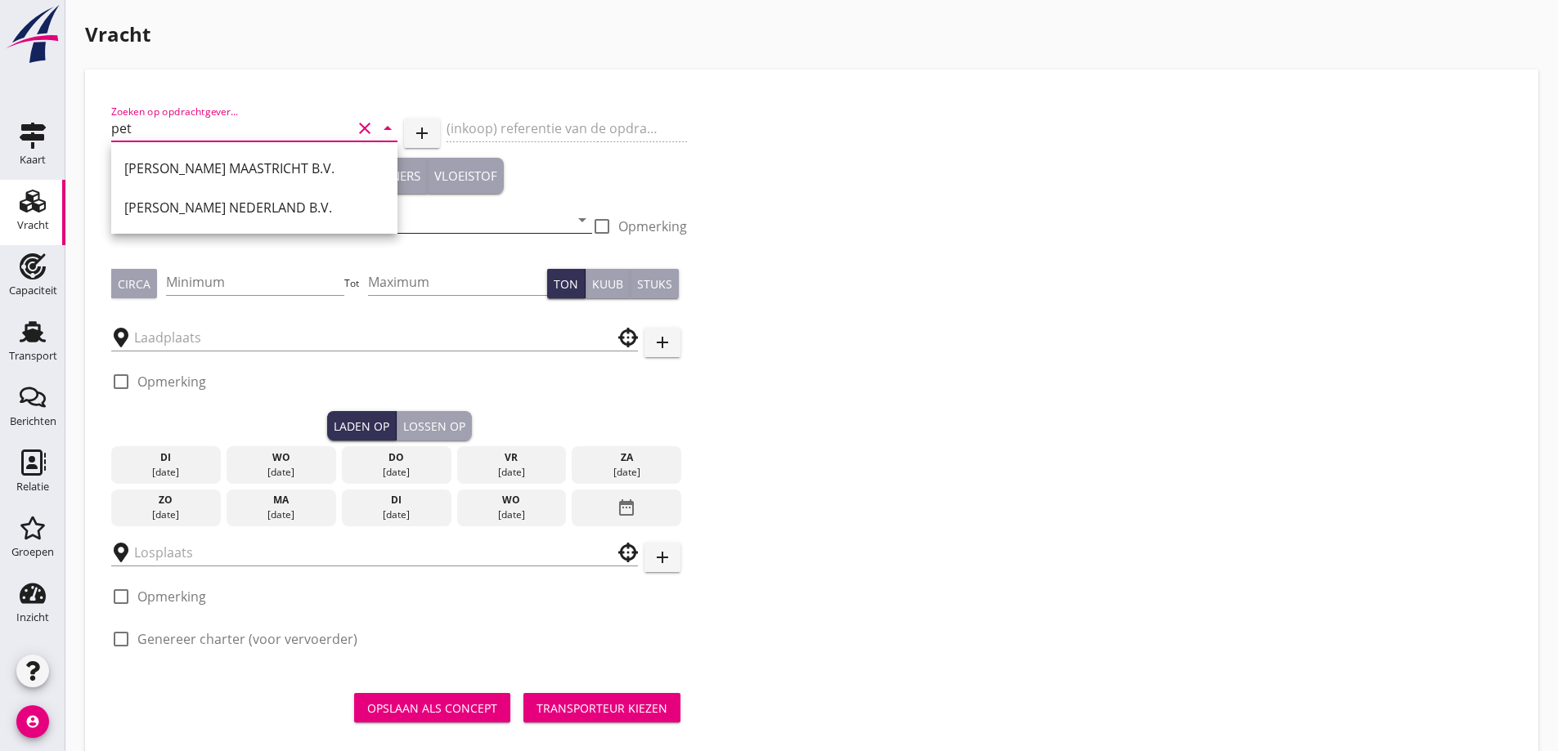
click at [187, 207] on div "PETERSON NEDERLAND B.V." at bounding box center [254, 208] width 260 height 20
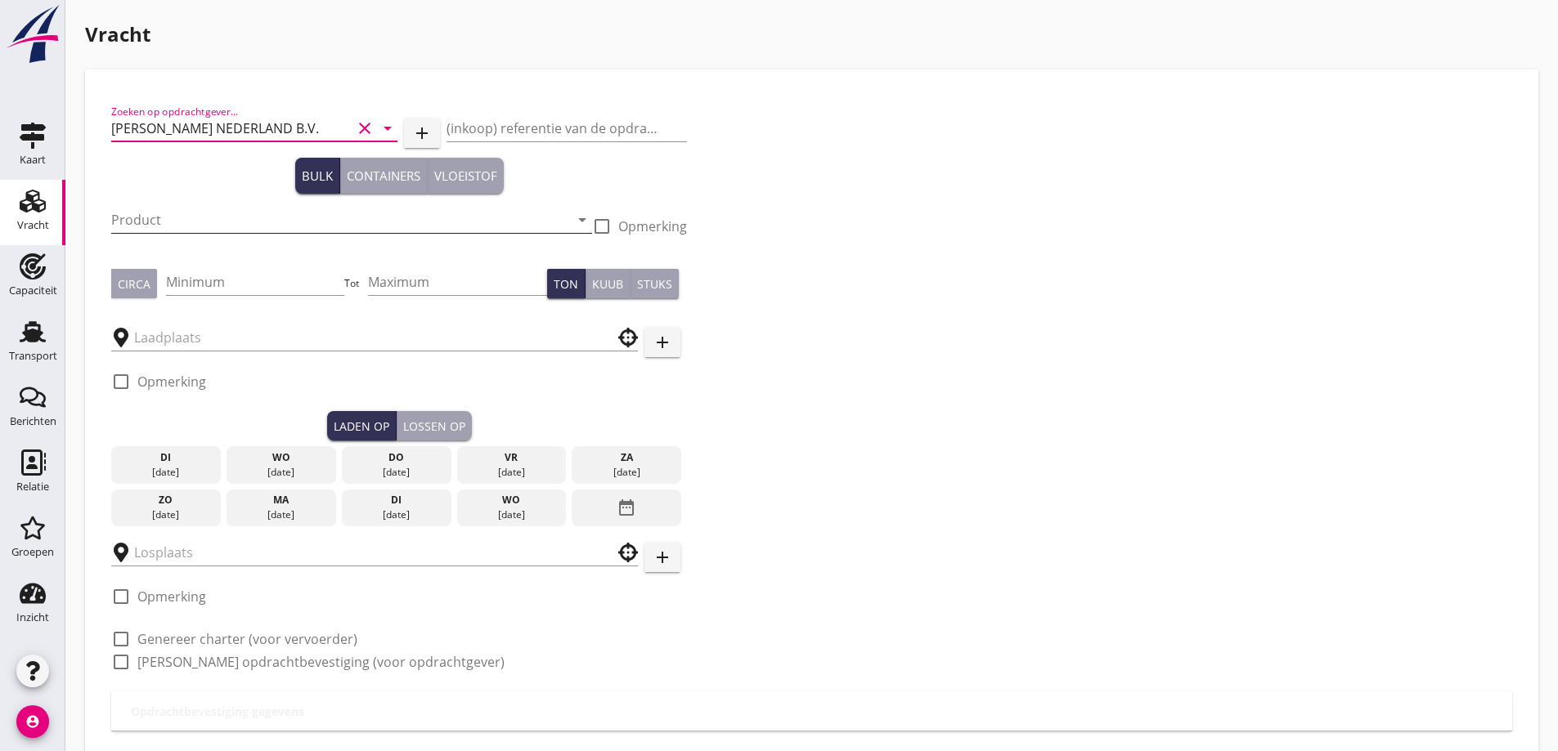
type input "PETERSON NEDERLAND B.V."
click at [186, 207] on input "Product" at bounding box center [340, 220] width 458 height 26
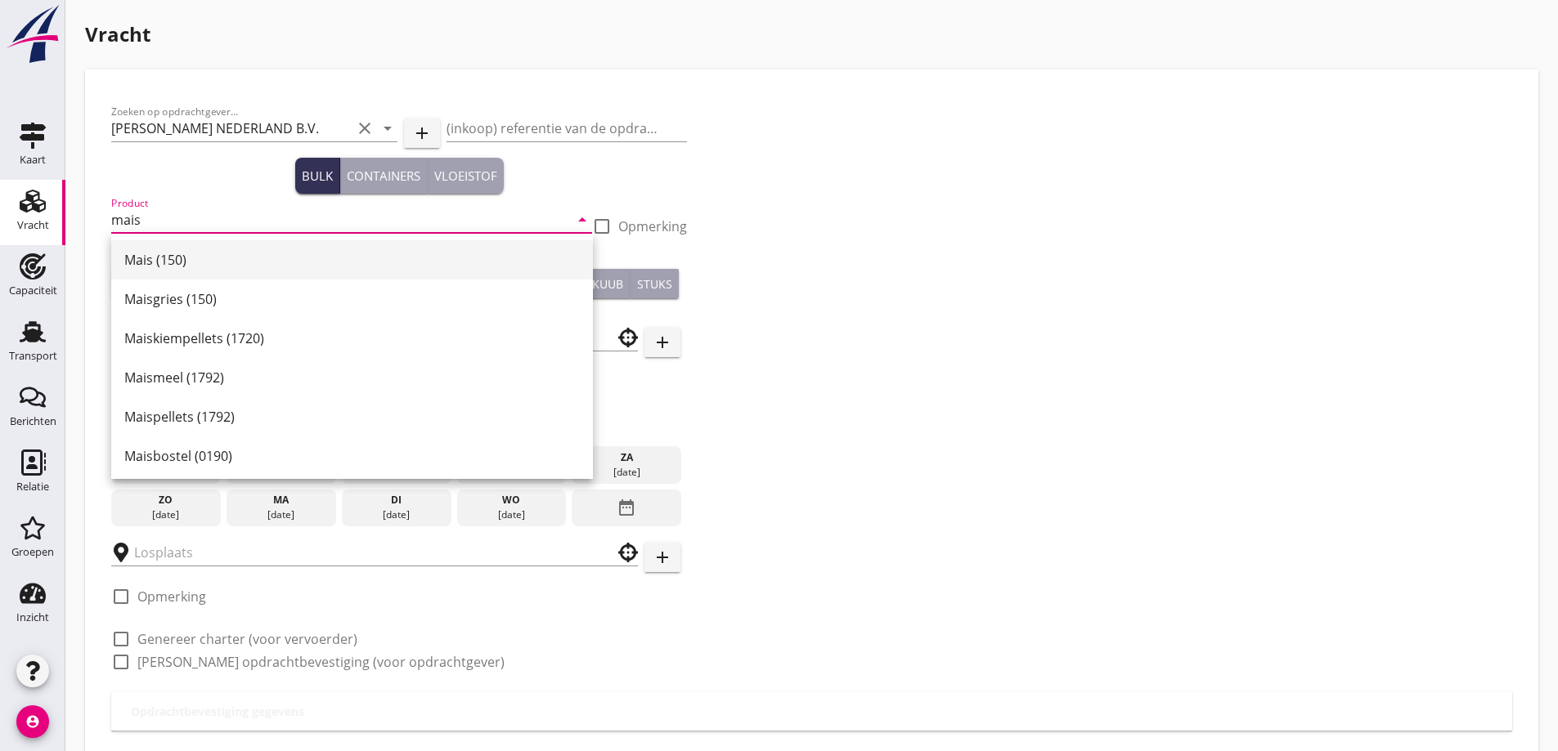
click at [225, 279] on div "Mais (150)" at bounding box center [351, 259] width 455 height 39
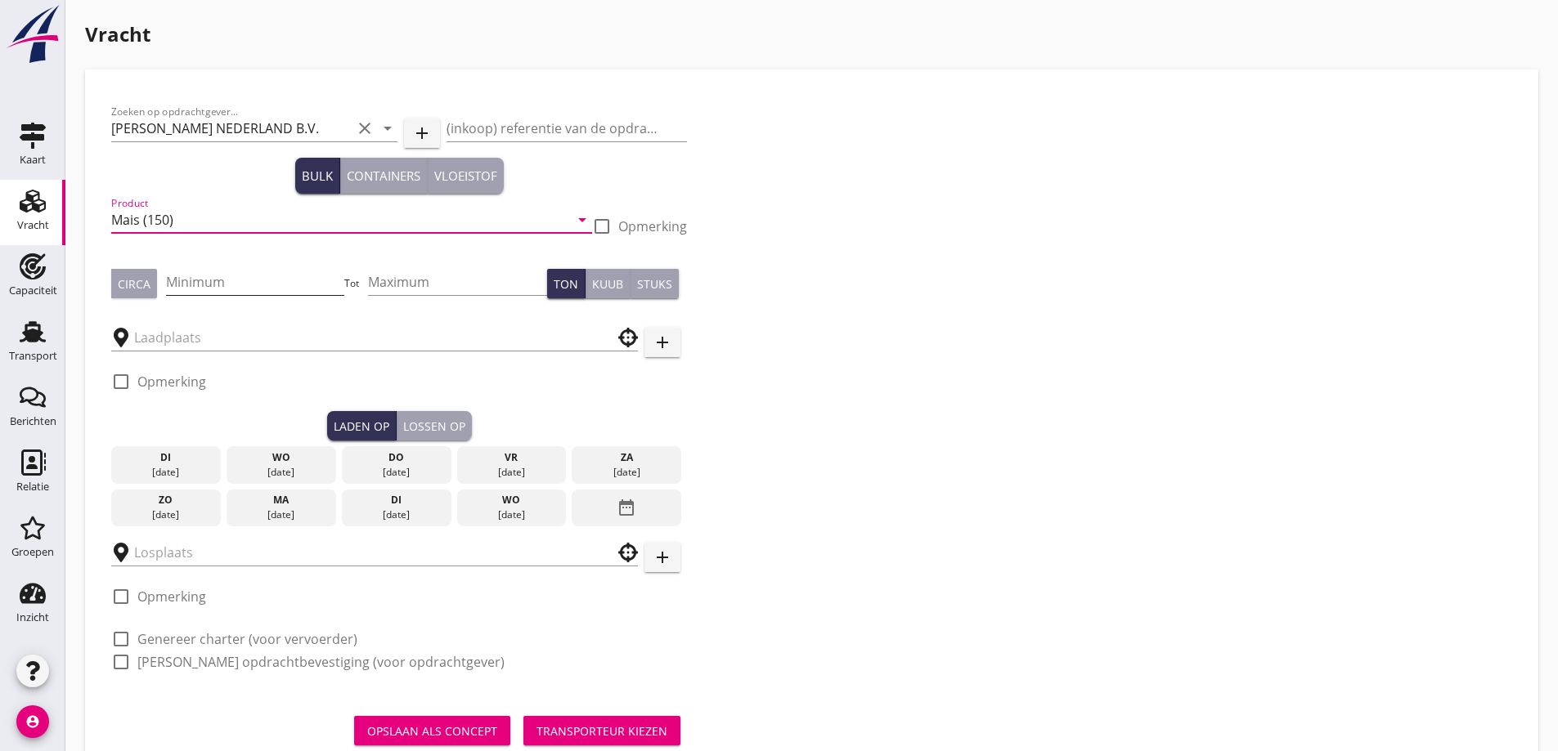
type input "Mais (150)"
click at [226, 280] on input "Minimum" at bounding box center [255, 282] width 179 height 26
click at [139, 290] on div "Circa" at bounding box center [134, 284] width 33 height 17
click at [190, 258] on div "Minimum" at bounding box center [255, 284] width 179 height 56
click at [207, 293] on input "Minimum" at bounding box center [255, 282] width 179 height 26
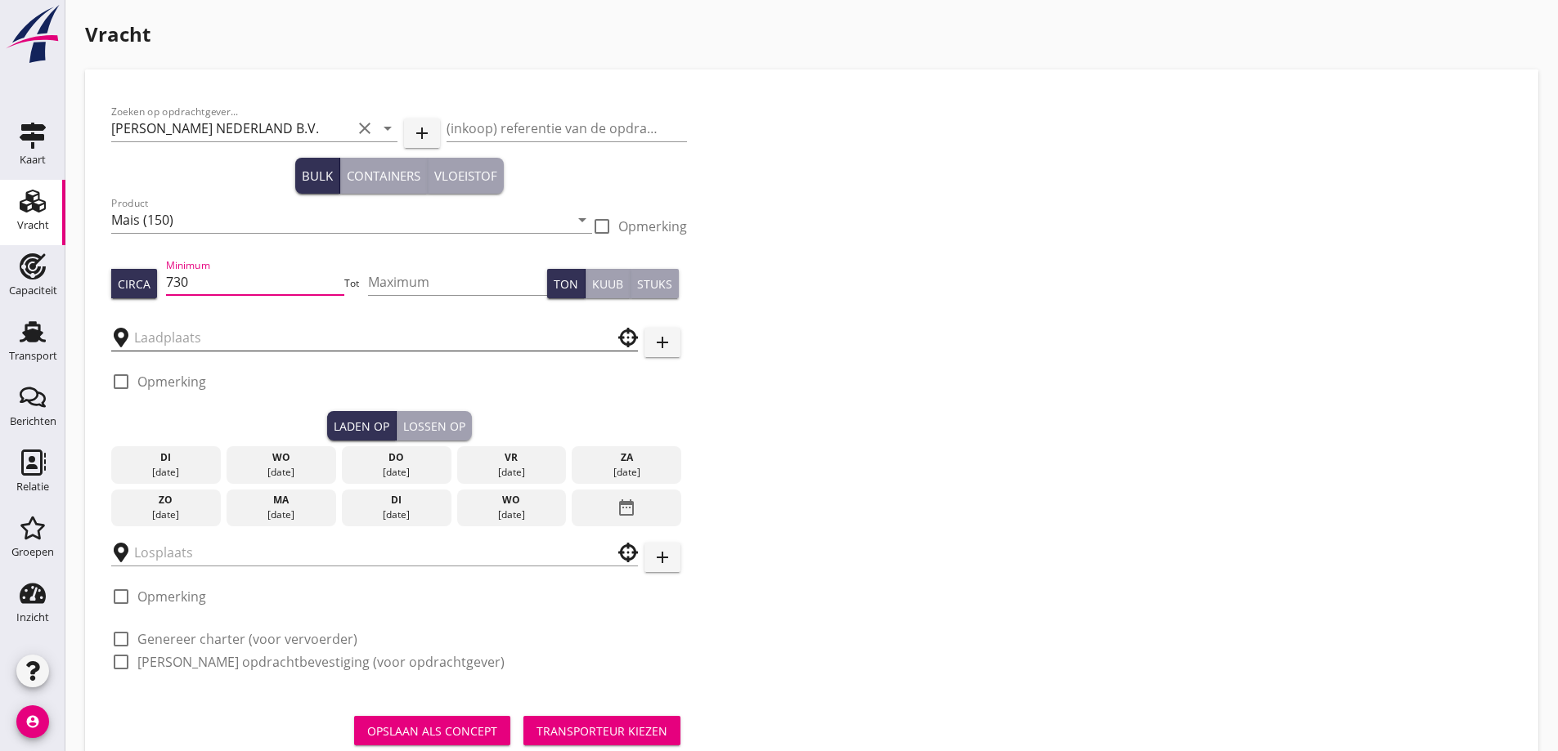
type input "730"
click at [161, 334] on input "text" at bounding box center [363, 338] width 458 height 26
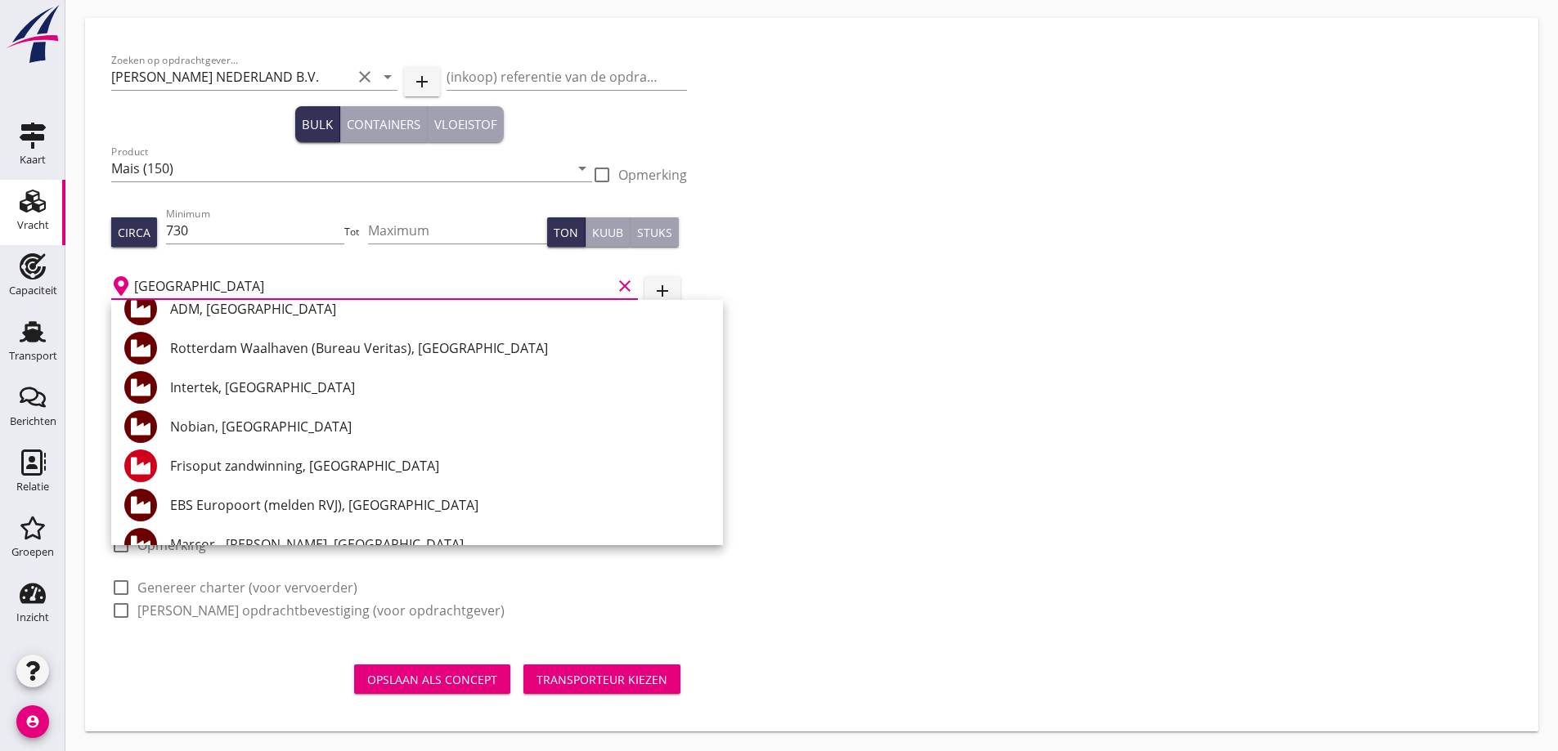
scroll to position [818, 0]
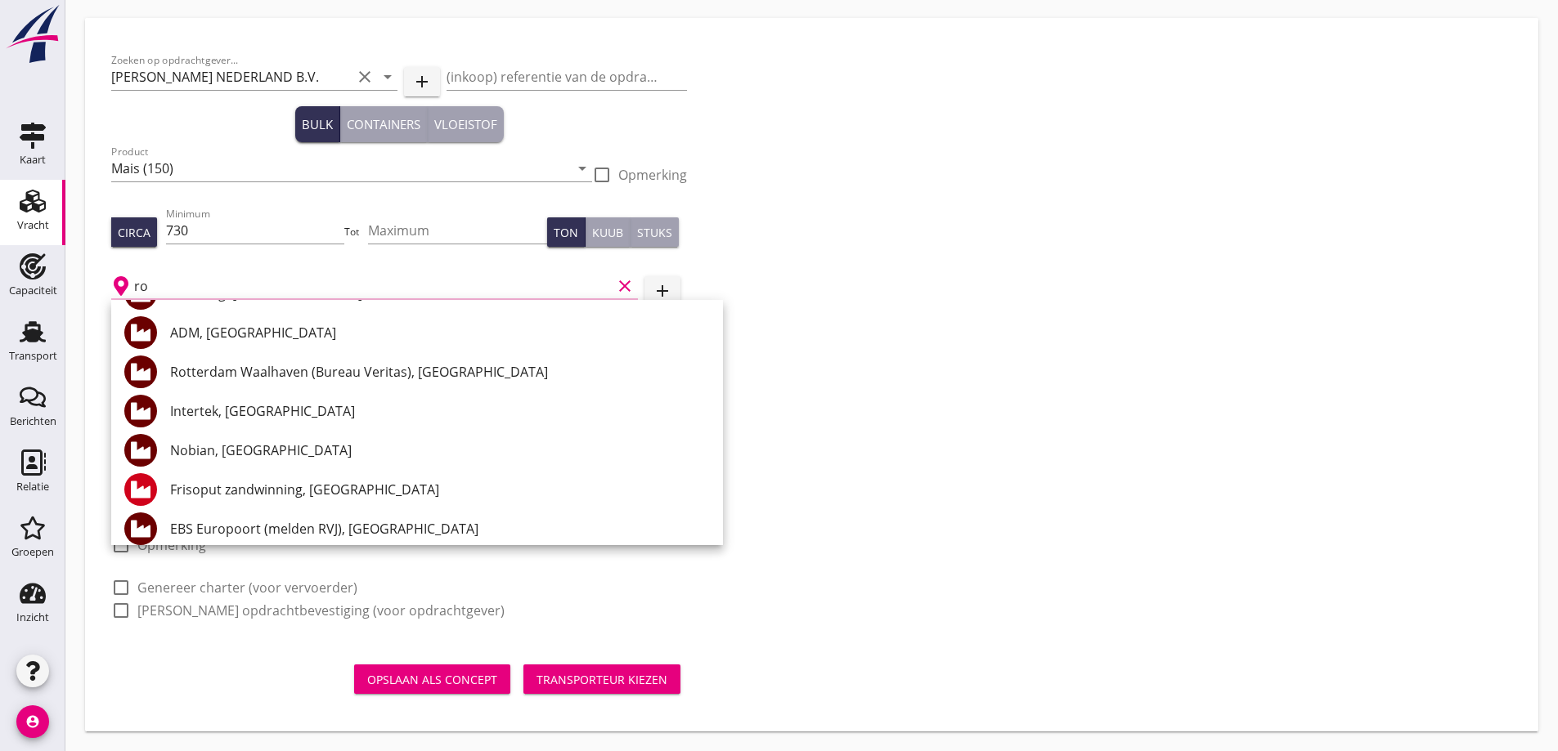
type input "r"
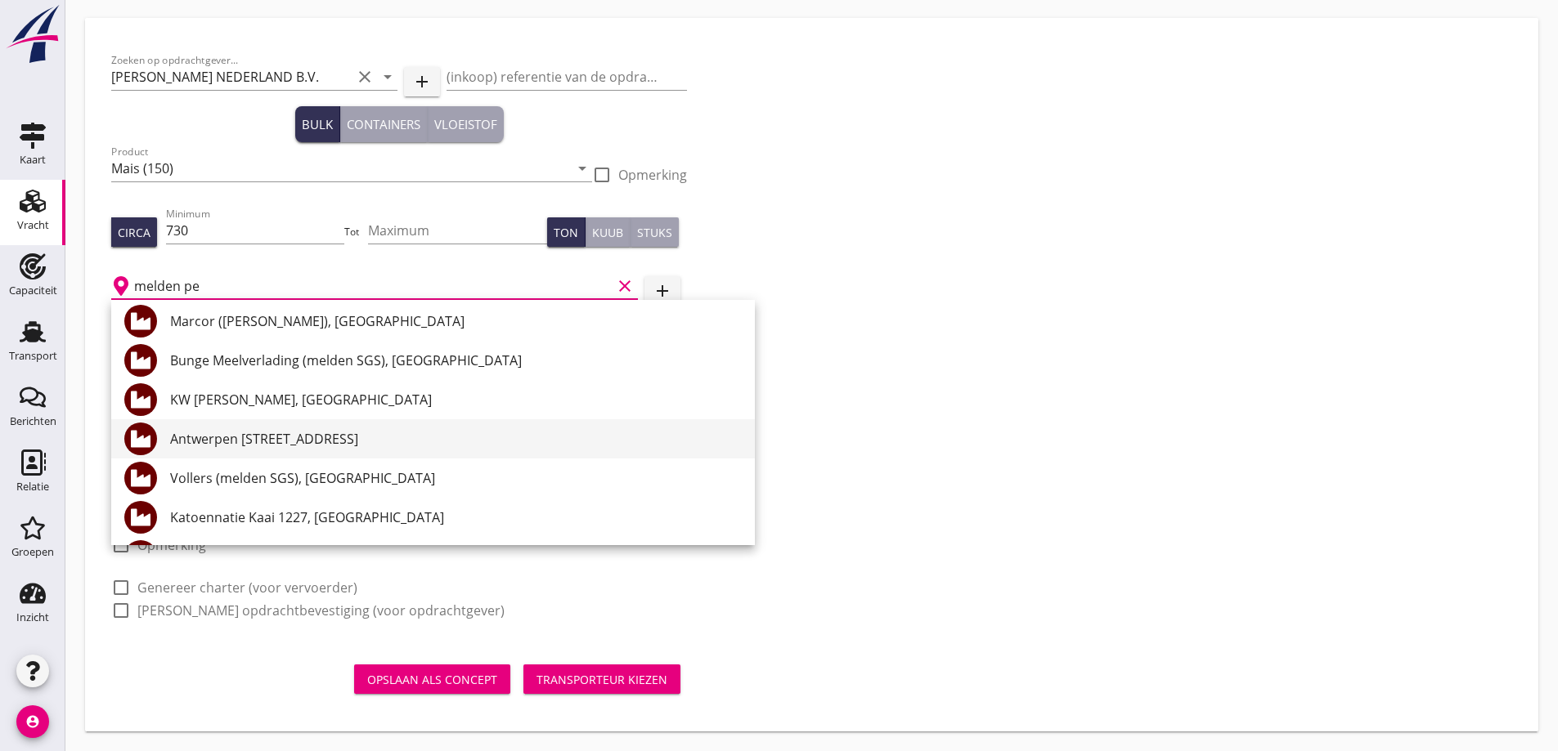
scroll to position [899, 0]
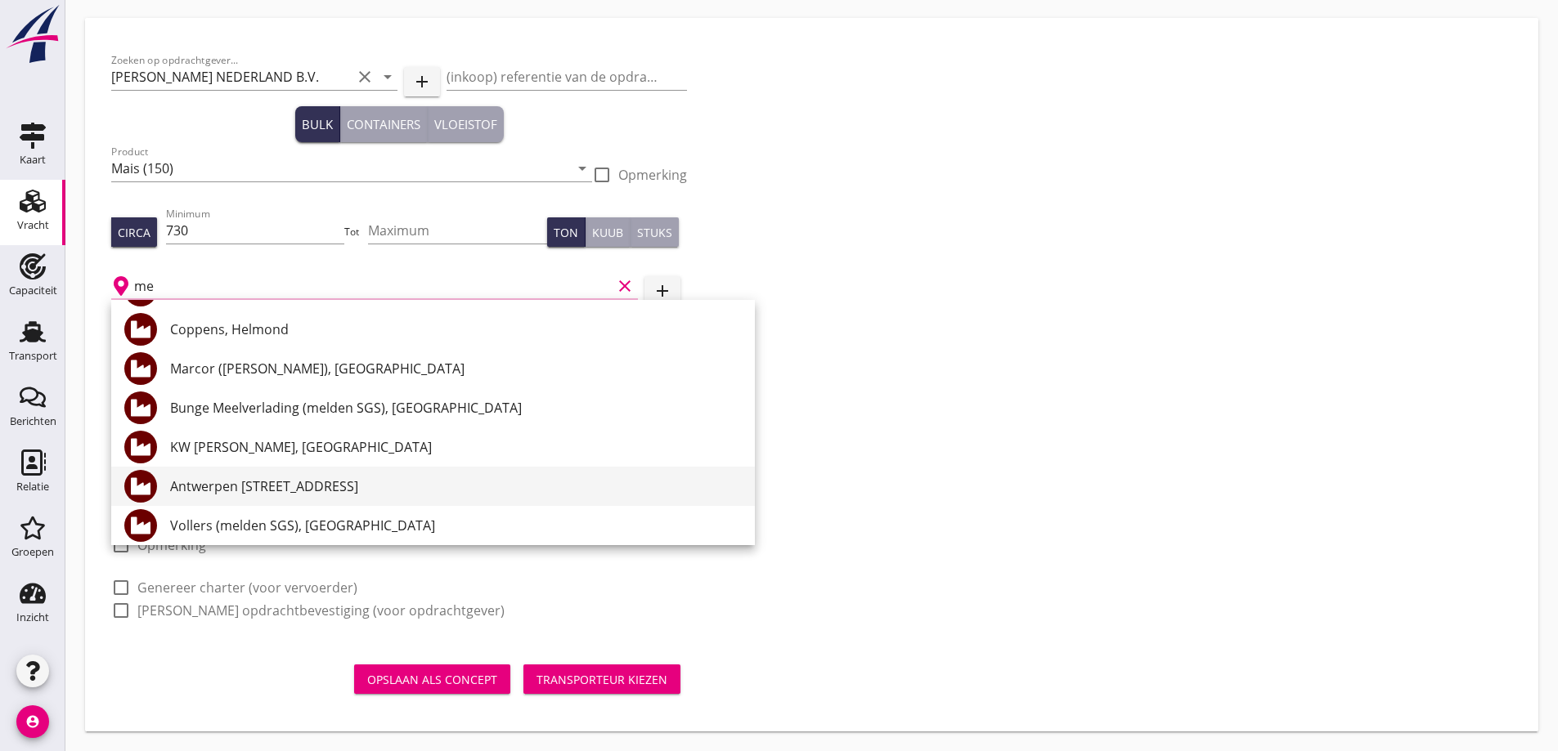
type input "m"
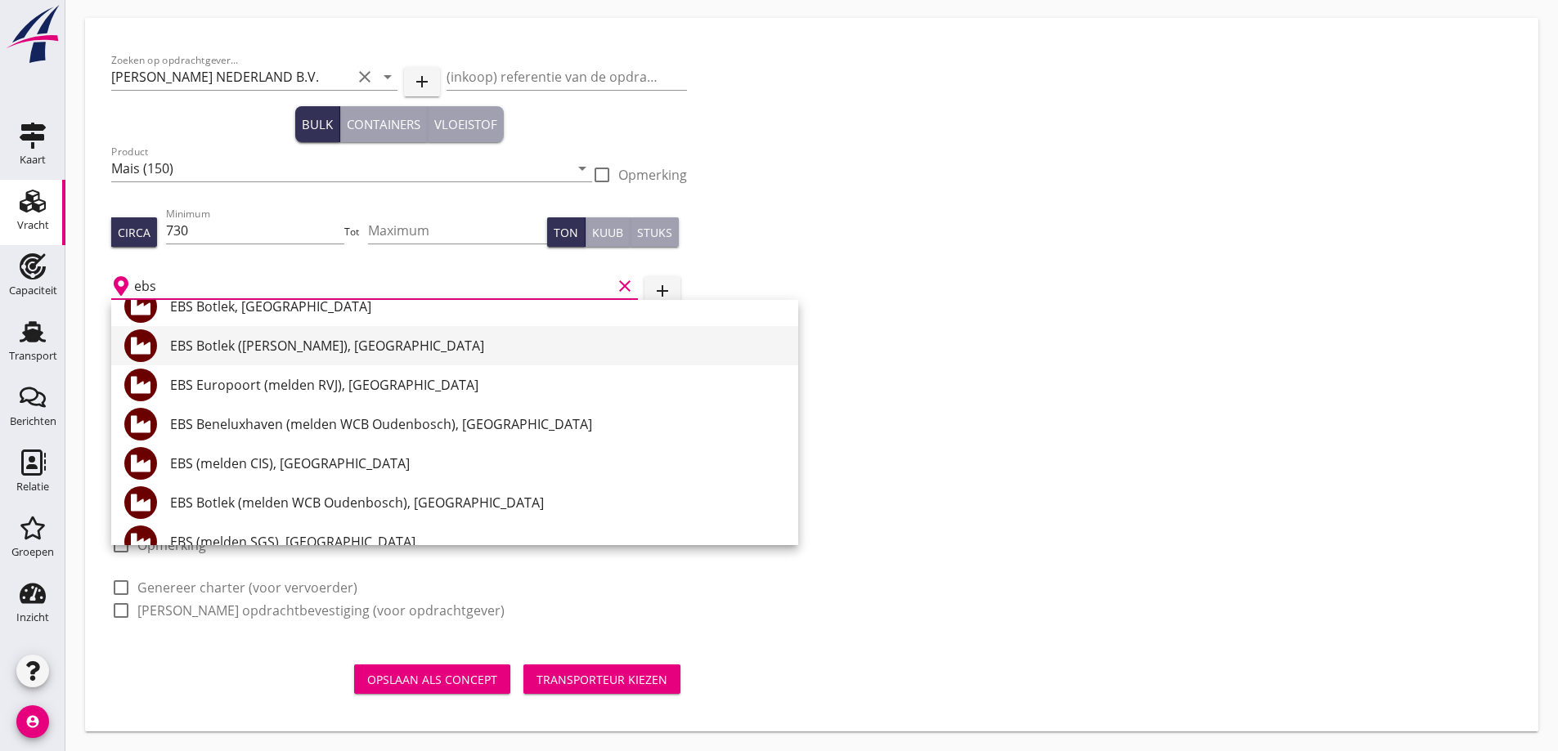
scroll to position [245, 0]
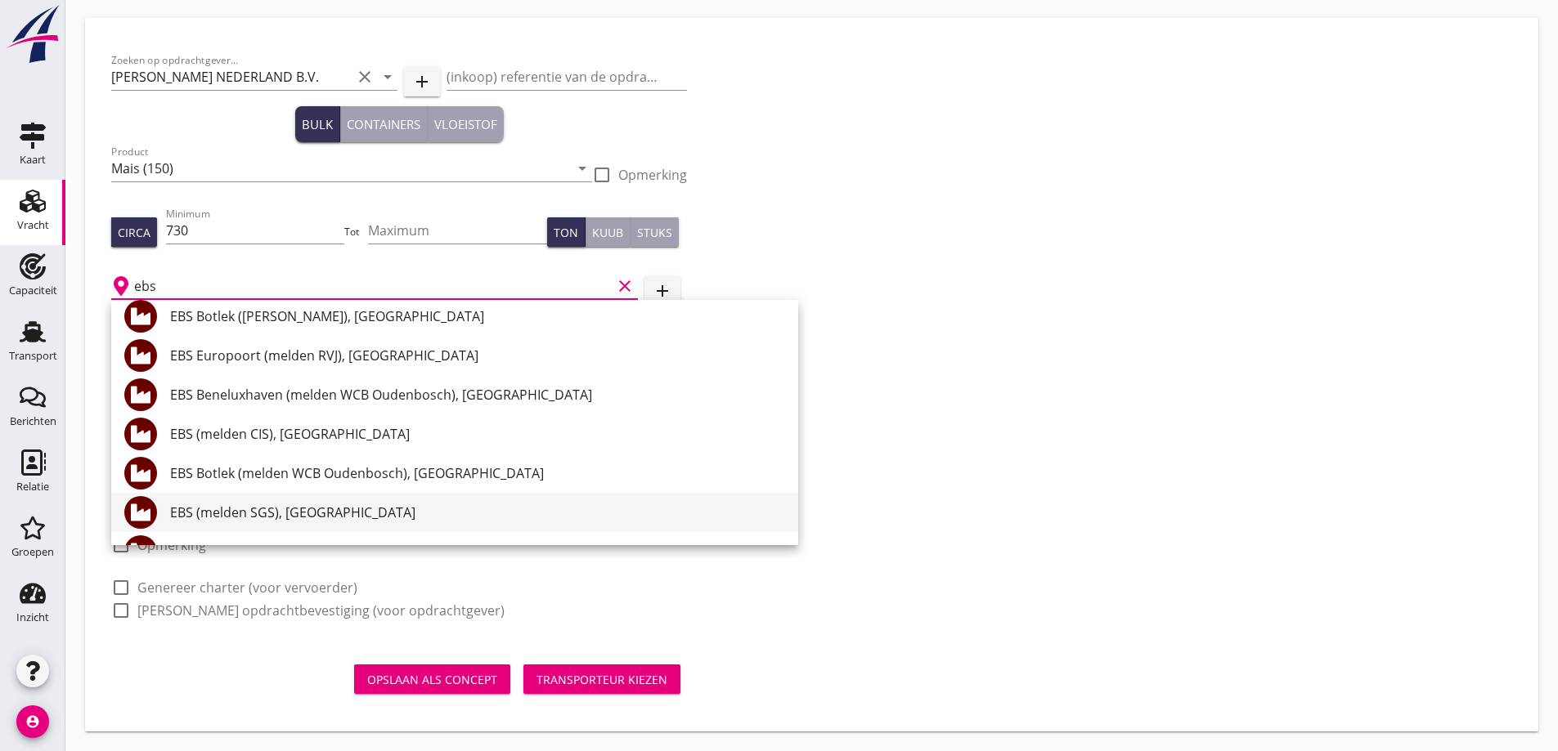
click at [358, 513] on div "EBS (melden SGS), Rotterdam" at bounding box center [477, 513] width 615 height 20
type input "EBS (melden SGS), Rotterdam"
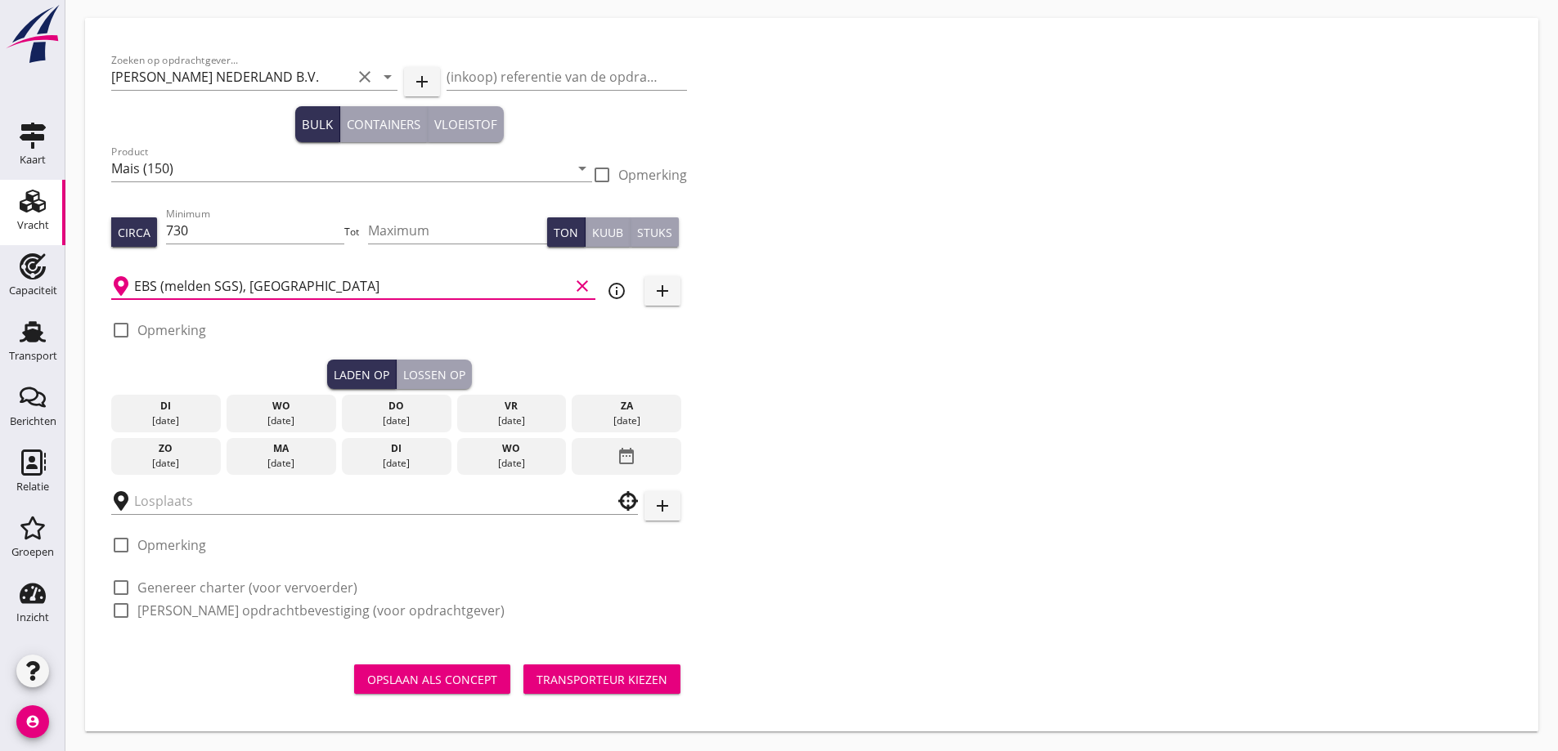
click at [156, 325] on label "Opmerking" at bounding box center [171, 330] width 69 height 16
checkbox input "true"
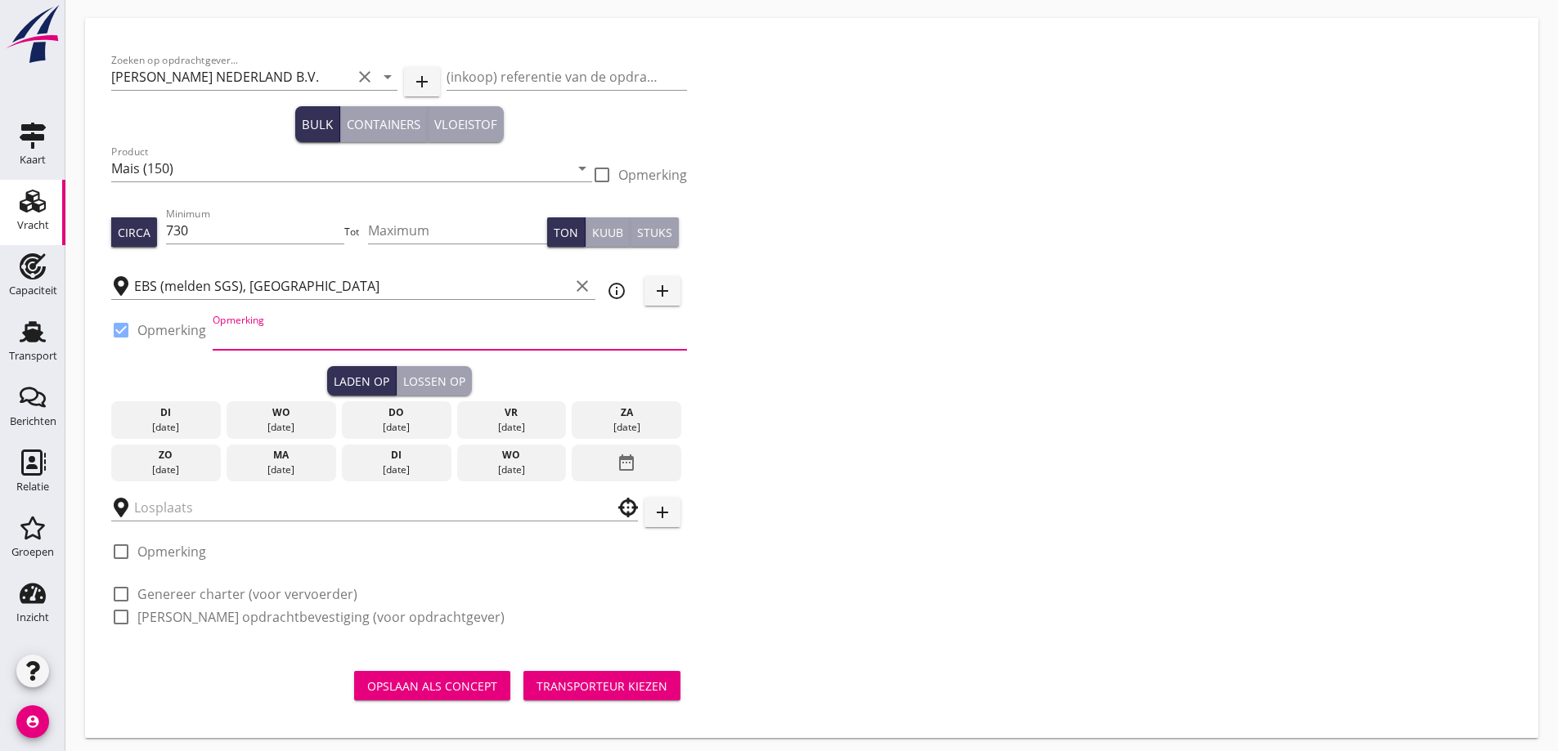
click at [245, 337] on input "Opmerking" at bounding box center [450, 337] width 474 height 26
type input "Ex. KAYA OLDENDORFF"
click at [531, 416] on div "vr" at bounding box center [510, 413] width 101 height 15
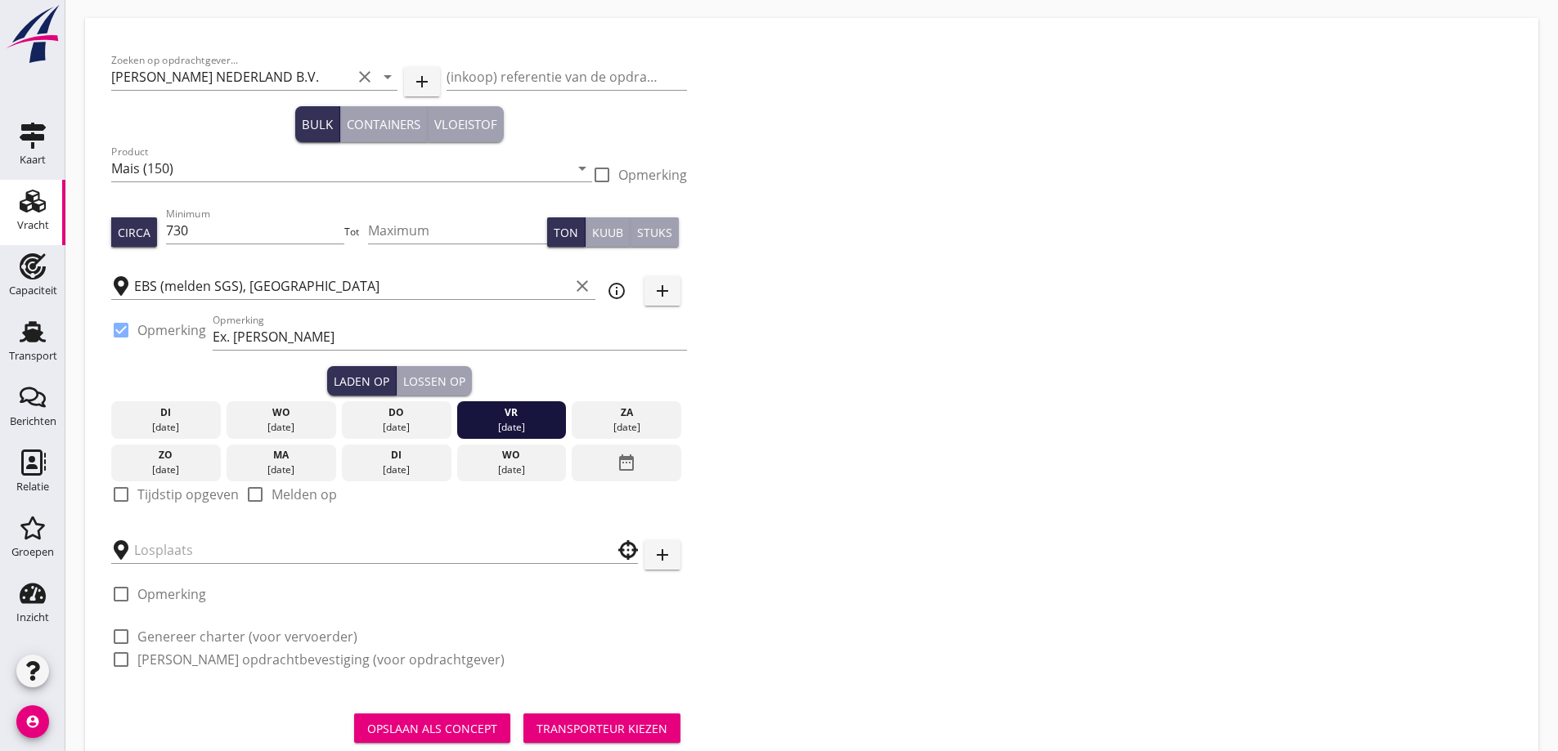
click at [151, 500] on label "Tijdstip opgeven" at bounding box center [187, 494] width 101 height 16
checkbox input "true"
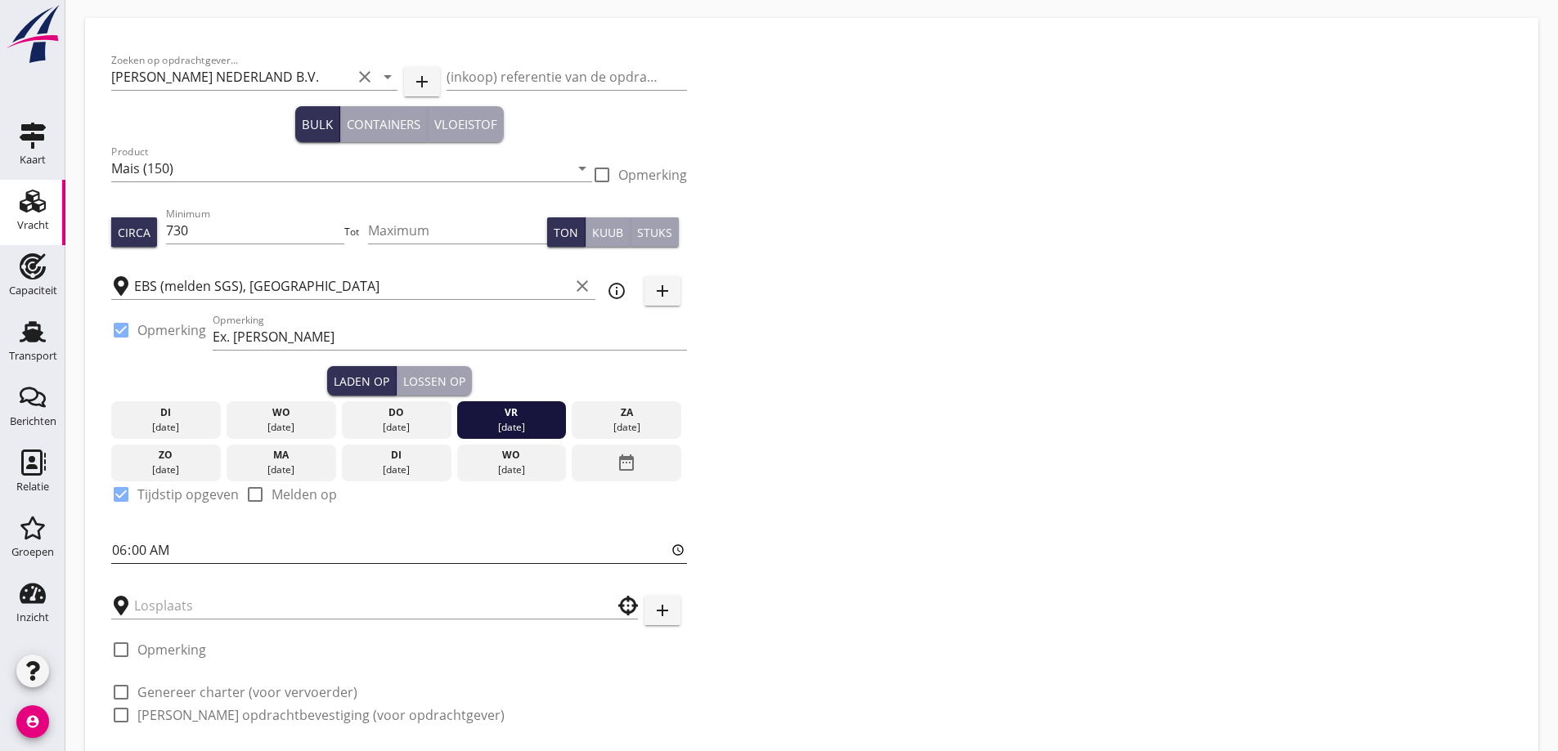
click at [190, 548] on input "06:00" at bounding box center [399, 550] width 576 height 26
type input "12:00"
click at [192, 585] on div at bounding box center [374, 601] width 527 height 36
click at [198, 613] on input "text" at bounding box center [363, 606] width 458 height 26
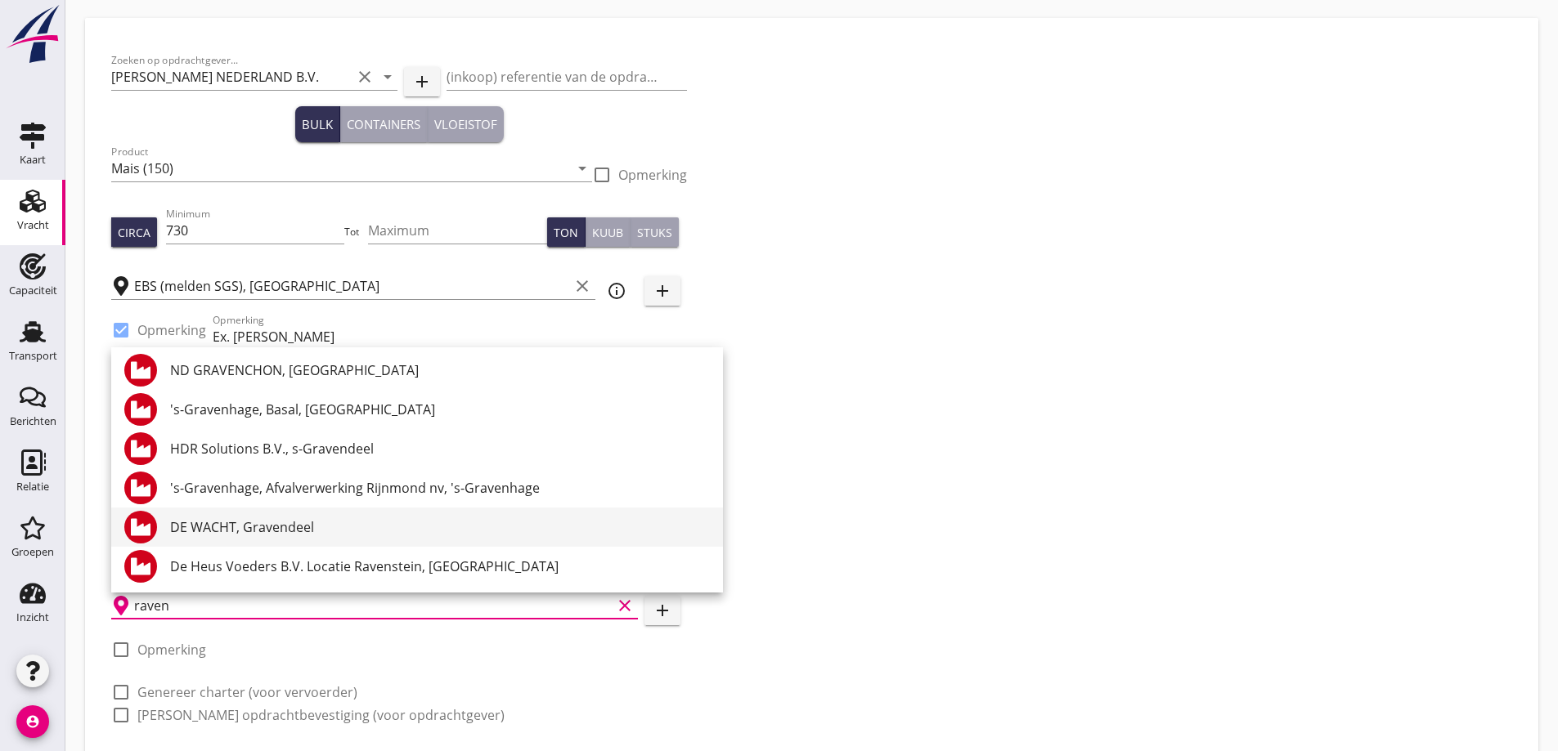
scroll to position [78, 0]
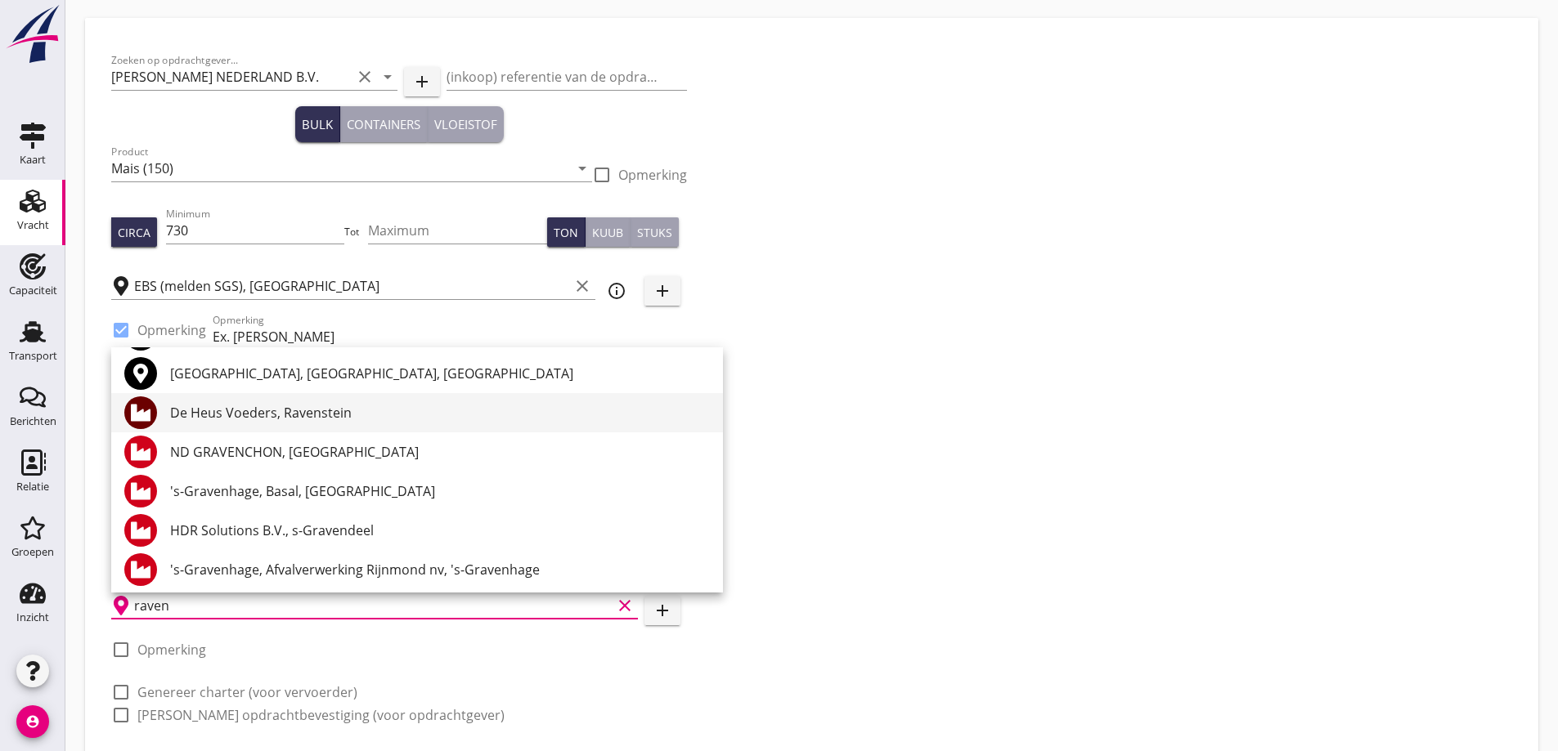
click at [237, 414] on div "De Heus Voeders, Ravenstein" at bounding box center [440, 413] width 540 height 20
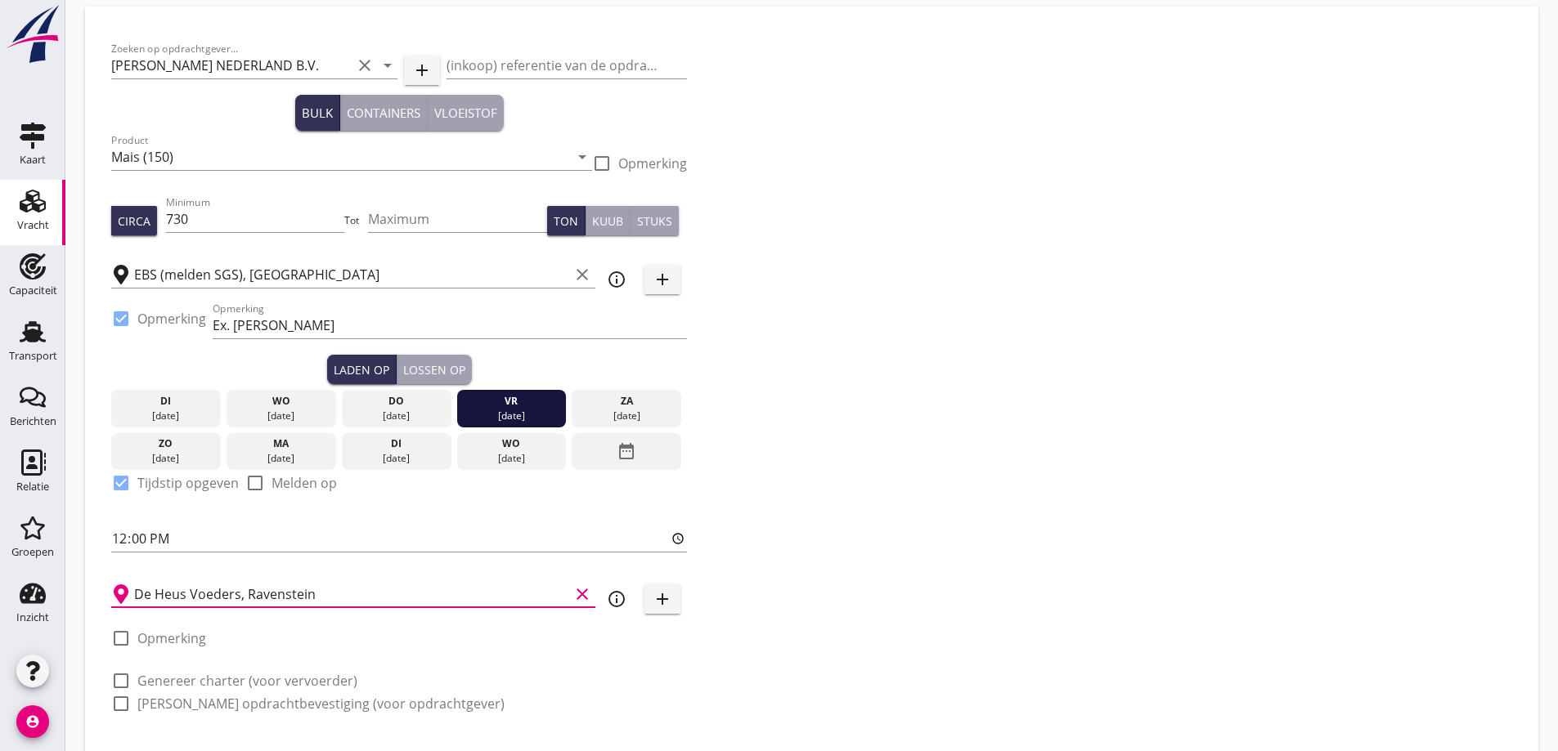
scroll to position [156, 0]
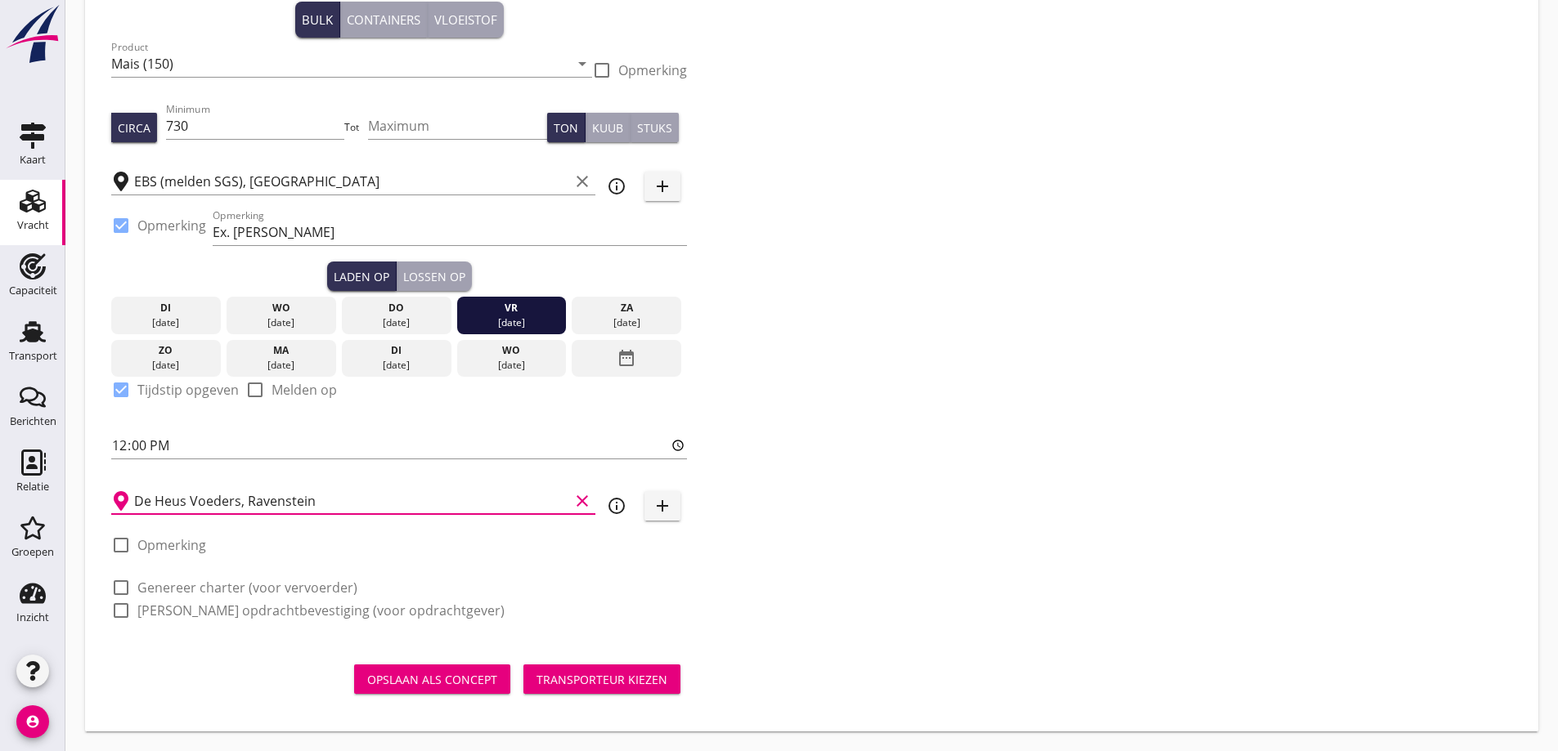
type input "De Heus Voeders, Ravenstein"
click at [208, 585] on label "Genereer charter (voor vervoerder)" at bounding box center [247, 588] width 220 height 16
checkbox input "true"
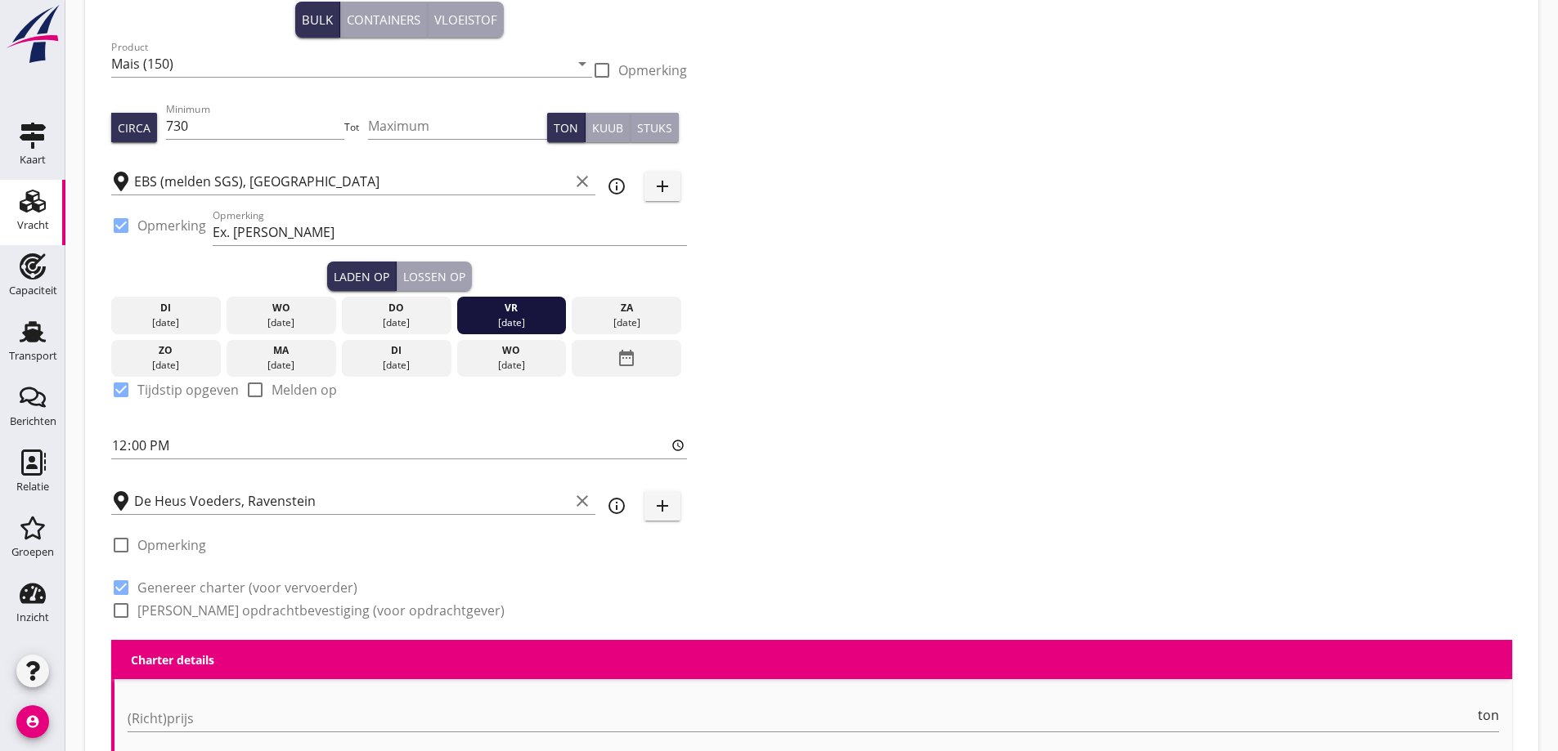
click at [208, 608] on label "Genereer opdrachtbevestiging (voor opdrachtgever)" at bounding box center [320, 611] width 367 height 16
checkbox input "true"
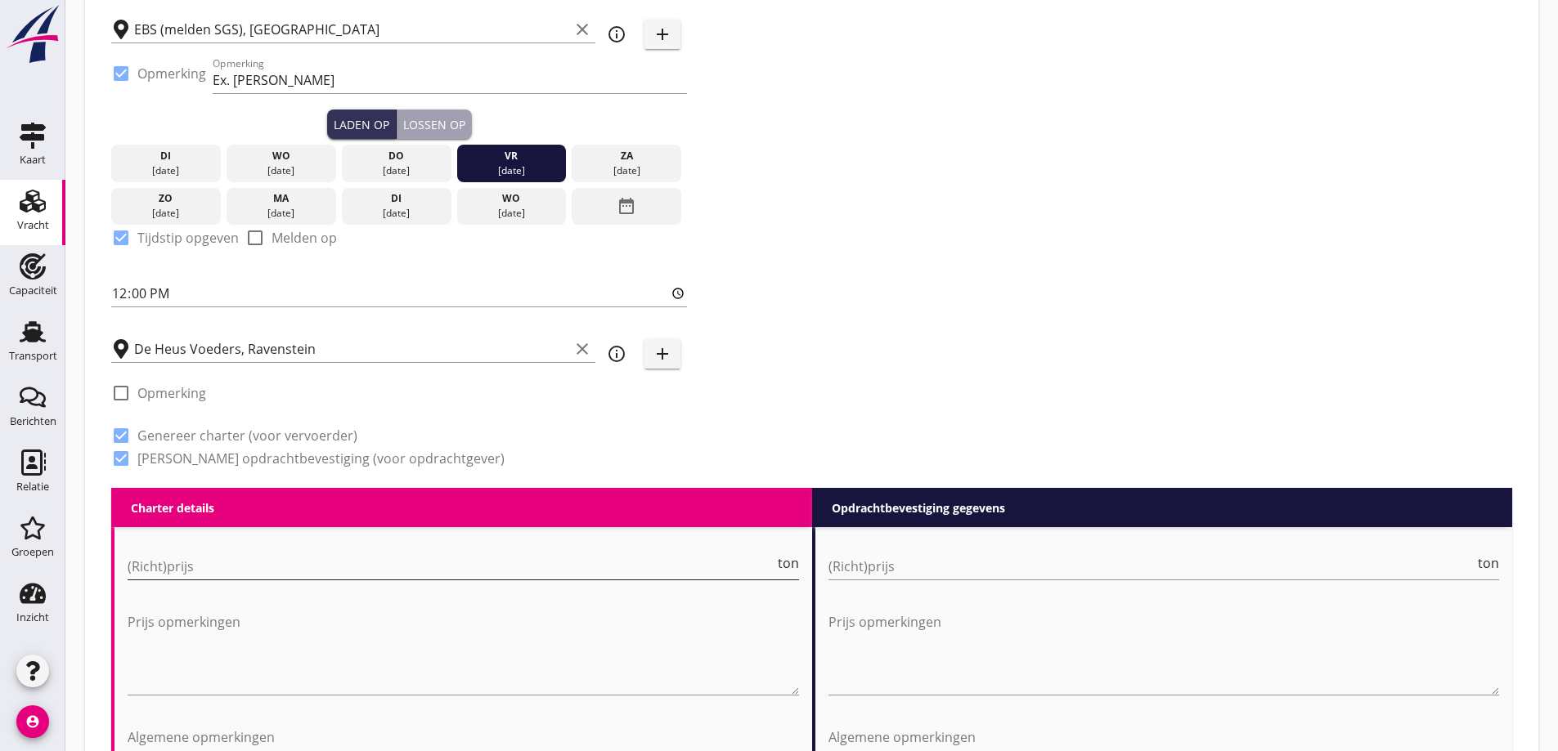
scroll to position [320, 0]
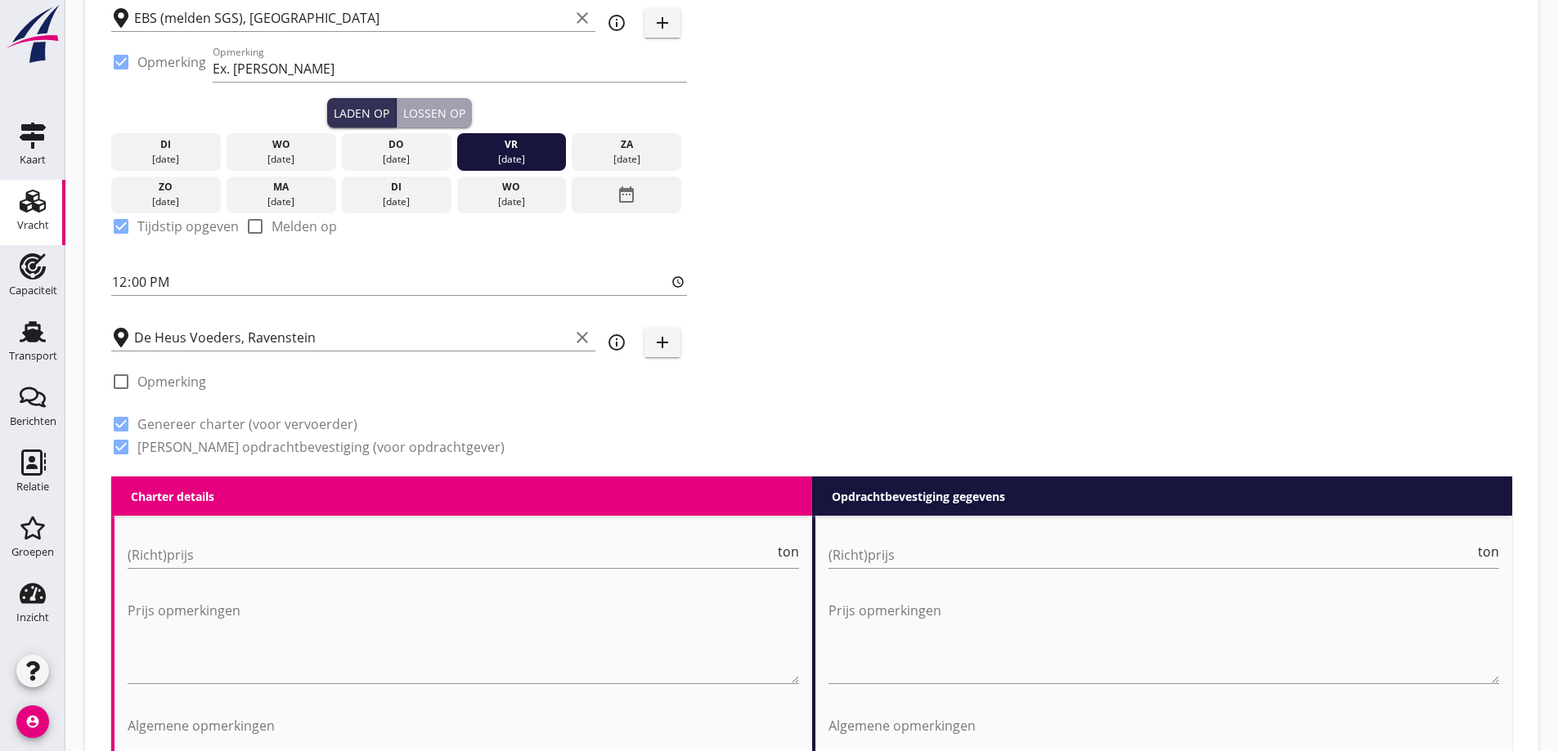
click at [397, 540] on div "(Richt)prijs ton" at bounding box center [463, 558] width 671 height 52
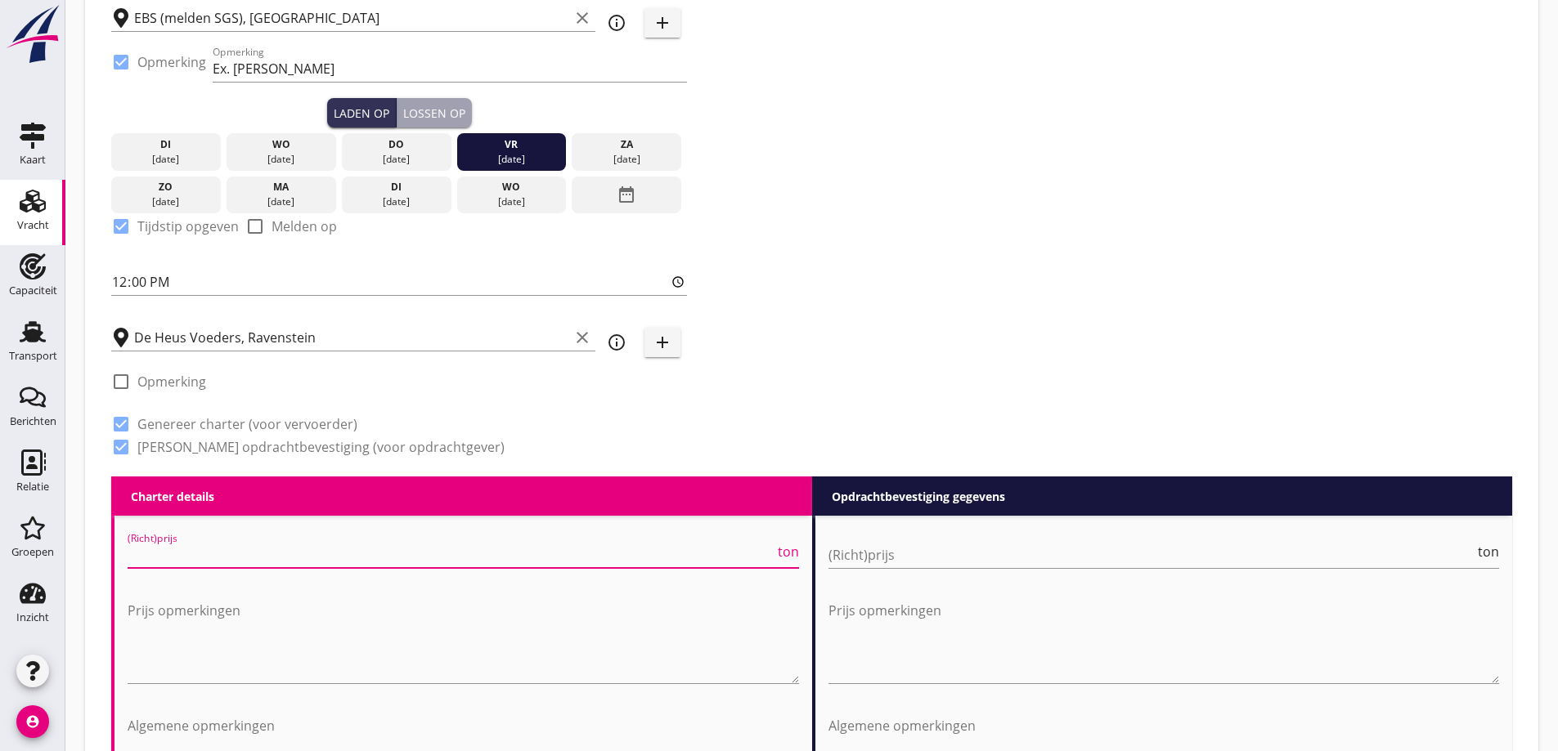
click at [392, 546] on input "(Richt)prijs" at bounding box center [451, 555] width 647 height 26
type input "4250"
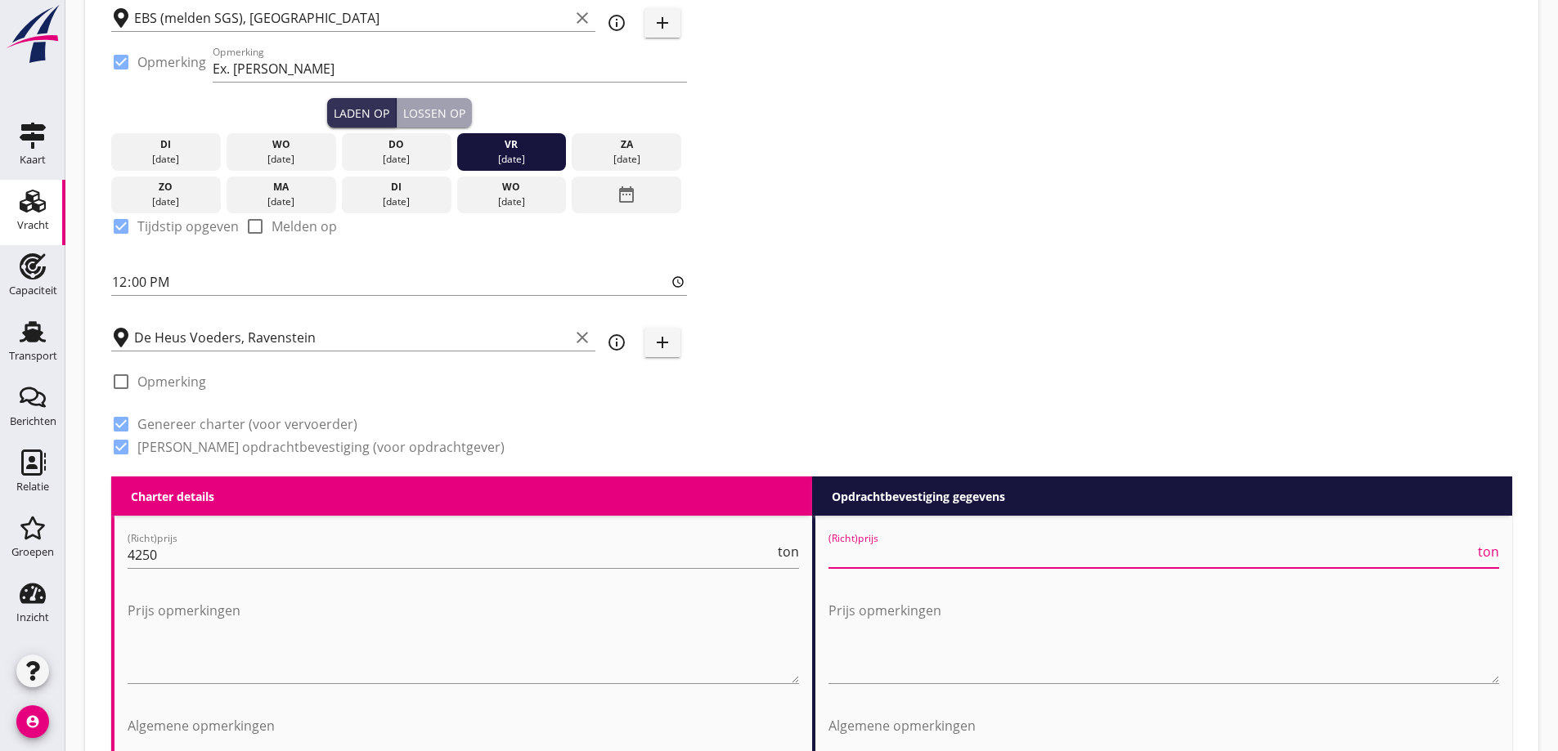
drag, startPoint x: 972, startPoint y: 554, endPoint x: 981, endPoint y: 551, distance: 9.6
click at [973, 554] on input "(Richt)prijs" at bounding box center [1151, 555] width 647 height 26
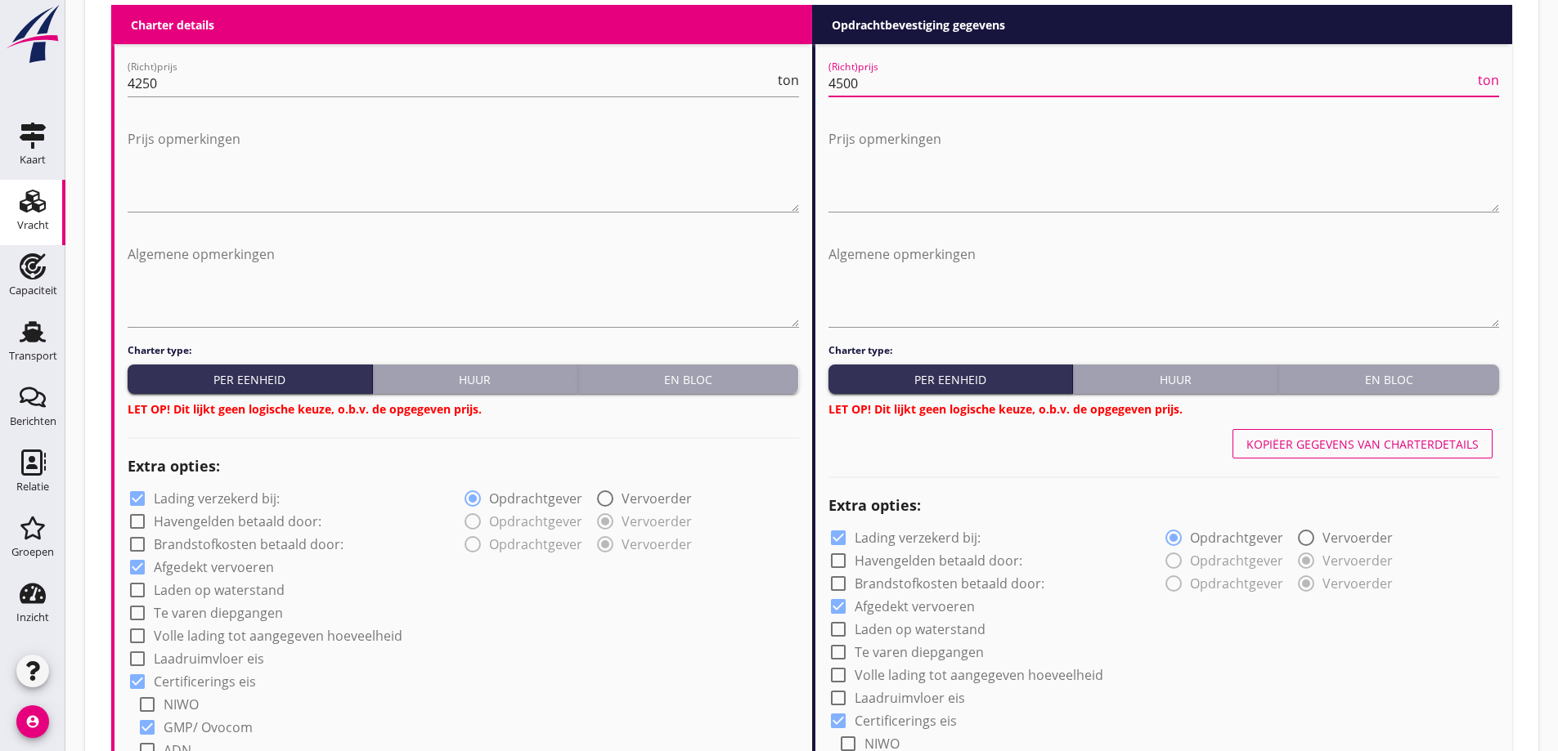
scroll to position [810, 0]
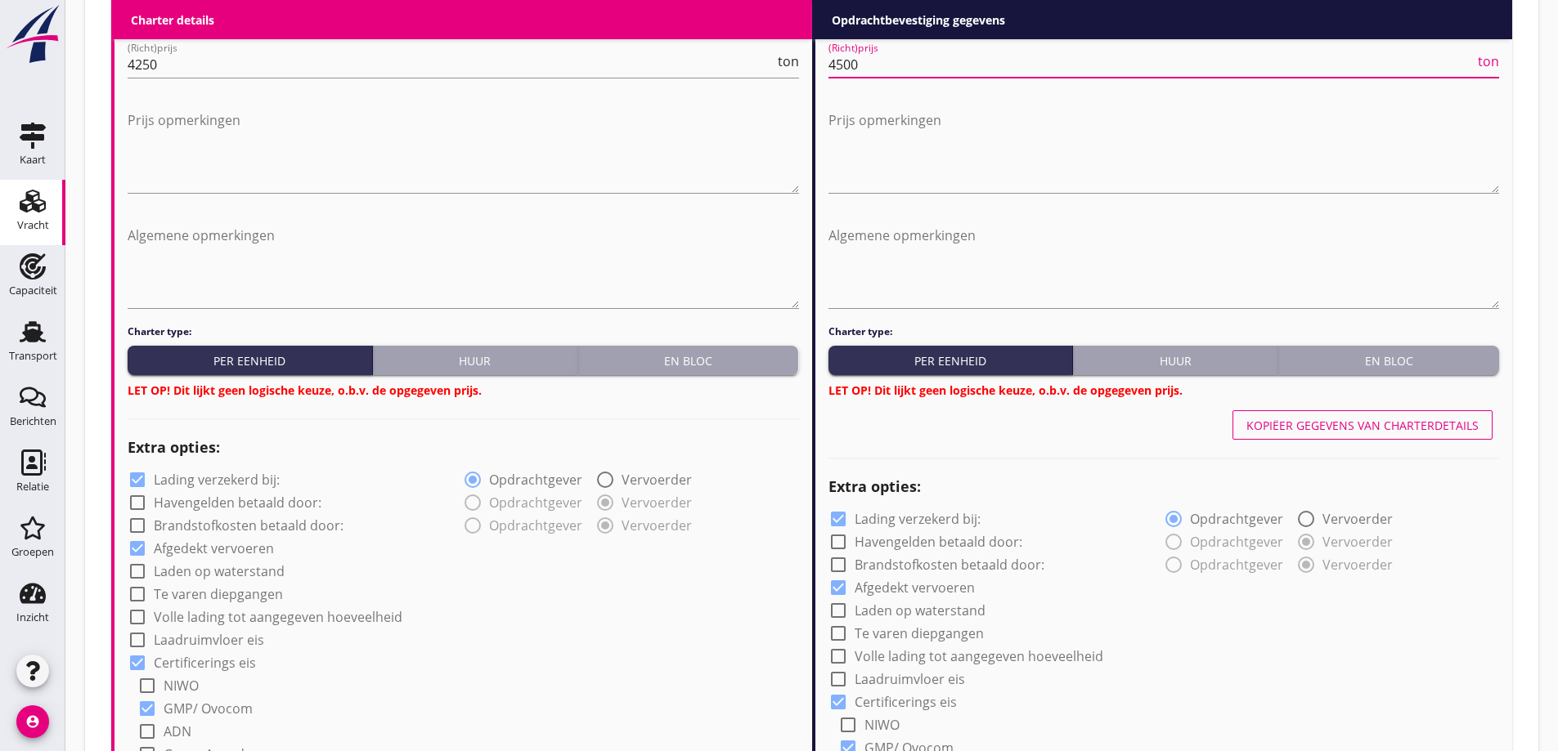
type input "4500"
click at [632, 364] on div "En bloc" at bounding box center [689, 360] width 208 height 17
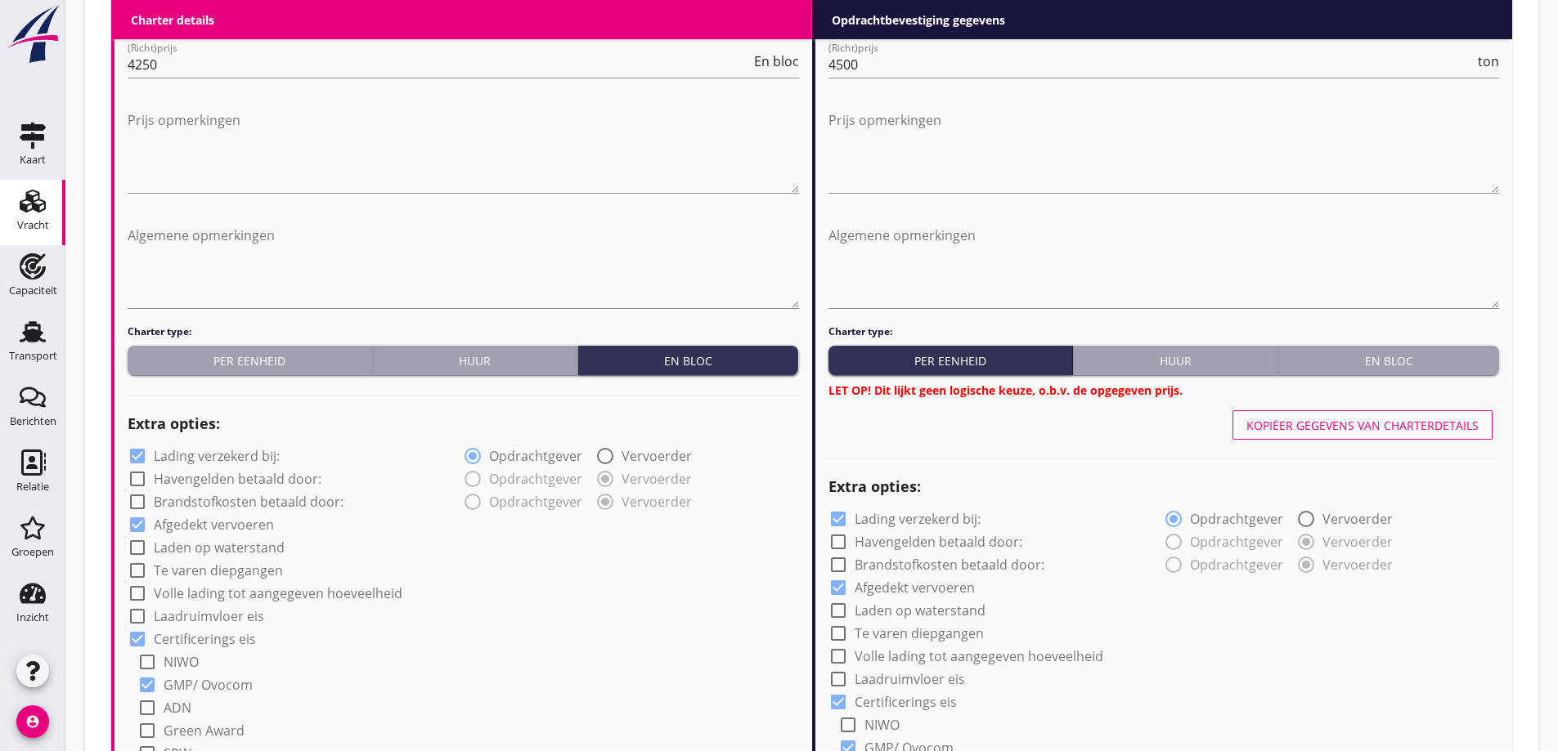
click at [1357, 362] on div "En bloc" at bounding box center [1388, 360] width 208 height 17
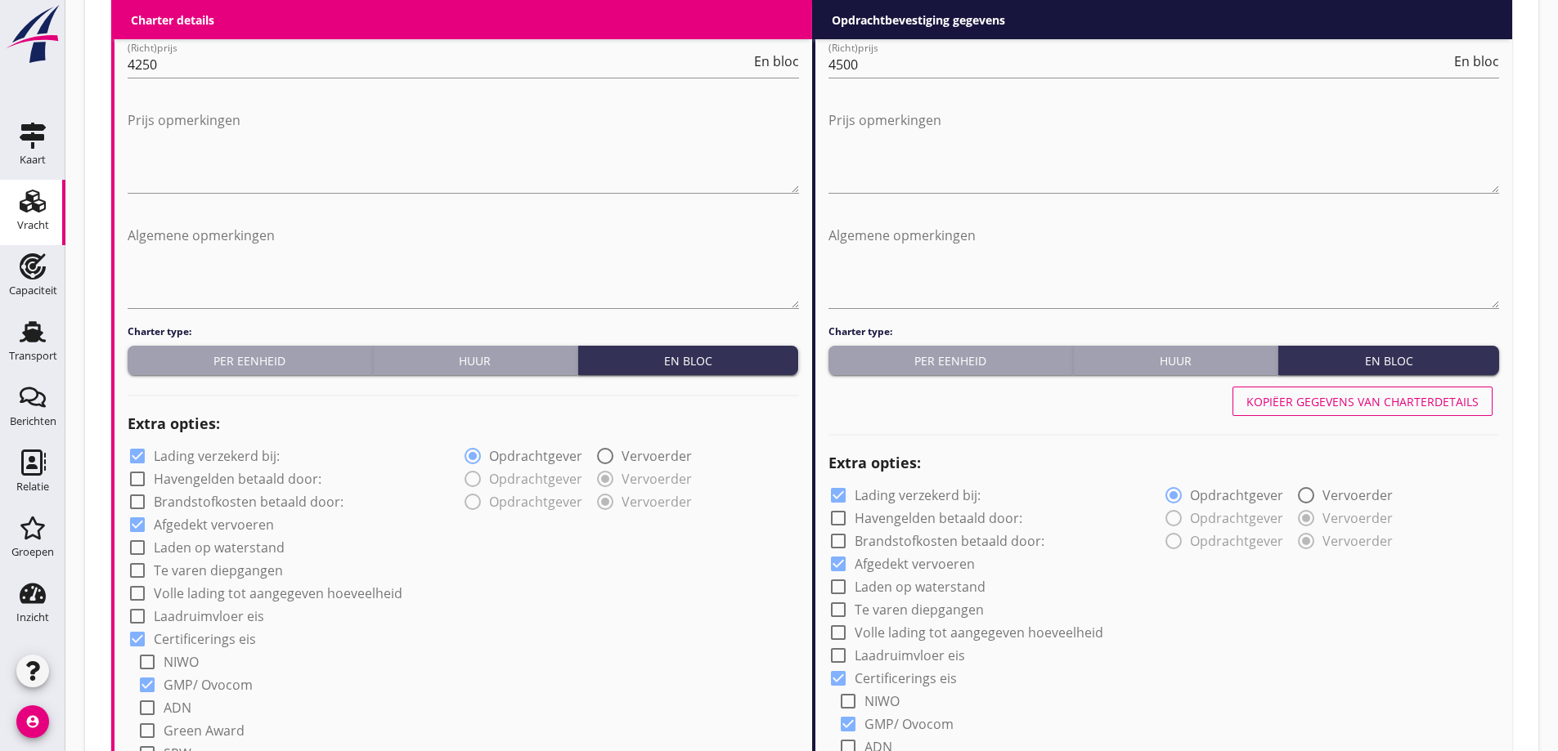
drag, startPoint x: 215, startPoint y: 452, endPoint x: 778, endPoint y: 483, distance: 563.4
click at [224, 455] on label "Lading verzekerd bij:" at bounding box center [217, 456] width 126 height 16
checkbox input "false"
click at [881, 495] on label "Lading verzekerd bij:" at bounding box center [917, 495] width 126 height 16
checkbox input "false"
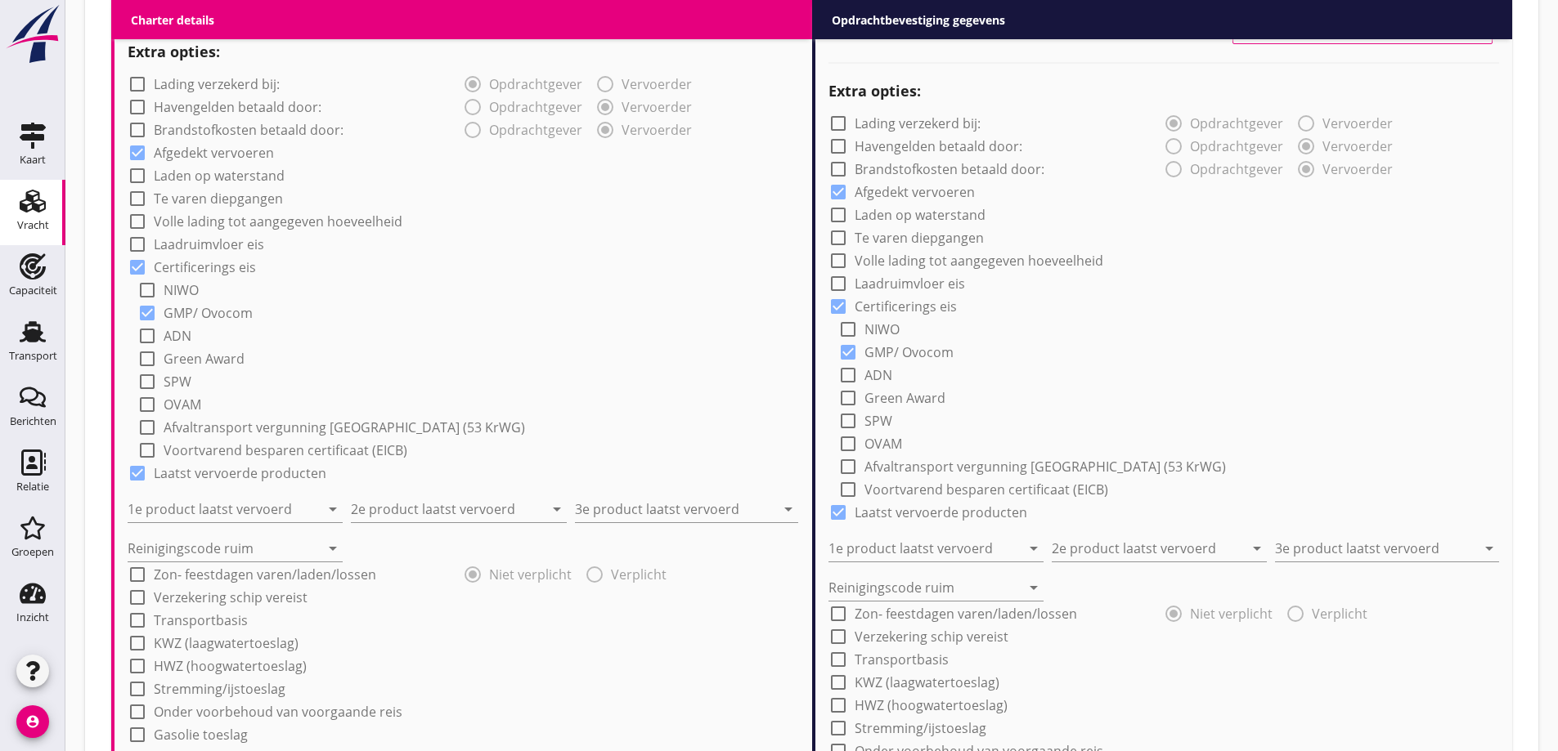
scroll to position [1219, 0]
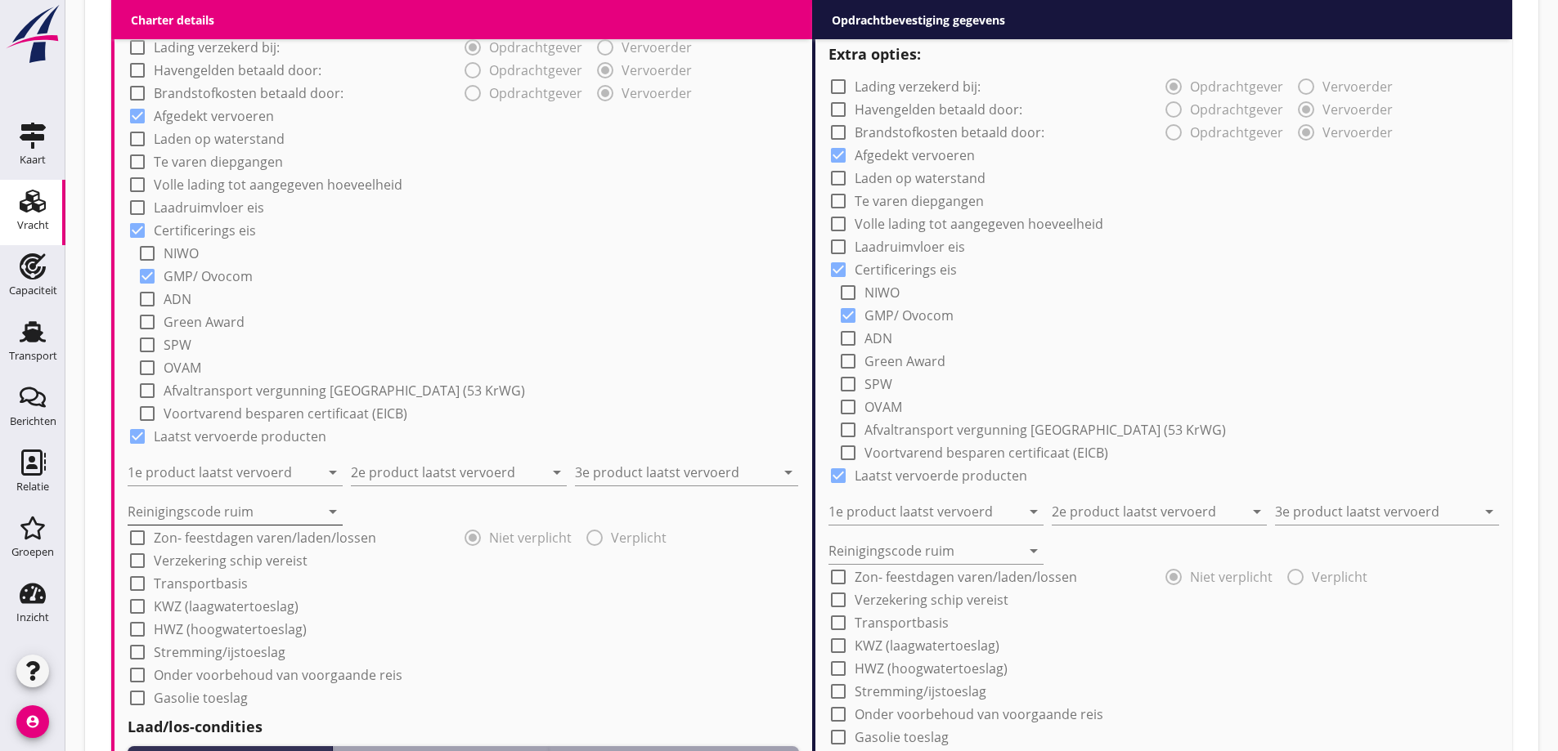
click at [226, 516] on input "Reinigingscode ruim" at bounding box center [224, 512] width 192 height 26
type input "a"
click at [882, 545] on input "Reinigingscode ruim" at bounding box center [924, 551] width 192 height 26
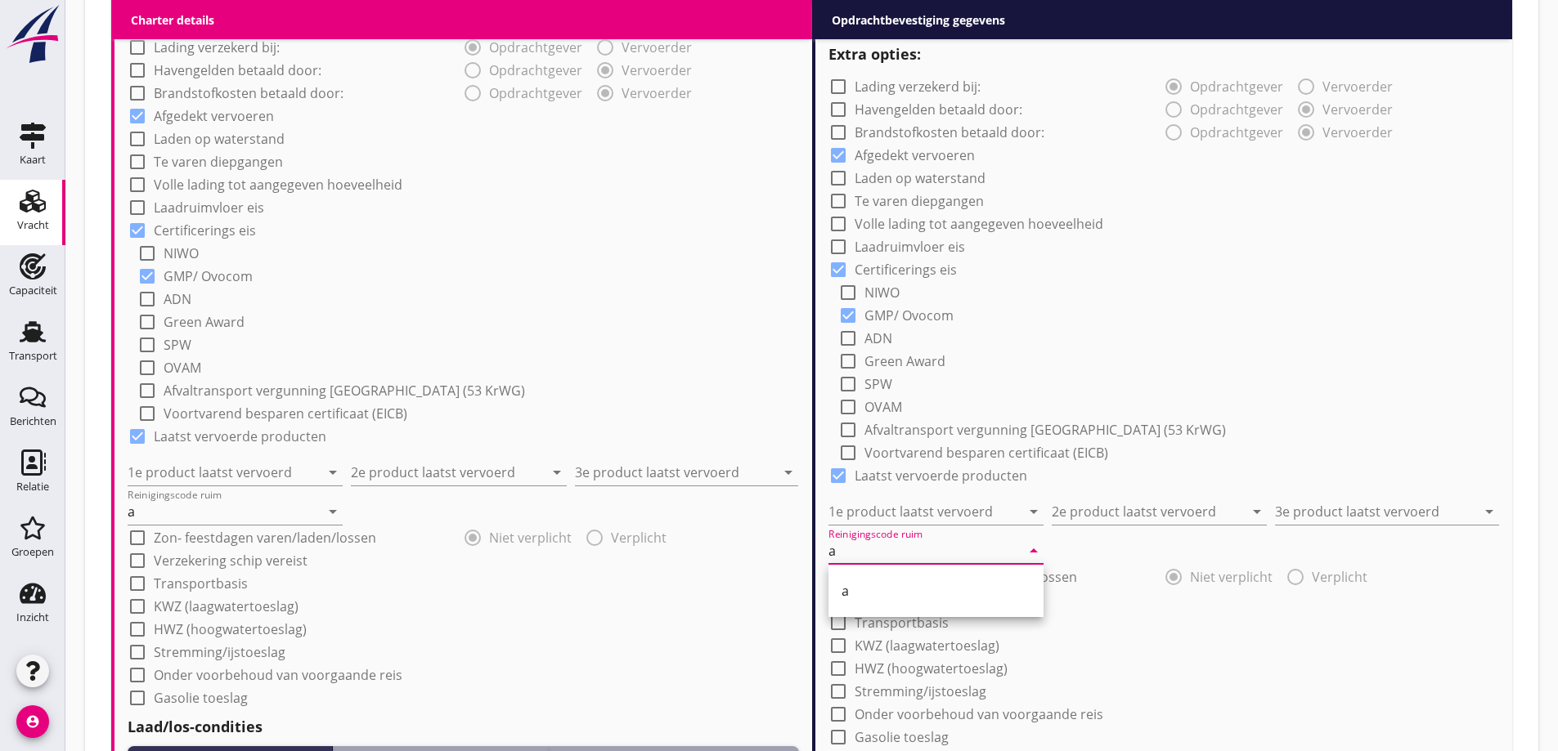
type input "a"
click at [491, 599] on div "check_box_outline_blank KWZ (laagwatertoeslag)" at bounding box center [463, 605] width 671 height 23
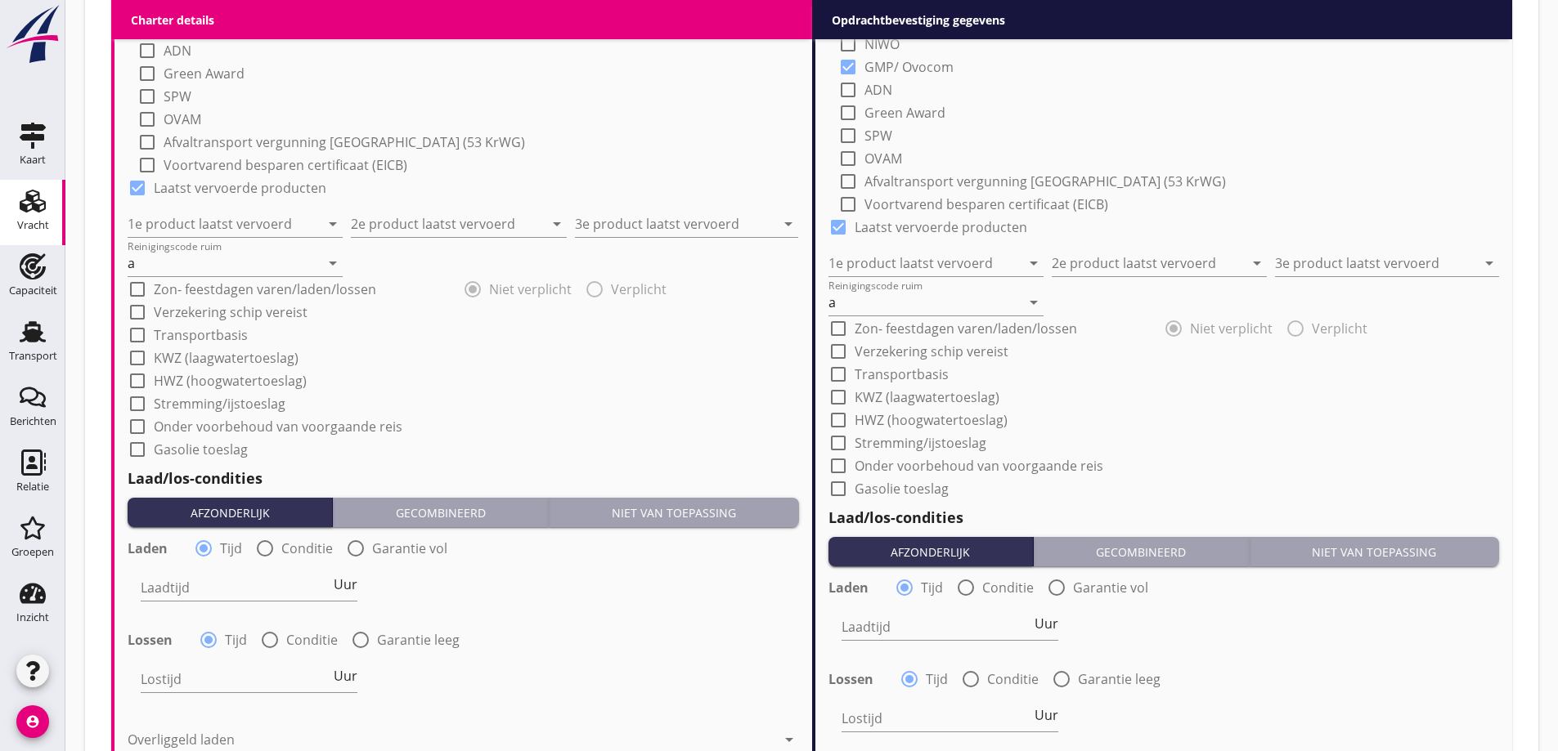
scroll to position [1546, 0]
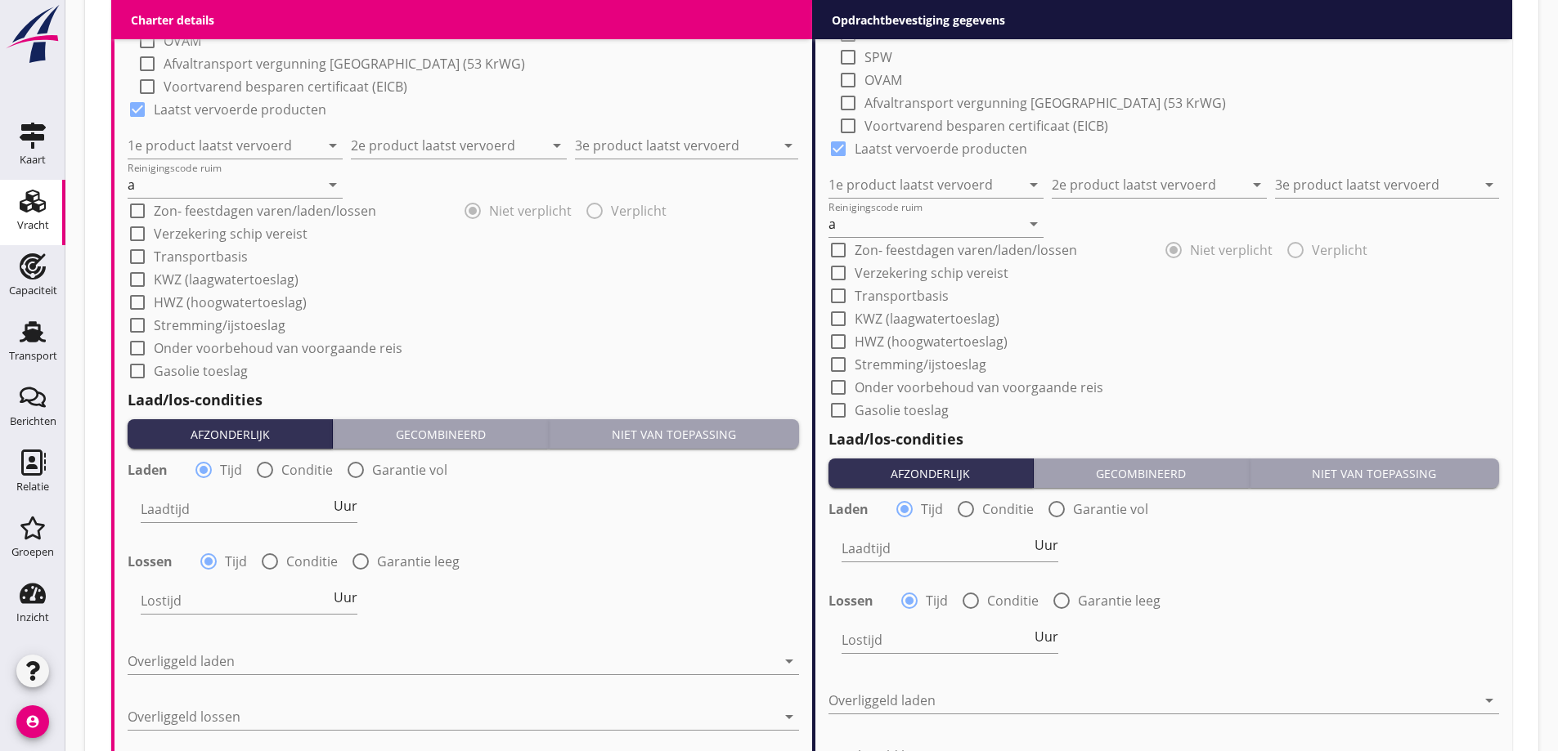
click at [294, 468] on label "Conditie" at bounding box center [307, 470] width 52 height 16
radio input "false"
radio input "true"
click at [316, 557] on label "Conditie" at bounding box center [312, 562] width 52 height 16
radio input "false"
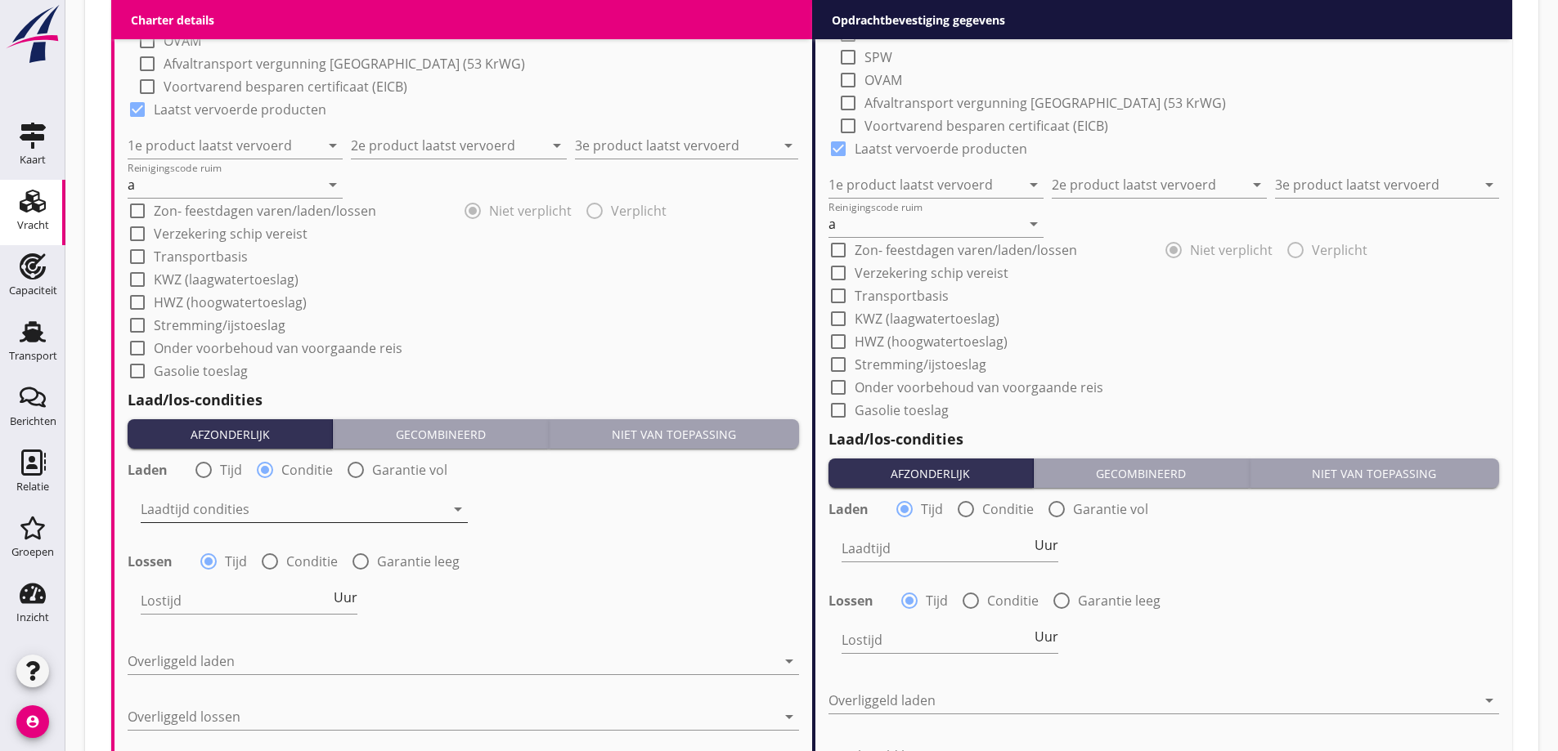
radio input "true"
click at [286, 513] on div at bounding box center [293, 509] width 304 height 26
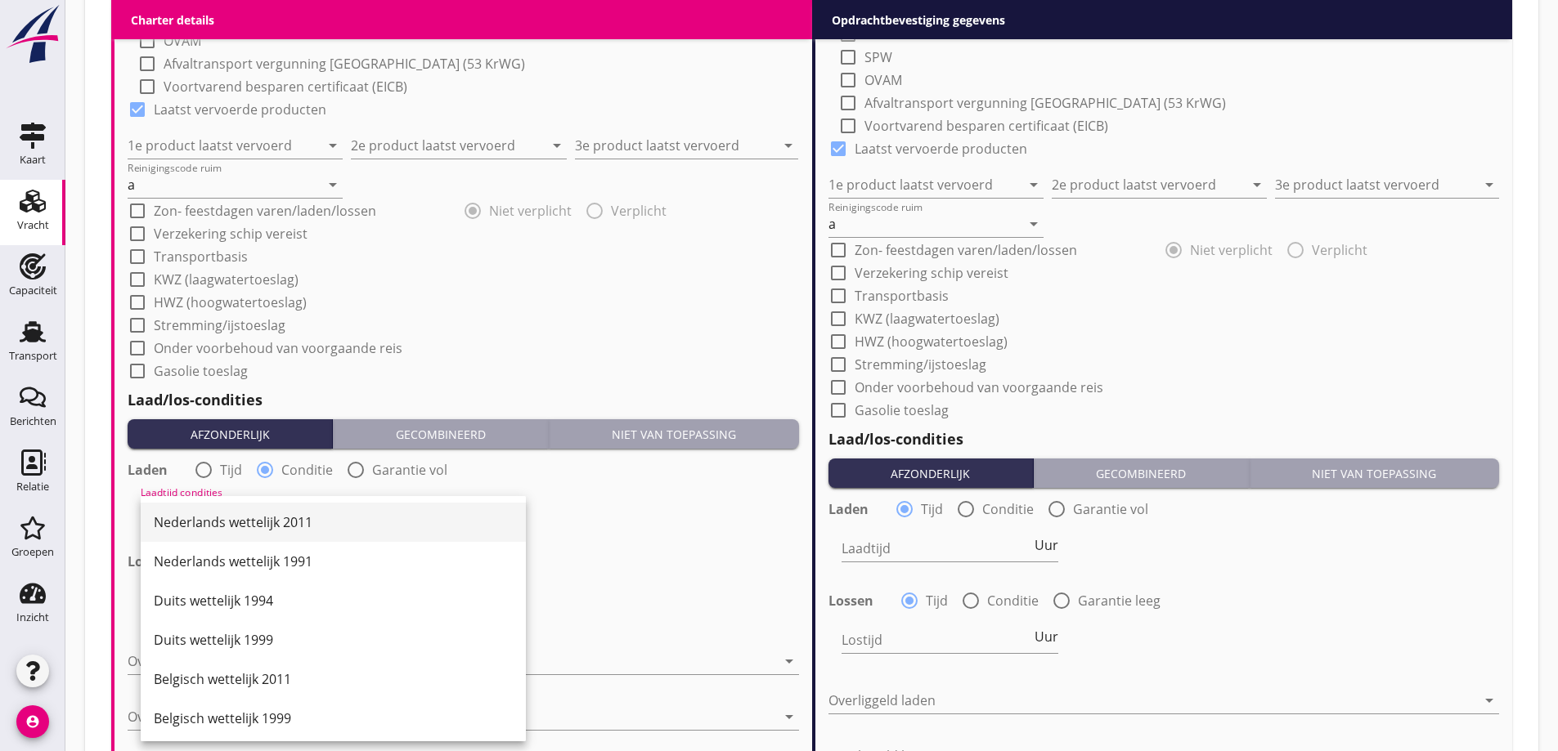
click at [285, 518] on div "Nederlands wettelijk 2011" at bounding box center [333, 523] width 359 height 20
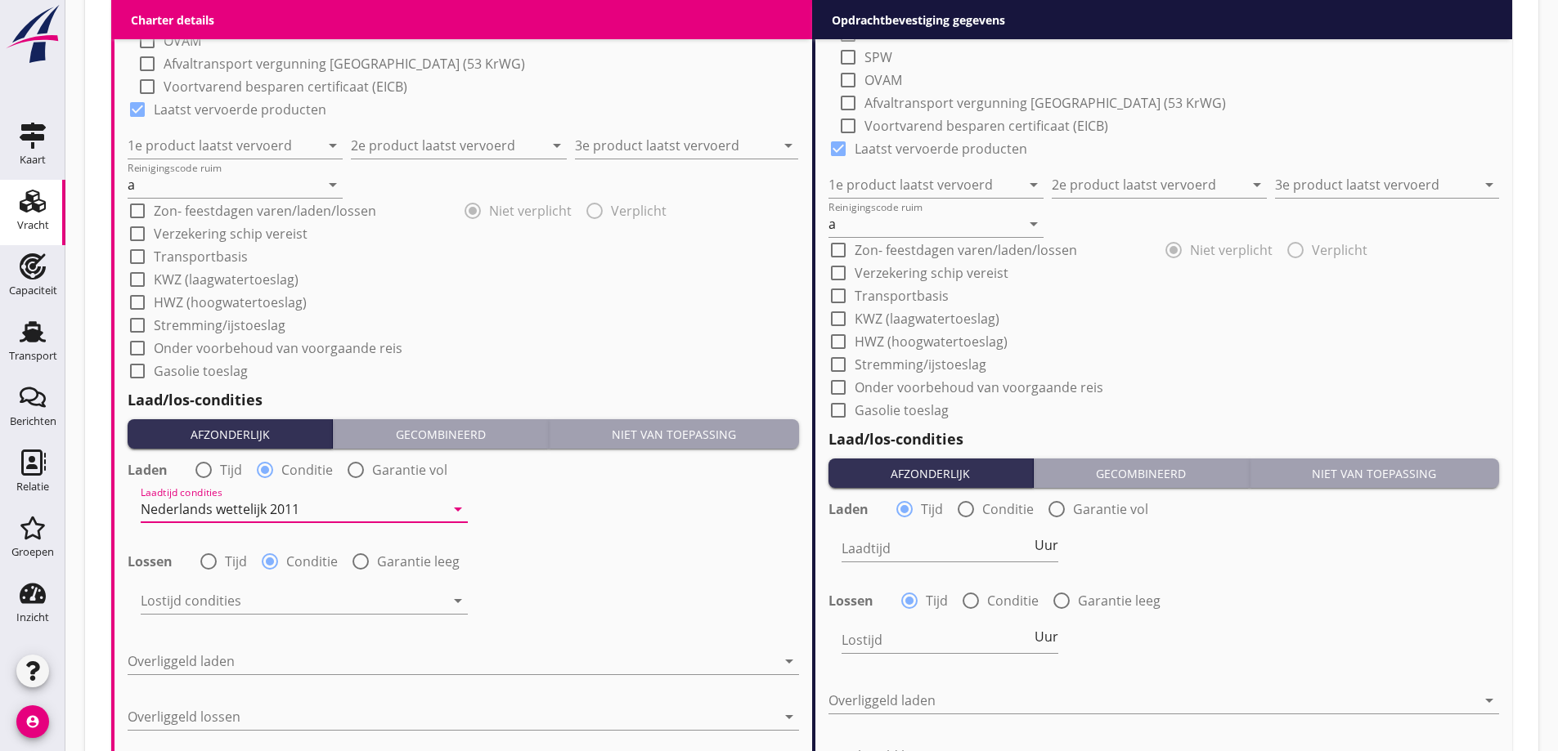
drag, startPoint x: 306, startPoint y: 590, endPoint x: 300, endPoint y: 610, distance: 20.4
click at [306, 593] on div at bounding box center [293, 601] width 304 height 26
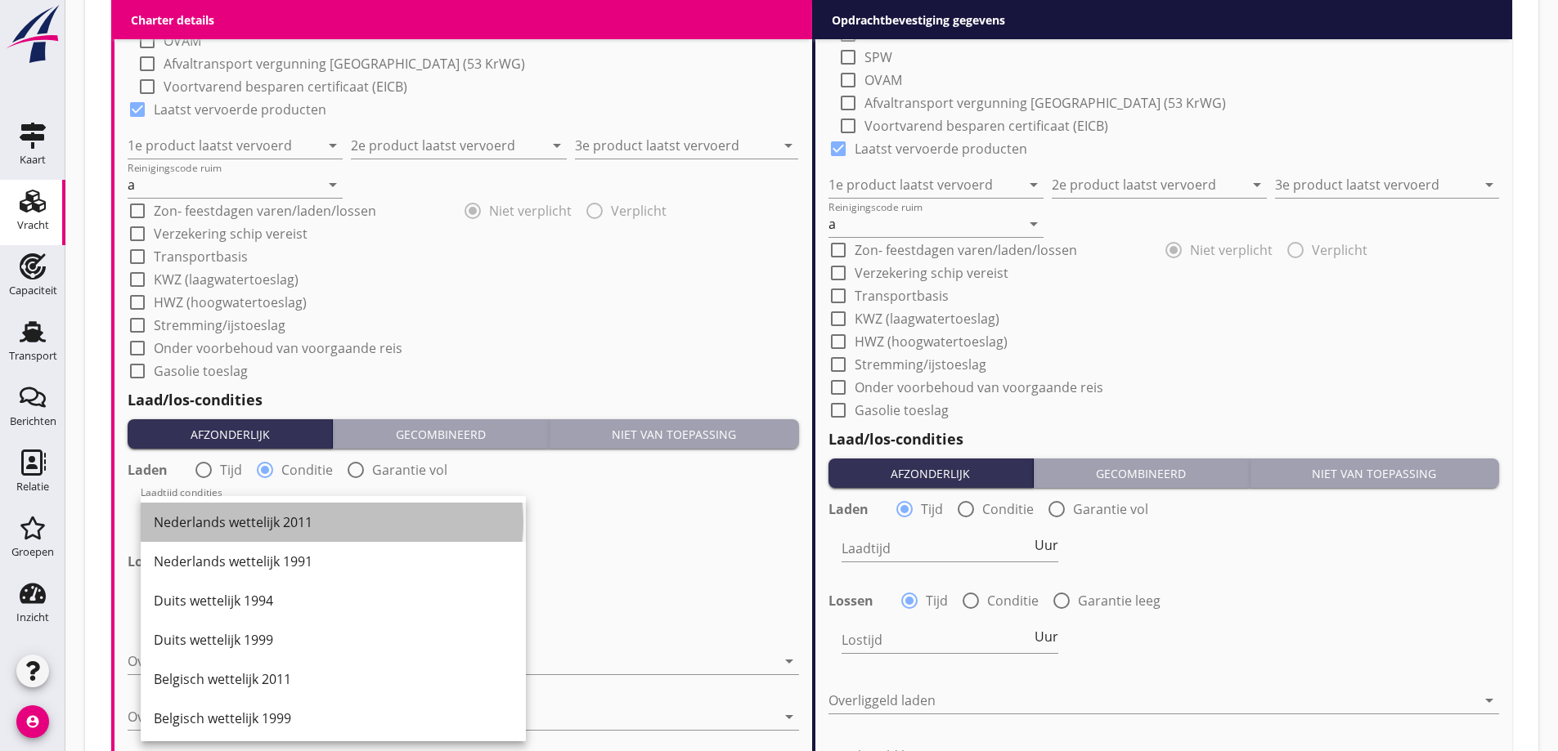
click at [281, 536] on div "Nederlands wettelijk 2011" at bounding box center [333, 522] width 359 height 39
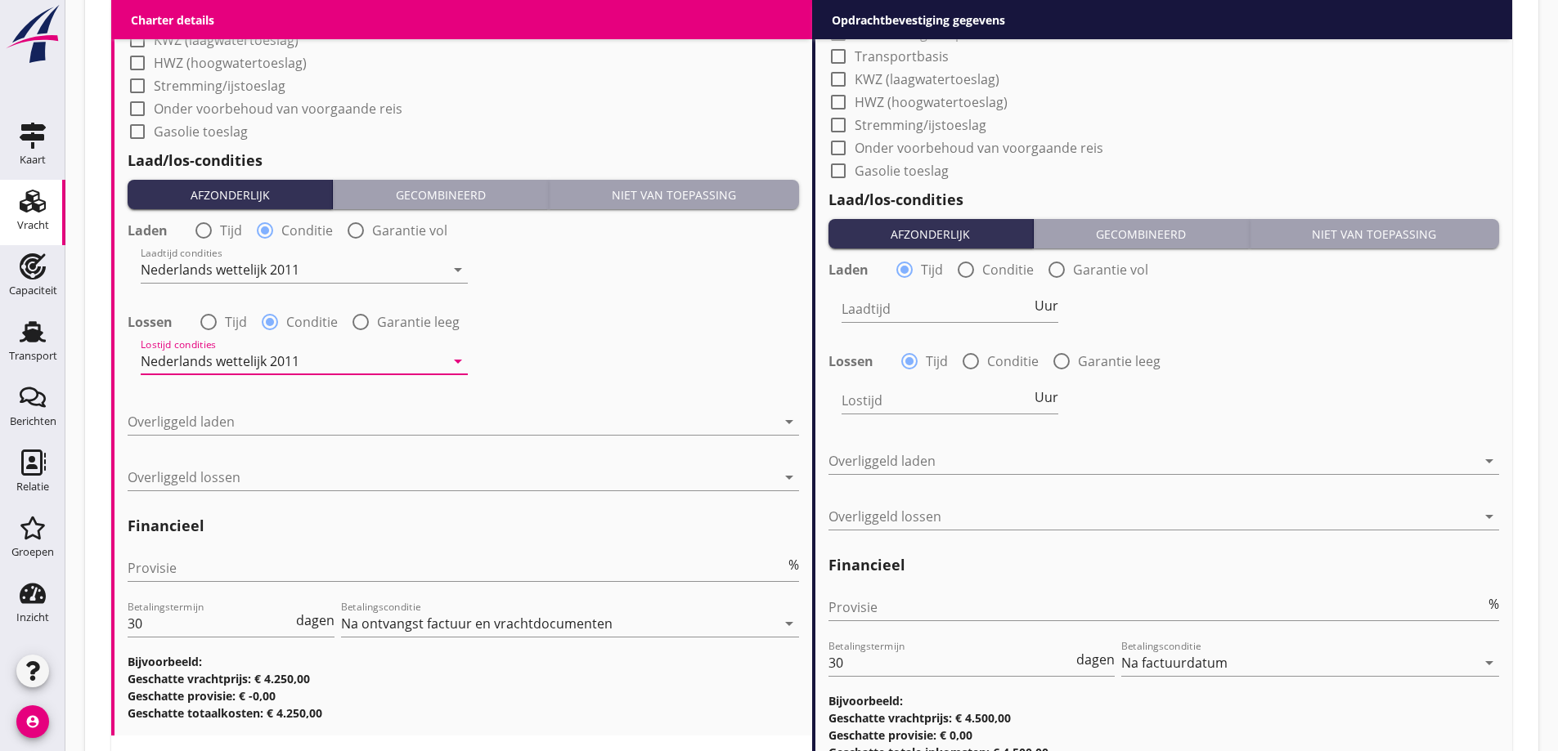
scroll to position [1791, 0]
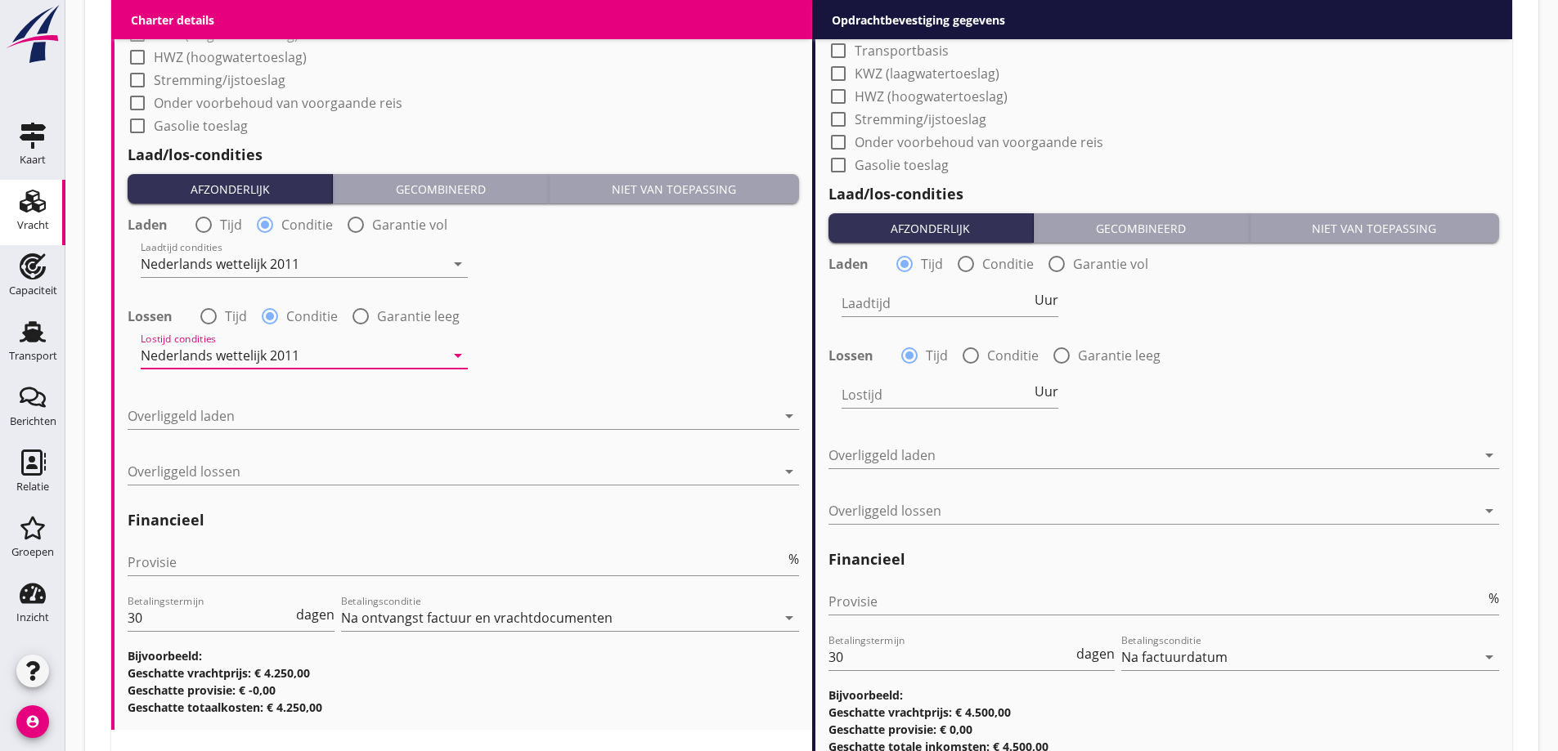
click at [271, 432] on div "Overliggeld laden arrow_drop_down" at bounding box center [463, 424] width 671 height 43
click at [272, 415] on div at bounding box center [452, 416] width 648 height 26
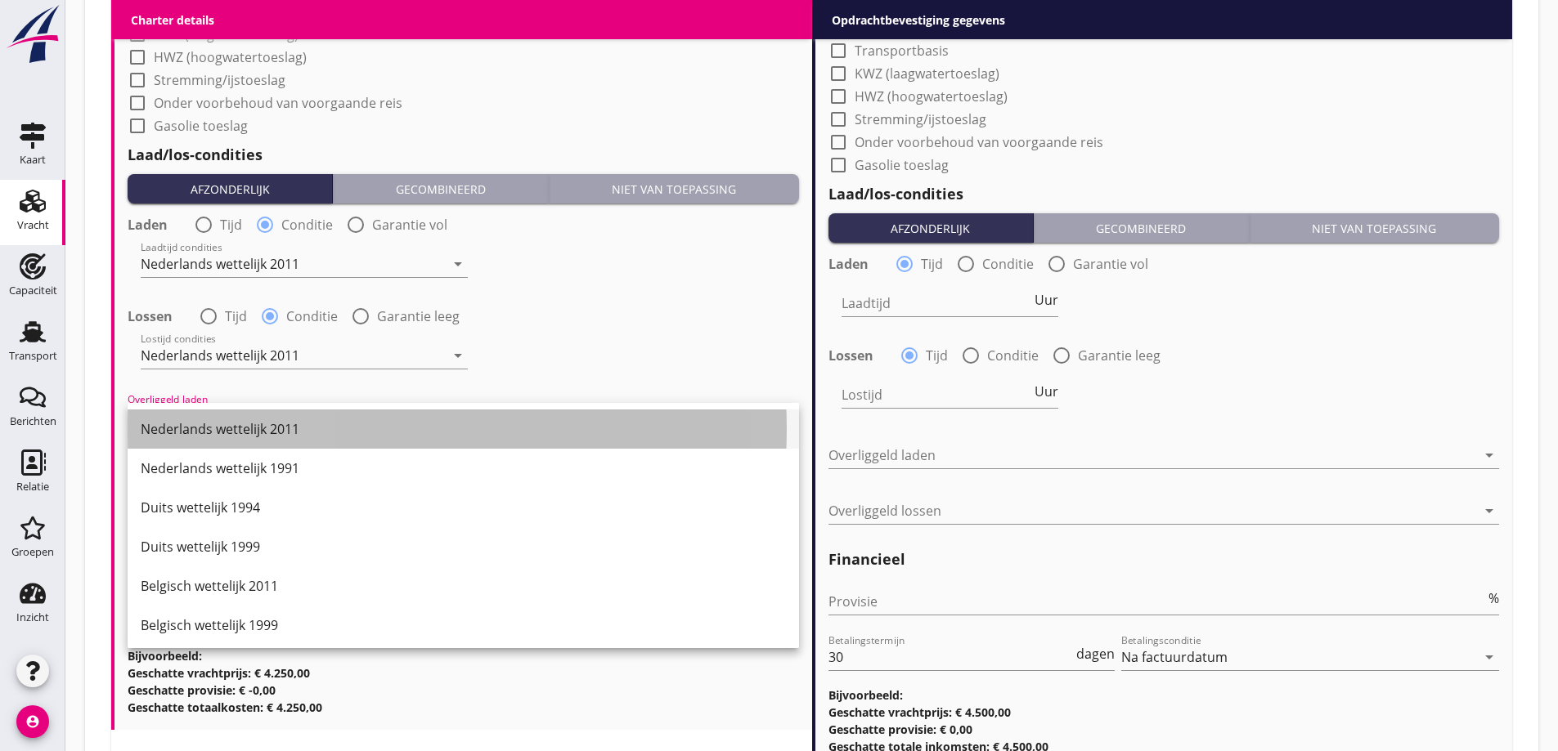
click at [280, 441] on div "Nederlands wettelijk 2011" at bounding box center [463, 429] width 645 height 39
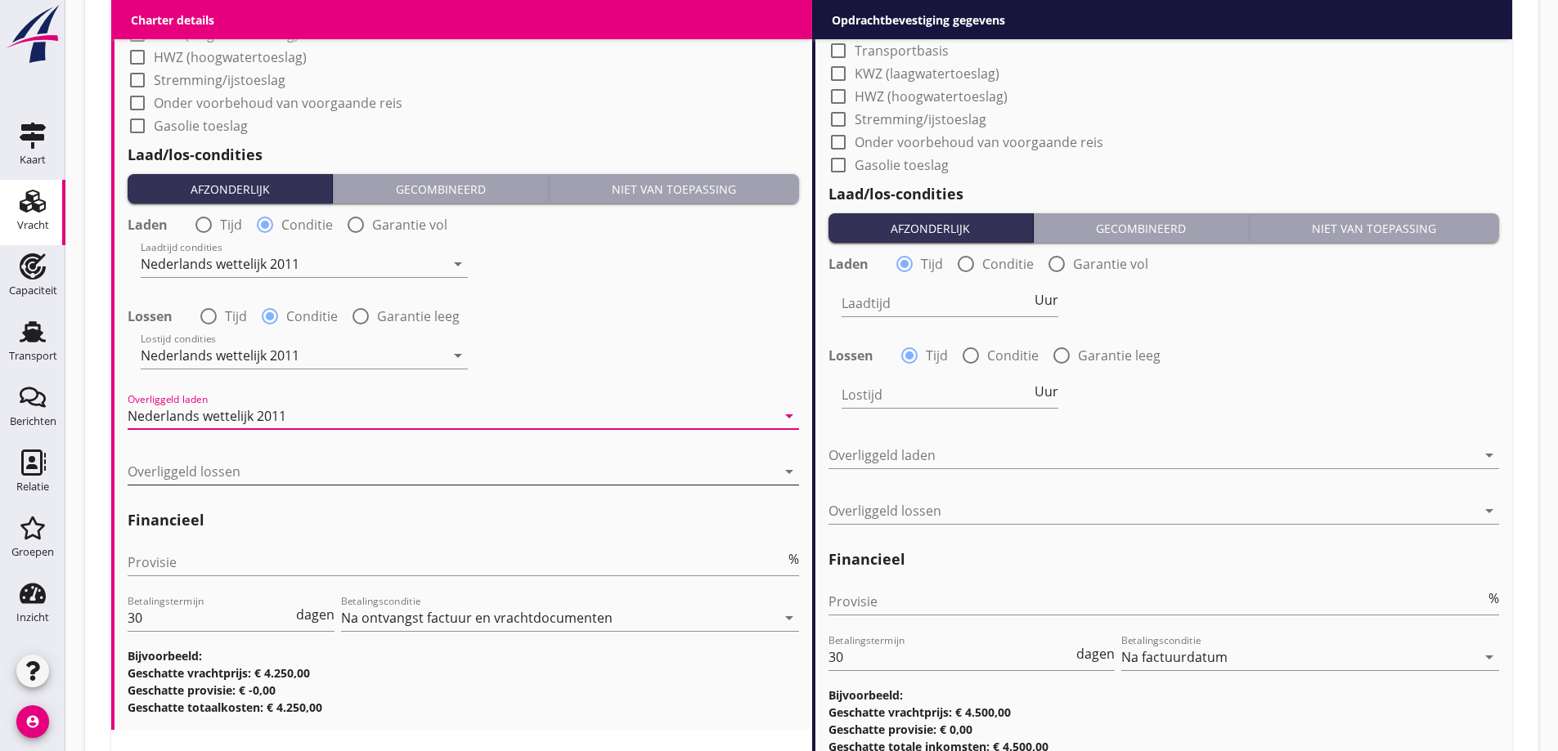
click at [286, 483] on div at bounding box center [452, 472] width 648 height 26
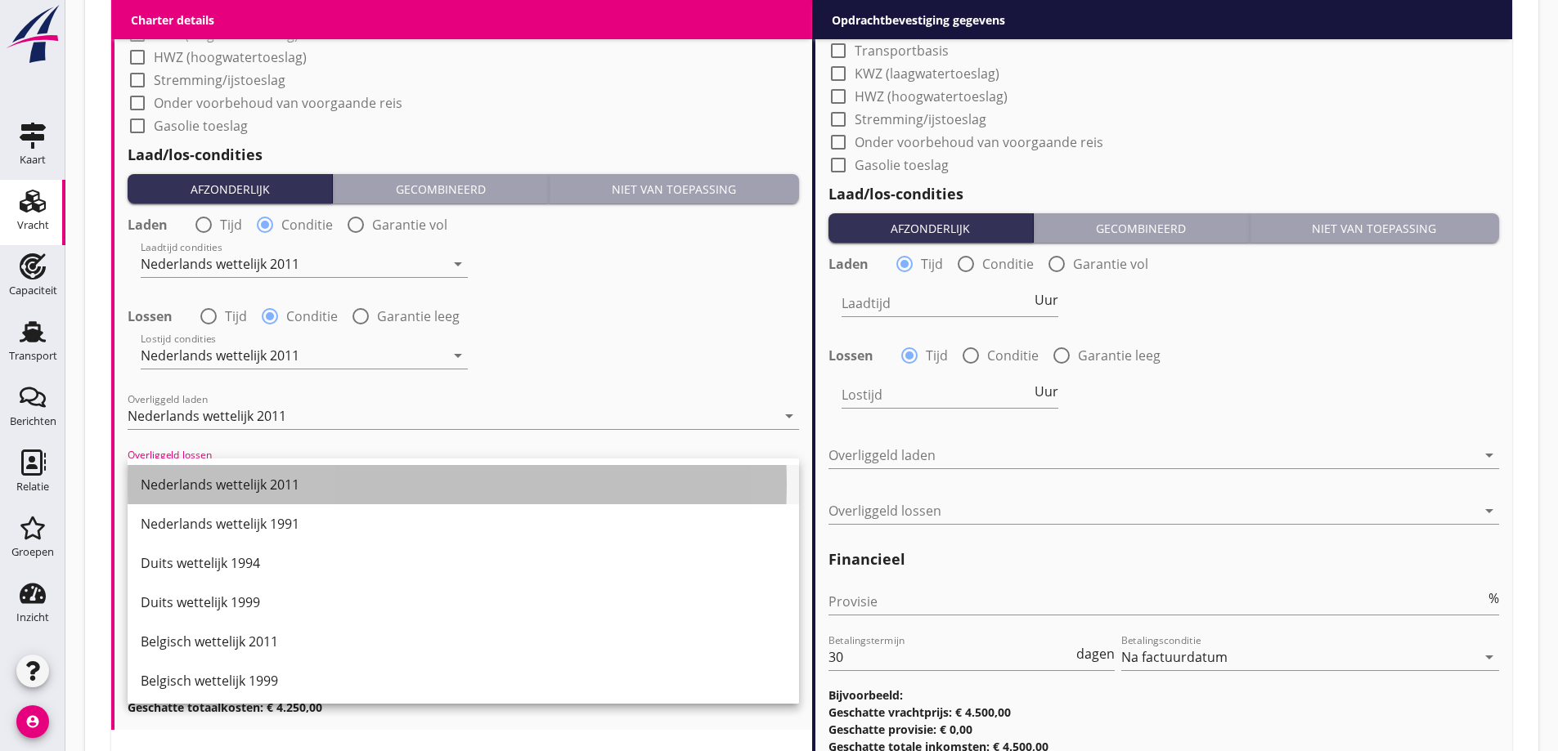
click at [299, 485] on div "Nederlands wettelijk 2011" at bounding box center [463, 485] width 645 height 20
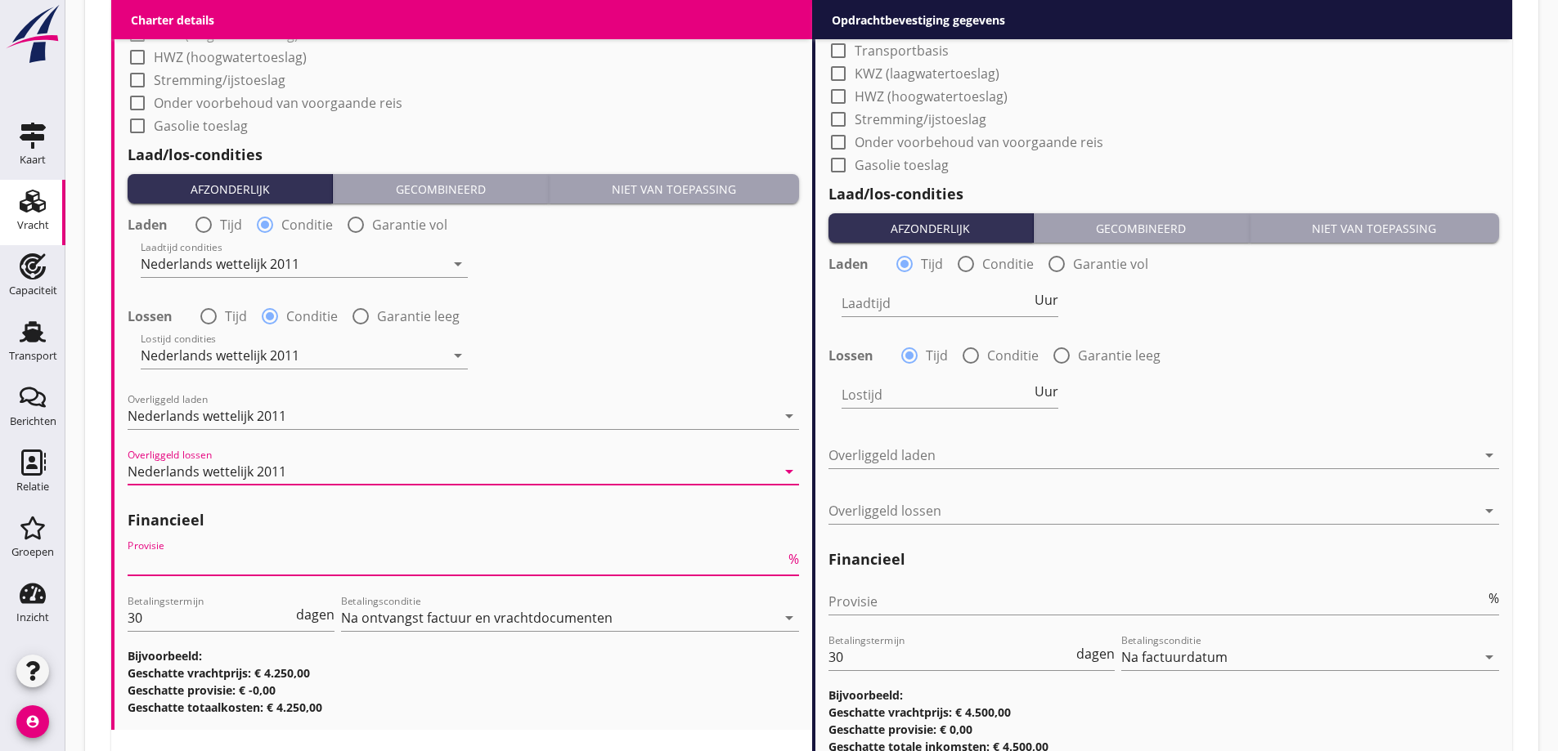
drag, startPoint x: 303, startPoint y: 551, endPoint x: 303, endPoint y: 560, distance: 9.0
click at [303, 552] on input "Provisie" at bounding box center [456, 562] width 657 height 26
type input "5"
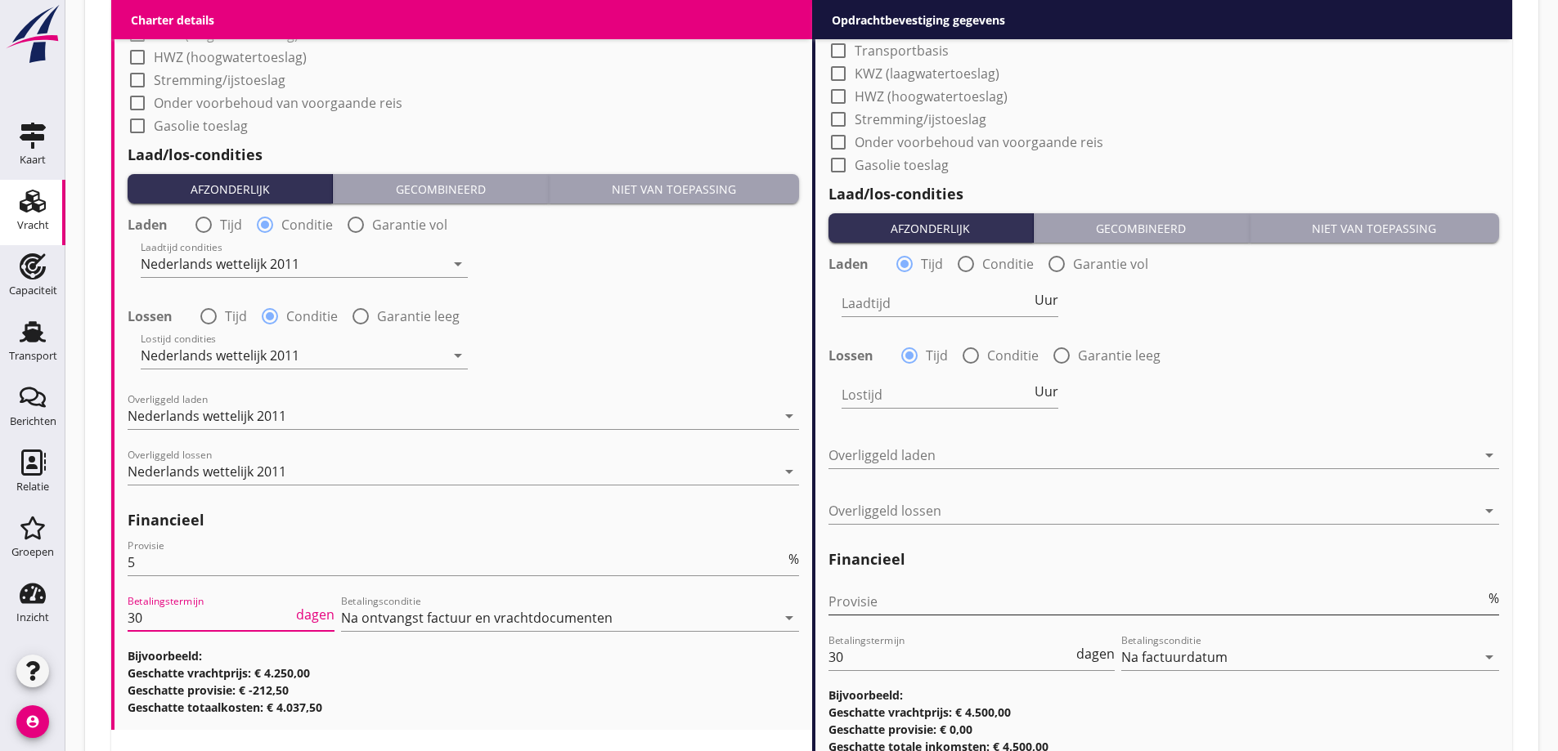
click at [881, 592] on input "Provisie" at bounding box center [1156, 602] width 657 height 26
type input "2"
type input "2.5"
drag, startPoint x: 584, startPoint y: 387, endPoint x: 586, endPoint y: 461, distance: 74.4
click at [584, 388] on div "Laden radio_button_unchecked Tijd radio_button_checked Conditie radio_button_un…" at bounding box center [463, 355] width 671 height 291
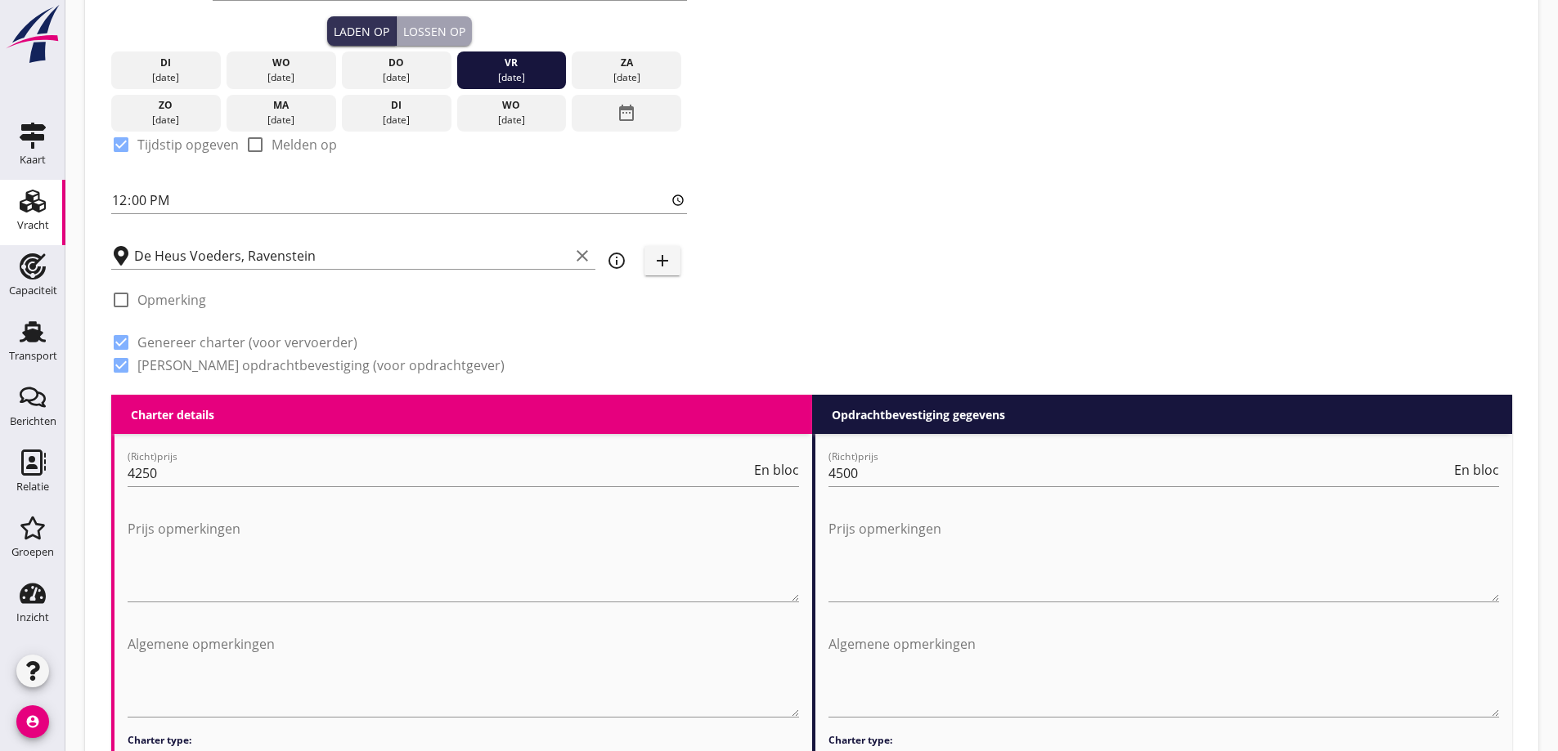
scroll to position [156, 0]
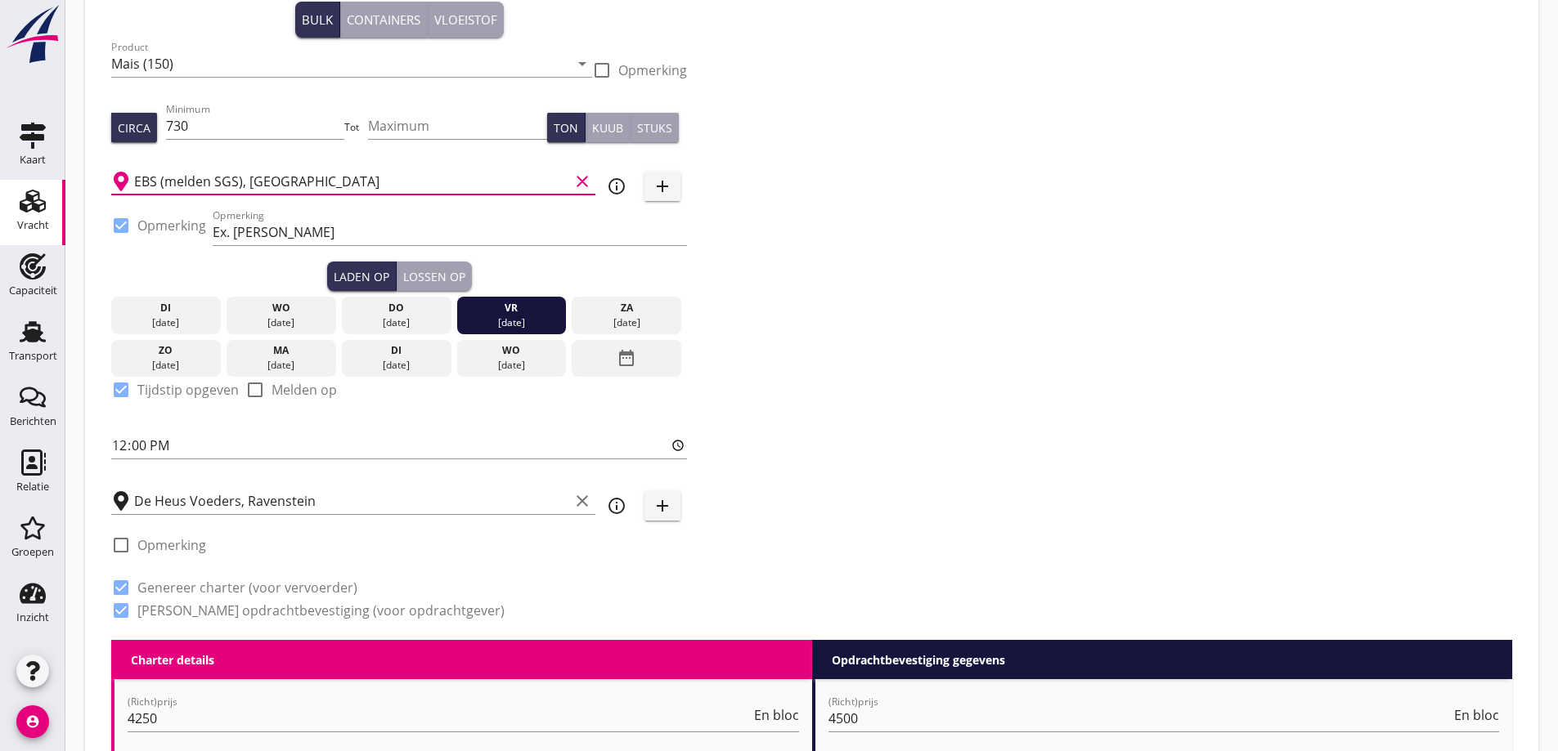
click at [325, 180] on input "EBS (melden SGS), Rotterdam" at bounding box center [351, 181] width 435 height 26
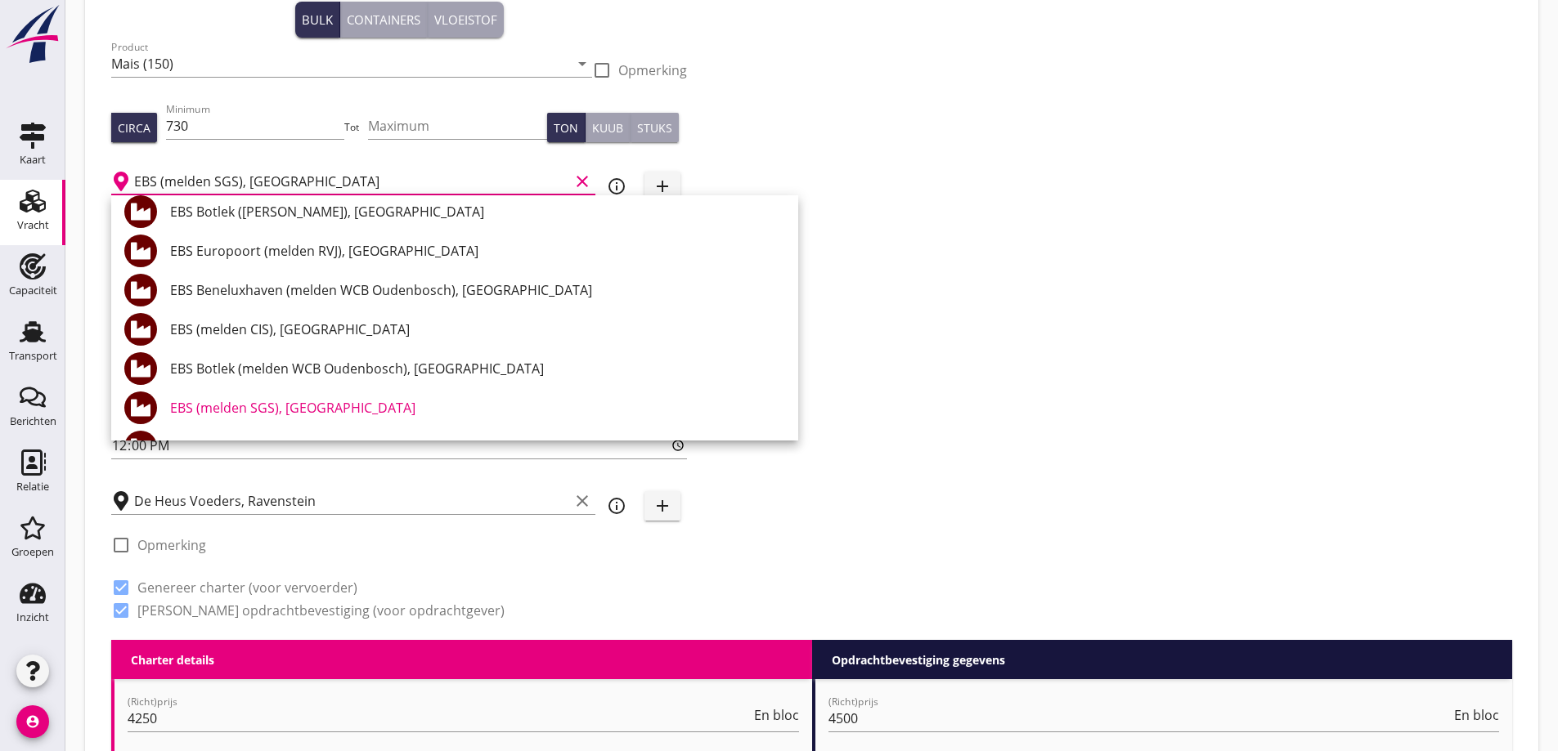
click at [332, 334] on div "EBS (melden CIS), Rotterdam" at bounding box center [477, 330] width 615 height 20
type input "EBS (melden CIS), Rotterdam"
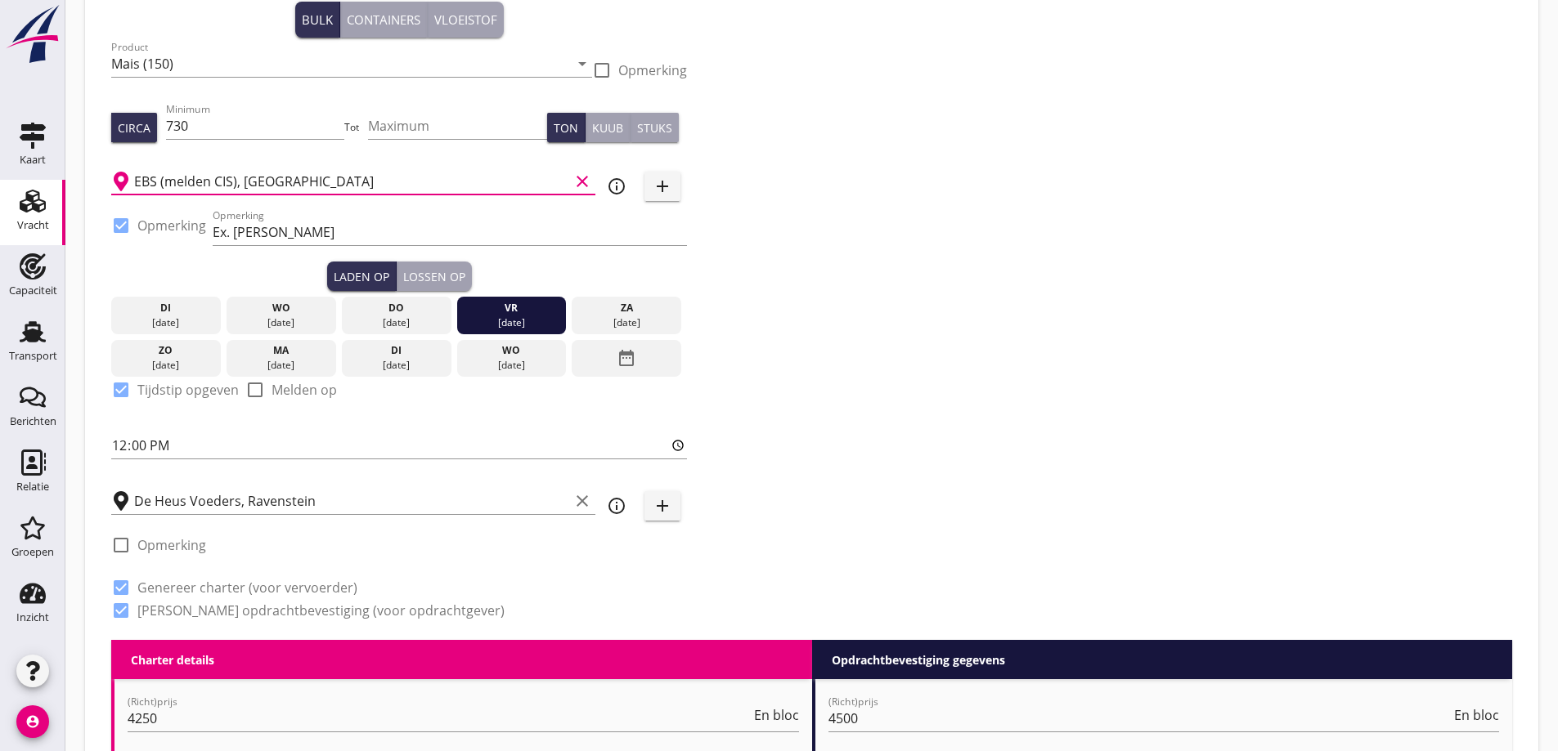
click at [994, 388] on div "Zoeken op opdrachtgever... PETERSON NEDERLAND B.V. clear arrow_drop_down add (i…" at bounding box center [812, 289] width 1414 height 701
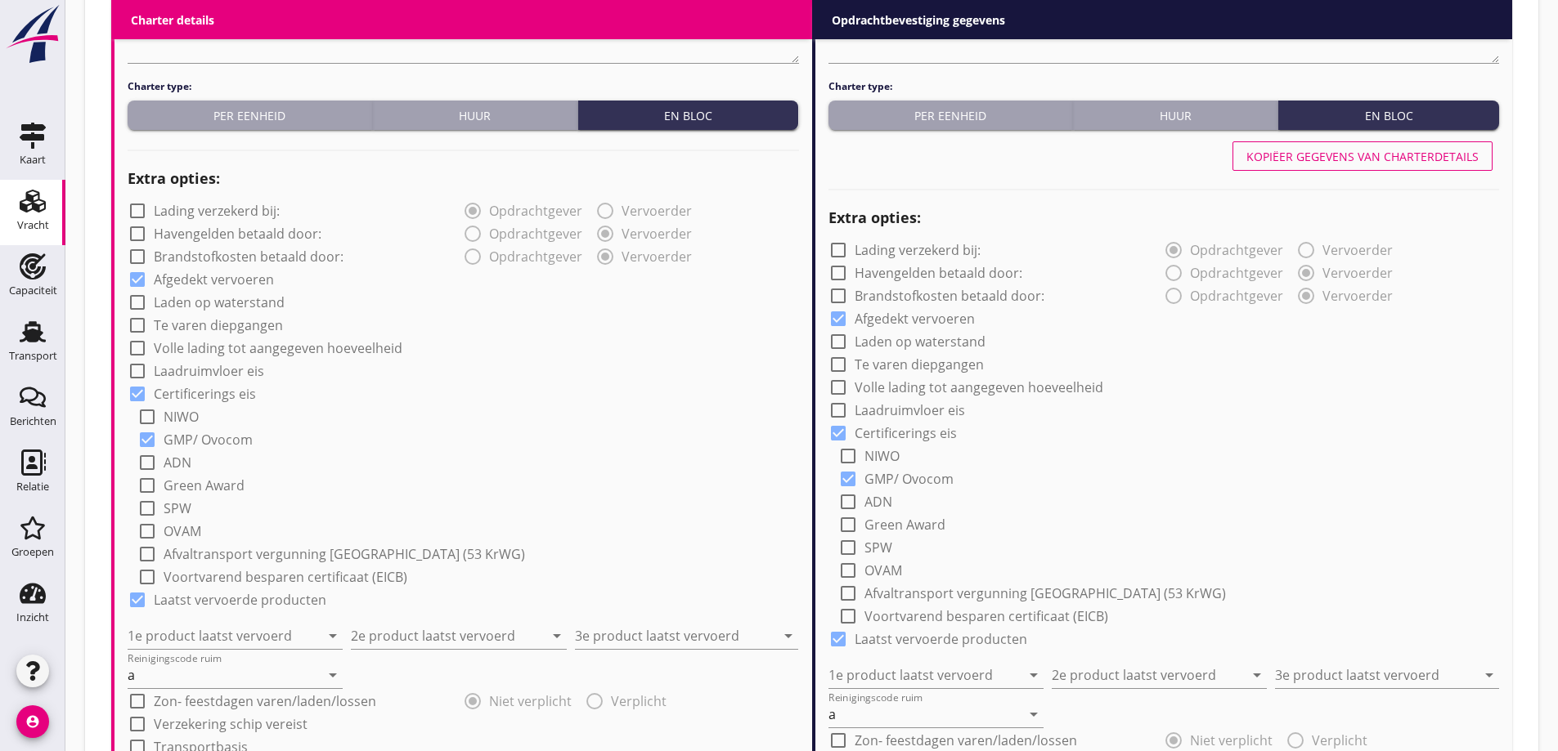
scroll to position [1383, 0]
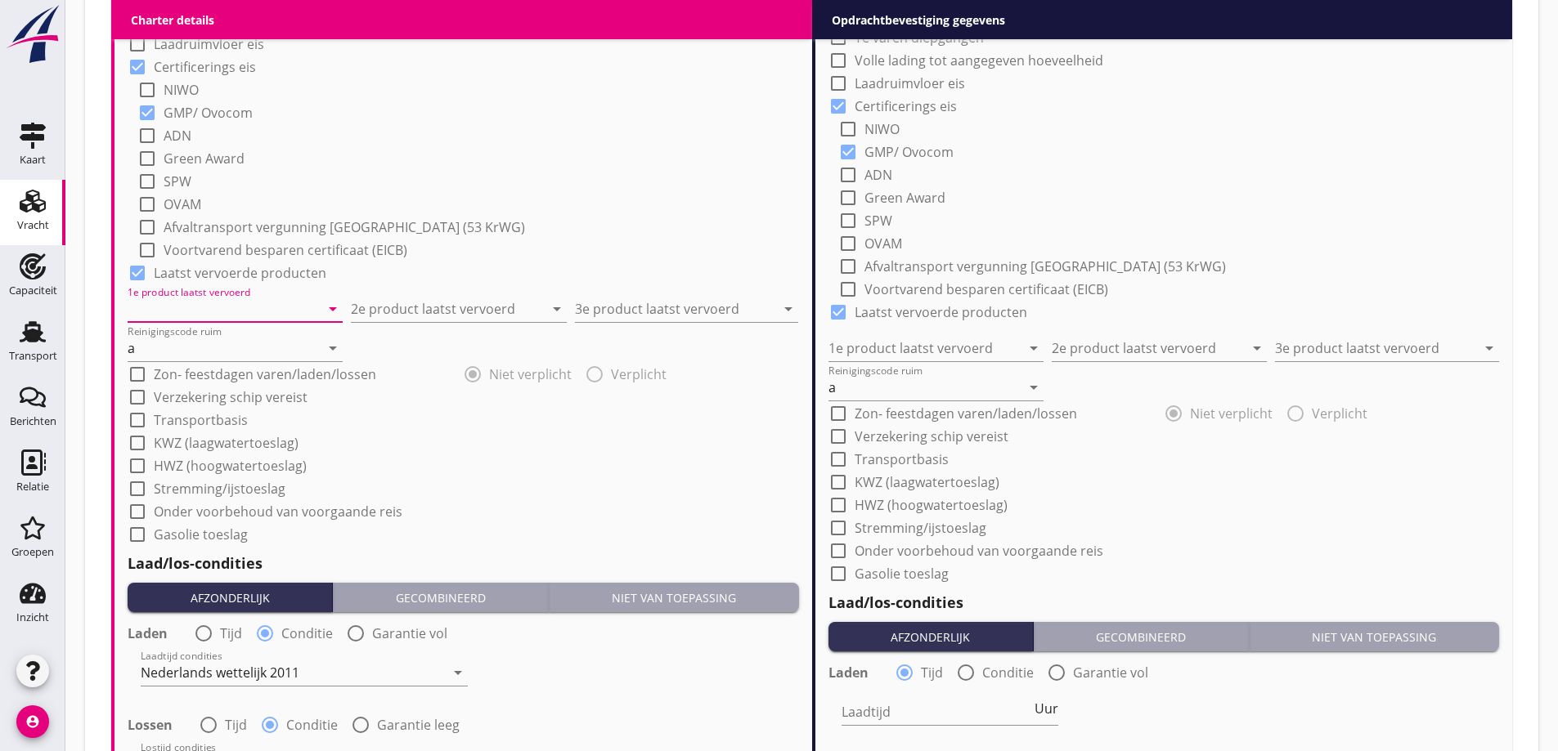
click at [216, 320] on input "1e product laatst vervoerd" at bounding box center [224, 309] width 192 height 26
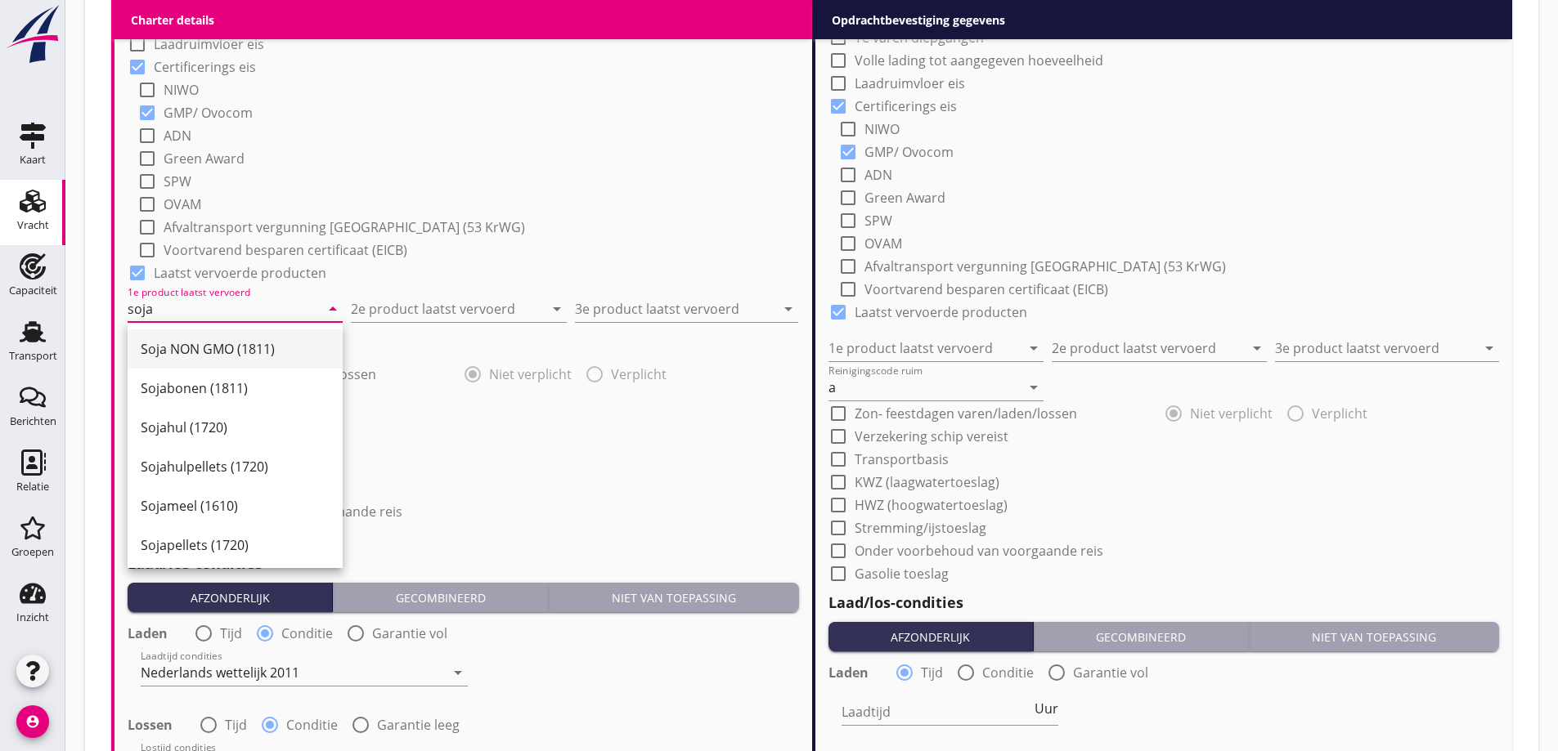
click at [226, 345] on div "Soja NON GMO (1811)" at bounding box center [235, 349] width 189 height 20
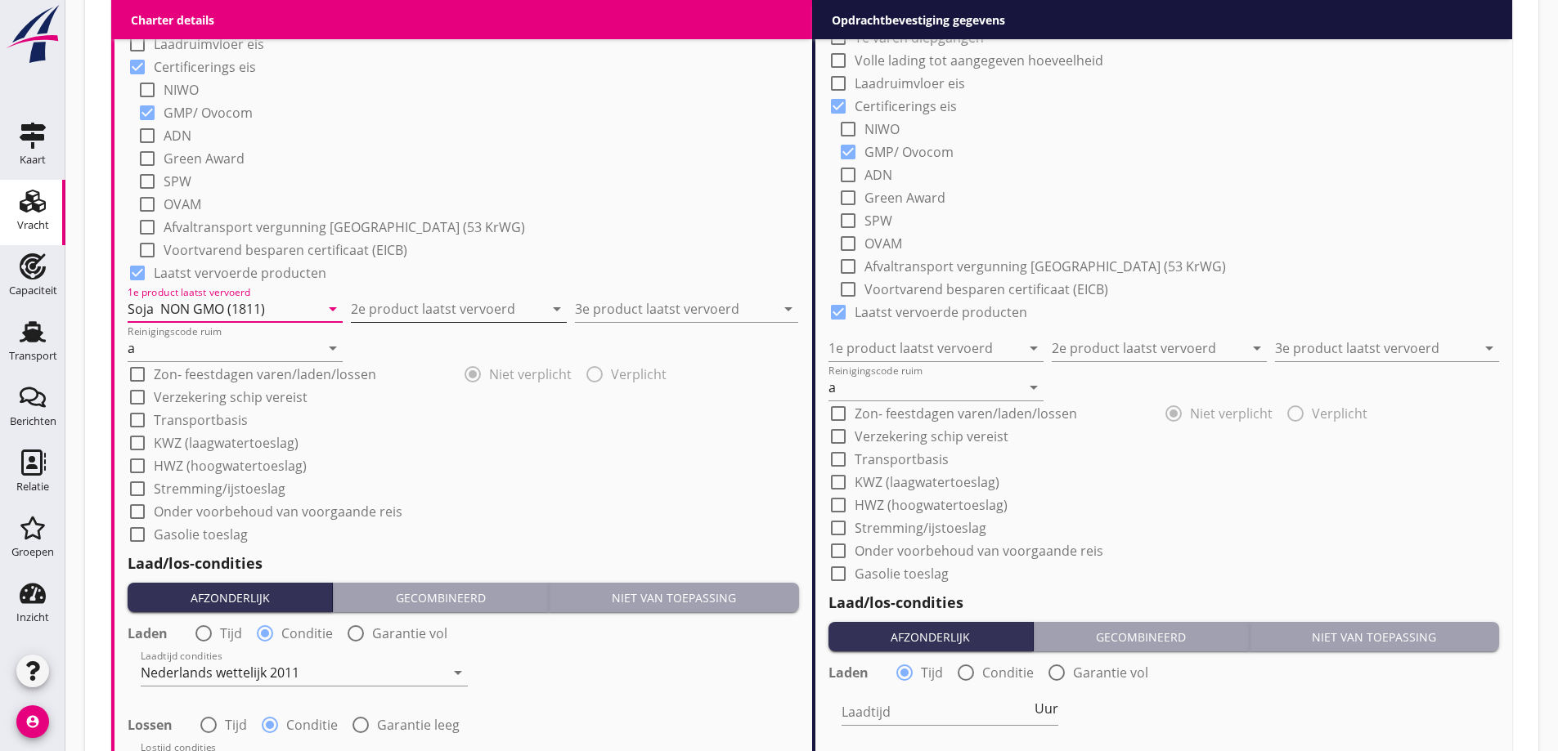
type input "Soja NON GMO (1811)"
click at [456, 302] on input "2e product laatst vervoerd" at bounding box center [447, 309] width 192 height 26
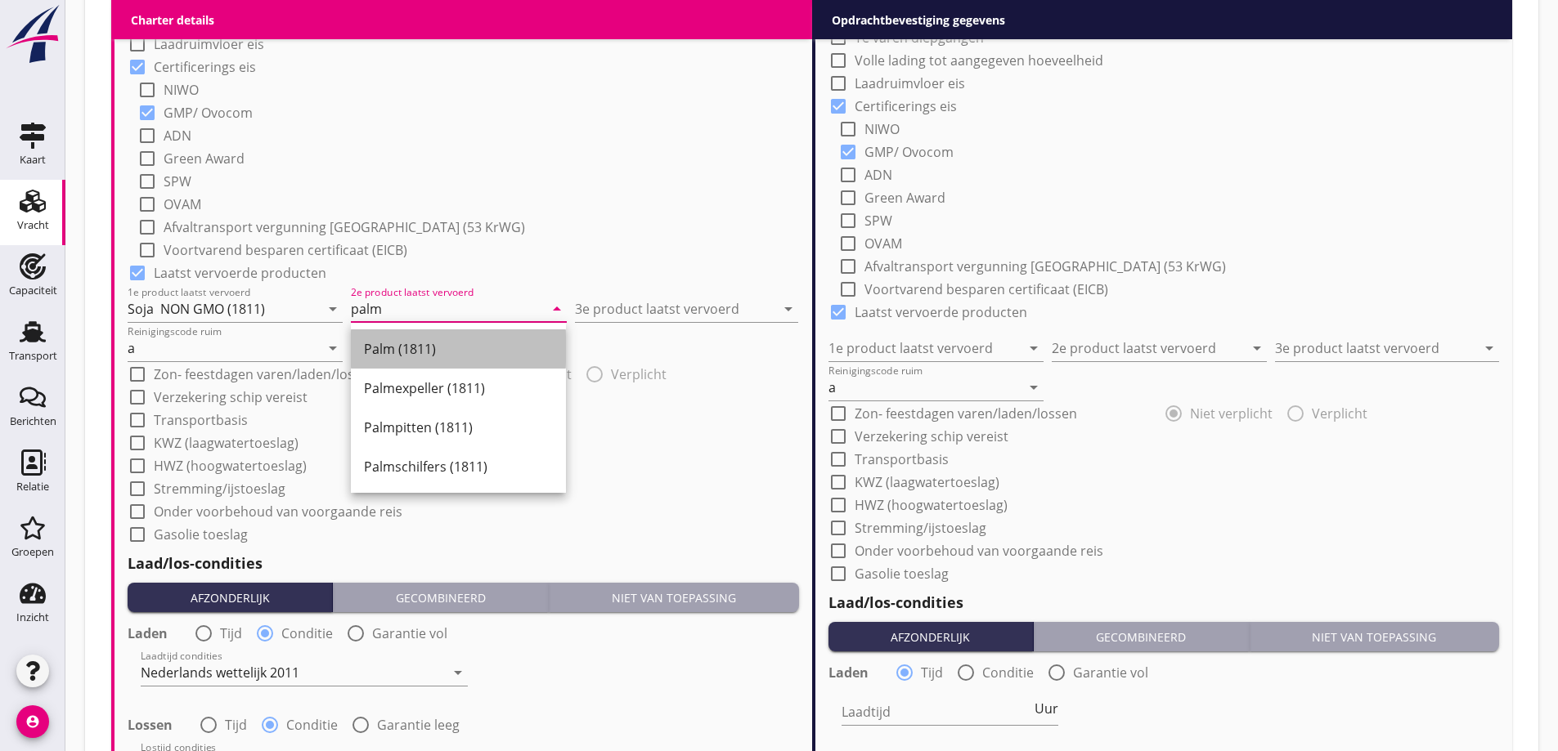
click at [473, 354] on div "Palm (1811)" at bounding box center [458, 349] width 189 height 20
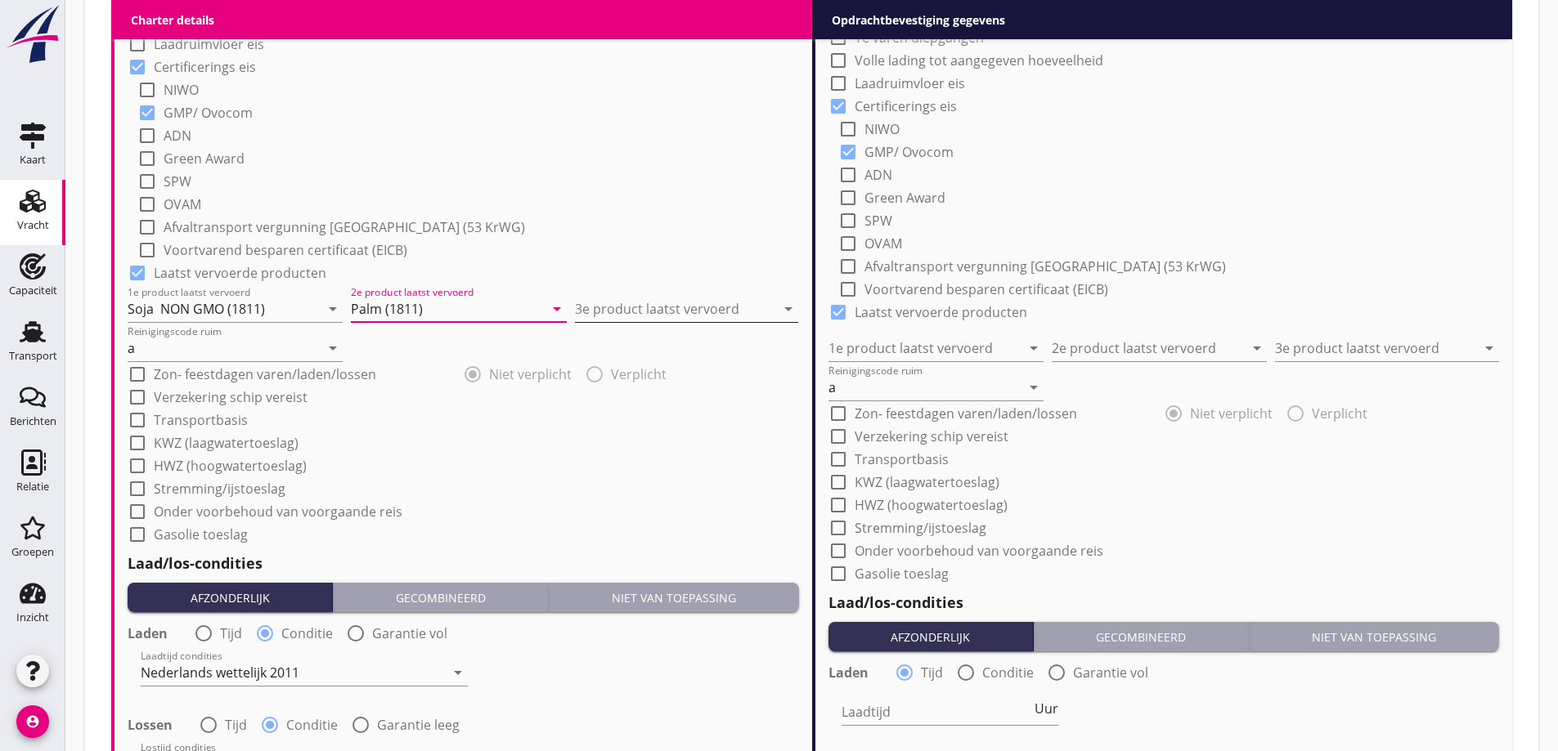
type input "Palm (1811)"
click at [617, 309] on input "3e product laatst vervoerd" at bounding box center [675, 309] width 200 height 26
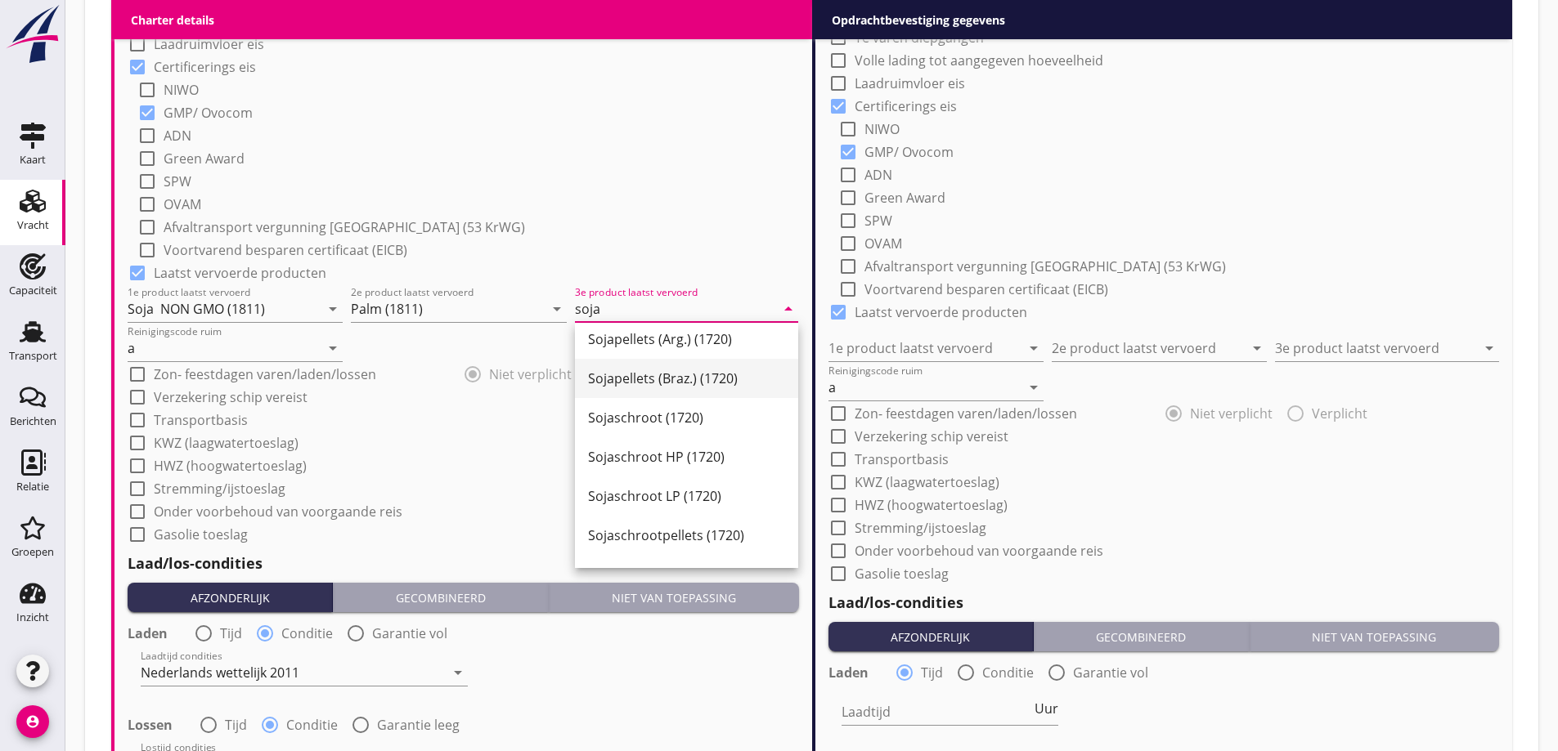
scroll to position [0, 0]
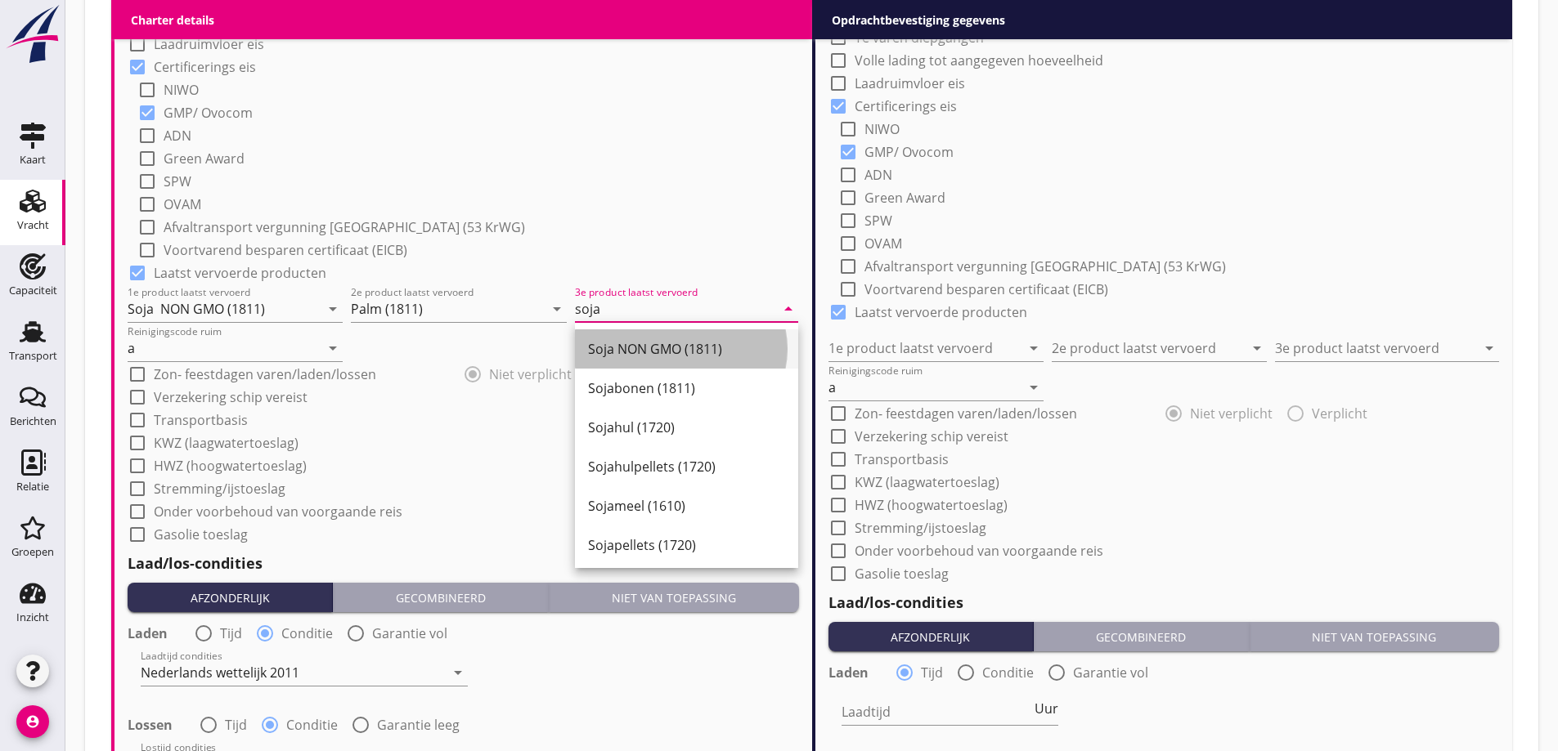
click at [665, 338] on div "Soja NON GMO (1811)" at bounding box center [686, 348] width 197 height 39
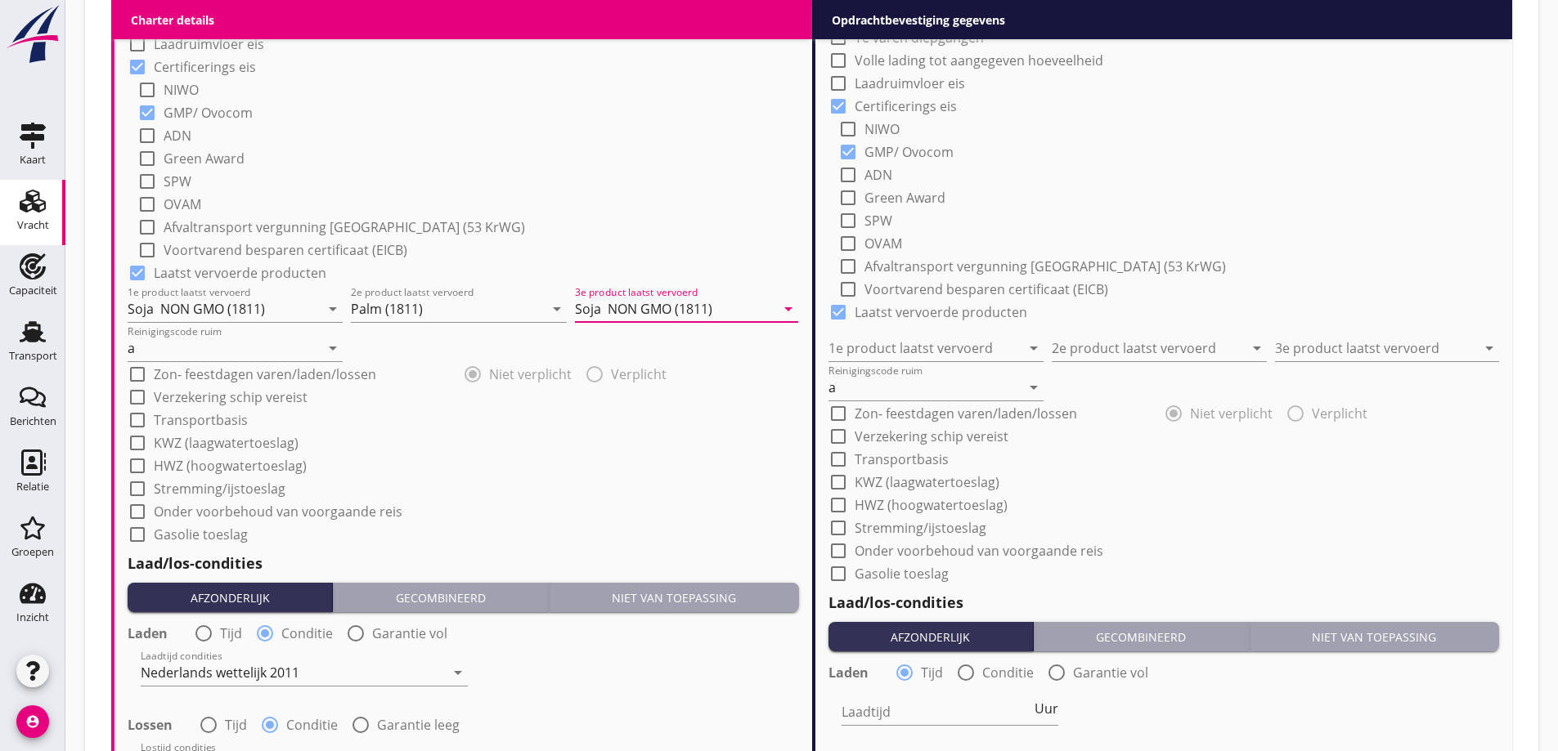
type input "Soja NON GMO (1811)"
click at [710, 525] on div "check_box_outline_blank Gasolie toeslag" at bounding box center [463, 533] width 671 height 23
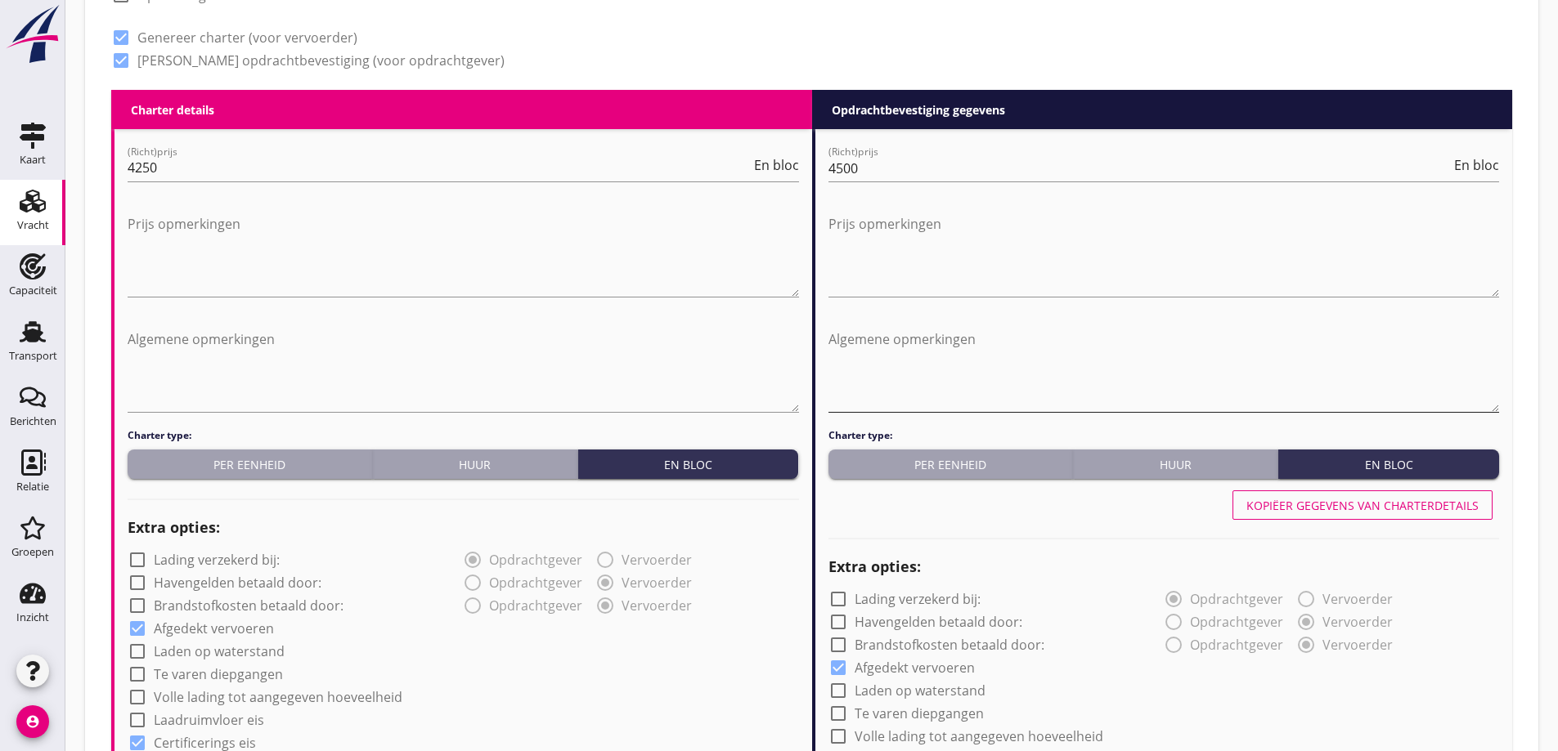
scroll to position [612, 0]
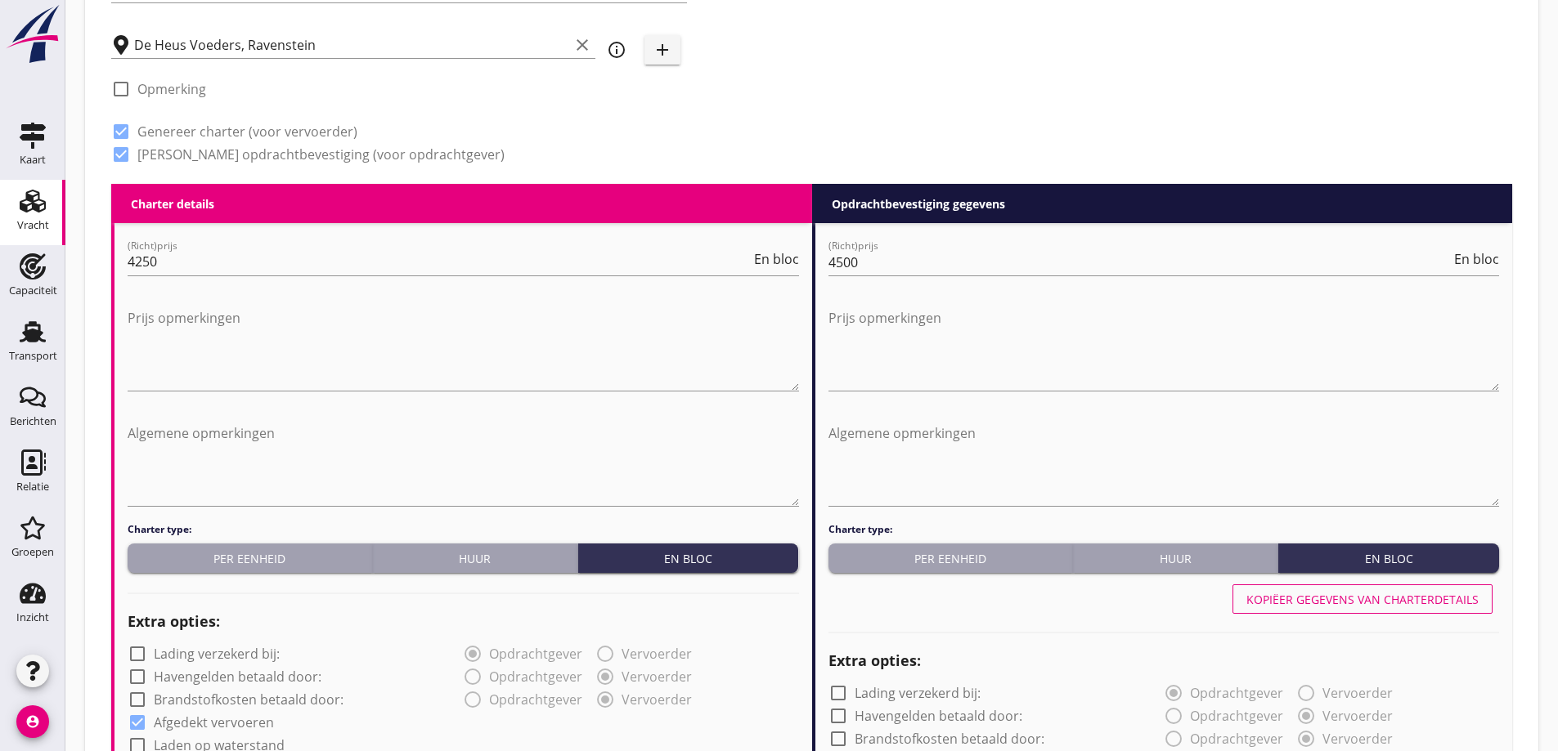
click at [1415, 597] on div "Kopiëer gegevens van charterdetails" at bounding box center [1362, 599] width 232 height 17
type input "Soja NON GMO (1811)"
type input "Palm (1811)"
type input "Soja NON GMO (1811)"
radio input "false"
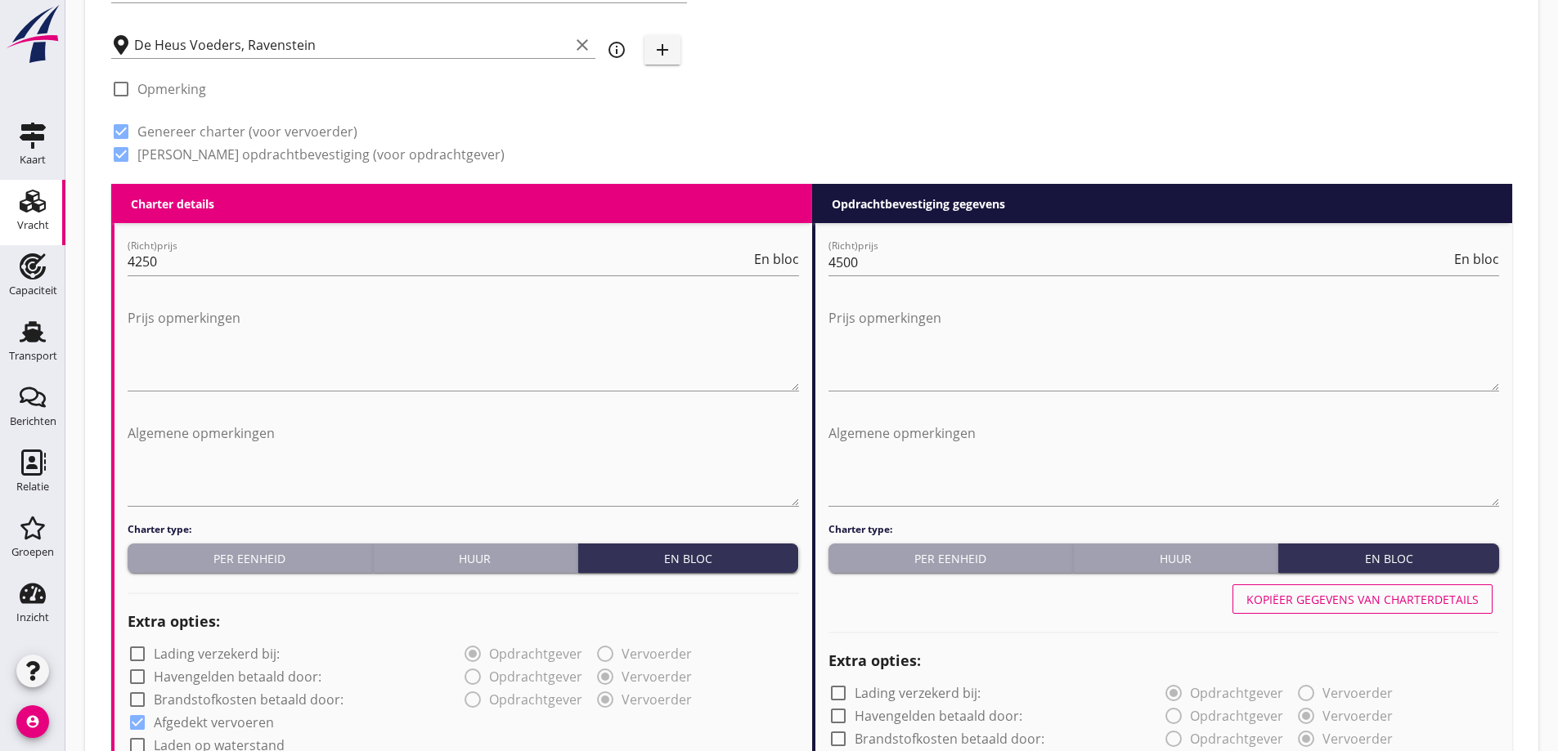
radio input "true"
radio input "false"
radio input "true"
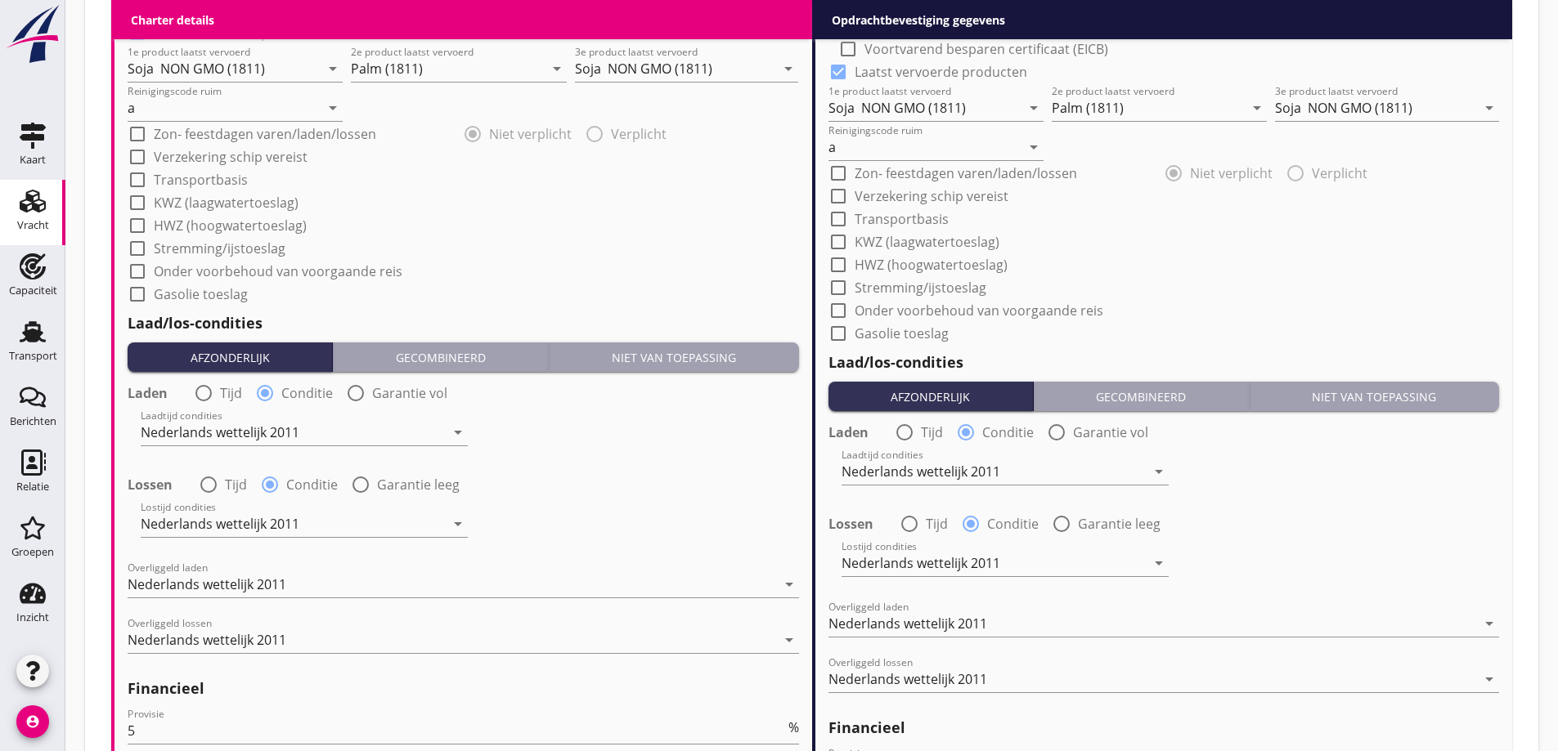
scroll to position [1921, 0]
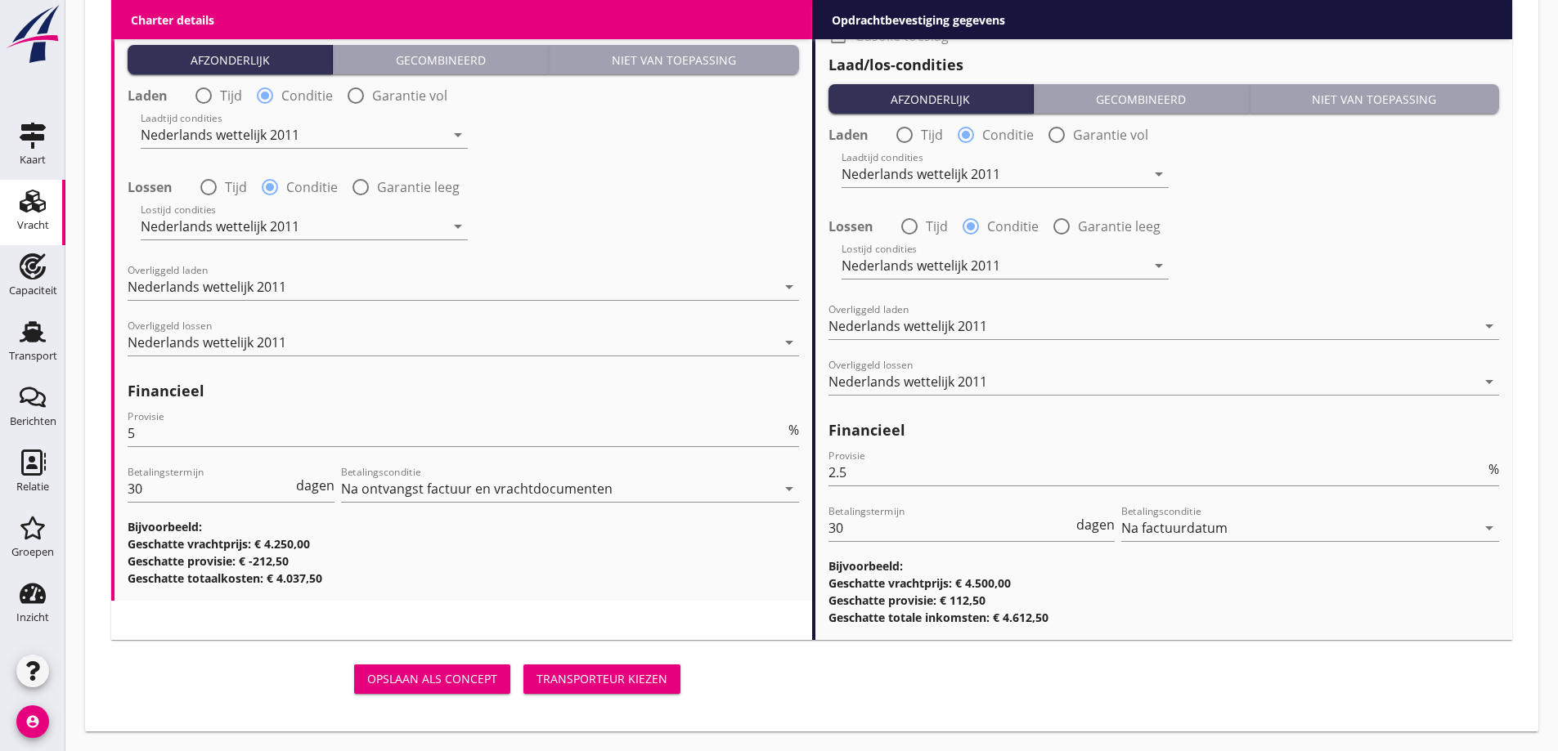
click at [579, 677] on div "Transporteur kiezen" at bounding box center [601, 678] width 131 height 17
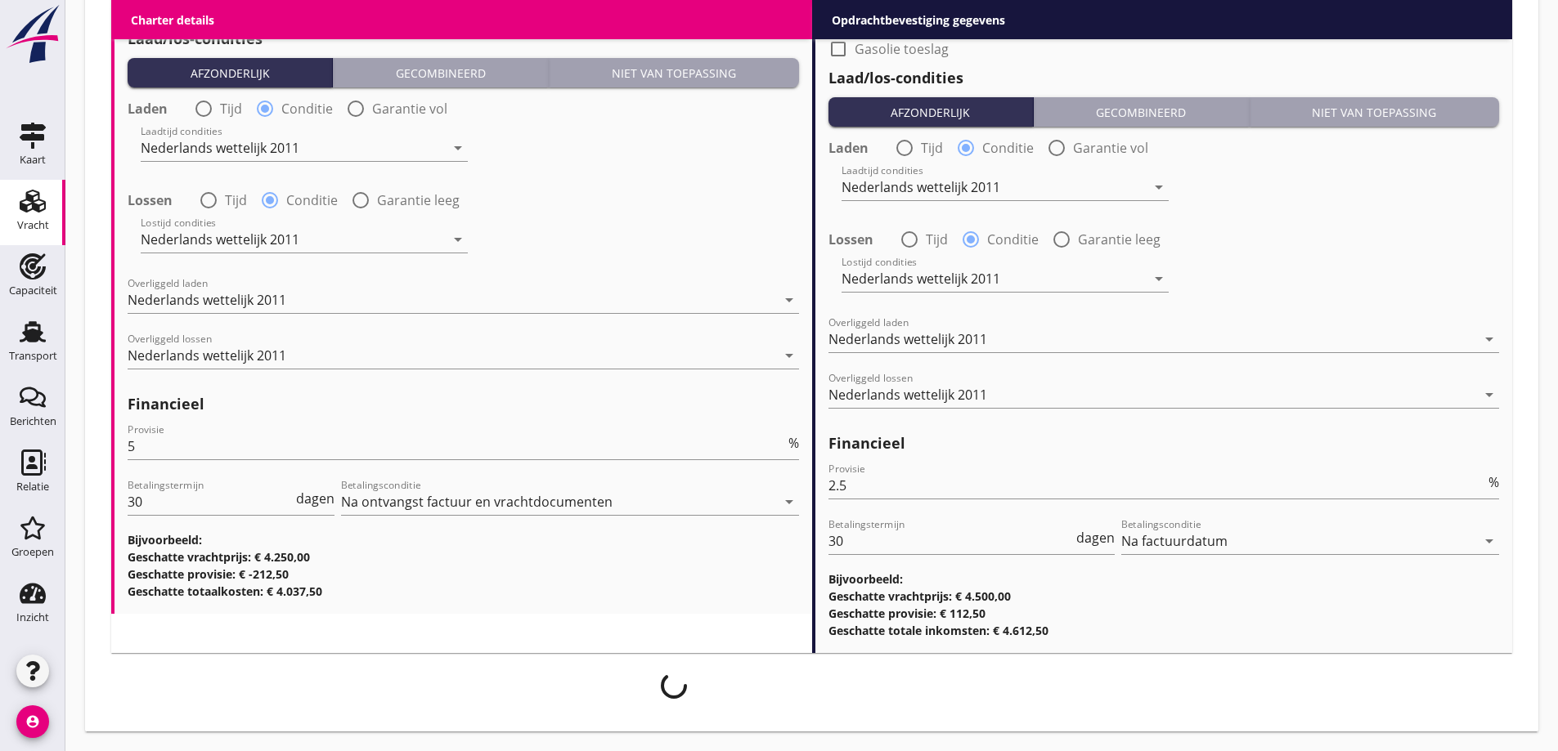
scroll to position [1907, 0]
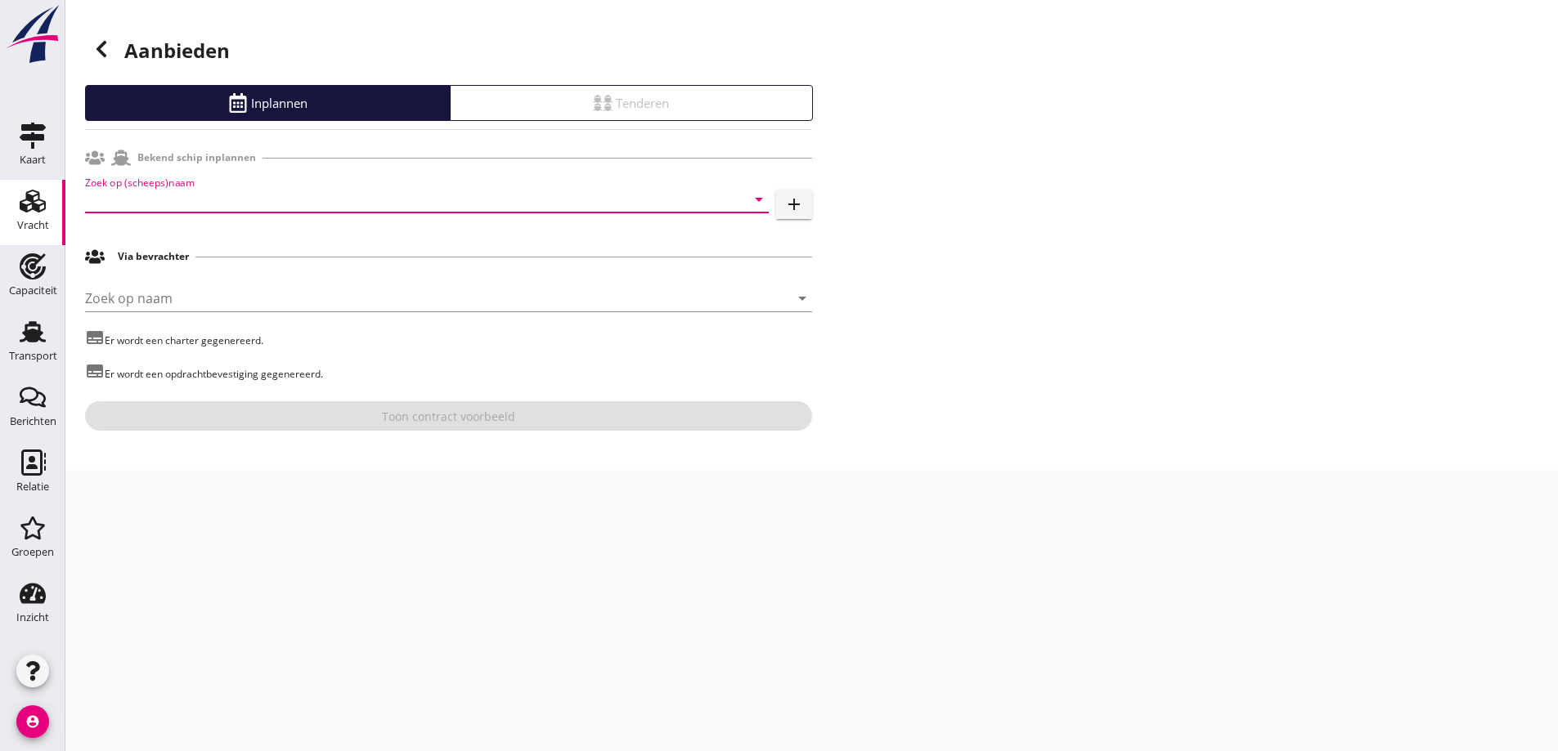
click at [250, 199] on input "Zoek op (scheeps)naam" at bounding box center [404, 199] width 638 height 26
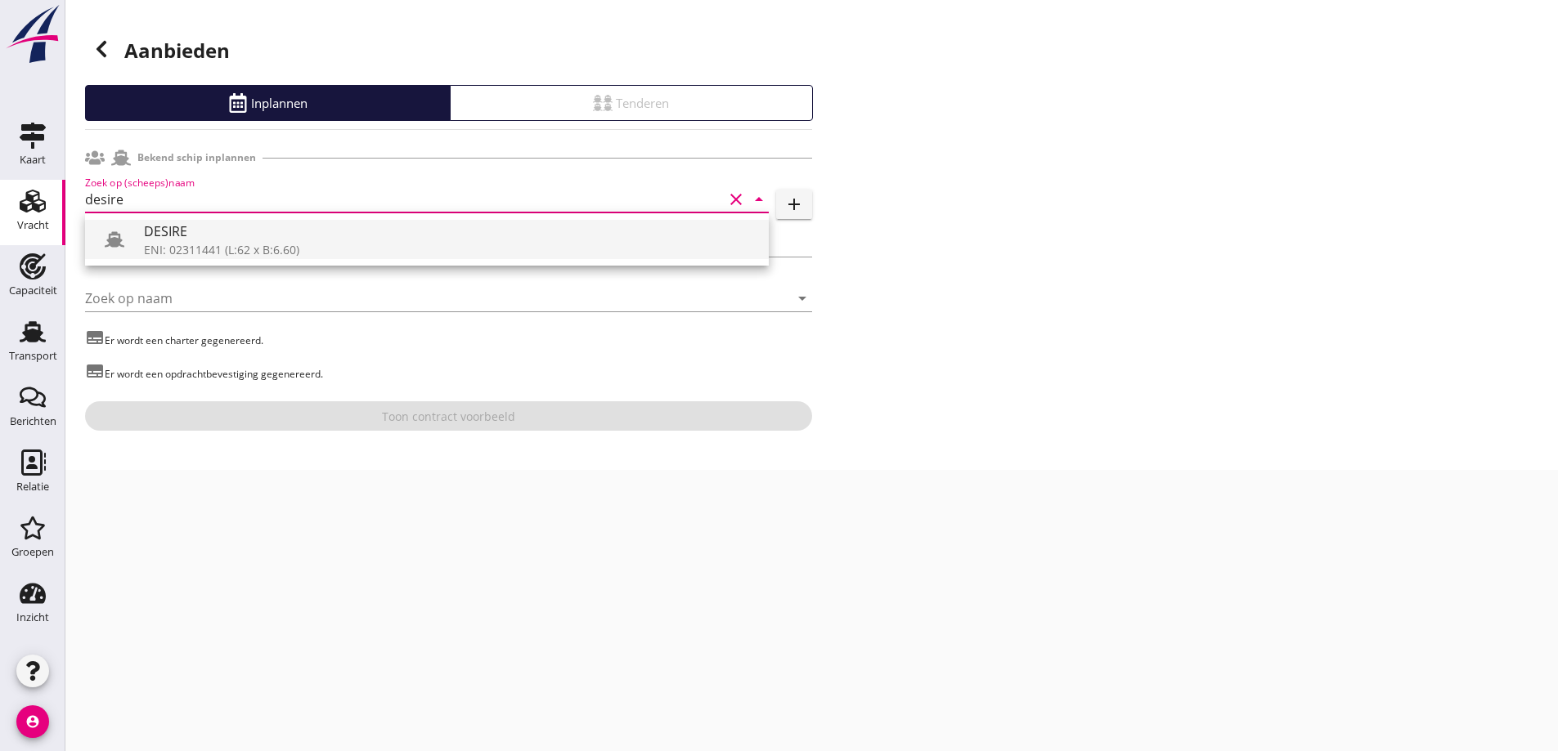
click at [295, 233] on div "DESIRE" at bounding box center [450, 232] width 612 height 20
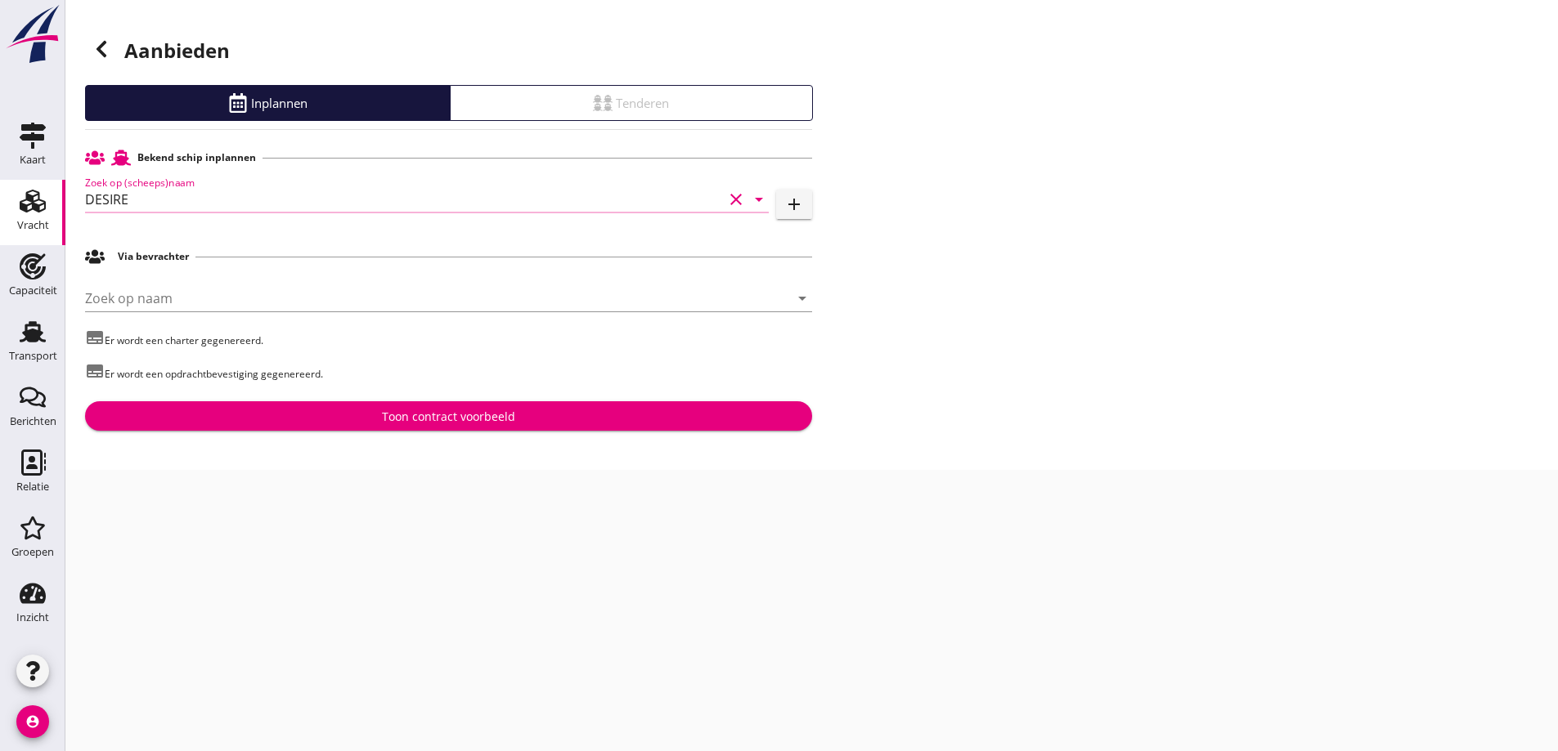
type input "DESIRE"
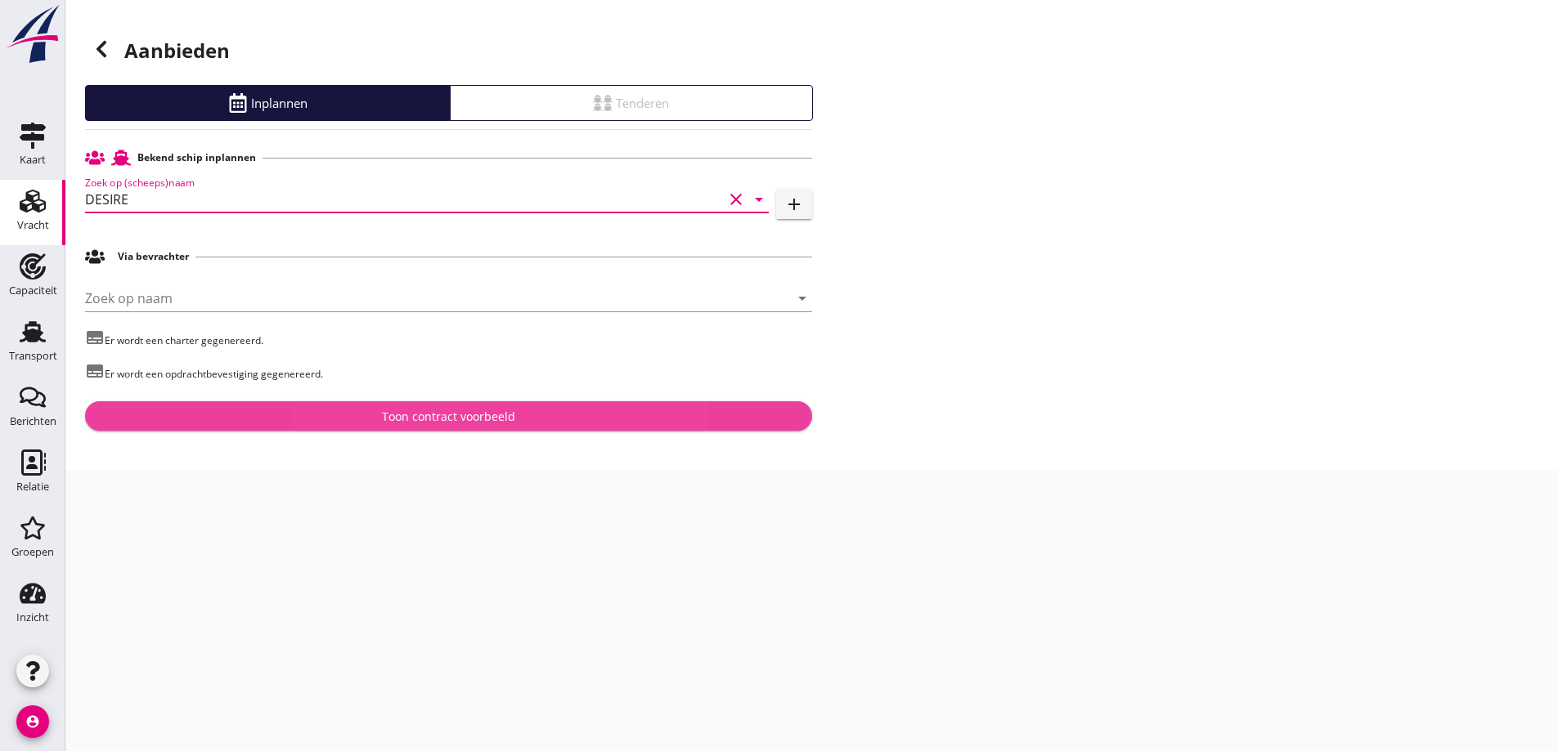
click at [365, 410] on div "Toon contract voorbeeld" at bounding box center [448, 416] width 701 height 17
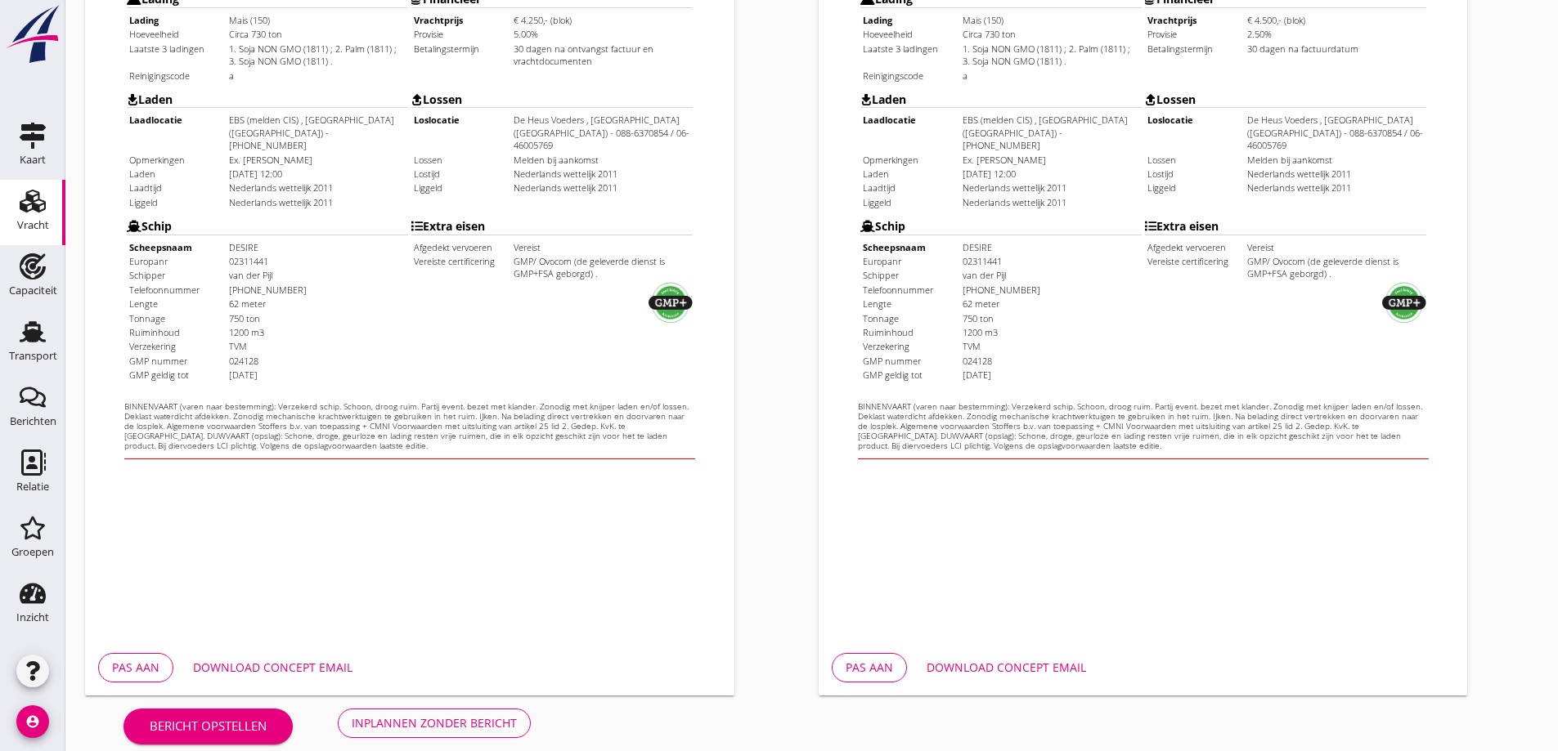
scroll to position [459, 0]
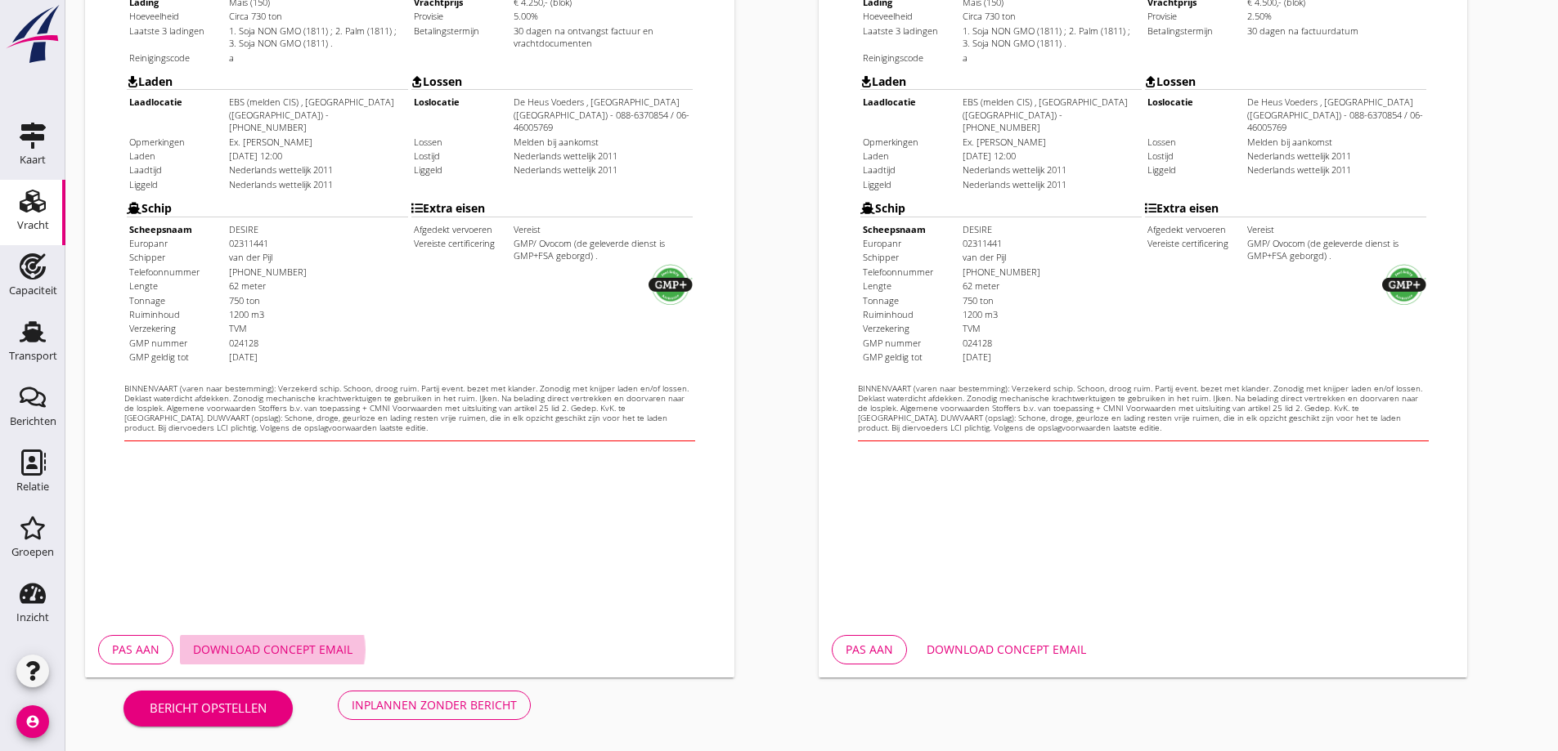
click at [309, 660] on button "Download concept email" at bounding box center [273, 649] width 186 height 29
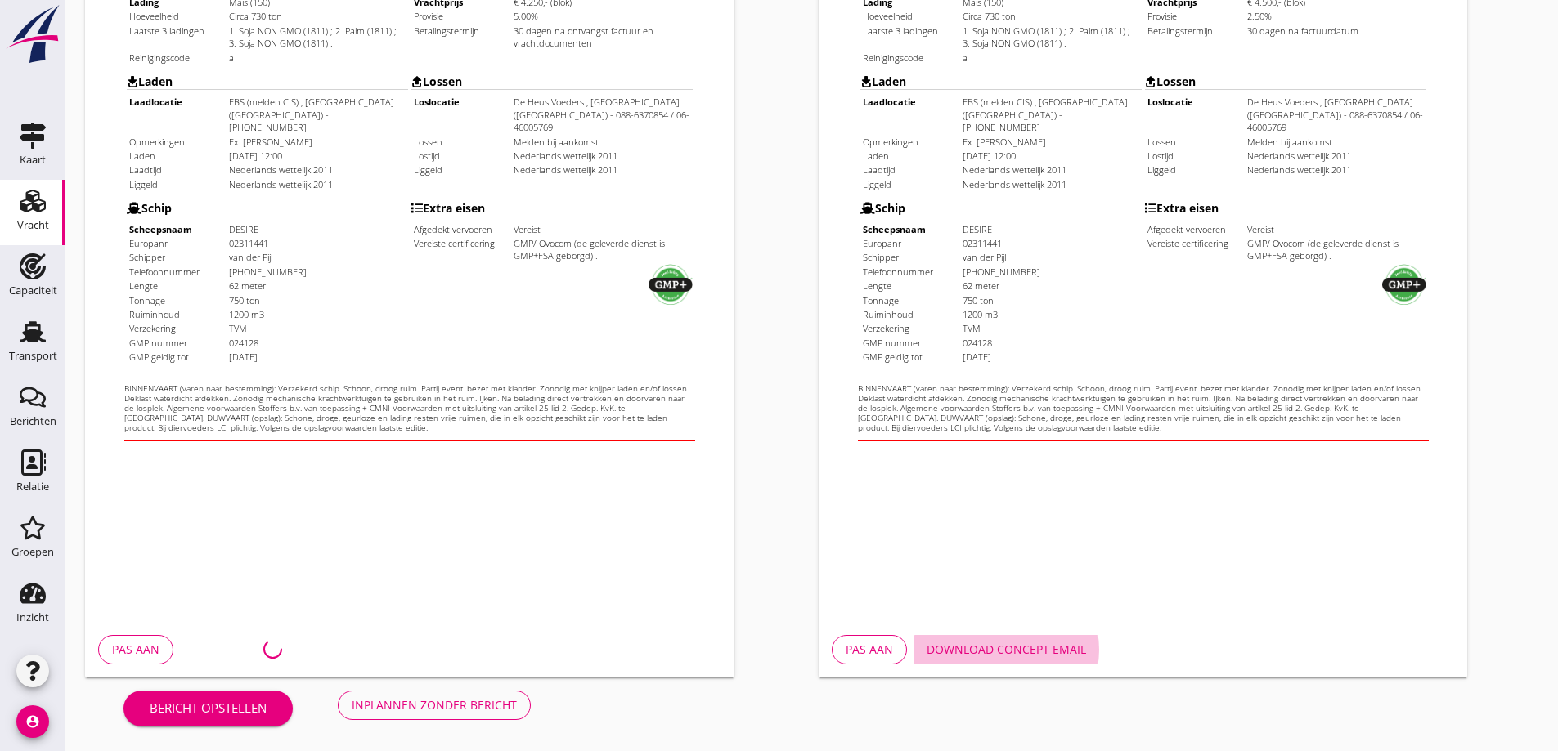
click at [996, 661] on button "Download concept email" at bounding box center [1006, 649] width 186 height 29
click at [998, 649] on div "Download concept email" at bounding box center [1005, 649] width 159 height 17
click at [988, 652] on div "Download concept email" at bounding box center [1005, 649] width 159 height 17
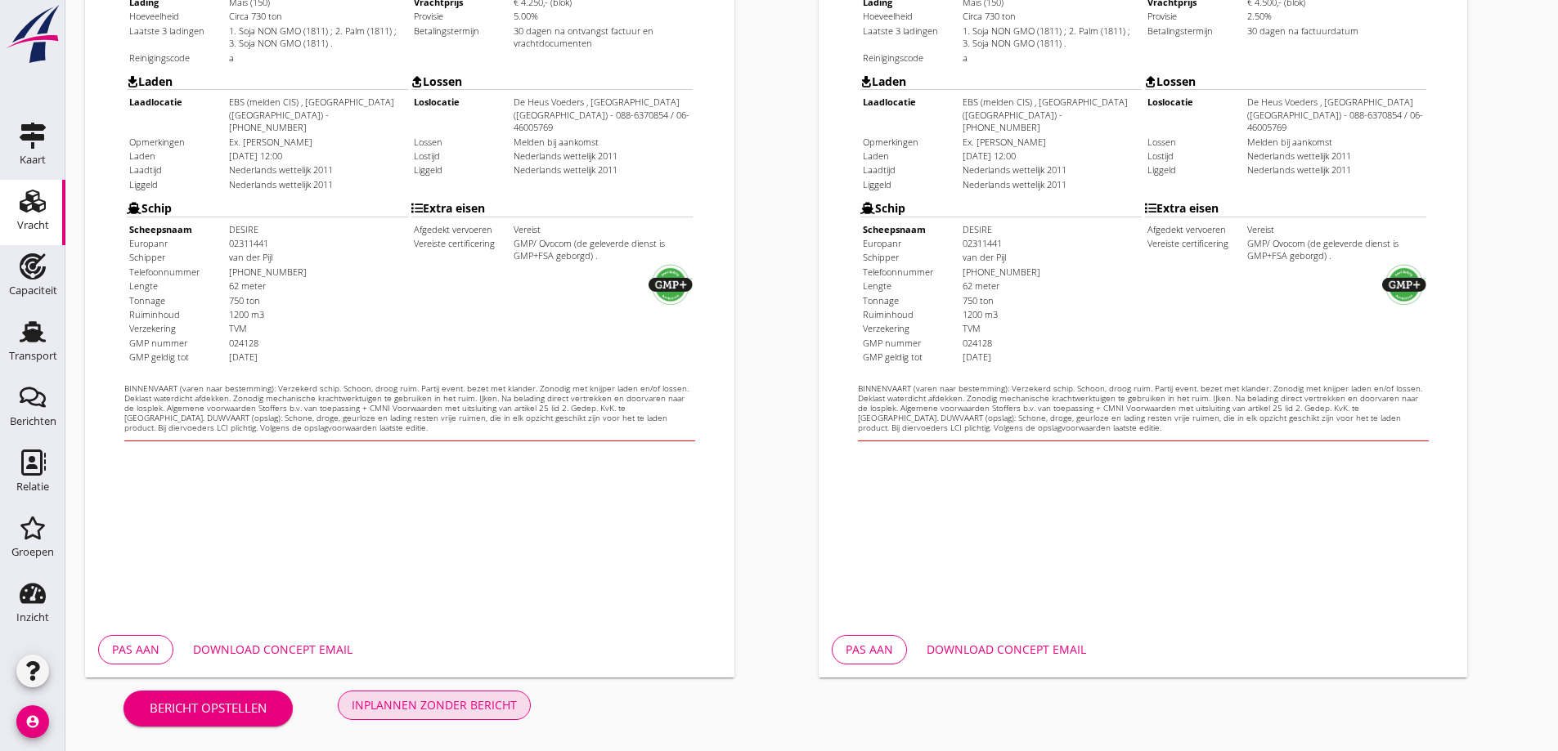
click at [441, 710] on div "Inplannen zonder bericht" at bounding box center [434, 705] width 165 height 17
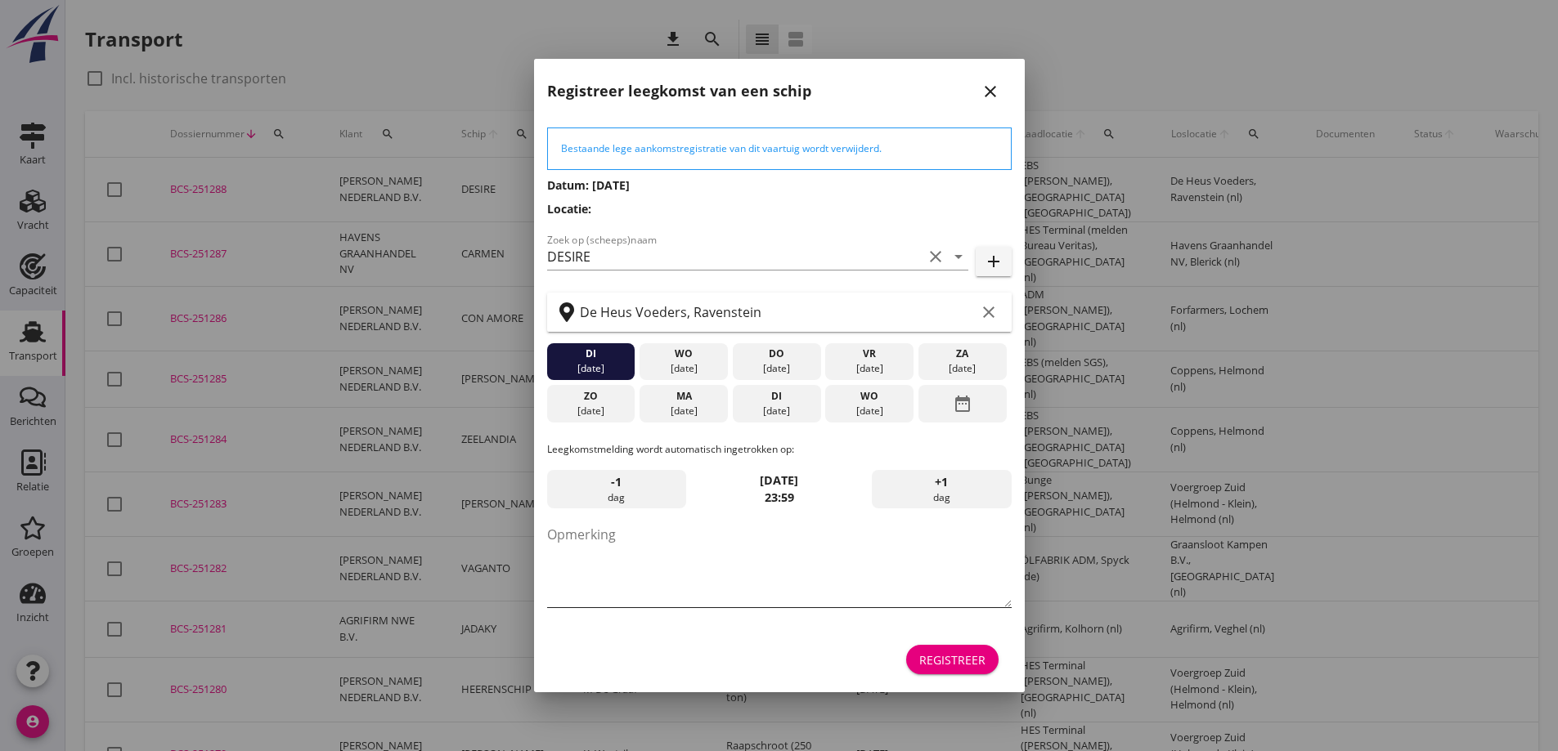
click at [671, 531] on textarea "Opmerking" at bounding box center [779, 565] width 464 height 86
type textarea "STOFFERS"
click at [701, 400] on div "ma" at bounding box center [683, 396] width 80 height 15
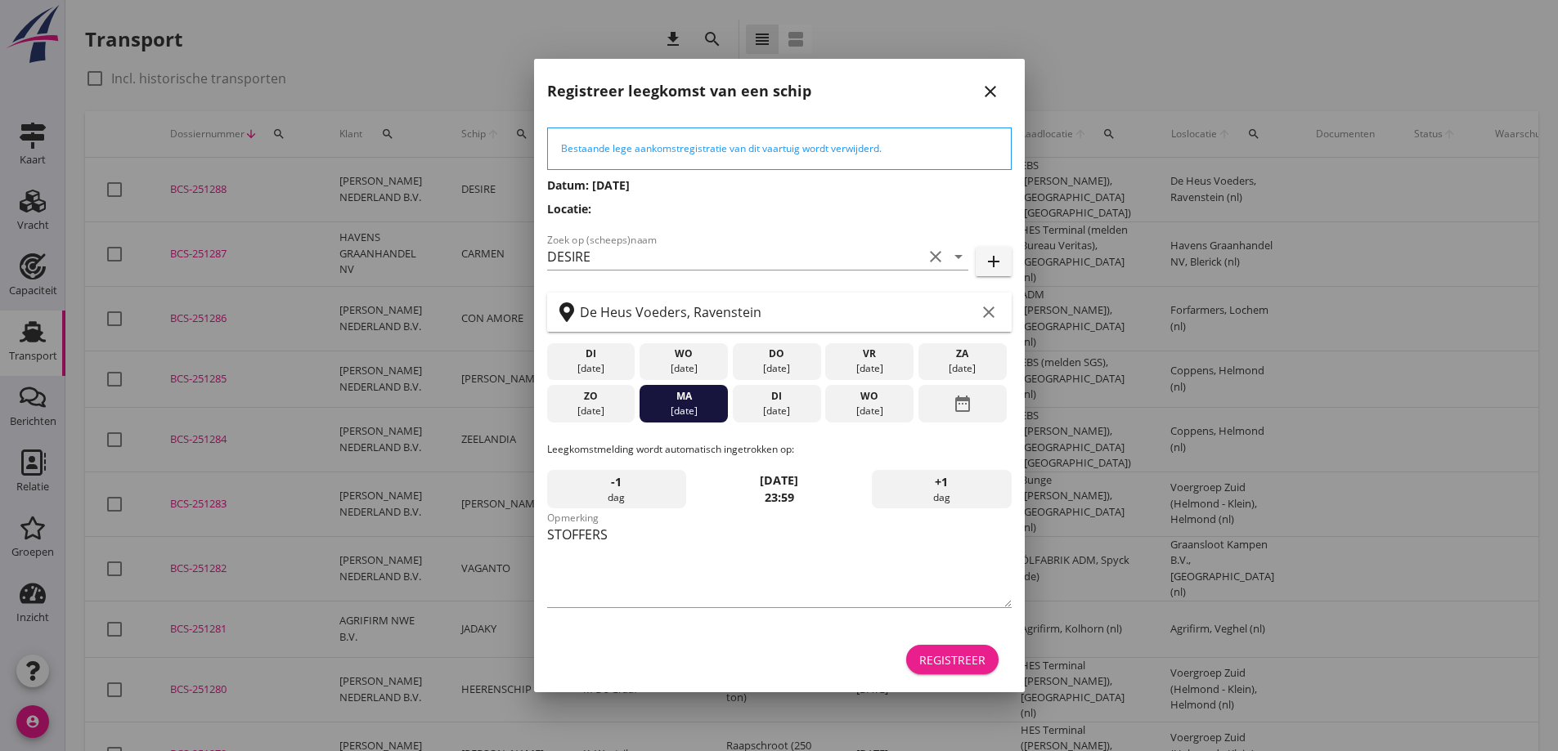
click at [961, 656] on div "Registreer" at bounding box center [952, 660] width 66 height 17
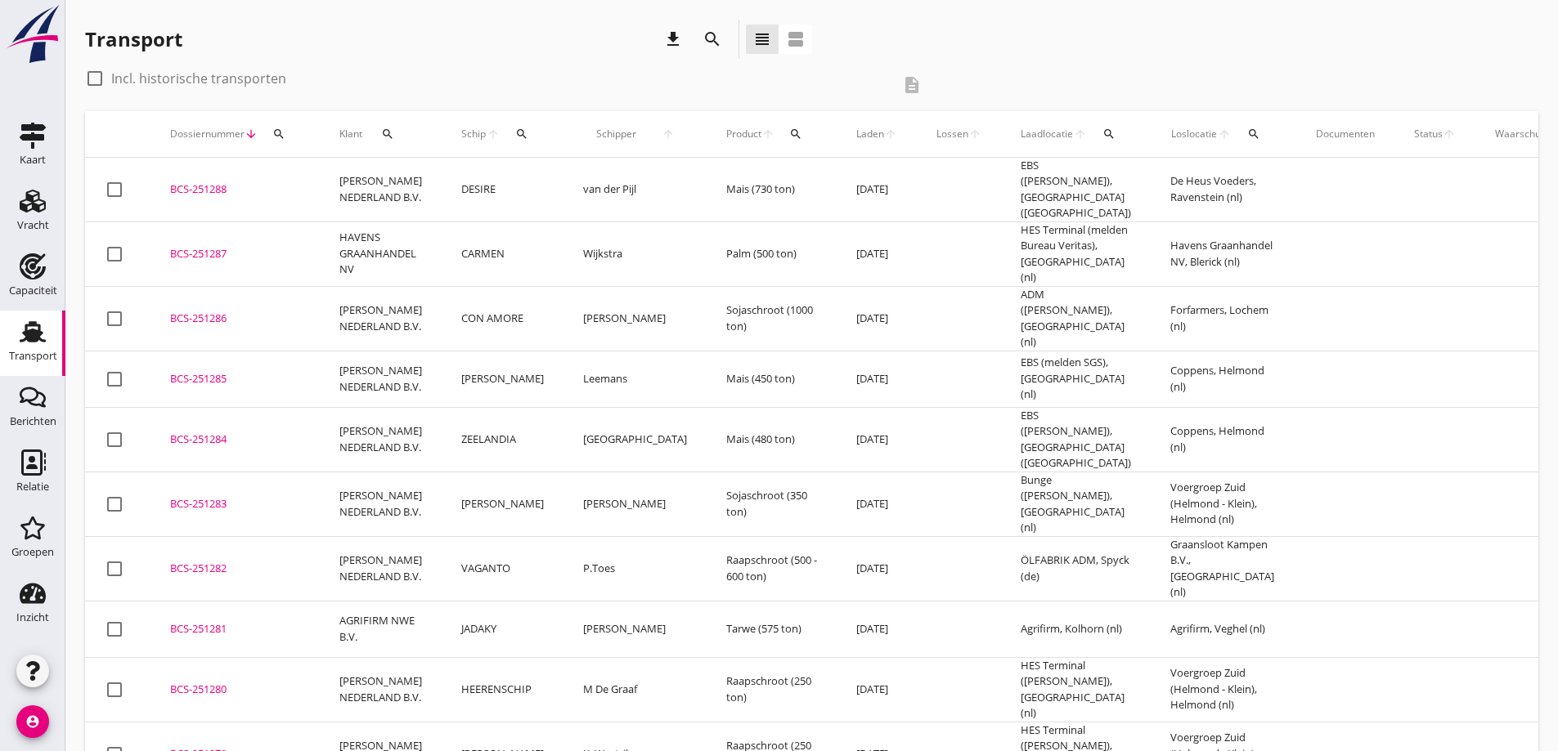
click at [200, 190] on div "BCS-251288" at bounding box center [235, 190] width 130 height 16
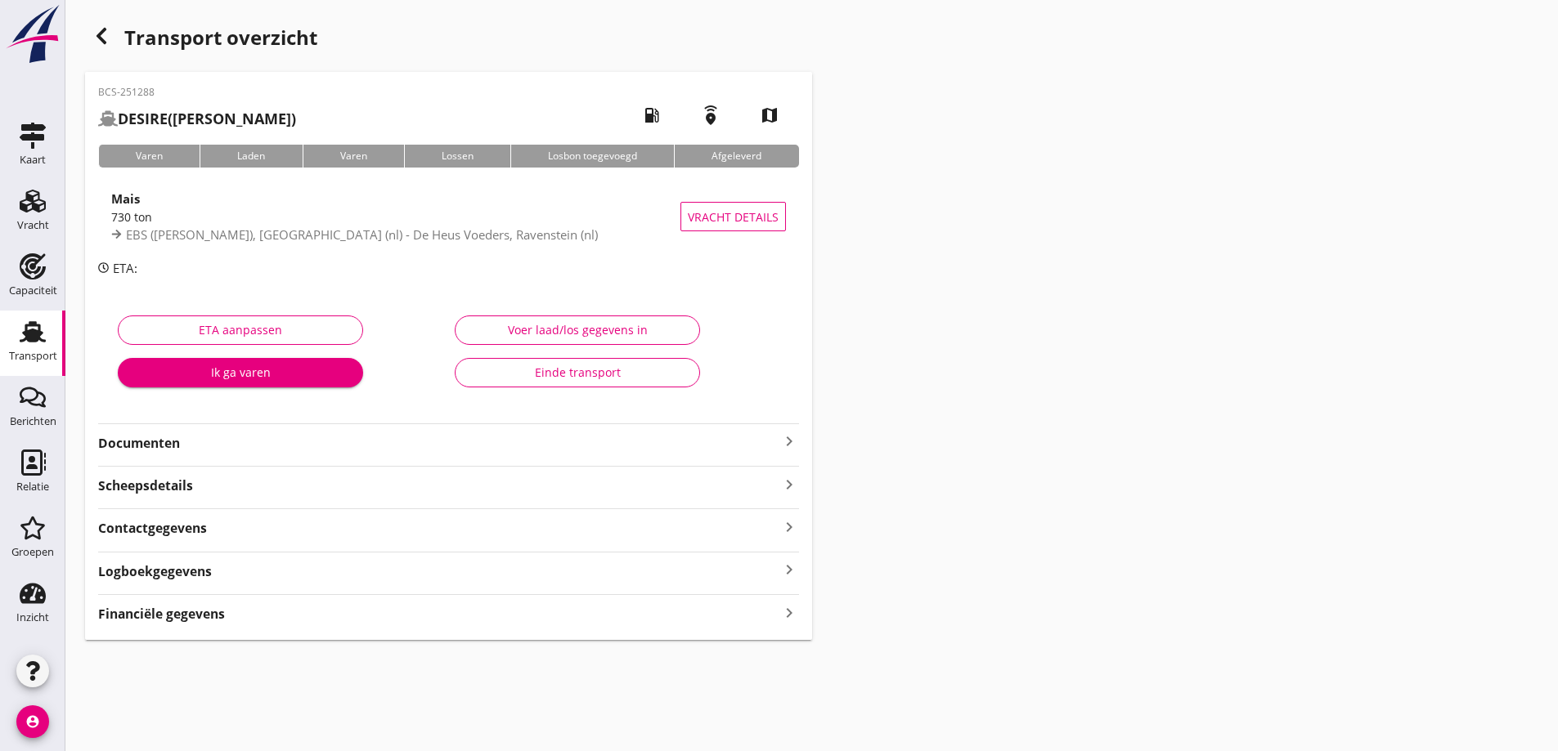
click at [249, 599] on div "Financiële gegevens keyboard_arrow_right" at bounding box center [448, 608] width 701 height 29
click at [255, 621] on div "Financiële gegevens keyboard_arrow_right" at bounding box center [448, 613] width 701 height 22
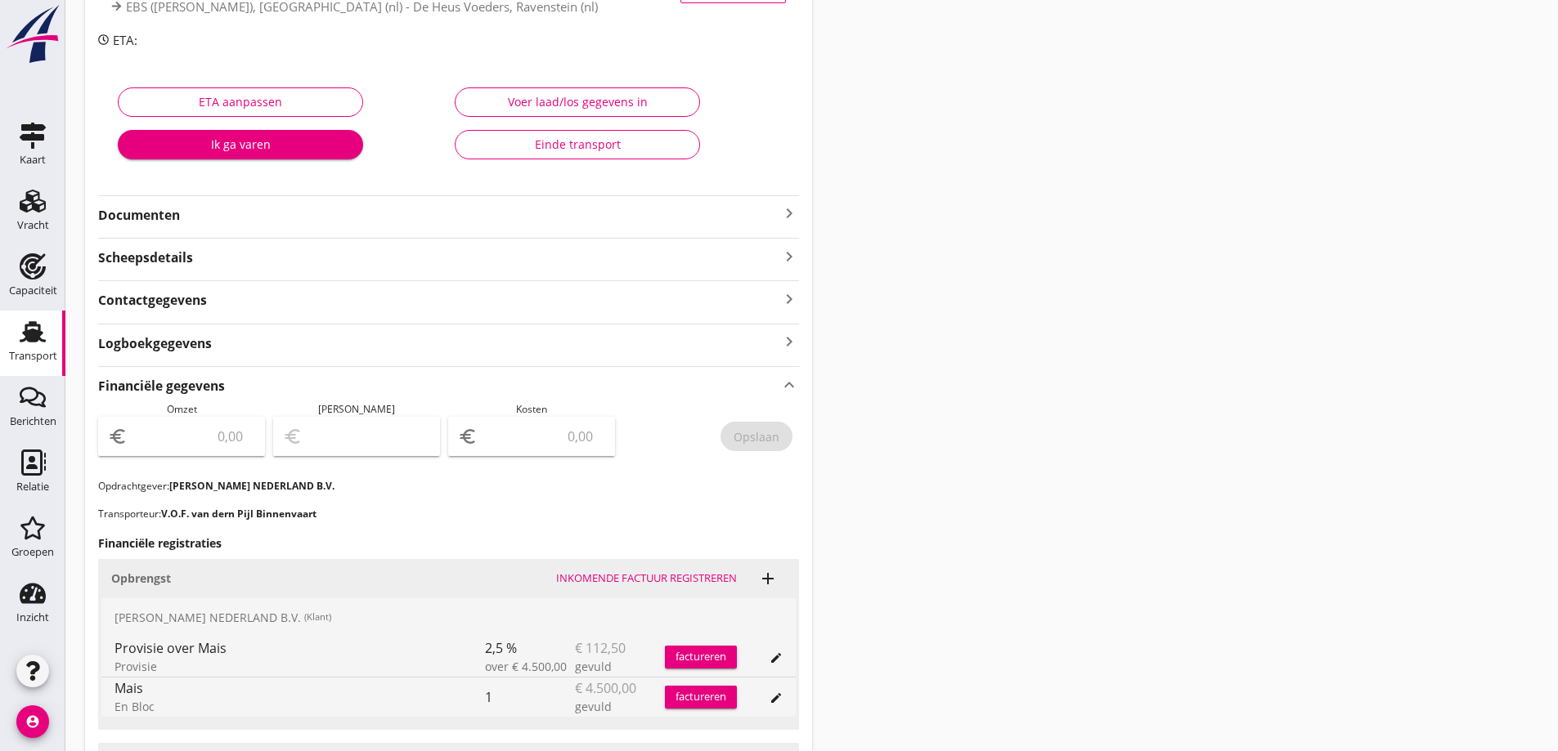
scroll to position [245, 0]
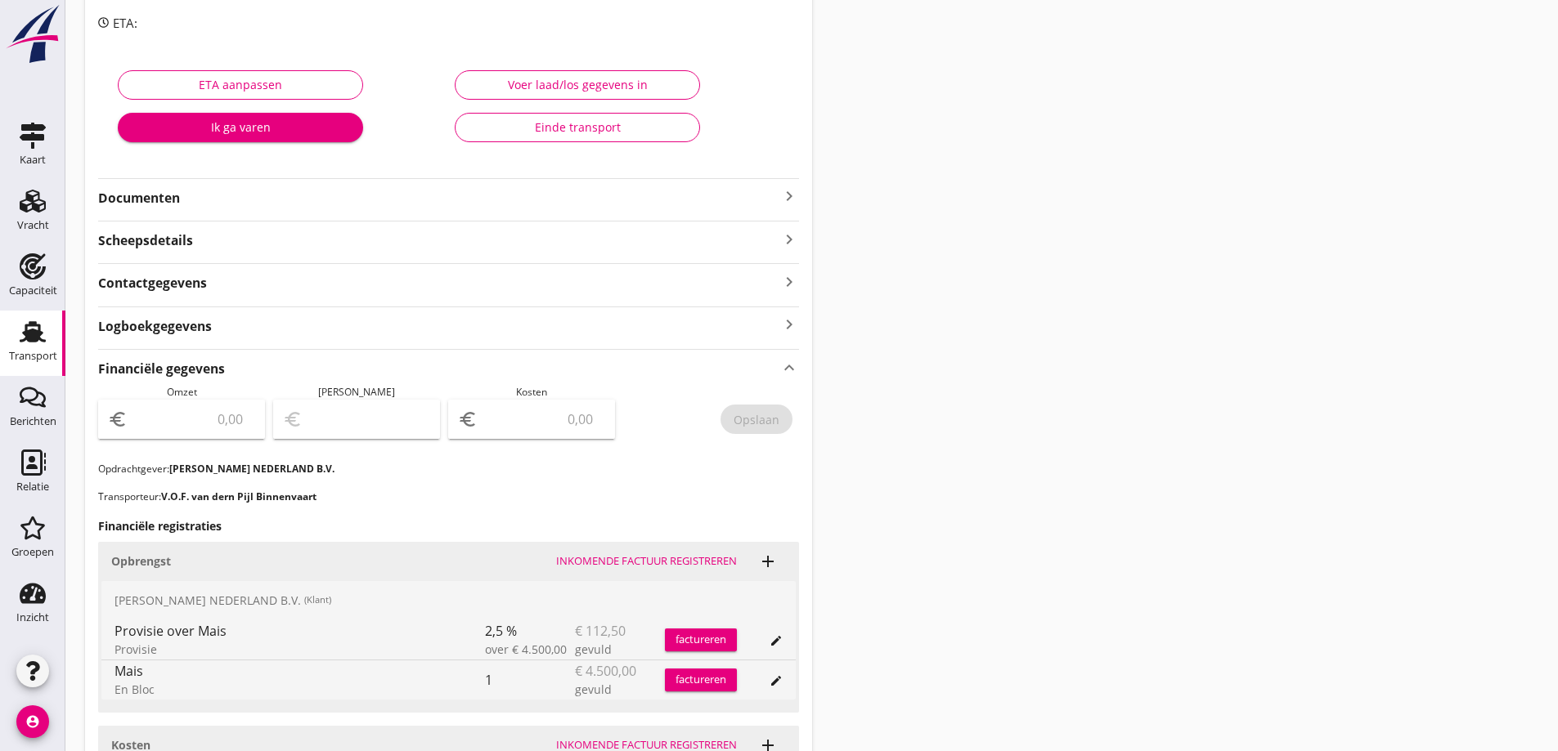
click at [208, 446] on div at bounding box center [181, 451] width 147 height 10
click at [218, 420] on input "number" at bounding box center [193, 419] width 124 height 26
type input "4387"
type input "4387.50"
click at [554, 421] on input "number" at bounding box center [543, 419] width 124 height 26
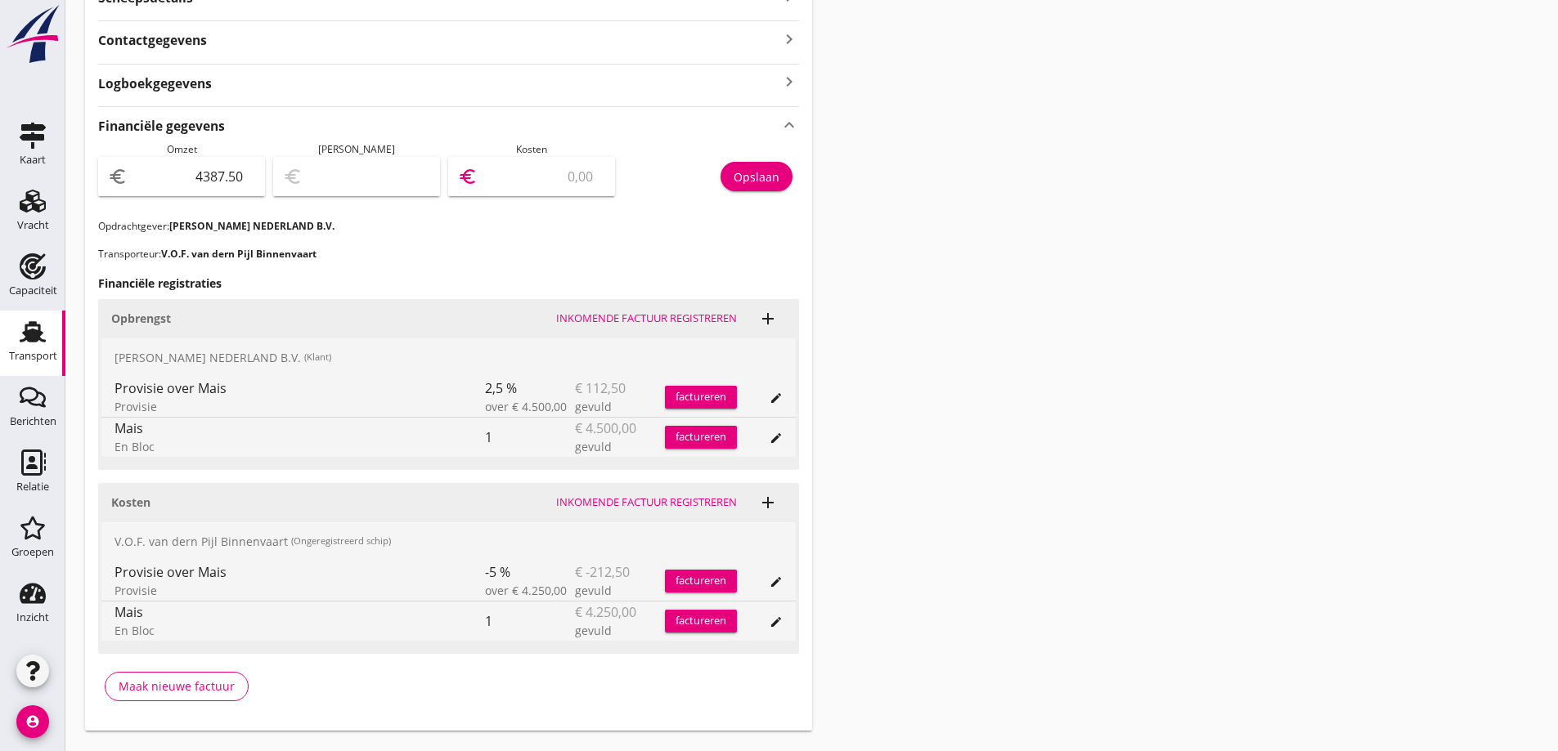
scroll to position [491, 0]
type input "4383.50"
type input "4"
type input "4341.50"
type input "46"
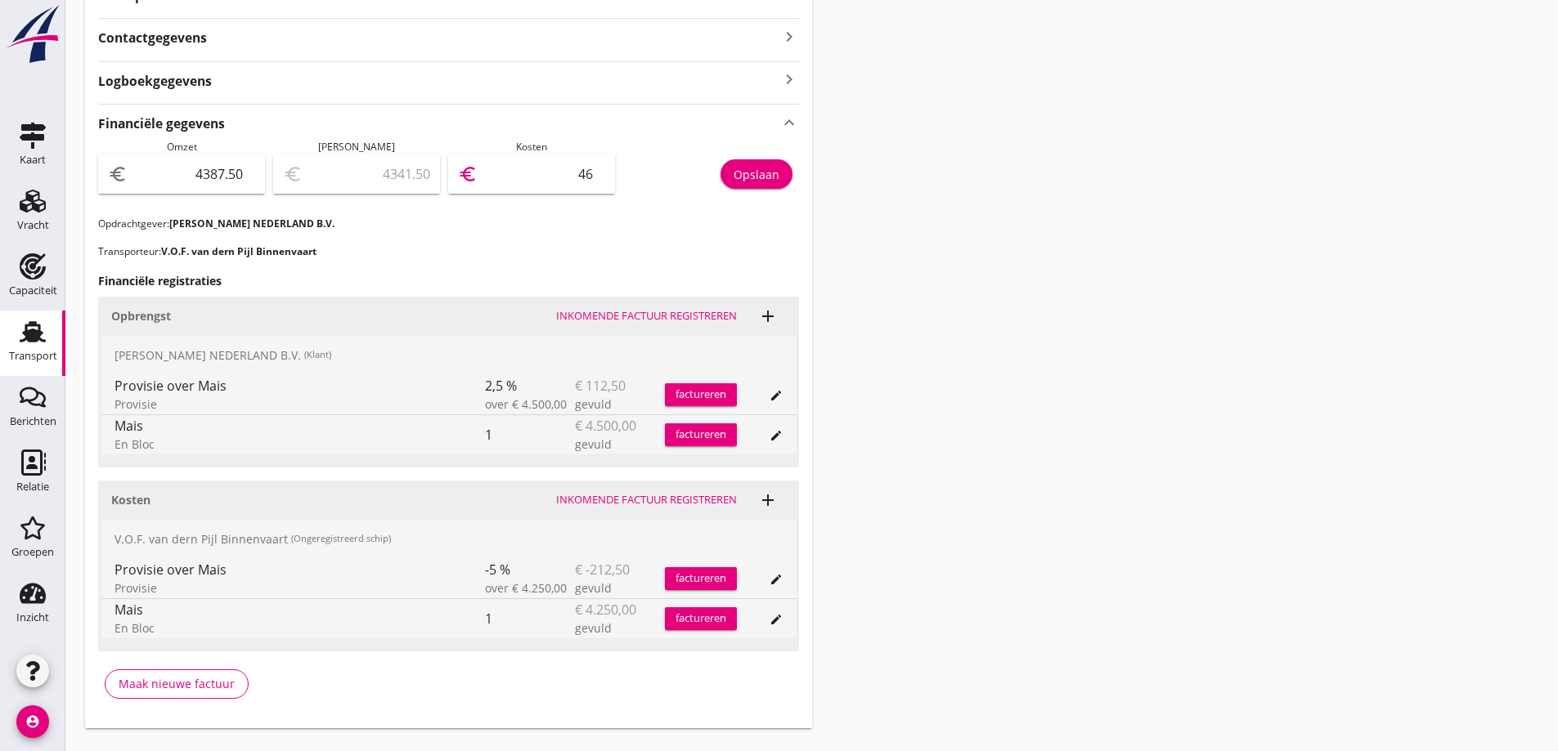
type input "3926.50"
type input "461"
type input "-224.50"
type input "4612"
type input "-225.00"
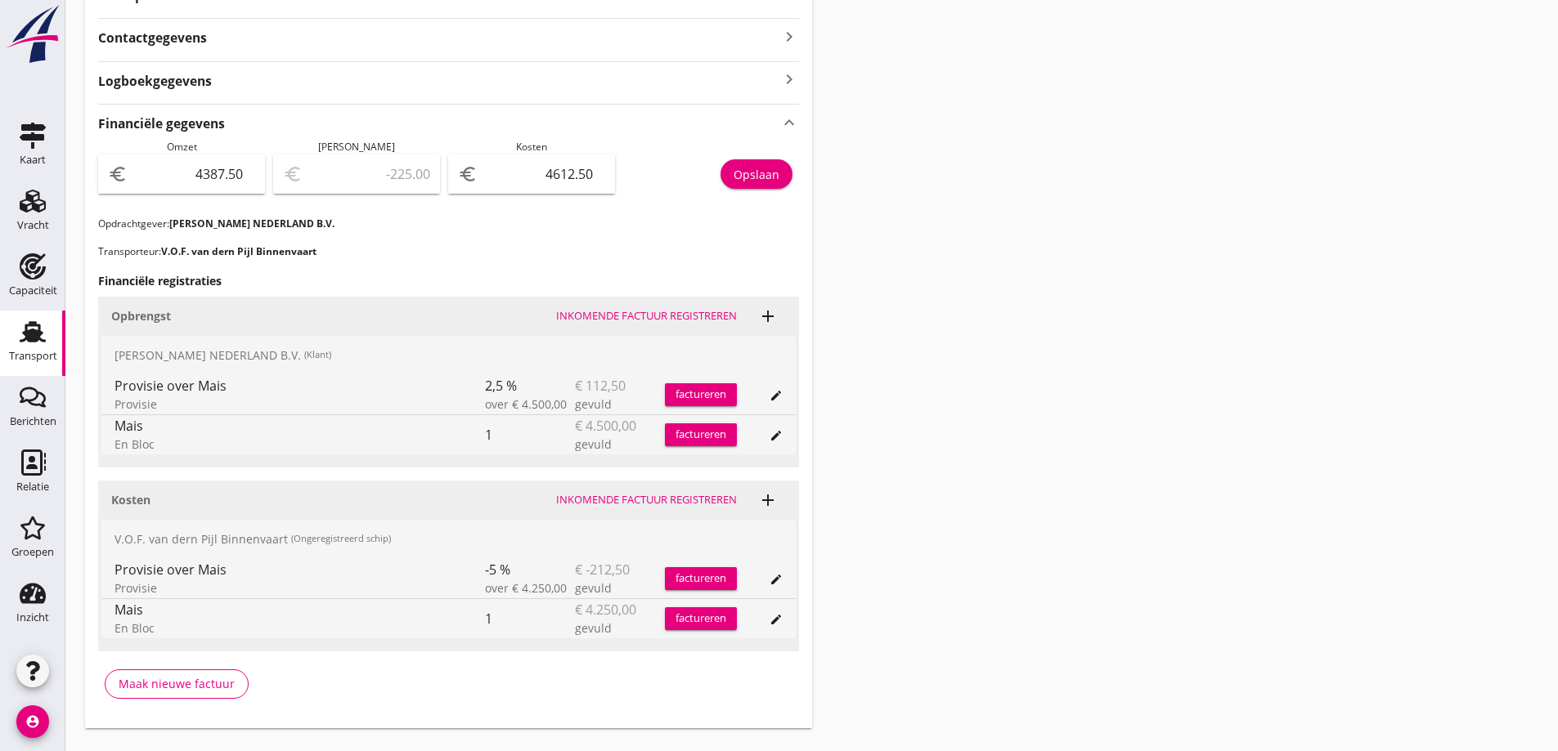
click at [593, 253] on p "Transporteur: V.O.F. van dern Pijl Binnenvaart" at bounding box center [448, 251] width 701 height 15
drag, startPoint x: 534, startPoint y: 173, endPoint x: 627, endPoint y: 195, distance: 95.6
click at [627, 195] on div "Omzet euro 4387.50 Marge euro -225.00 Kosten euro 4612.50 Opslaan" at bounding box center [448, 178] width 701 height 77
drag, startPoint x: 195, startPoint y: 179, endPoint x: 277, endPoint y: 190, distance: 83.4
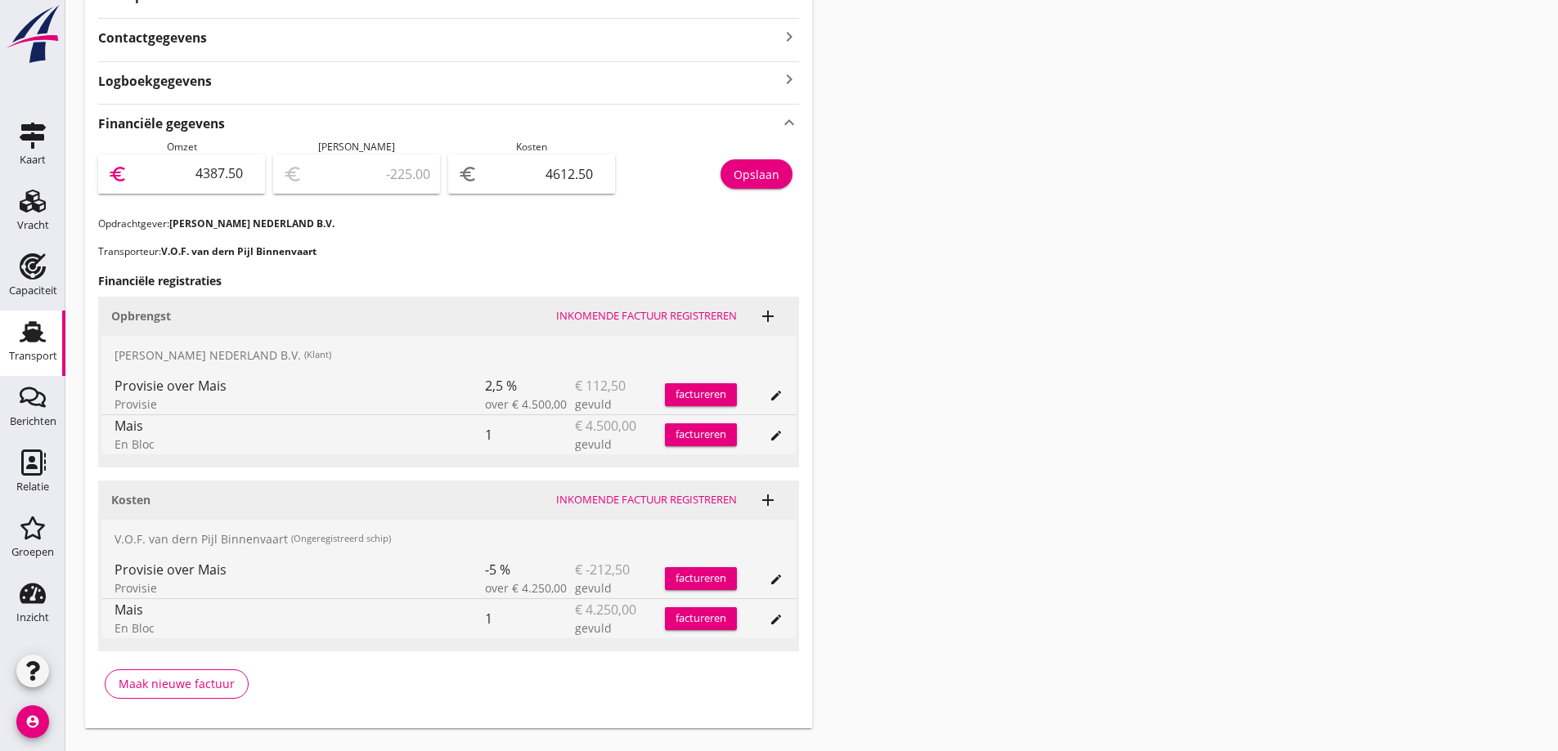
click at [277, 190] on div "Omzet euro 4387.50 Marge euro -225.00 Kosten euro 4612.50 Opslaan" at bounding box center [448, 178] width 701 height 77
drag, startPoint x: 510, startPoint y: 174, endPoint x: 664, endPoint y: 192, distance: 154.8
click at [664, 192] on div "Omzet euro 4387.50 Marge euro -225.00 Kosten euro 4612.50 Opslaan" at bounding box center [448, 178] width 701 height 77
paste input "387"
type input "4387.50"
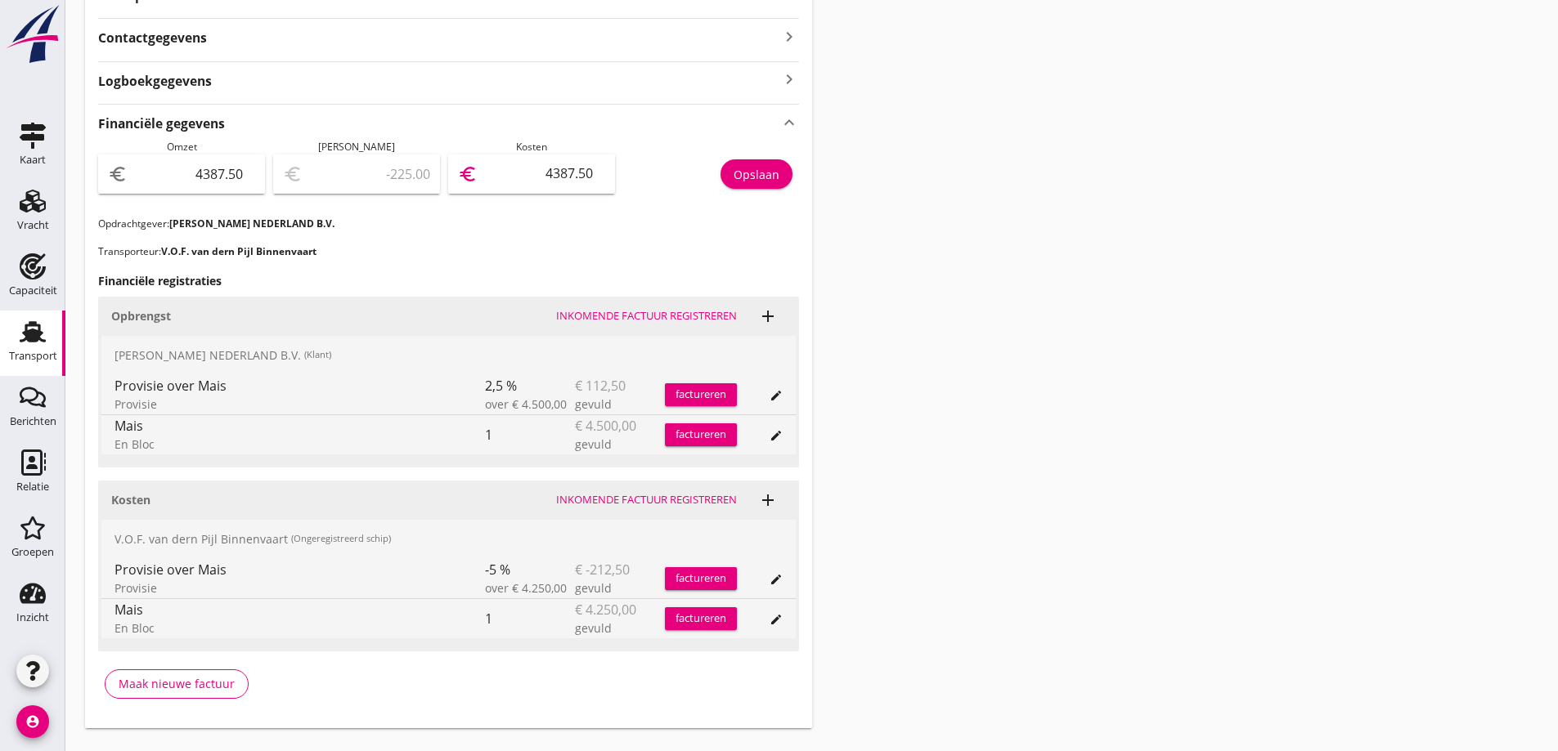
type input "0.00"
type input "4387.50"
drag, startPoint x: 180, startPoint y: 166, endPoint x: 415, endPoint y: 223, distance: 242.3
click at [377, 201] on div "Omzet euro 4387.50 Marge euro 0.00 Kosten euro 4387.50 Opslaan" at bounding box center [448, 178] width 701 height 77
type input "4"
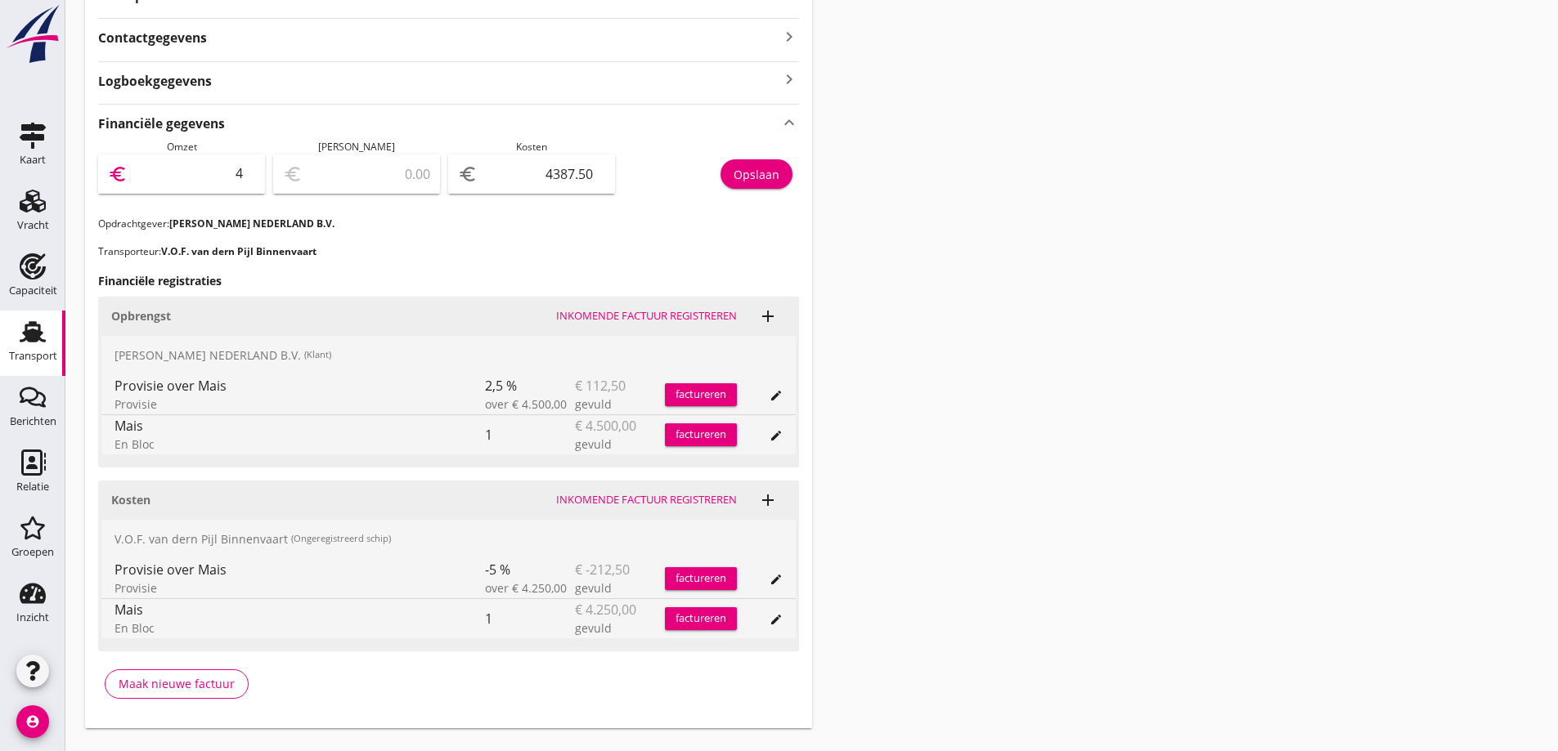
type input "-4383.50"
type input "46"
type input "-4341.50"
type input "461"
type input "-3926.50"
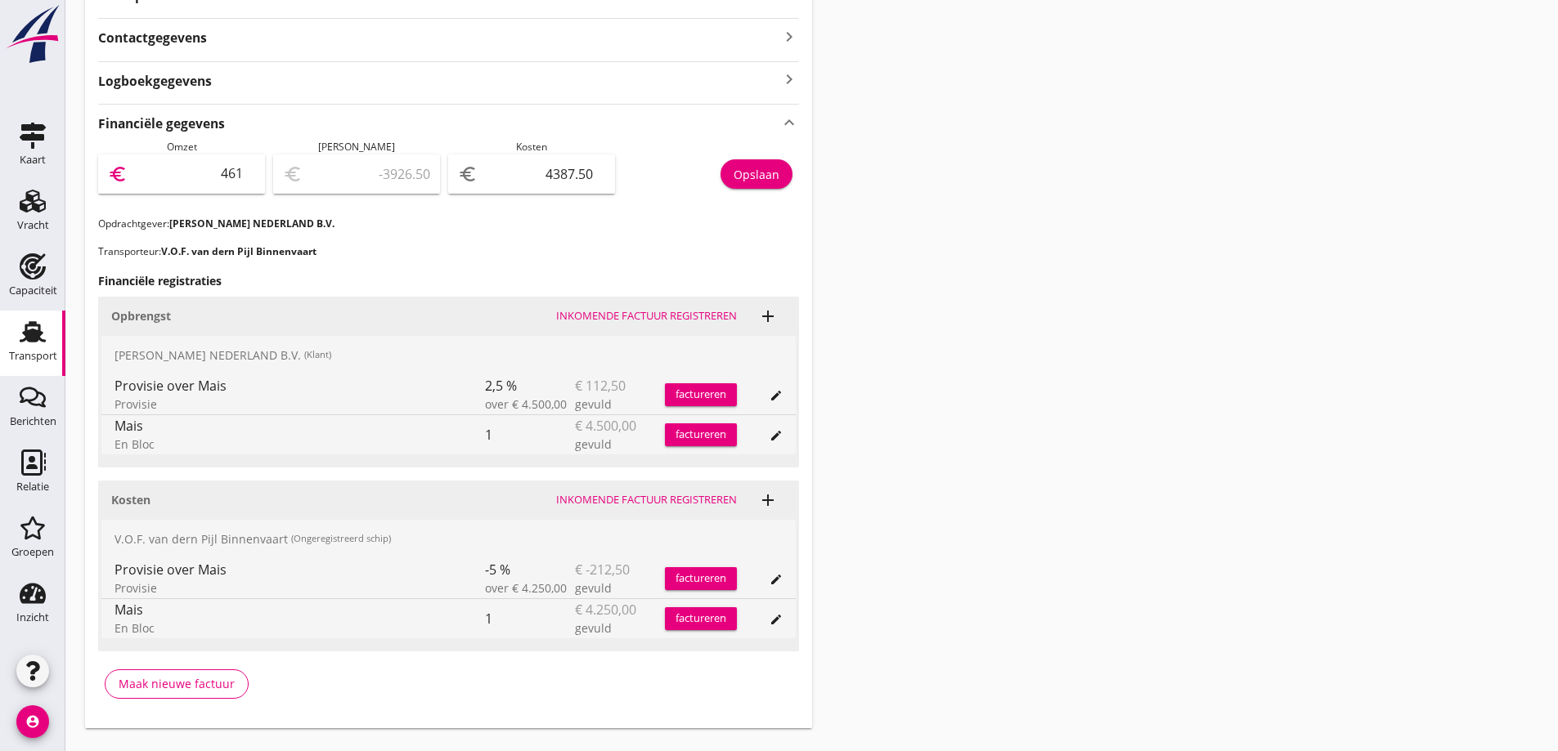
type input "4612"
type input "224.50"
type input "4612.5"
type input "225.00"
type input "4612.5"
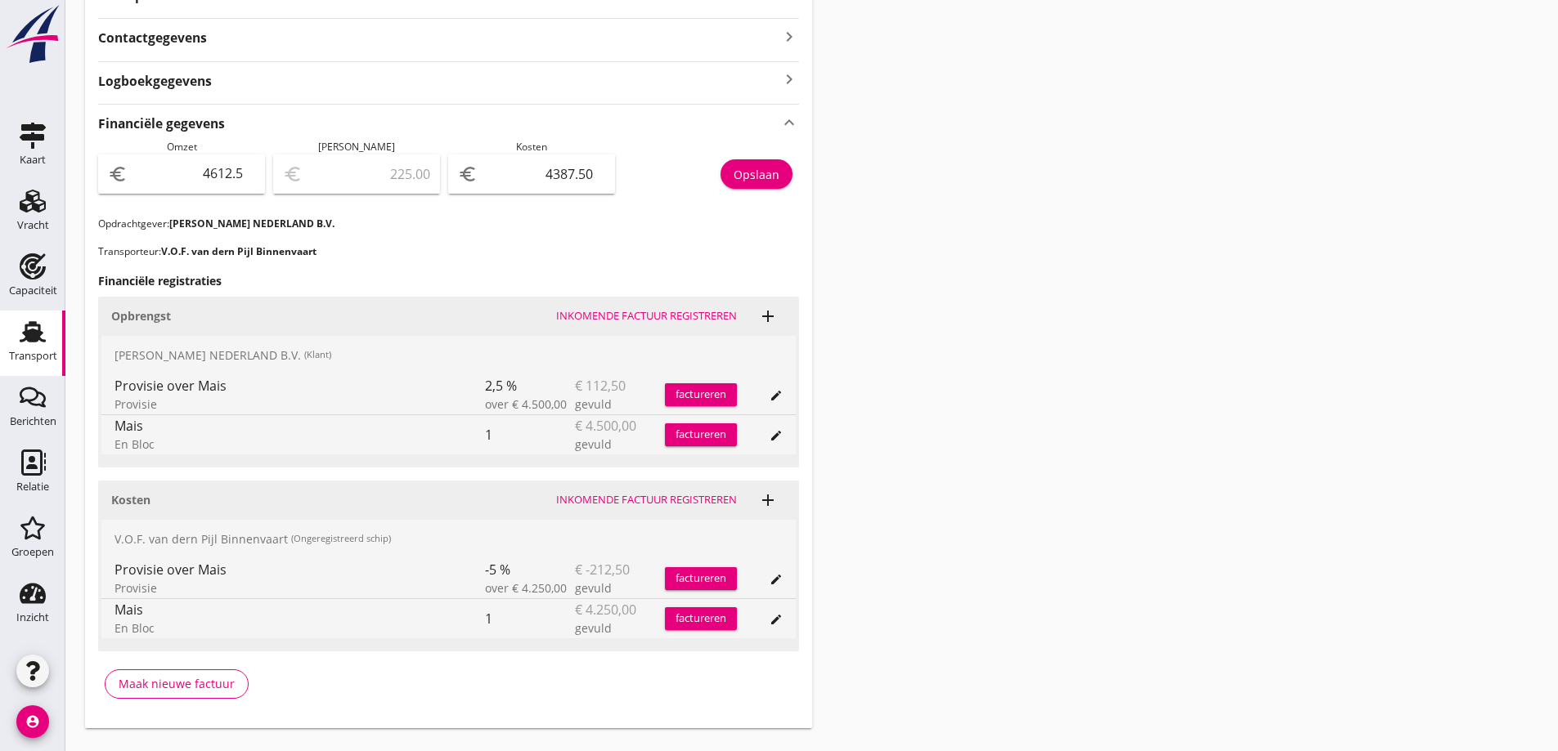
scroll to position [0, 0]
click at [414, 224] on p "Opdrachtgever: PETERSON NEDERLAND B.V." at bounding box center [448, 224] width 701 height 15
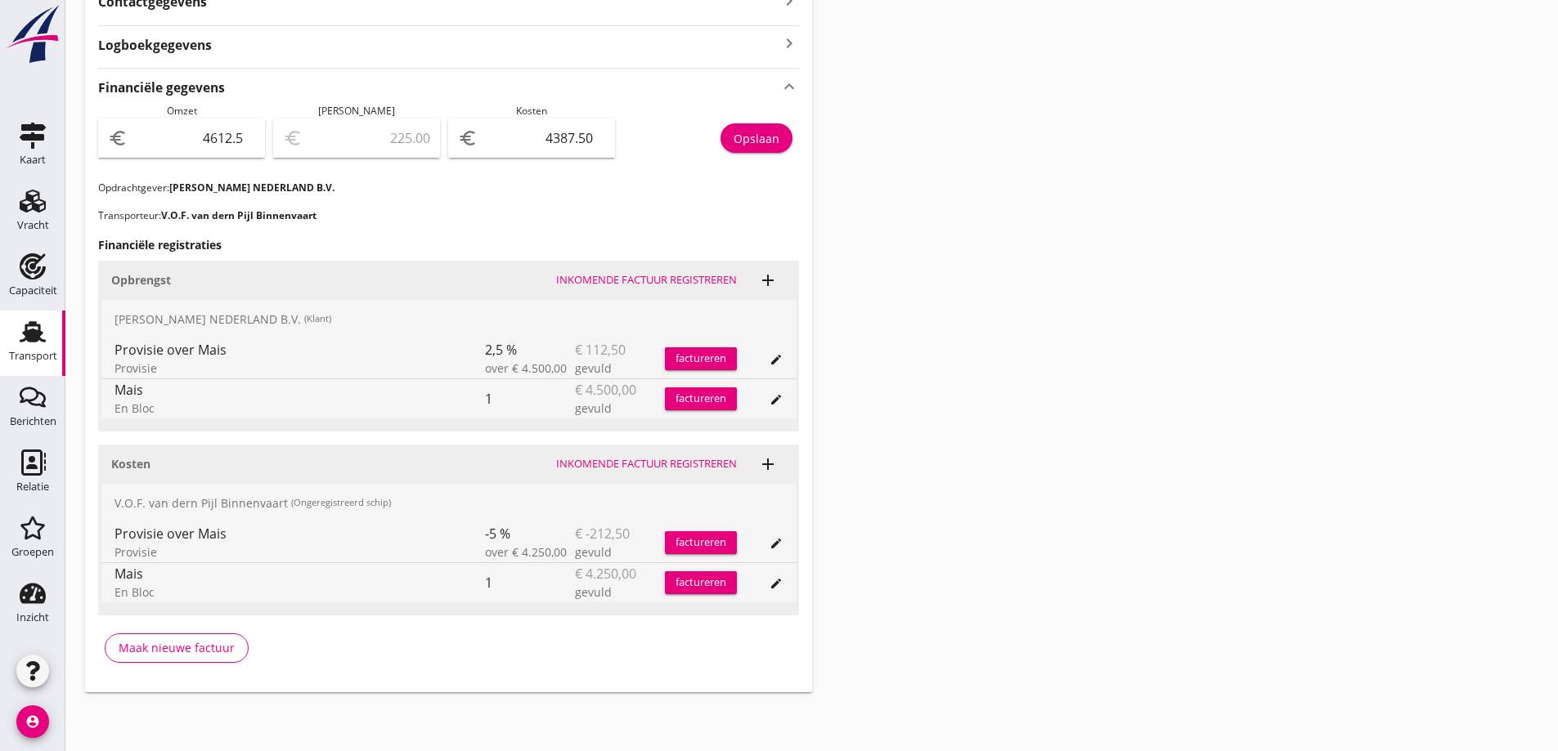
scroll to position [281, 0]
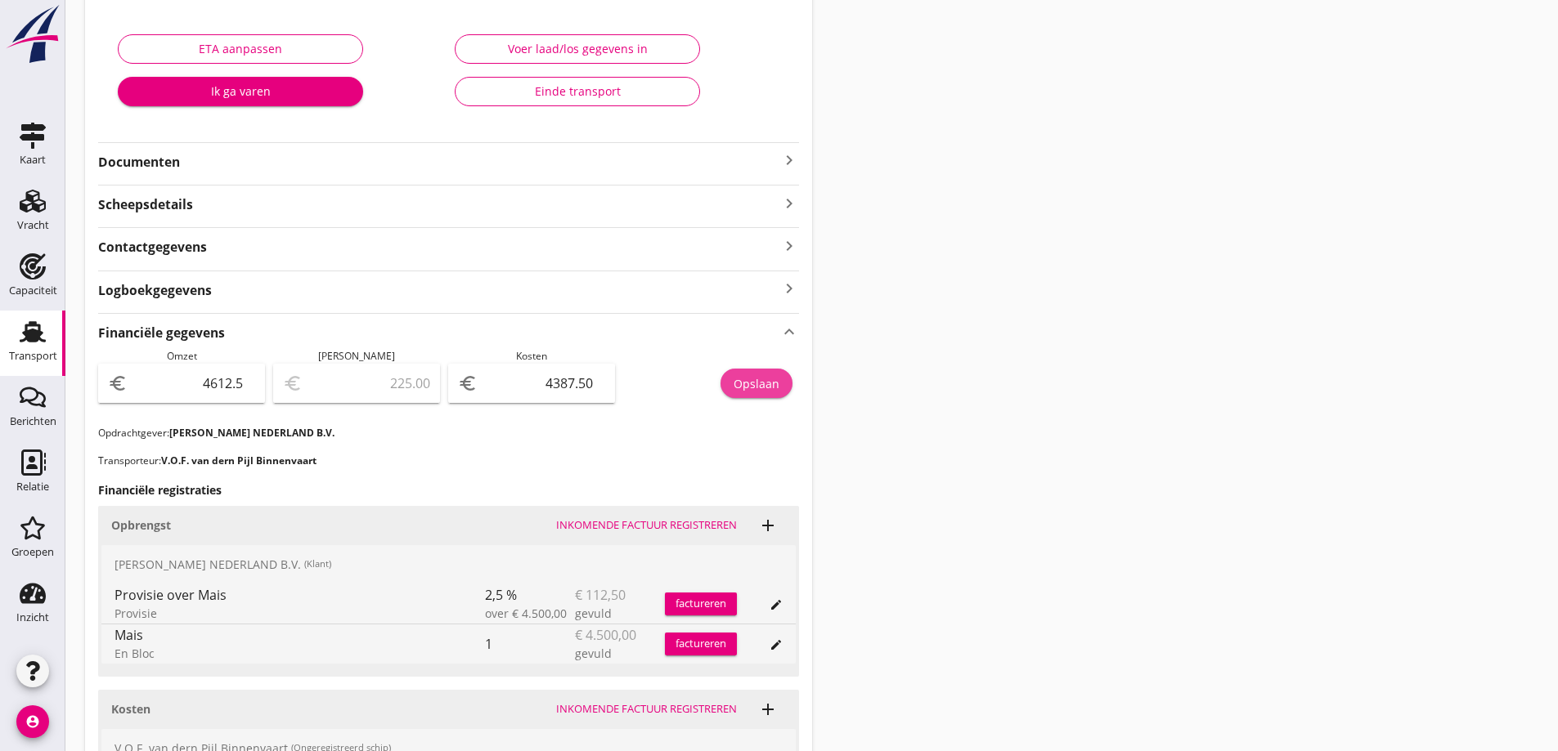
click at [749, 386] on div "Opslaan" at bounding box center [756, 383] width 46 height 17
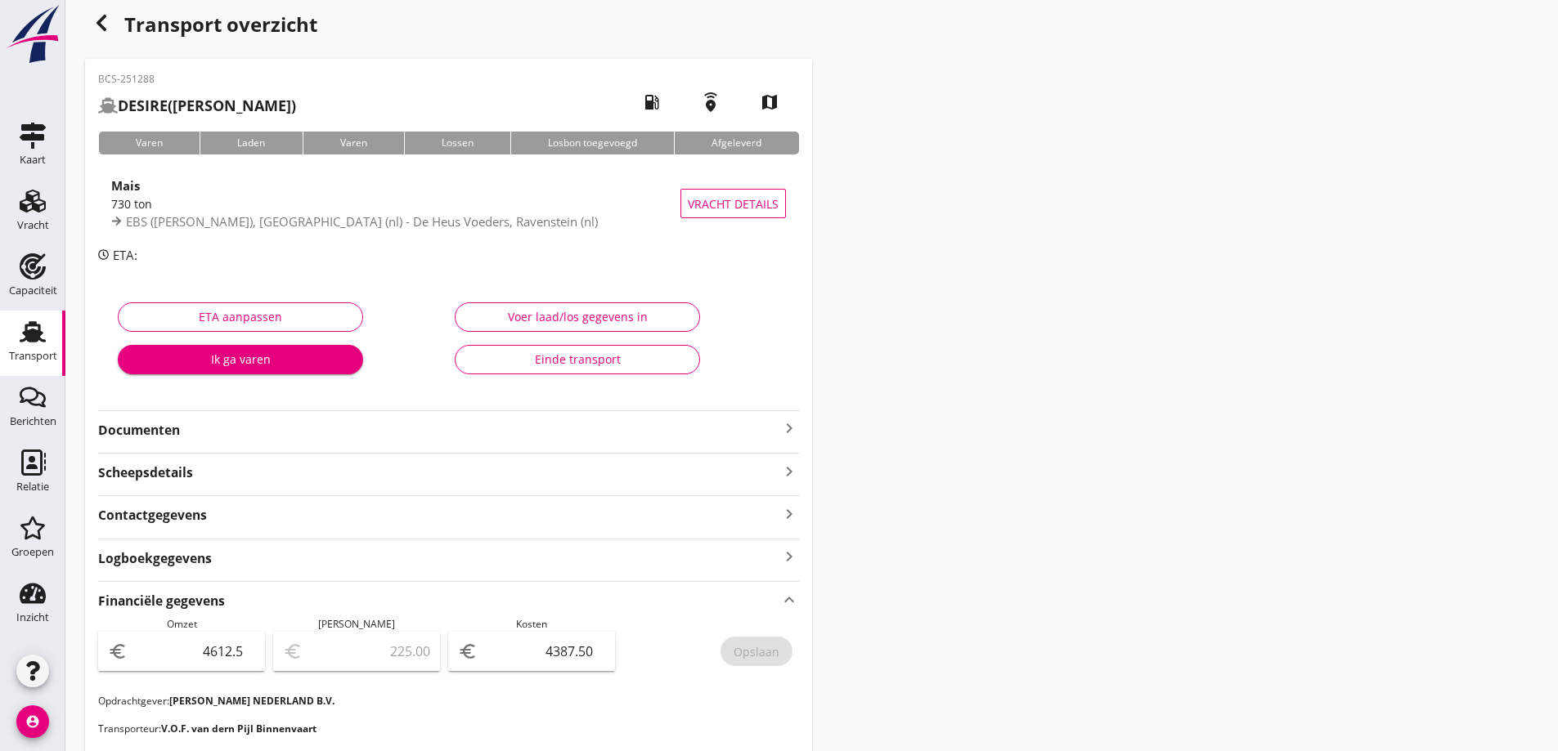
scroll to position [0, 0]
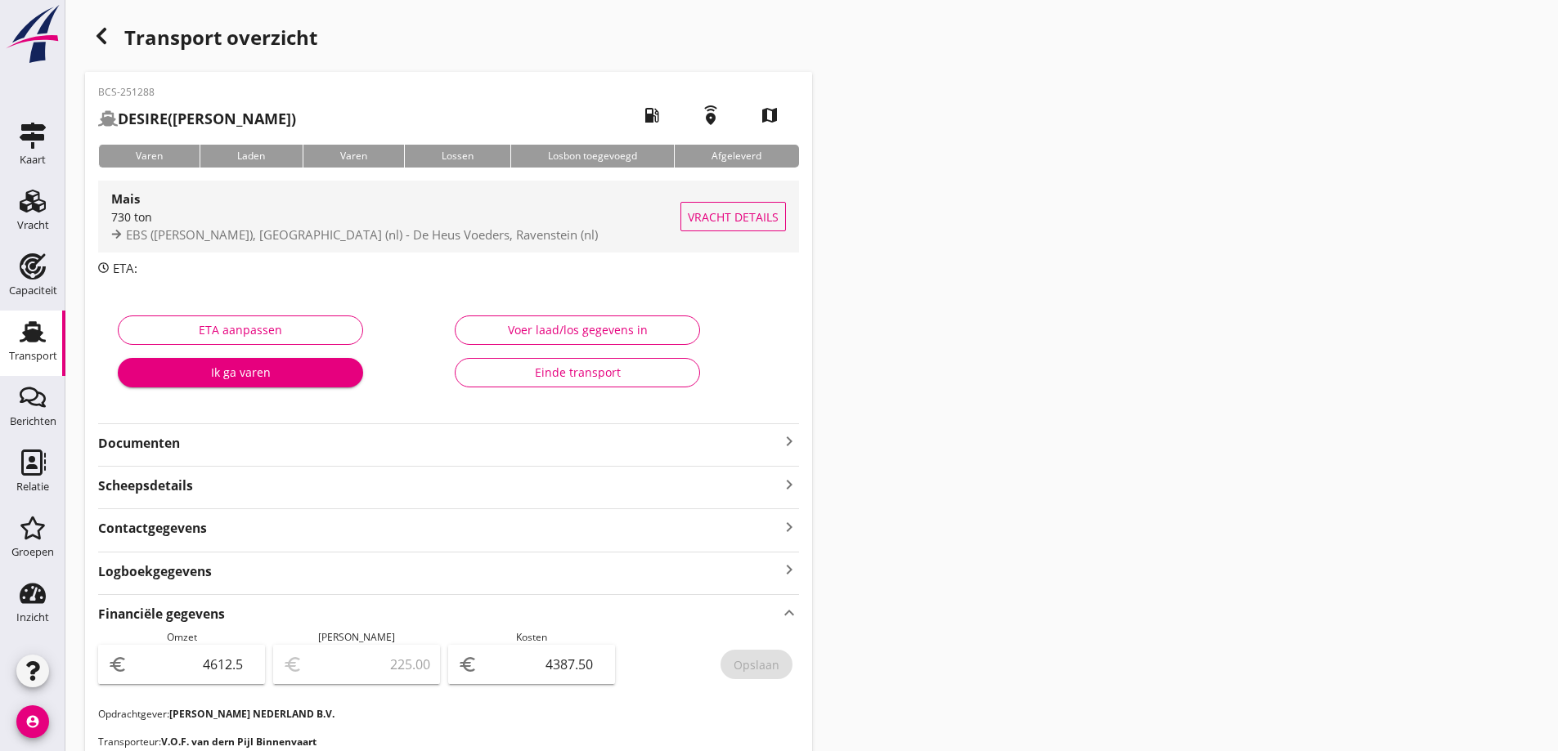
click at [755, 208] on span "Vracht details" at bounding box center [733, 216] width 91 height 17
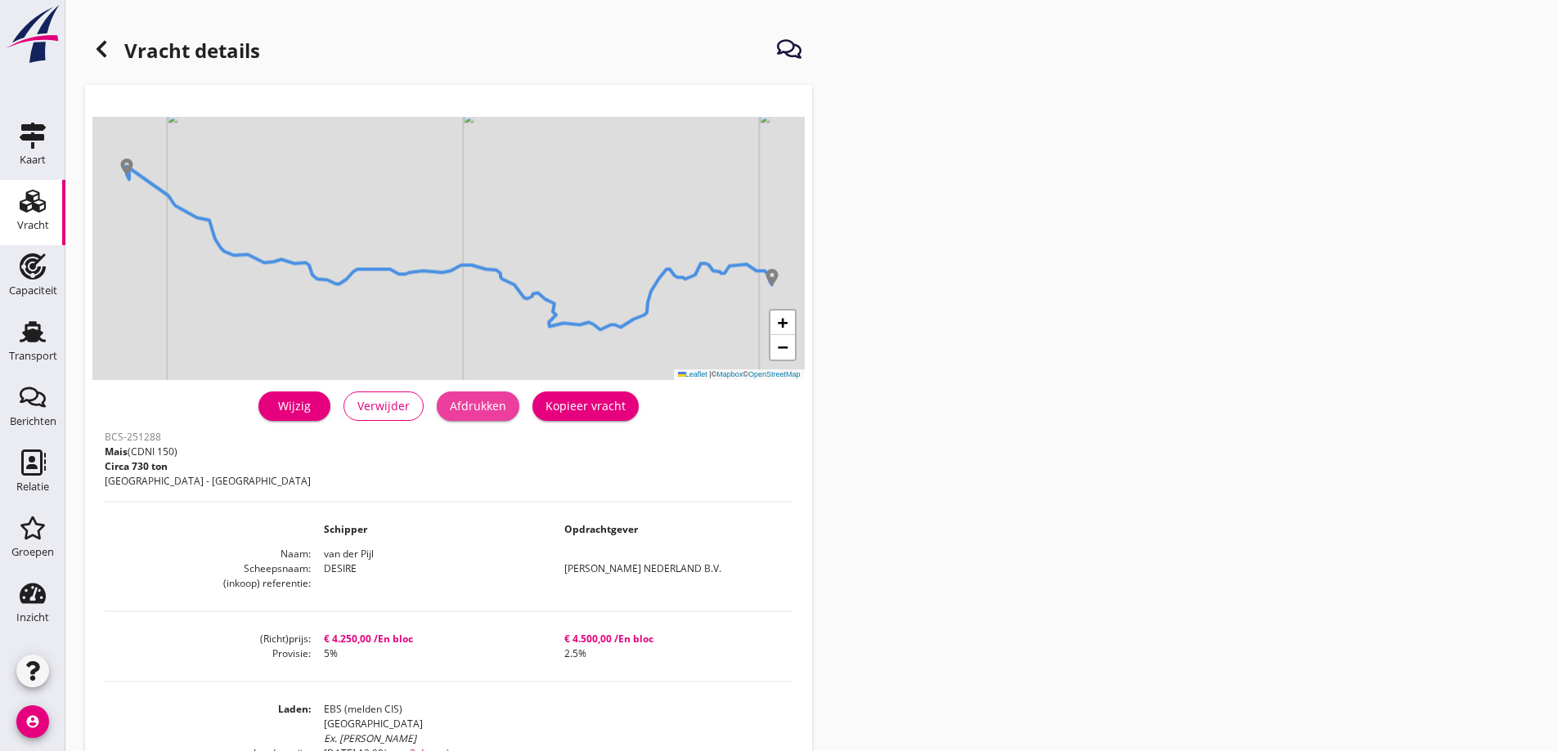
click at [486, 406] on div "Afdrukken" at bounding box center [478, 405] width 56 height 17
click at [43, 319] on icon "Transport" at bounding box center [33, 332] width 26 height 26
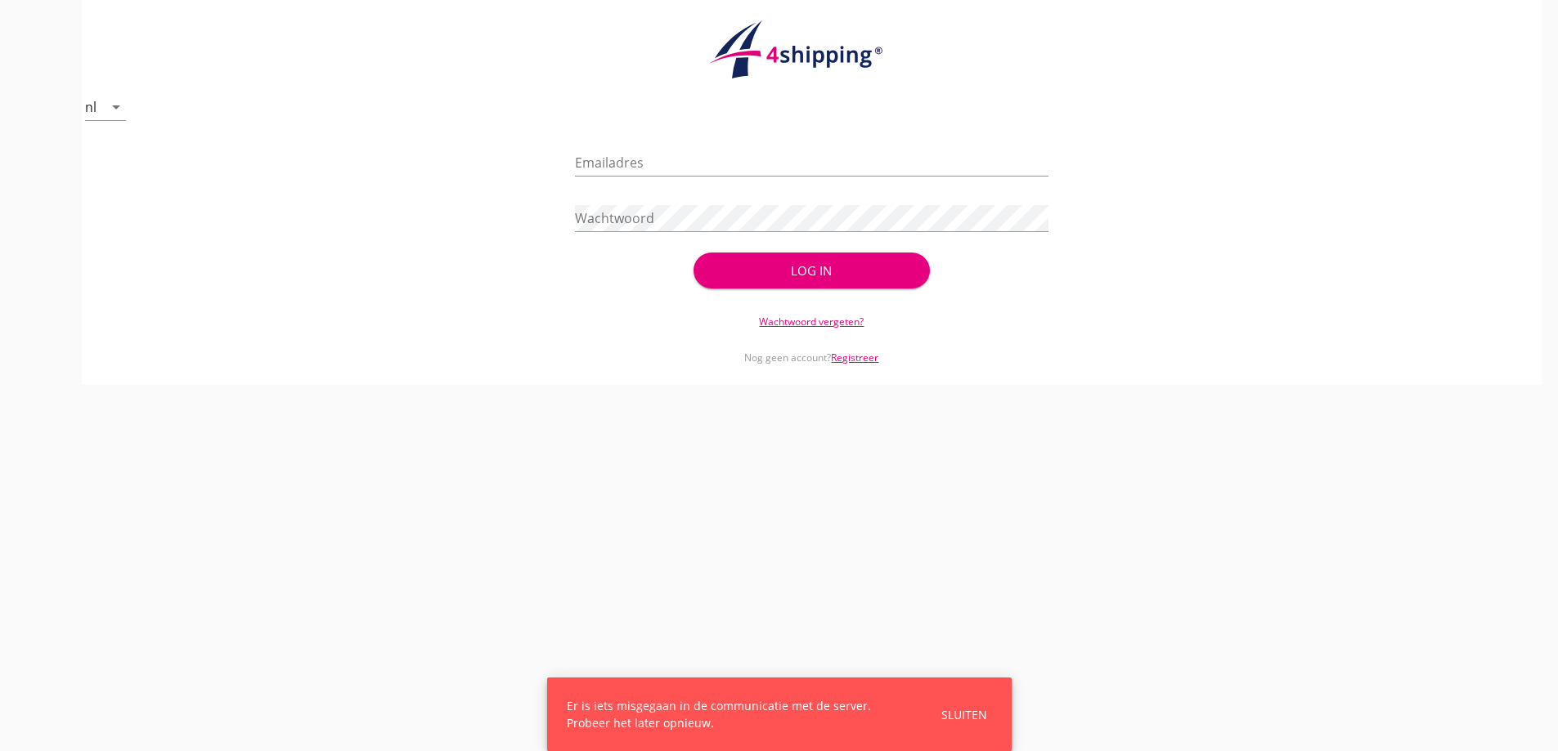
click at [677, 127] on div "nl arrow_drop_down" at bounding box center [811, 78] width 1420 height 117
click at [681, 163] on input "Emailadres" at bounding box center [811, 163] width 473 height 26
type input "vanandel@stoffersbevrachtingen.nl"
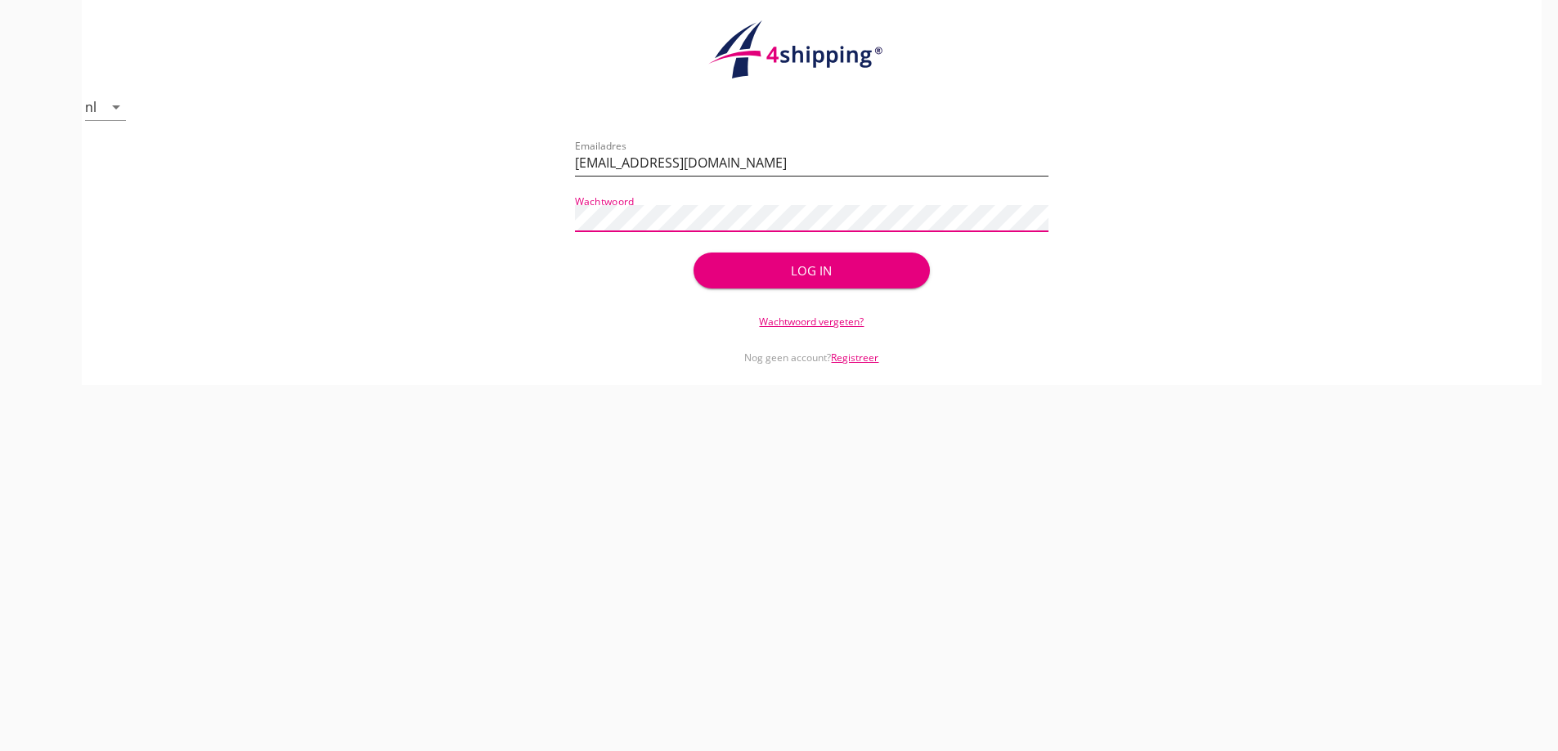
click at [693, 253] on button "Log in" at bounding box center [811, 271] width 236 height 36
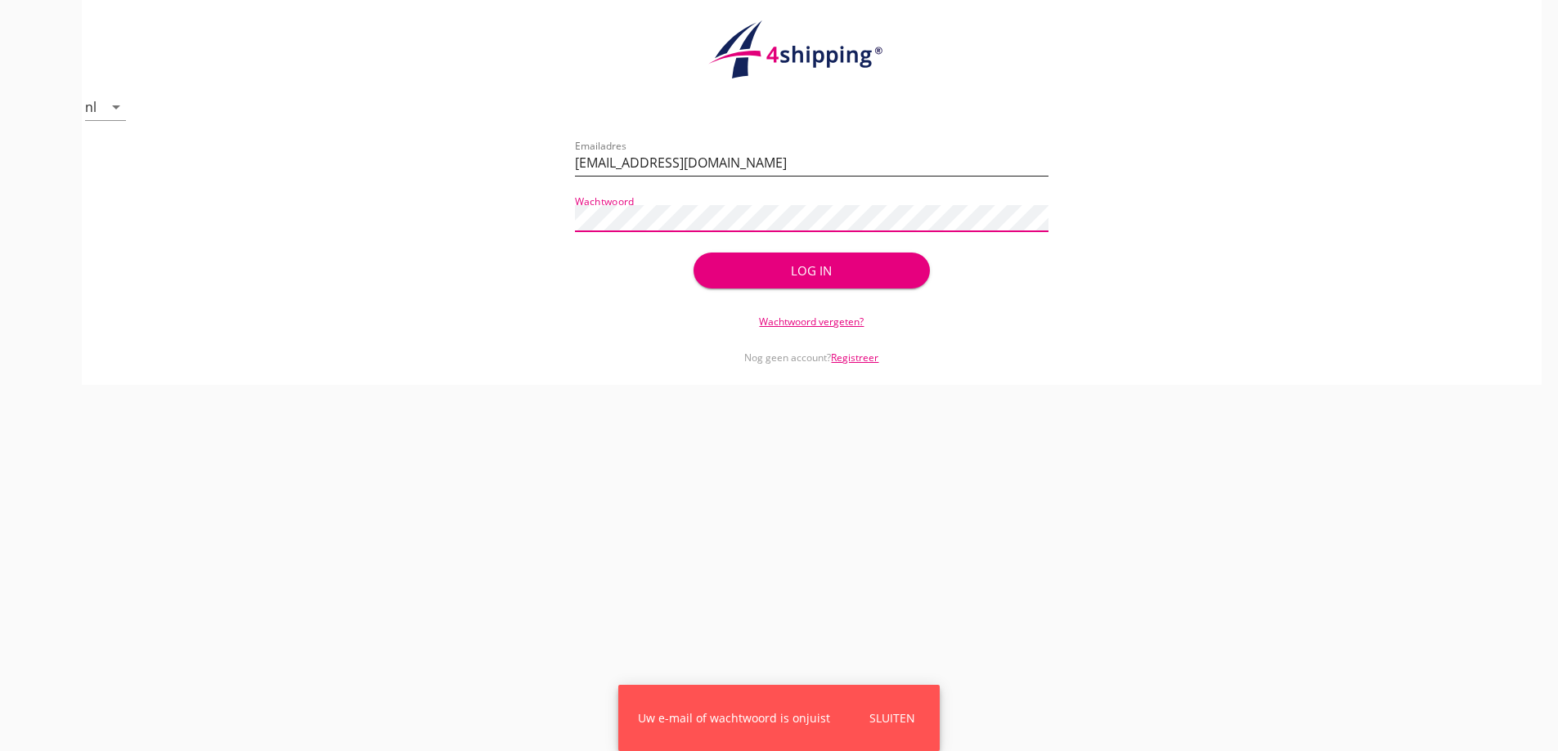
click at [693, 253] on button "Log in" at bounding box center [811, 271] width 236 height 36
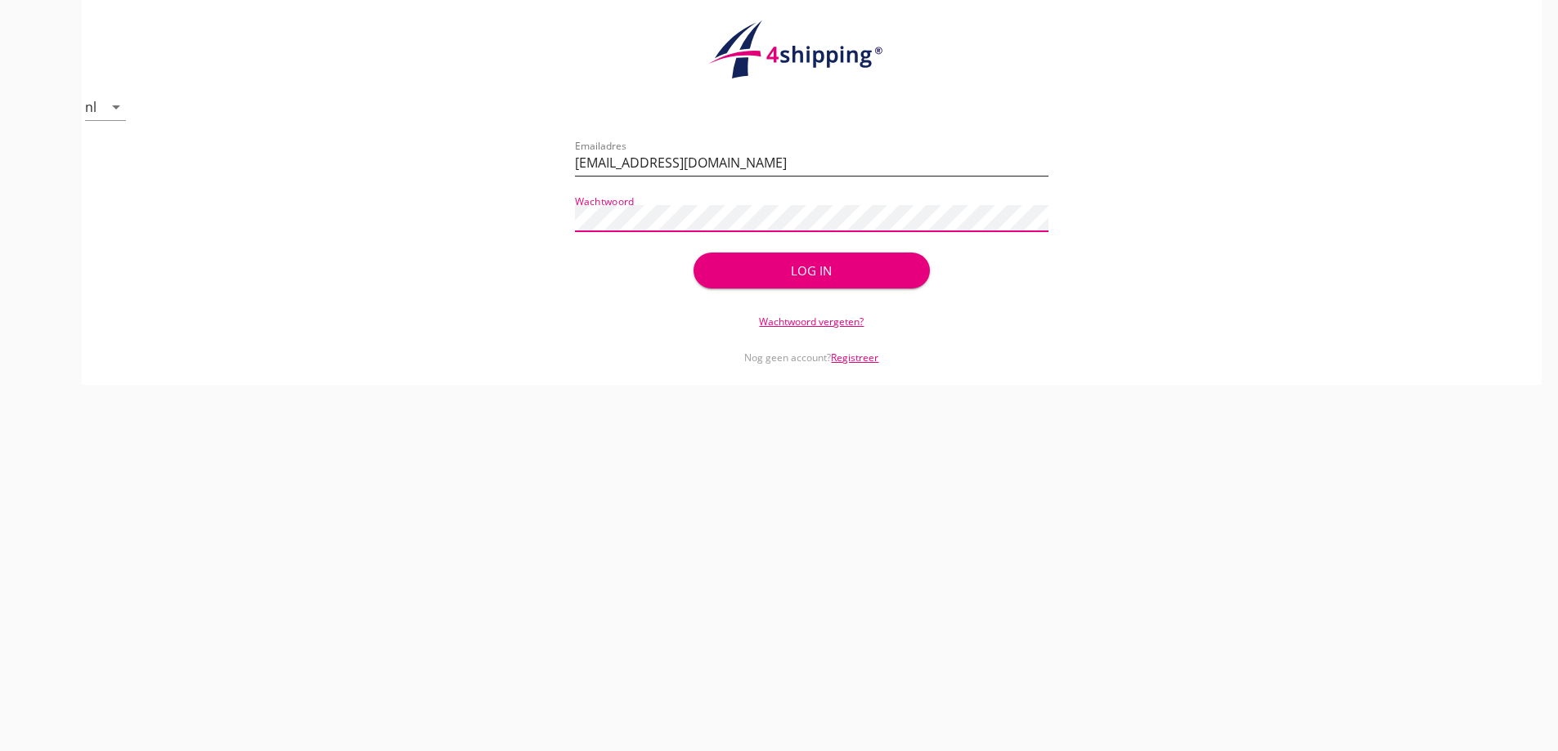
click at [693, 253] on button "Log in" at bounding box center [811, 271] width 236 height 36
